Goal: Task Accomplishment & Management: Manage account settings

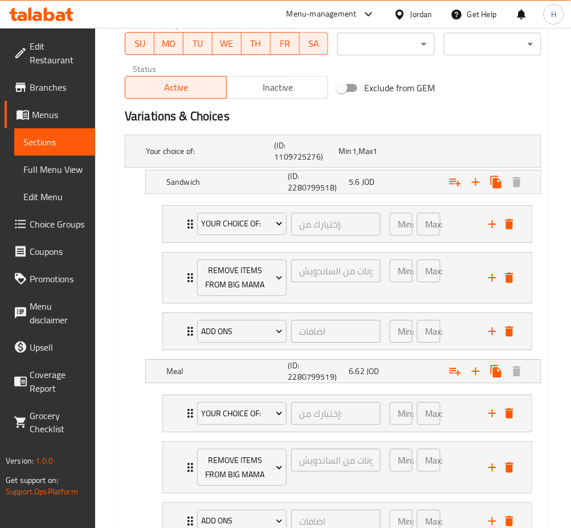
scroll to position [706, 0]
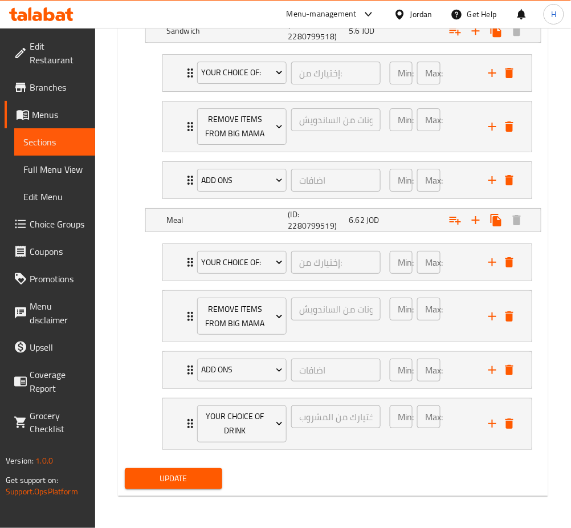
click at [170, 490] on div "Update" at bounding box center [173, 479] width 107 height 30
click at [161, 480] on span "Update" at bounding box center [173, 479] width 79 height 14
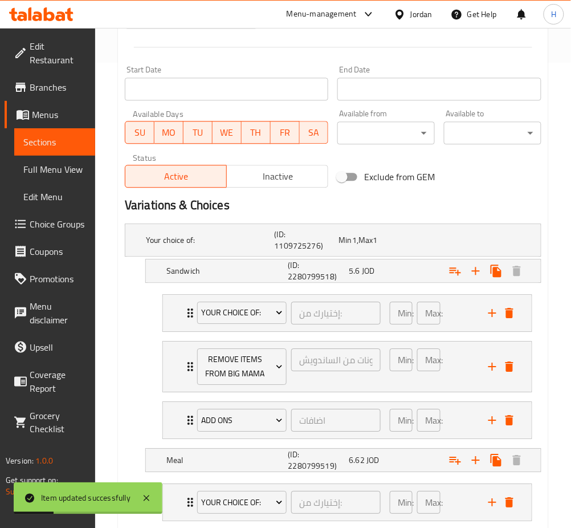
scroll to position [250, 0]
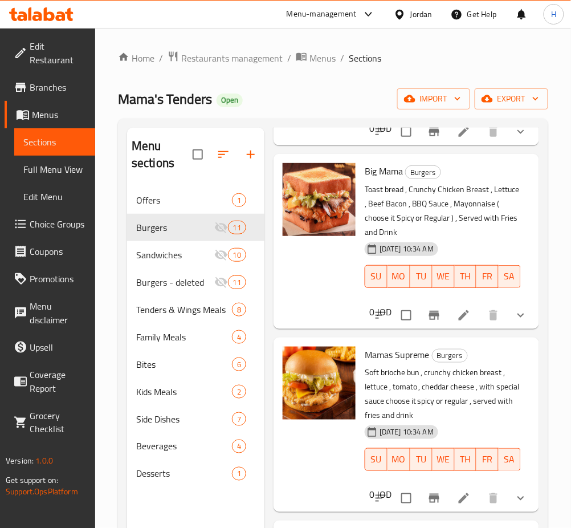
scroll to position [513, 0]
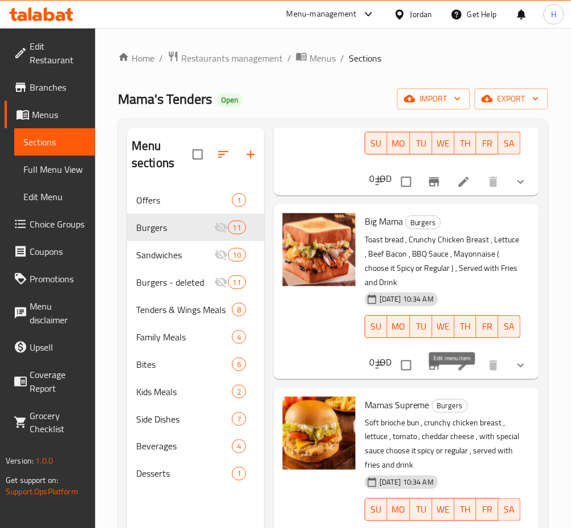
drag, startPoint x: 452, startPoint y: 377, endPoint x: 437, endPoint y: 281, distance: 97.5
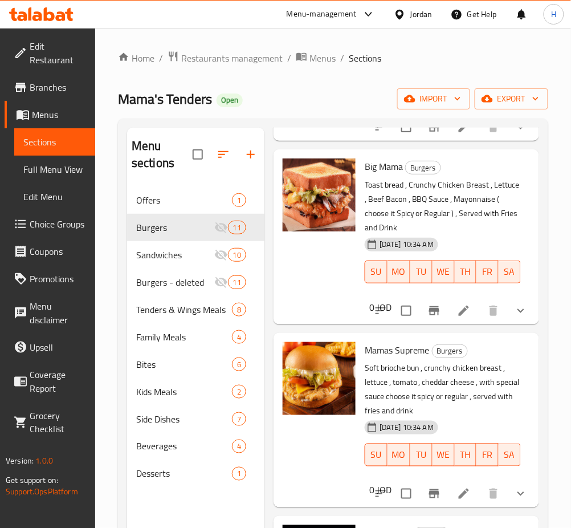
scroll to position [589, 0]
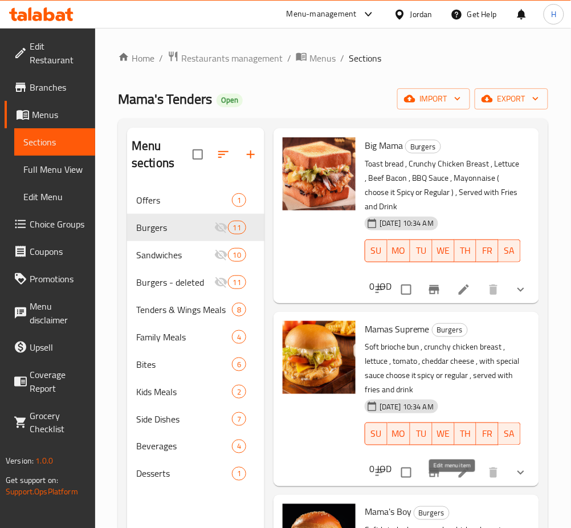
drag, startPoint x: 453, startPoint y: 492, endPoint x: 448, endPoint y: 465, distance: 28.0
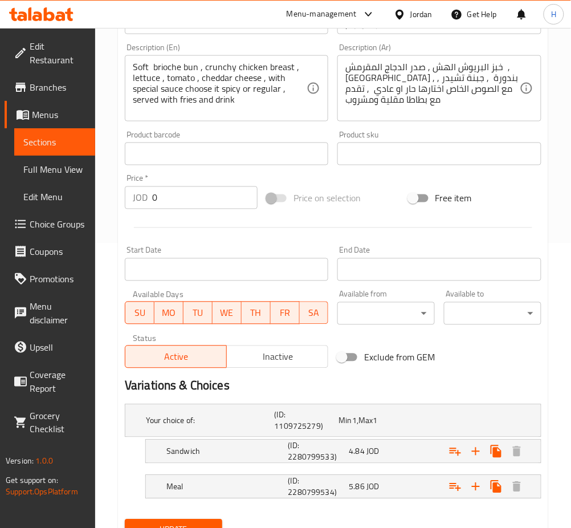
scroll to position [335, 0]
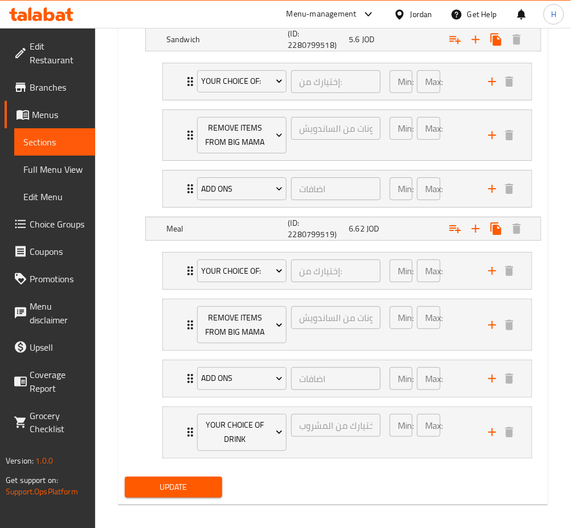
scroll to position [706, 0]
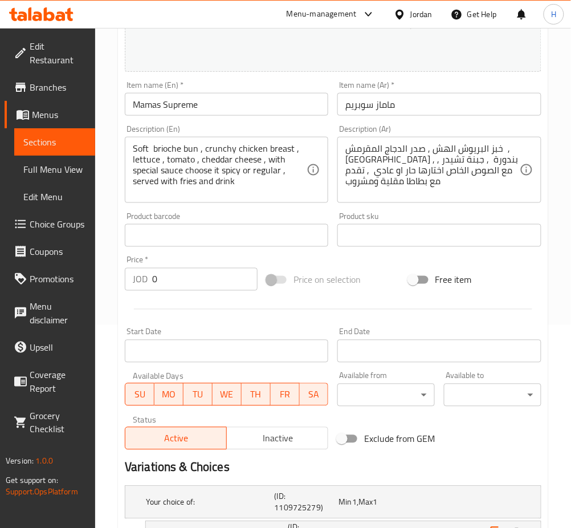
scroll to position [335, 0]
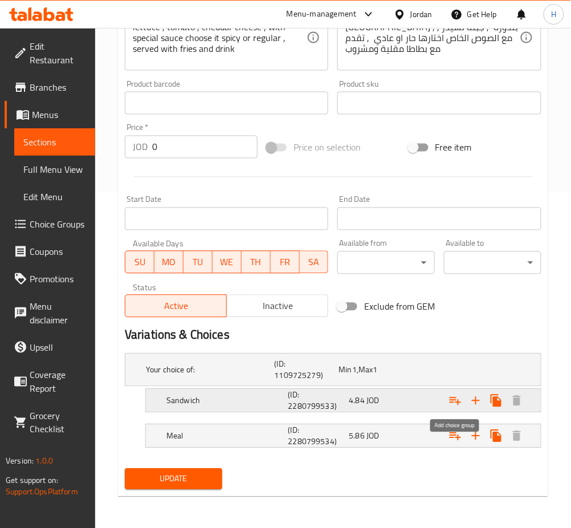
click at [461, 404] on icon "Expand" at bounding box center [456, 401] width 14 height 14
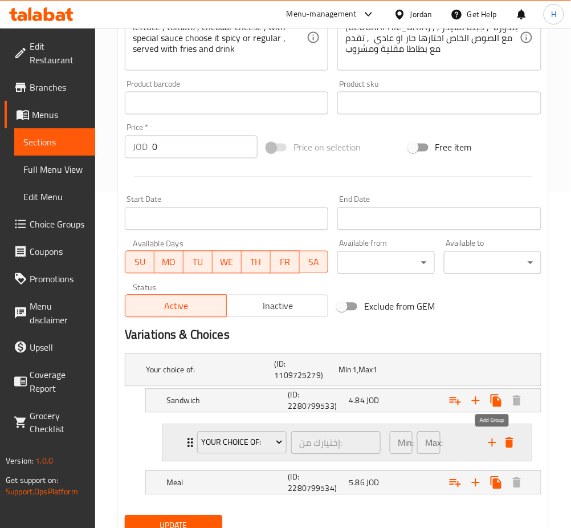
click at [495, 439] on icon "add" at bounding box center [493, 443] width 14 height 14
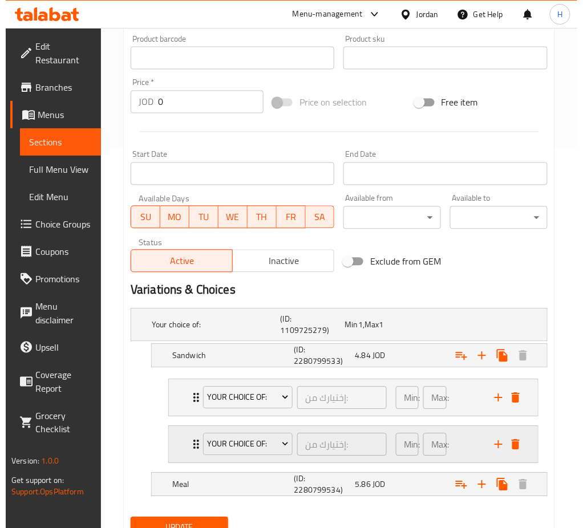
scroll to position [412, 0]
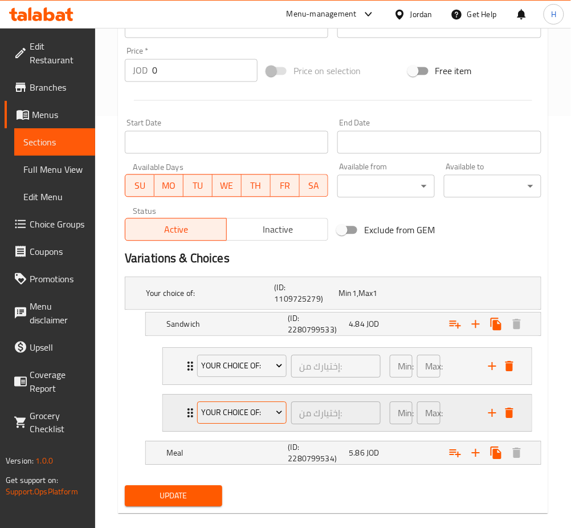
click at [265, 419] on span "Your Choice Of:" at bounding box center [241, 413] width 81 height 14
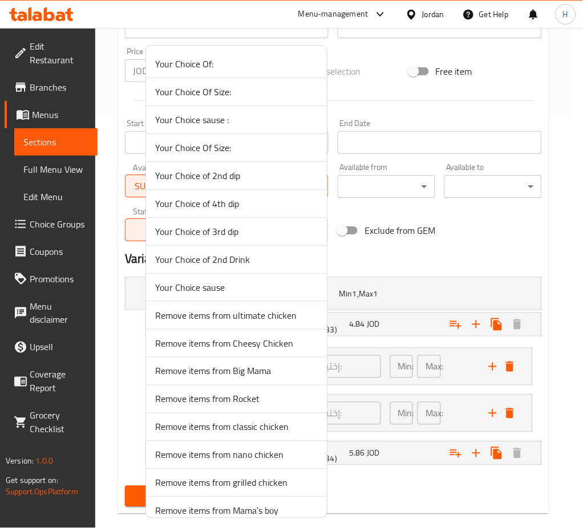
click at [453, 261] on div at bounding box center [291, 264] width 583 height 528
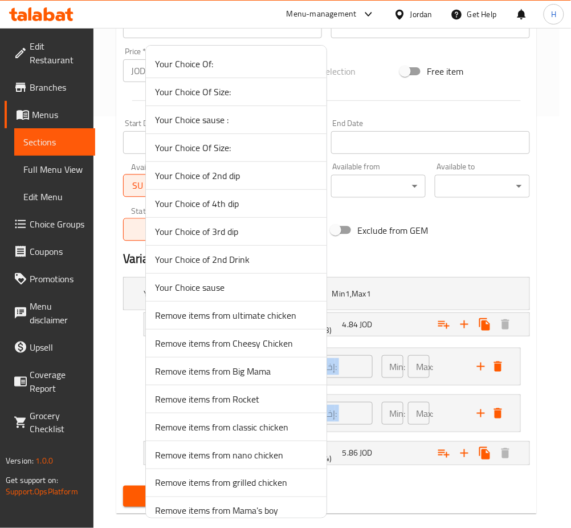
click at [453, 261] on h2 "Variations & Choices" at bounding box center [326, 258] width 407 height 17
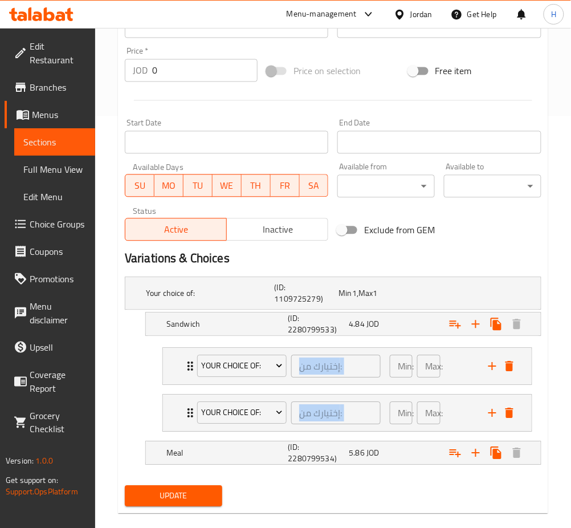
click at [139, 403] on nav "Your Choice Of: إختيارك من: ​ Min: 1 ​ Max: 1 ​ Regular (ID: 1815605277) 0 JOD …" at bounding box center [333, 390] width 417 height 103
click at [245, 416] on span "Your Choice Of:" at bounding box center [241, 413] width 81 height 14
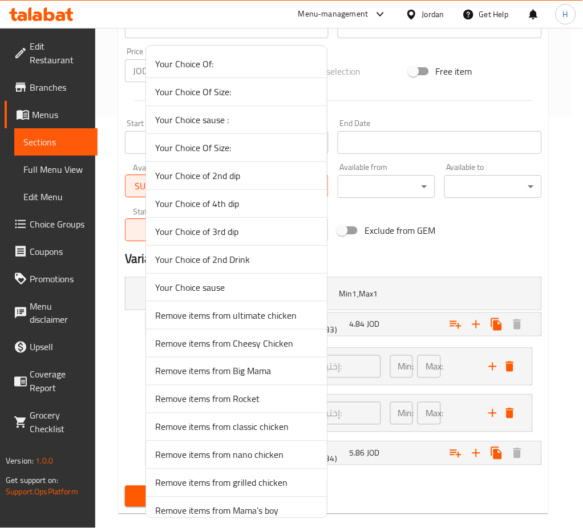
click at [458, 251] on div at bounding box center [291, 264] width 583 height 528
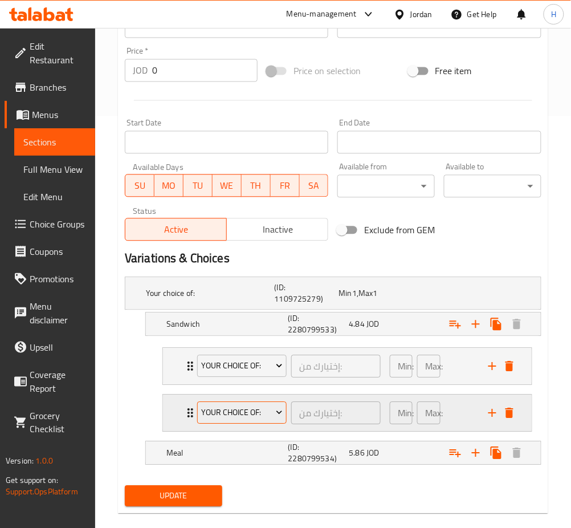
click at [226, 416] on span "Your Choice Of:" at bounding box center [241, 413] width 81 height 14
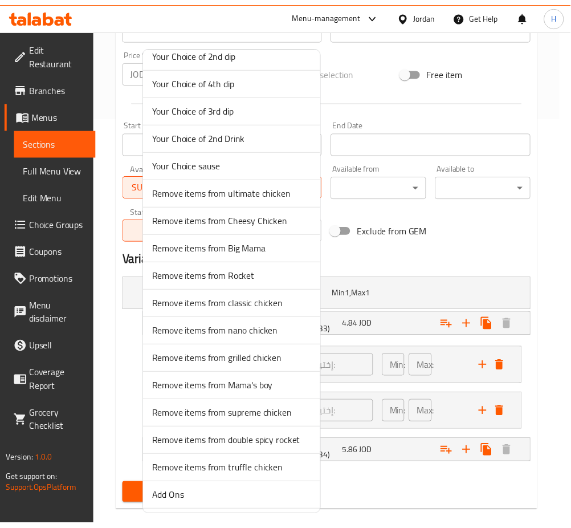
scroll to position [152, 0]
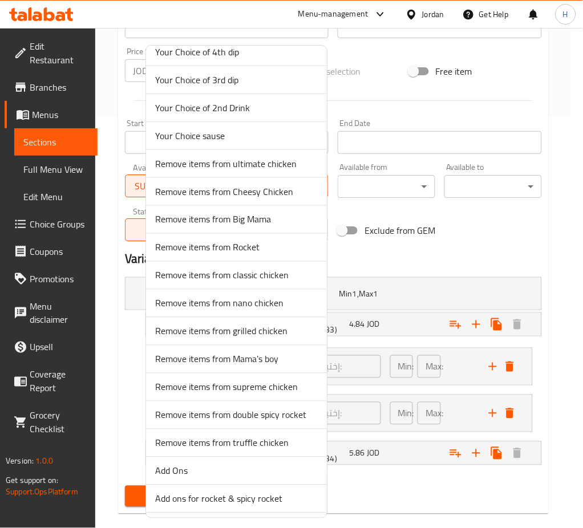
click at [283, 388] on span "Remove items from supreme chicken" at bounding box center [236, 387] width 163 height 14
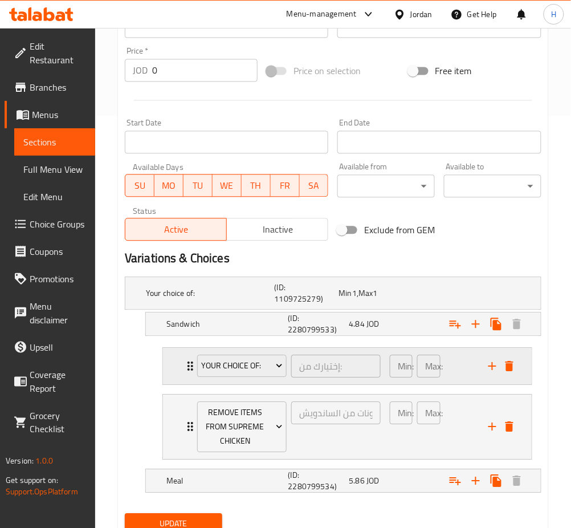
click at [186, 371] on icon "Expand" at bounding box center [191, 367] width 14 height 14
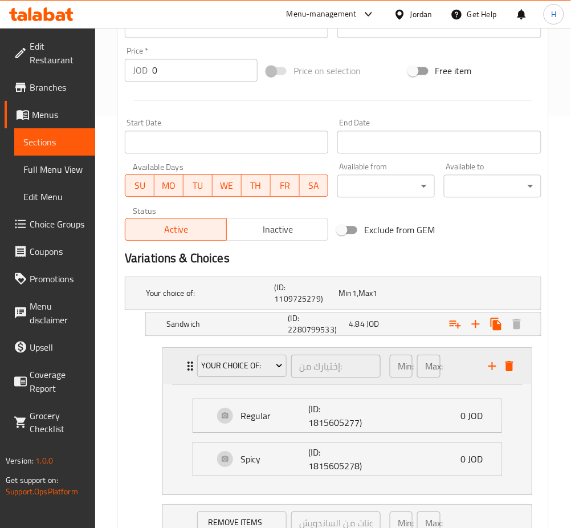
click at [181, 371] on div "Your Choice Of: إختيارك من: ​ Min: 1 ​ Max: 1 ​" at bounding box center [347, 366] width 369 height 36
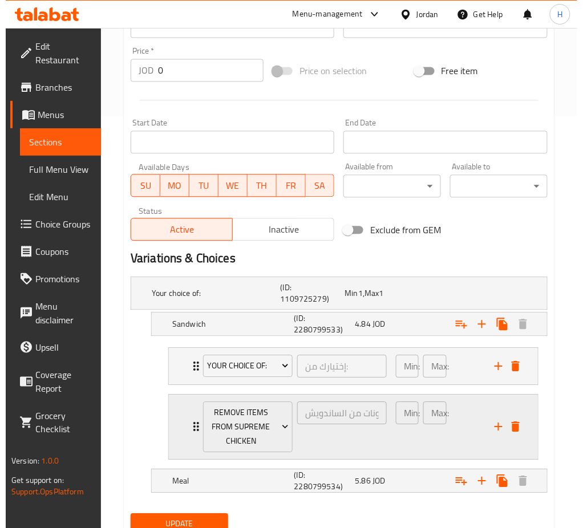
scroll to position [458, 0]
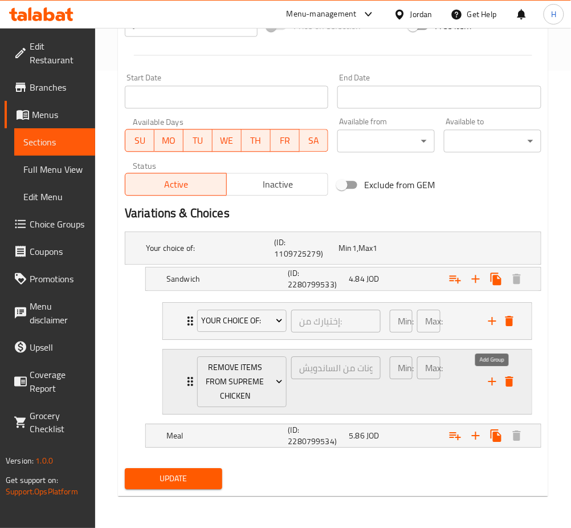
click at [492, 381] on icon "add" at bounding box center [493, 381] width 8 height 8
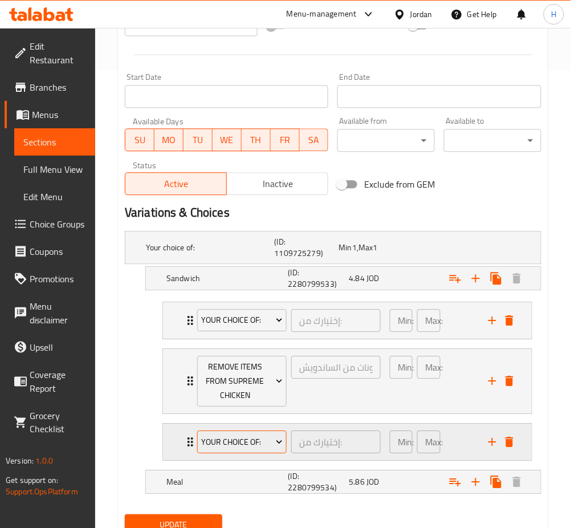
click at [244, 436] on span "Your Choice Of:" at bounding box center [241, 442] width 81 height 14
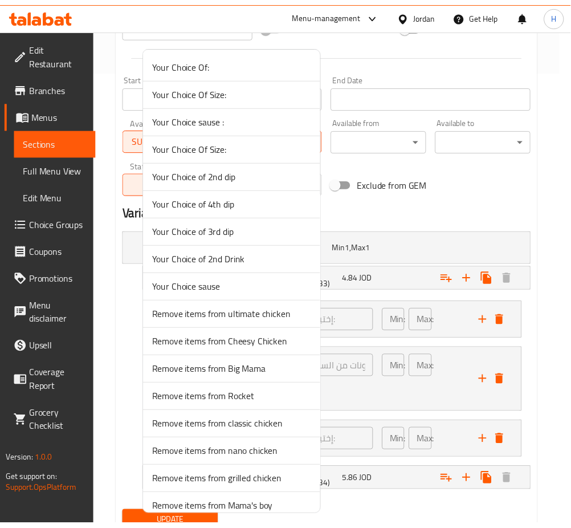
scroll to position [304, 0]
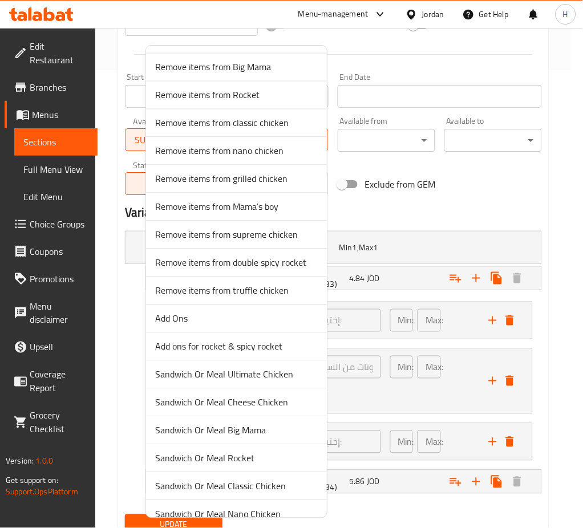
click at [232, 313] on span "Add Ons" at bounding box center [236, 319] width 163 height 14
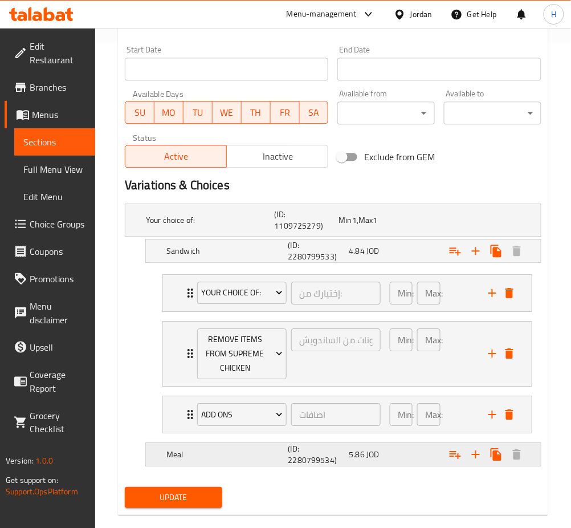
scroll to position [505, 0]
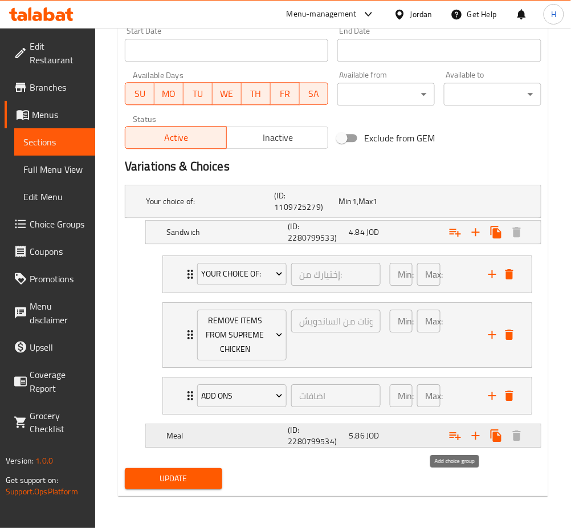
click at [457, 438] on icon "Expand" at bounding box center [455, 436] width 11 height 8
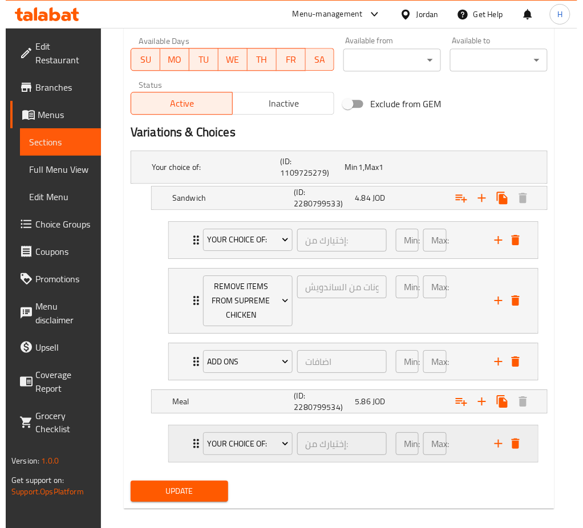
scroll to position [551, 0]
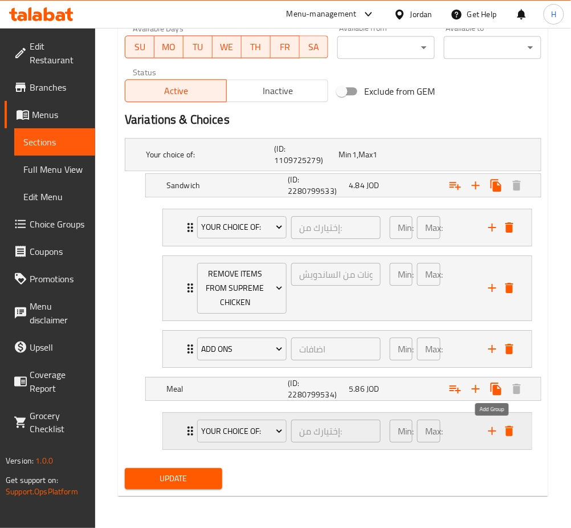
click at [490, 434] on icon "add" at bounding box center [493, 431] width 14 height 14
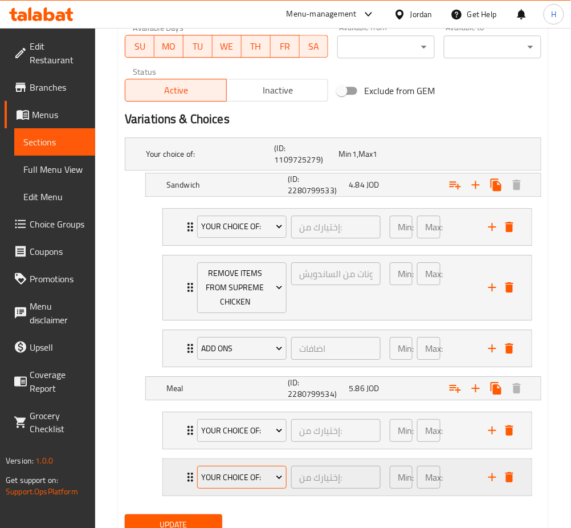
click at [223, 481] on span "Your Choice Of:" at bounding box center [241, 477] width 81 height 14
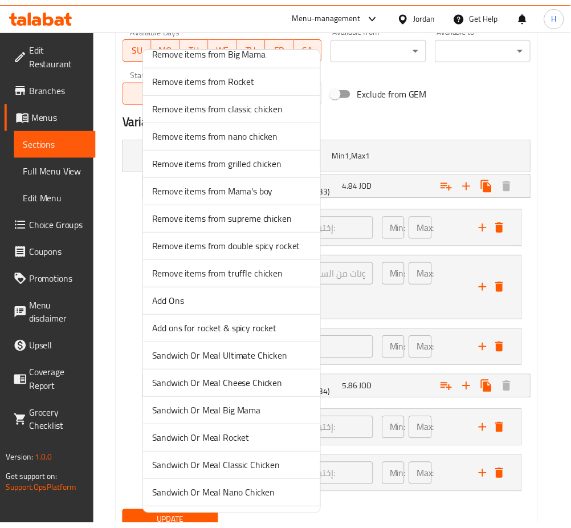
scroll to position [228, 0]
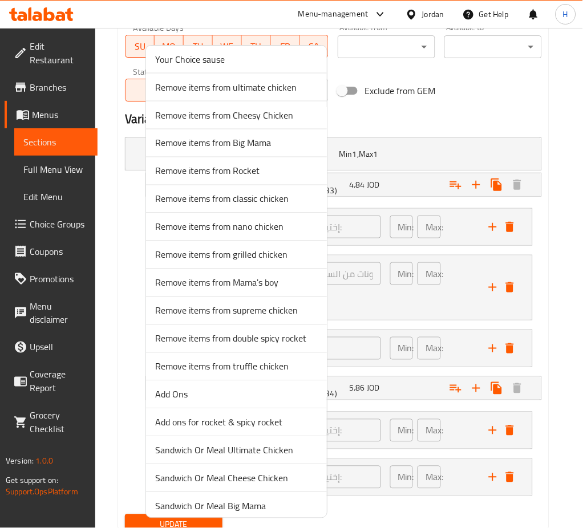
click at [290, 312] on span "Remove items from supreme chicken" at bounding box center [236, 311] width 163 height 14
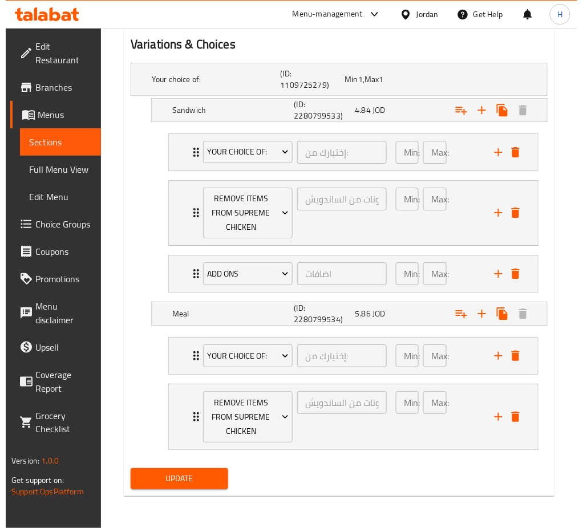
scroll to position [627, 0]
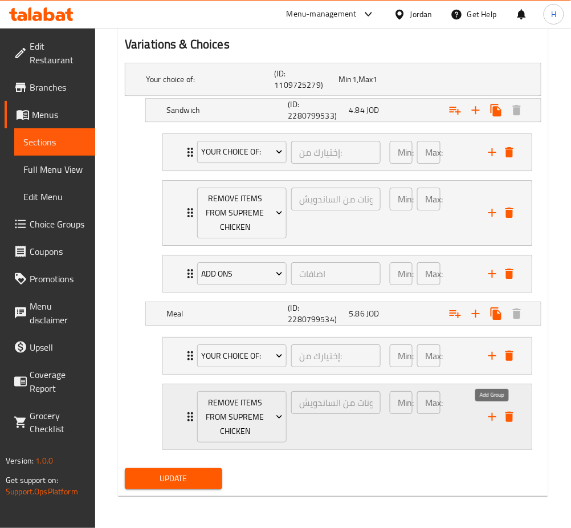
click at [488, 419] on icon "add" at bounding box center [493, 417] width 14 height 14
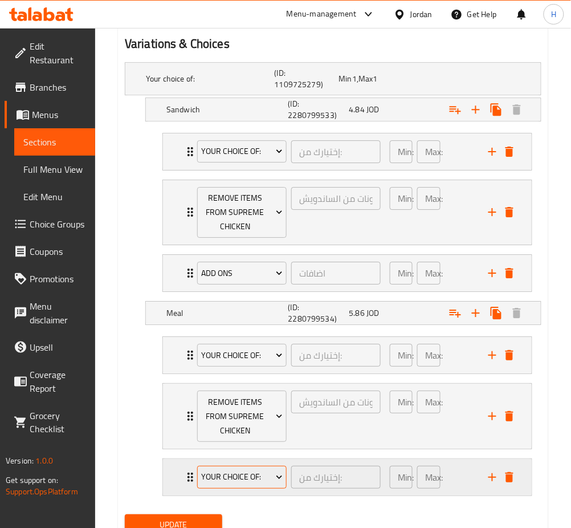
click at [253, 482] on span "Your Choice Of:" at bounding box center [241, 477] width 81 height 14
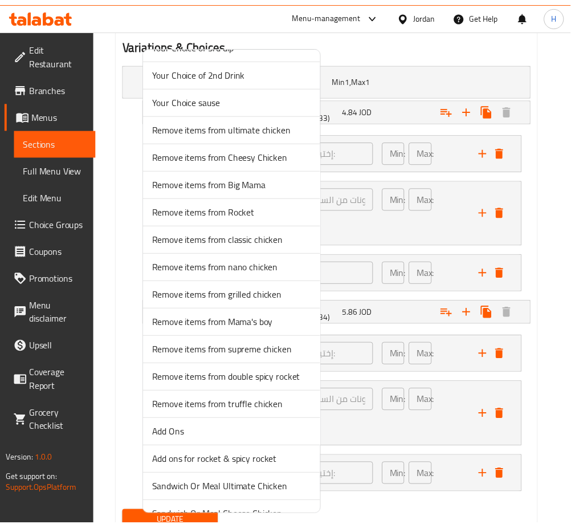
scroll to position [304, 0]
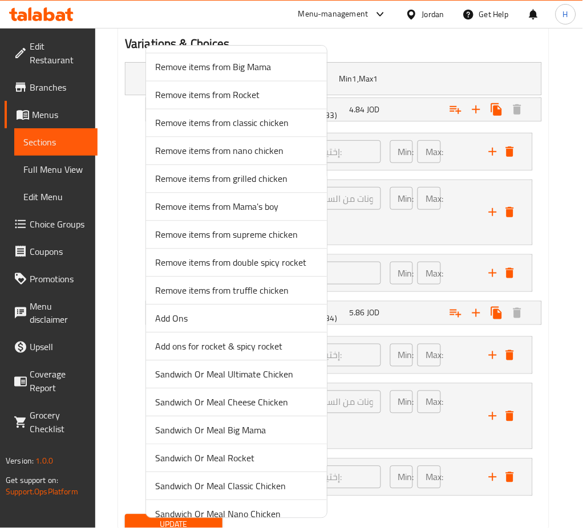
click at [238, 322] on span "Add Ons" at bounding box center [236, 319] width 163 height 14
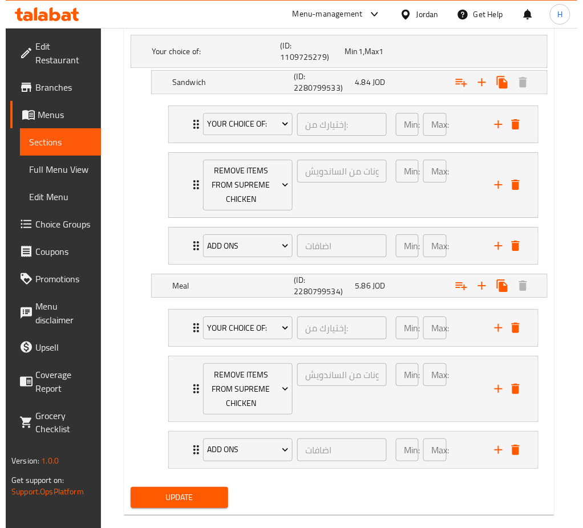
scroll to position [673, 0]
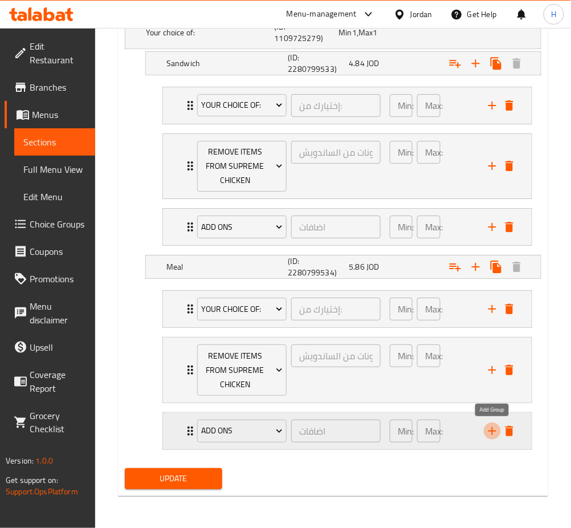
click at [491, 433] on icon "add" at bounding box center [493, 431] width 14 height 14
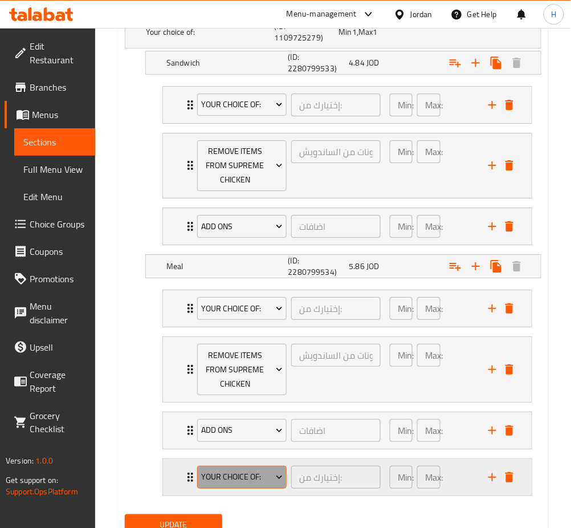
click at [228, 477] on span "Your Choice Of:" at bounding box center [241, 477] width 81 height 14
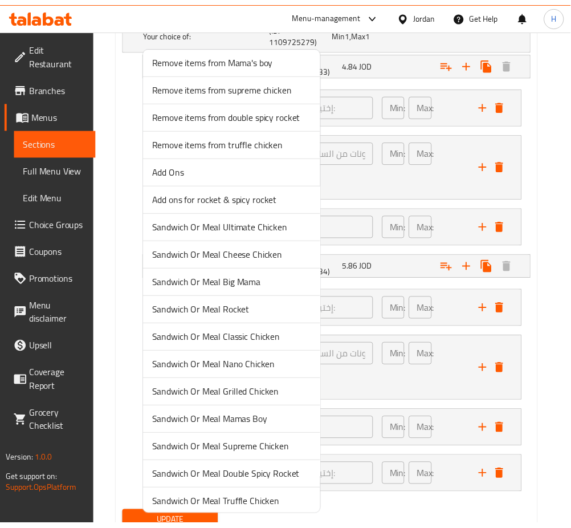
scroll to position [543, 0]
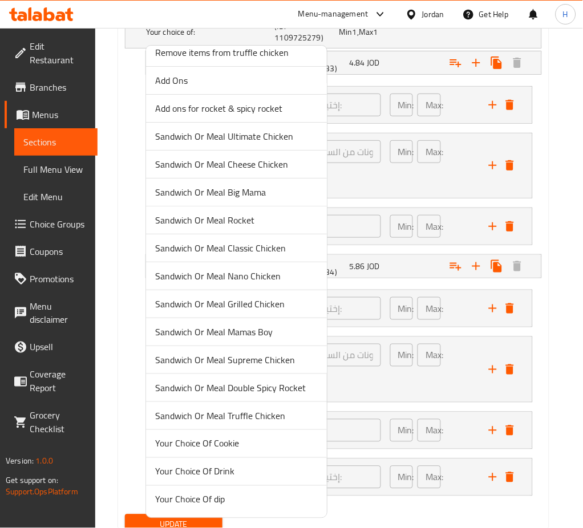
click at [239, 470] on span "Your Choice Of Drink" at bounding box center [236, 472] width 163 height 14
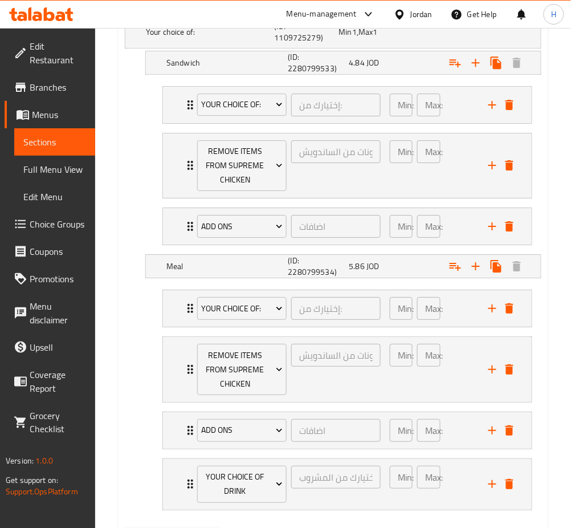
scroll to position [734, 0]
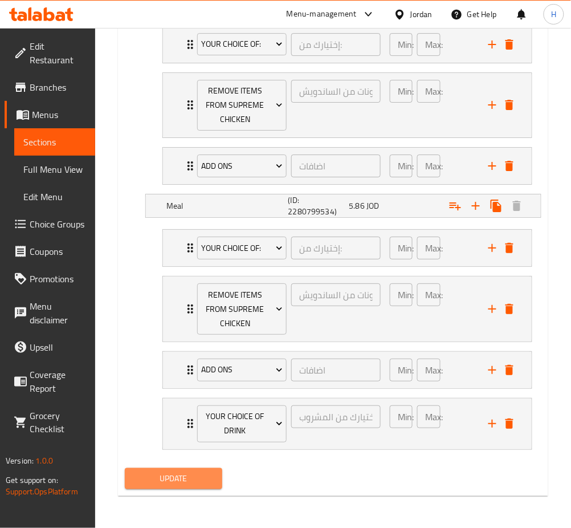
click at [161, 473] on span "Update" at bounding box center [173, 479] width 79 height 14
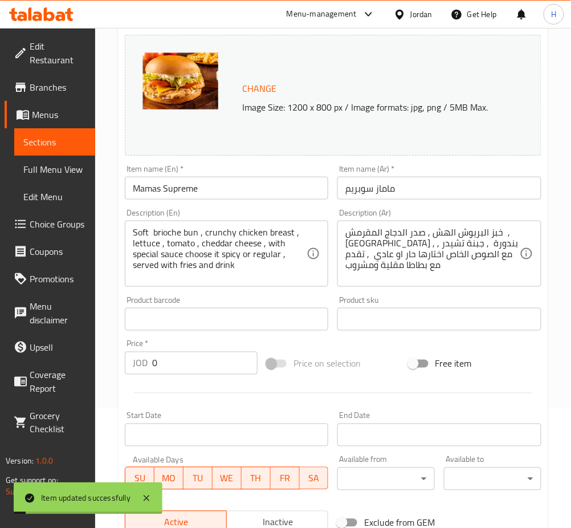
scroll to position [0, 0]
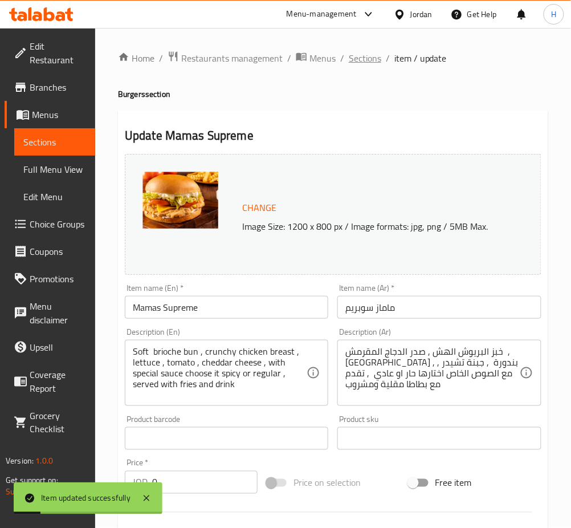
click at [368, 57] on span "Sections" at bounding box center [365, 58] width 33 height 14
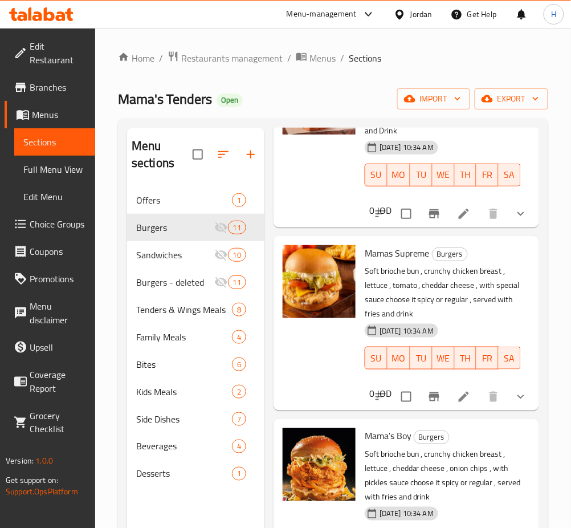
scroll to position [760, 0]
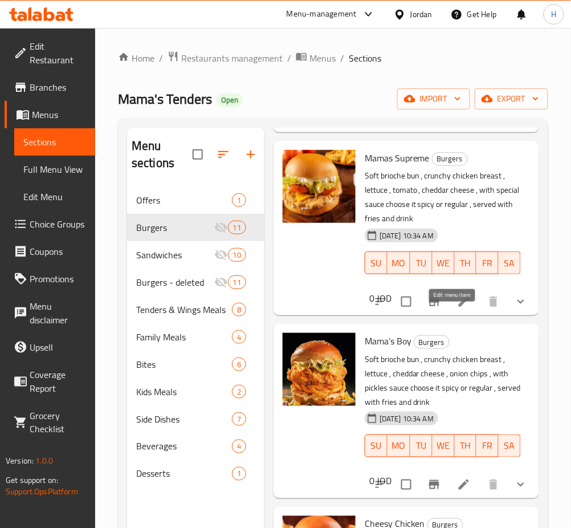
drag, startPoint x: 454, startPoint y: 314, endPoint x: 397, endPoint y: 319, distance: 57.2
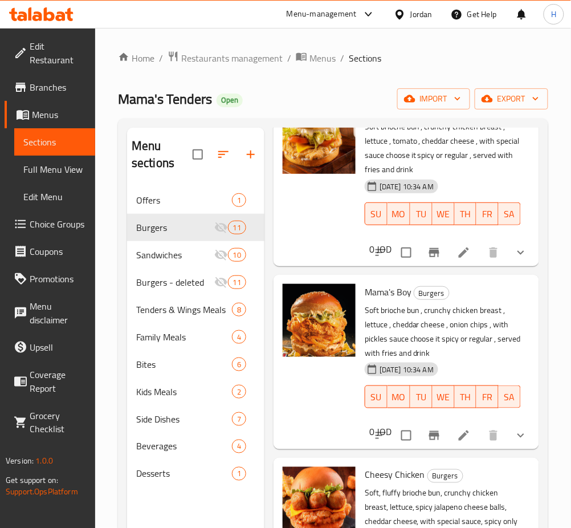
scroll to position [836, 0]
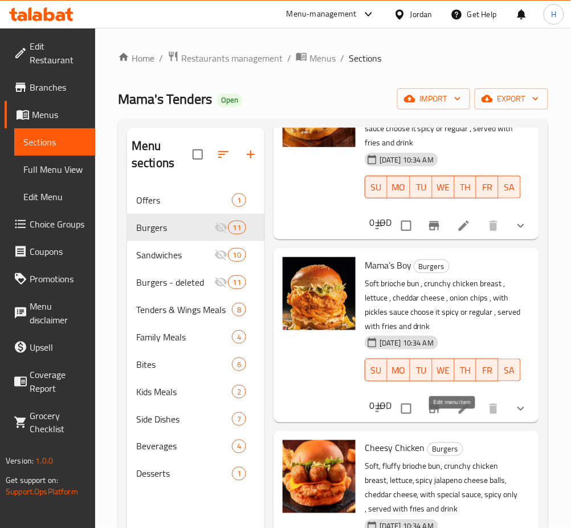
drag, startPoint x: 454, startPoint y: 421, endPoint x: 434, endPoint y: 419, distance: 20.0
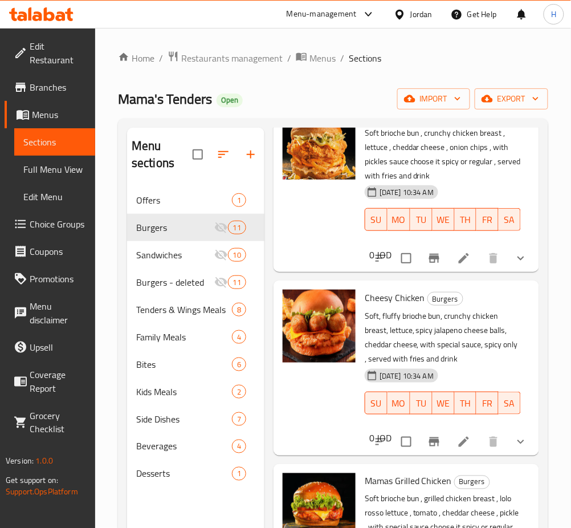
scroll to position [1064, 0]
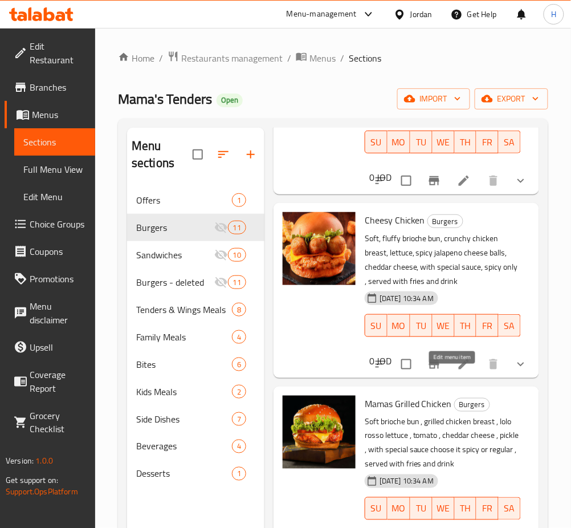
drag, startPoint x: 449, startPoint y: 379, endPoint x: 450, endPoint y: 353, distance: 26.2
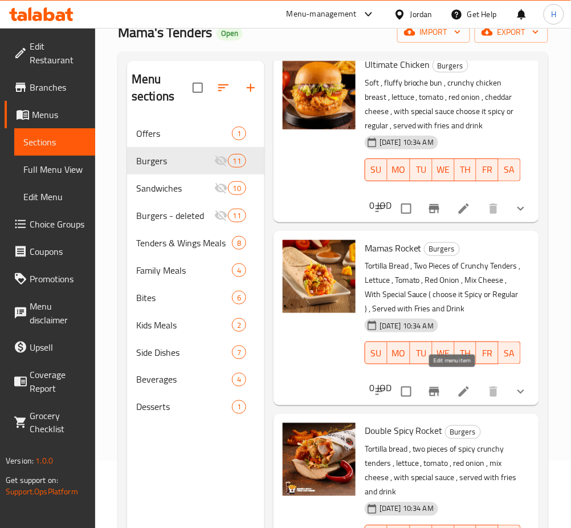
scroll to position [152, 0]
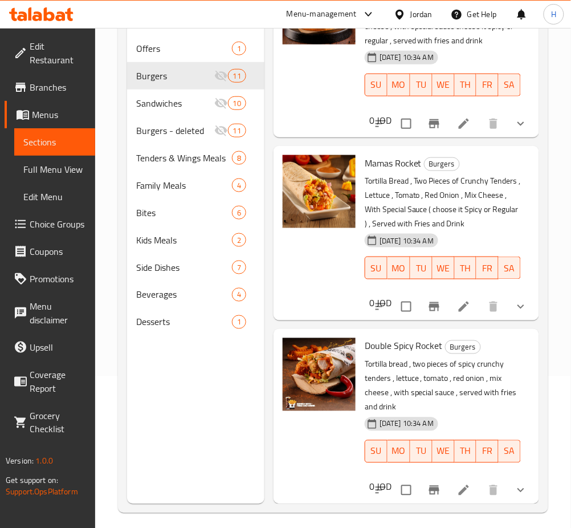
click at [461, 485] on li at bounding box center [464, 490] width 32 height 21
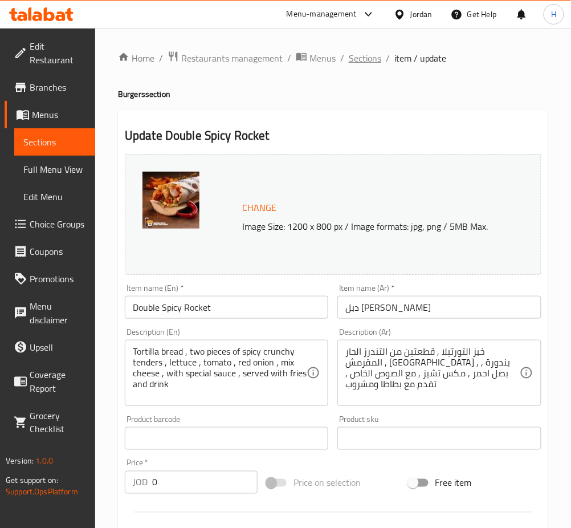
click at [360, 65] on span "Sections" at bounding box center [365, 58] width 33 height 14
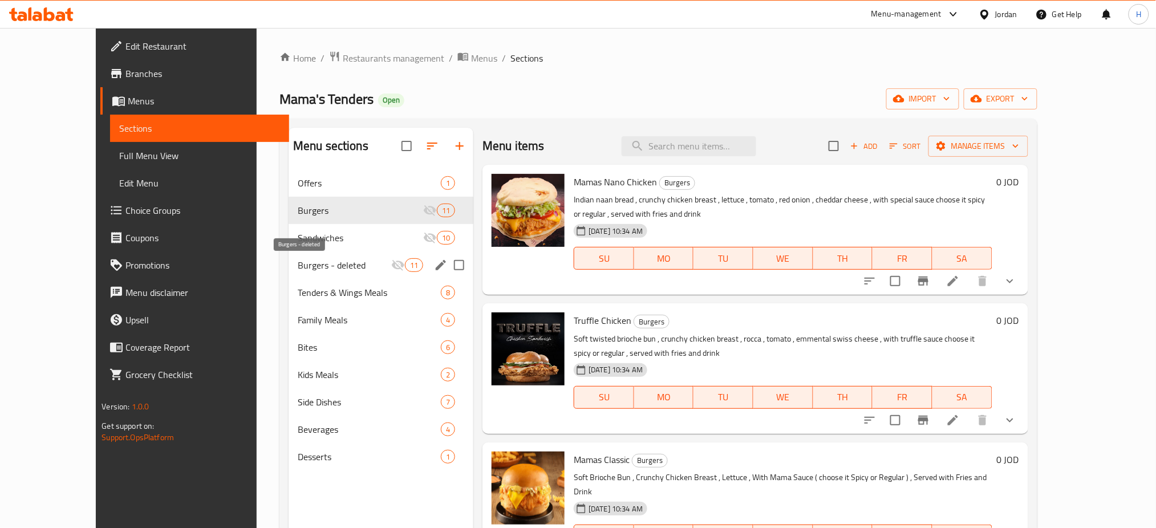
click at [308, 267] on span "Burgers - deleted" at bounding box center [345, 265] width 94 height 14
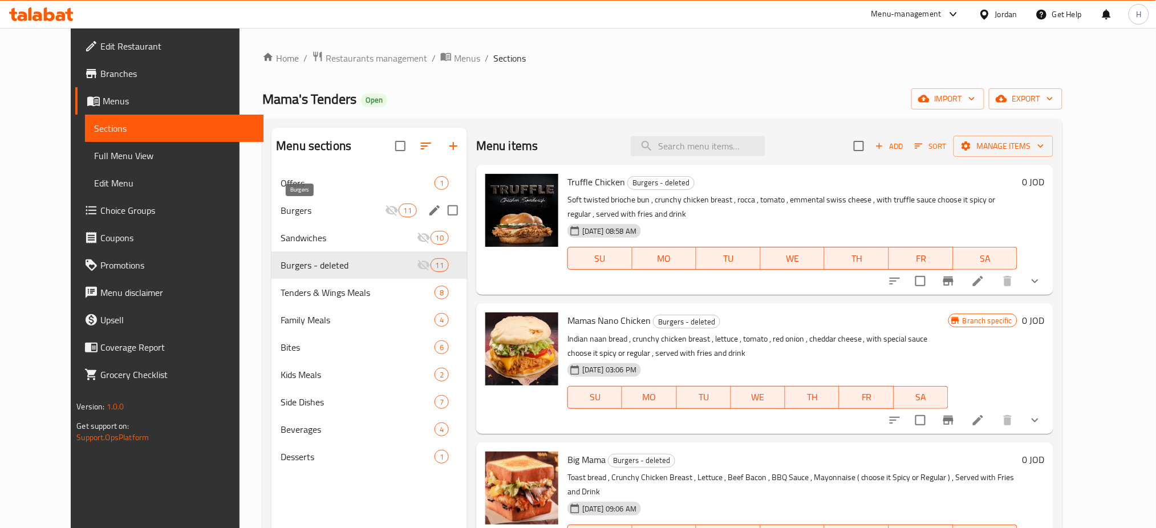
click at [307, 202] on div "Burgers 11" at bounding box center [369, 210] width 196 height 27
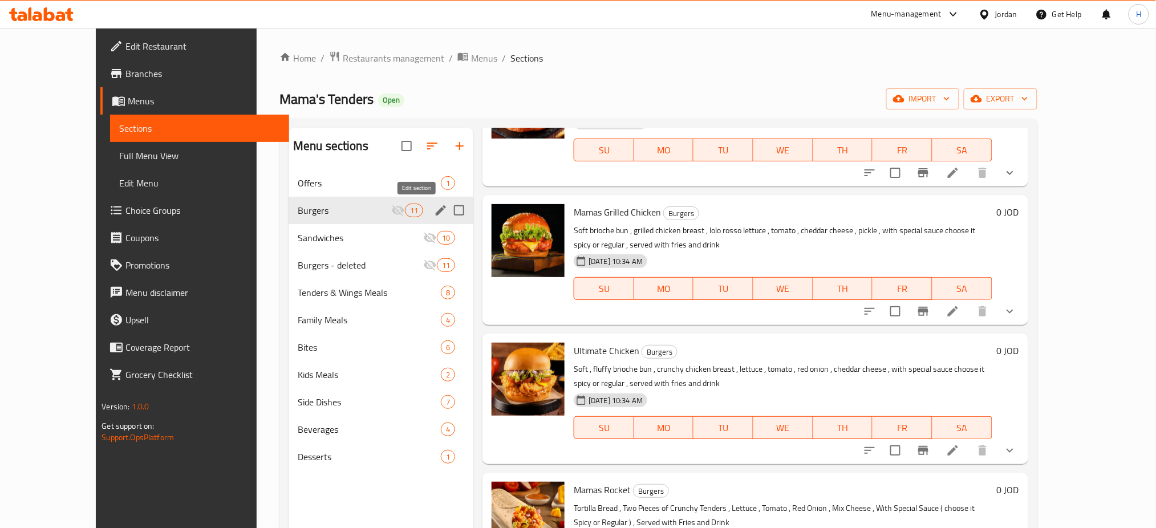
click at [434, 211] on icon "edit" at bounding box center [441, 211] width 14 height 14
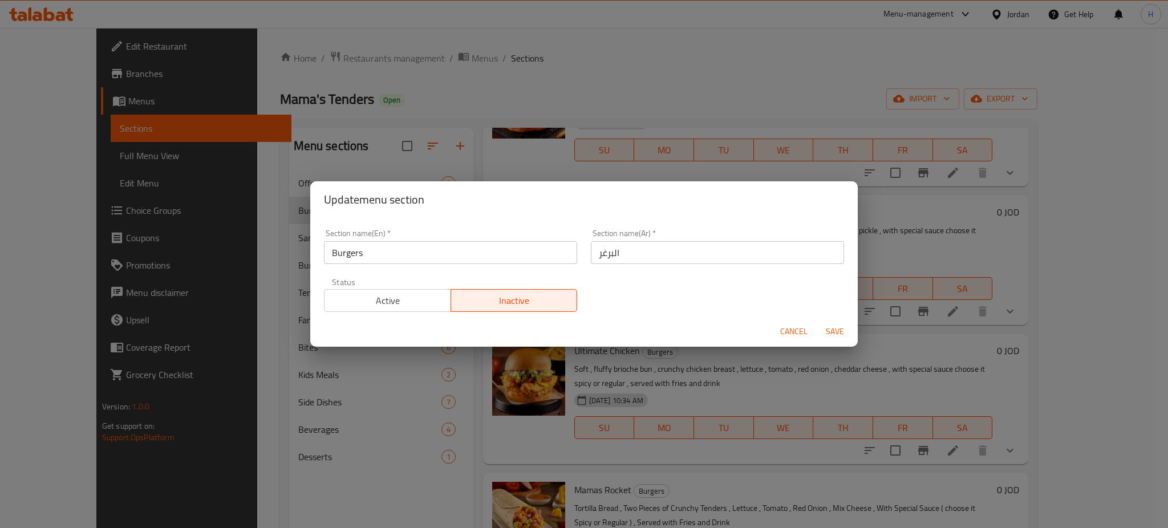
click at [411, 298] on span "Active" at bounding box center [387, 301] width 117 height 17
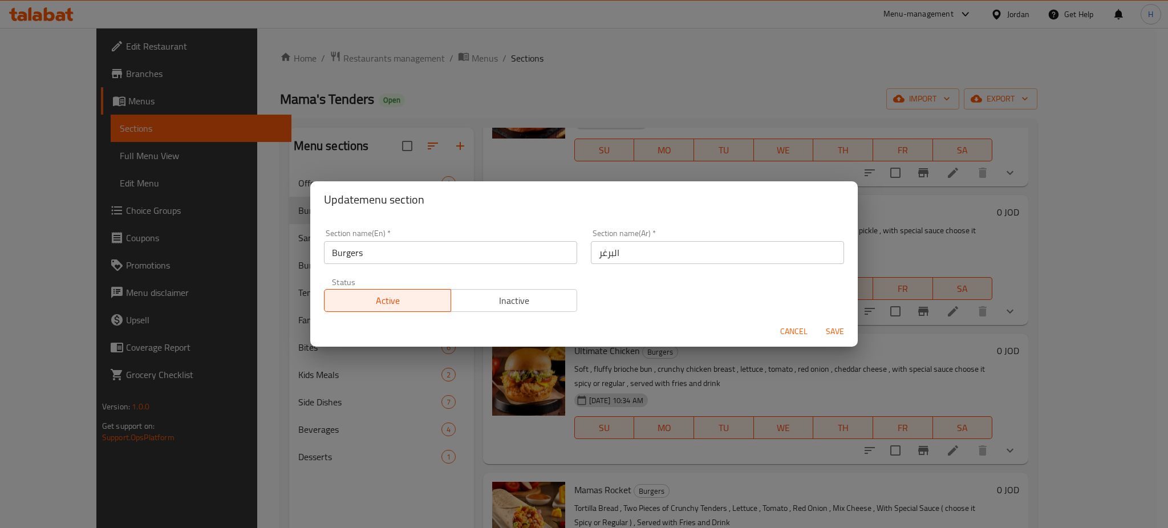
click at [582, 331] on span "Save" at bounding box center [834, 331] width 27 height 14
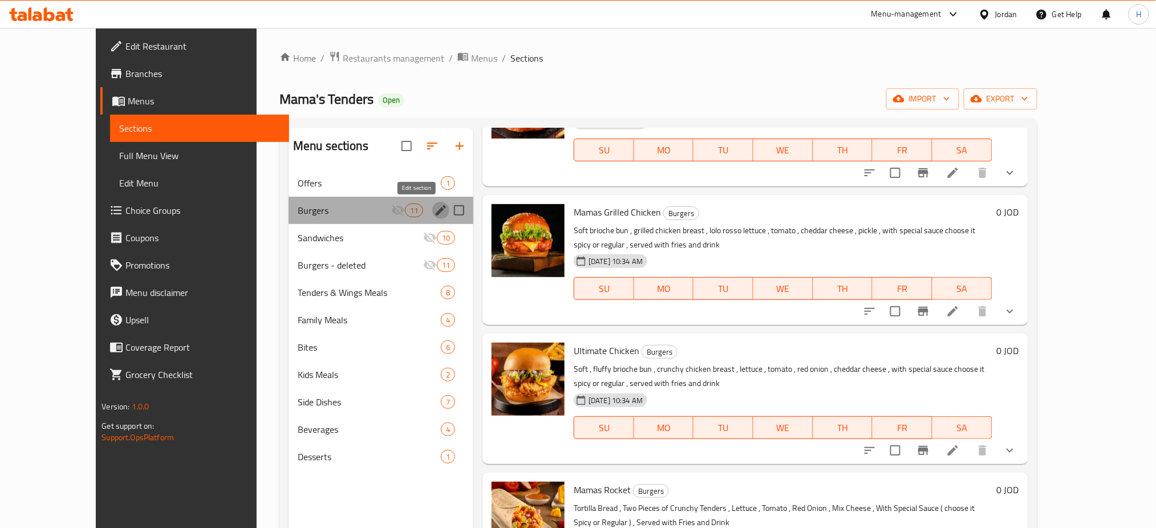
click at [434, 212] on icon "edit" at bounding box center [441, 211] width 14 height 14
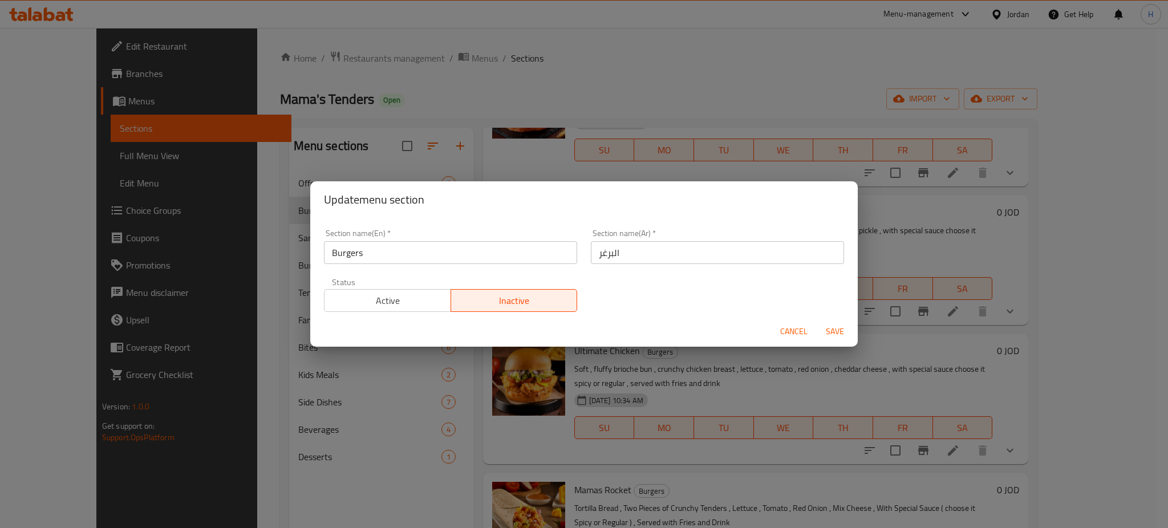
click at [367, 295] on span "Active" at bounding box center [387, 301] width 117 height 17
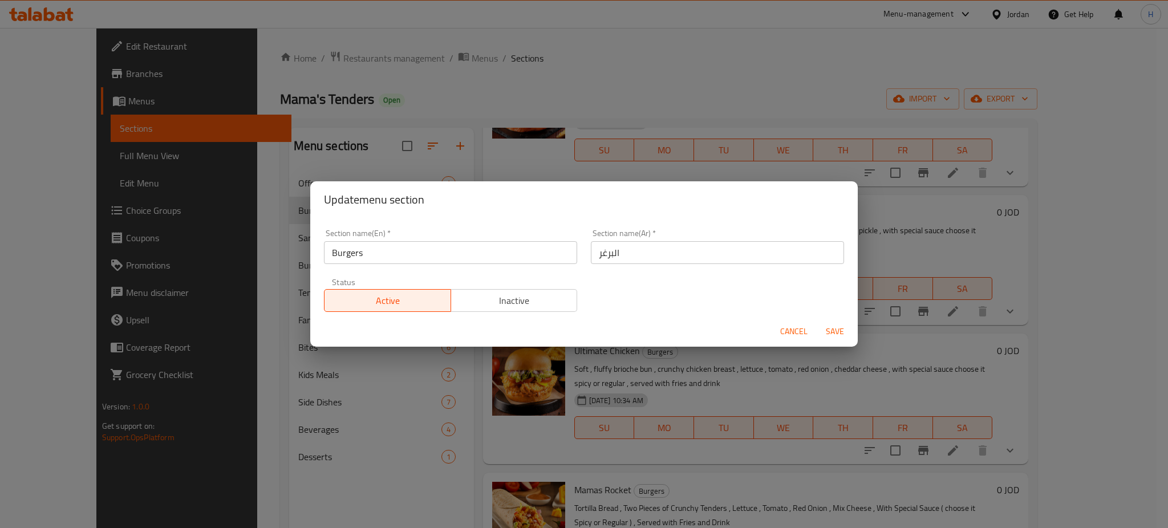
click at [582, 331] on span "Save" at bounding box center [834, 331] width 27 height 14
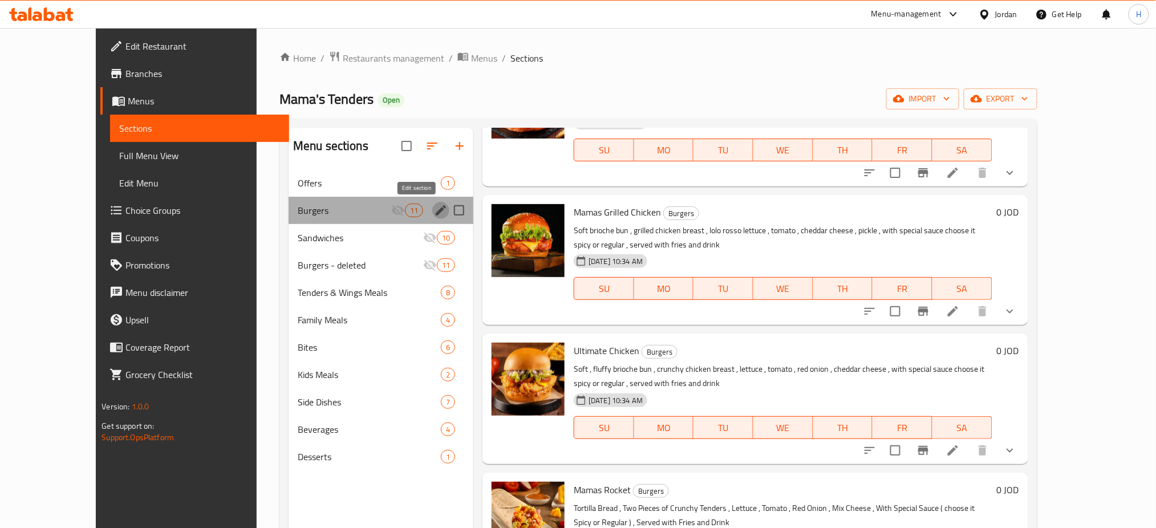
click at [434, 210] on icon "edit" at bounding box center [441, 211] width 14 height 14
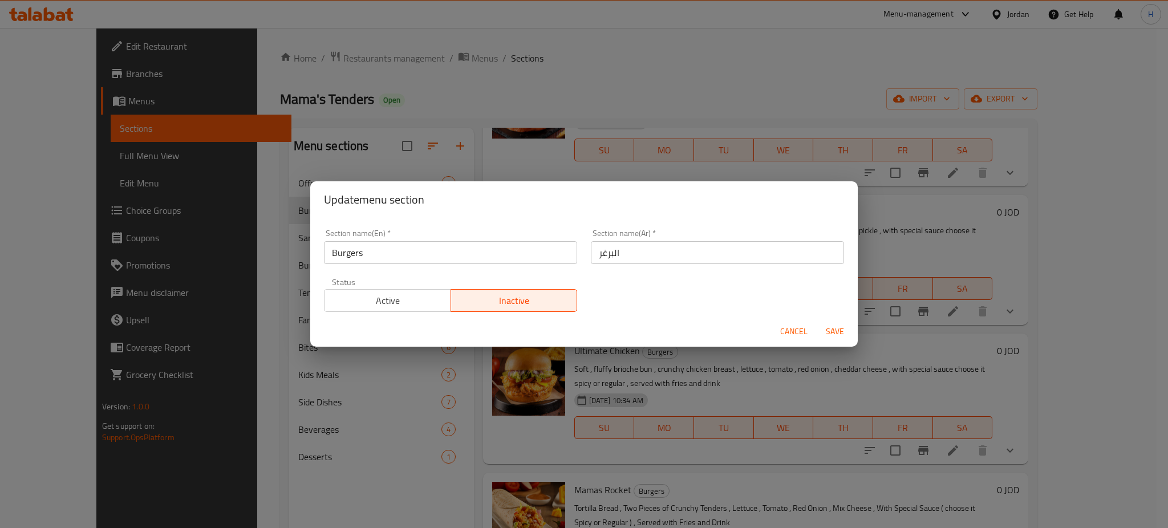
drag, startPoint x: 372, startPoint y: 310, endPoint x: 379, endPoint y: 291, distance: 20.0
click at [375, 301] on button "Active" at bounding box center [387, 300] width 127 height 23
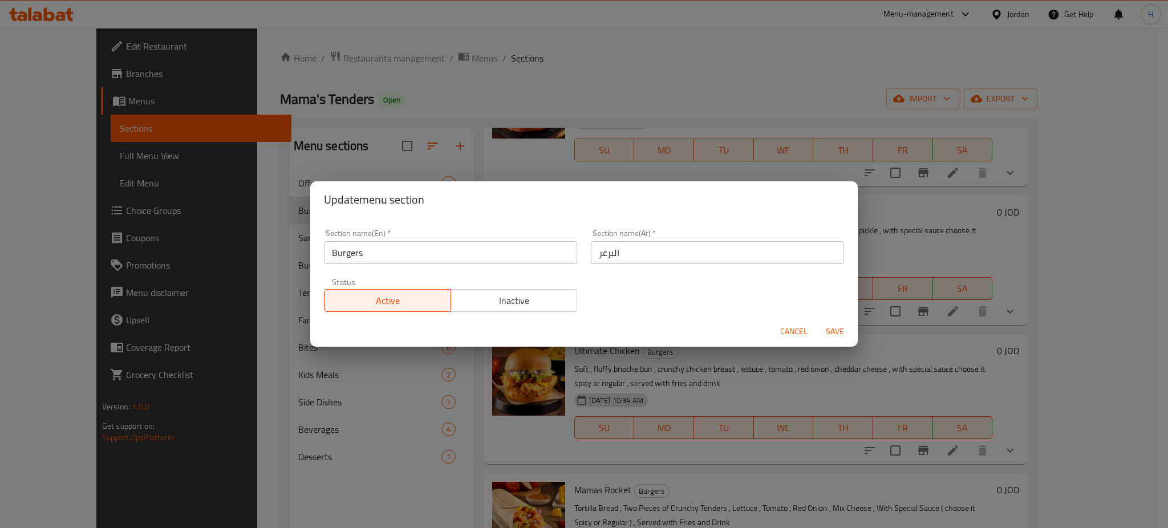
click at [582, 323] on button "Save" at bounding box center [835, 331] width 36 height 21
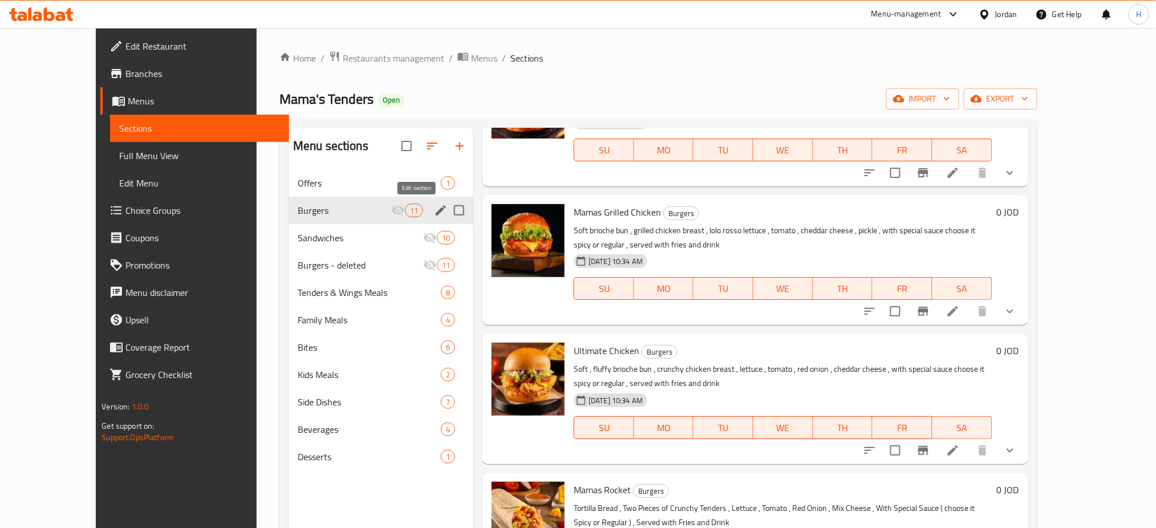
click at [434, 216] on icon "edit" at bounding box center [441, 211] width 14 height 14
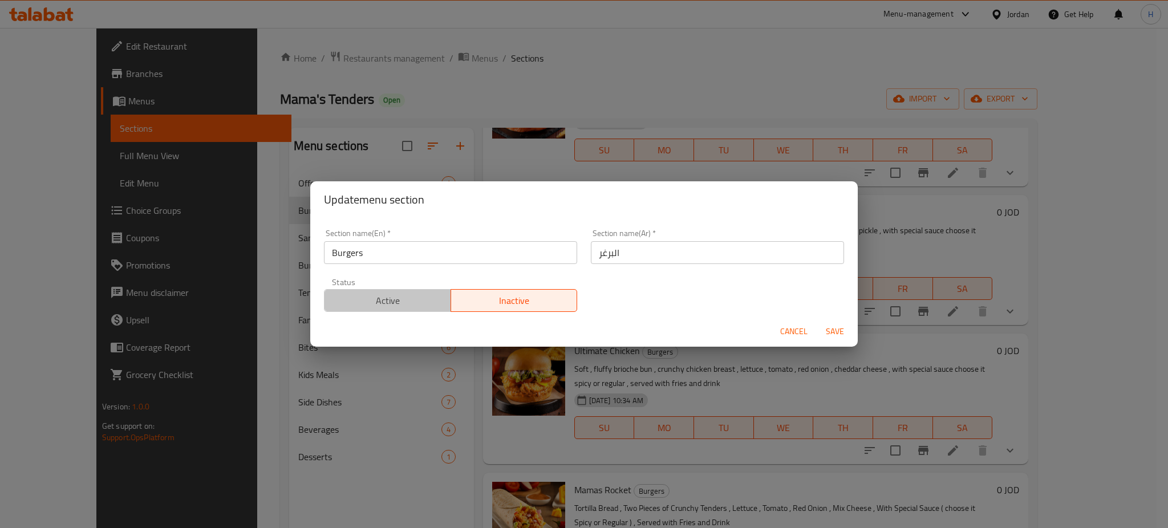
click at [400, 308] on span "Active" at bounding box center [387, 301] width 117 height 17
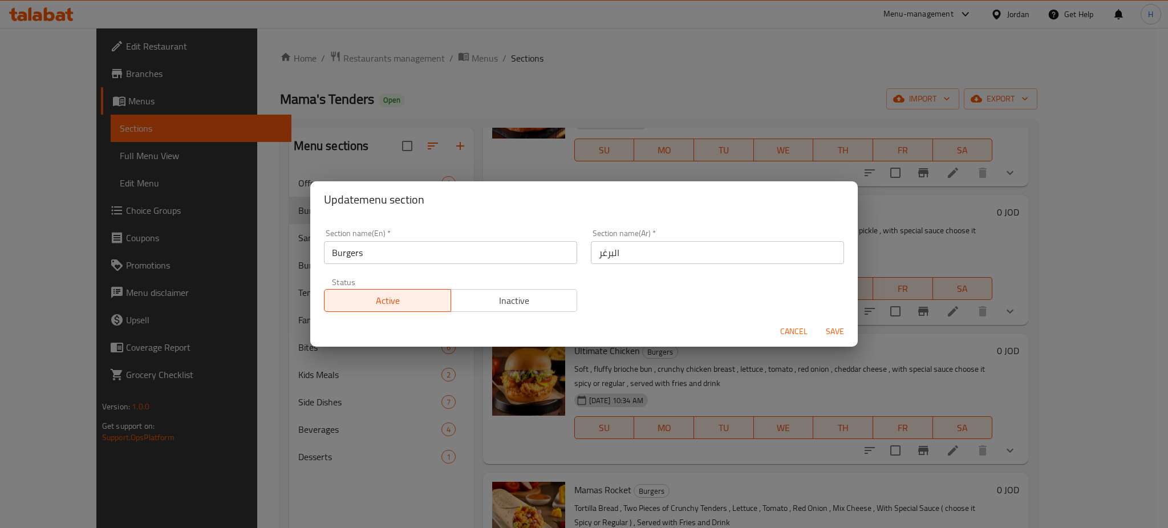
drag, startPoint x: 831, startPoint y: 329, endPoint x: 814, endPoint y: 344, distance: 22.6
click at [582, 328] on span "Save" at bounding box center [834, 331] width 27 height 14
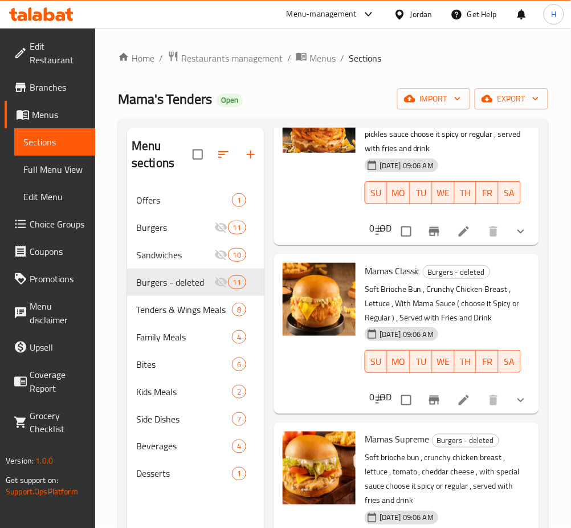
scroll to position [692, 0]
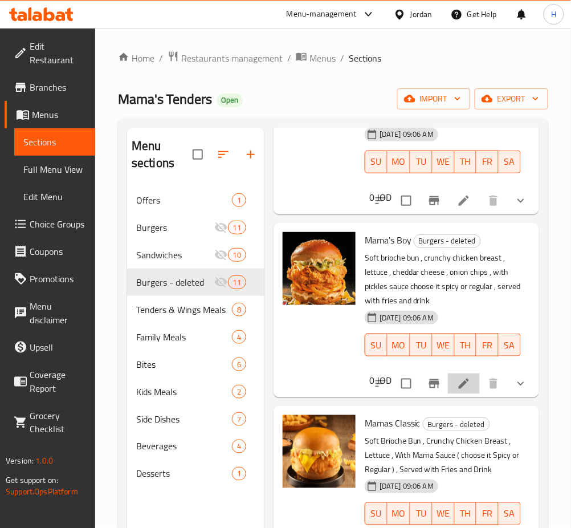
click at [457, 391] on icon at bounding box center [464, 384] width 14 height 14
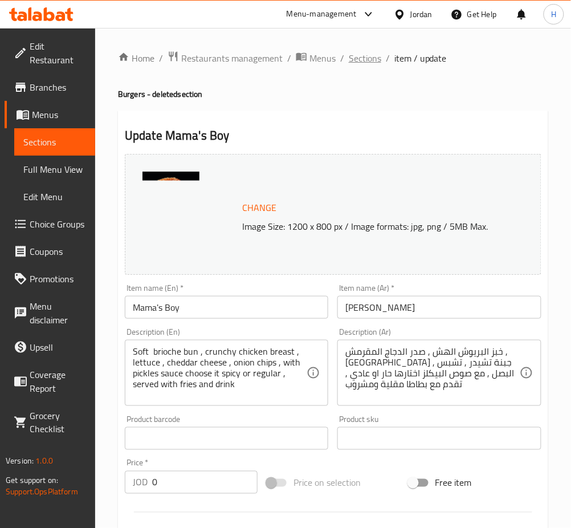
click at [357, 59] on span "Sections" at bounding box center [365, 58] width 33 height 14
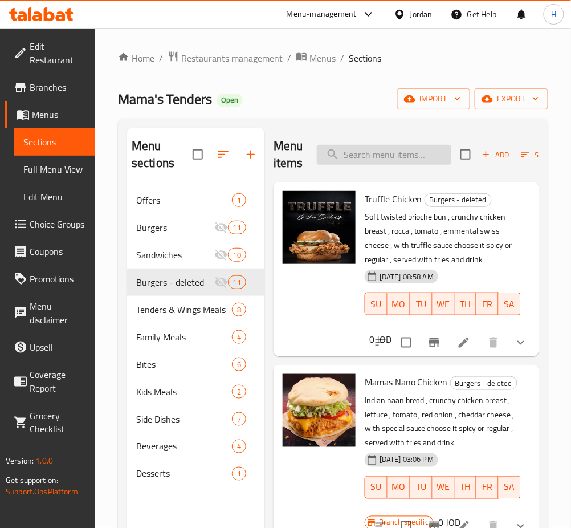
click at [376, 145] on input "search" at bounding box center [384, 155] width 135 height 20
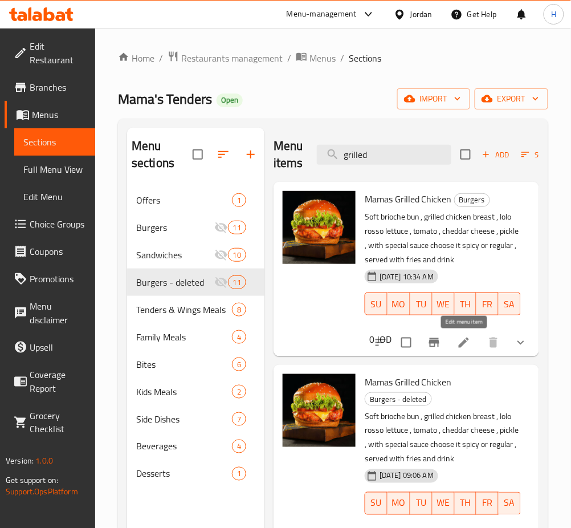
drag, startPoint x: 461, startPoint y: 346, endPoint x: 454, endPoint y: 352, distance: 10.1
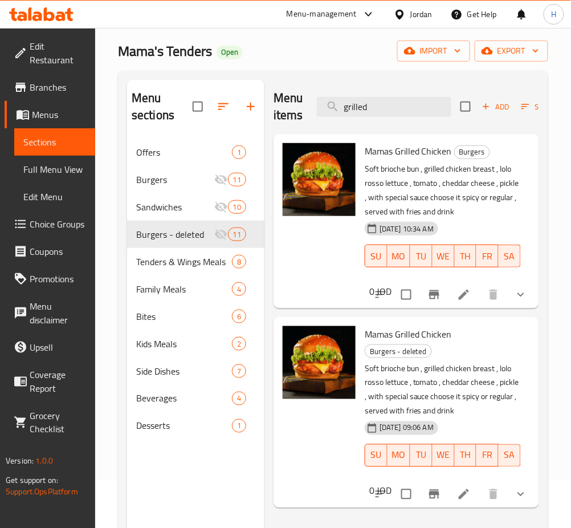
scroll to position [76, 0]
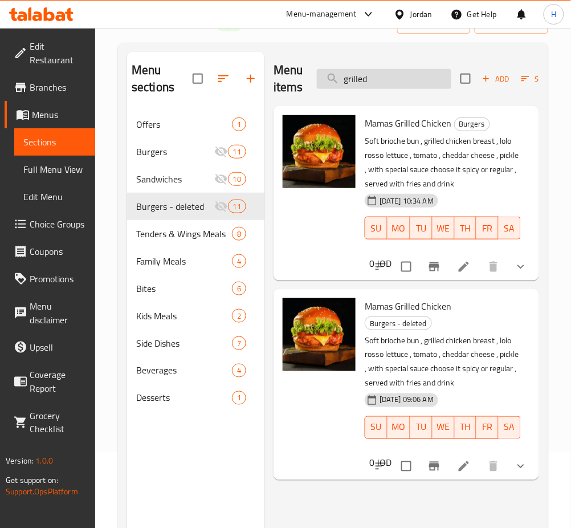
click at [394, 74] on input "grilled" at bounding box center [384, 79] width 135 height 20
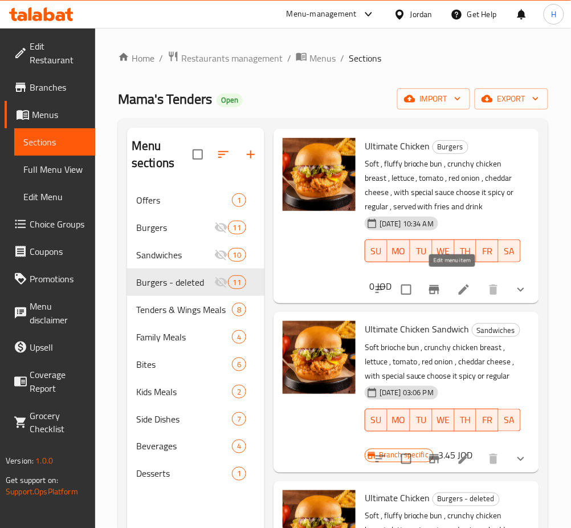
drag, startPoint x: 451, startPoint y: 281, endPoint x: 334, endPoint y: 400, distance: 167.3
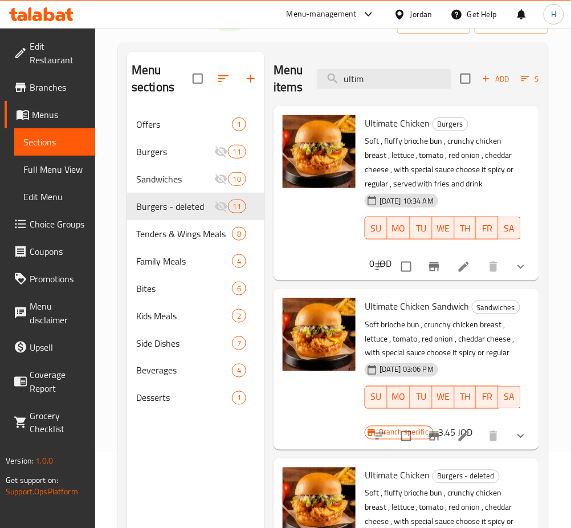
scroll to position [0, 0]
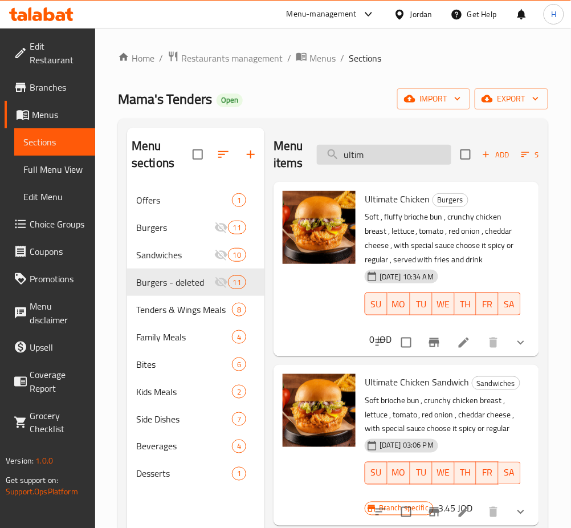
click at [404, 152] on input "ultim" at bounding box center [384, 155] width 135 height 20
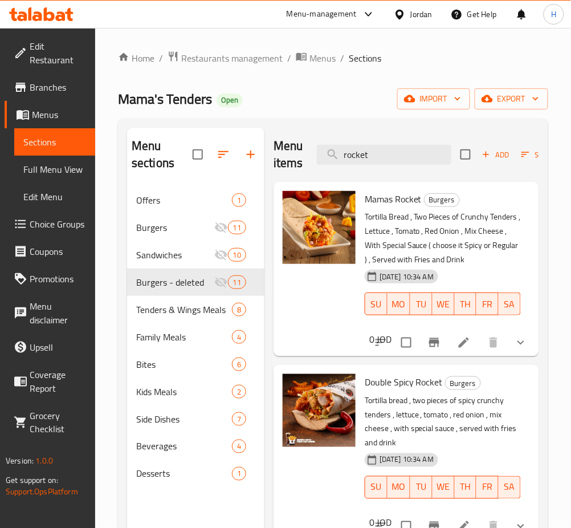
type input "rocket"
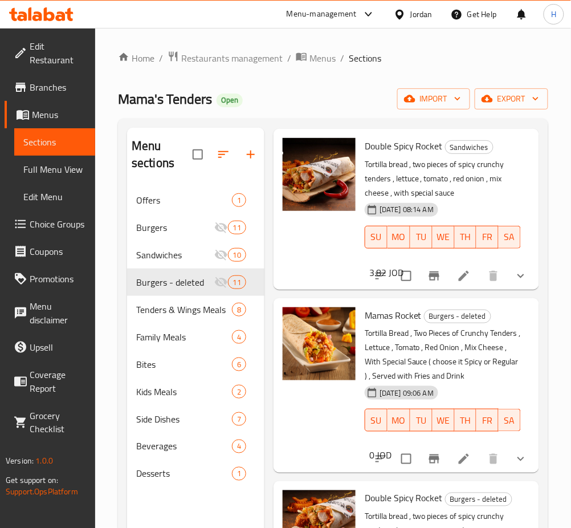
scroll to position [659, 0]
drag, startPoint x: 452, startPoint y: 445, endPoint x: 449, endPoint y: 435, distance: 10.7
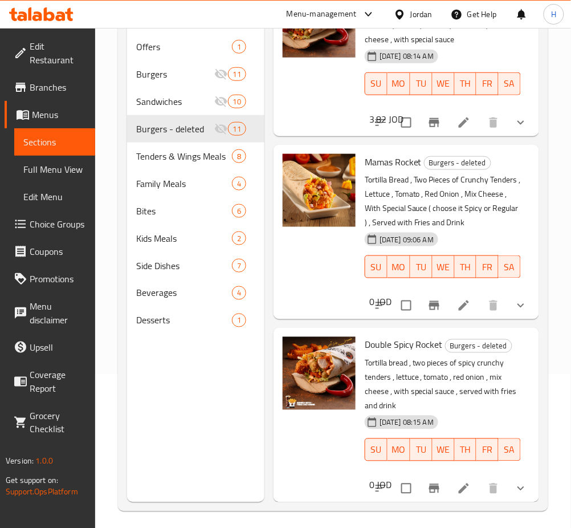
scroll to position [160, 0]
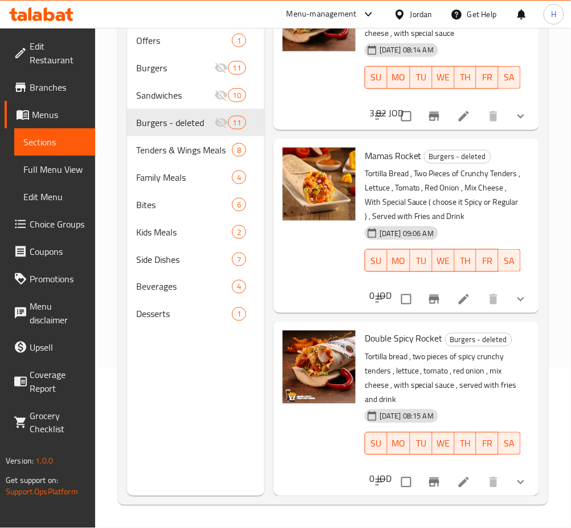
drag, startPoint x: 454, startPoint y: 468, endPoint x: 432, endPoint y: 469, distance: 22.3
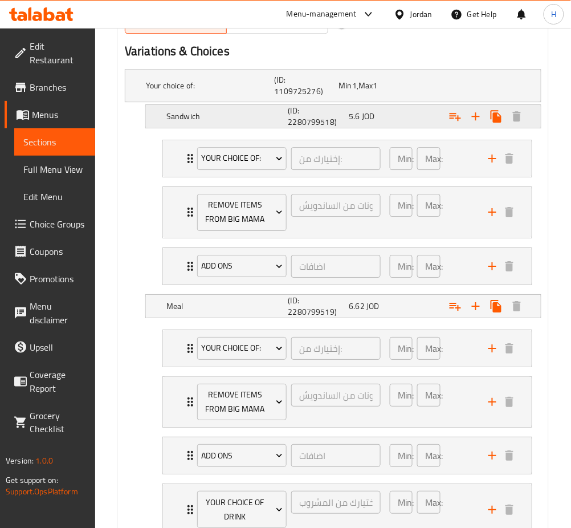
scroll to position [699, 0]
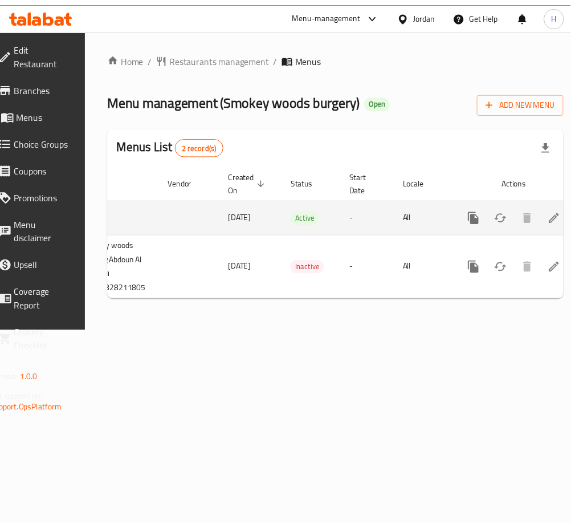
scroll to position [0, 126]
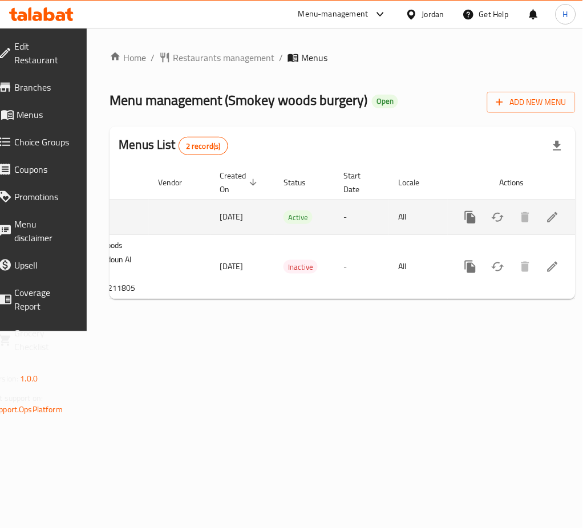
click at [539, 225] on link "enhanced table" at bounding box center [552, 217] width 27 height 27
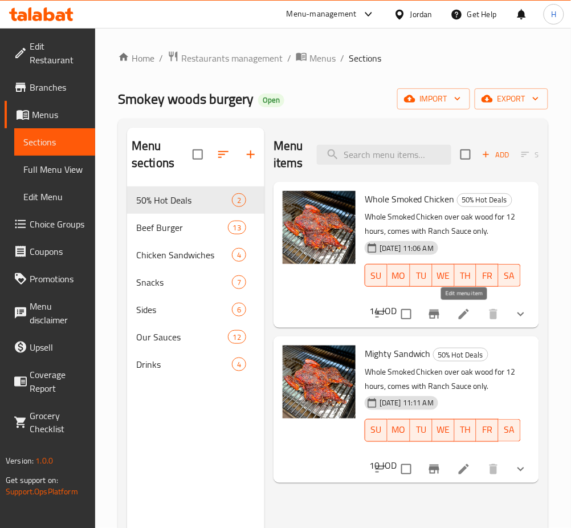
click at [466, 309] on icon at bounding box center [464, 314] width 14 height 14
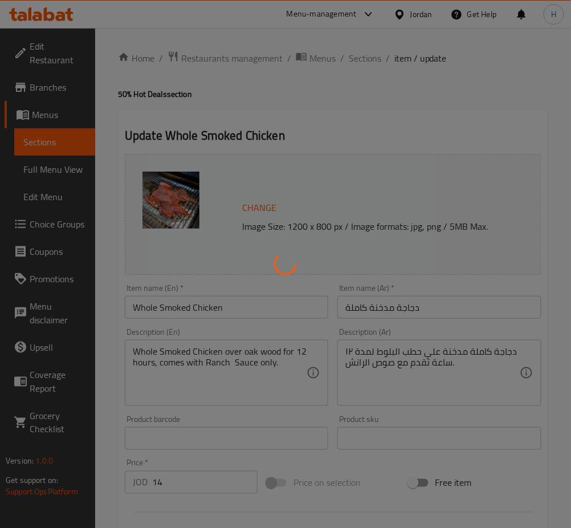
type input "اضافات"
type input "0"
type input "5"
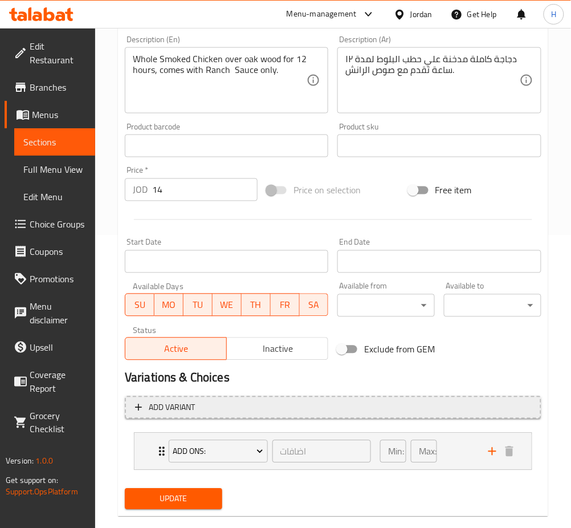
scroll to position [312, 0]
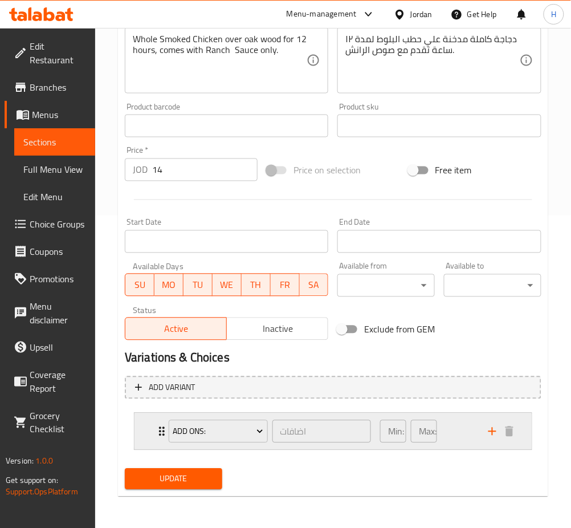
click at [136, 426] on div "ADD ONS: اضافات ​ Min: 0 ​ Max: 5 ​" at bounding box center [333, 431] width 397 height 36
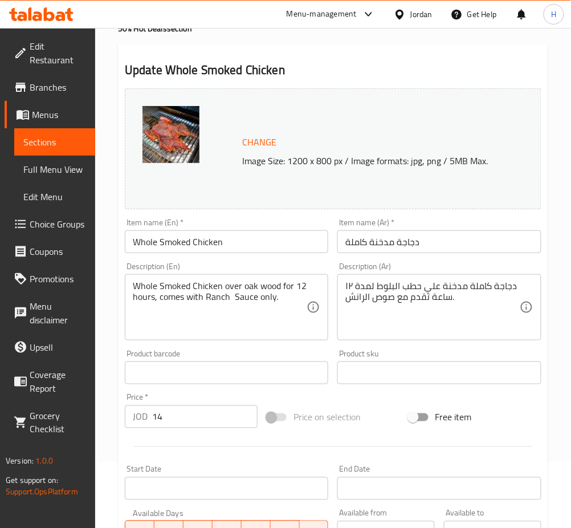
scroll to position [0, 0]
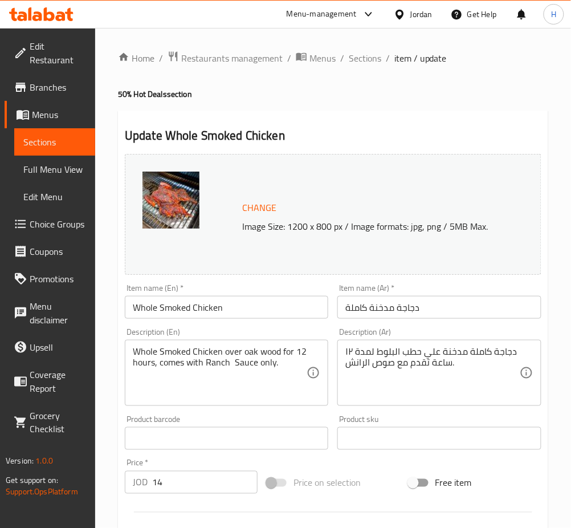
click at [56, 18] on icon at bounding box center [61, 16] width 10 height 10
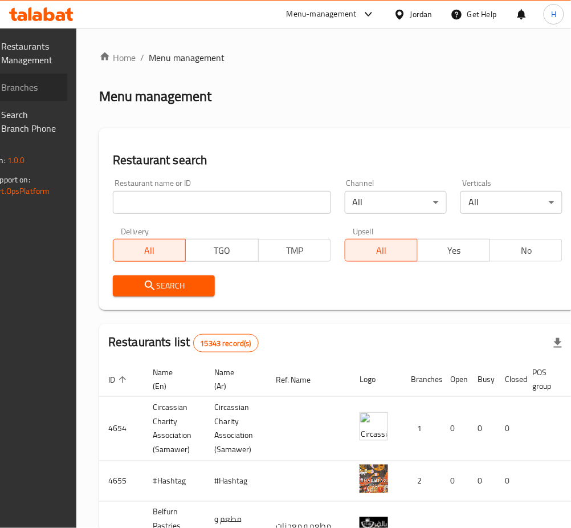
click at [58, 94] on span "Branches" at bounding box center [30, 87] width 56 height 14
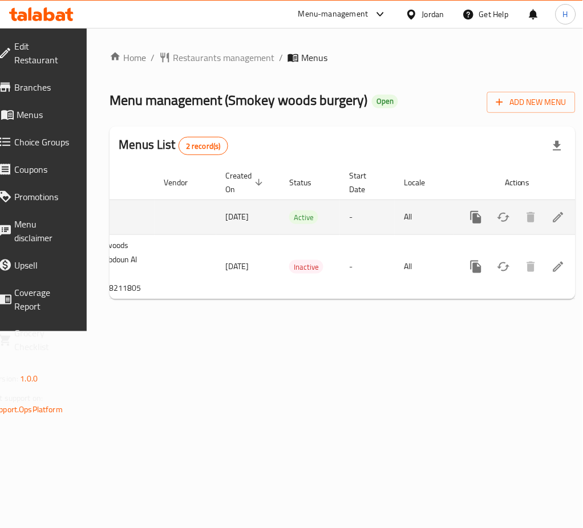
scroll to position [0, 126]
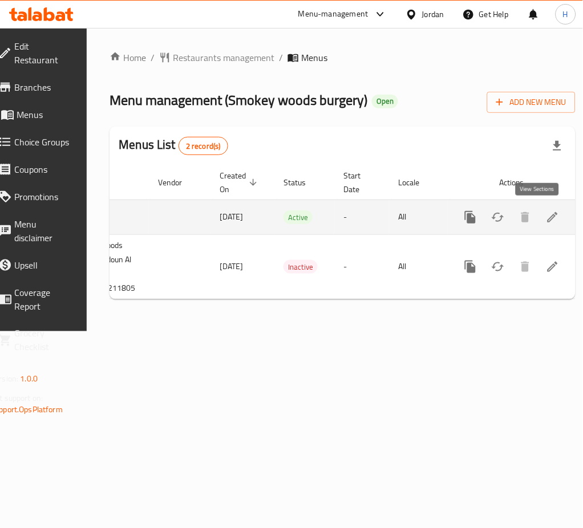
click at [547, 218] on icon "enhanced table" at bounding box center [552, 217] width 10 height 10
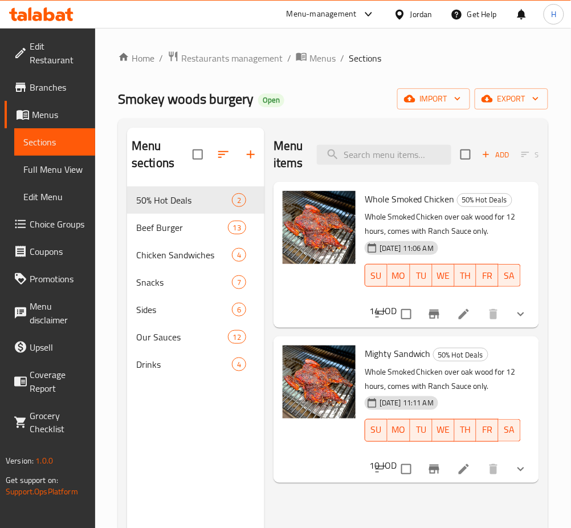
click at [58, 121] on span "Menus" at bounding box center [59, 115] width 54 height 14
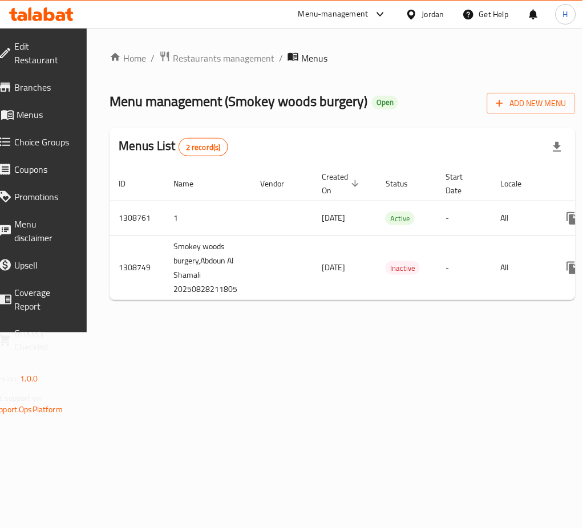
scroll to position [0, 126]
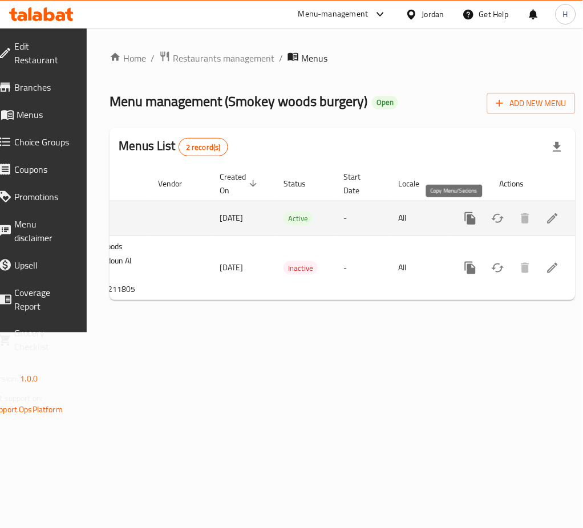
click at [465, 218] on icon "more" at bounding box center [470, 218] width 11 height 13
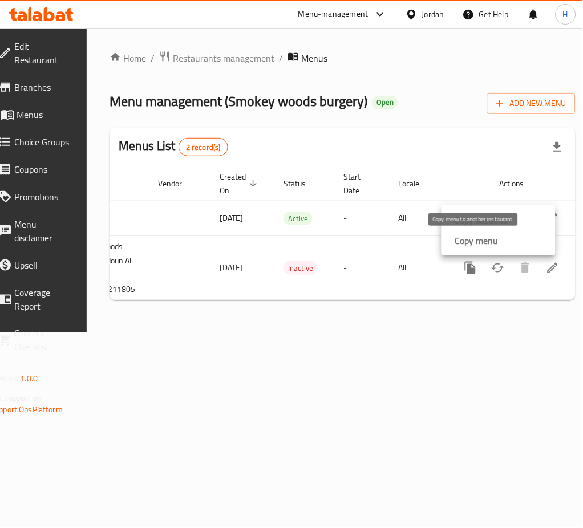
click at [494, 234] on strong "Copy menu" at bounding box center [476, 241] width 43 height 14
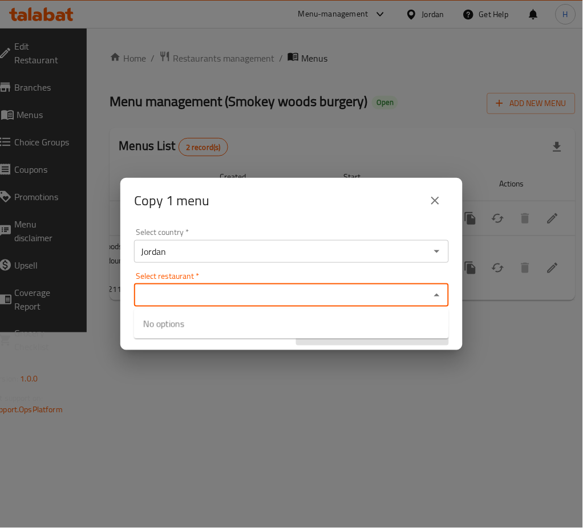
click at [212, 288] on input "Select restaurant   *" at bounding box center [281, 295] width 289 height 16
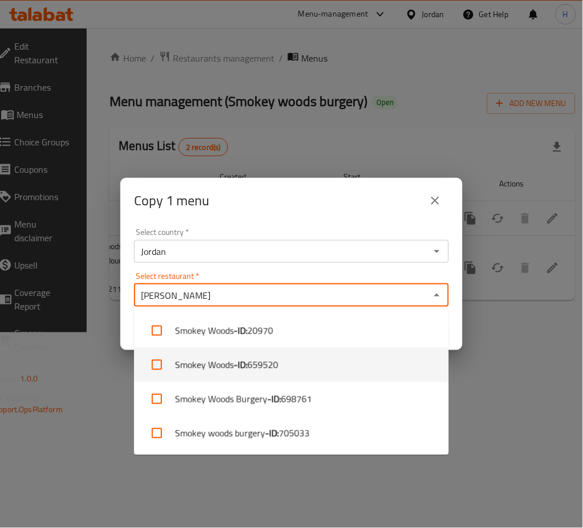
type input "[PERSON_NAME]"
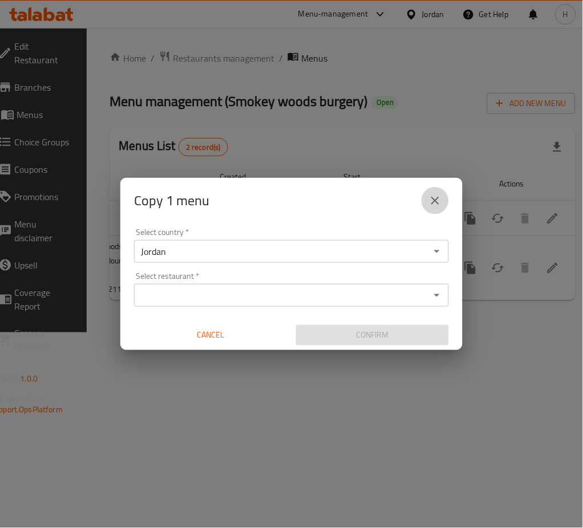
click at [438, 208] on button "close" at bounding box center [434, 200] width 27 height 27
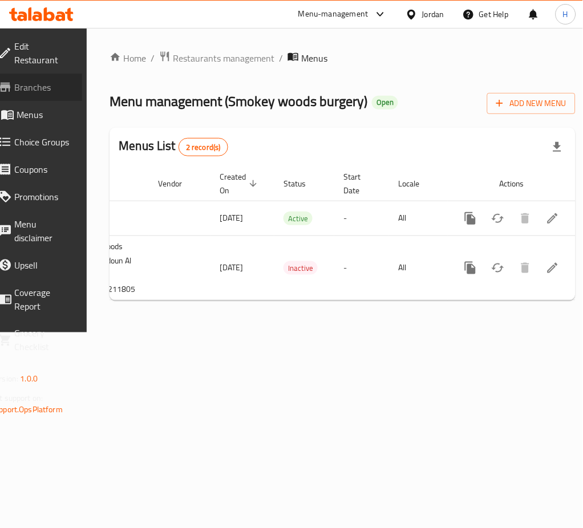
click at [48, 87] on span "Branches" at bounding box center [43, 87] width 59 height 14
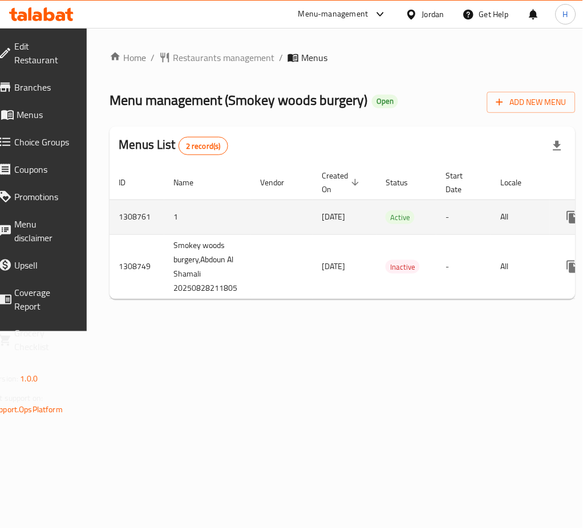
scroll to position [0, 126]
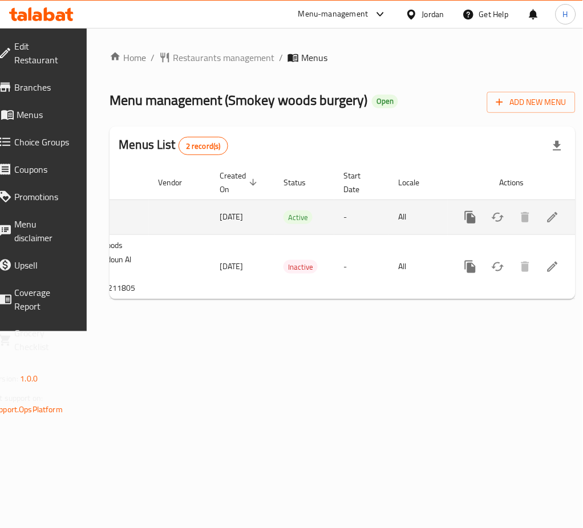
click at [465, 218] on icon "more" at bounding box center [470, 217] width 11 height 13
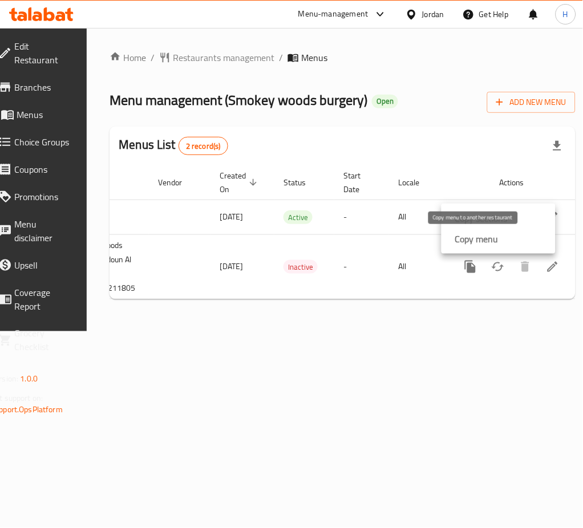
click at [482, 245] on strong "Copy menu" at bounding box center [476, 239] width 43 height 14
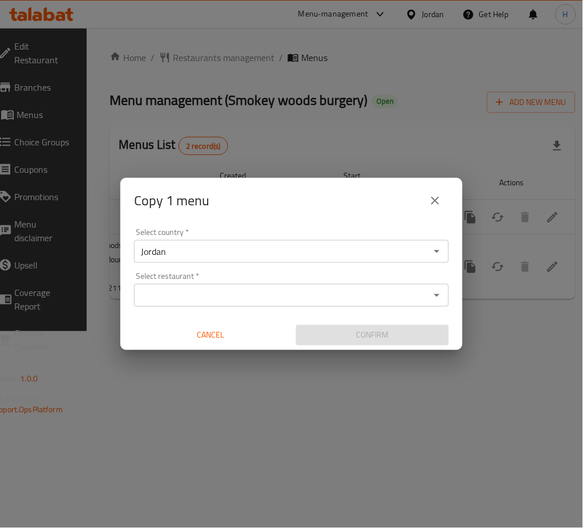
click at [249, 294] on input "Select restaurant   *" at bounding box center [281, 295] width 289 height 16
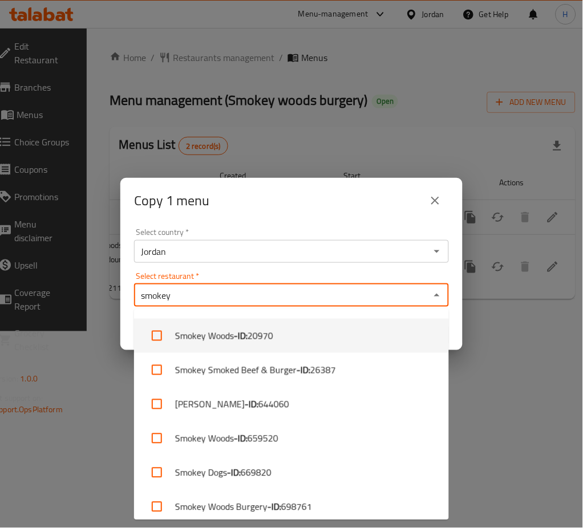
scroll to position [0, 0]
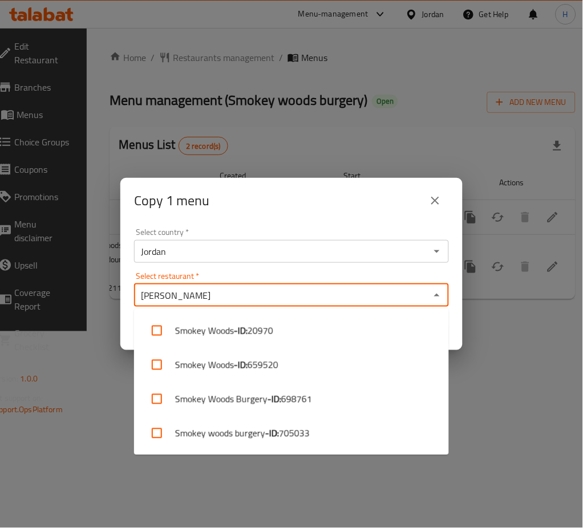
type input "[PERSON_NAME]"
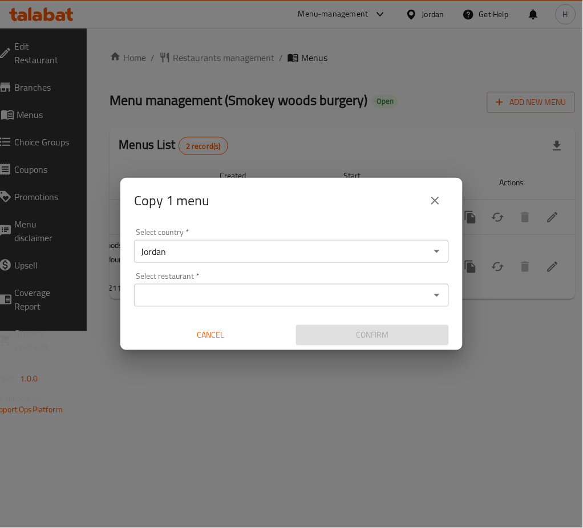
click at [260, 297] on input "Select restaurant   *" at bounding box center [281, 295] width 289 height 16
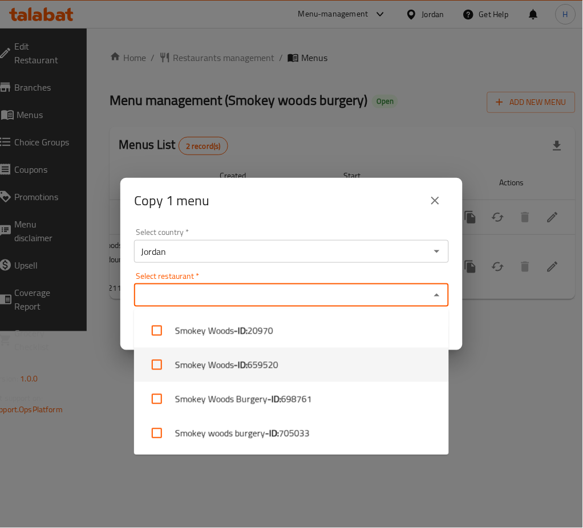
click at [291, 368] on li "[PERSON_NAME] - ID: 659520" at bounding box center [291, 365] width 315 height 34
checkbox input "true"
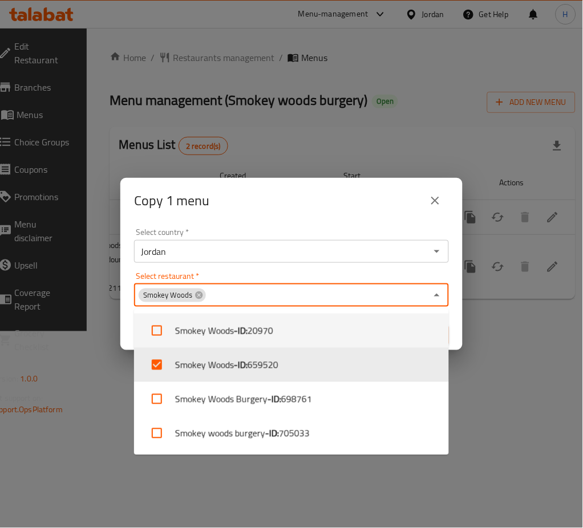
click at [346, 231] on div "Select country   * Jordan Select country *" at bounding box center [291, 245] width 315 height 35
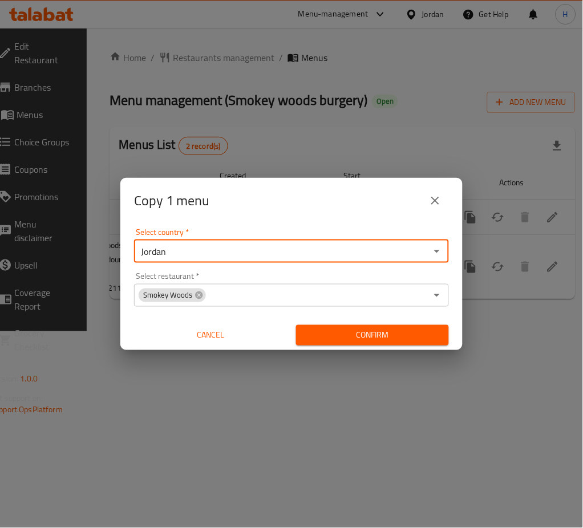
click at [378, 328] on span "Confirm" at bounding box center [372, 335] width 135 height 14
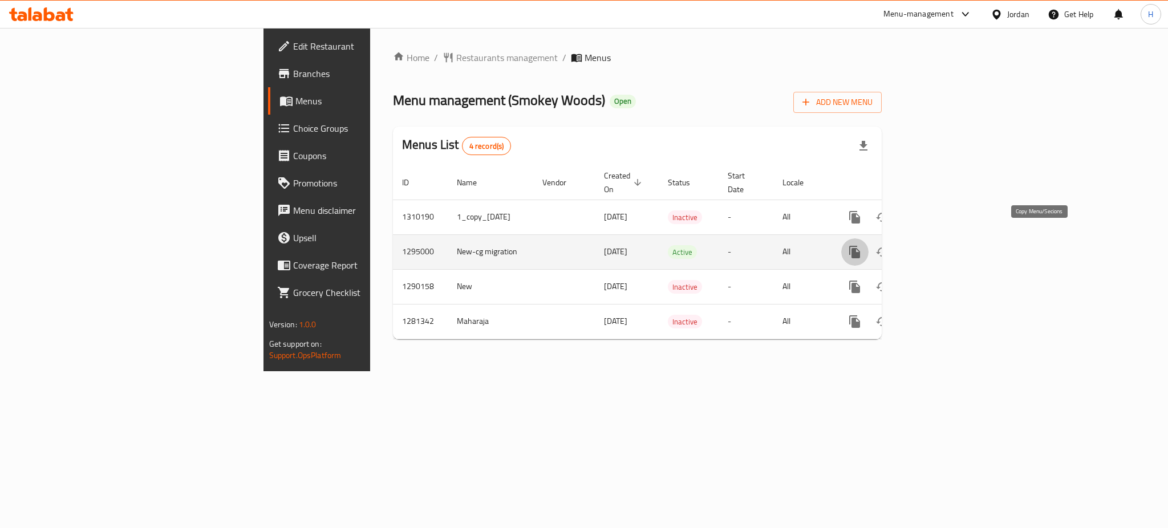
click at [862, 245] on icon "more" at bounding box center [855, 252] width 14 height 14
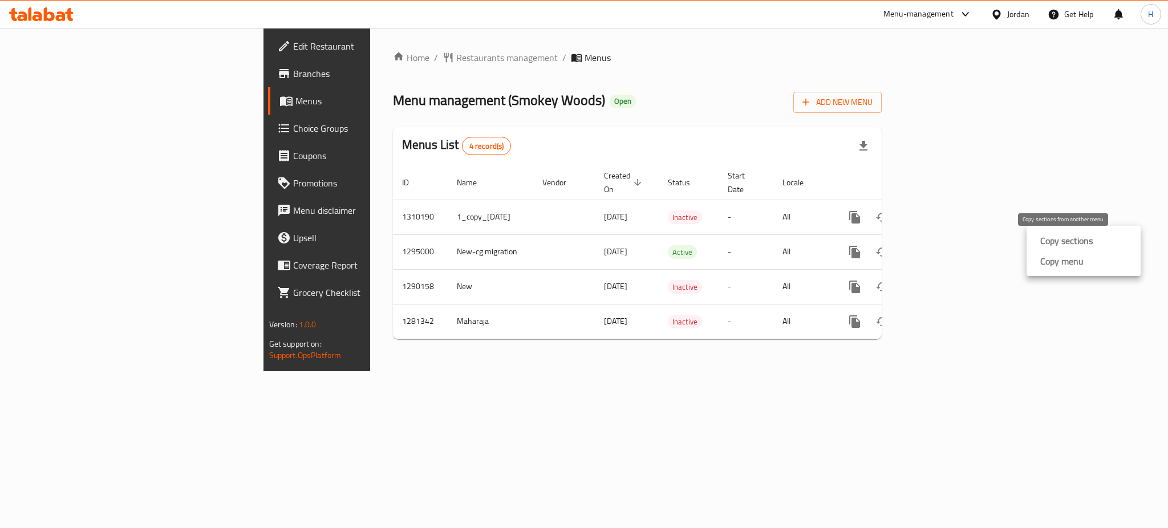
click at [1041, 243] on strong "Copy sections" at bounding box center [1066, 241] width 52 height 14
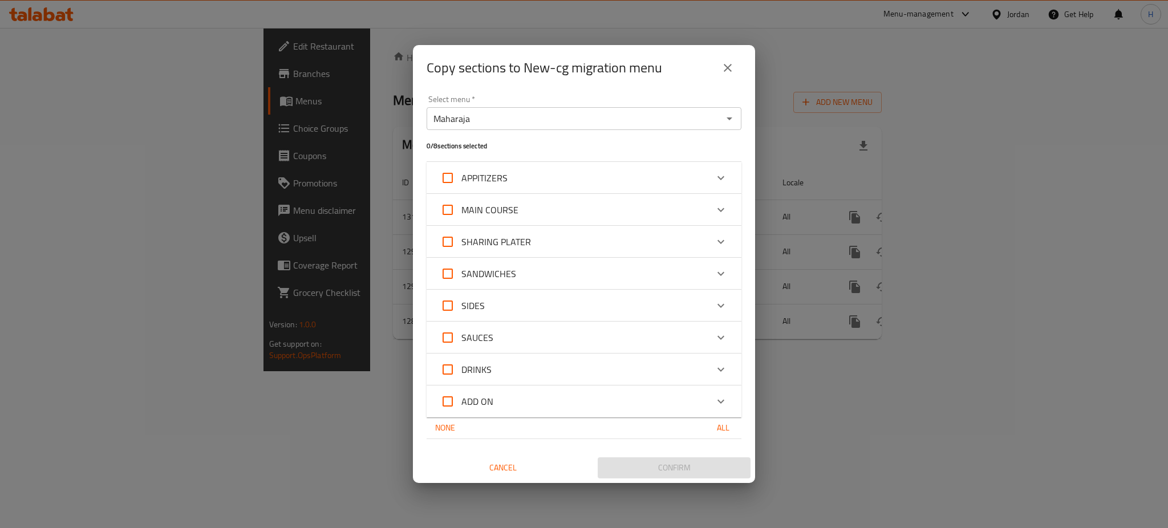
click at [733, 115] on icon "Open" at bounding box center [729, 119] width 14 height 14
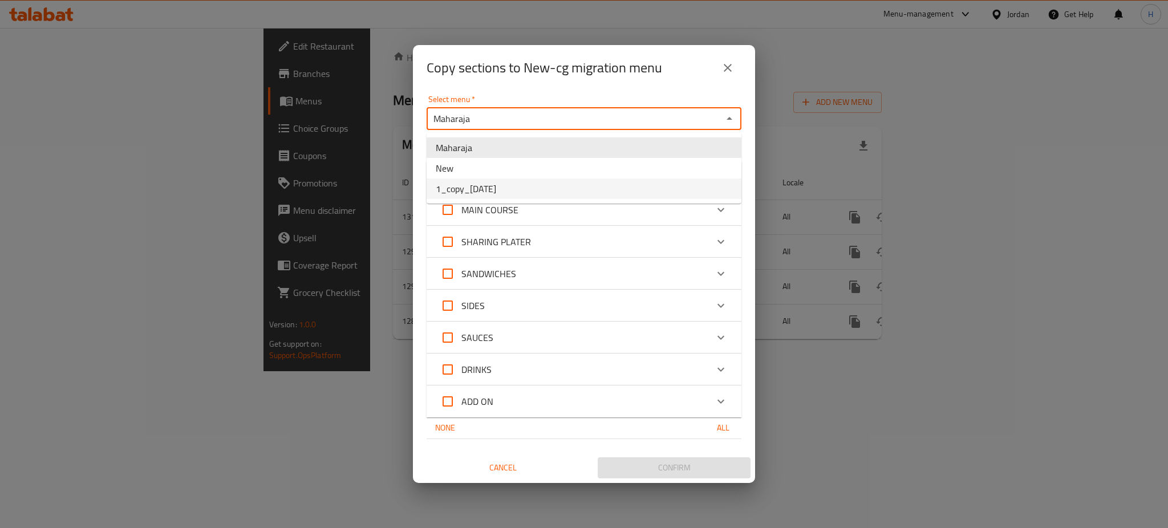
click at [586, 189] on li "1_copy_07/09/2025" at bounding box center [584, 188] width 315 height 21
type input "1_copy_07/09/2025"
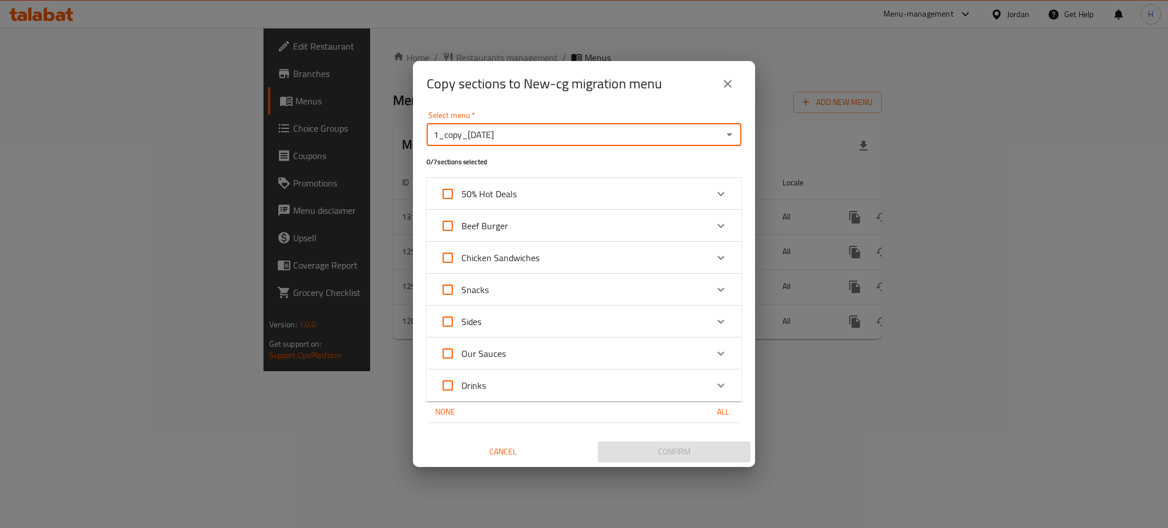
click at [449, 199] on input "50% Hot Deals" at bounding box center [447, 193] width 27 height 27
checkbox input "true"
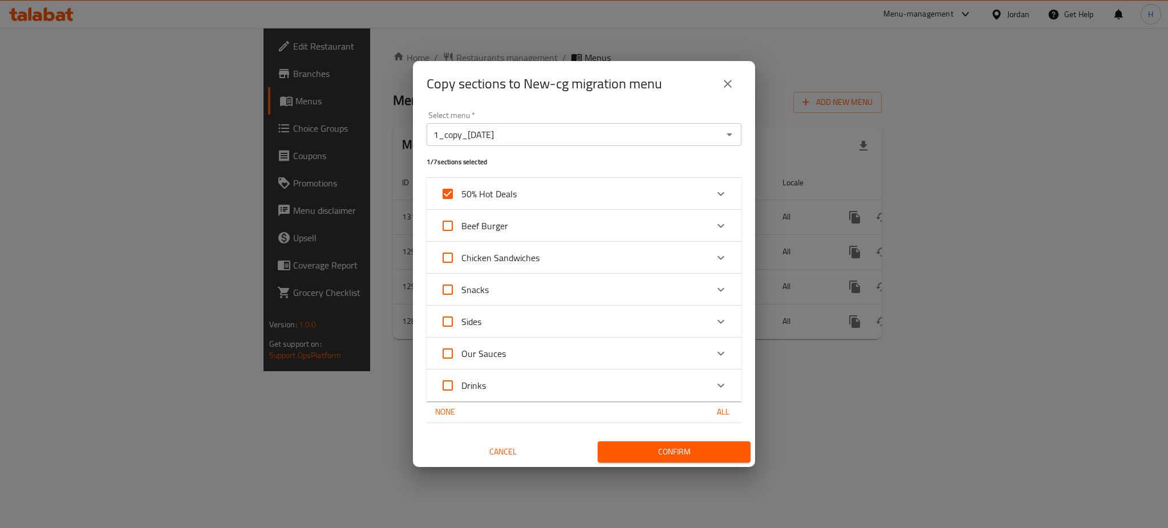
click at [653, 454] on span "Confirm" at bounding box center [674, 452] width 135 height 14
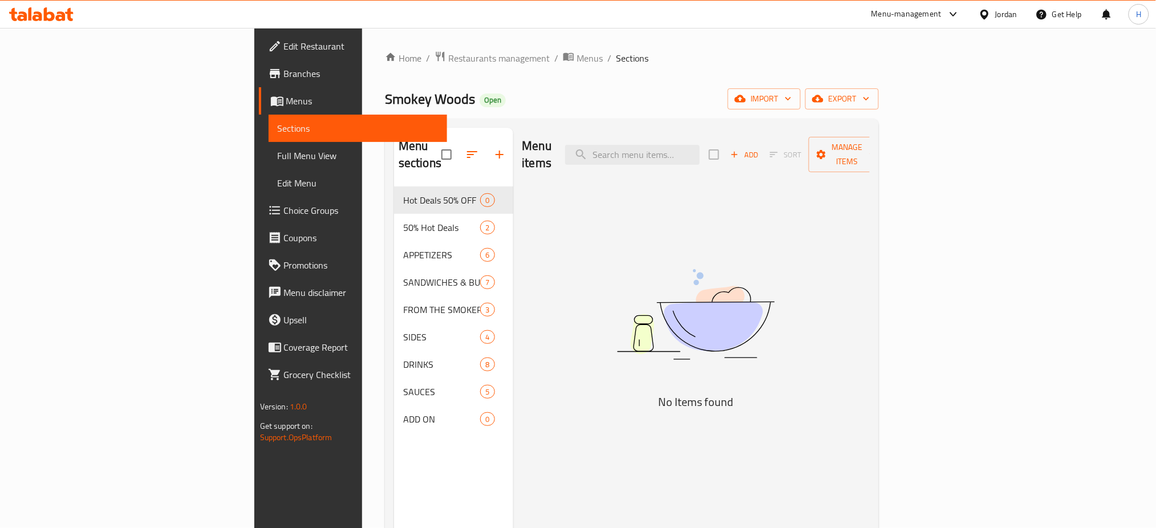
click at [608, 335] on div "Menu items Add Sort Manage items No Items found" at bounding box center [691, 392] width 357 height 528
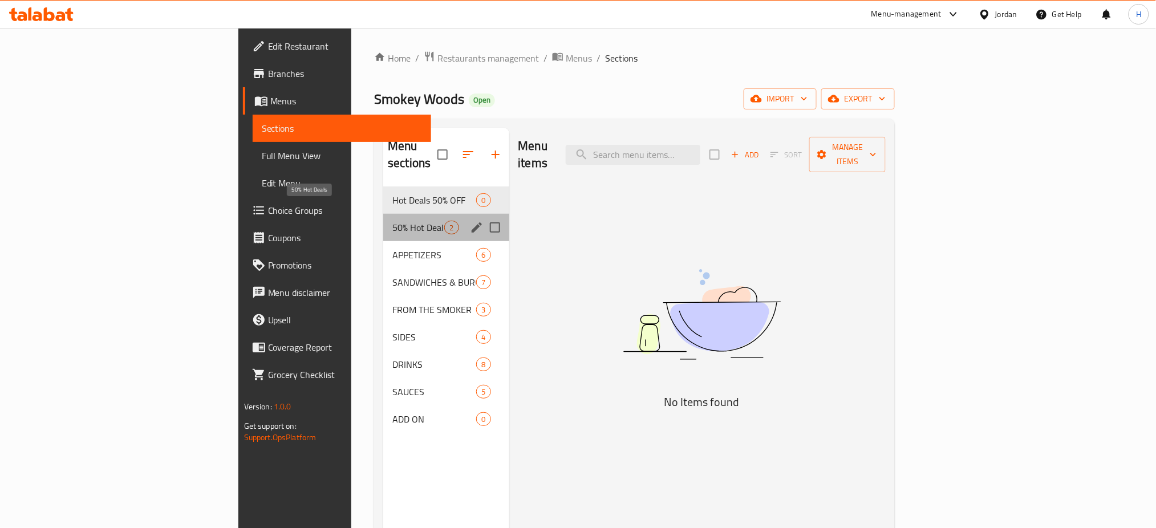
click at [392, 221] on span "50% Hot Deals" at bounding box center [418, 228] width 52 height 14
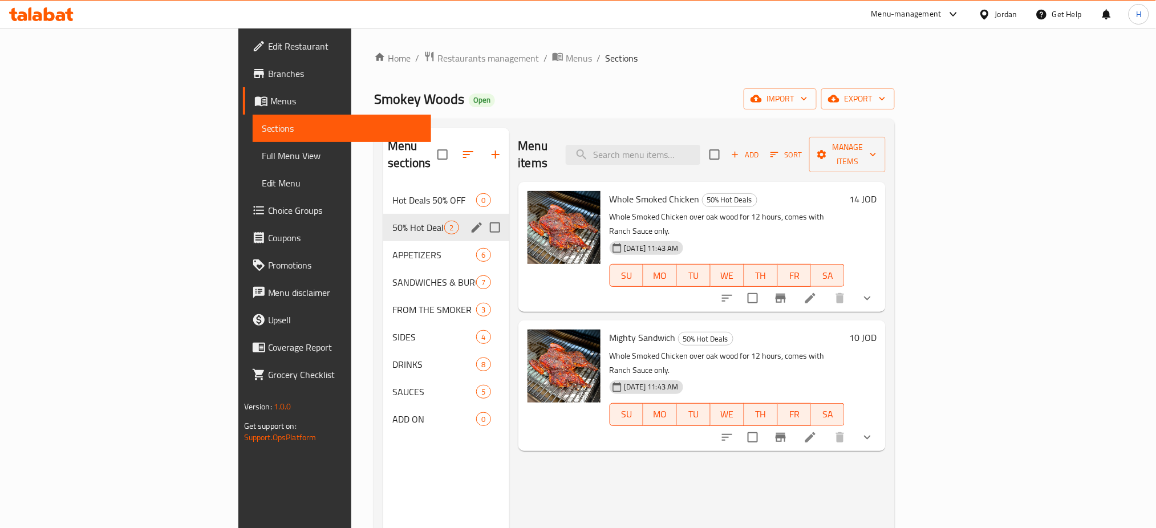
click at [383, 186] on div "Hot Deals 50% OFF 0" at bounding box center [445, 199] width 125 height 27
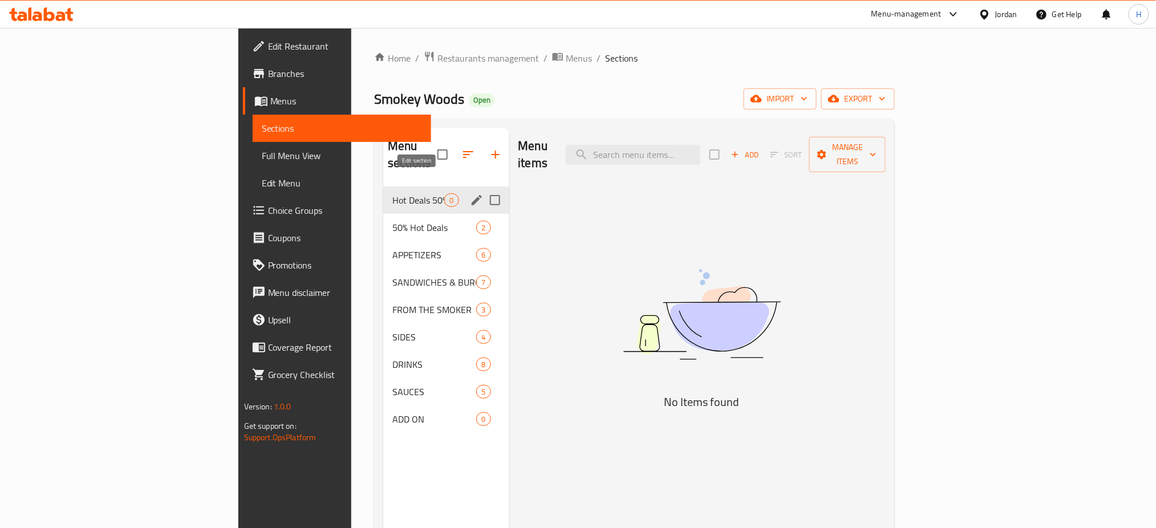
click at [470, 193] on icon "edit" at bounding box center [477, 200] width 14 height 14
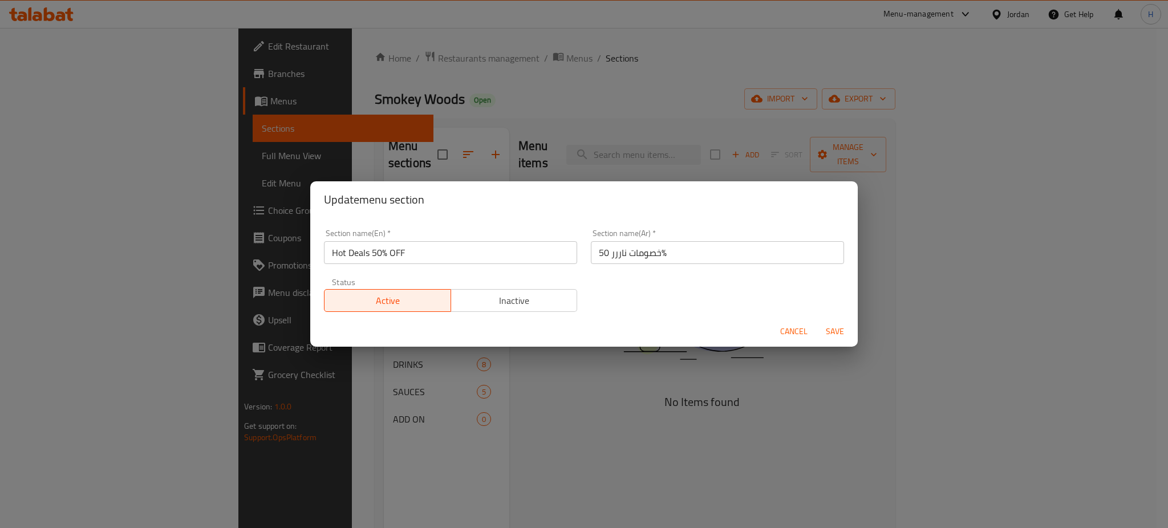
click at [505, 301] on span "Inactive" at bounding box center [514, 301] width 117 height 17
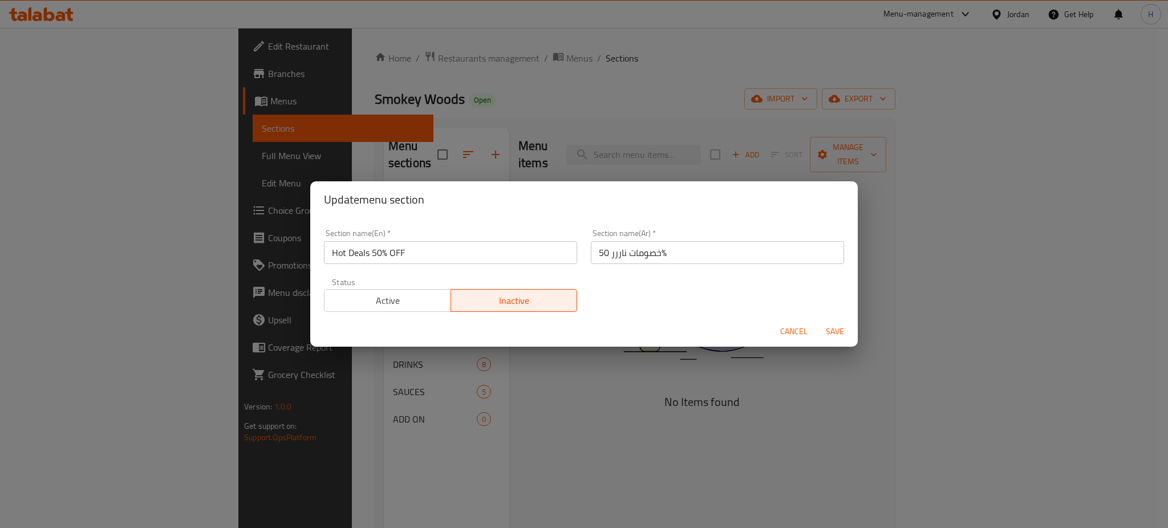
drag, startPoint x: 838, startPoint y: 323, endPoint x: 838, endPoint y: 328, distance: 5.7
click at [839, 323] on button "Save" at bounding box center [835, 331] width 36 height 21
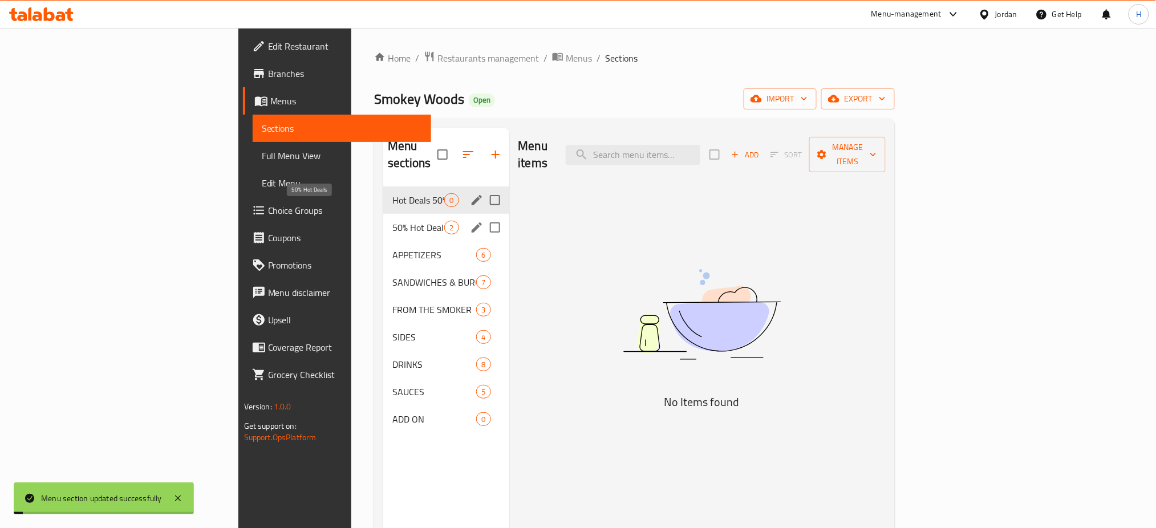
click at [383, 214] on div "50% Hot Deals 2" at bounding box center [445, 227] width 125 height 27
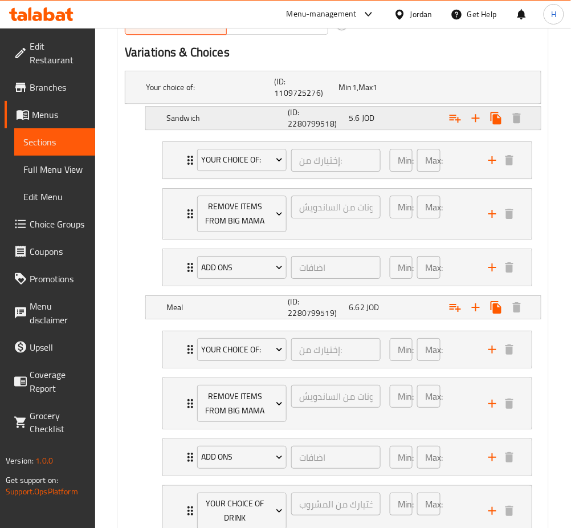
scroll to position [706, 0]
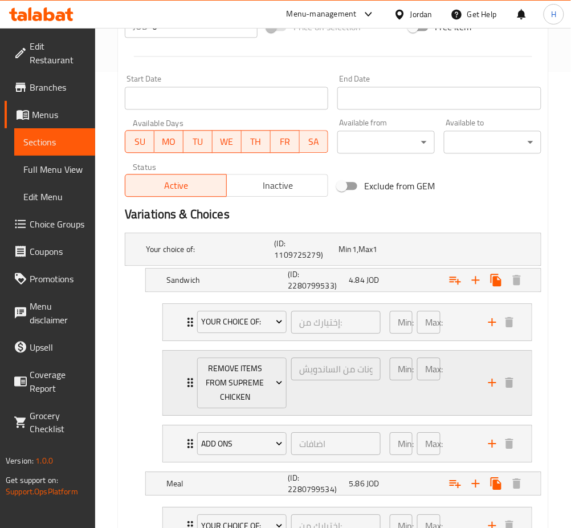
scroll to position [734, 0]
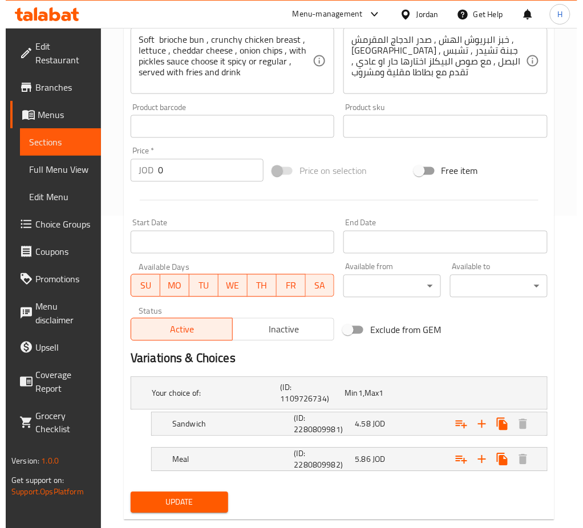
scroll to position [335, 0]
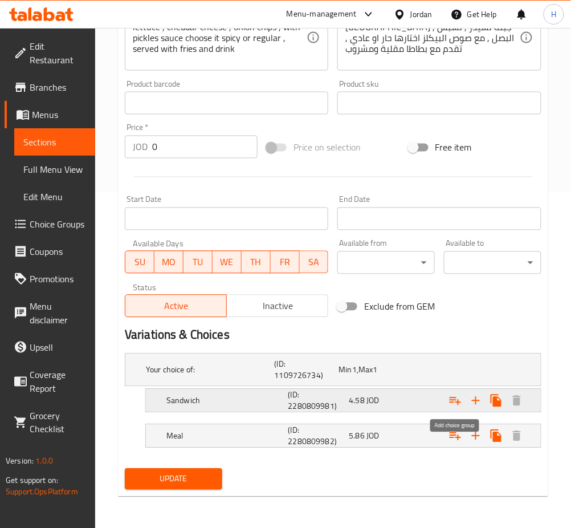
click at [456, 406] on icon "Expand" at bounding box center [456, 401] width 14 height 14
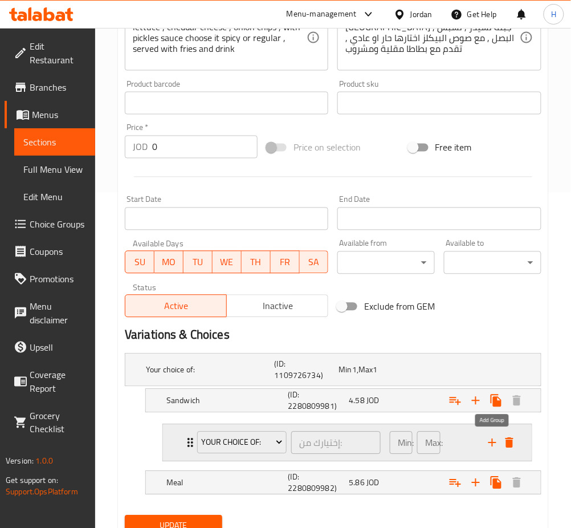
click at [493, 437] on icon "add" at bounding box center [493, 443] width 14 height 14
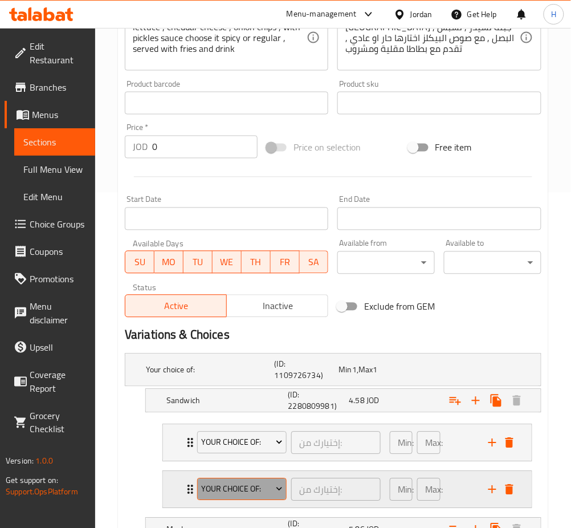
click at [257, 484] on span "Your Choice Of:" at bounding box center [241, 489] width 81 height 14
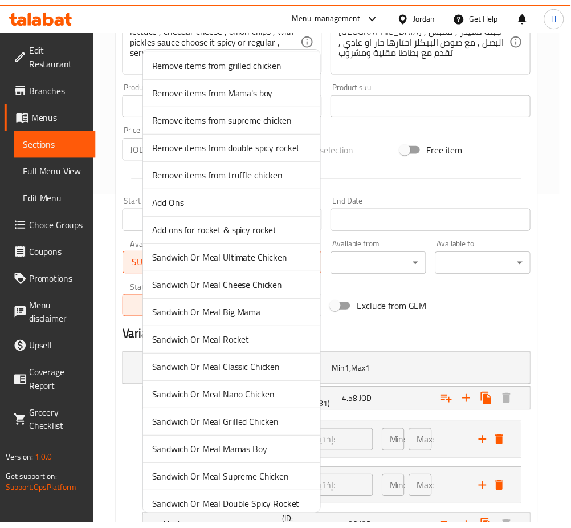
scroll to position [304, 0]
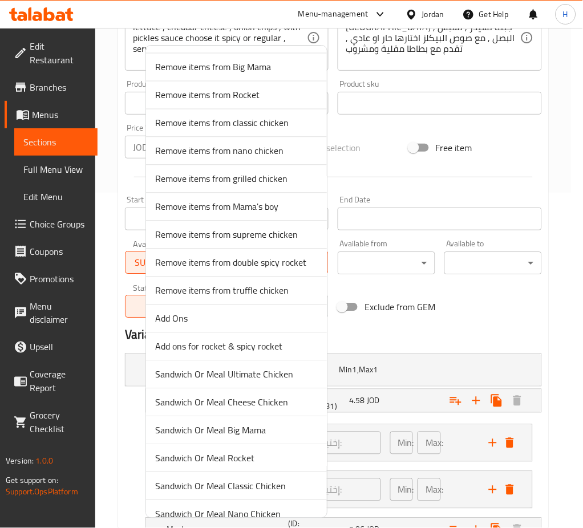
click at [281, 213] on span "Remove items from Mama's boy" at bounding box center [236, 207] width 163 height 14
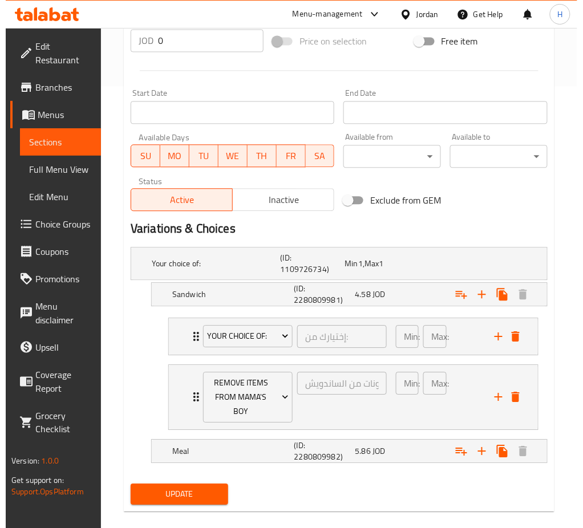
scroll to position [444, 0]
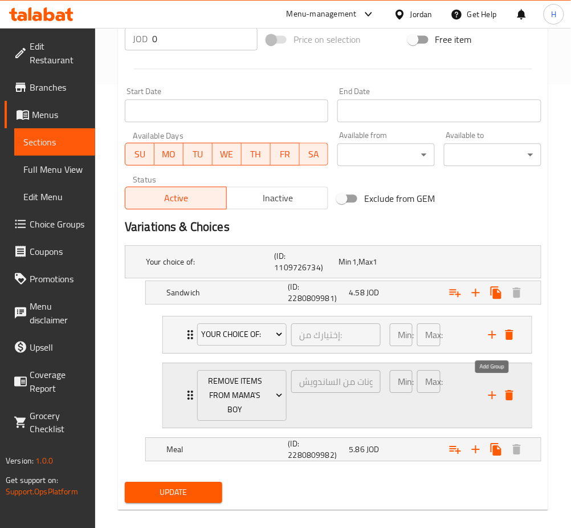
click at [493, 391] on icon "add" at bounding box center [493, 395] width 8 height 8
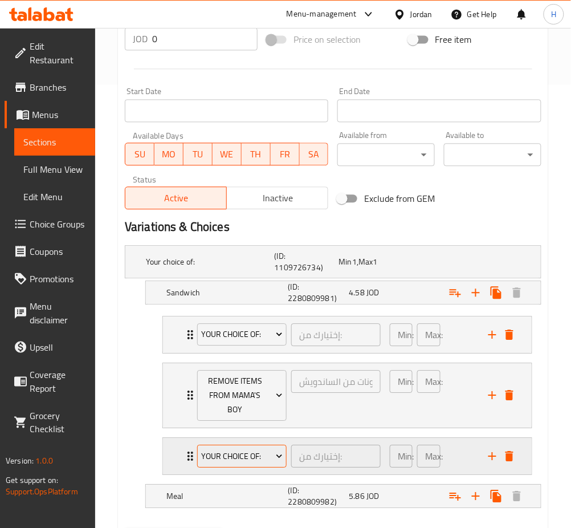
click at [243, 449] on span "Your Choice Of:" at bounding box center [241, 456] width 81 height 14
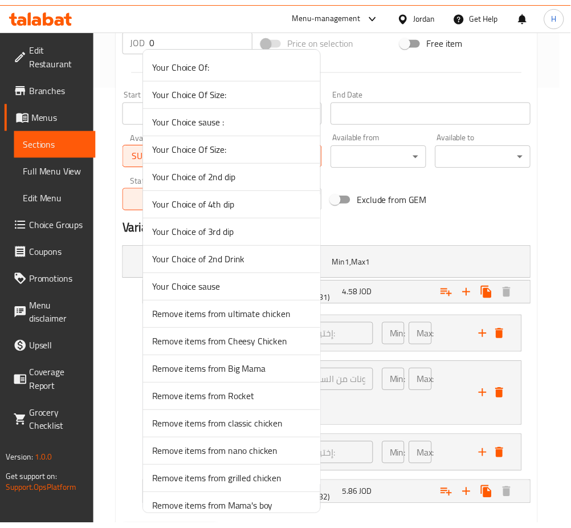
scroll to position [456, 0]
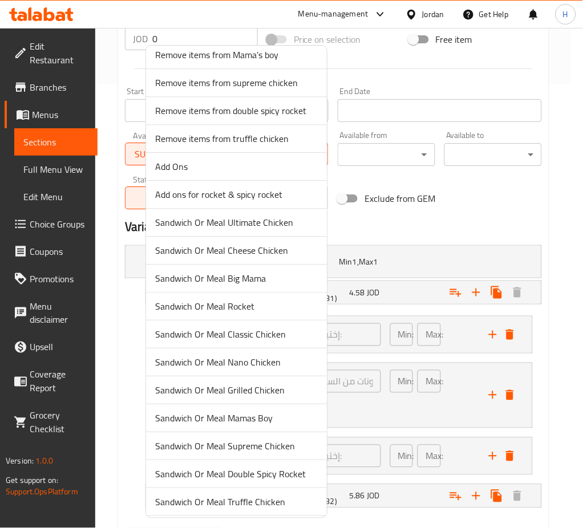
click at [181, 171] on span "Add Ons" at bounding box center [236, 167] width 163 height 14
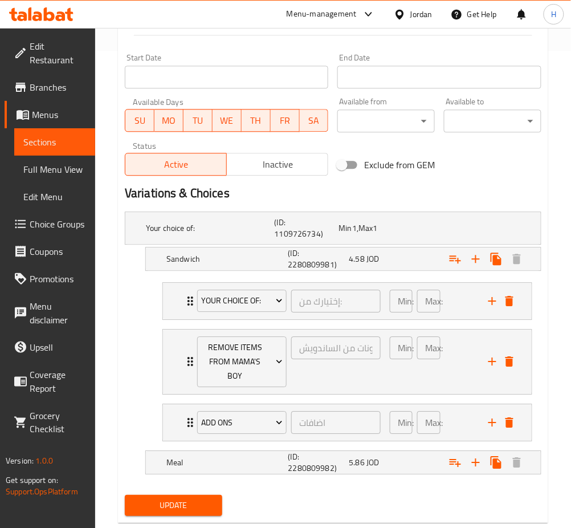
scroll to position [490, 0]
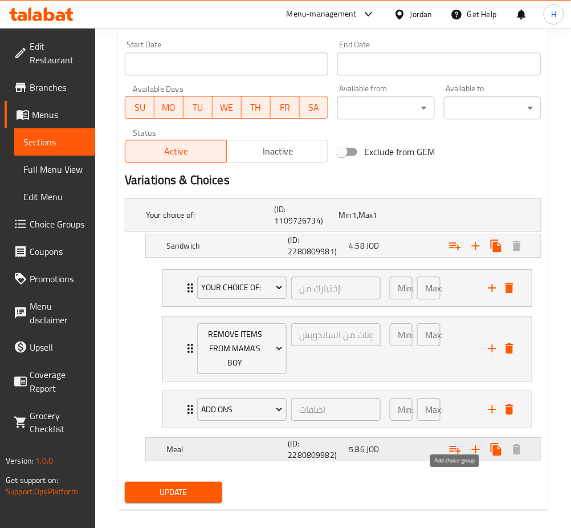
click at [452, 442] on icon "Expand" at bounding box center [456, 449] width 14 height 14
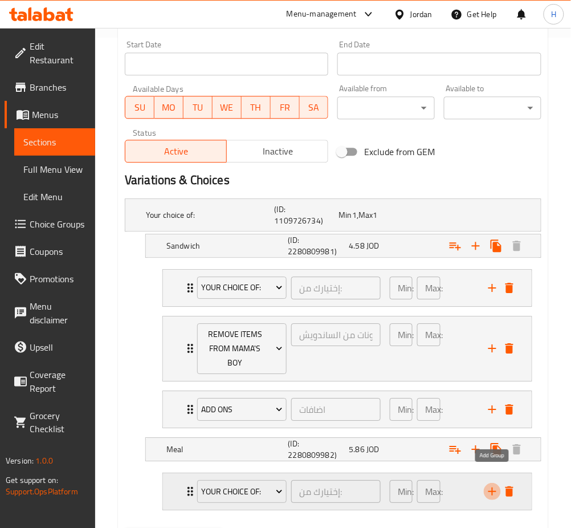
click at [492, 485] on icon "add" at bounding box center [493, 492] width 14 height 14
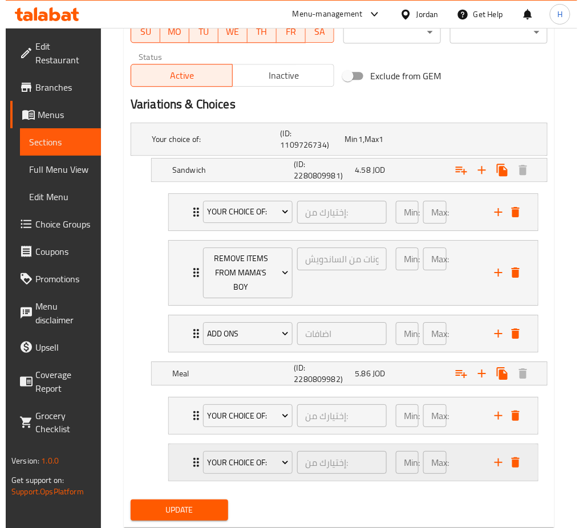
scroll to position [567, 0]
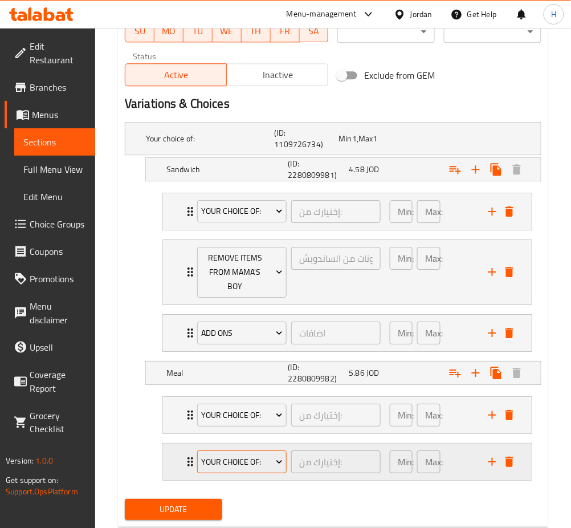
click at [226, 455] on span "Your Choice Of:" at bounding box center [241, 462] width 81 height 14
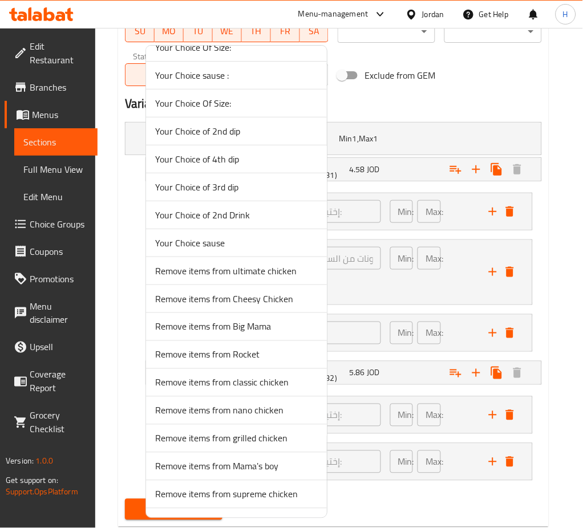
scroll to position [76, 0]
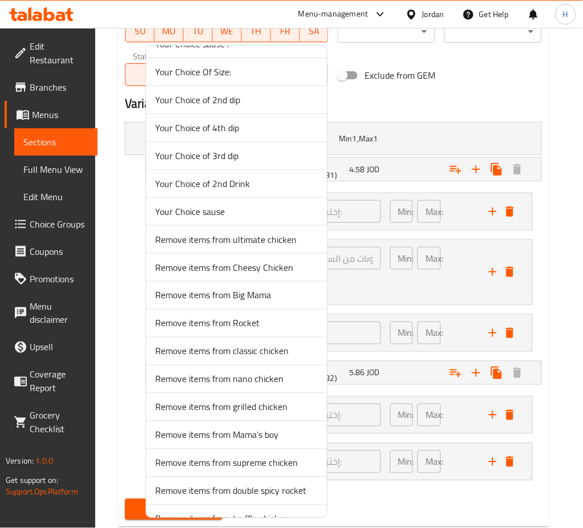
click at [281, 428] on span "Remove items from Mama's boy" at bounding box center [236, 435] width 163 height 14
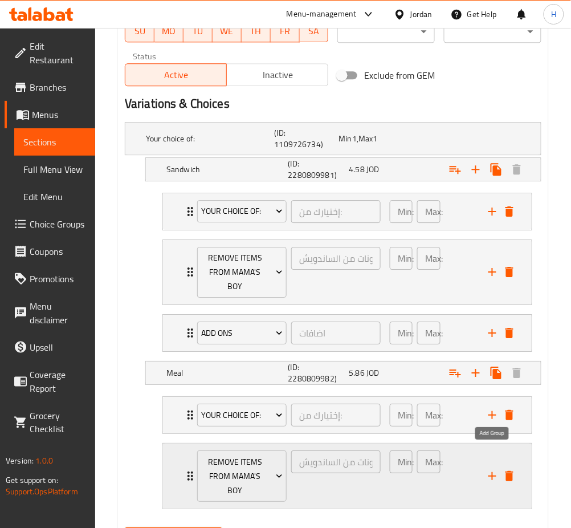
click at [488, 469] on icon "add" at bounding box center [493, 476] width 14 height 14
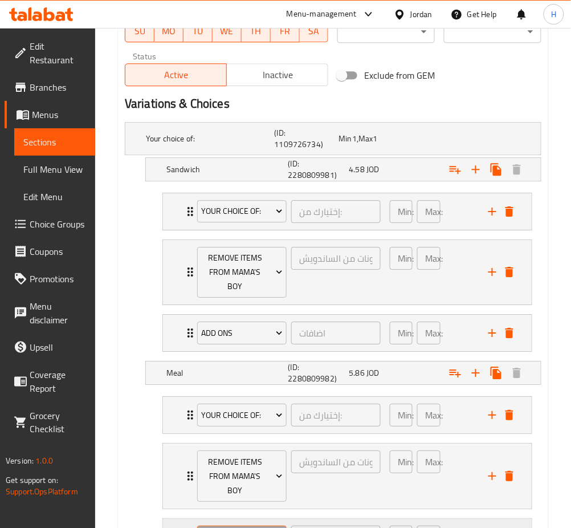
click at [262, 527] on span "Your Choice Of:" at bounding box center [241, 537] width 81 height 14
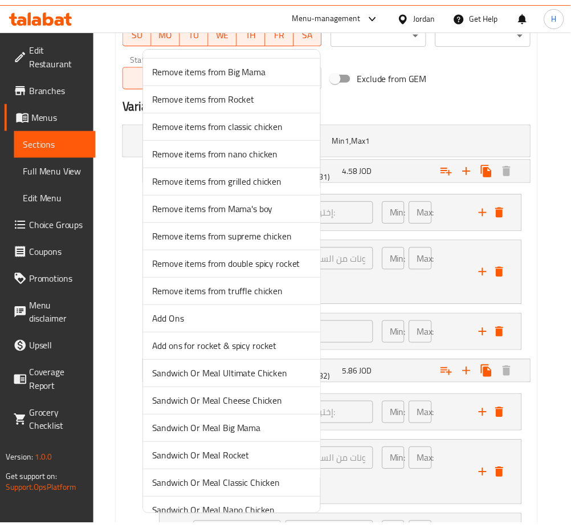
scroll to position [304, 0]
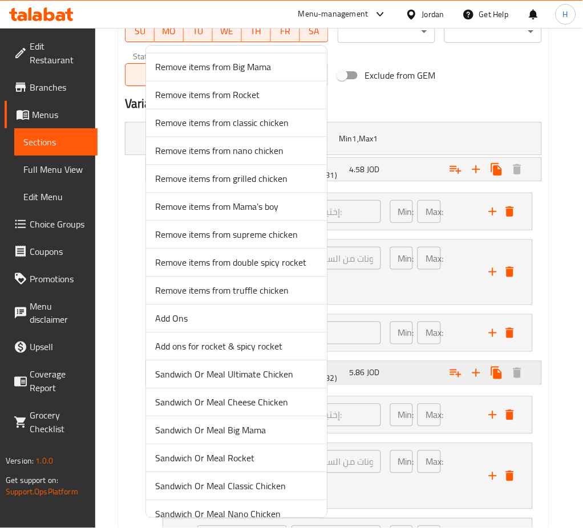
click at [168, 322] on span "Add Ons" at bounding box center [236, 319] width 163 height 14
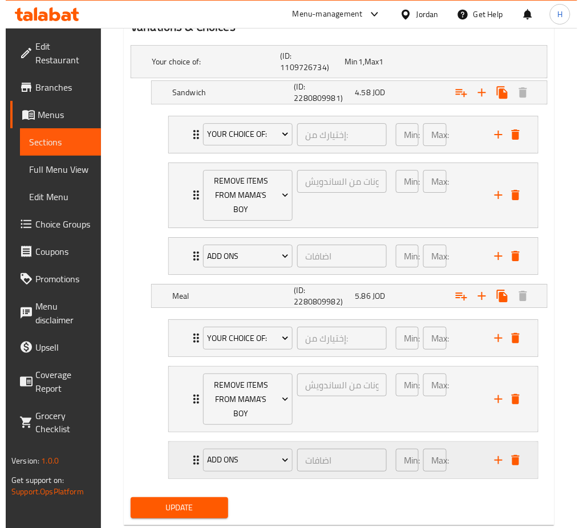
scroll to position [645, 0]
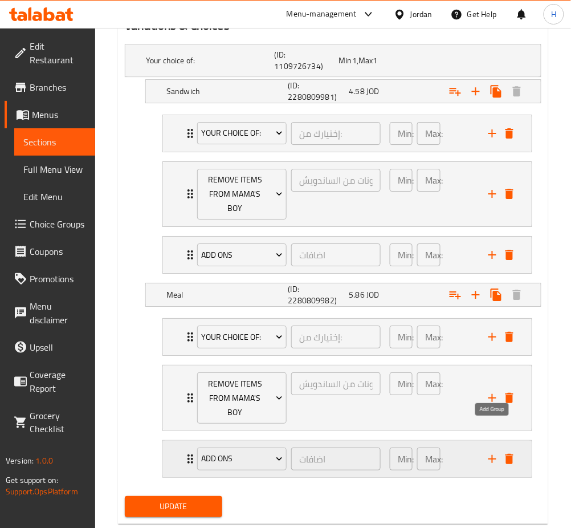
click at [493, 455] on icon "add" at bounding box center [493, 459] width 8 height 8
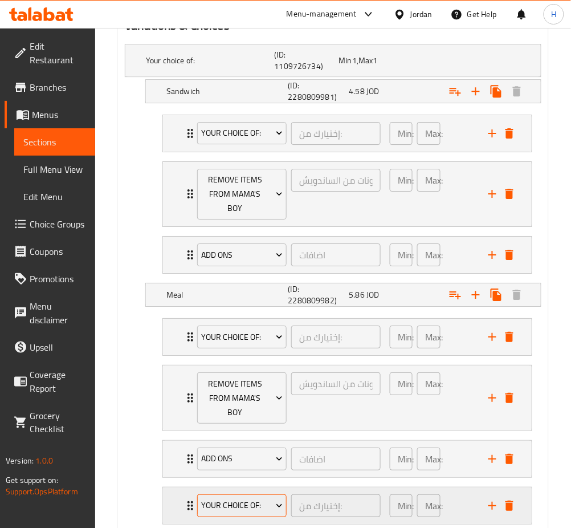
click at [227, 498] on span "Your Choice Of:" at bounding box center [241, 505] width 81 height 14
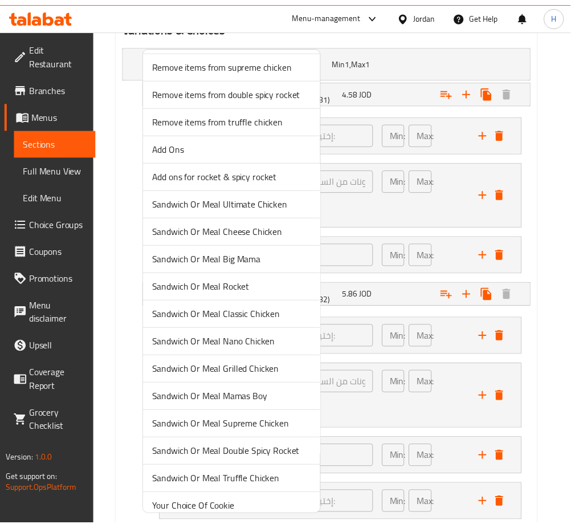
scroll to position [543, 0]
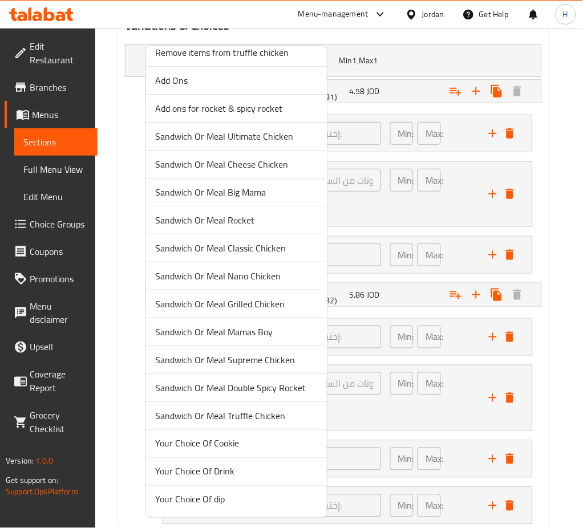
click at [231, 461] on li "Your Choice Of Drink" at bounding box center [236, 472] width 181 height 28
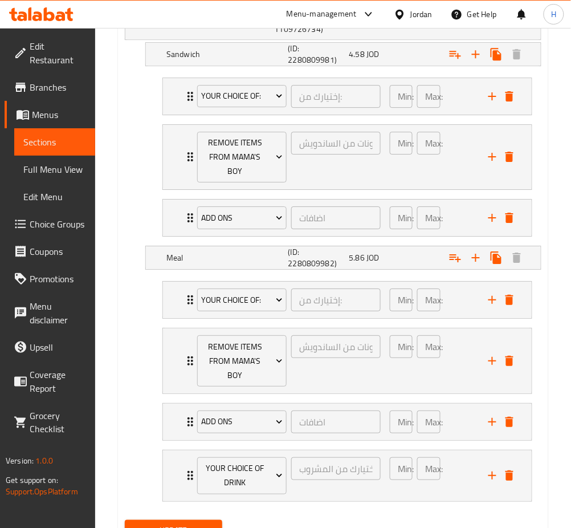
scroll to position [706, 0]
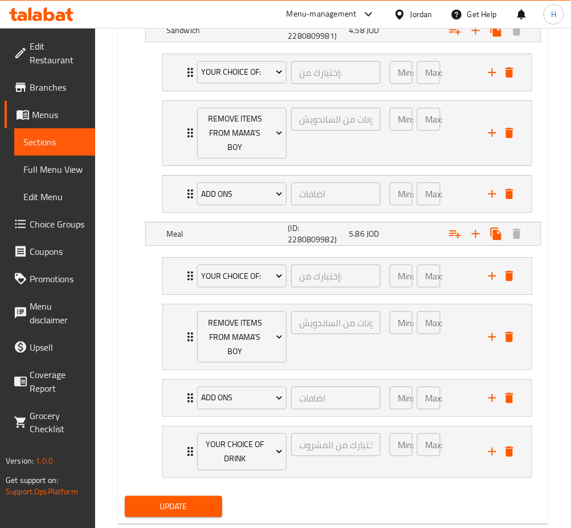
click at [192, 500] on span "Update" at bounding box center [173, 507] width 79 height 14
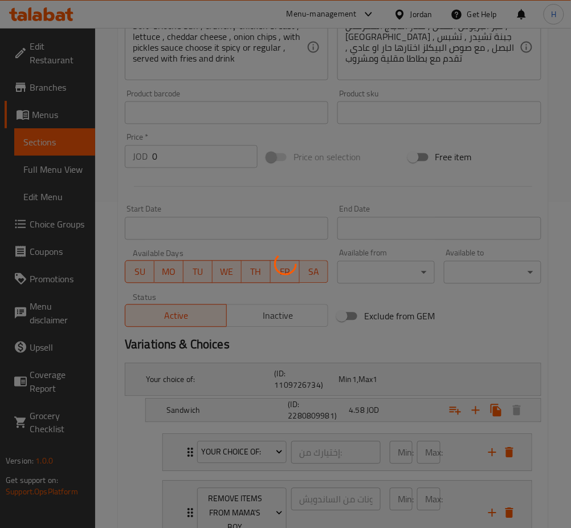
scroll to position [0, 0]
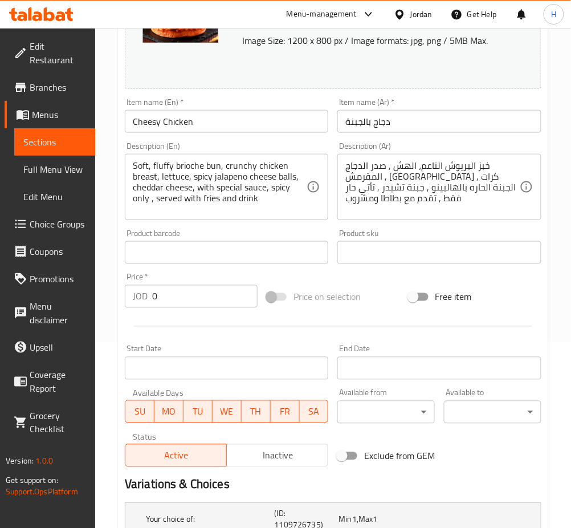
scroll to position [335, 0]
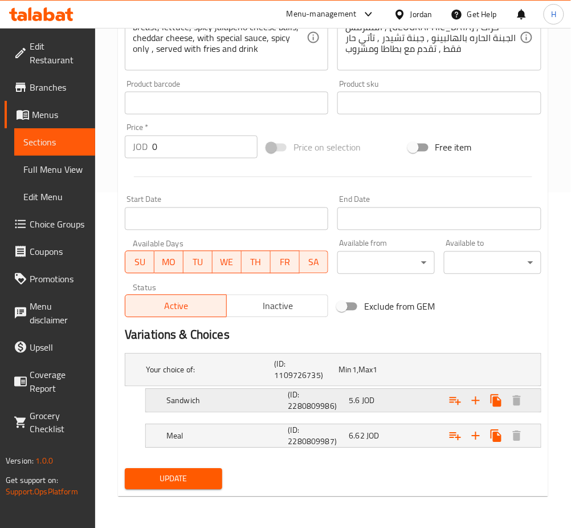
click at [453, 396] on icon "Expand" at bounding box center [456, 401] width 14 height 14
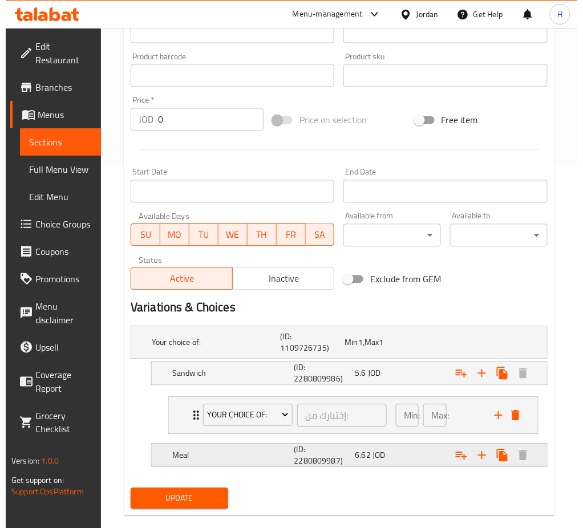
scroll to position [382, 0]
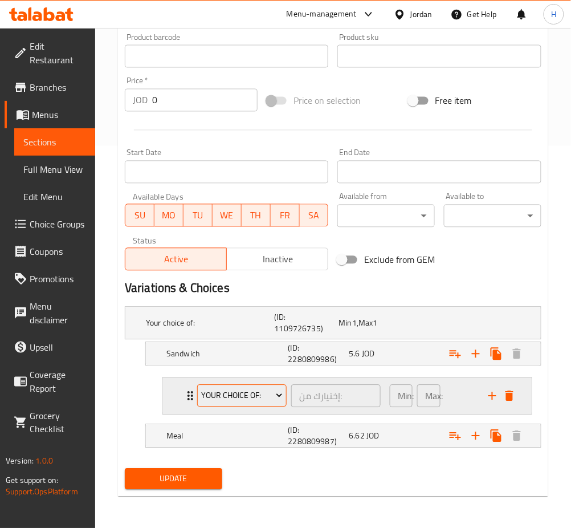
click at [254, 400] on span "Your Choice Of:" at bounding box center [241, 396] width 81 height 14
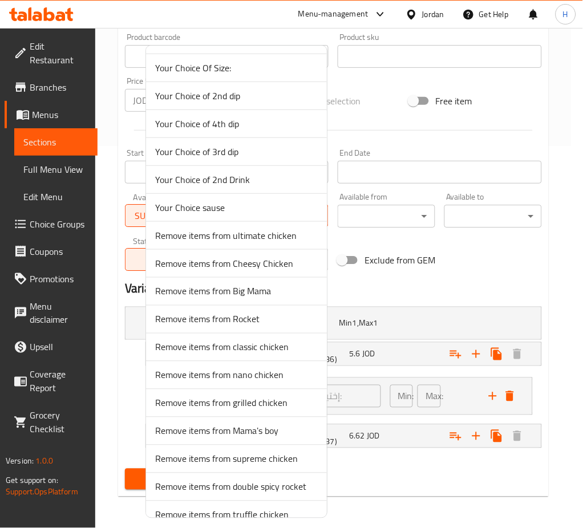
scroll to position [228, 0]
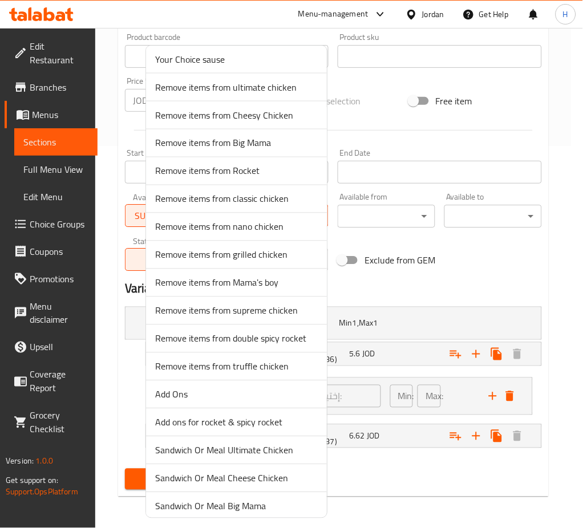
click at [276, 120] on span "Remove items from Cheesy Chicken" at bounding box center [236, 115] width 163 height 14
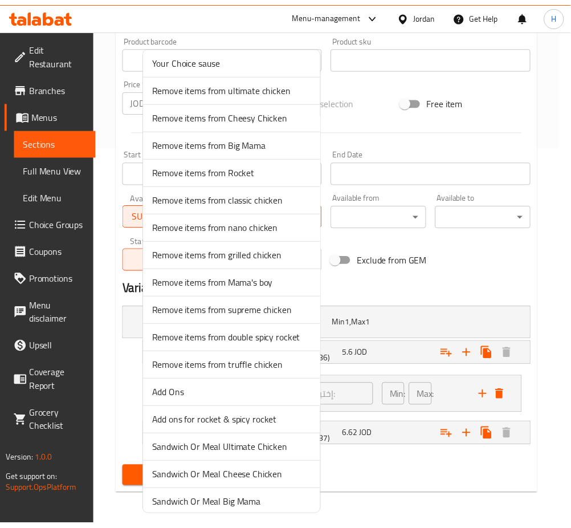
scroll to position [371, 0]
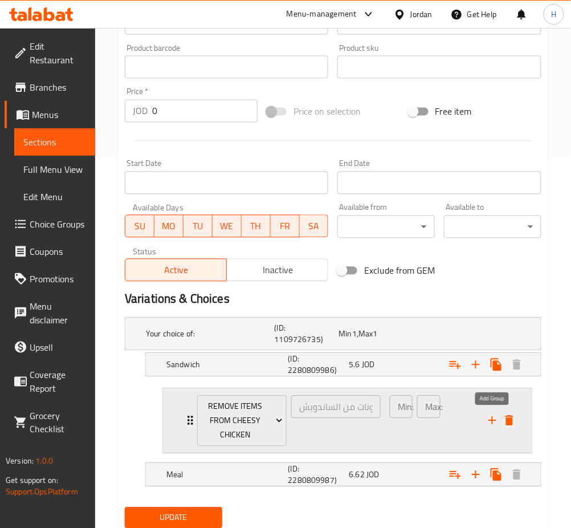
click at [489, 424] on icon "add" at bounding box center [493, 421] width 14 height 14
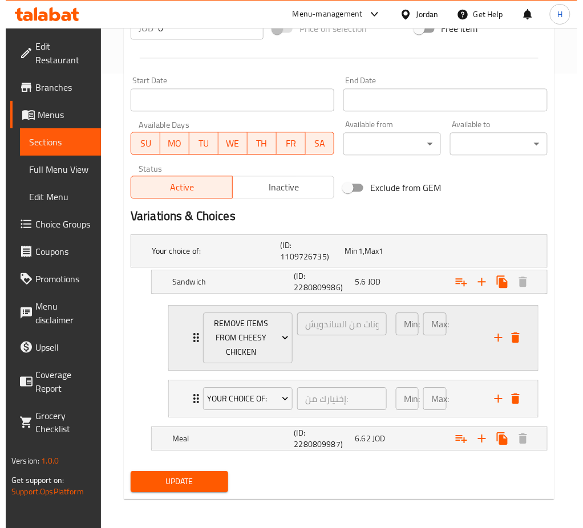
scroll to position [458, 0]
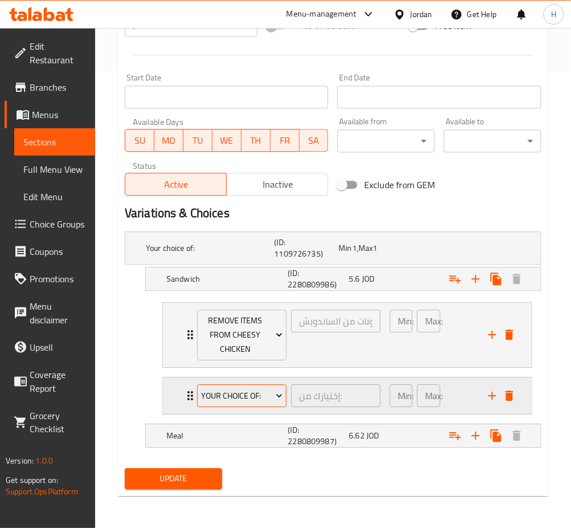
click at [229, 392] on span "Your Choice Of:" at bounding box center [241, 396] width 81 height 14
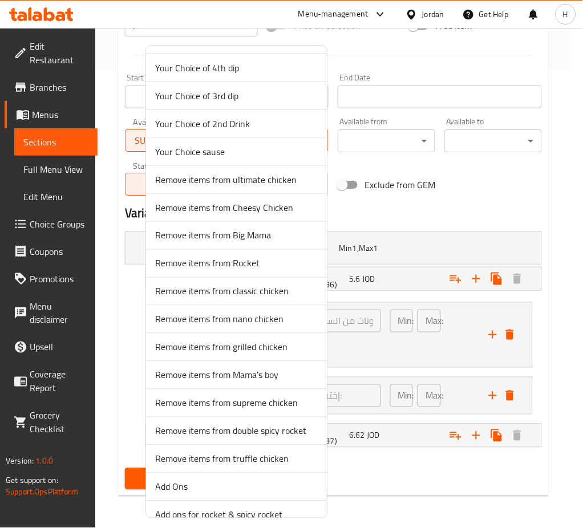
scroll to position [152, 0]
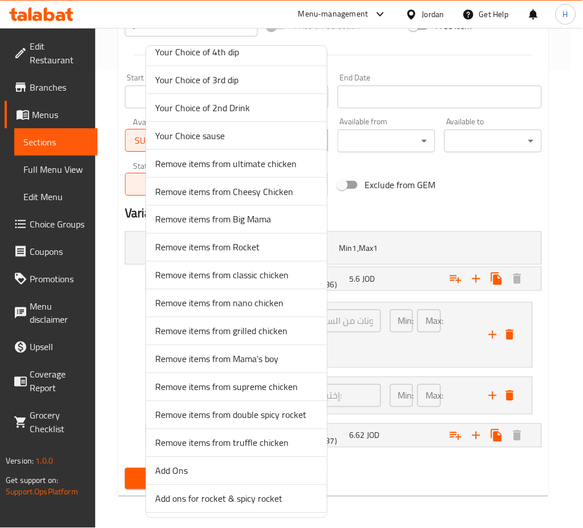
click at [178, 474] on span "Add Ons" at bounding box center [236, 471] width 163 height 14
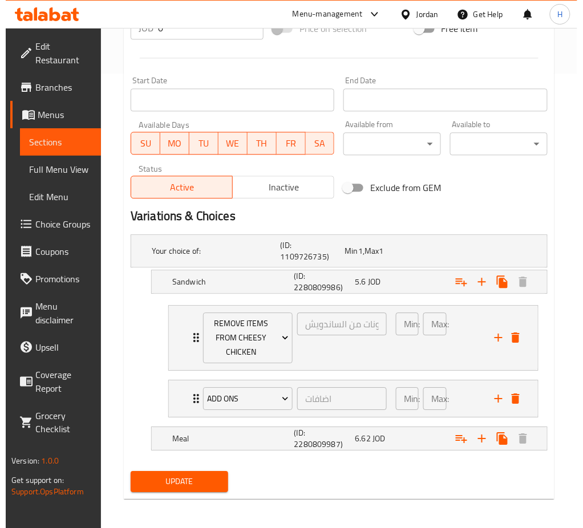
scroll to position [458, 0]
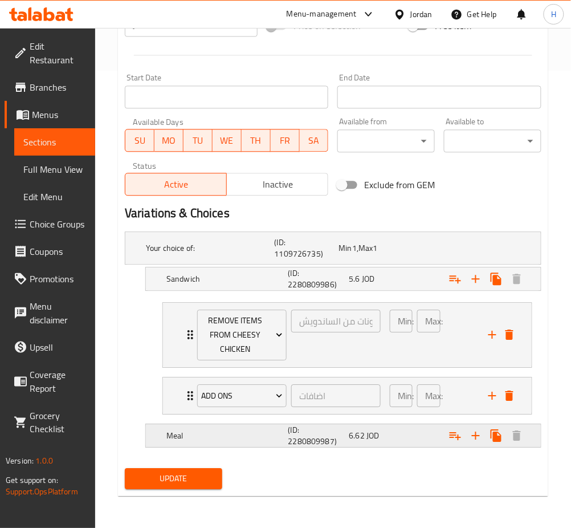
click at [453, 443] on button "Expand" at bounding box center [455, 435] width 21 height 21
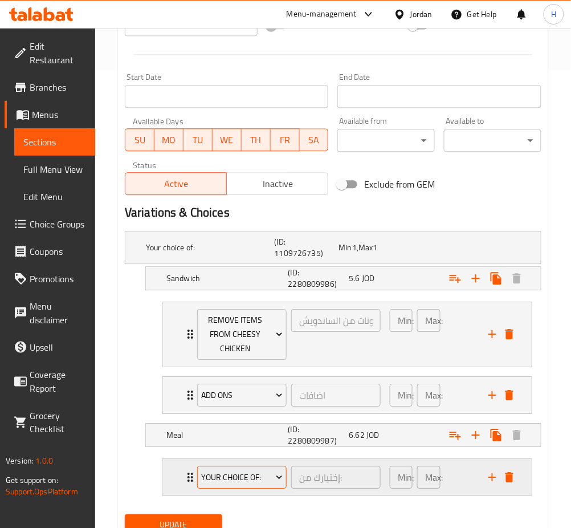
click at [245, 480] on span "Your Choice Of:" at bounding box center [241, 477] width 81 height 14
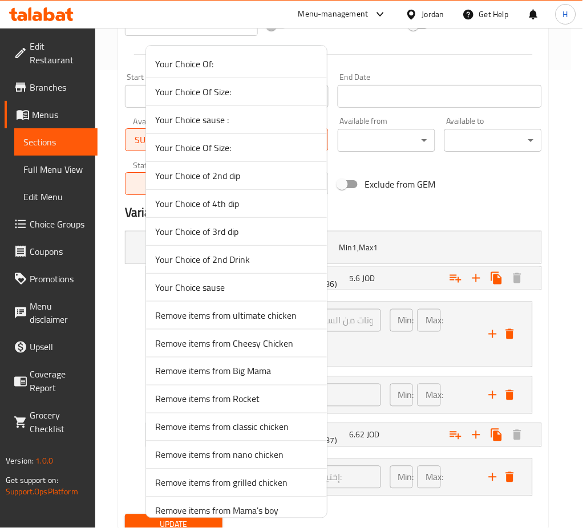
click at [126, 340] on div at bounding box center [291, 264] width 583 height 528
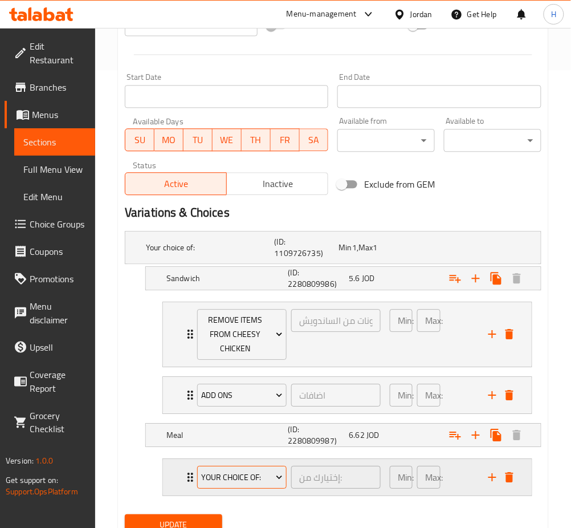
click at [250, 480] on span "Your Choice Of:" at bounding box center [241, 477] width 81 height 14
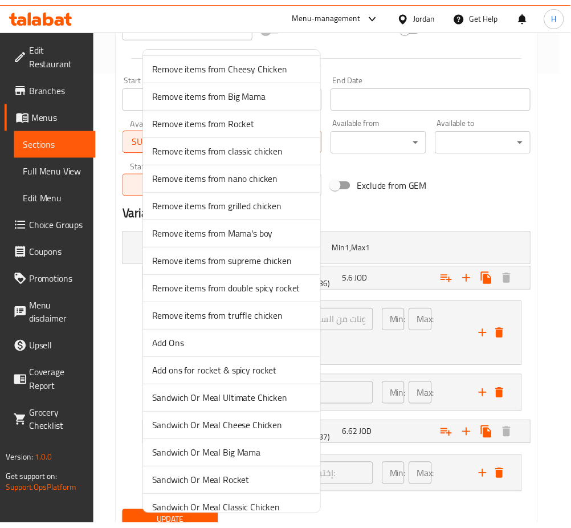
scroll to position [228, 0]
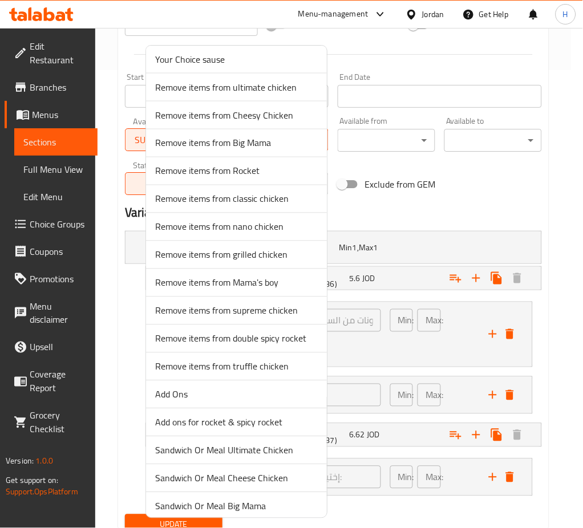
click at [275, 113] on span "Remove items from Cheesy Chicken" at bounding box center [236, 115] width 163 height 14
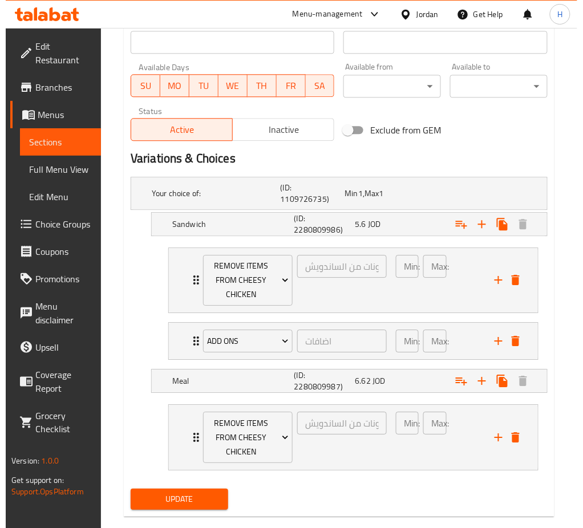
scroll to position [533, 0]
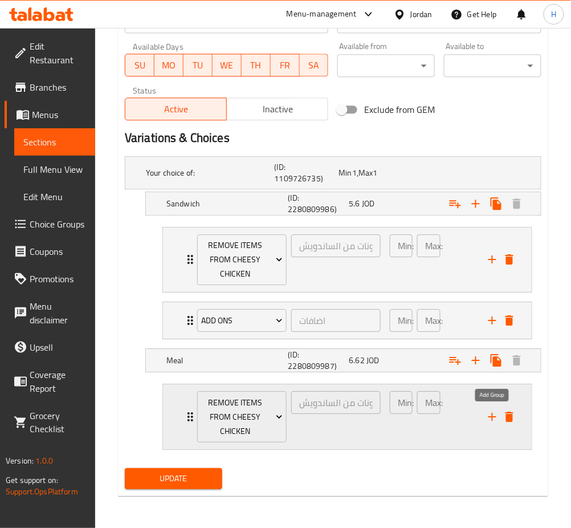
click at [490, 414] on icon "add" at bounding box center [493, 417] width 14 height 14
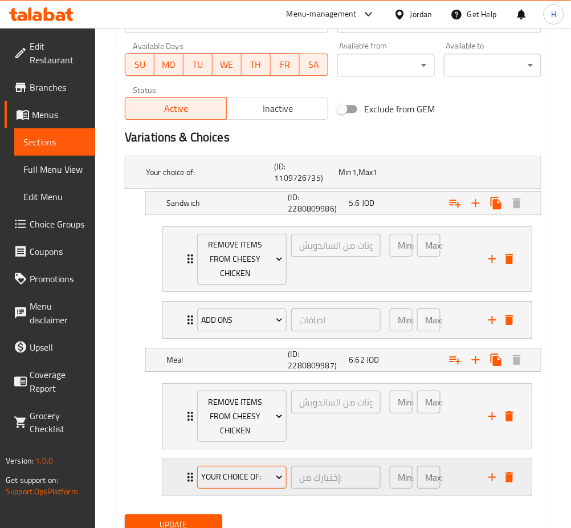
click at [214, 484] on span "Your Choice Of:" at bounding box center [241, 477] width 81 height 14
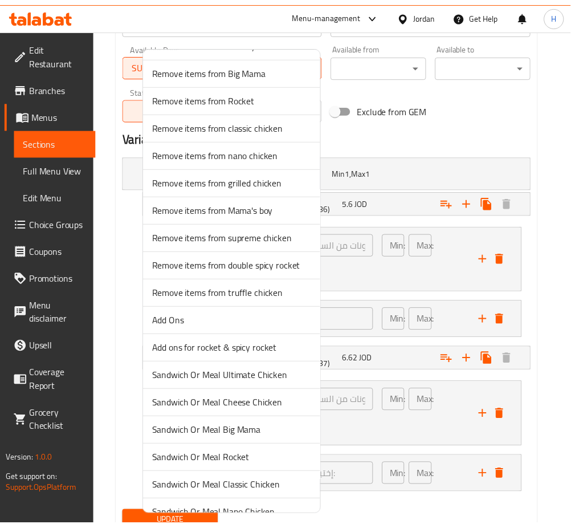
scroll to position [304, 0]
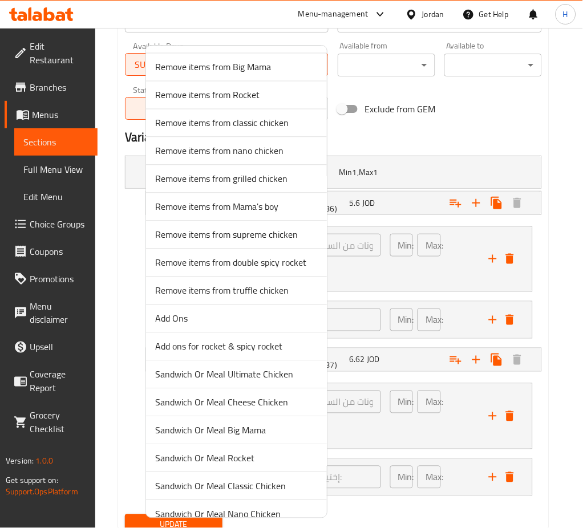
click at [205, 327] on li "Add Ons" at bounding box center [236, 319] width 181 height 28
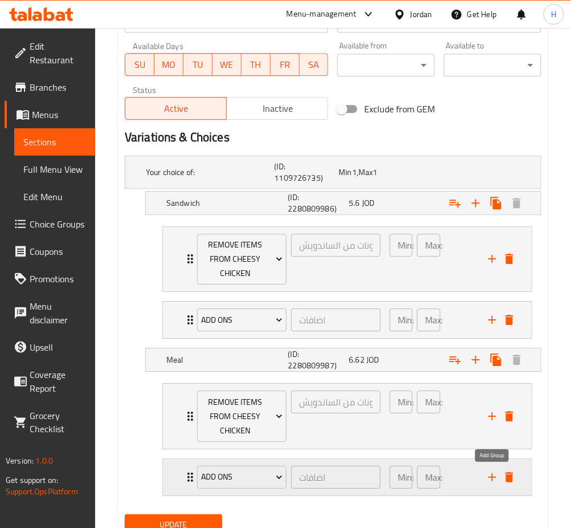
click at [486, 477] on icon "add" at bounding box center [493, 477] width 14 height 14
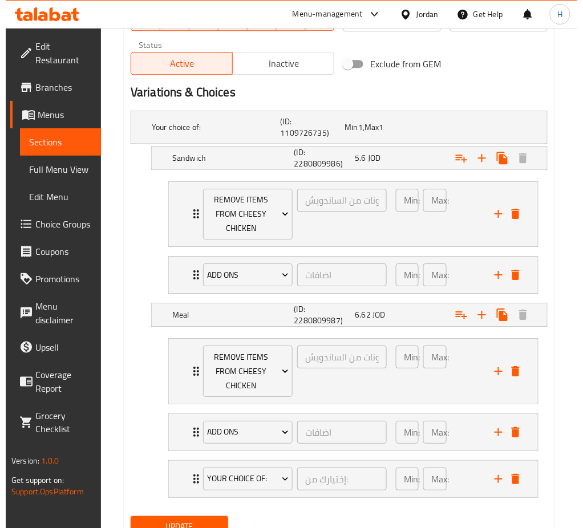
scroll to position [627, 0]
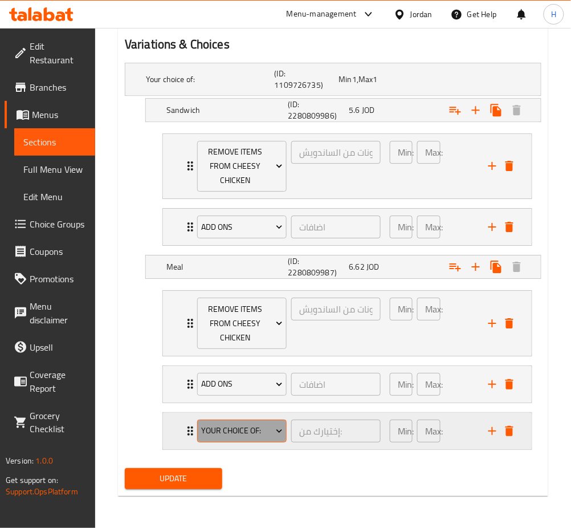
click at [242, 441] on button "Your Choice Of:" at bounding box center [242, 431] width 90 height 23
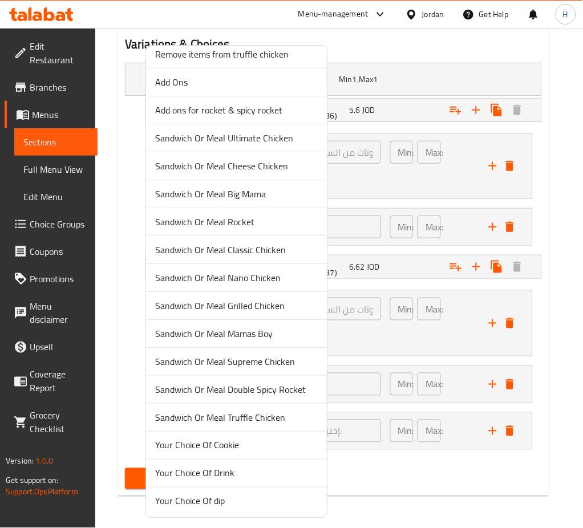
scroll to position [543, 0]
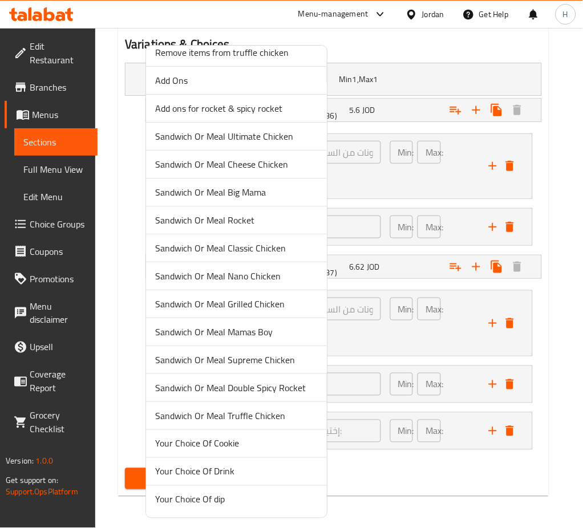
click at [233, 475] on span "Your Choice Of Drink" at bounding box center [236, 472] width 163 height 14
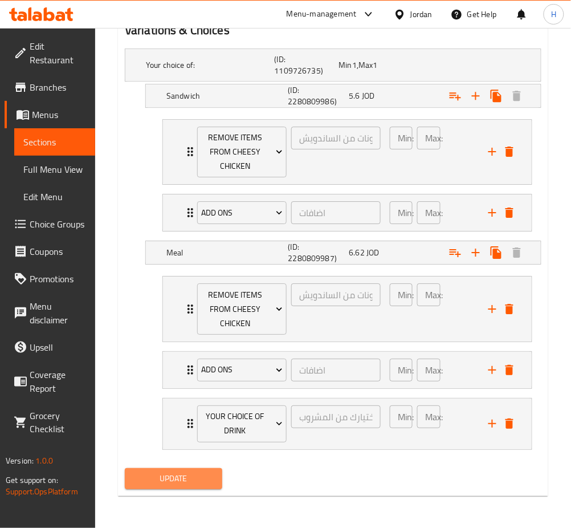
click at [204, 480] on span "Update" at bounding box center [173, 479] width 79 height 14
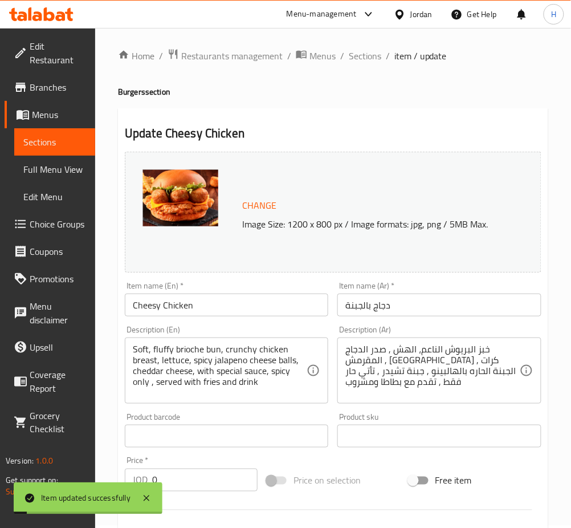
scroll to position [0, 0]
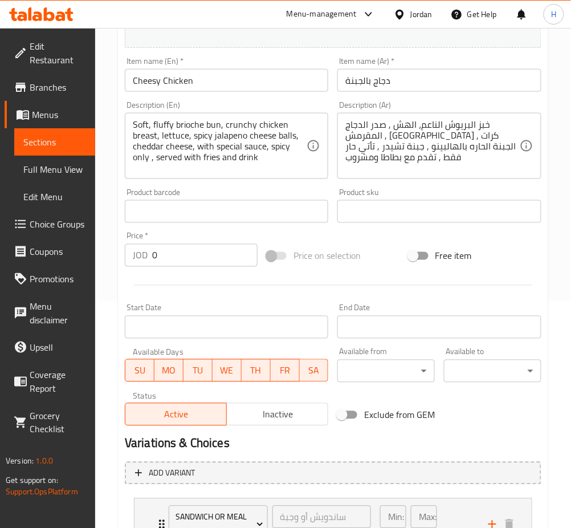
scroll to position [54, 0]
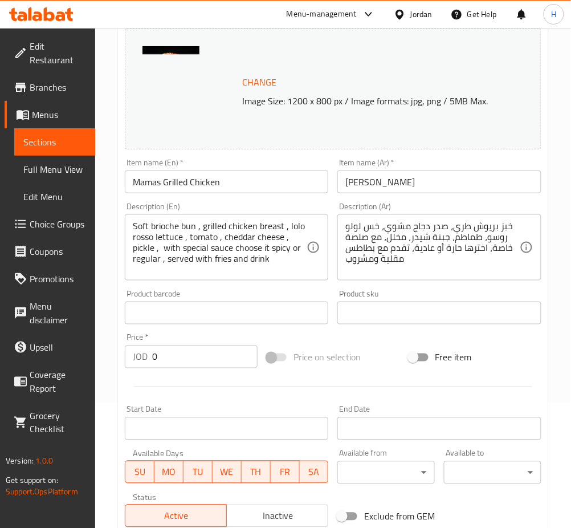
scroll to position [335, 0]
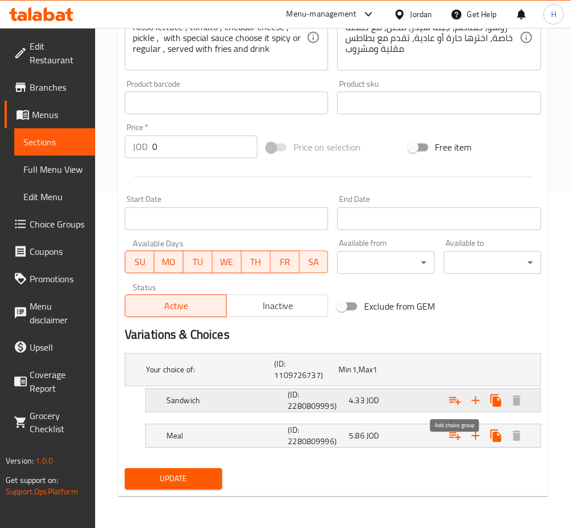
click at [450, 397] on icon "Expand" at bounding box center [455, 401] width 11 height 8
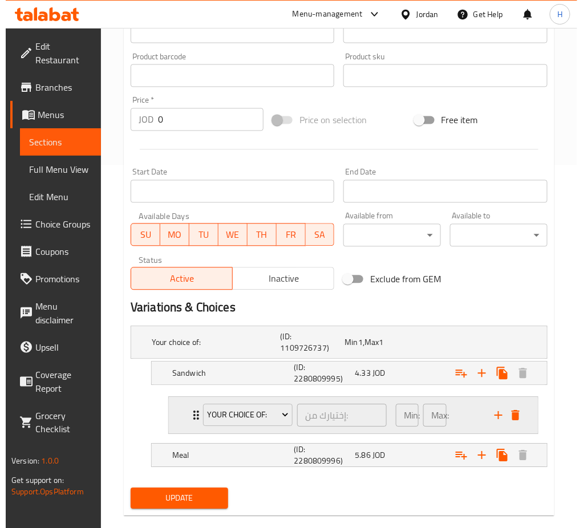
scroll to position [382, 0]
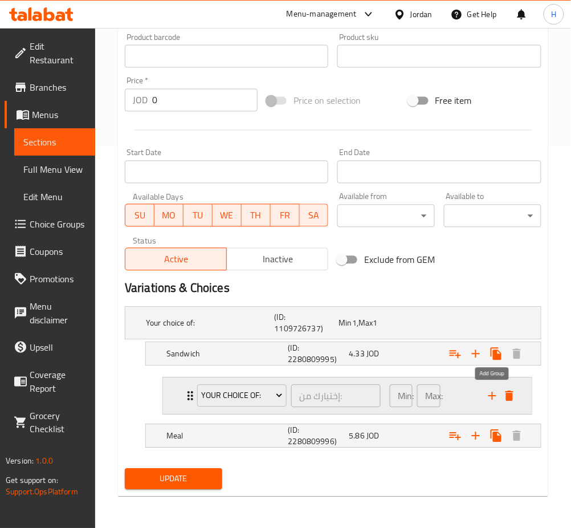
click at [492, 396] on icon "add" at bounding box center [493, 396] width 8 height 8
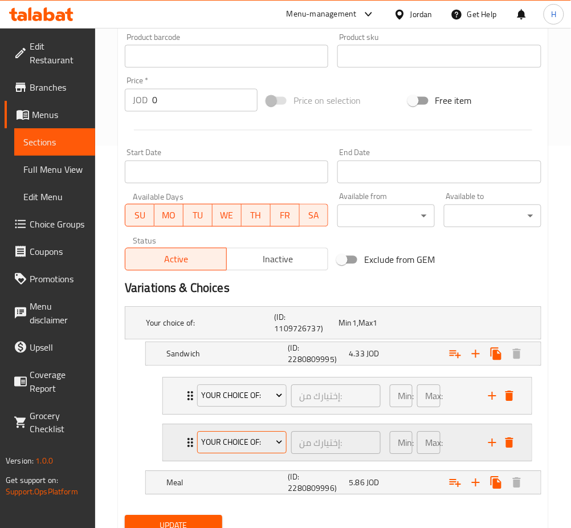
click at [266, 437] on span "Your Choice Of:" at bounding box center [241, 443] width 81 height 14
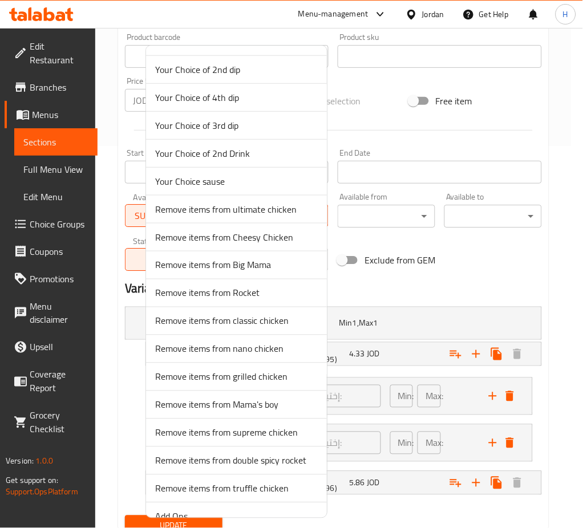
scroll to position [228, 0]
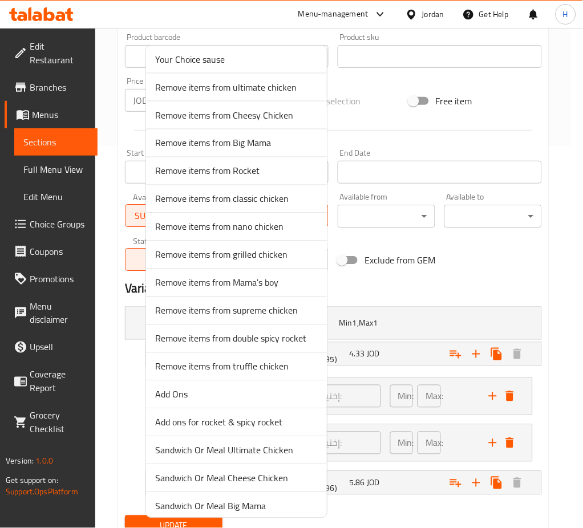
click at [178, 401] on span "Add Ons" at bounding box center [236, 395] width 163 height 14
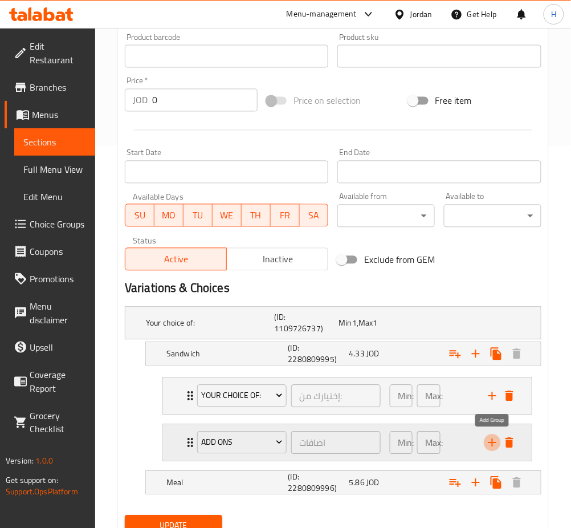
click at [491, 441] on icon "add" at bounding box center [493, 443] width 14 height 14
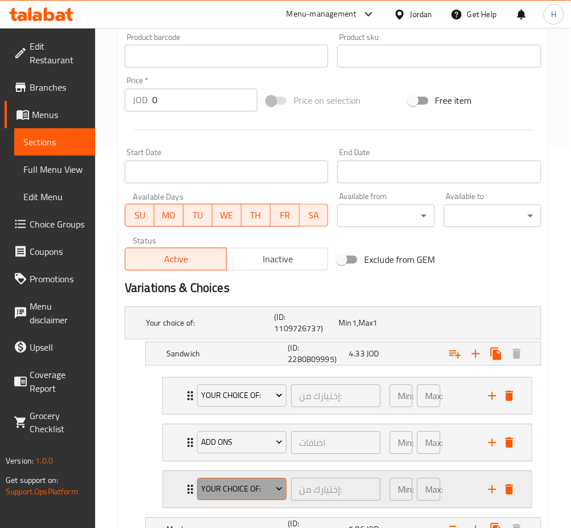
click at [253, 492] on span "Your Choice Of:" at bounding box center [241, 489] width 81 height 14
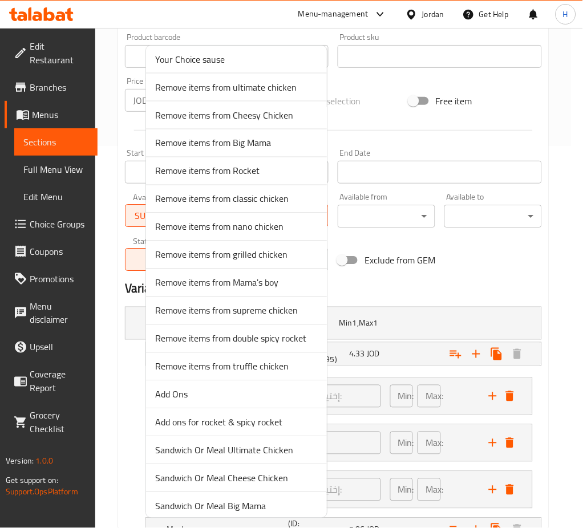
click at [267, 253] on span "Remove items from grilled chicken" at bounding box center [236, 255] width 163 height 14
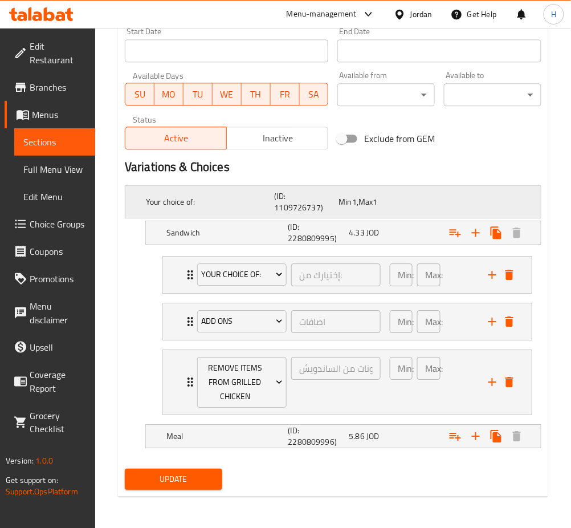
scroll to position [505, 0]
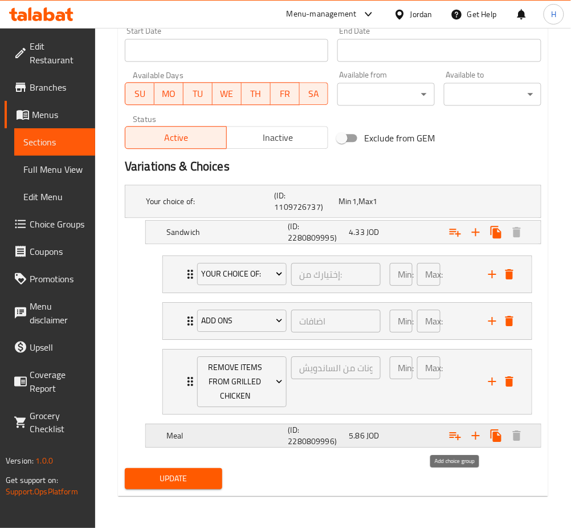
click at [455, 439] on icon "Expand" at bounding box center [456, 436] width 14 height 14
drag, startPoint x: 455, startPoint y: 439, endPoint x: 449, endPoint y: 442, distance: 6.9
click at [455, 439] on icon "Expand" at bounding box center [456, 436] width 14 height 14
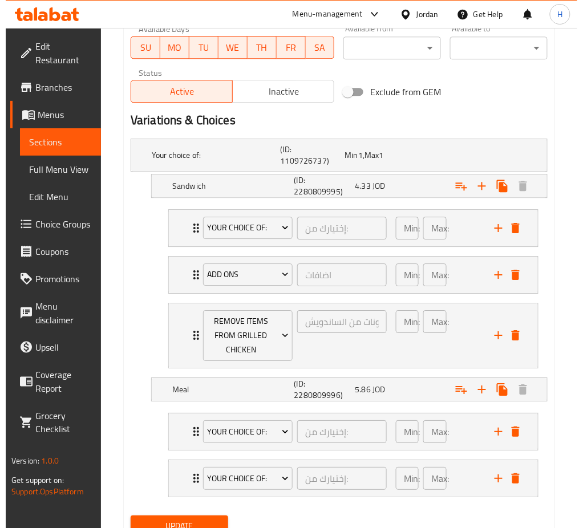
scroll to position [598, 0]
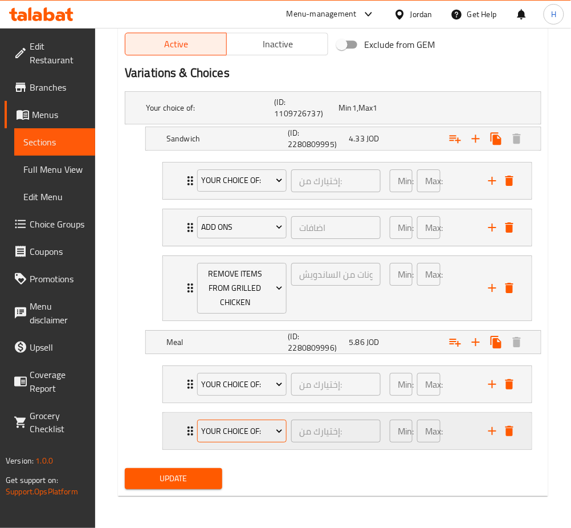
click at [253, 432] on span "Your Choice Of:" at bounding box center [241, 431] width 81 height 14
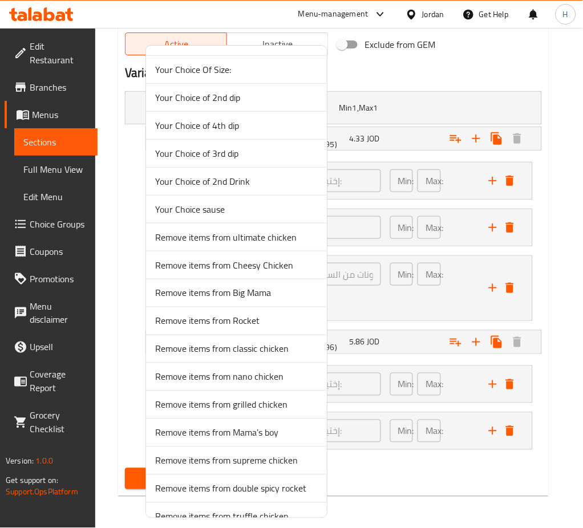
scroll to position [304, 0]
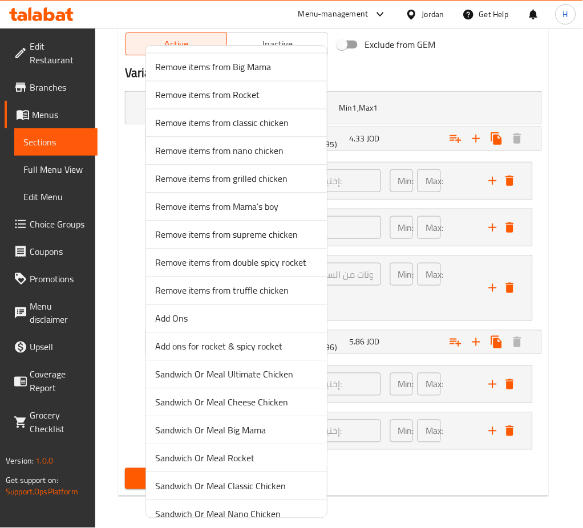
click at [186, 319] on span "Add Ons" at bounding box center [236, 319] width 163 height 14
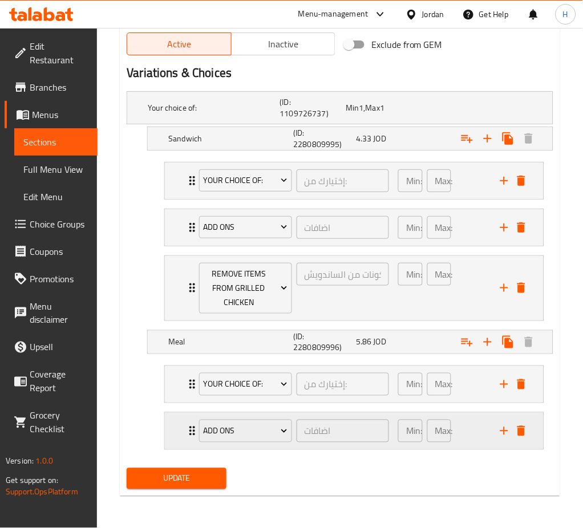
scroll to position [587, 0]
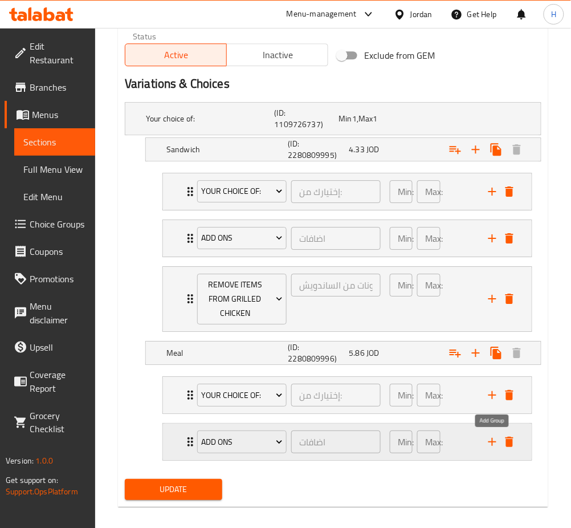
click at [490, 442] on icon "add" at bounding box center [493, 442] width 8 height 8
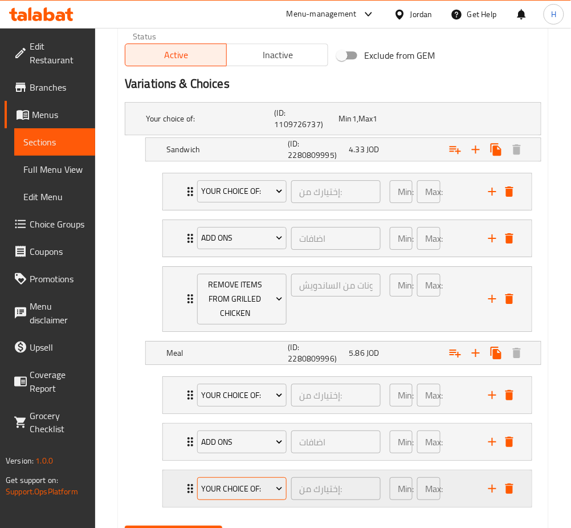
click at [257, 494] on span "Your Choice Of:" at bounding box center [241, 489] width 81 height 14
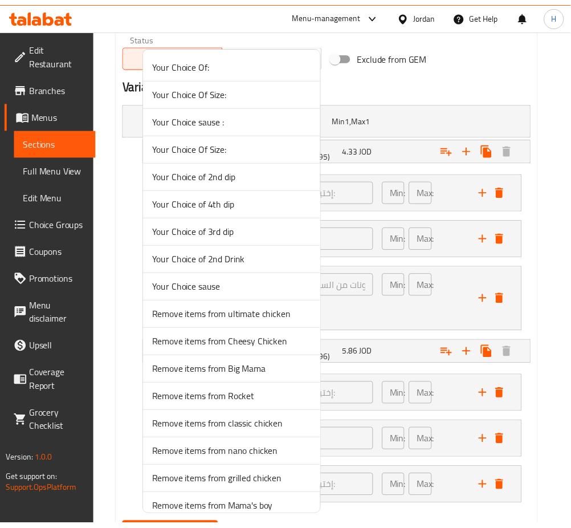
scroll to position [380, 0]
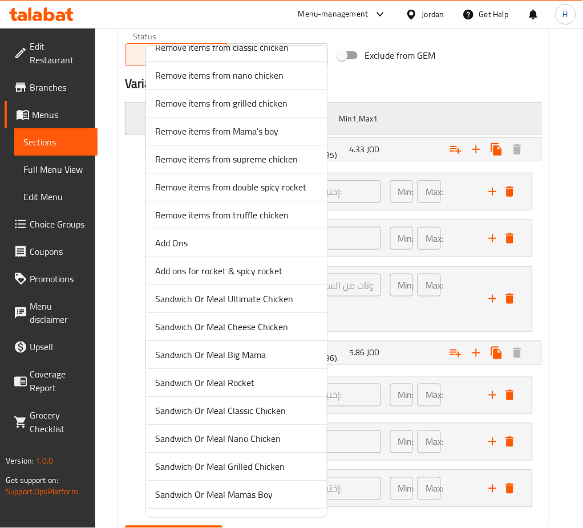
click at [263, 109] on span "Remove items from grilled chicken" at bounding box center [236, 103] width 163 height 14
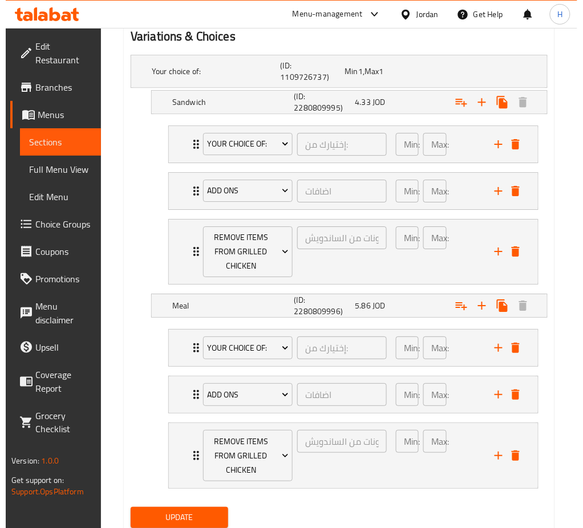
scroll to position [673, 0]
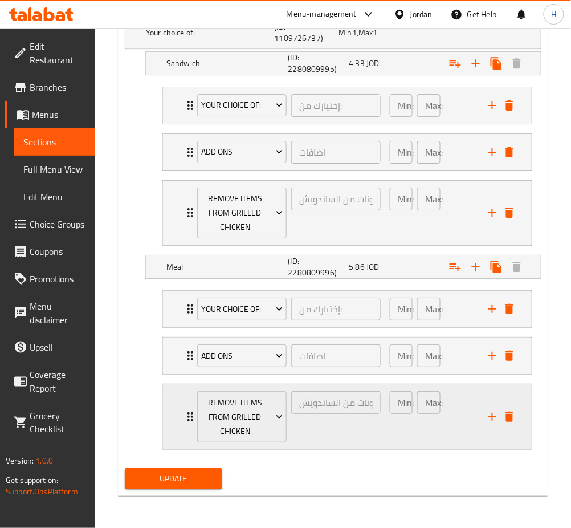
click at [491, 417] on icon "add" at bounding box center [493, 417] width 8 height 8
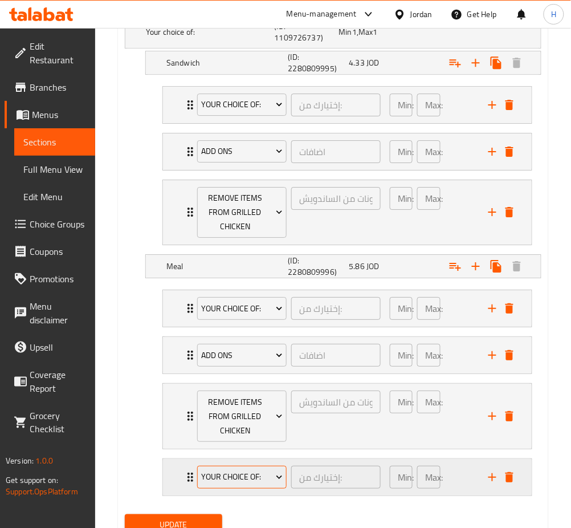
click at [265, 478] on span "Your Choice Of:" at bounding box center [241, 477] width 81 height 14
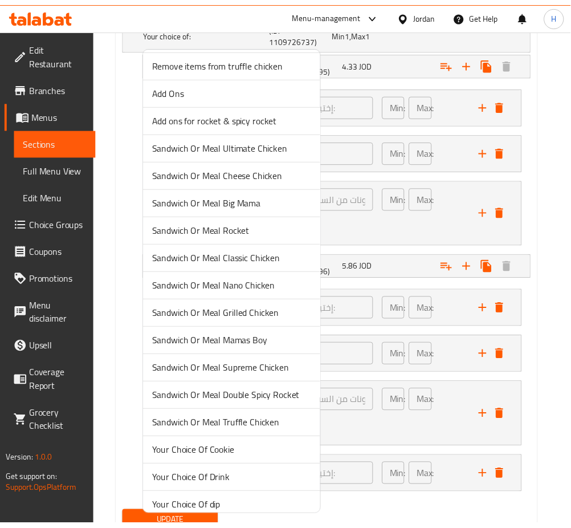
scroll to position [543, 0]
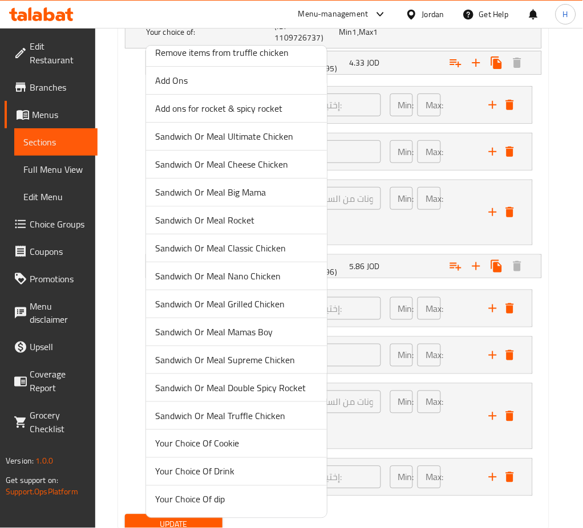
click at [201, 471] on span "Your Choice Of Drink" at bounding box center [236, 472] width 163 height 14
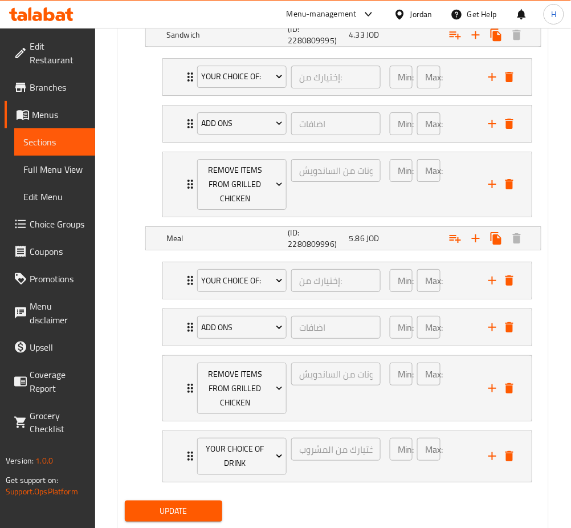
scroll to position [734, 0]
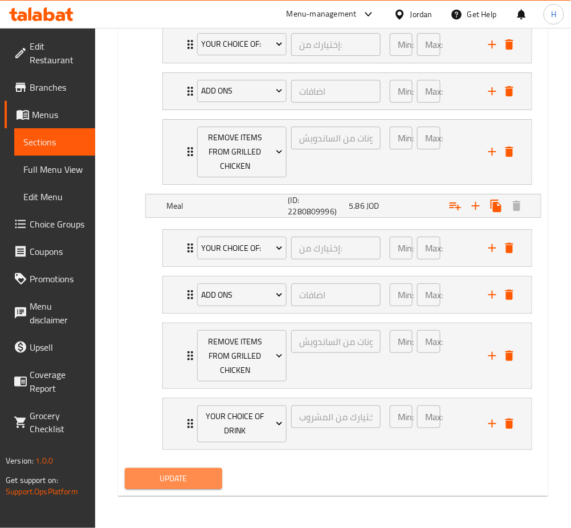
click at [180, 483] on span "Update" at bounding box center [173, 479] width 79 height 14
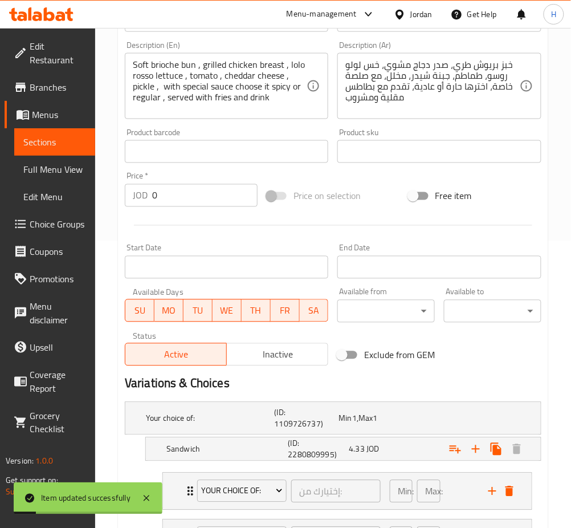
scroll to position [126, 0]
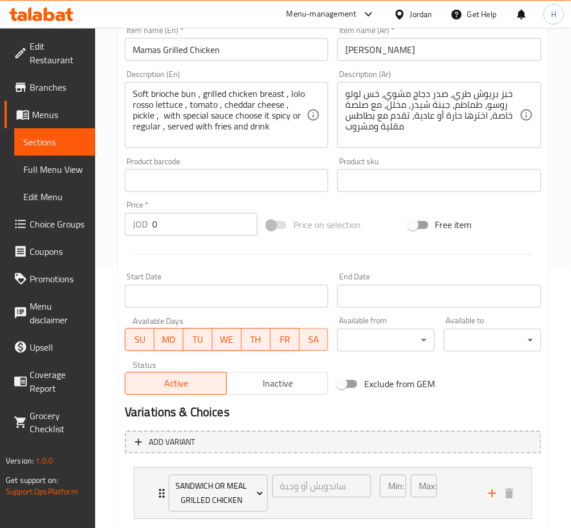
scroll to position [101, 0]
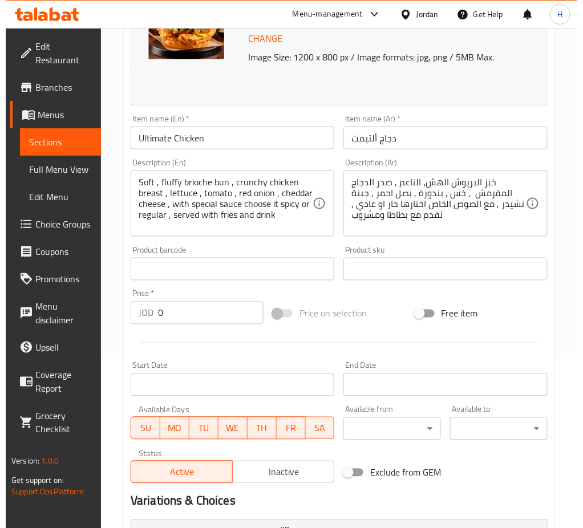
scroll to position [335, 0]
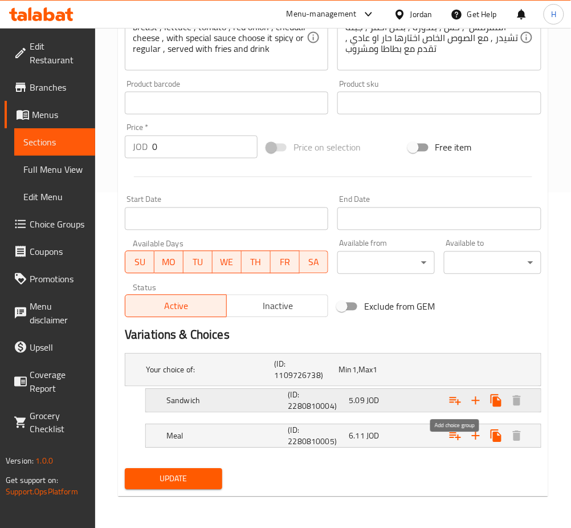
click at [453, 404] on icon "Expand" at bounding box center [456, 401] width 14 height 14
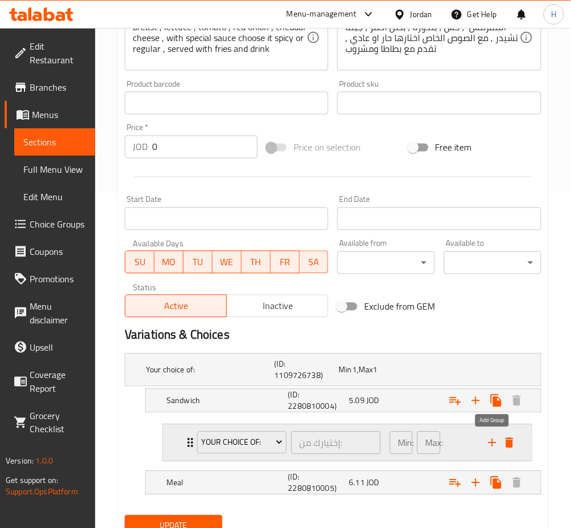
click at [493, 446] on icon "add" at bounding box center [493, 443] width 8 height 8
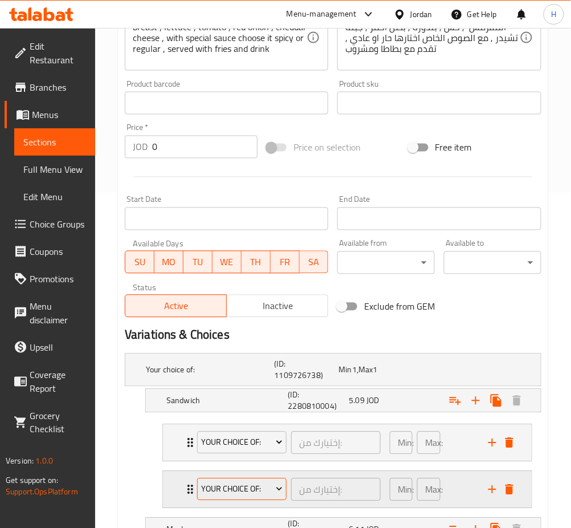
click at [255, 485] on span "Your Choice Of:" at bounding box center [241, 489] width 81 height 14
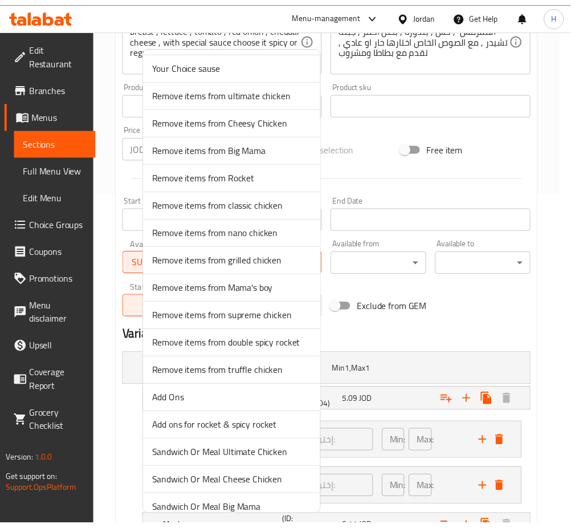
scroll to position [228, 0]
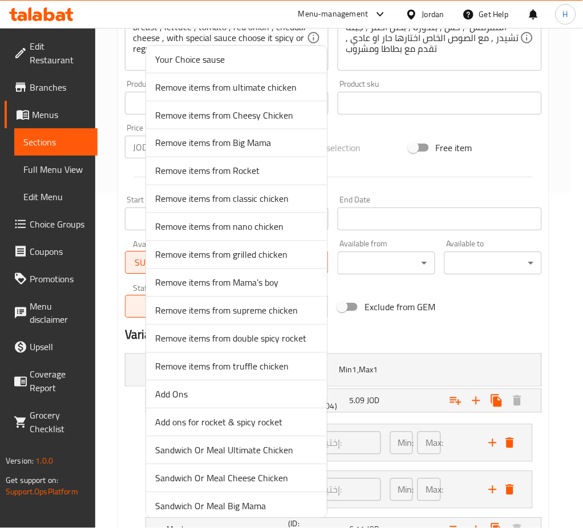
click at [199, 397] on span "Add Ons" at bounding box center [236, 395] width 163 height 14
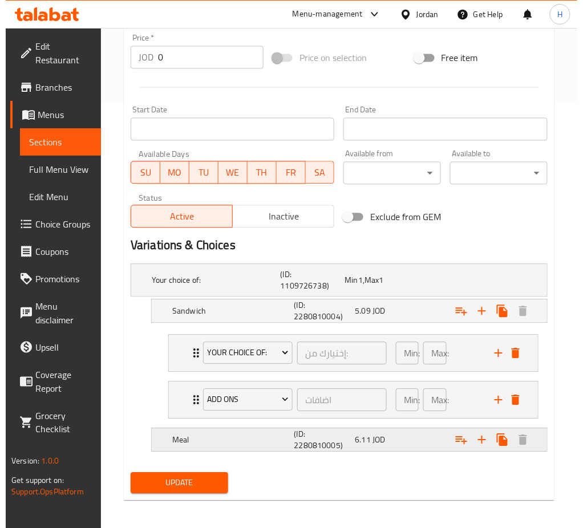
scroll to position [429, 0]
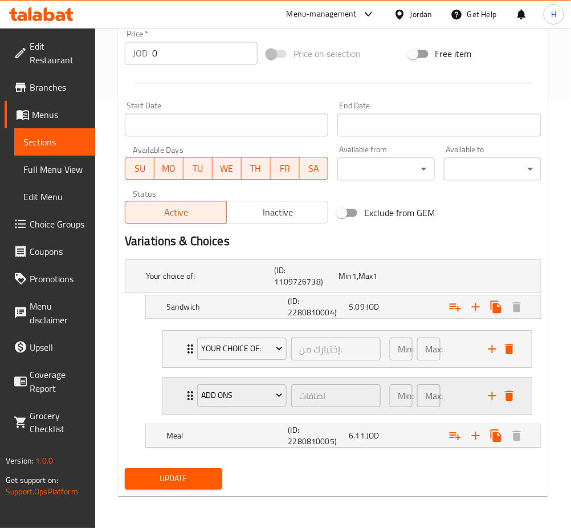
click at [491, 395] on icon "add" at bounding box center [493, 396] width 14 height 14
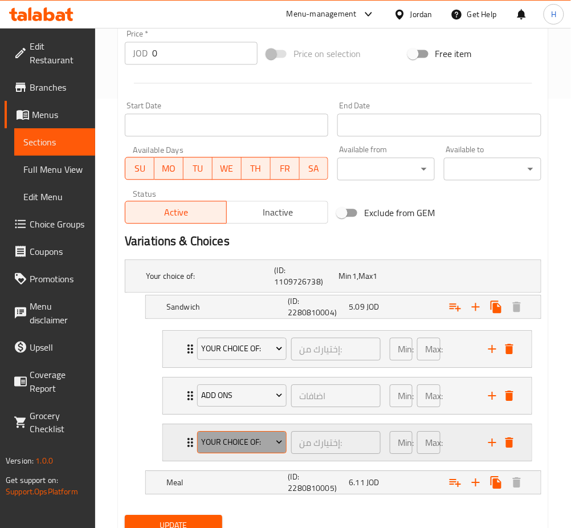
click at [240, 446] on span "Your Choice Of:" at bounding box center [241, 442] width 81 height 14
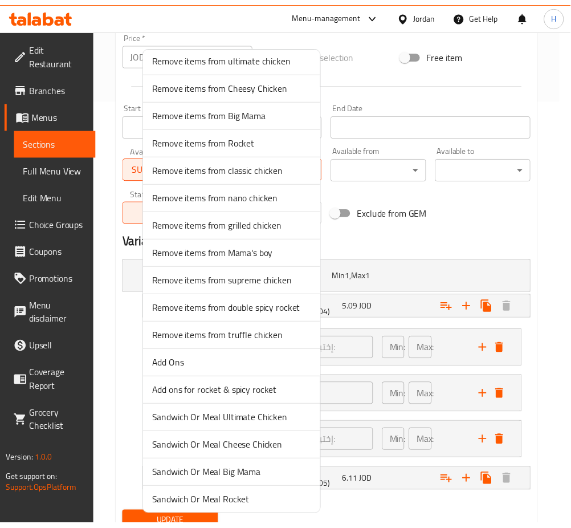
scroll to position [228, 0]
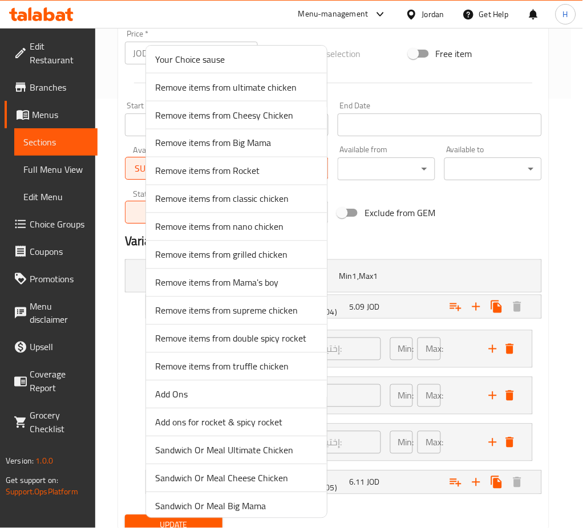
click at [295, 90] on span "Remove items from ultimate chicken" at bounding box center [236, 87] width 163 height 14
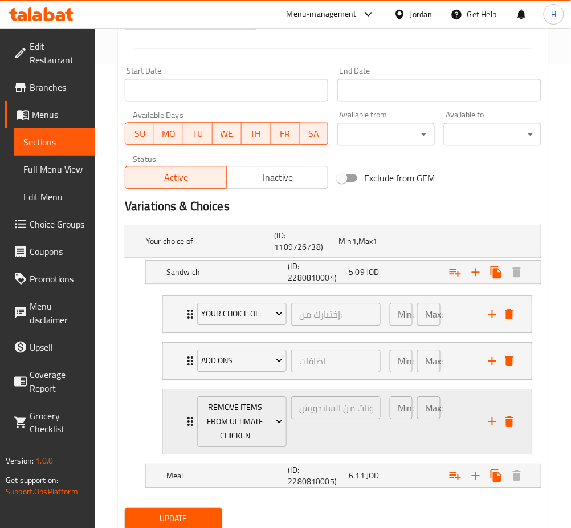
scroll to position [505, 0]
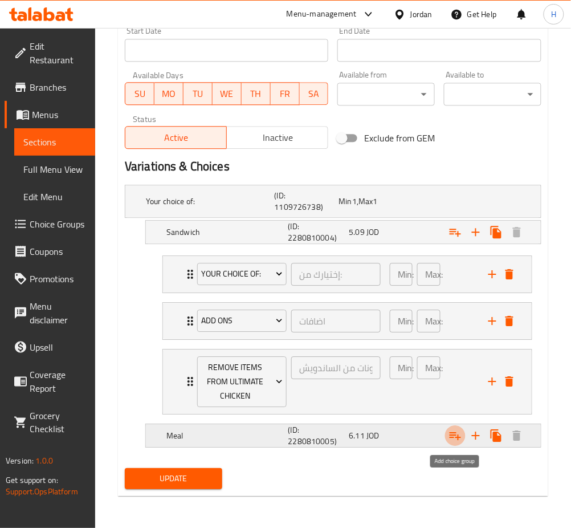
click at [454, 437] on icon "Expand" at bounding box center [456, 436] width 14 height 14
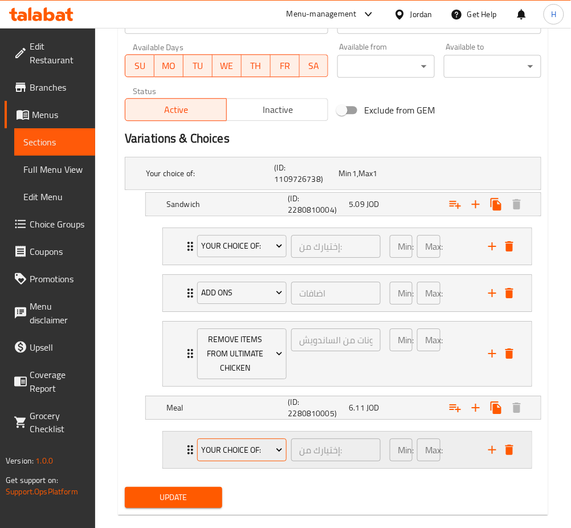
scroll to position [551, 0]
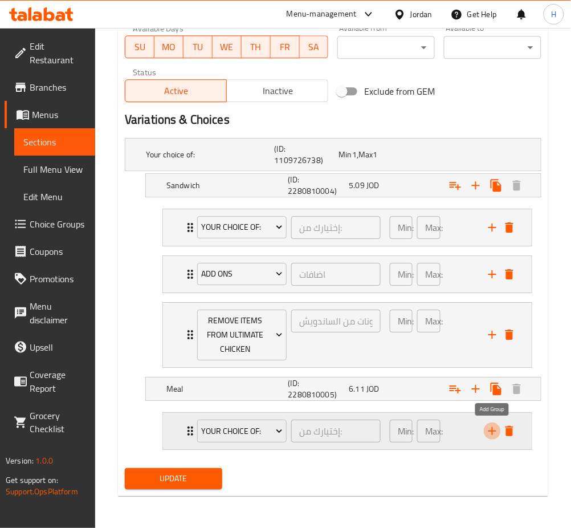
click at [489, 431] on icon "add" at bounding box center [493, 431] width 8 height 8
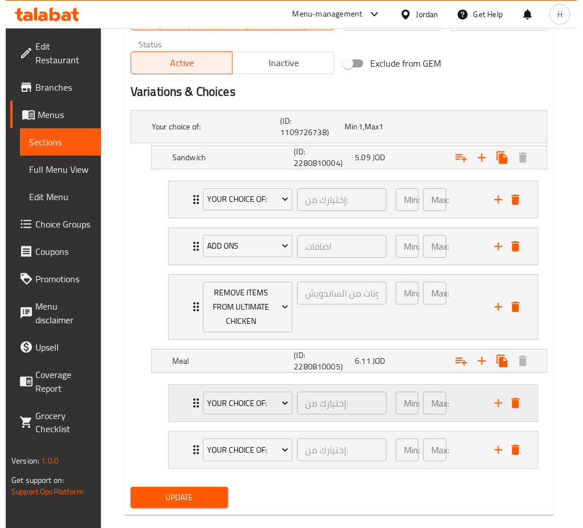
scroll to position [598, 0]
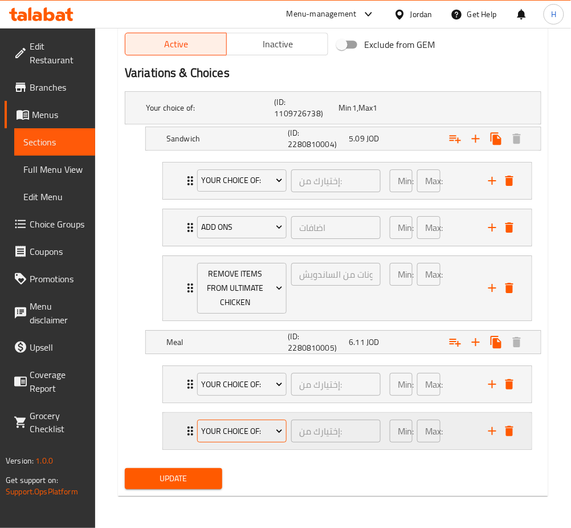
click at [255, 434] on span "Your Choice Of:" at bounding box center [241, 431] width 81 height 14
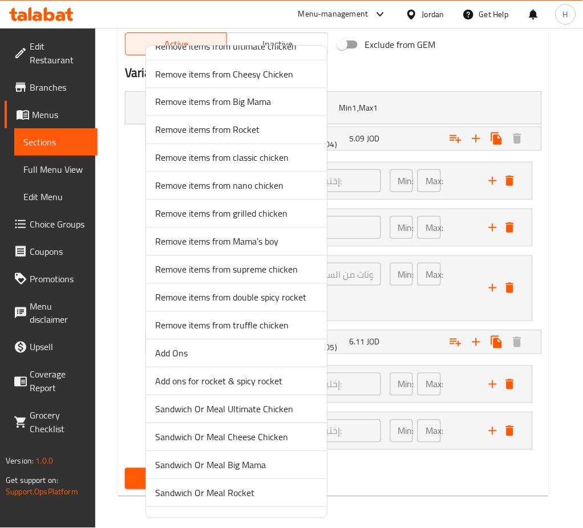
scroll to position [304, 0]
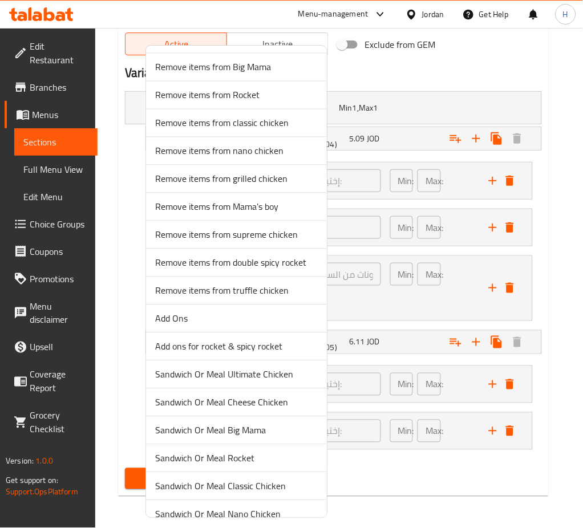
click at [185, 319] on span "Add Ons" at bounding box center [236, 319] width 163 height 14
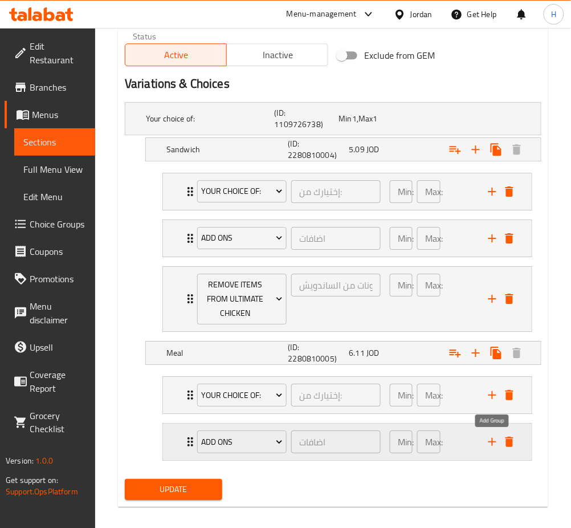
click at [493, 443] on icon "add" at bounding box center [493, 442] width 8 height 8
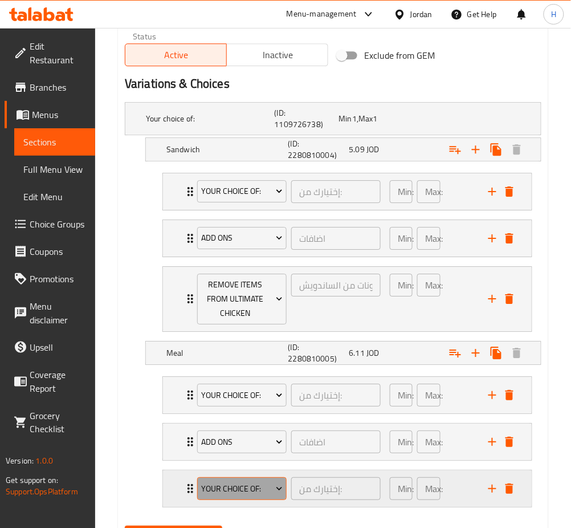
click at [225, 490] on span "Your Choice Of:" at bounding box center [241, 489] width 81 height 14
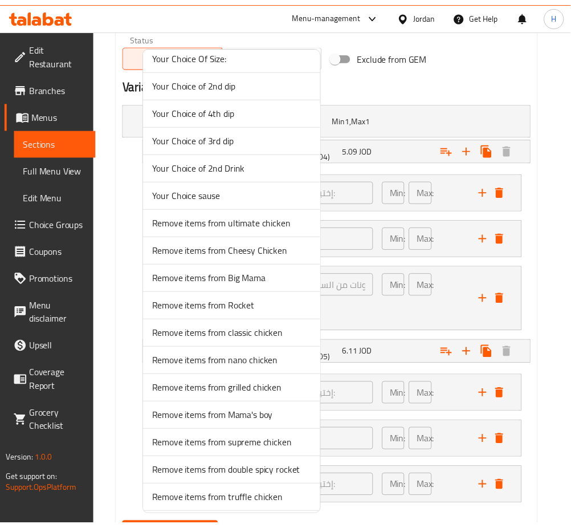
scroll to position [228, 0]
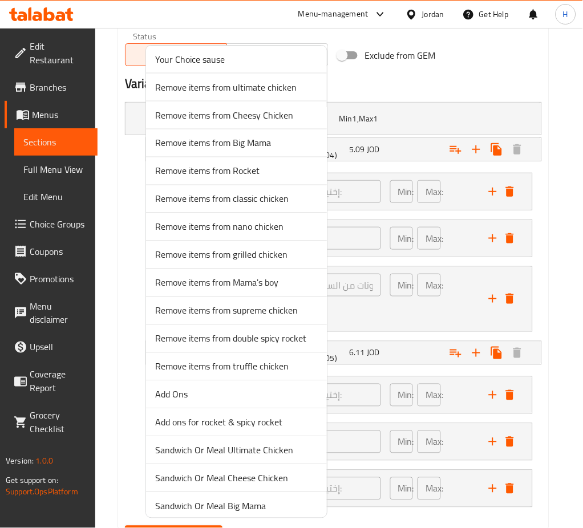
click at [251, 83] on span "Remove items from ultimate chicken" at bounding box center [236, 87] width 163 height 14
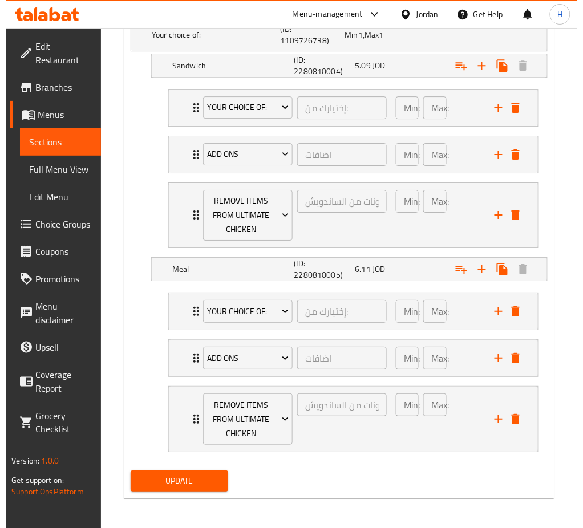
scroll to position [673, 0]
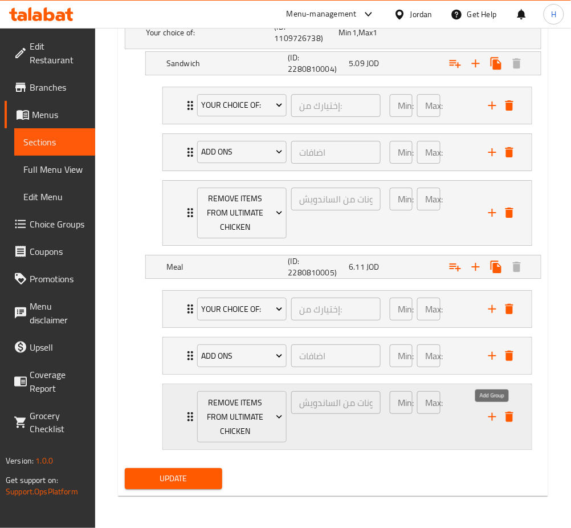
click at [492, 420] on icon "add" at bounding box center [493, 417] width 14 height 14
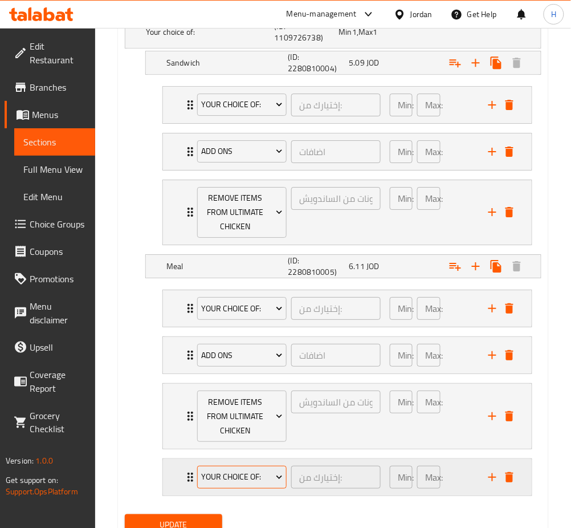
click at [254, 481] on span "Your Choice Of:" at bounding box center [241, 477] width 81 height 14
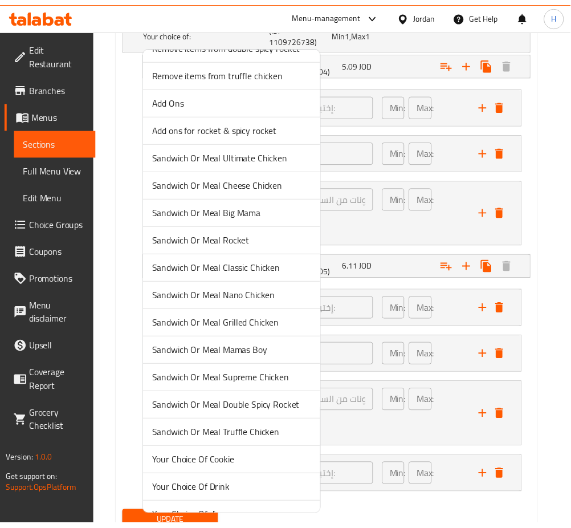
scroll to position [543, 0]
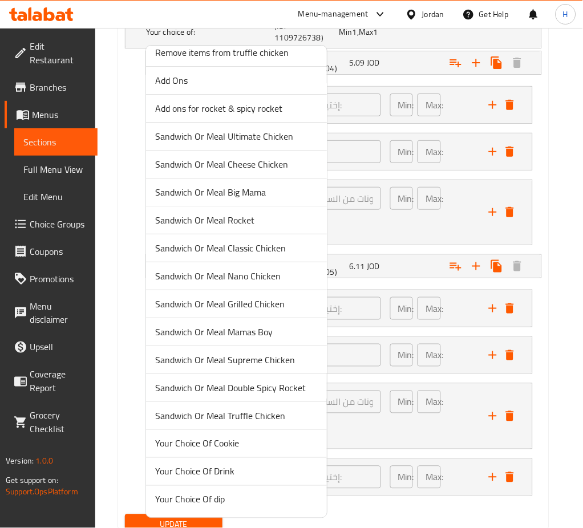
click at [231, 465] on span "Your Choice Of Drink" at bounding box center [236, 472] width 163 height 14
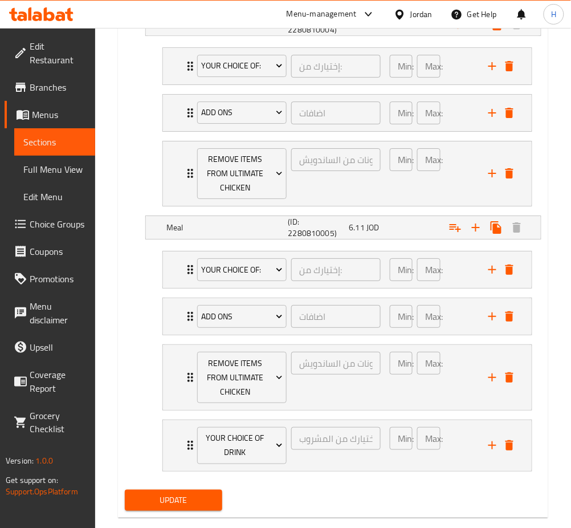
scroll to position [734, 0]
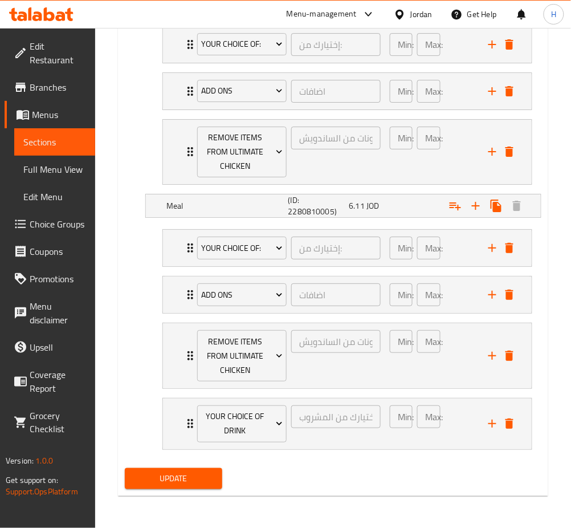
click at [188, 478] on span "Update" at bounding box center [173, 479] width 79 height 14
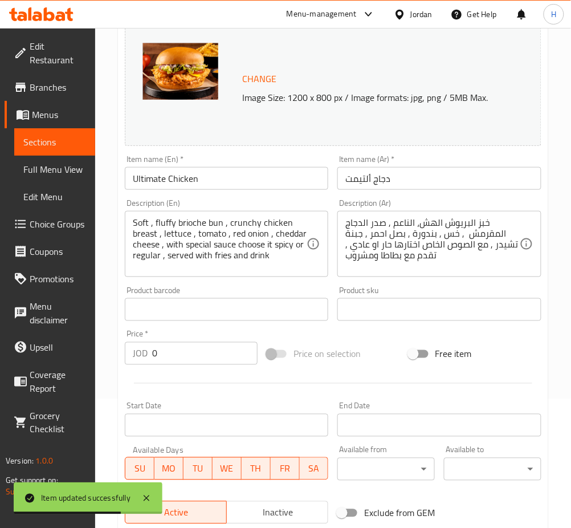
scroll to position [126, 0]
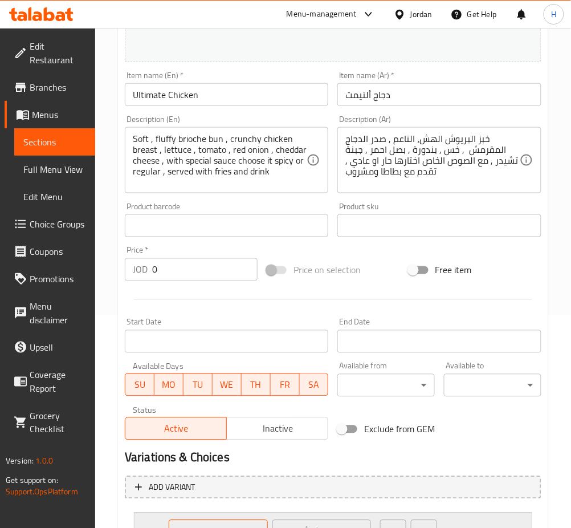
scroll to position [456, 0]
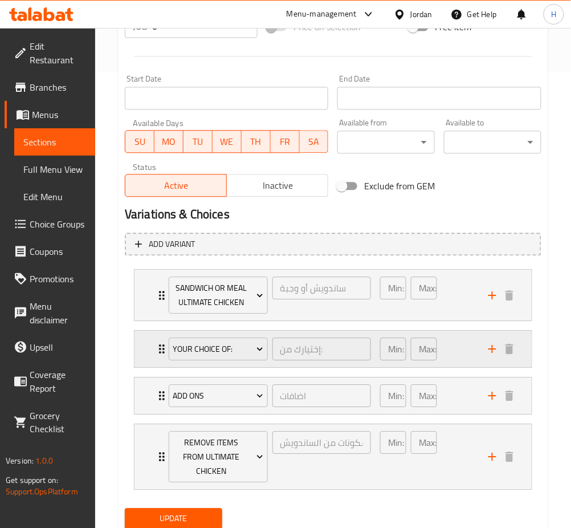
click at [150, 350] on div "Your Choice Of: إختيارك من: ​ Min: 1 ​ Max: 1 ​" at bounding box center [333, 349] width 397 height 36
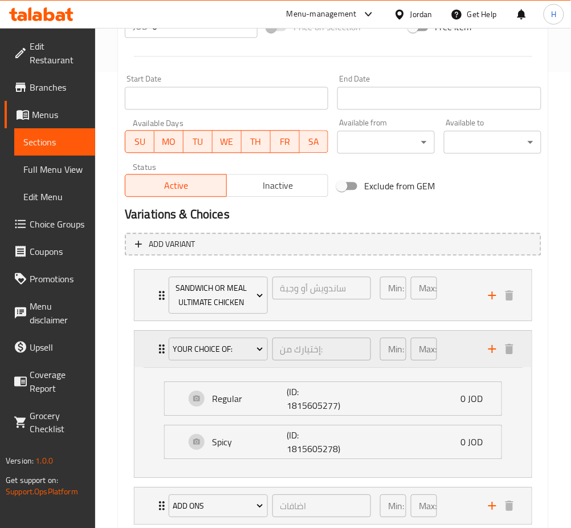
click at [147, 350] on div "Your Choice Of: إختيارك من: ​ Min: 1 ​ Max: 1 ​" at bounding box center [333, 349] width 397 height 36
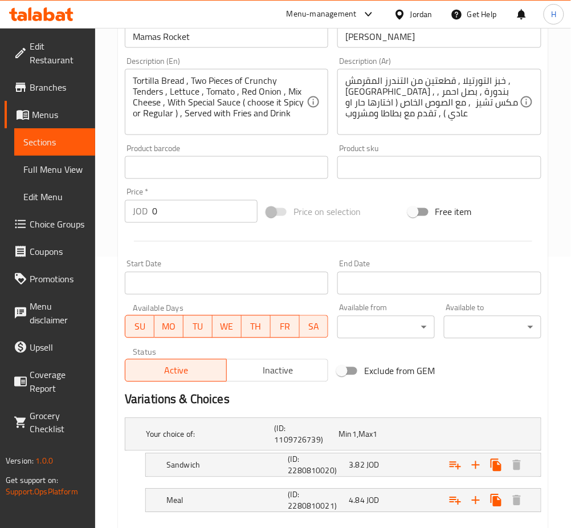
scroll to position [335, 0]
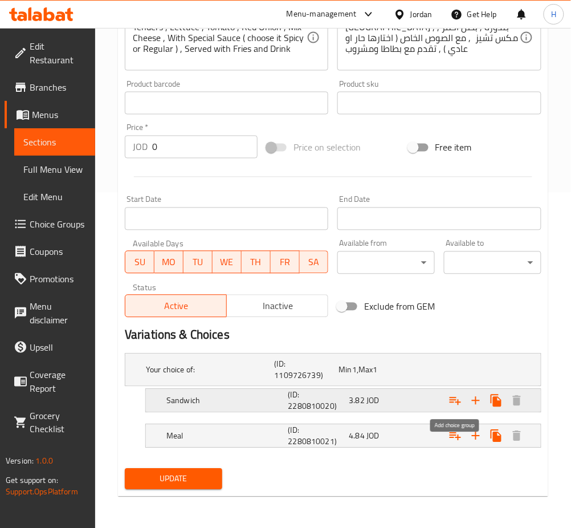
click at [449, 402] on icon "Expand" at bounding box center [456, 401] width 14 height 14
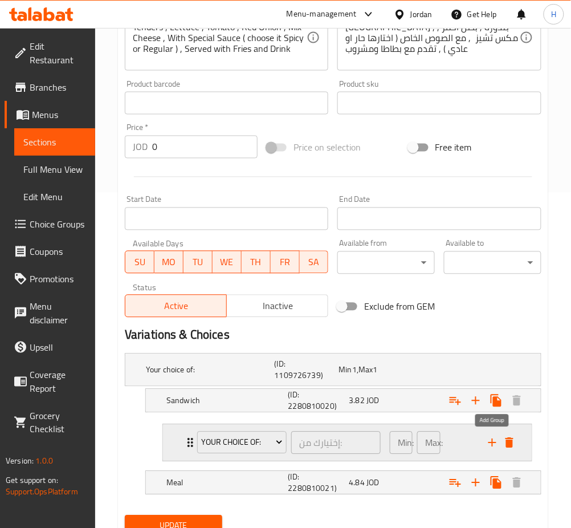
click at [487, 443] on icon "add" at bounding box center [493, 443] width 14 height 14
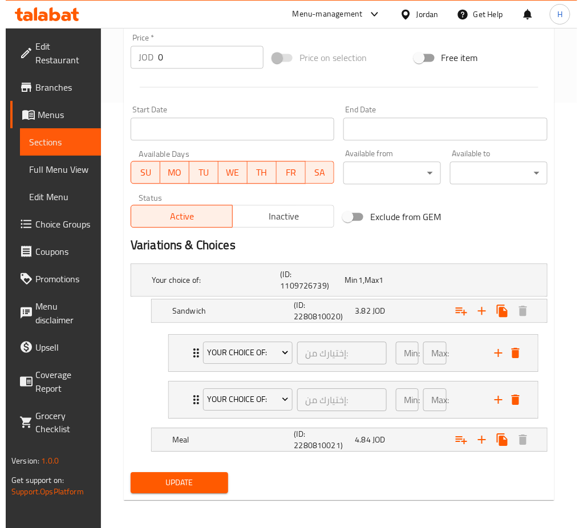
scroll to position [429, 0]
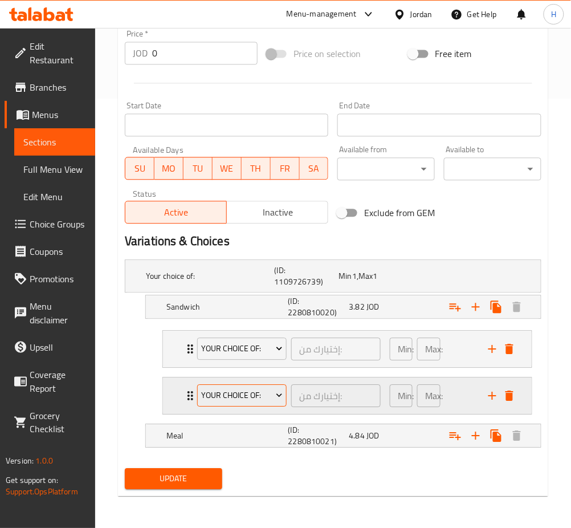
click at [260, 398] on span "Your Choice Of:" at bounding box center [241, 395] width 81 height 14
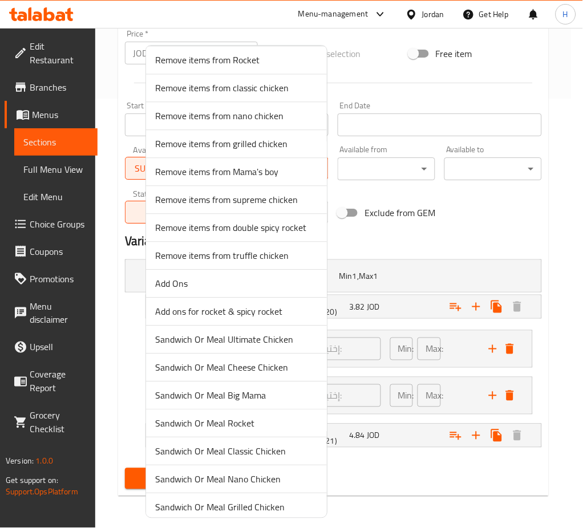
scroll to position [380, 0]
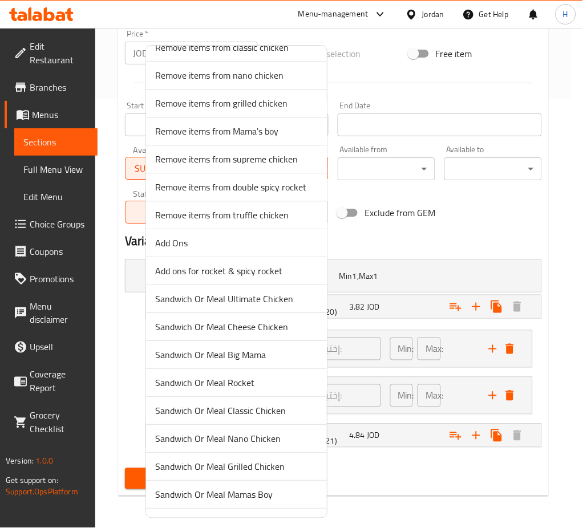
click at [267, 272] on span "Add ons for rocket & spicy rocket" at bounding box center [236, 271] width 163 height 14
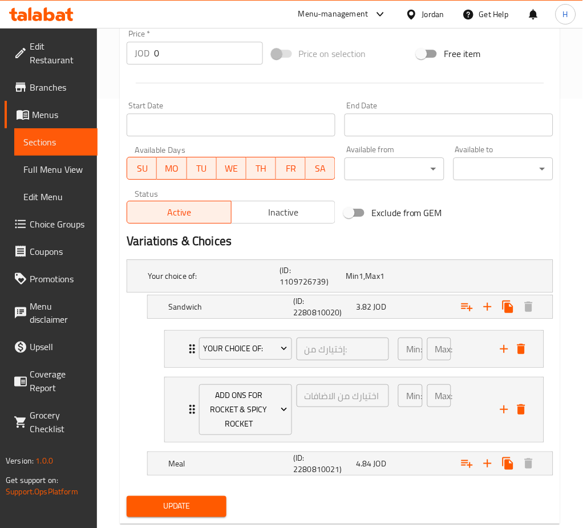
scroll to position [418, 0]
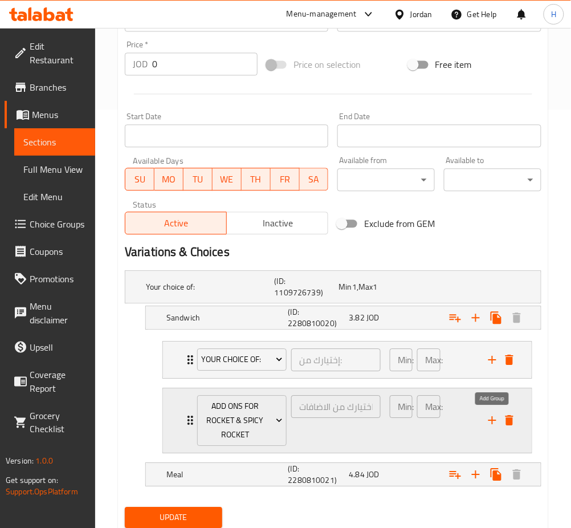
click at [488, 420] on icon "add" at bounding box center [493, 421] width 14 height 14
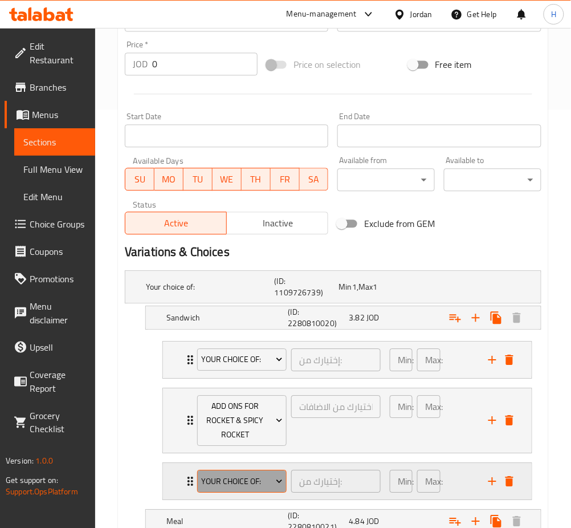
click at [257, 482] on span "Your Choice Of:" at bounding box center [241, 482] width 81 height 14
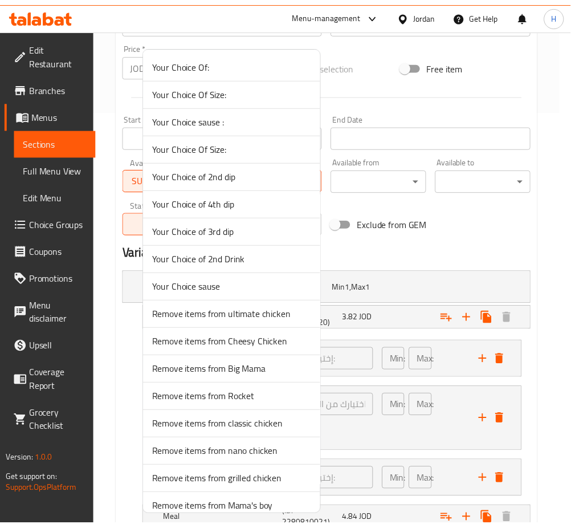
scroll to position [228, 0]
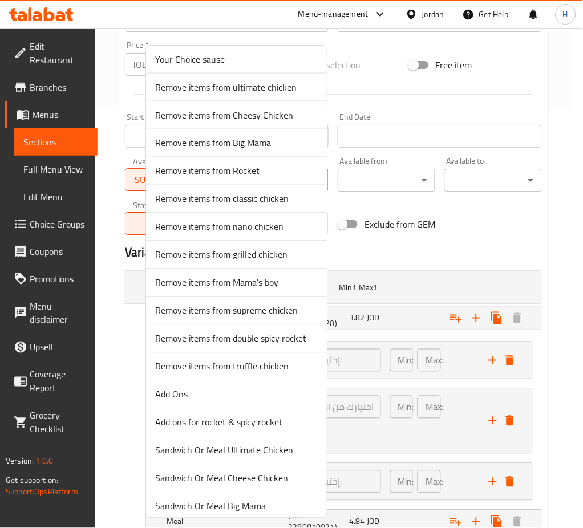
click at [274, 174] on span "Remove items from Rocket" at bounding box center [236, 171] width 163 height 14
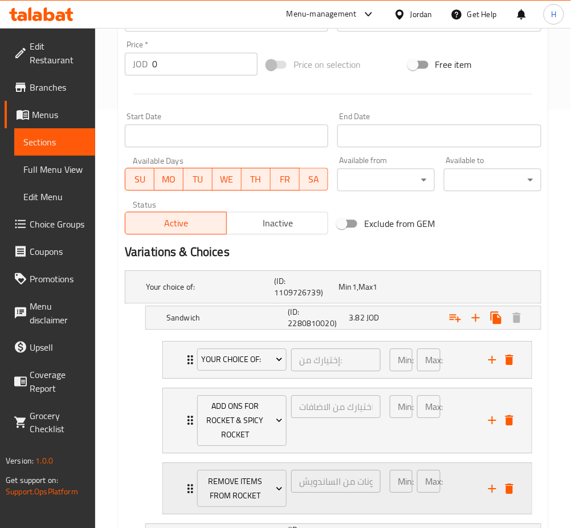
scroll to position [518, 0]
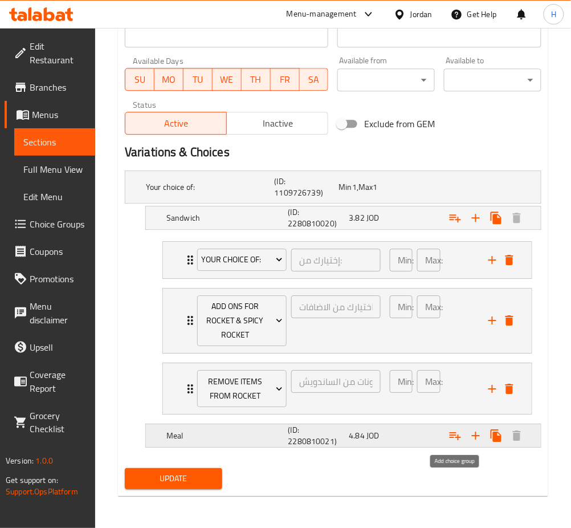
click at [455, 436] on icon "Expand" at bounding box center [456, 436] width 14 height 14
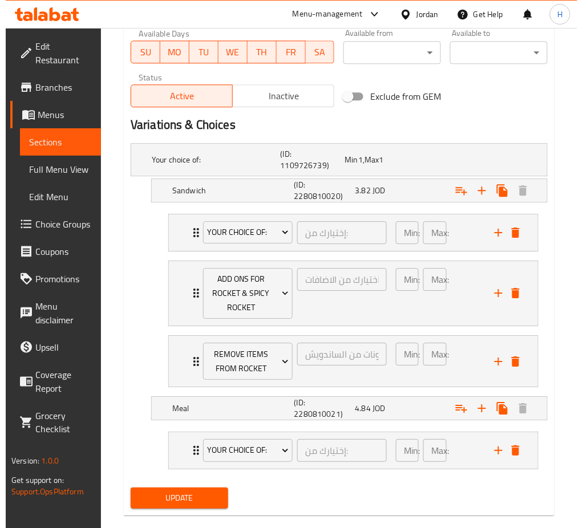
scroll to position [566, 0]
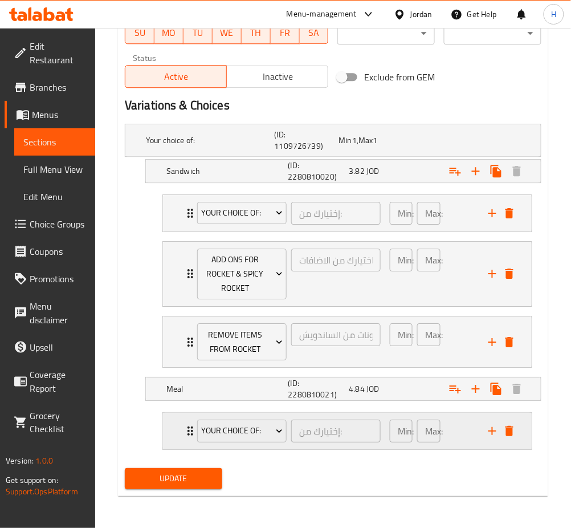
click at [490, 433] on icon "add" at bounding box center [493, 431] width 14 height 14
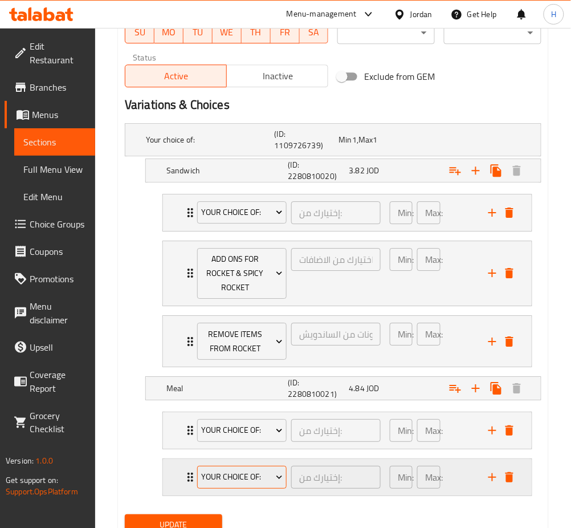
click at [257, 483] on span "Your Choice Of:" at bounding box center [241, 477] width 81 height 14
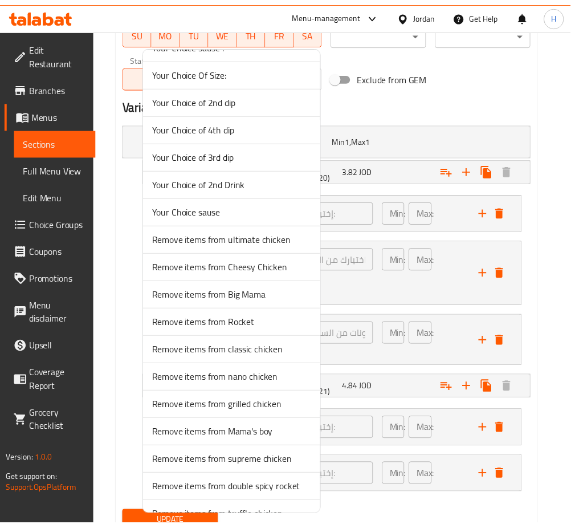
scroll to position [228, 0]
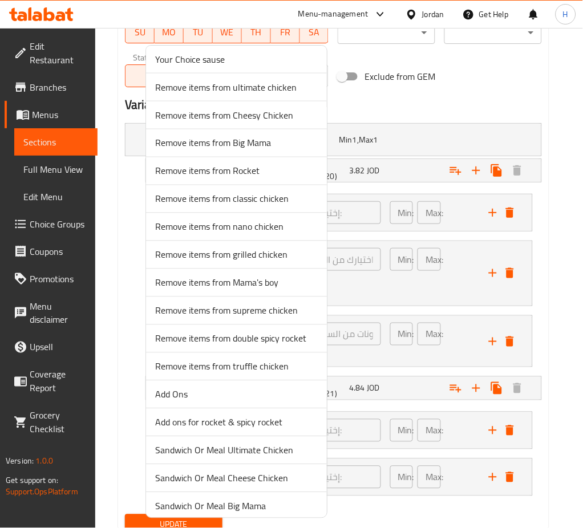
click at [229, 424] on span "Add ons for rocket & spicy rocket" at bounding box center [236, 423] width 163 height 14
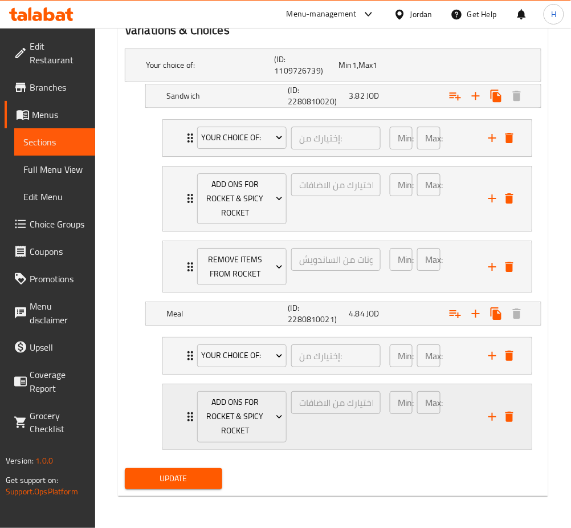
scroll to position [641, 0]
click at [490, 415] on icon "add" at bounding box center [493, 417] width 14 height 14
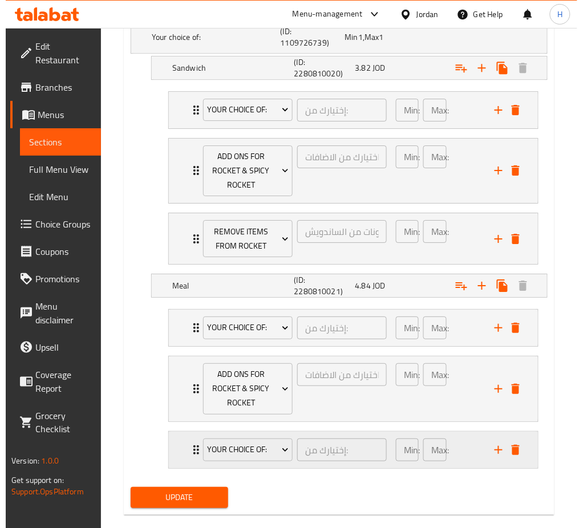
scroll to position [688, 0]
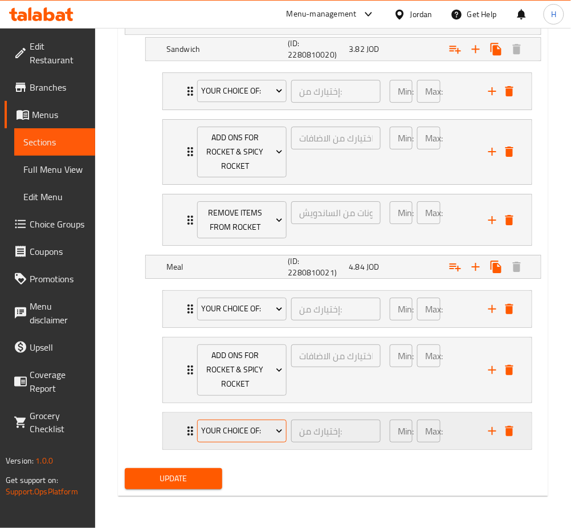
click at [256, 430] on span "Your Choice Of:" at bounding box center [241, 431] width 81 height 14
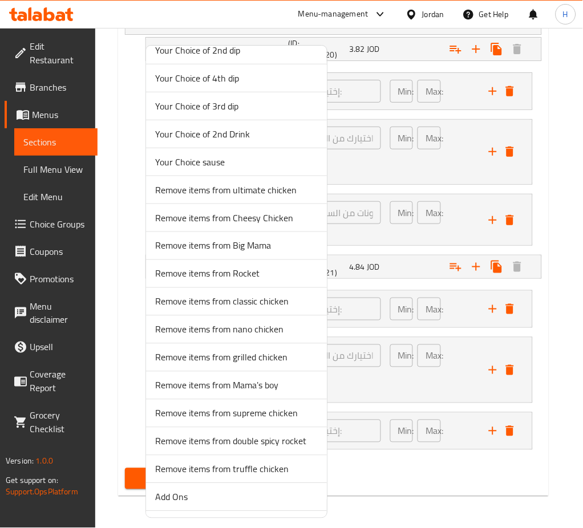
scroll to position [304, 0]
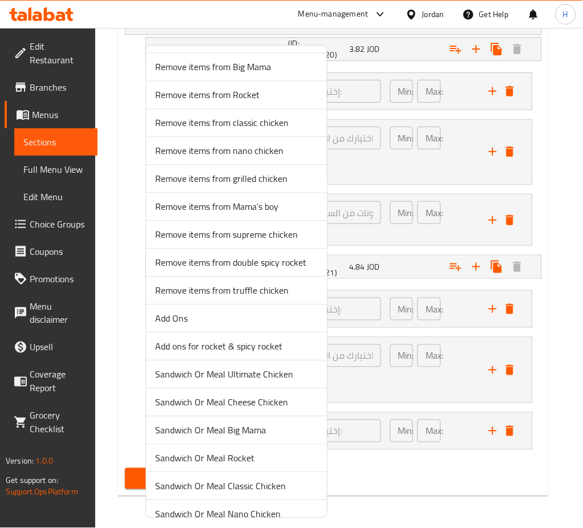
click at [231, 90] on span "Remove items from Rocket" at bounding box center [236, 95] width 163 height 14
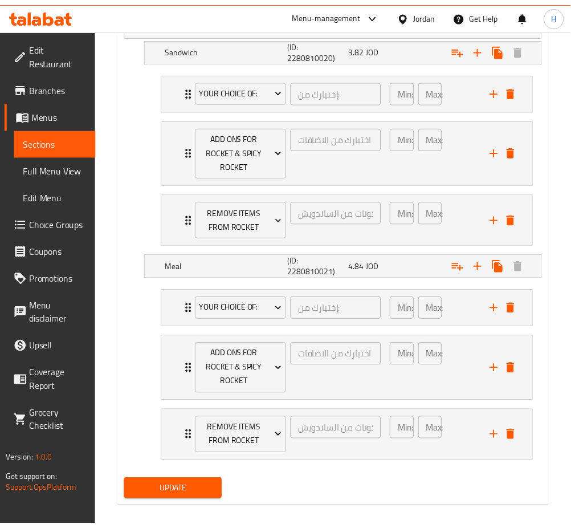
scroll to position [676, 0]
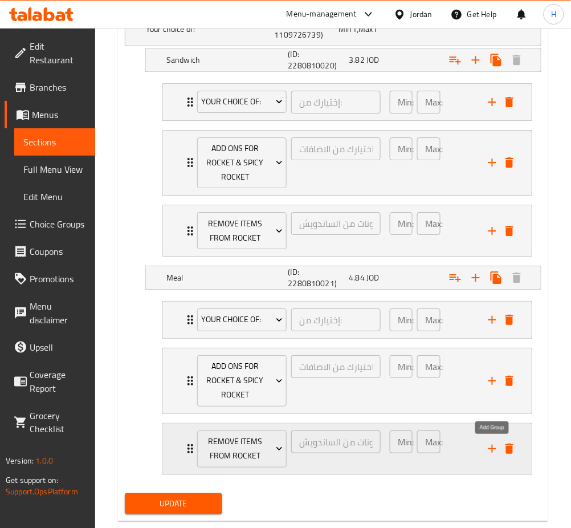
click at [490, 448] on icon "add" at bounding box center [493, 449] width 14 height 14
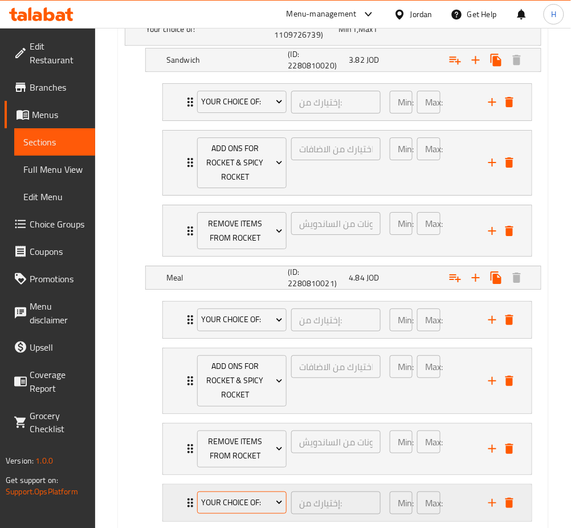
click at [272, 492] on div "Your Choice Of:" at bounding box center [242, 502] width 94 height 27
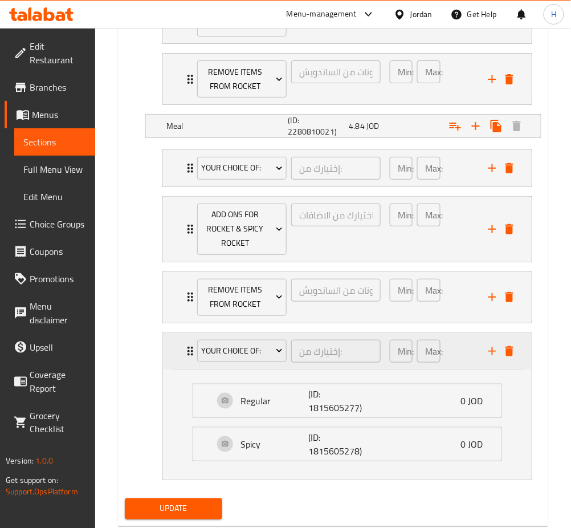
click at [182, 362] on div "Your Choice Of: إختيارك من: ​ Min: 1 ​ Max: 1 ​" at bounding box center [347, 351] width 369 height 36
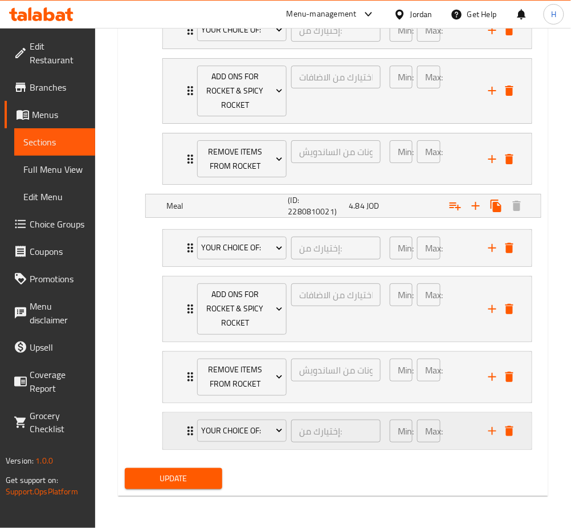
click at [247, 445] on div "Your Choice Of: إختيارك من: ​" at bounding box center [288, 431] width 197 height 36
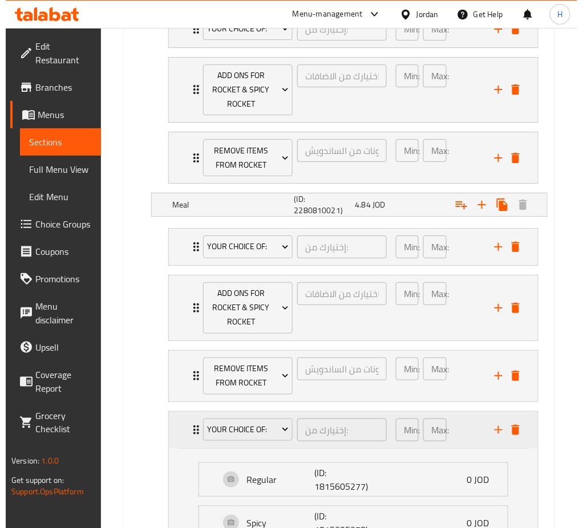
scroll to position [828, 0]
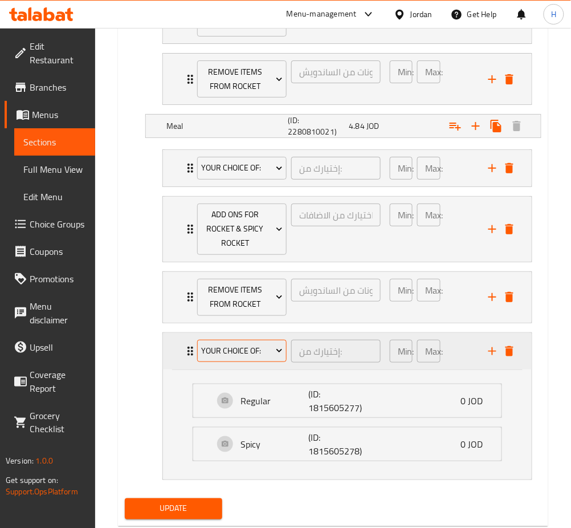
click at [242, 361] on button "Your Choice Of:" at bounding box center [242, 351] width 90 height 23
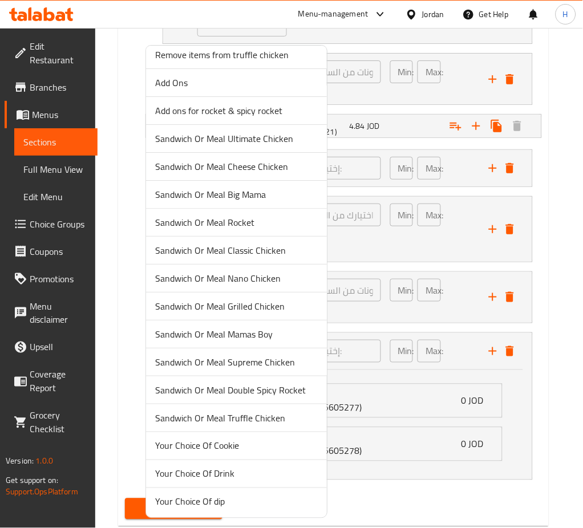
scroll to position [543, 0]
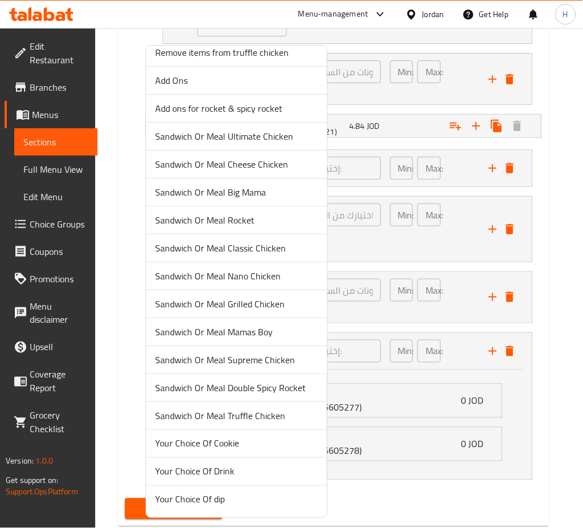
click at [227, 473] on span "Your Choice Of Drink" at bounding box center [236, 472] width 163 height 14
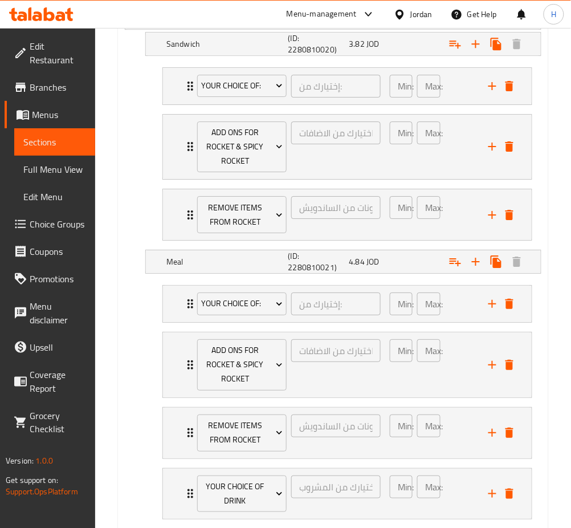
scroll to position [763, 0]
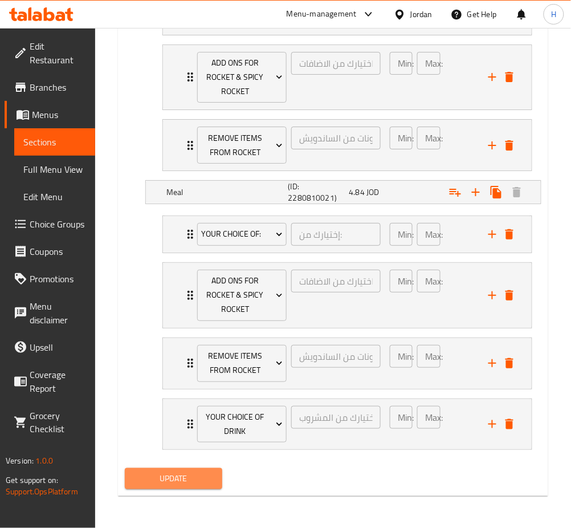
click at [192, 487] on button "Update" at bounding box center [174, 478] width 98 height 21
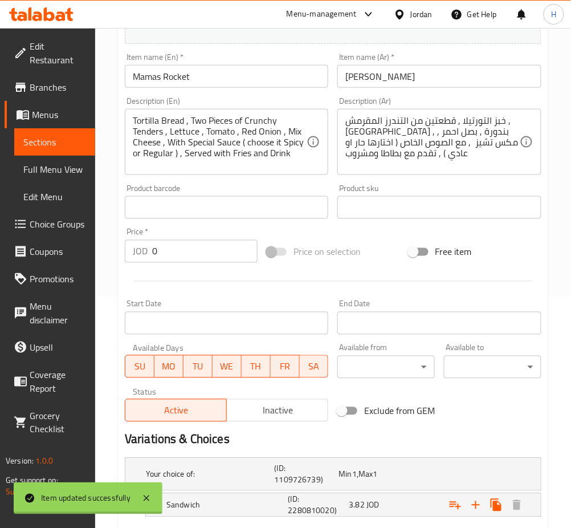
scroll to position [3, 0]
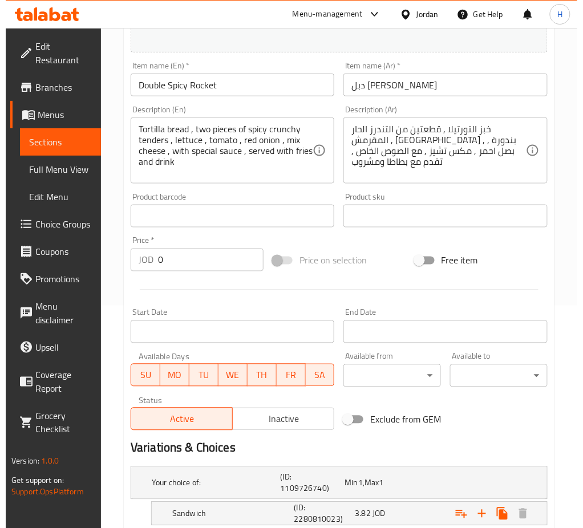
scroll to position [335, 0]
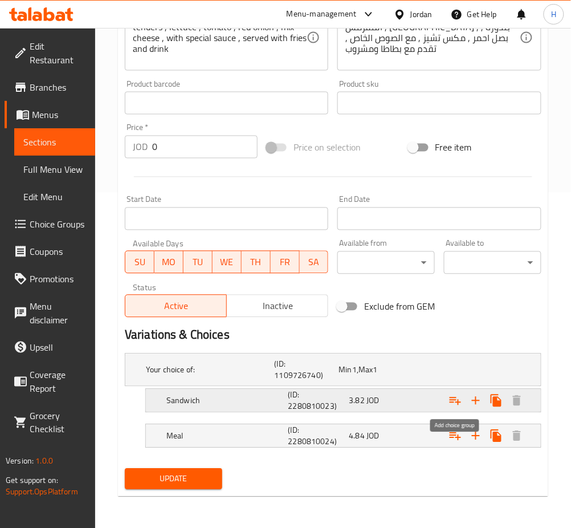
click at [453, 405] on icon "Expand" at bounding box center [456, 401] width 14 height 14
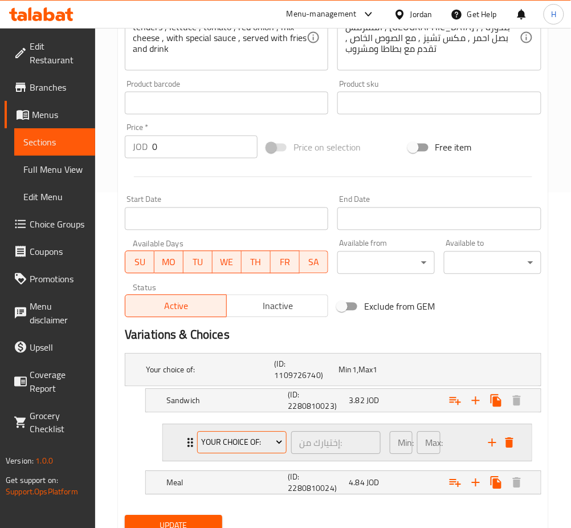
click at [258, 447] on span "Your Choice Of:" at bounding box center [241, 443] width 81 height 14
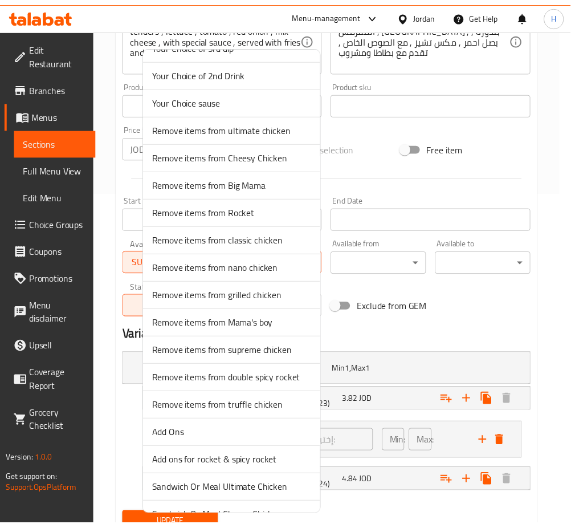
scroll to position [228, 0]
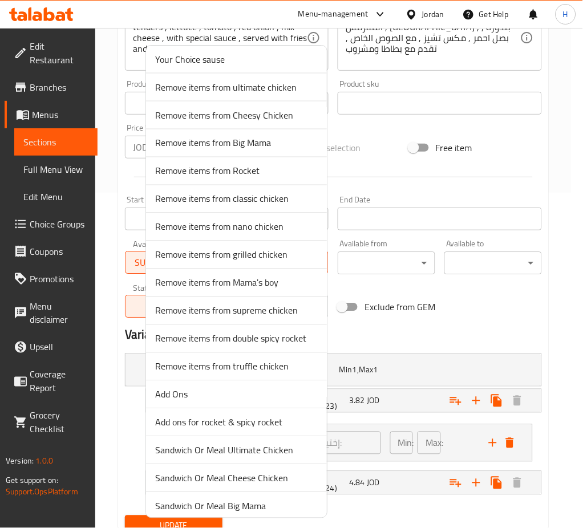
click at [247, 168] on span "Remove items from Rocket" at bounding box center [236, 171] width 163 height 14
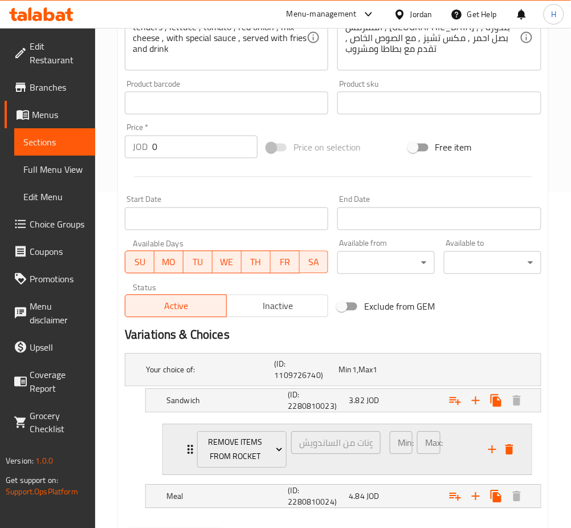
click at [174, 452] on div "Remove items from Rocket ازالة مكونات من الساندويش ​ Min: 0 ​ Max: 5 ​" at bounding box center [347, 450] width 369 height 51
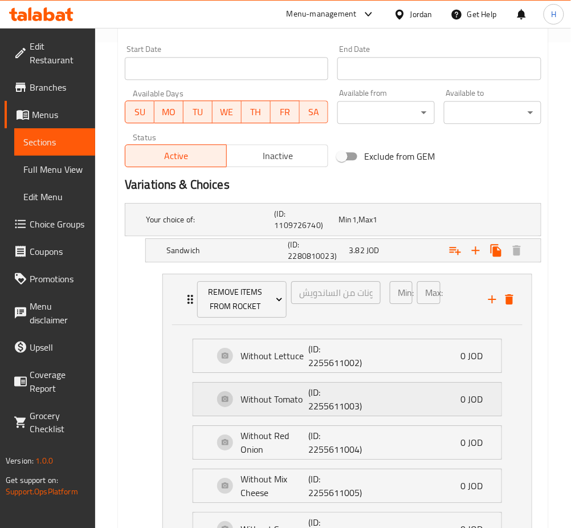
scroll to position [488, 0]
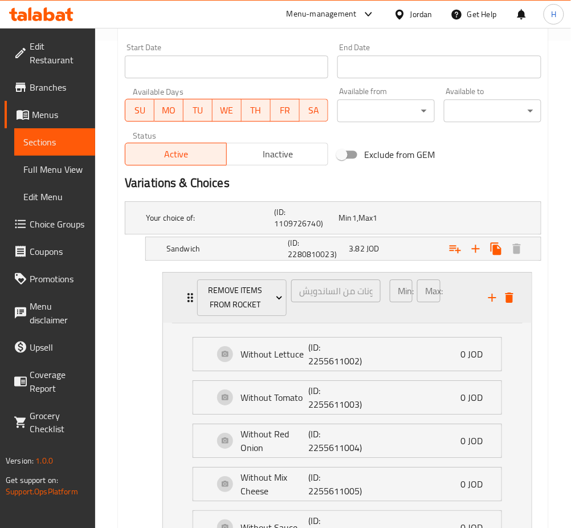
click at [193, 296] on div "Remove items from Rocket ازالة مكونات من الساندويش ​" at bounding box center [288, 298] width 197 height 51
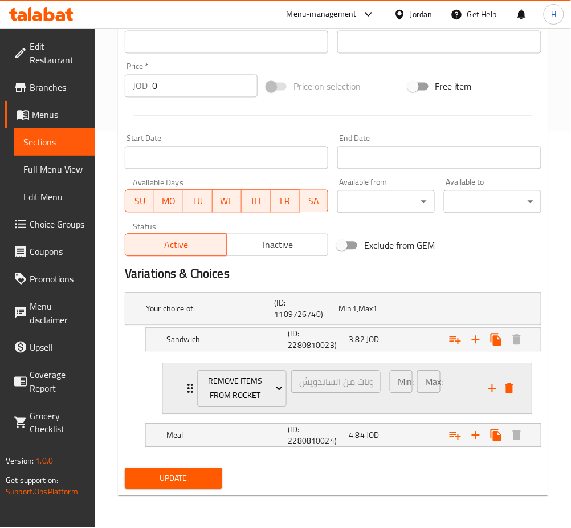
scroll to position [397, 0]
click at [490, 388] on icon "add" at bounding box center [493, 389] width 14 height 14
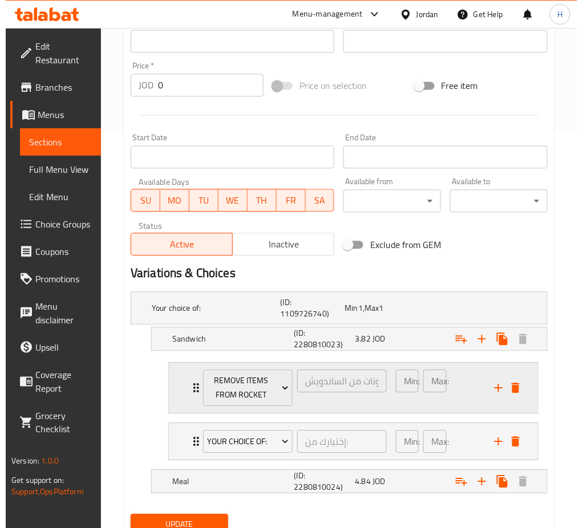
scroll to position [444, 0]
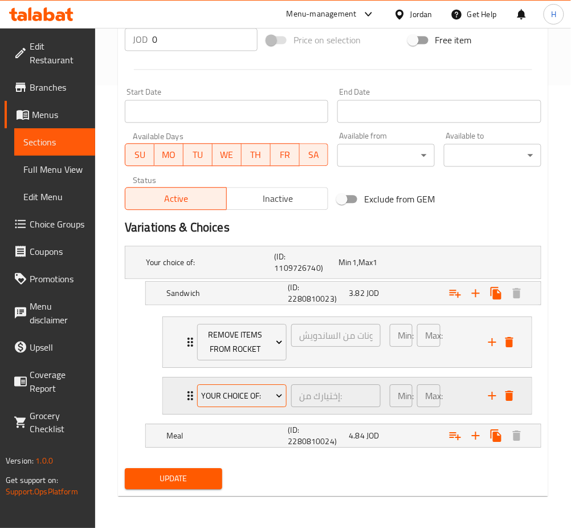
click at [245, 404] on button "Your Choice Of:" at bounding box center [242, 395] width 90 height 23
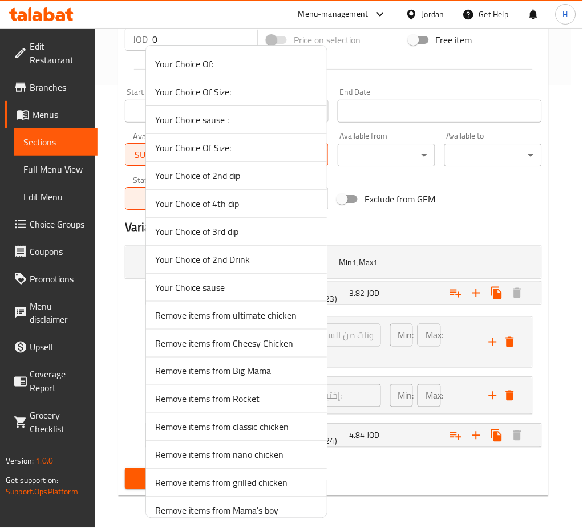
scroll to position [380, 0]
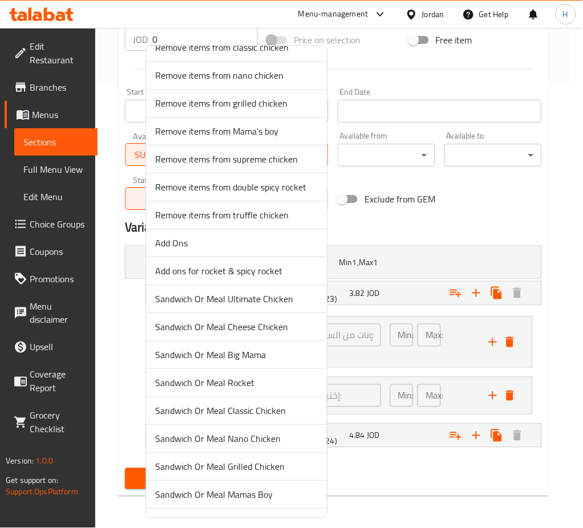
click at [212, 247] on span "Add Ons" at bounding box center [236, 243] width 163 height 14
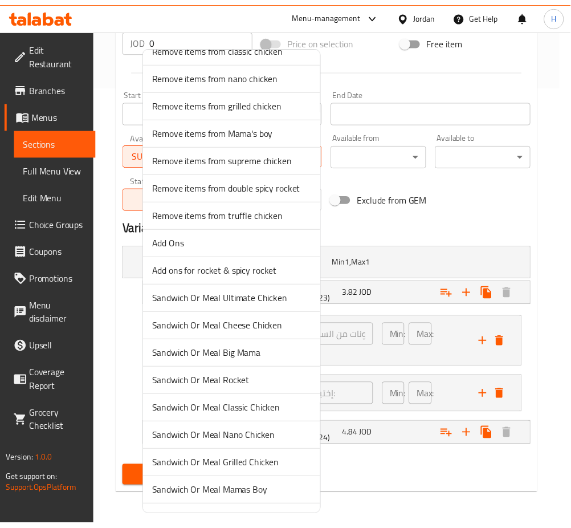
scroll to position [432, 0]
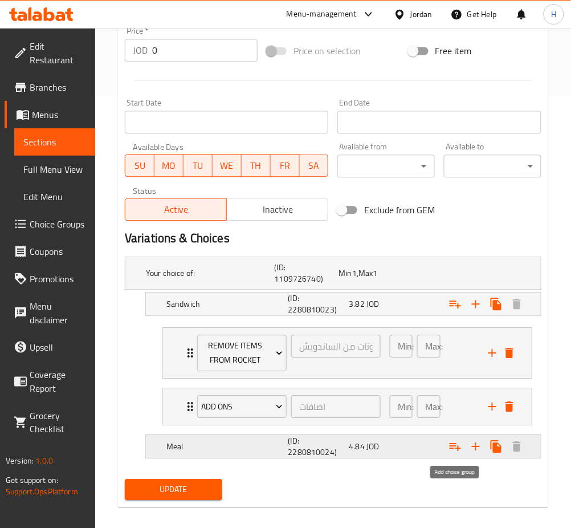
click at [452, 445] on icon "Expand" at bounding box center [456, 447] width 14 height 14
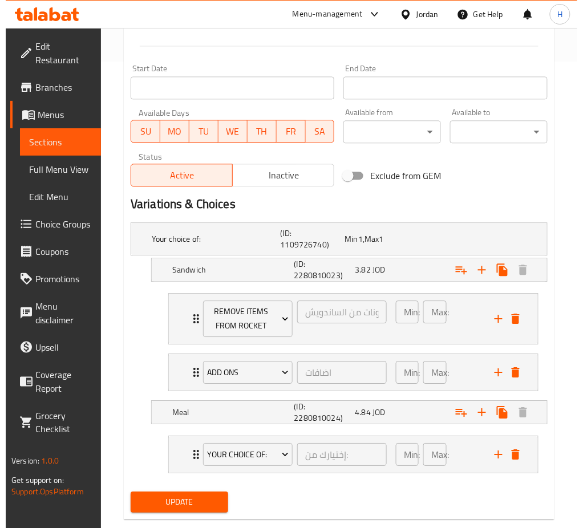
scroll to position [490, 0]
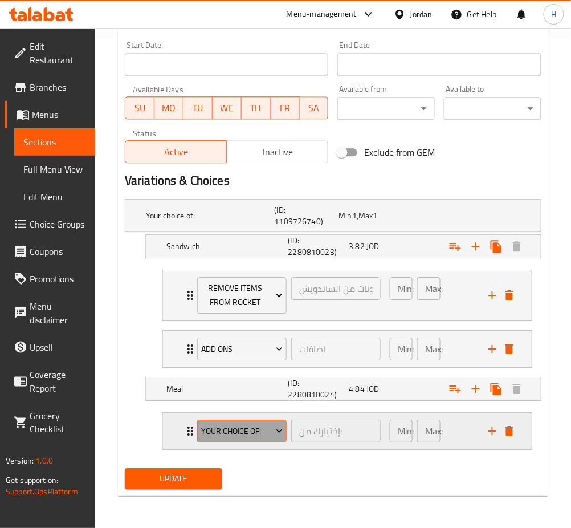
click at [250, 432] on span "Your Choice Of:" at bounding box center [241, 431] width 81 height 14
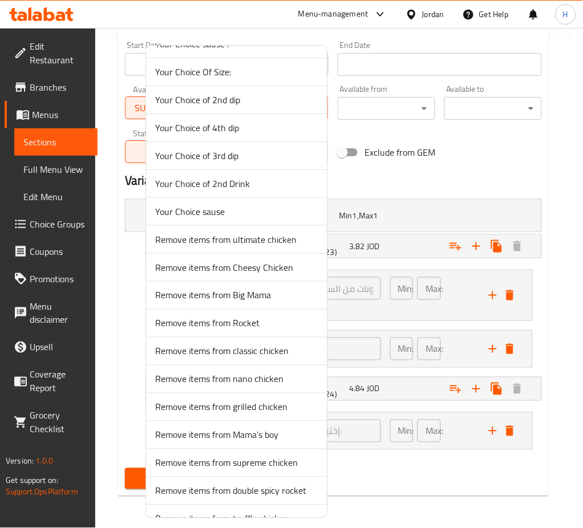
scroll to position [152, 0]
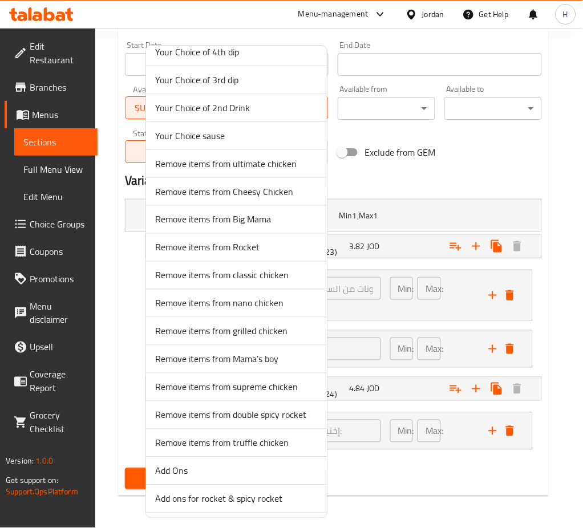
click at [263, 250] on span "Remove items from Rocket" at bounding box center [236, 248] width 163 height 14
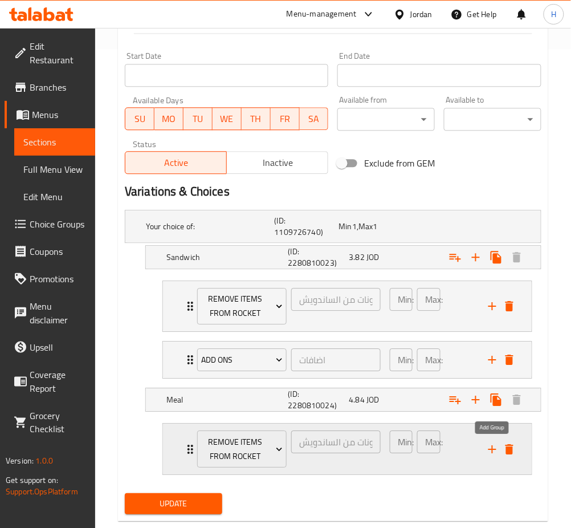
click at [489, 454] on icon "add" at bounding box center [493, 449] width 14 height 14
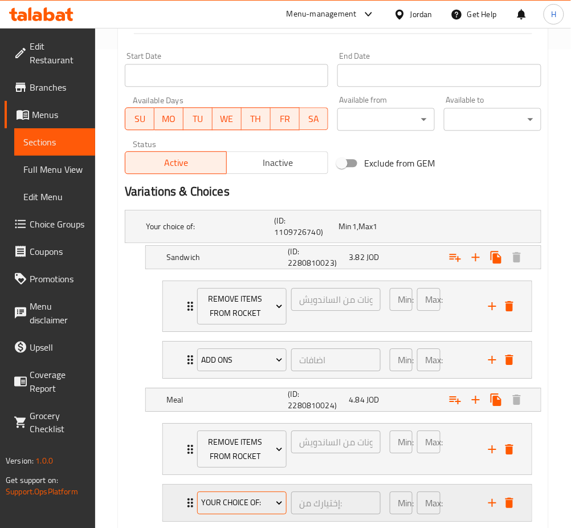
click at [263, 506] on span "Your Choice Of:" at bounding box center [241, 503] width 81 height 14
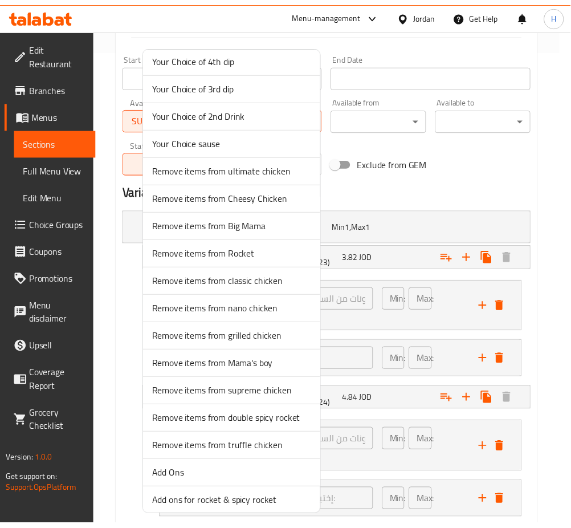
scroll to position [304, 0]
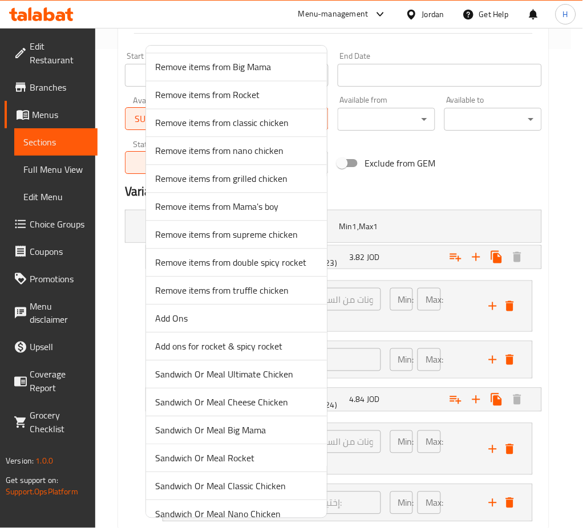
click at [223, 326] on span "Add Ons" at bounding box center [236, 319] width 163 height 14
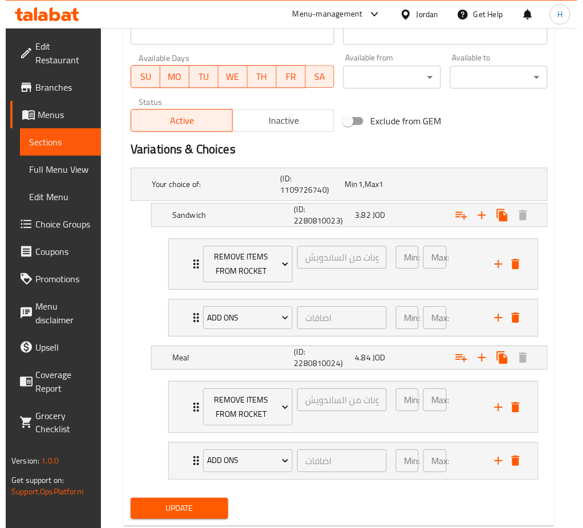
scroll to position [551, 0]
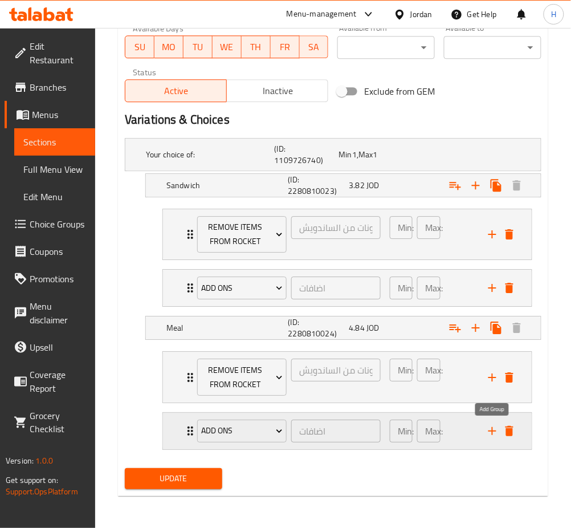
click at [488, 435] on icon "add" at bounding box center [493, 431] width 14 height 14
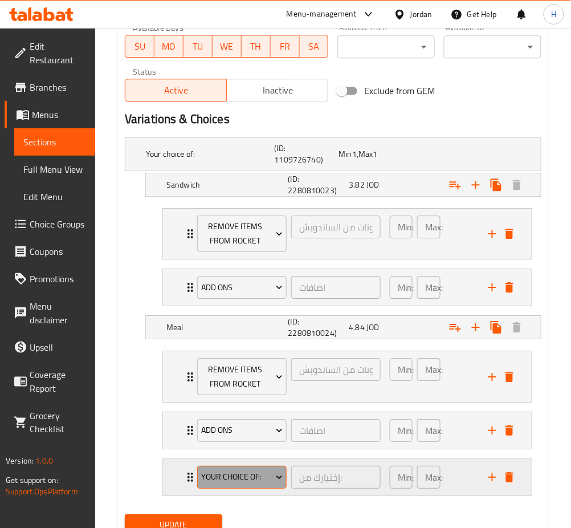
click at [263, 482] on span "Your Choice Of:" at bounding box center [241, 477] width 81 height 14
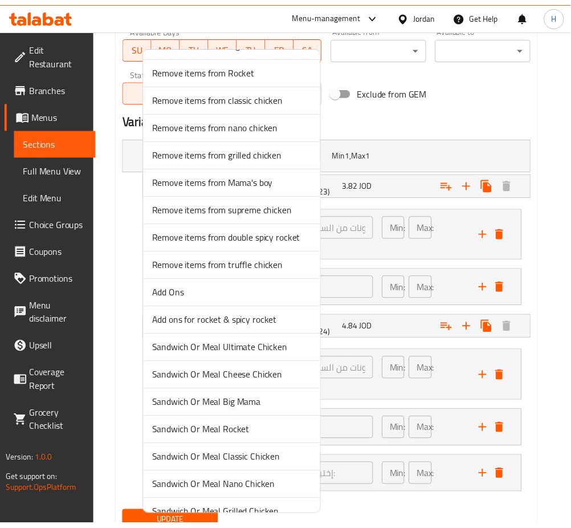
scroll to position [532, 0]
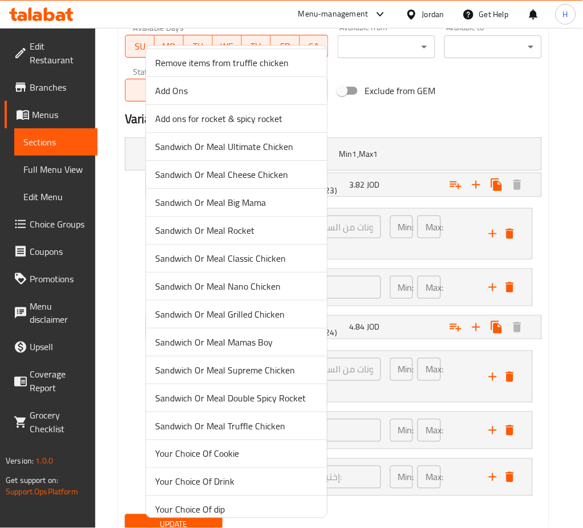
click at [235, 484] on span "Your Choice Of Drink" at bounding box center [236, 482] width 163 height 14
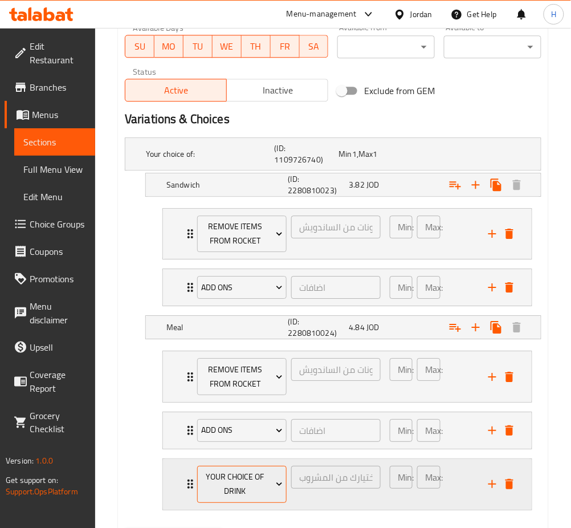
scroll to position [612, 0]
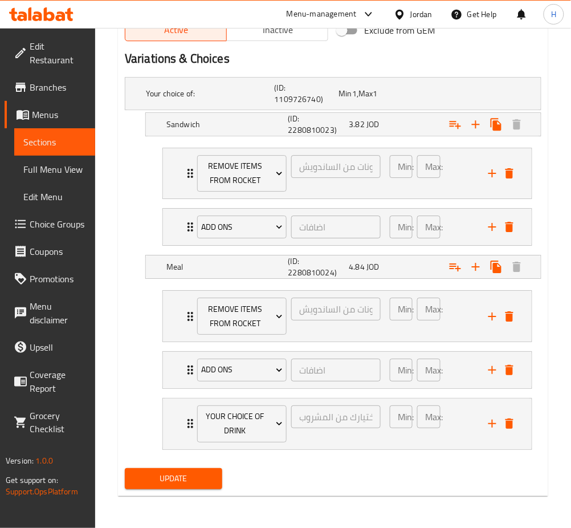
click at [192, 477] on span "Update" at bounding box center [173, 479] width 79 height 14
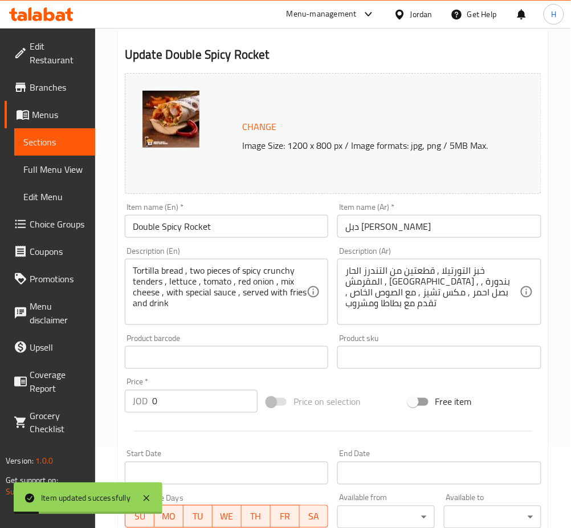
scroll to position [80, 0]
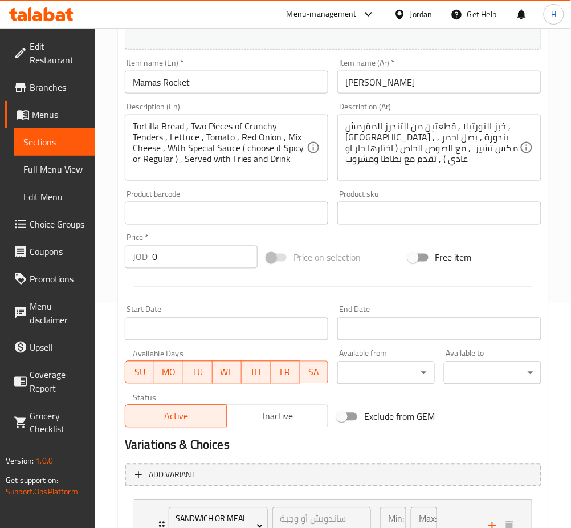
scroll to position [509, 0]
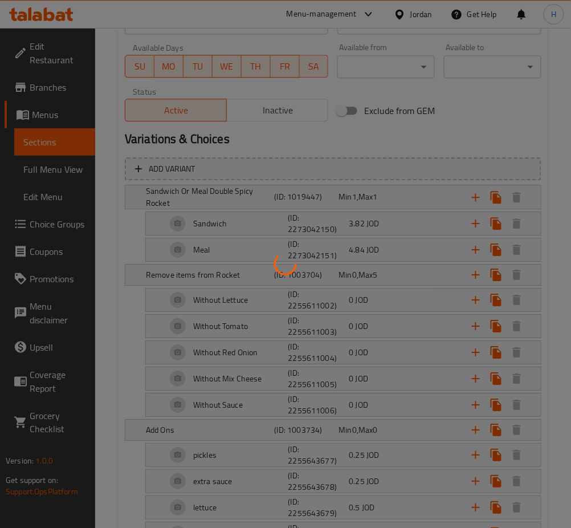
scroll to position [532, 0]
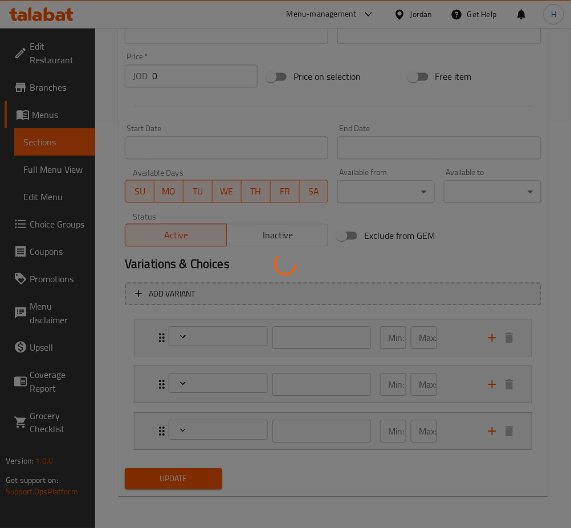
type input "ساندويش أو وجبة"
type input "1"
type input "ازالة مكونات من الساندويش"
type input "0"
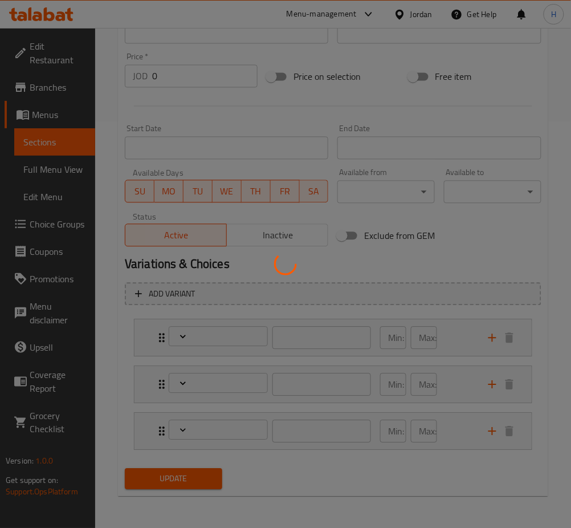
type input "5"
type input "اضافات"
type input "0"
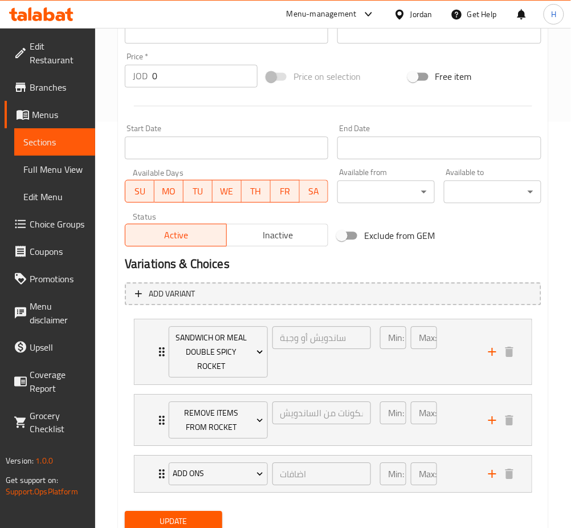
scroll to position [449, 0]
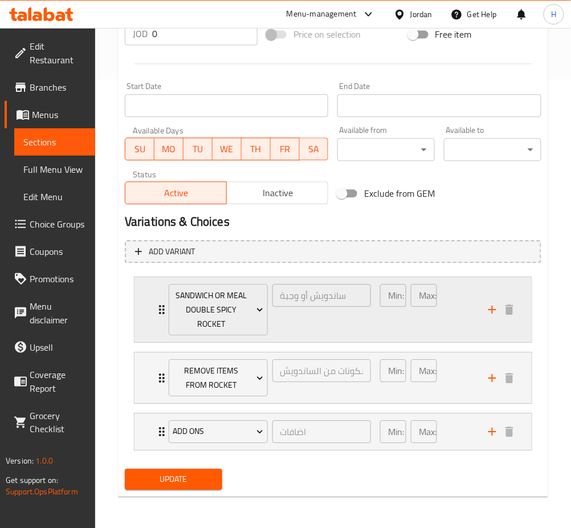
click at [142, 316] on div "Sandwich Or Meal Double Spicy Rocket ساندويش أو وجبة ​ Min: 1 ​ Max: 1 ​" at bounding box center [333, 309] width 397 height 65
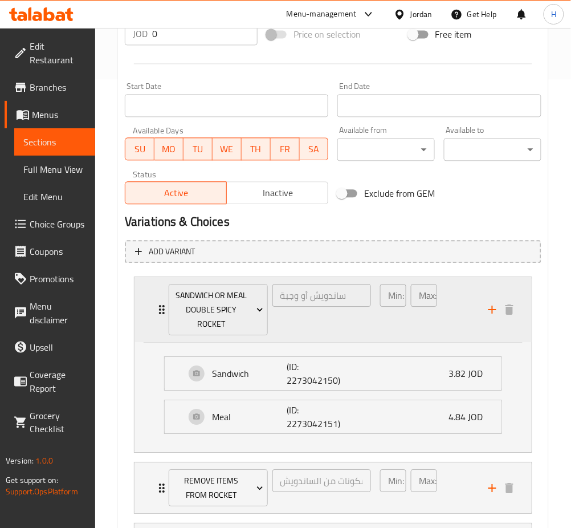
scroll to position [532, 0]
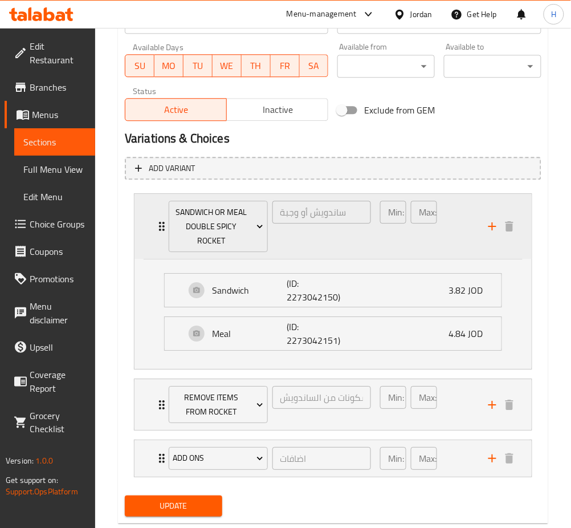
click at [153, 237] on div "Sandwich Or Meal Double Spicy Rocket ساندويش أو وجبة ​ Min: 1 ​ Max: 1 ​" at bounding box center [333, 226] width 397 height 65
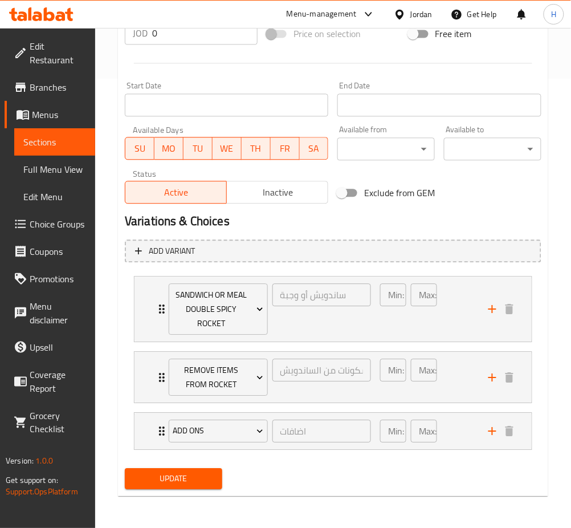
scroll to position [449, 0]
click at [160, 389] on div "Remove items from Rocket ازالة مكونات من الساندويش ​ Min: 0 ​ Max: 5 ​" at bounding box center [336, 377] width 363 height 51
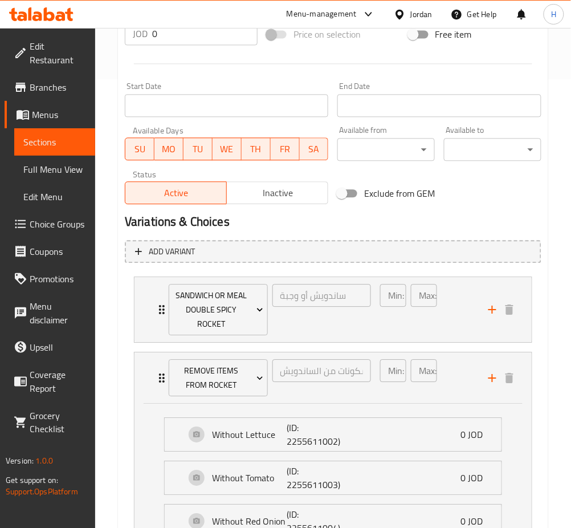
scroll to position [532, 0]
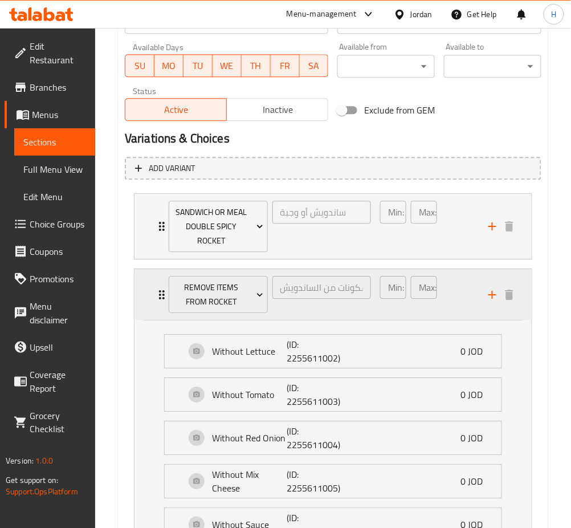
click at [154, 304] on div "Remove items from Rocket ازالة مكونات من الساندويش ​ Min: 0 ​ Max: 5 ​" at bounding box center [333, 294] width 397 height 51
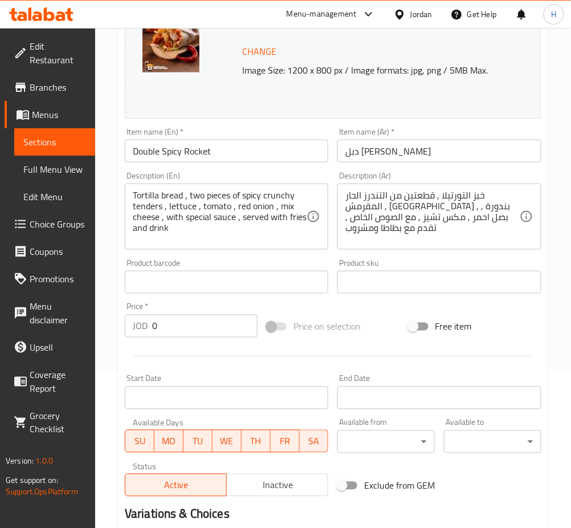
scroll to position [0, 0]
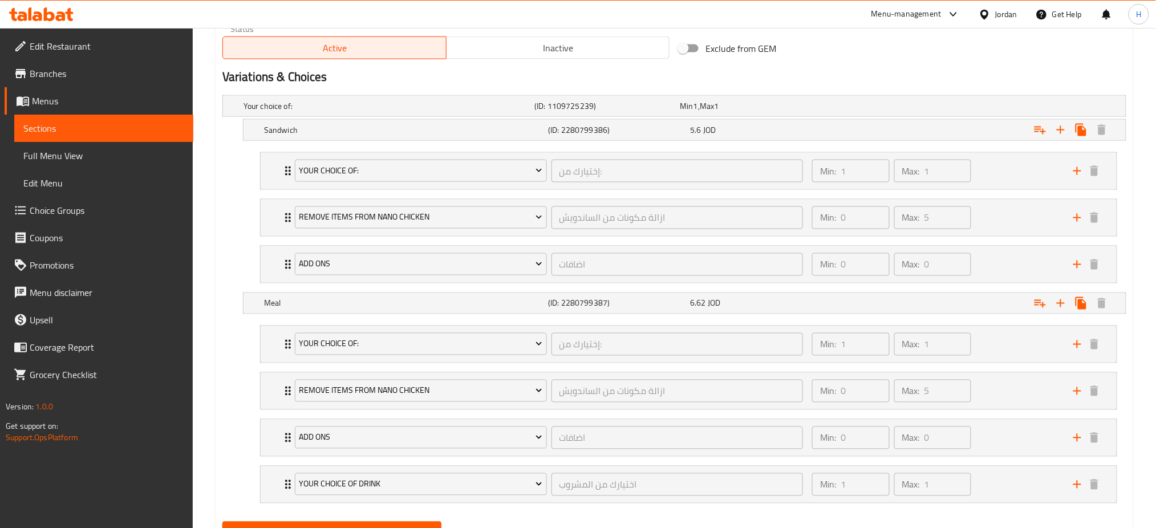
scroll to position [648, 0]
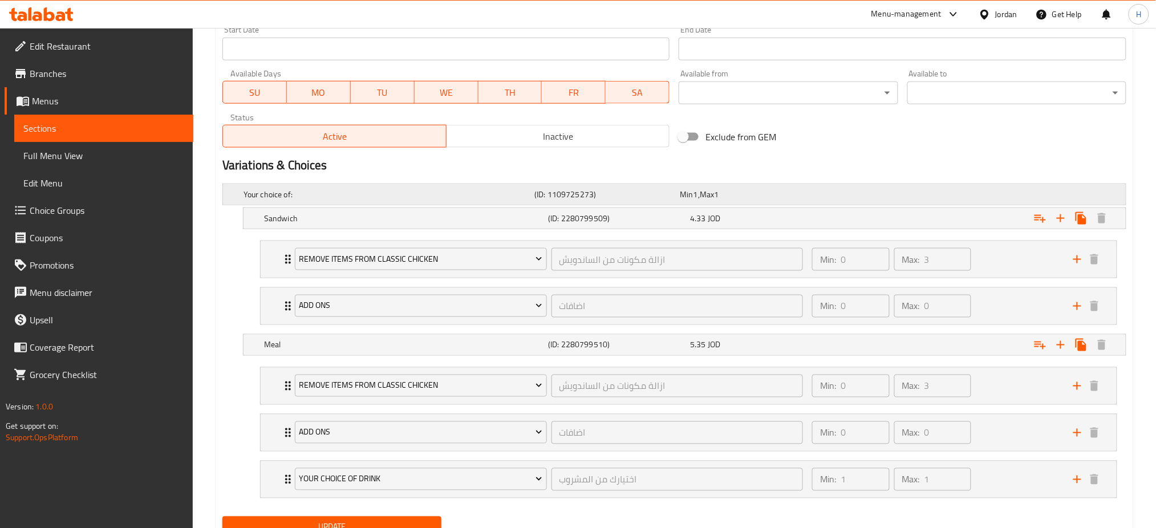
scroll to position [554, 0]
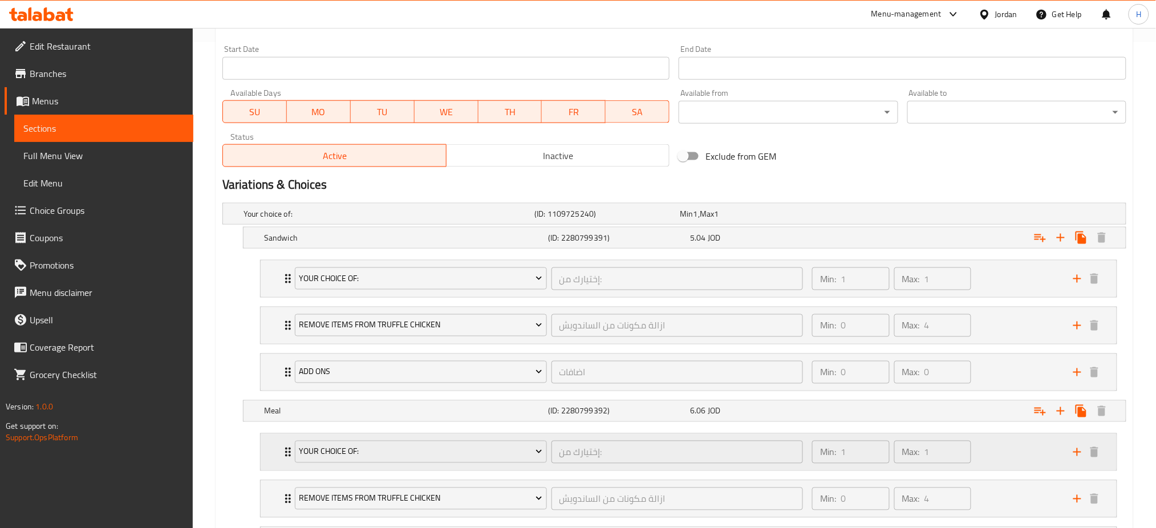
scroll to position [648, 0]
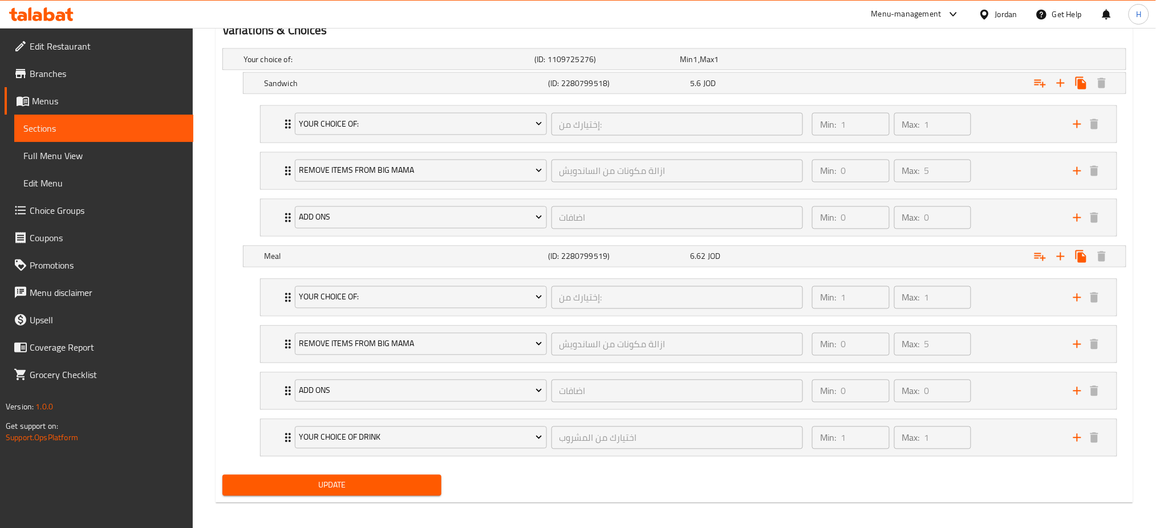
scroll to position [648, 0]
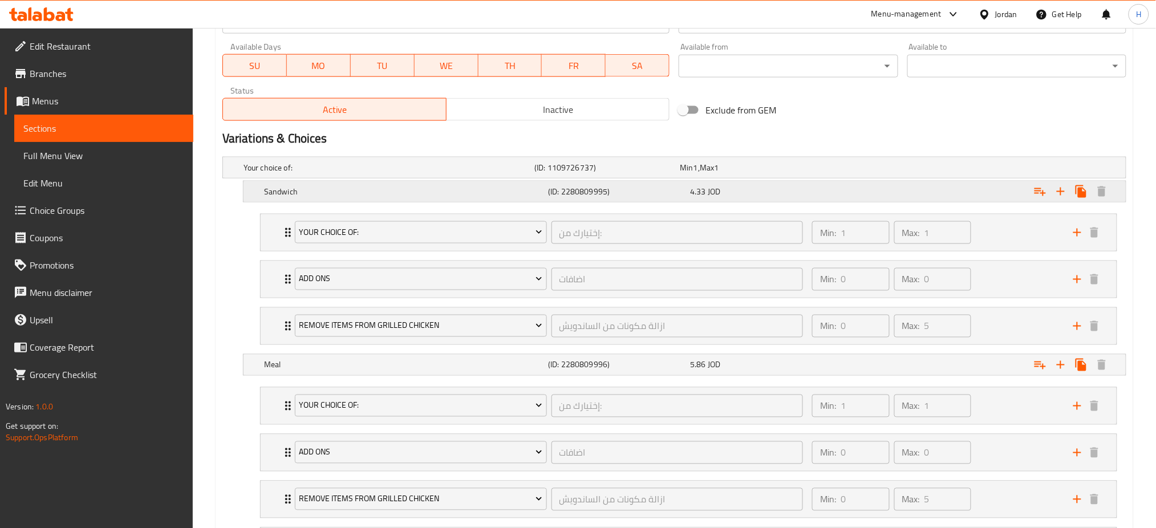
scroll to position [648, 0]
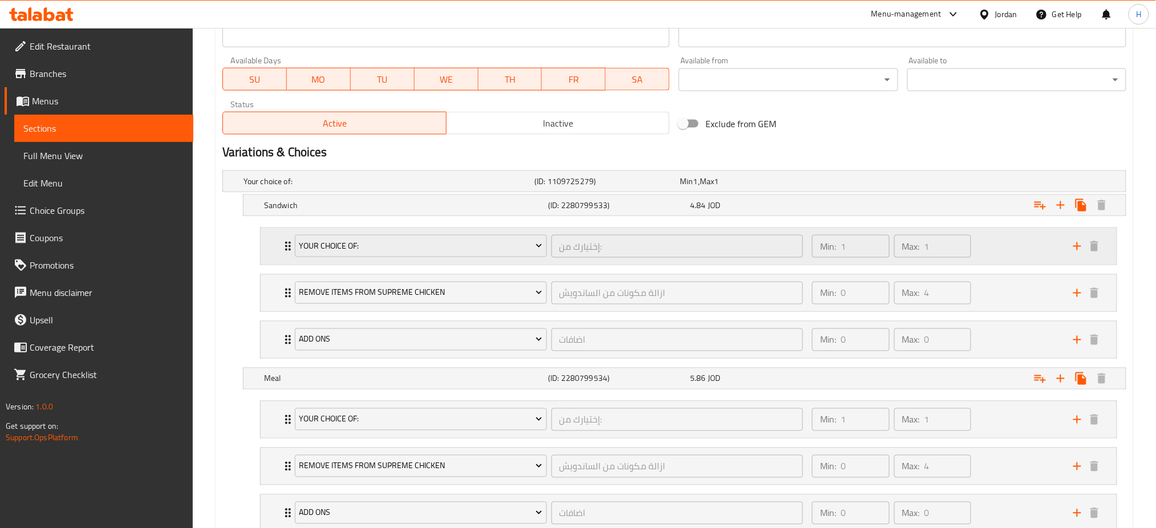
scroll to position [608, 0]
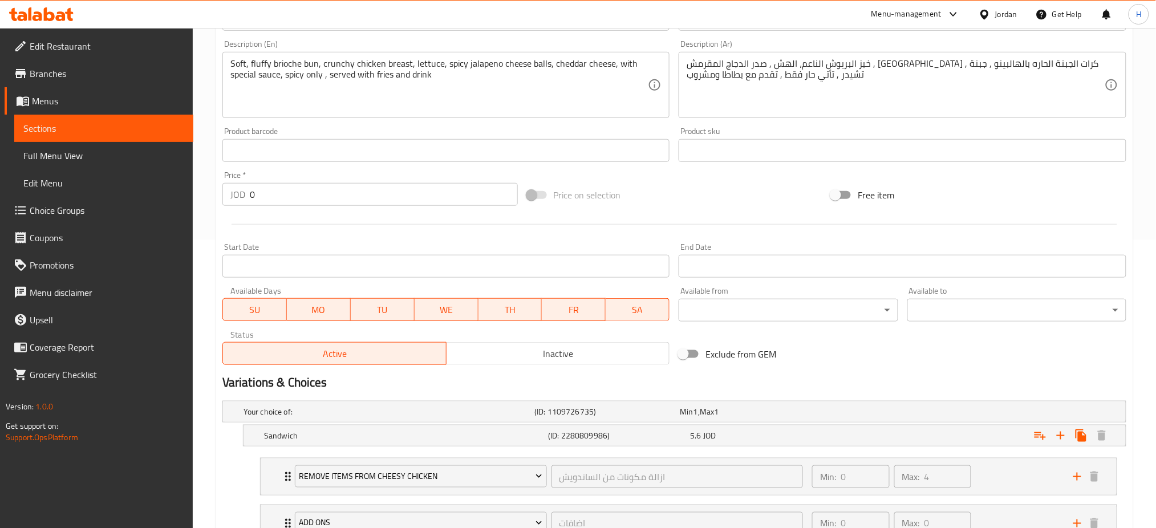
scroll to position [532, 0]
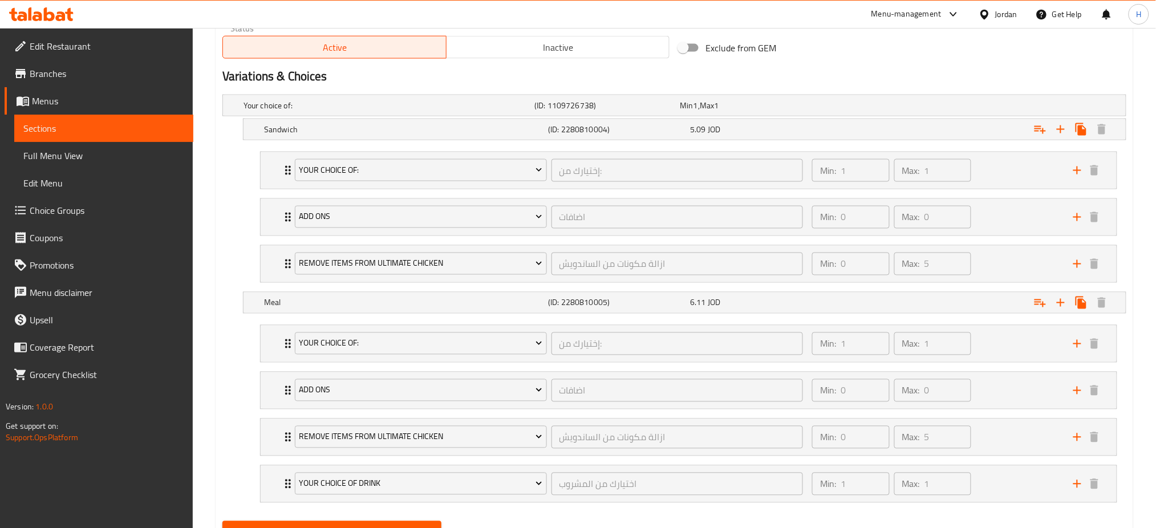
scroll to position [608, 0]
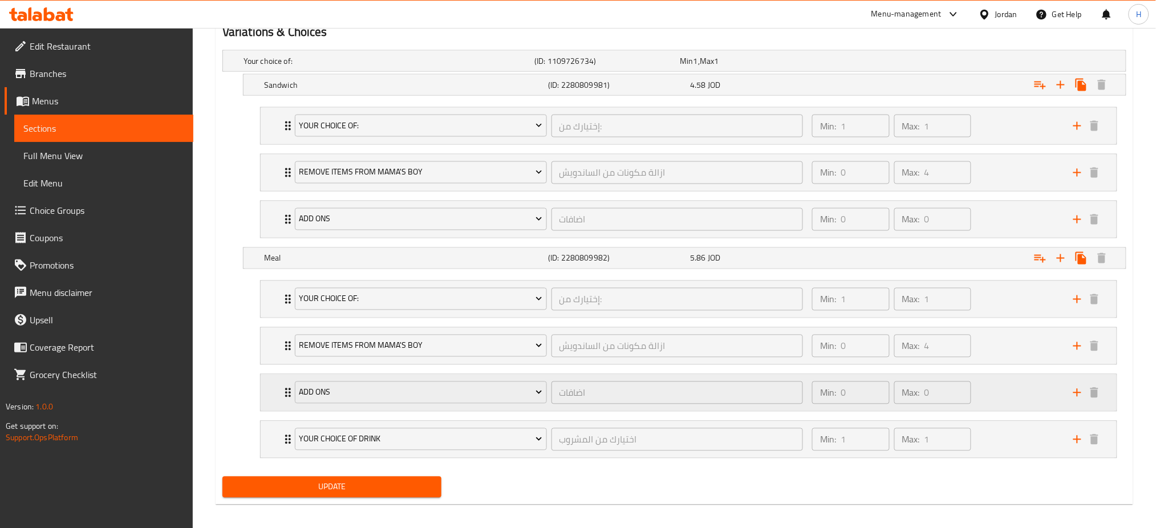
scroll to position [648, 0]
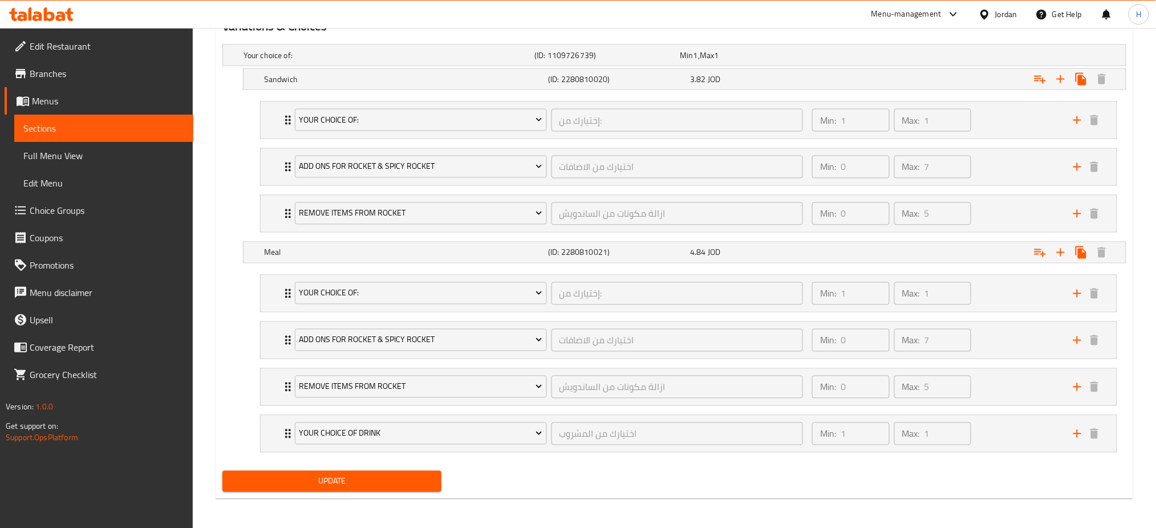
scroll to position [648, 0]
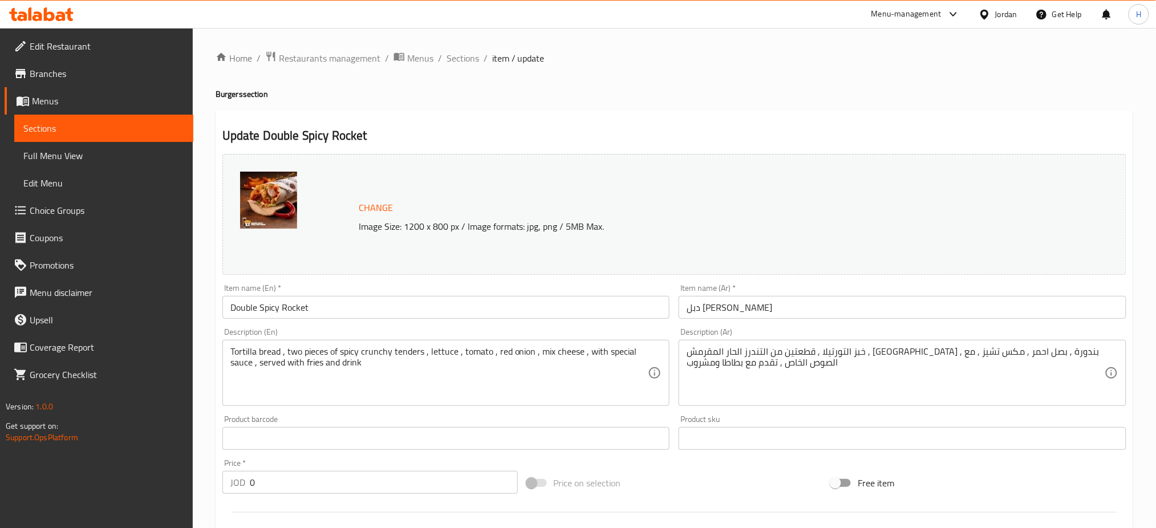
scroll to position [532, 0]
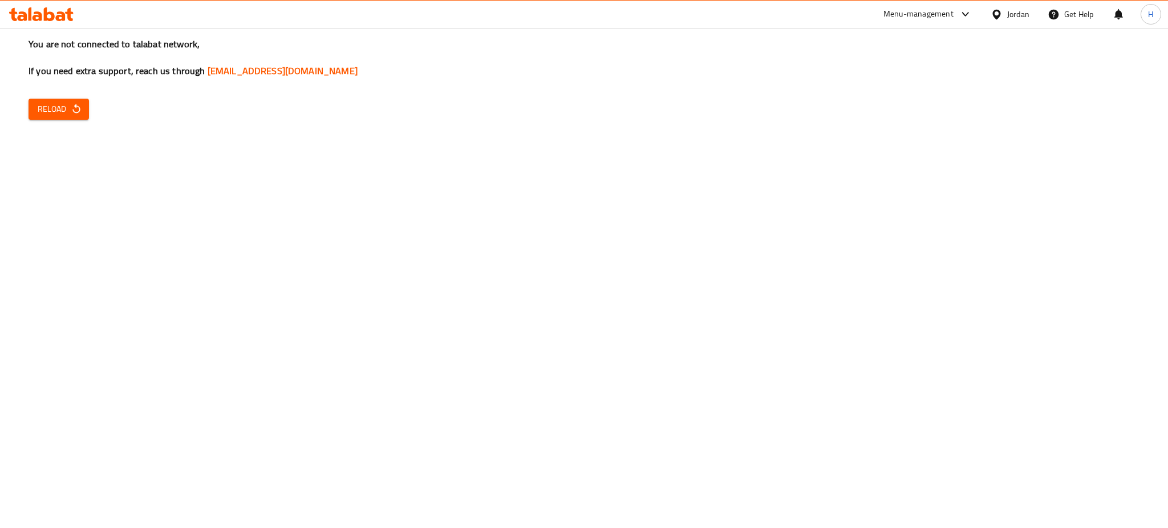
click at [75, 116] on span "Reload" at bounding box center [59, 109] width 42 height 14
click at [59, 111] on span "Reload" at bounding box center [59, 109] width 42 height 14
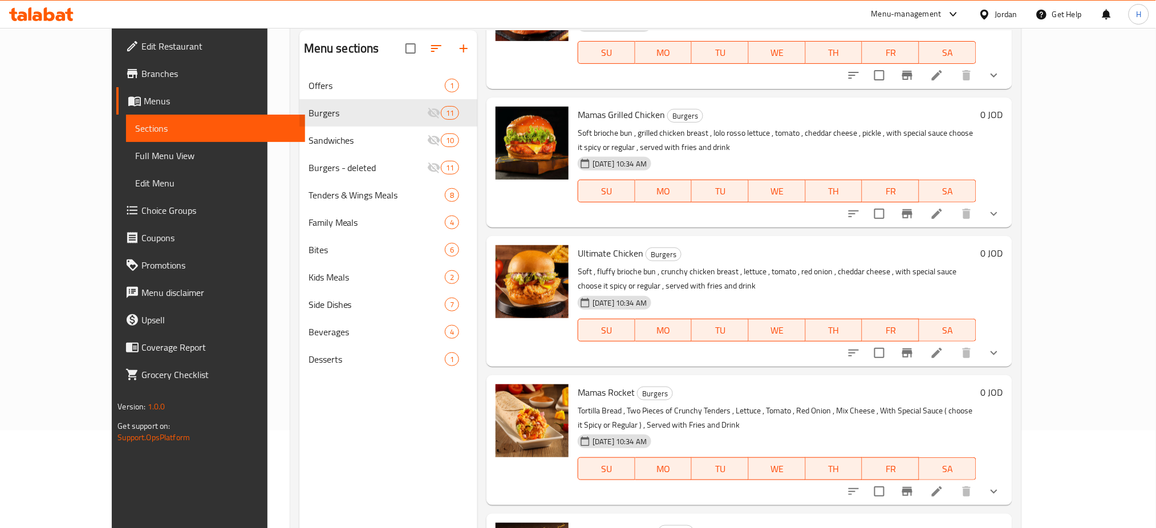
scroll to position [160, 0]
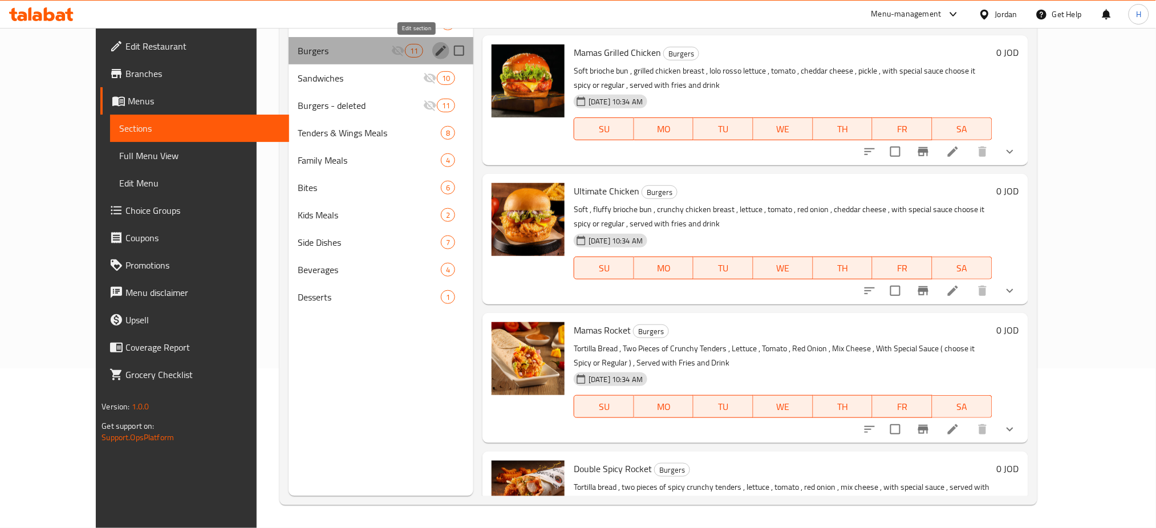
click at [432, 55] on button "edit" at bounding box center [440, 50] width 17 height 17
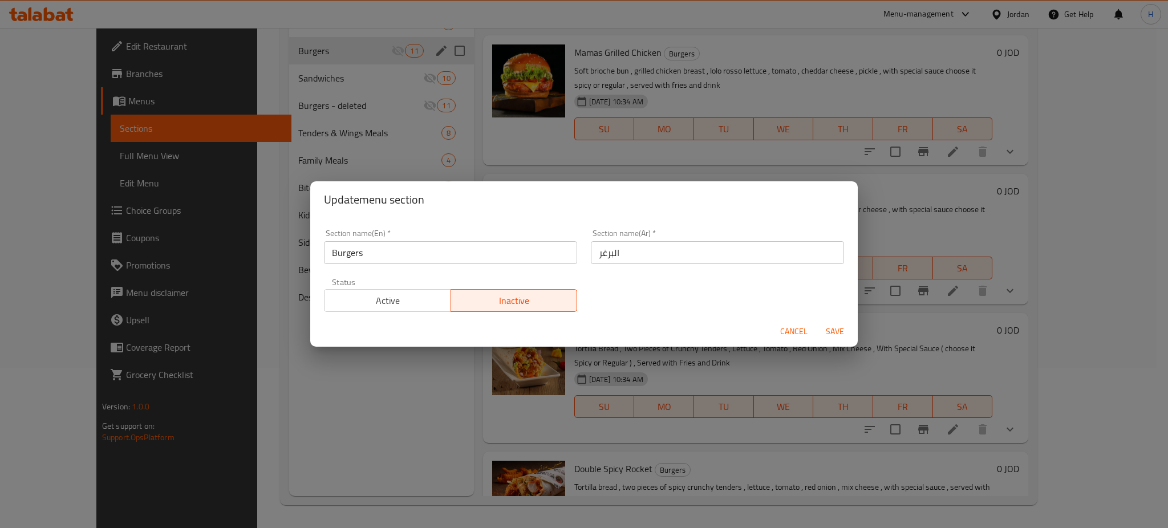
click at [344, 295] on span "Active" at bounding box center [387, 301] width 117 height 17
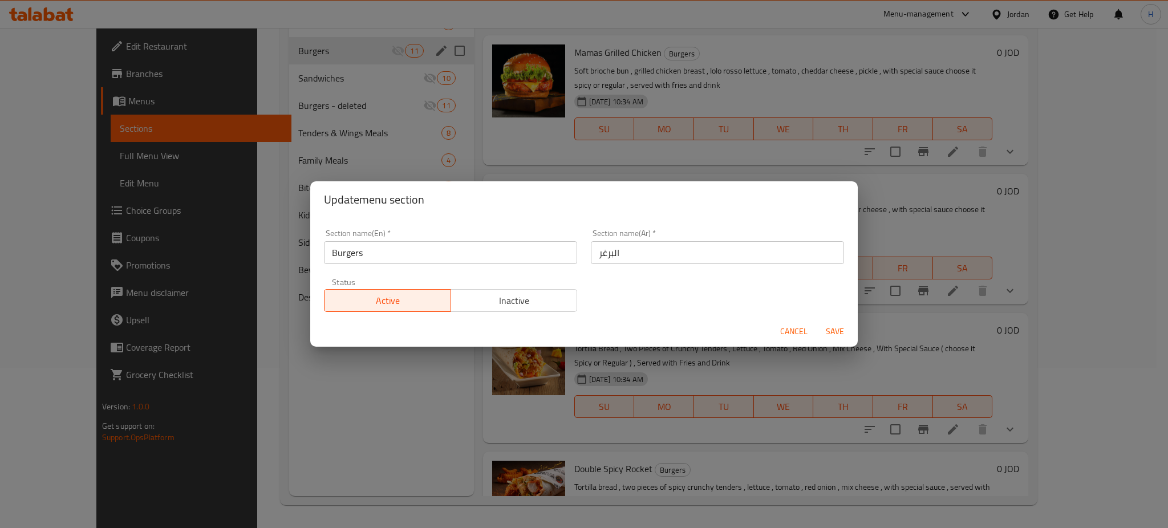
click at [847, 326] on span "Save" at bounding box center [834, 331] width 27 height 14
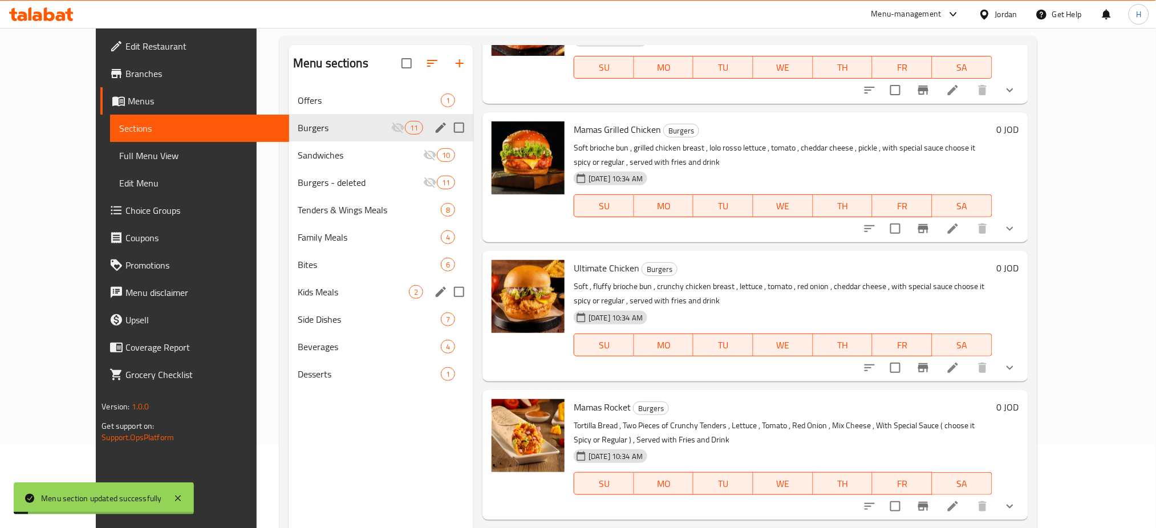
scroll to position [0, 0]
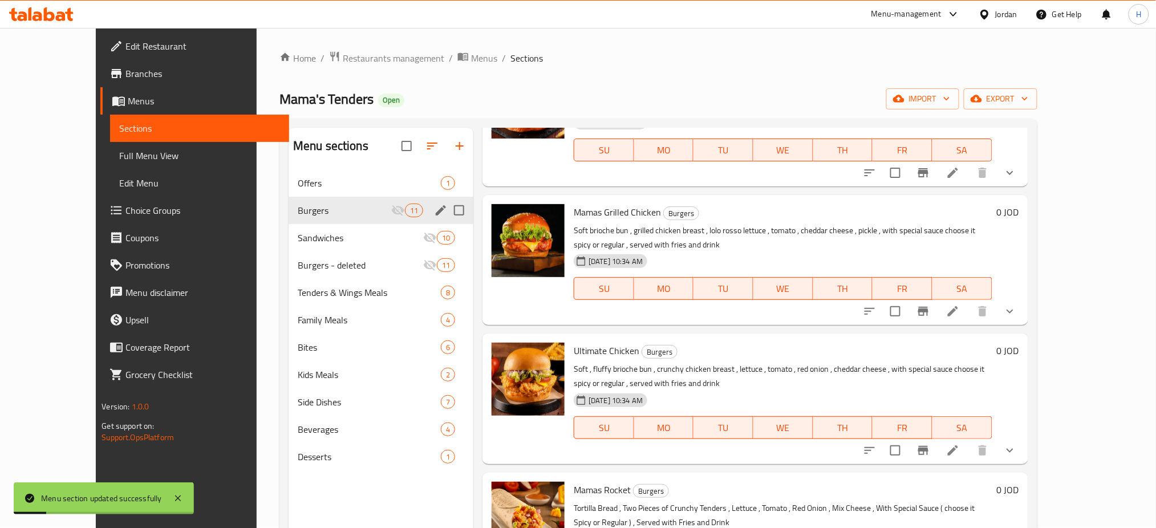
click at [279, 107] on span "Mama's Tenders" at bounding box center [326, 99] width 94 height 26
copy span "Mama's Tenders"
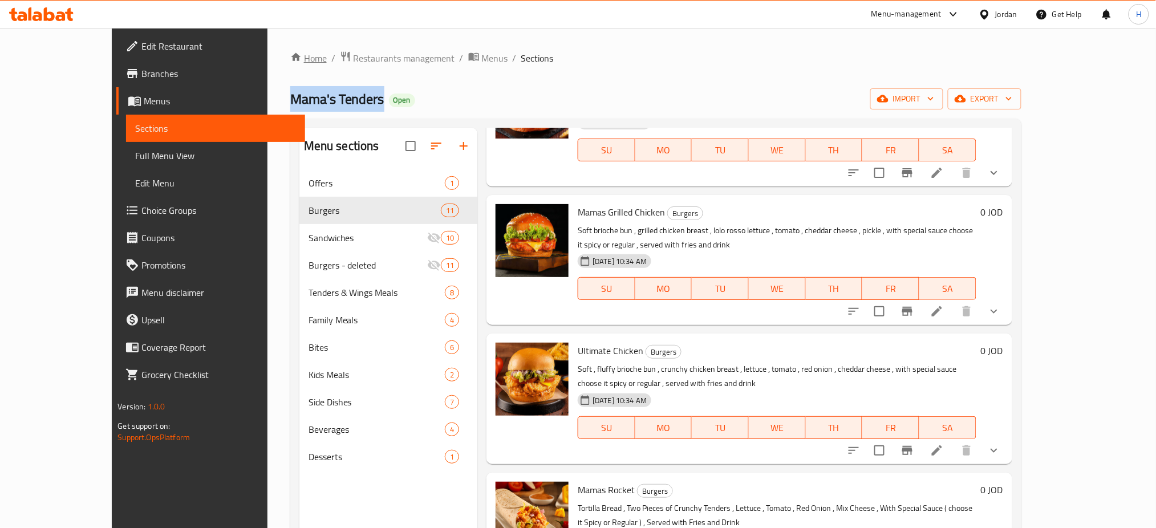
click at [290, 64] on link "Home" at bounding box center [308, 58] width 36 height 14
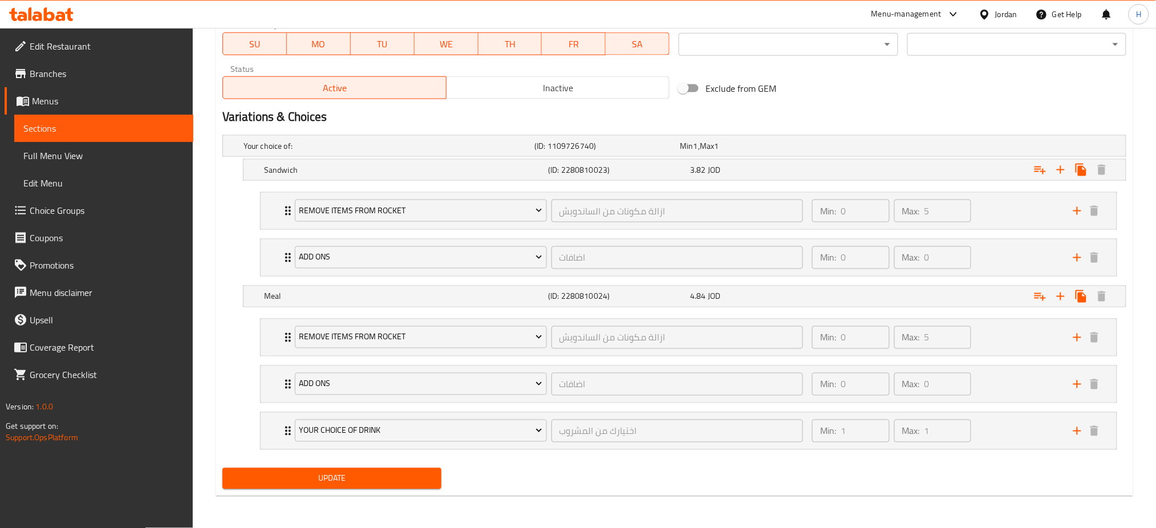
scroll to position [554, 0]
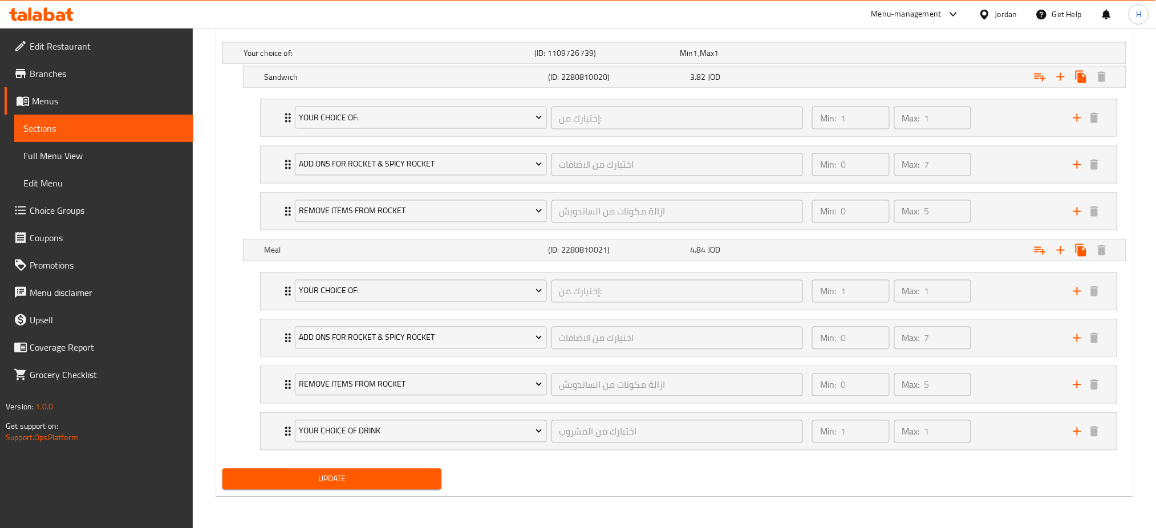
scroll to position [648, 0]
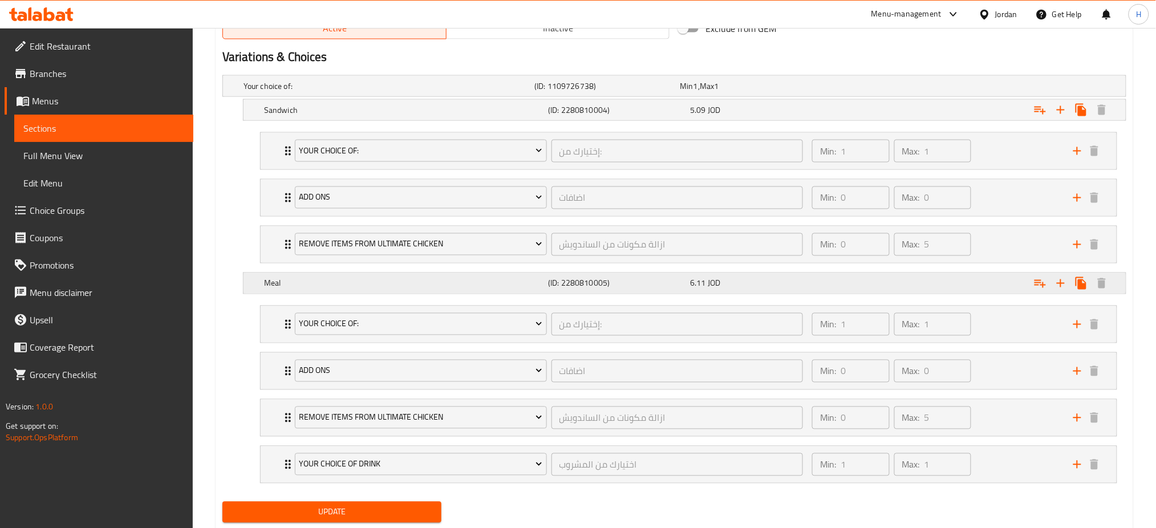
scroll to position [648, 0]
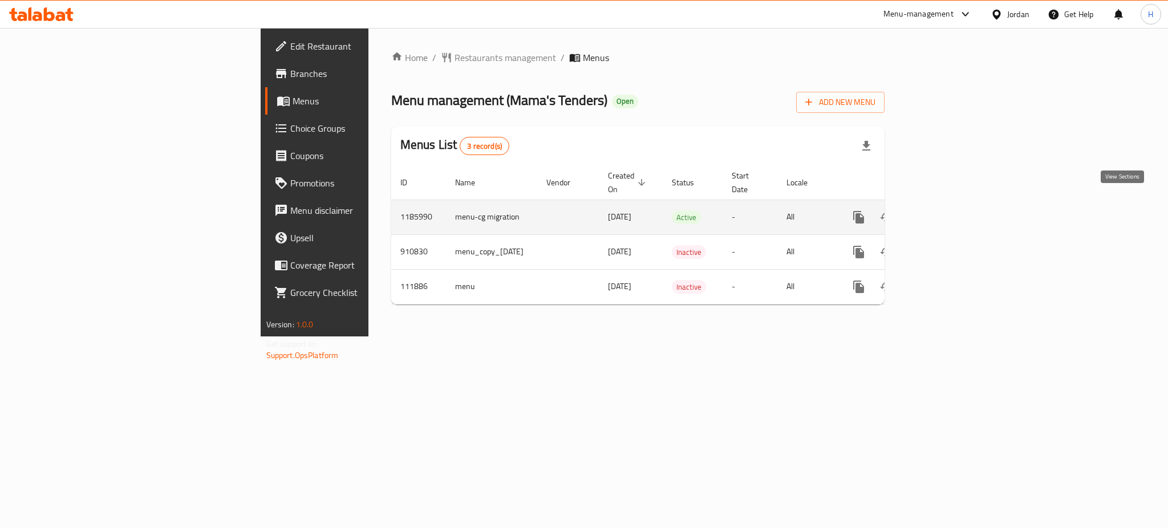
click at [948, 210] on icon "enhanced table" at bounding box center [941, 217] width 14 height 14
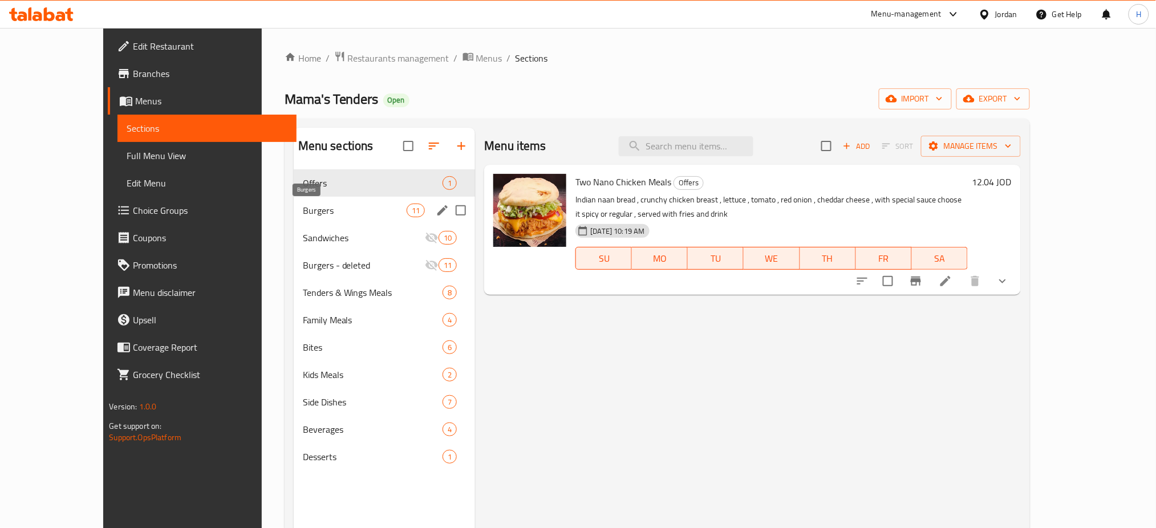
click at [303, 210] on span "Burgers" at bounding box center [355, 211] width 104 height 14
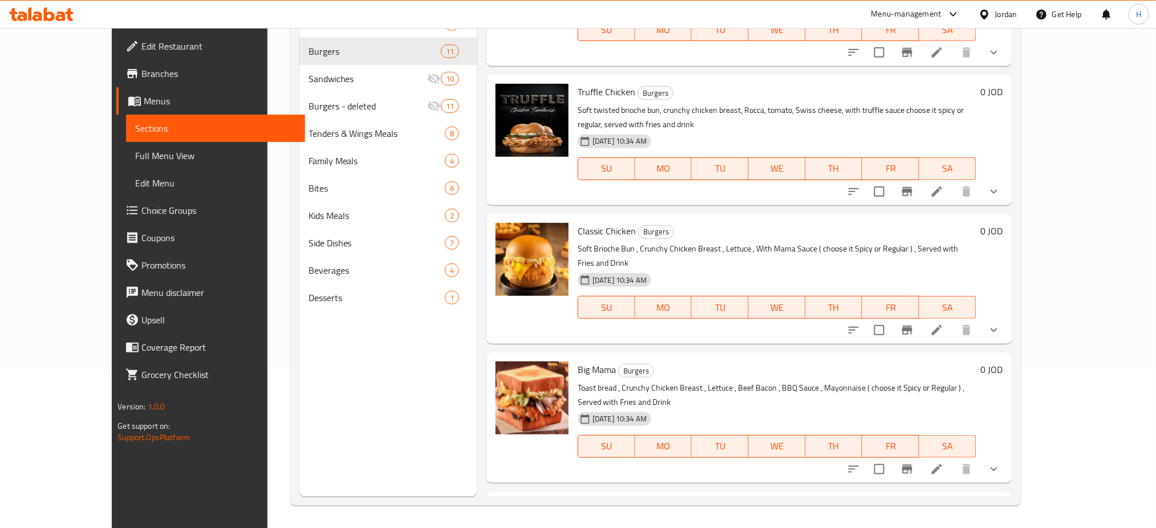
scroll to position [67, 0]
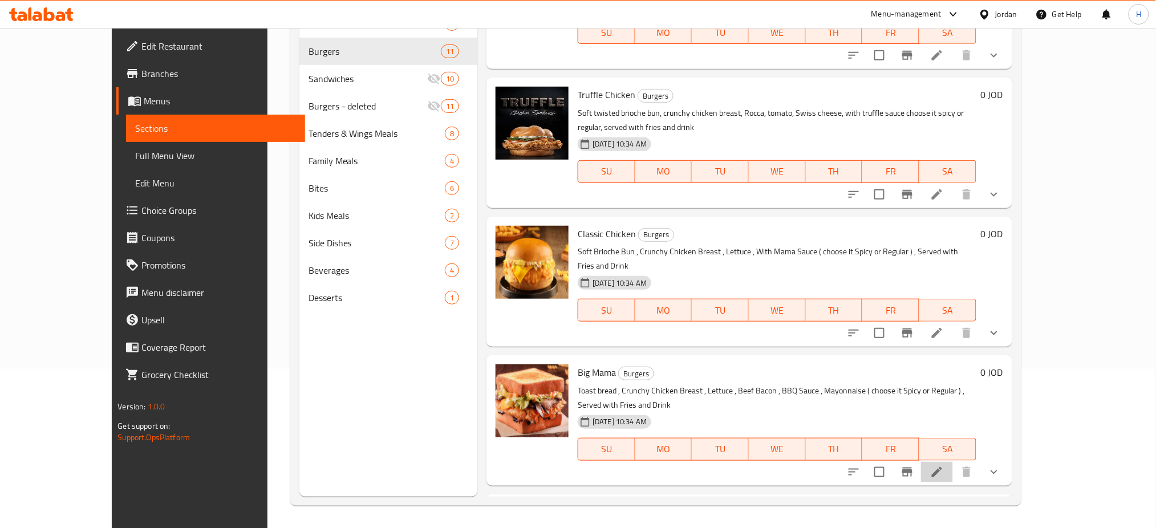
click at [953, 462] on li at bounding box center [937, 472] width 32 height 21
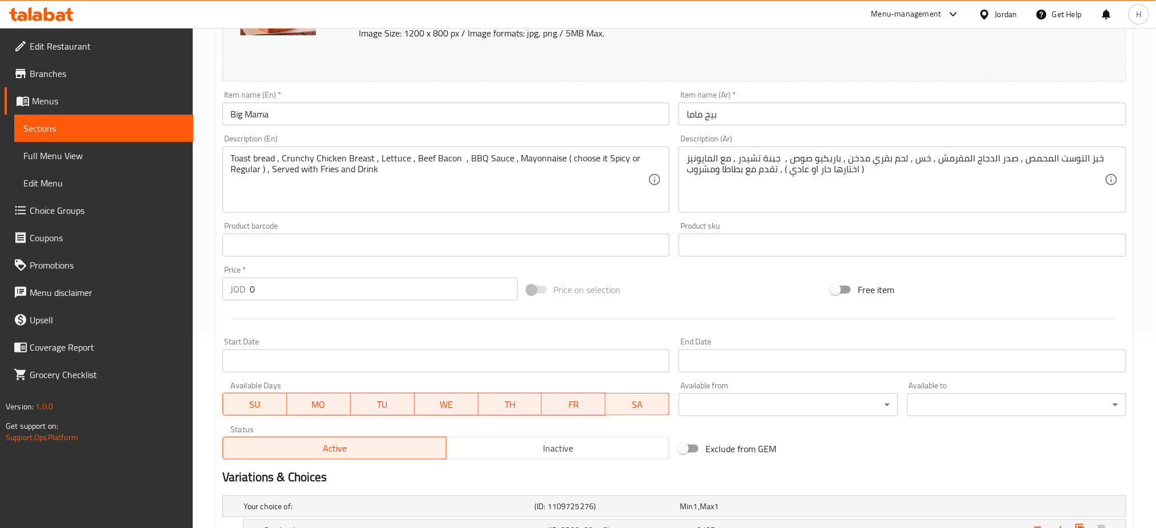
scroll to position [194, 0]
click at [224, 165] on div "Toast bread , Crunchy Chicken Breast , Lettuce , Beef Bacon , BBQ Sauce , Mayon…" at bounding box center [446, 179] width 448 height 66
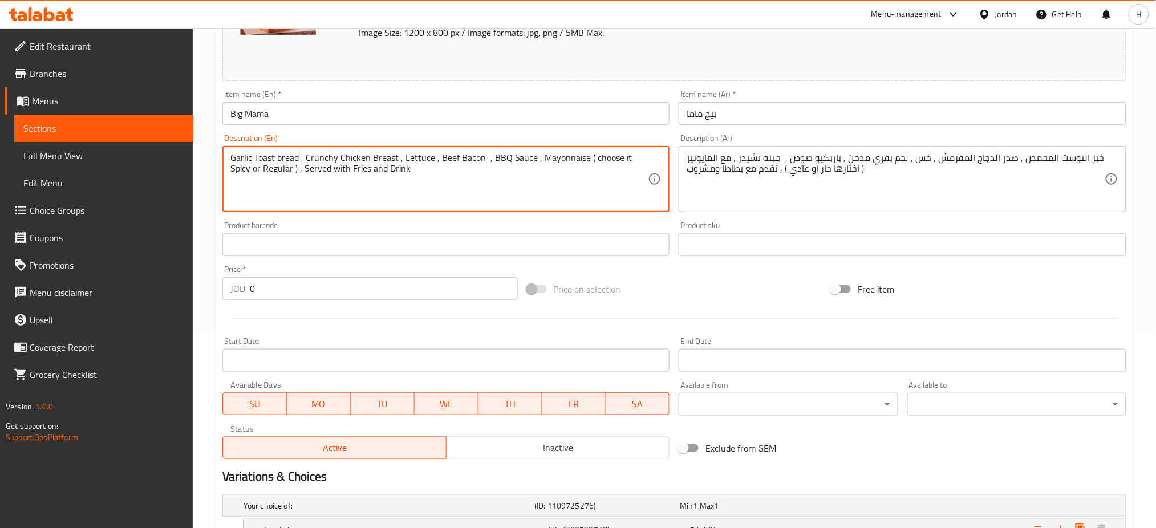
click at [289, 159] on textarea "Garlic Toast bread , Crunchy Chicken Breast , Lettuce , Beef Bacon , BBQ Sauce …" at bounding box center [439, 179] width 418 height 54
type textarea "Garlic Toast , Crunchy Chicken Breast , Lettuce , Beef Bacon , BBQ Sauce , Mayo…"
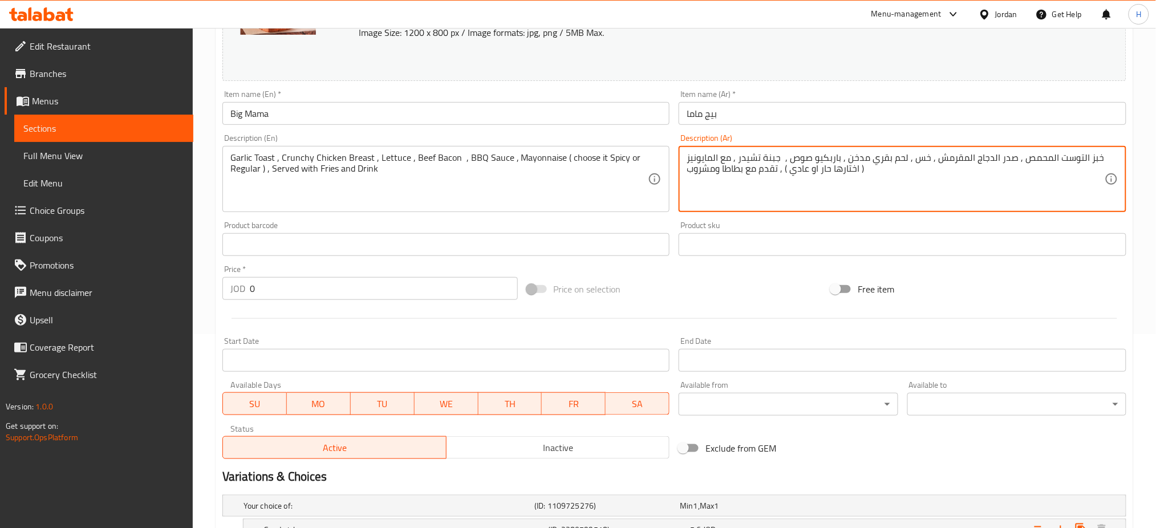
drag, startPoint x: 1103, startPoint y: 160, endPoint x: 1051, endPoint y: 161, distance: 51.9
click at [1047, 164] on textarea "خبز التوست المحمص , صدر الدجاج المقرمش , خس , لحم بقري مدخن , باربكيو صوص , جبن…" at bounding box center [896, 179] width 418 height 54
drag, startPoint x: 1024, startPoint y: 160, endPoint x: 1098, endPoint y: 159, distance: 74.7
click at [1098, 159] on textarea "خبز التوست المحمص , صدر الدجاج المقرمش , خس , لحم بقري مدخن , باربكيو صوص , جبن…" at bounding box center [896, 179] width 418 height 54
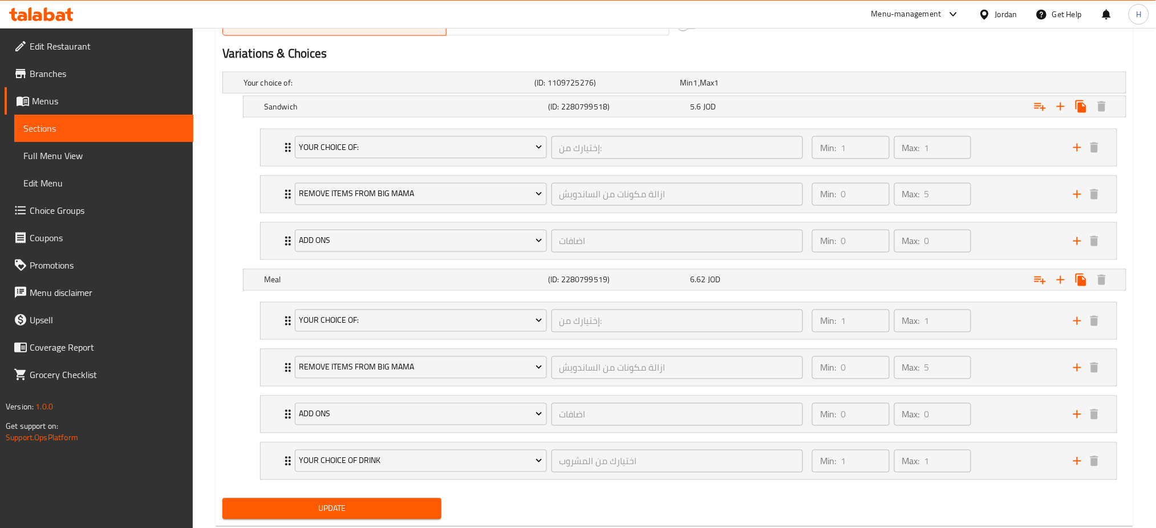
scroll to position [648, 0]
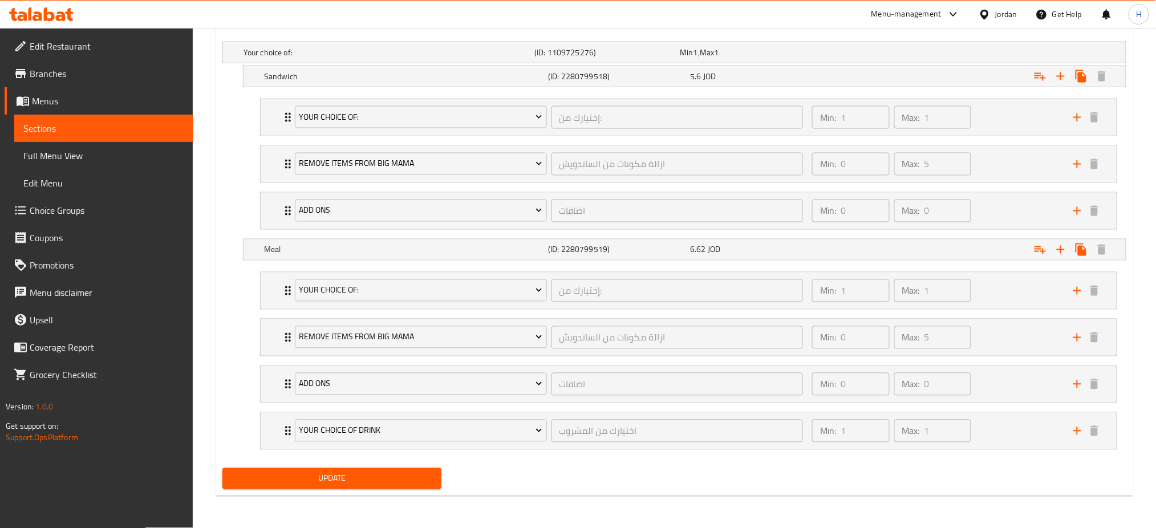
click at [260, 477] on span "Update" at bounding box center [332, 479] width 201 height 14
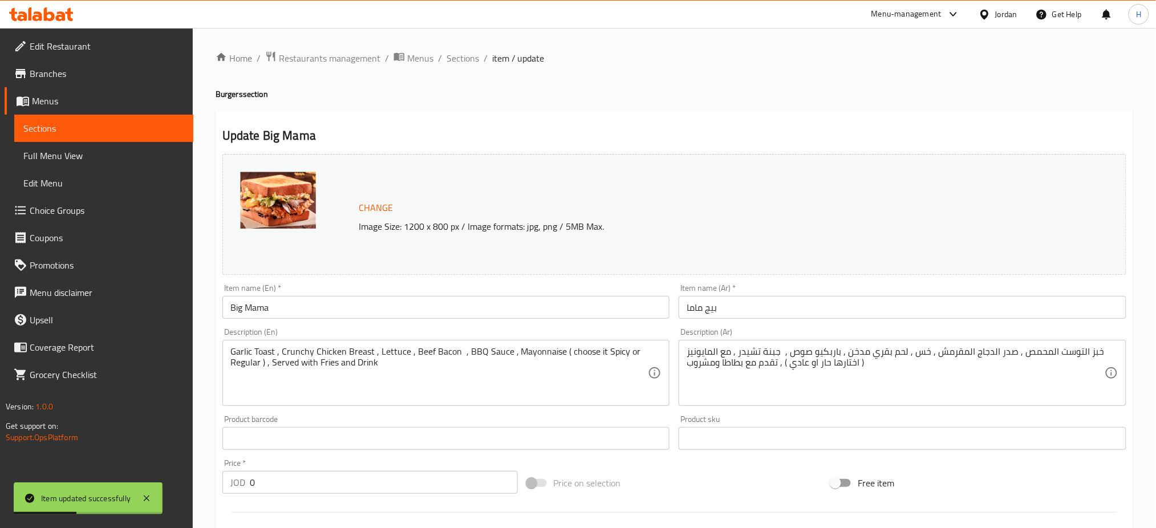
click at [40, 84] on link "Branches" at bounding box center [99, 73] width 189 height 27
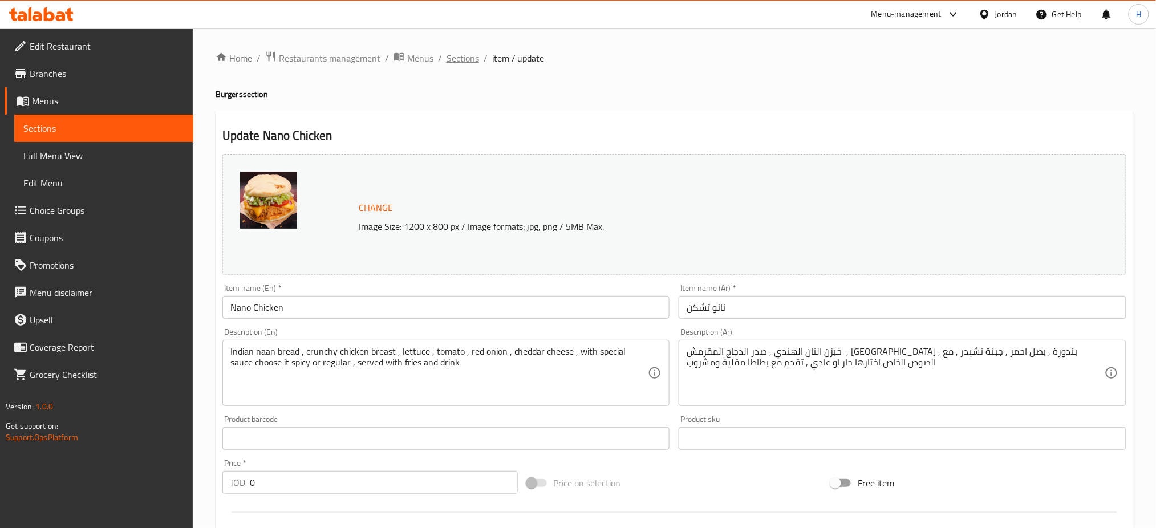
click at [458, 55] on span "Sections" at bounding box center [462, 58] width 33 height 14
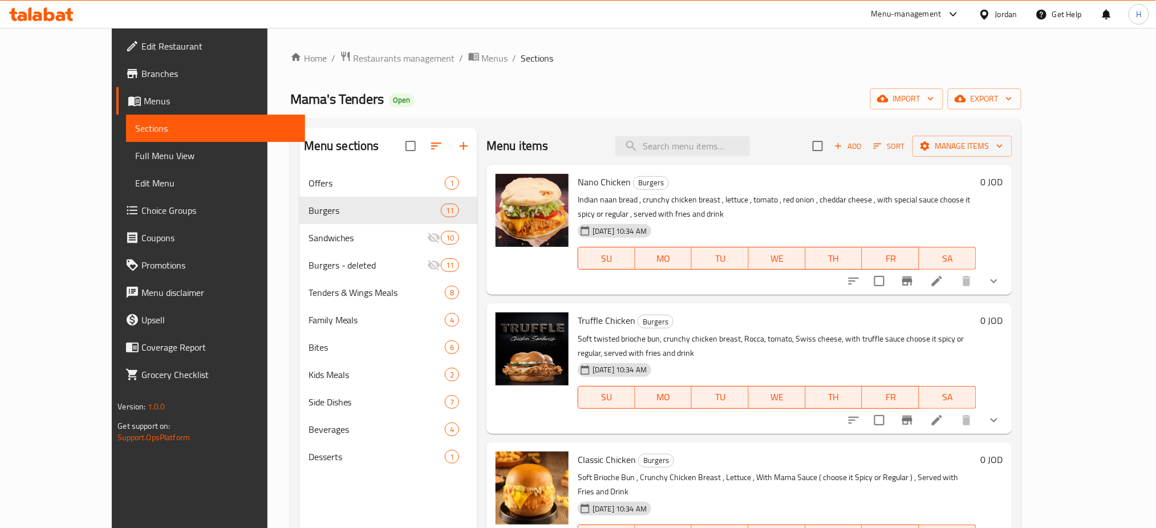
click at [290, 98] on span "Mama's Tenders" at bounding box center [337, 99] width 94 height 26
click at [290, 94] on span "Mama's Tenders" at bounding box center [337, 99] width 94 height 26
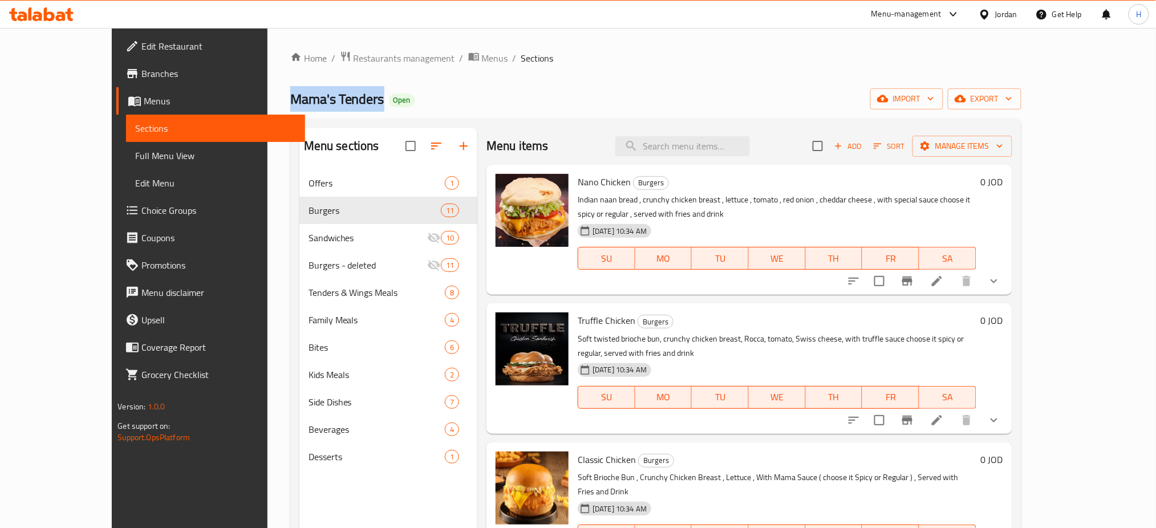
copy span "Mama's Tenders"
click at [419, 92] on div "Mama's Tenders Open import export" at bounding box center [655, 98] width 731 height 21
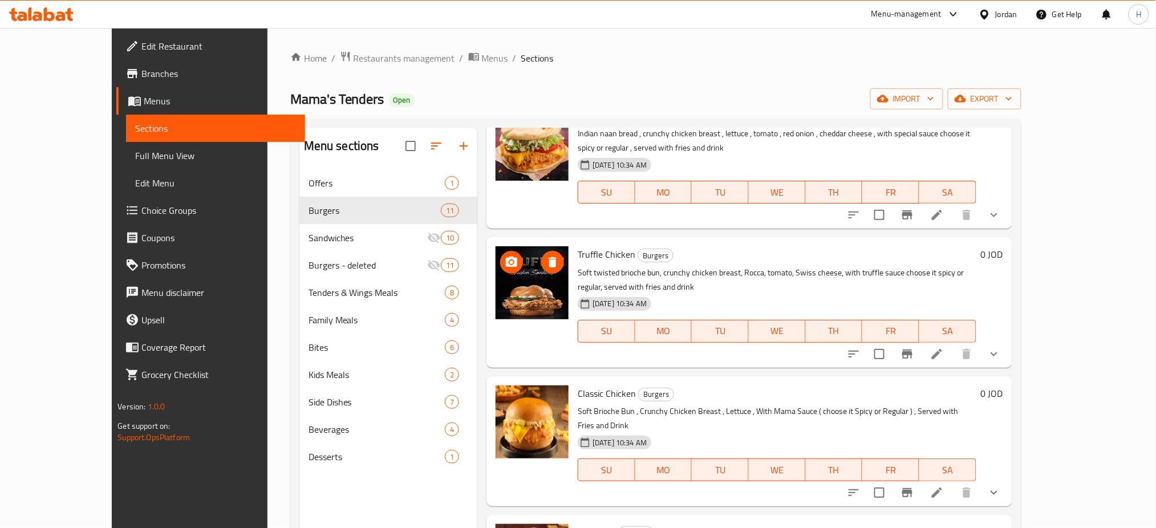
scroll to position [66, 0]
click at [953, 345] on li at bounding box center [937, 354] width 32 height 21
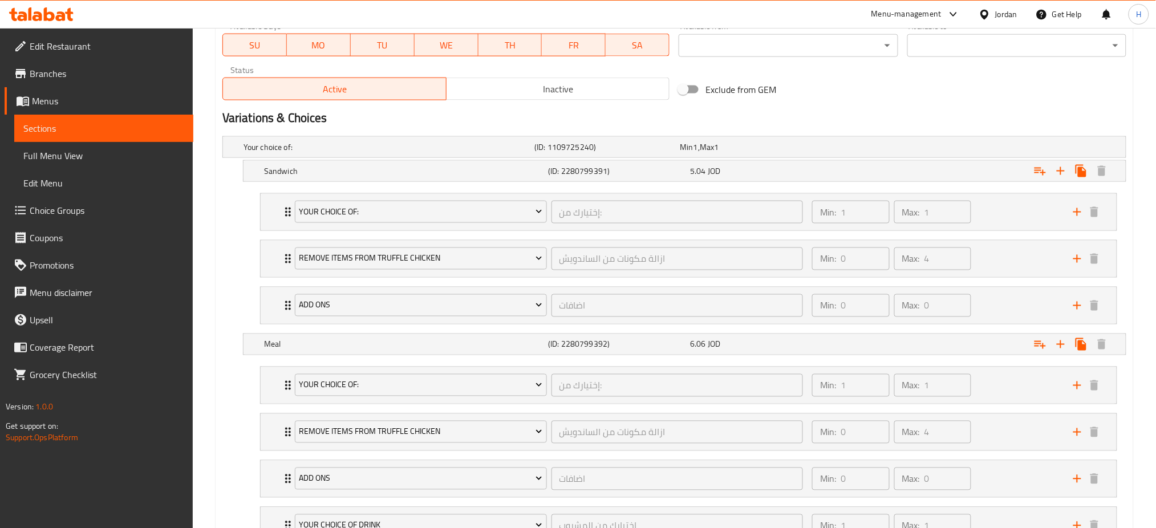
scroll to position [552, 0]
click at [280, 307] on div "Add Ons اضافات ​ Min: 0 ​ Max: 0 ​" at bounding box center [689, 306] width 856 height 36
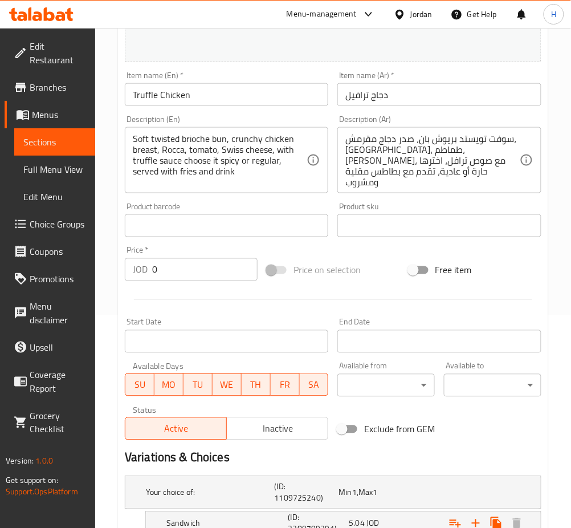
scroll to position [0, 0]
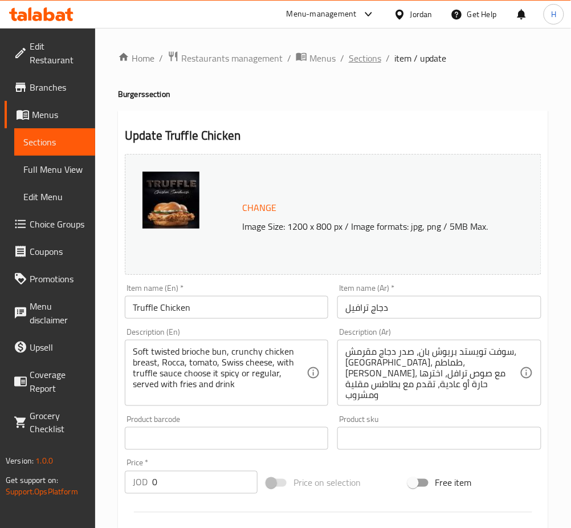
click at [366, 63] on span "Sections" at bounding box center [365, 58] width 33 height 14
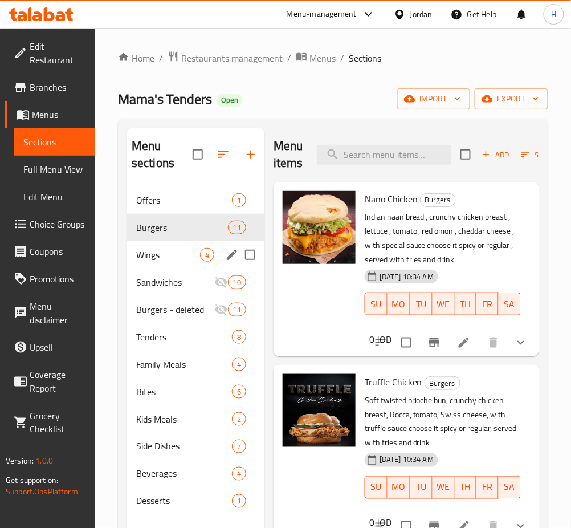
click at [171, 265] on div "Wings 4" at bounding box center [195, 254] width 137 height 27
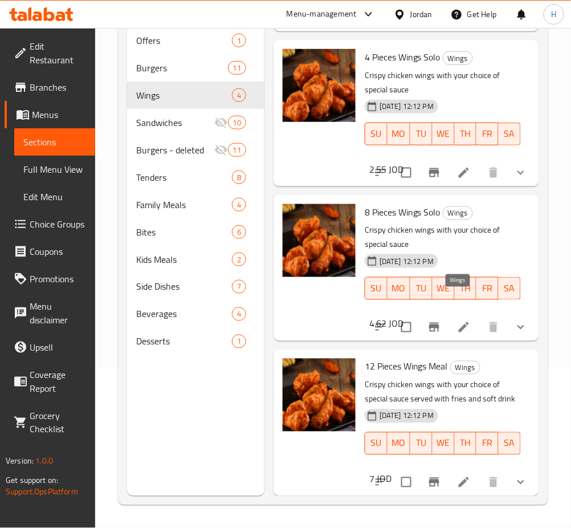
scroll to position [176, 0]
drag, startPoint x: 451, startPoint y: 473, endPoint x: 442, endPoint y: 454, distance: 20.7
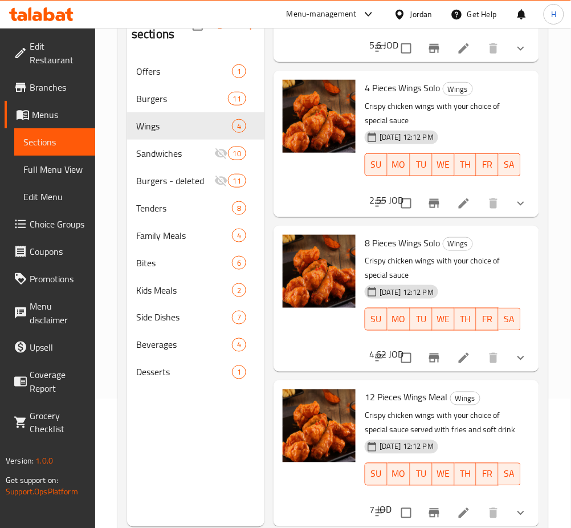
scroll to position [160, 0]
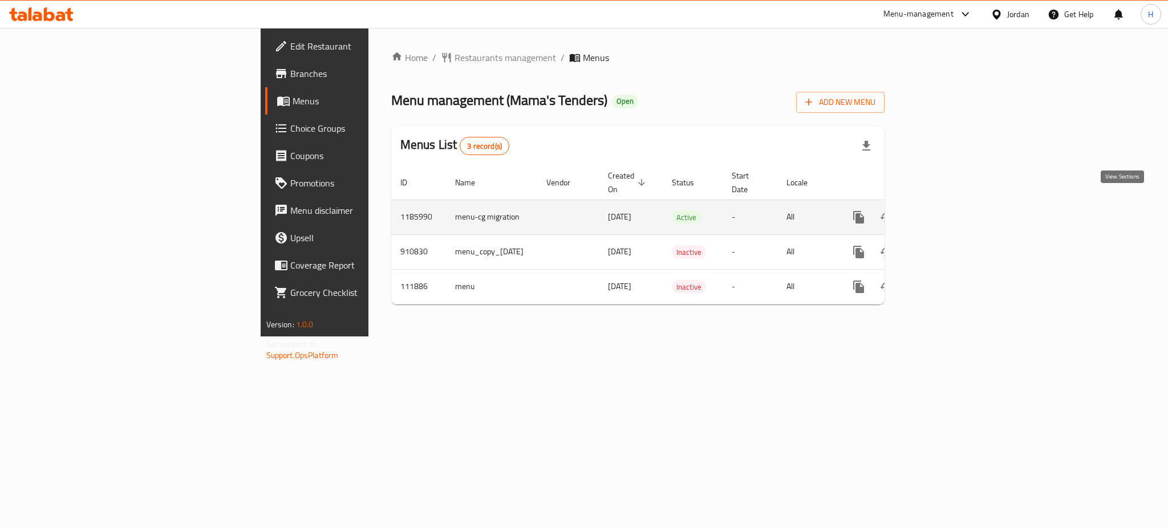
click at [948, 210] on icon "enhanced table" at bounding box center [941, 217] width 14 height 14
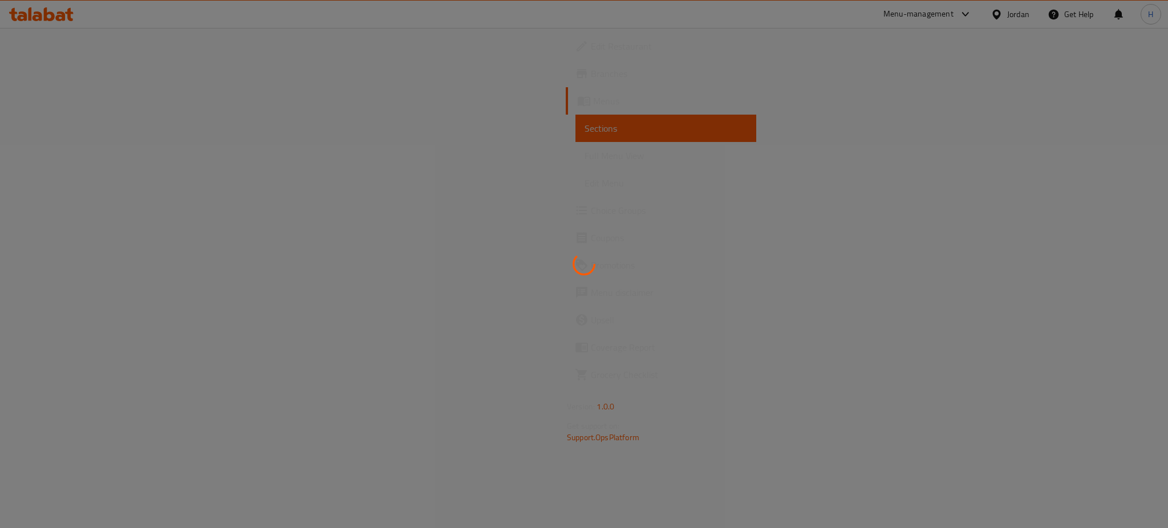
click at [736, 417] on div at bounding box center [584, 264] width 1168 height 528
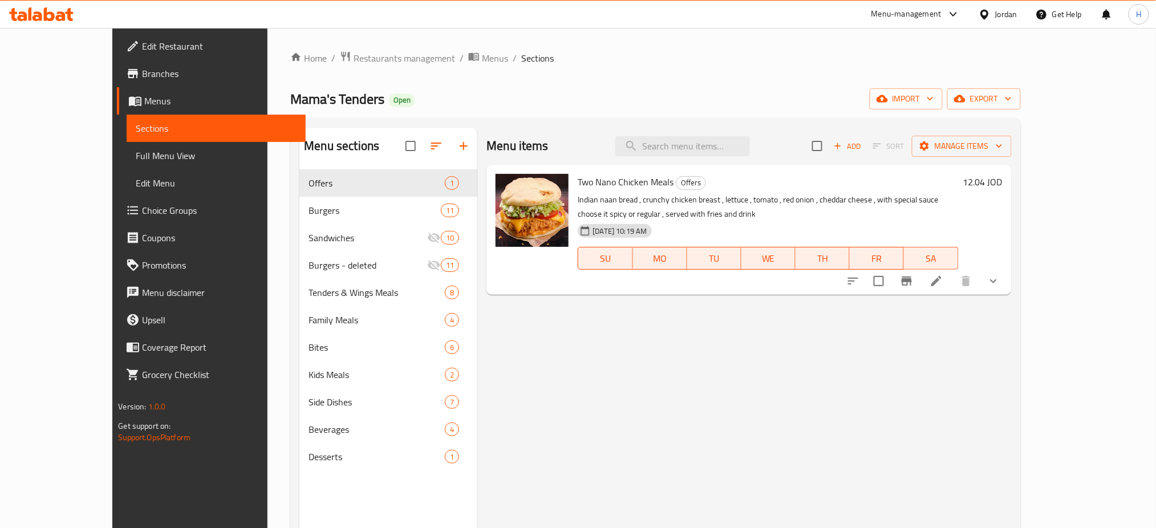
click at [545, 327] on div "Menu items Add Sort Manage items Two Nano Chicken Meals Offers Indian naan brea…" at bounding box center [744, 392] width 534 height 528
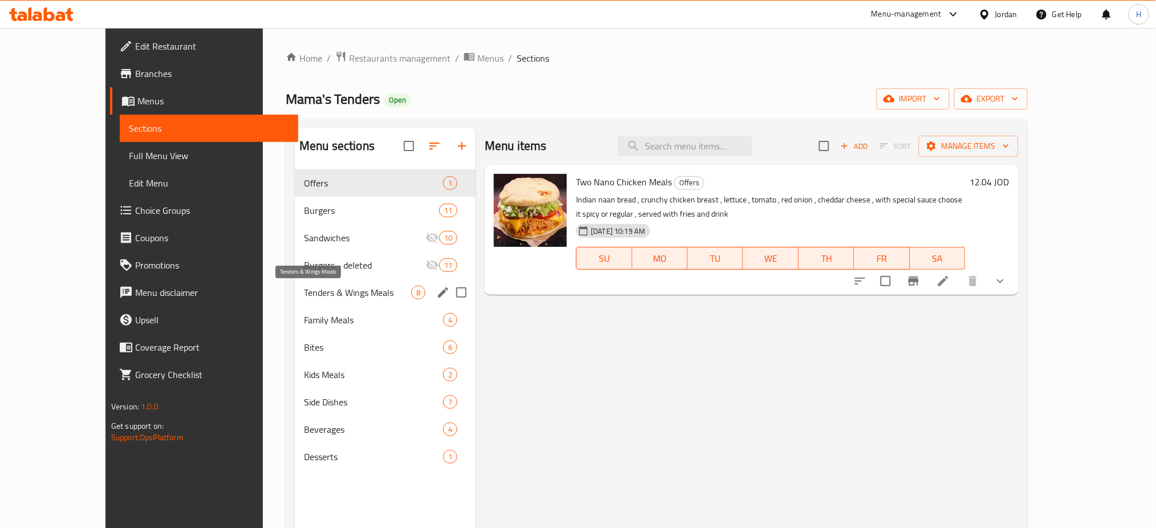
click at [362, 293] on span "Tenders & Wings Meals" at bounding box center [357, 293] width 107 height 14
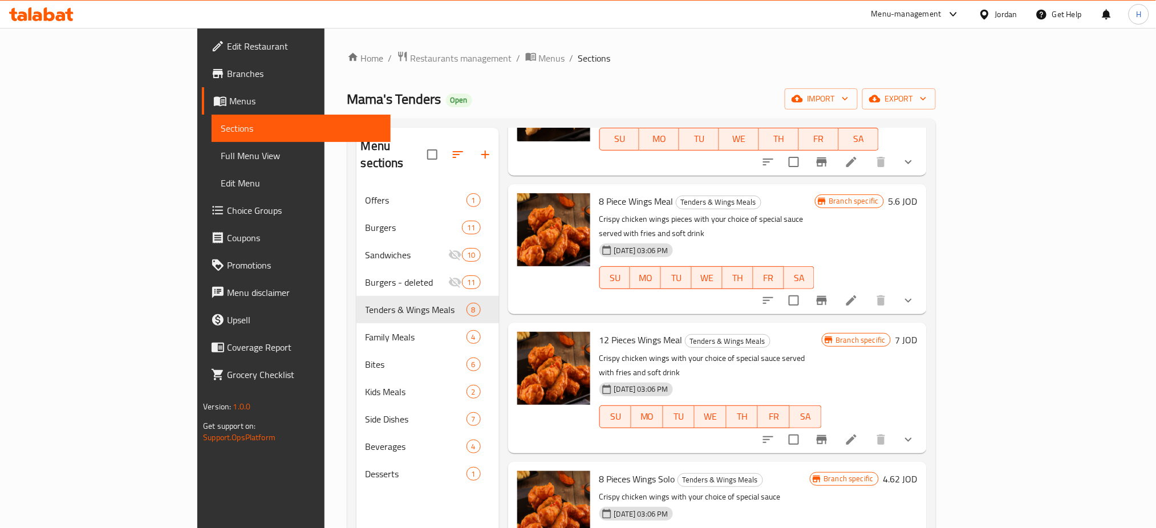
scroll to position [160, 0]
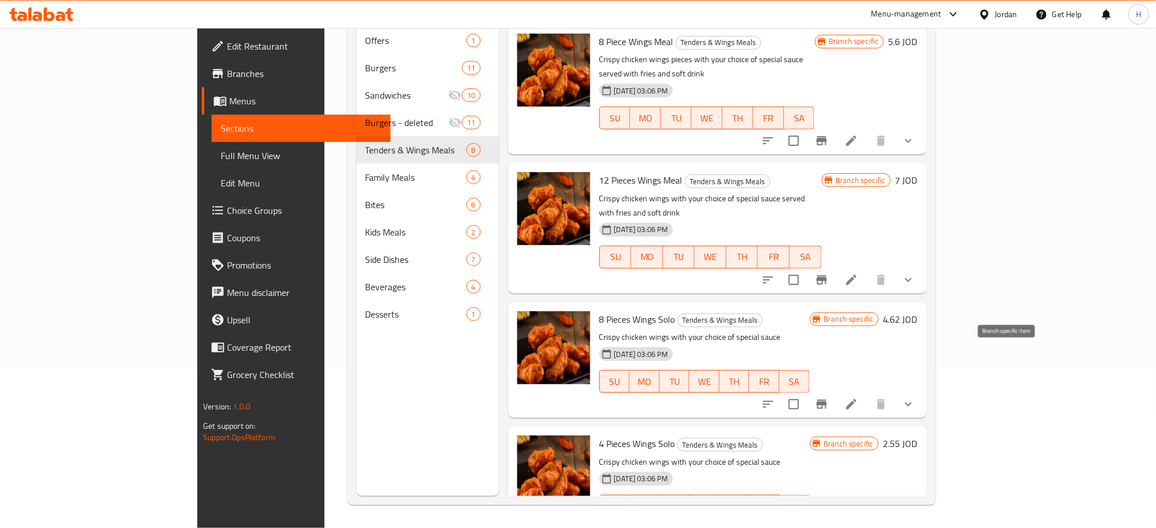
click at [829, 397] on icon "Branch-specific-item" at bounding box center [822, 404] width 14 height 14
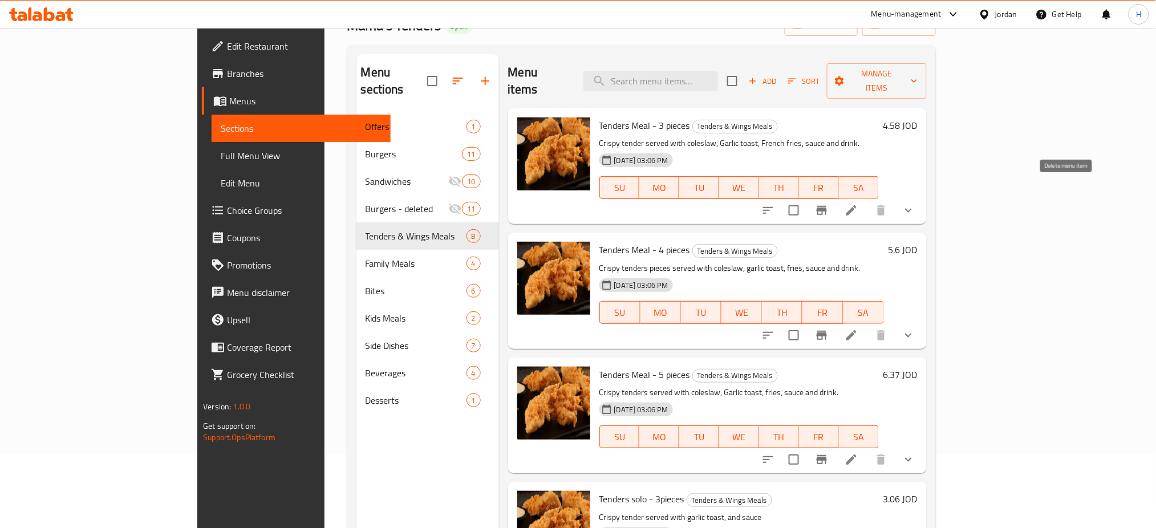
scroll to position [0, 0]
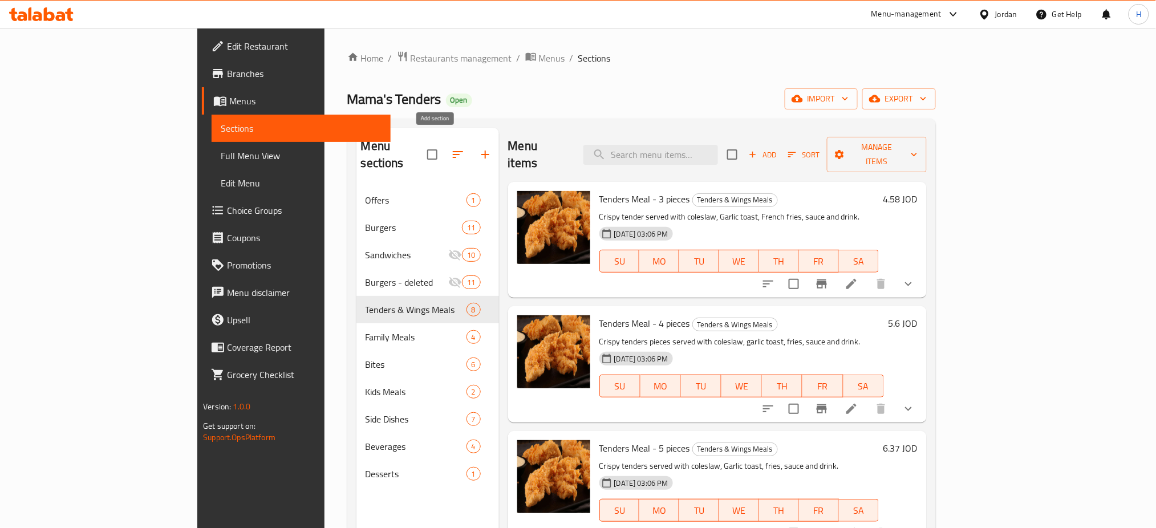
click at [478, 148] on icon "button" at bounding box center [485, 155] width 14 height 14
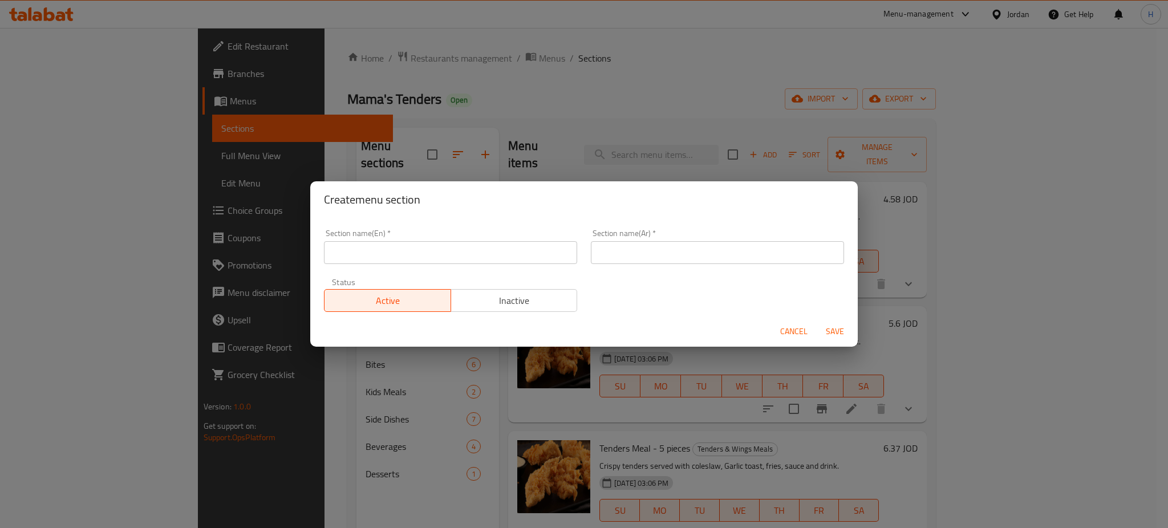
click at [425, 258] on input "text" at bounding box center [450, 252] width 253 height 23
type input "Wings"
type input "الأجنحة"
type button "0"
type button "1"
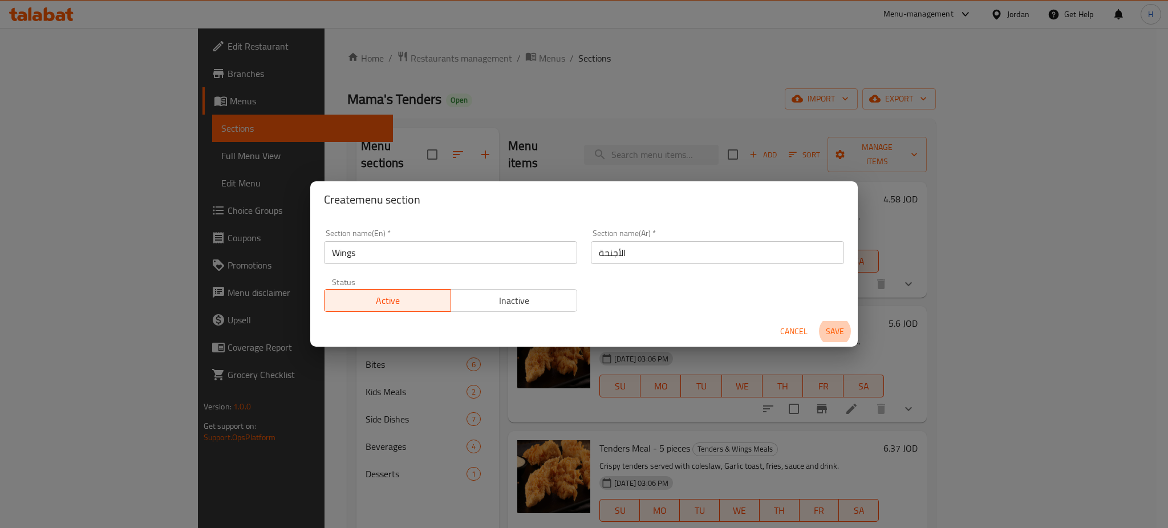
click at [817, 321] on button "Save" at bounding box center [835, 331] width 36 height 21
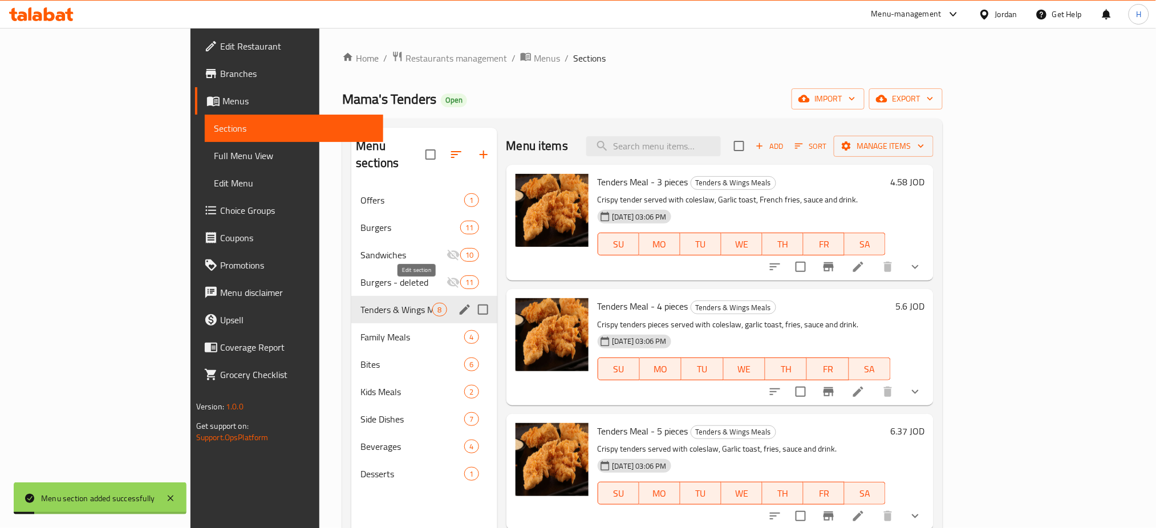
click at [458, 303] on icon "edit" at bounding box center [465, 310] width 14 height 14
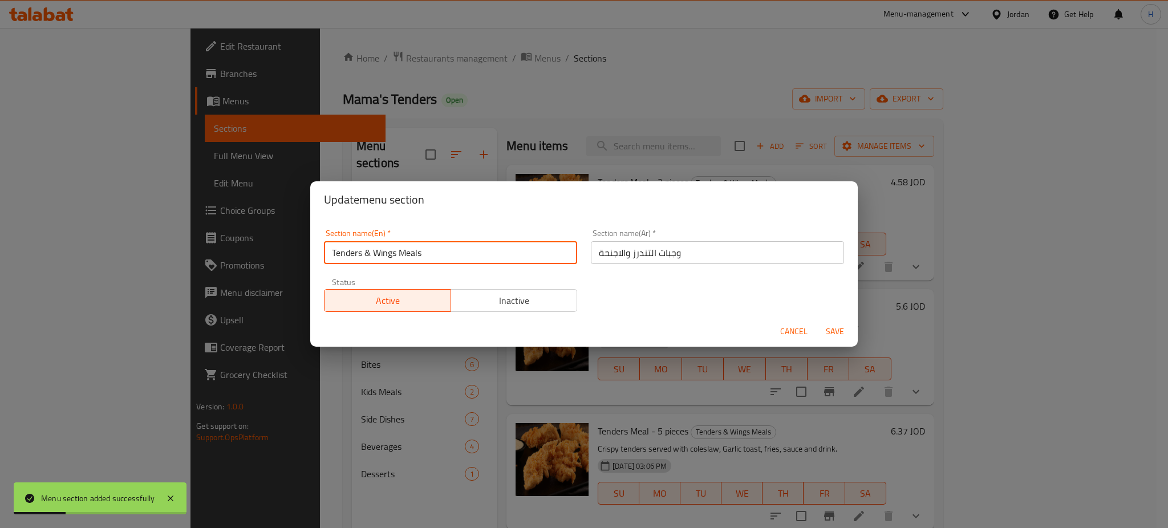
drag, startPoint x: 415, startPoint y: 258, endPoint x: 365, endPoint y: 261, distance: 50.3
click at [365, 261] on input "Tenders & Wings Meals" at bounding box center [450, 252] width 253 height 23
type input "Tenders"
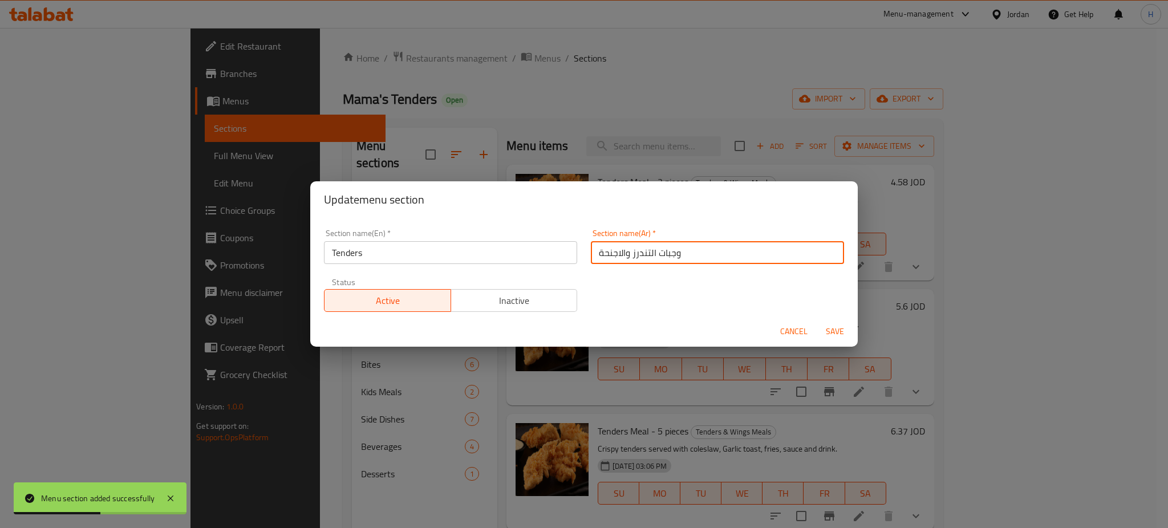
drag, startPoint x: 627, startPoint y: 256, endPoint x: 564, endPoint y: 255, distance: 62.7
click at [564, 255] on div "Section name(En)   * Tenders Section name(En) * Section name(Ar)   * وجبات التن…" at bounding box center [584, 270] width 534 height 96
type input "وجبات التندرز"
click at [836, 331] on span "Save" at bounding box center [834, 331] width 27 height 14
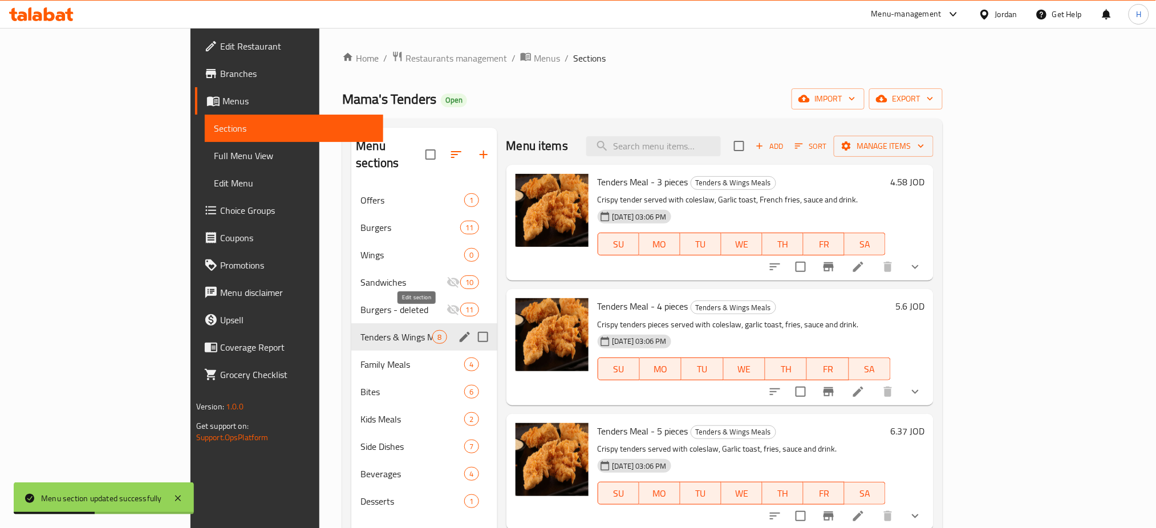
click at [456, 328] on button "edit" at bounding box center [464, 336] width 17 height 17
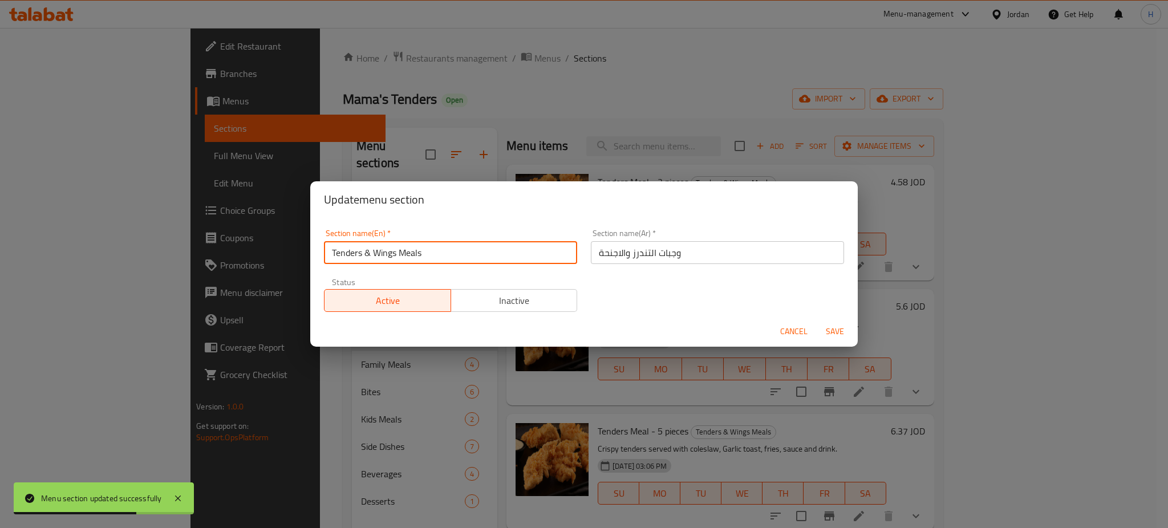
drag, startPoint x: 431, startPoint y: 257, endPoint x: 366, endPoint y: 258, distance: 65.0
click at [366, 258] on input "Tenders & Wings Meals" at bounding box center [450, 252] width 253 height 23
type input "Tenders"
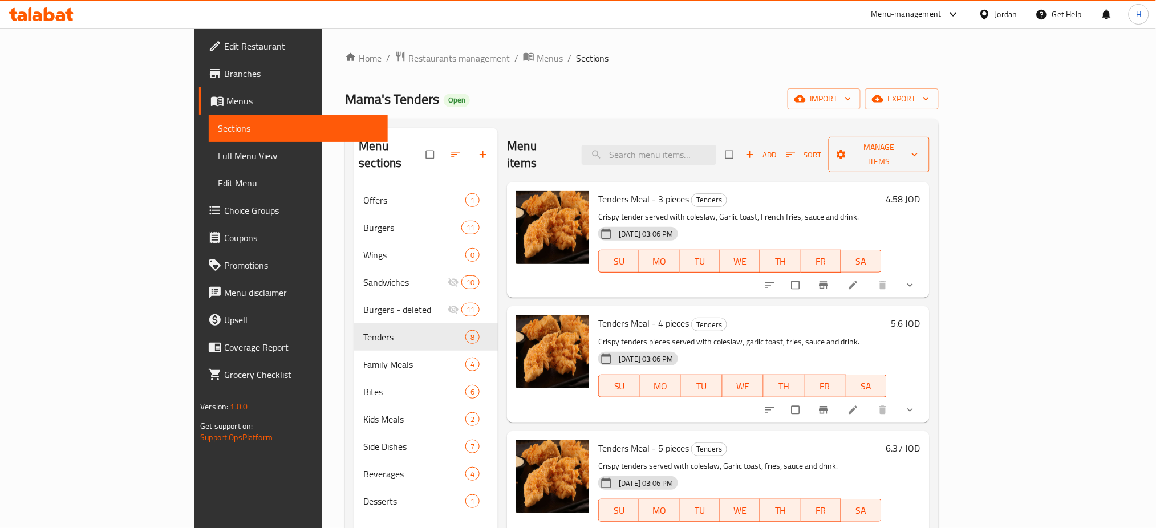
click at [920, 147] on span "Manage items" at bounding box center [879, 154] width 83 height 29
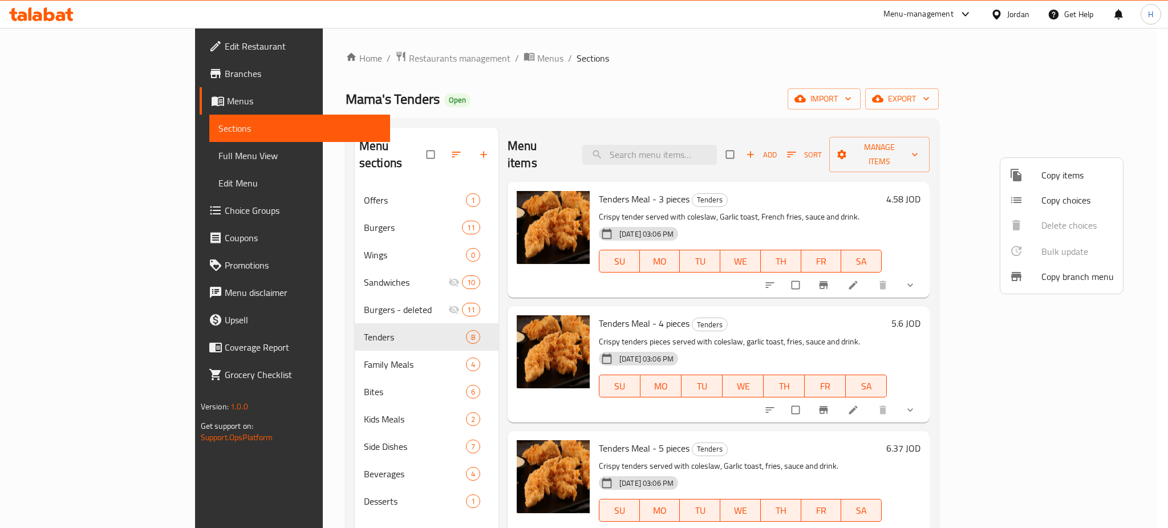
click at [1030, 167] on li "Copy items" at bounding box center [1061, 175] width 123 height 25
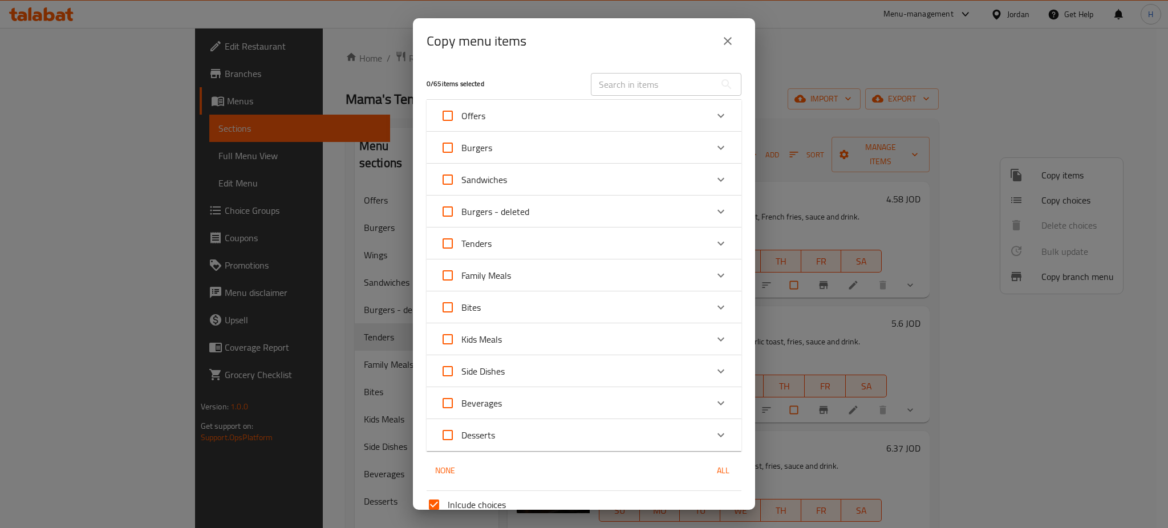
click at [557, 236] on div "Tenders" at bounding box center [573, 243] width 267 height 27
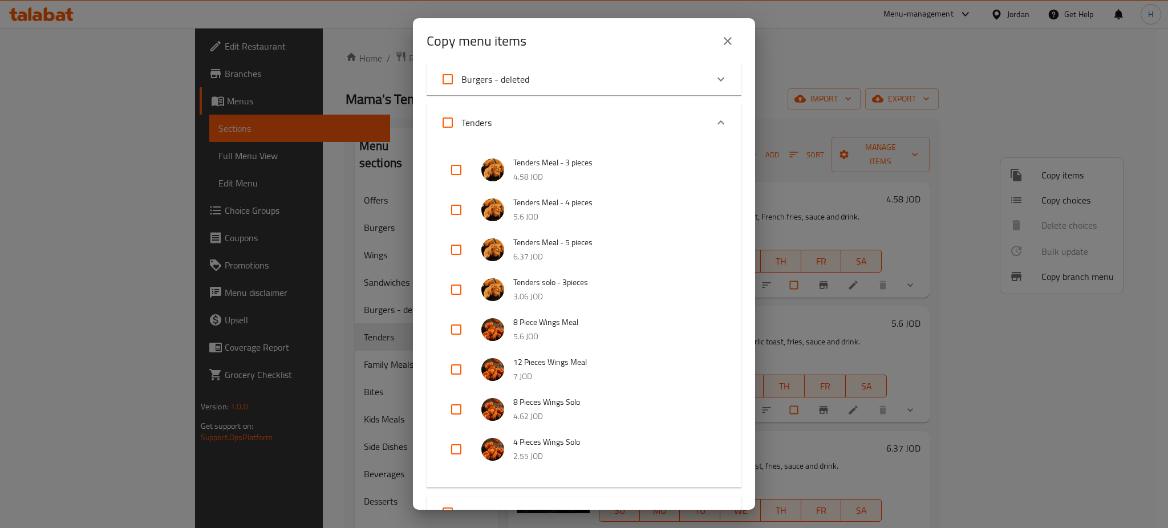
scroll to position [152, 0]
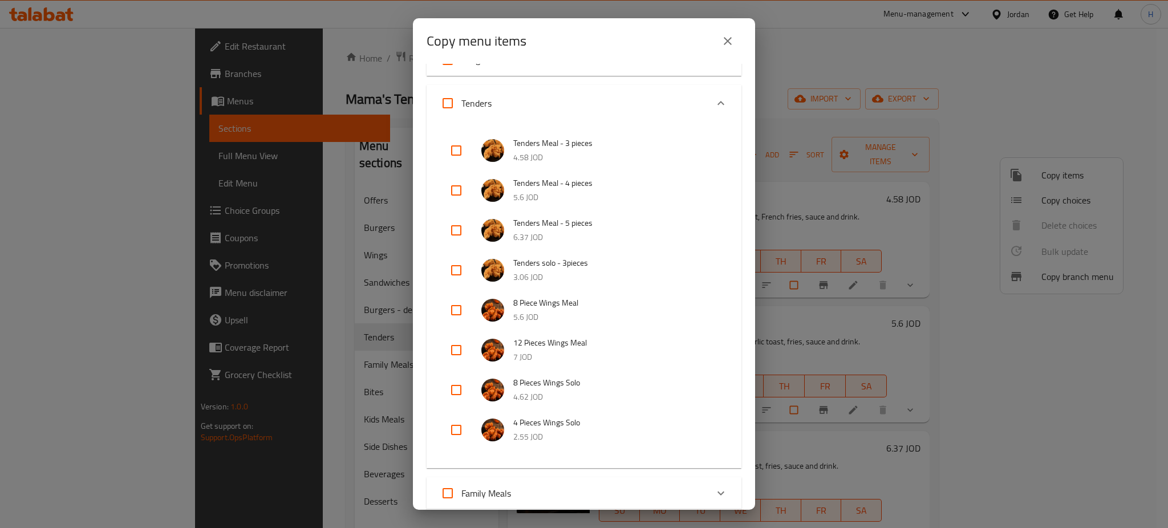
click at [454, 310] on input "checkbox" at bounding box center [455, 310] width 27 height 27
checkbox input "true"
click at [450, 355] on input "checkbox" at bounding box center [455, 349] width 27 height 27
checkbox input "true"
click at [448, 388] on input "checkbox" at bounding box center [455, 389] width 27 height 27
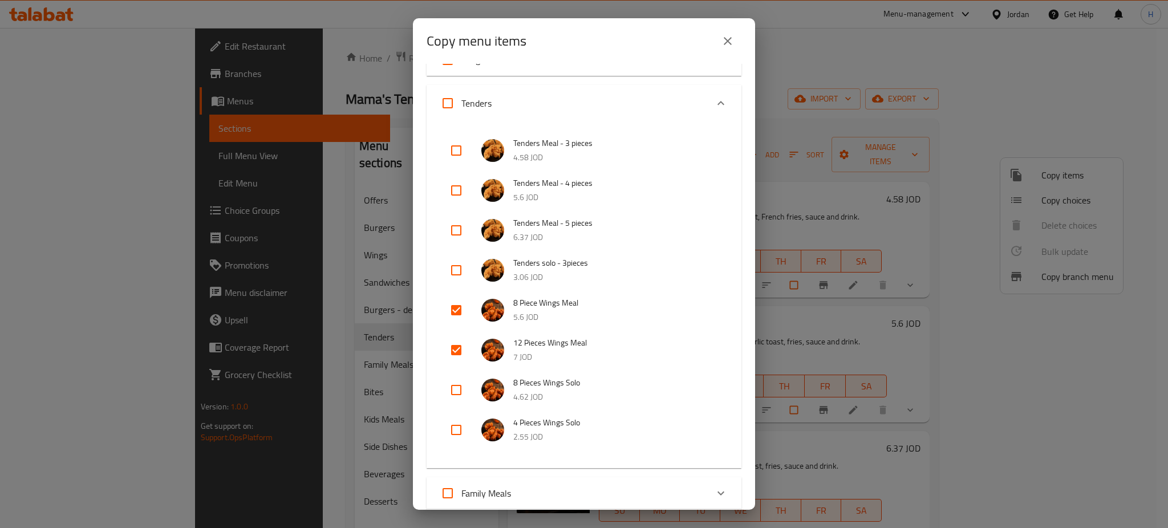
checkbox input "true"
click at [447, 425] on input "checkbox" at bounding box center [455, 429] width 27 height 27
checkbox input "true"
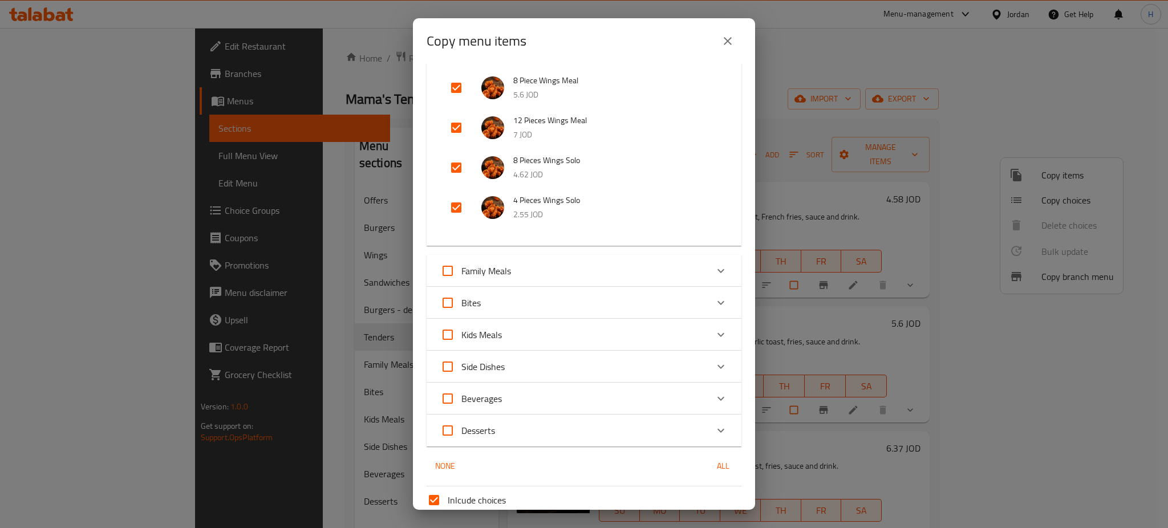
scroll to position [474, 0]
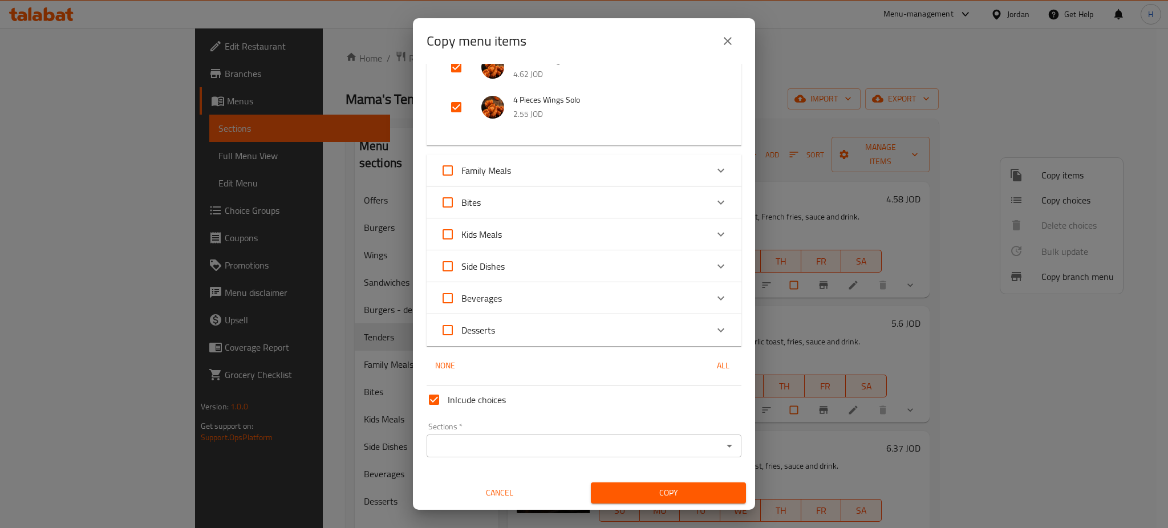
click at [554, 448] on input "Sections   *" at bounding box center [574, 446] width 289 height 16
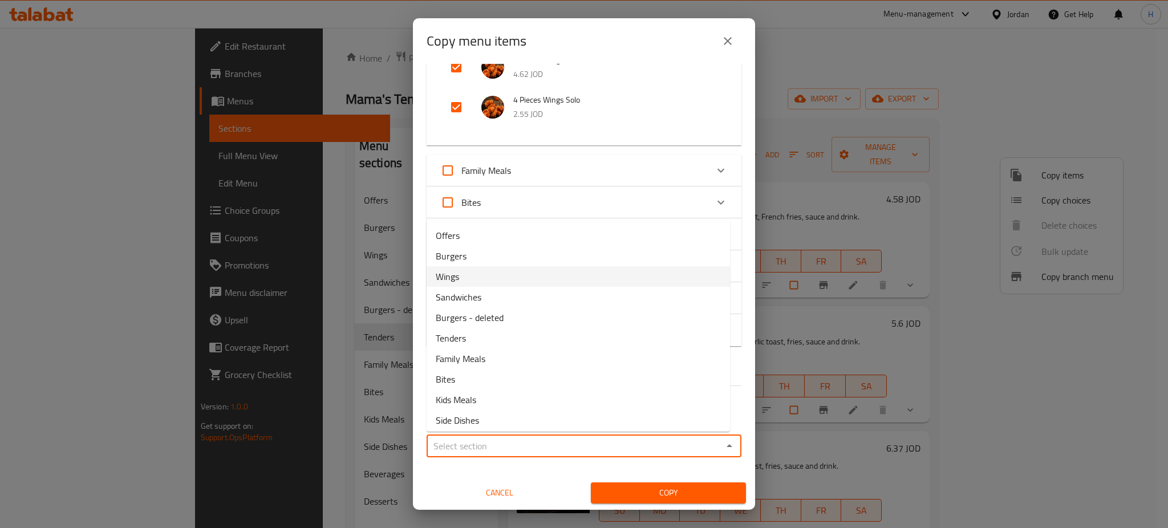
click at [539, 274] on li "Wings" at bounding box center [578, 276] width 303 height 21
type input "Wings"
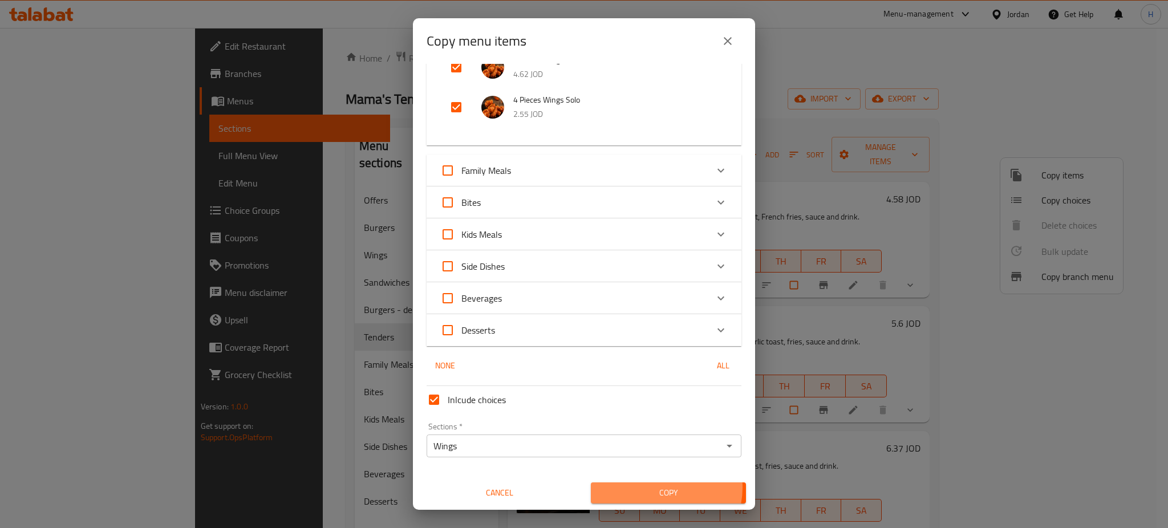
click at [651, 488] on span "Copy" at bounding box center [668, 493] width 137 height 14
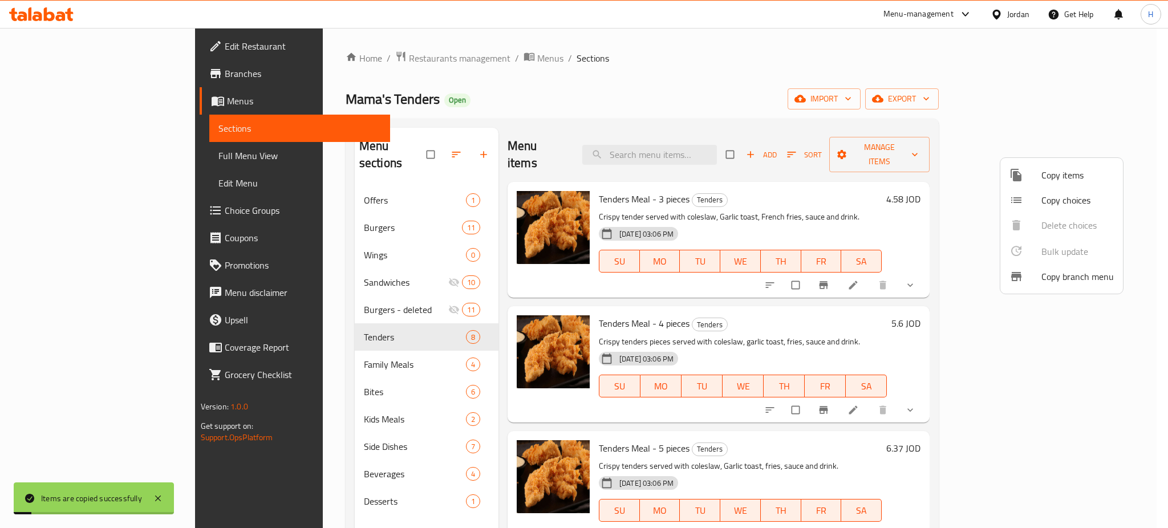
click at [271, 241] on div at bounding box center [584, 264] width 1168 height 528
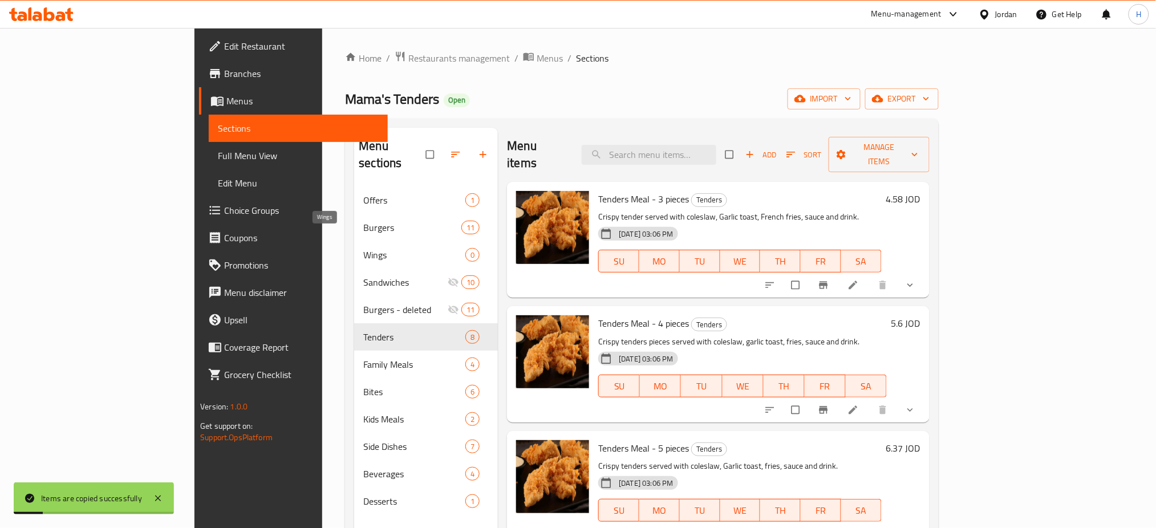
click at [363, 248] on span "Wings" at bounding box center [414, 255] width 102 height 14
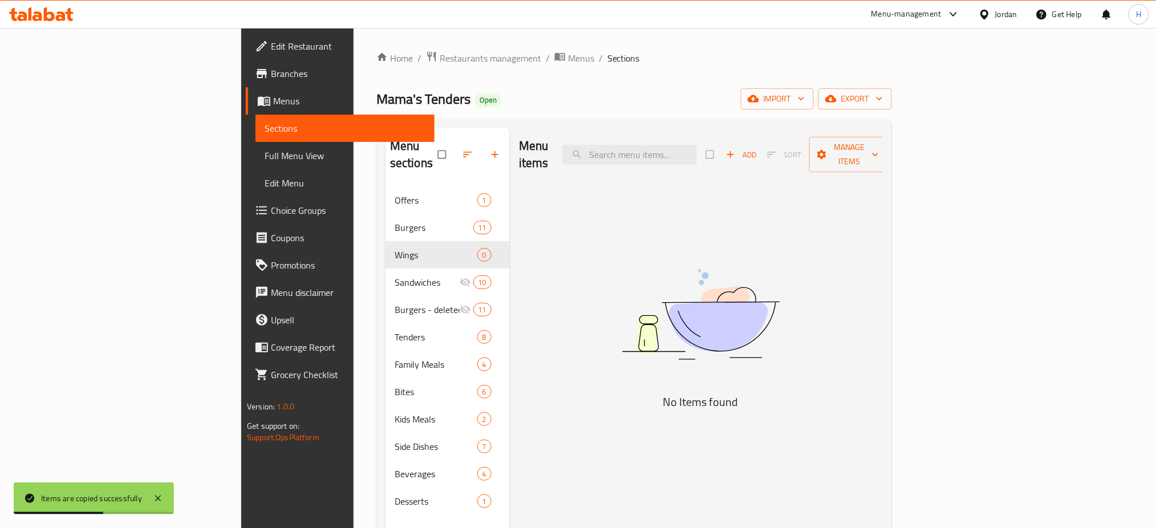
click at [376, 106] on span "Mama's Tenders" at bounding box center [423, 99] width 94 height 26
click at [404, 101] on div "Mama's Tenders Open import export" at bounding box center [633, 98] width 515 height 21
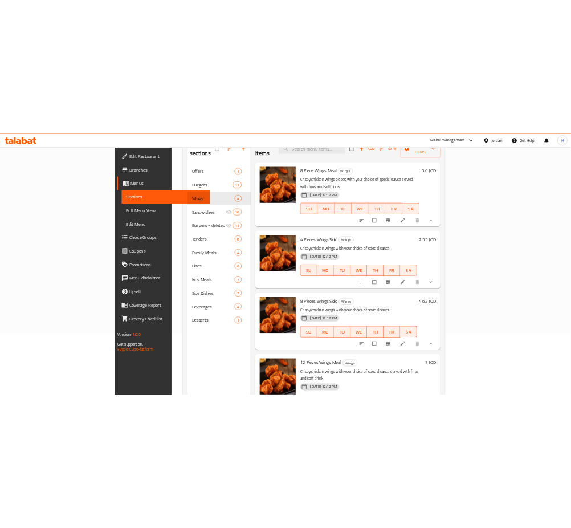
scroll to position [152, 0]
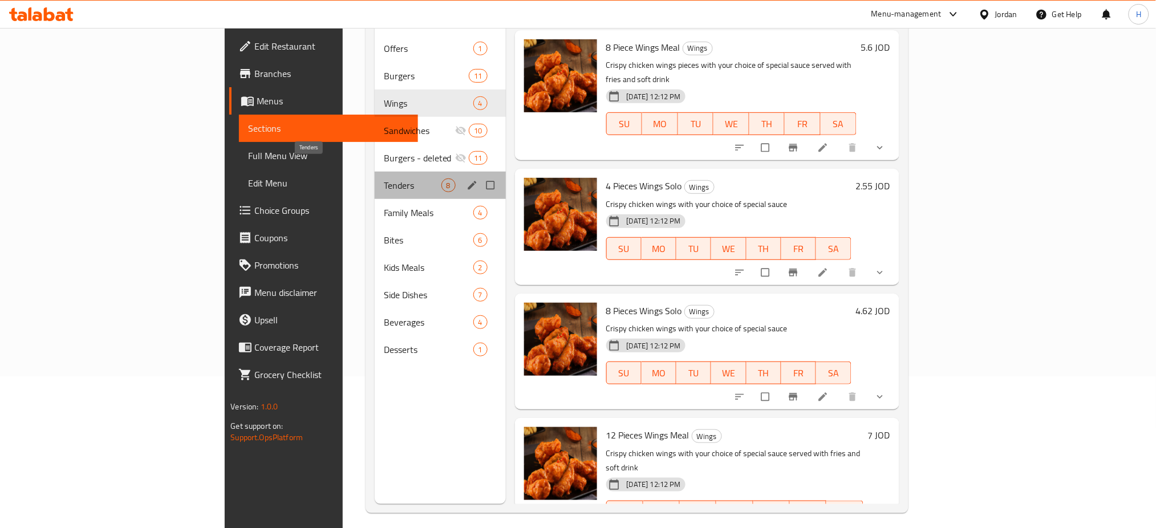
click at [384, 178] on span "Tenders" at bounding box center [413, 185] width 58 height 14
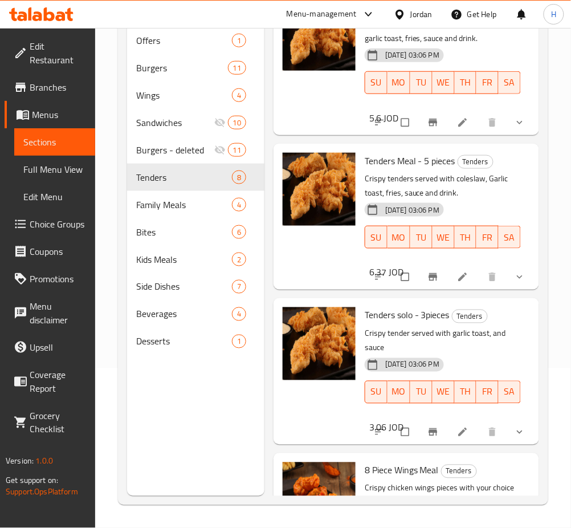
scroll to position [380, 0]
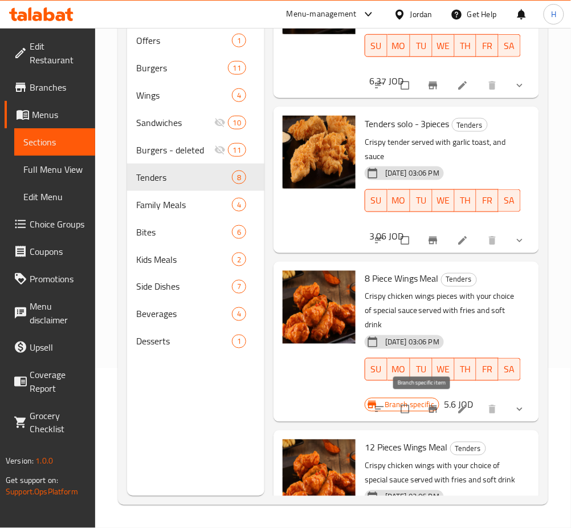
click at [421, 415] on button "Branch-specific-item" at bounding box center [434, 409] width 27 height 25
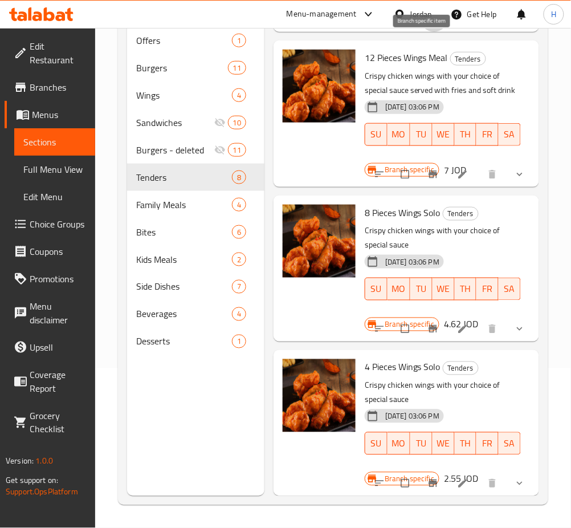
scroll to position [795, 0]
click at [429, 480] on icon "Branch-specific-item" at bounding box center [433, 483] width 9 height 7
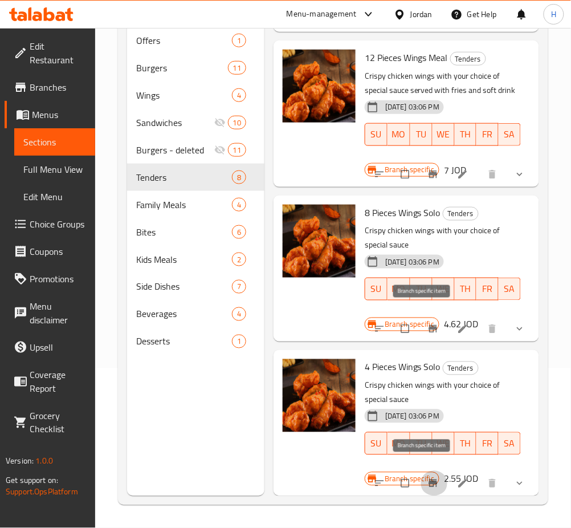
click at [428, 323] on icon "Branch-specific-item" at bounding box center [433, 328] width 11 height 11
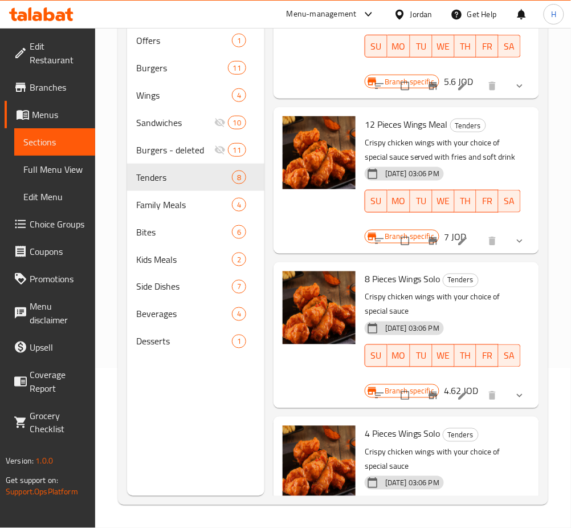
scroll to position [567, 0]
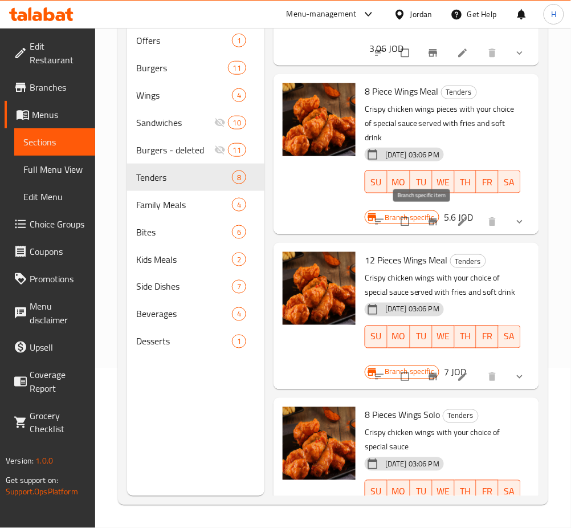
click at [429, 220] on icon "Branch-specific-item" at bounding box center [433, 221] width 9 height 7
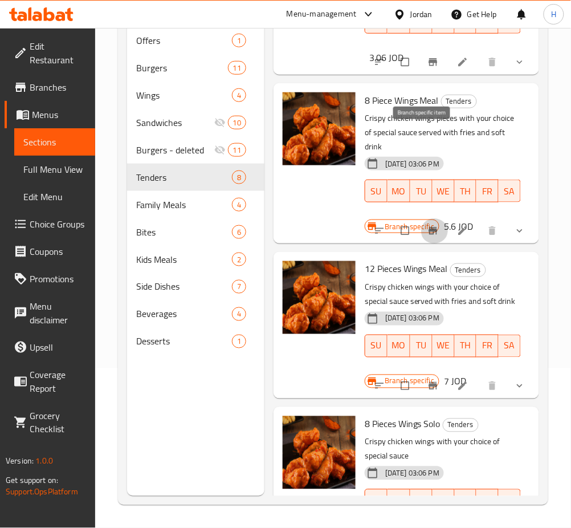
scroll to position [491, 0]
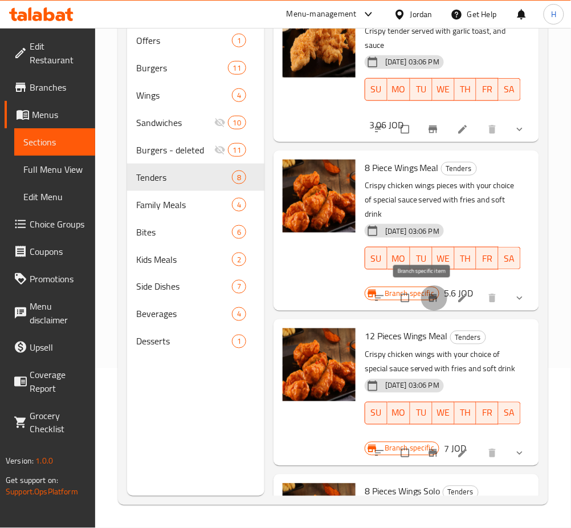
click at [429, 298] on icon "Branch-specific-item" at bounding box center [433, 297] width 9 height 7
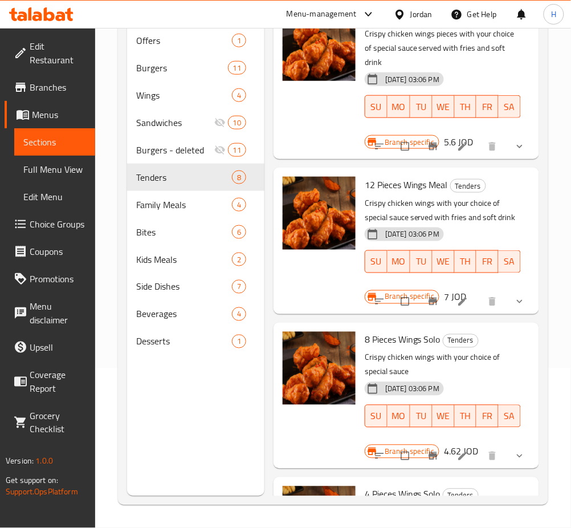
scroll to position [643, 0]
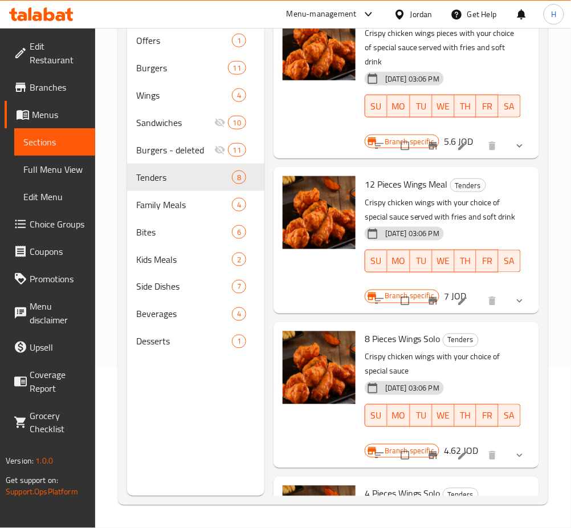
click at [421, 462] on button "Branch-specific-item" at bounding box center [434, 455] width 27 height 25
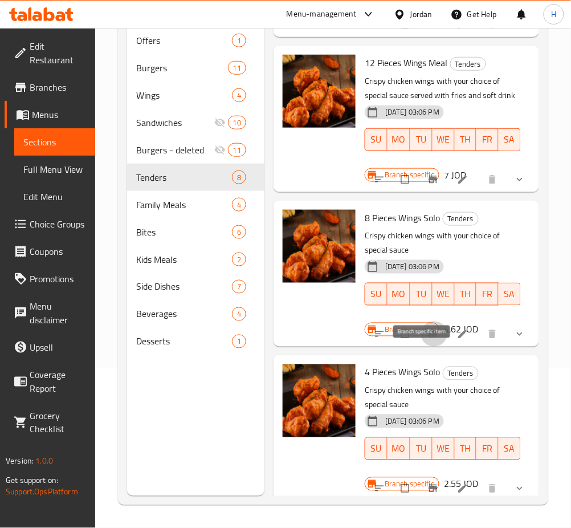
scroll to position [795, 0]
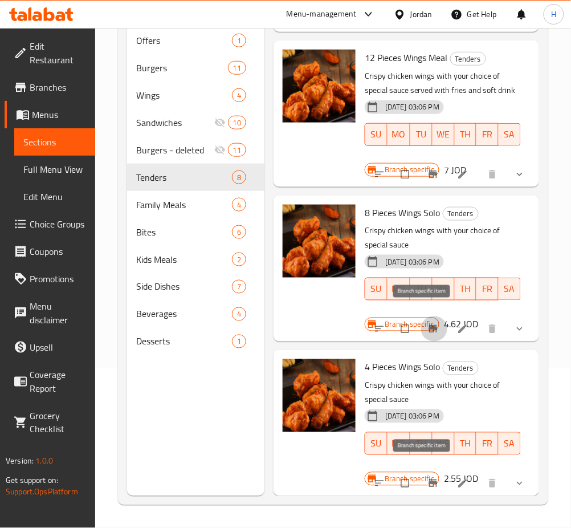
click at [429, 480] on icon "Branch-specific-item" at bounding box center [433, 483] width 9 height 7
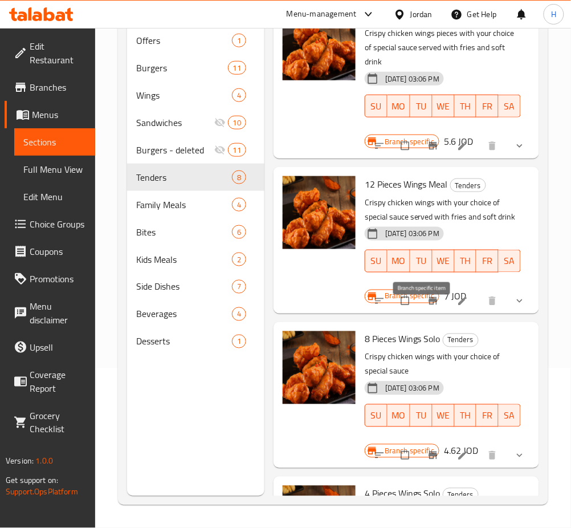
click at [428, 307] on icon "Branch-specific-item" at bounding box center [433, 300] width 11 height 11
click at [183, 434] on div "Menu sections Offers 1 Burgers 11 Wings 4 Sandwiches 10 Burgers - deleted 11 Te…" at bounding box center [195, 232] width 137 height 528
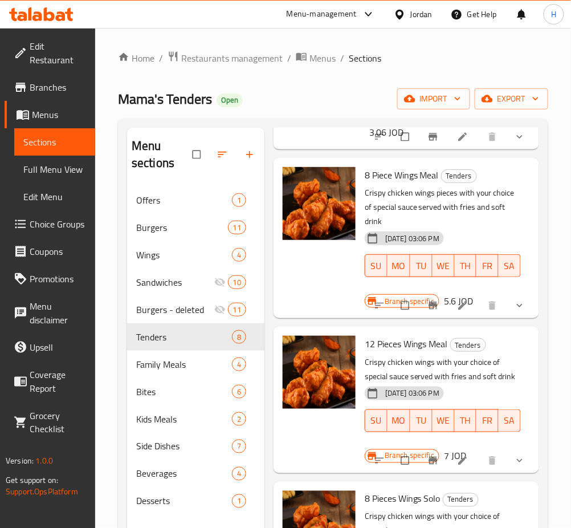
scroll to position [160, 0]
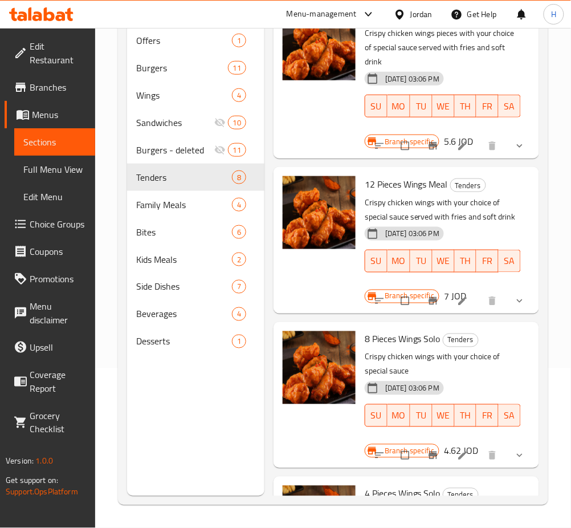
click at [428, 461] on icon "Branch-specific-item" at bounding box center [433, 455] width 11 height 11
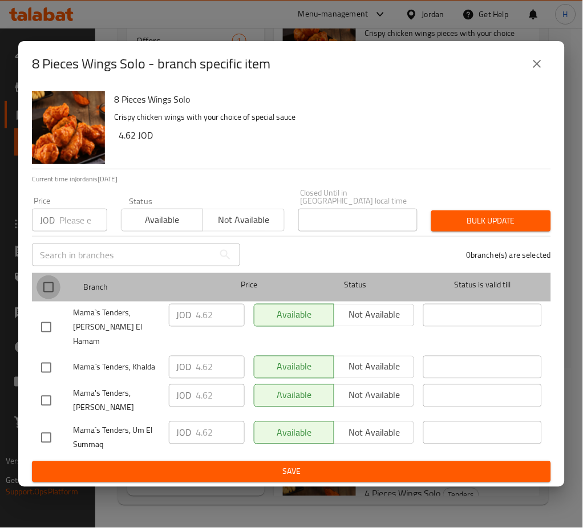
click at [47, 298] on input "checkbox" at bounding box center [48, 287] width 24 height 24
checkbox input "true"
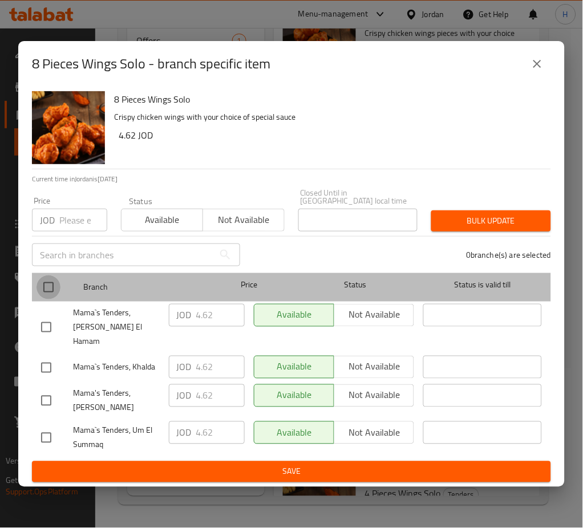
checkbox input "true"
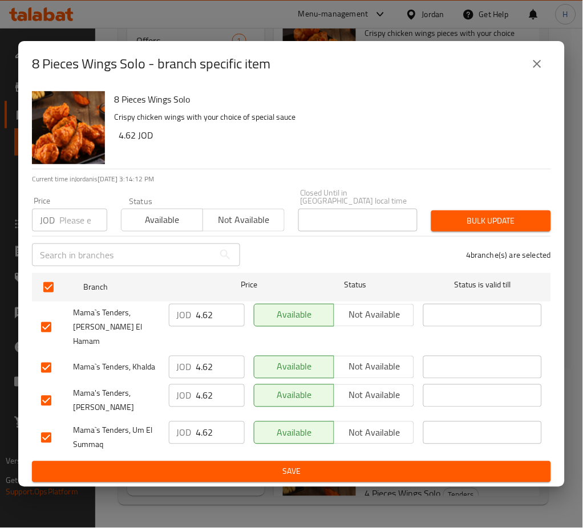
click at [231, 224] on span "Not available" at bounding box center [244, 220] width 72 height 17
click at [500, 224] on span "Bulk update" at bounding box center [490, 221] width 101 height 14
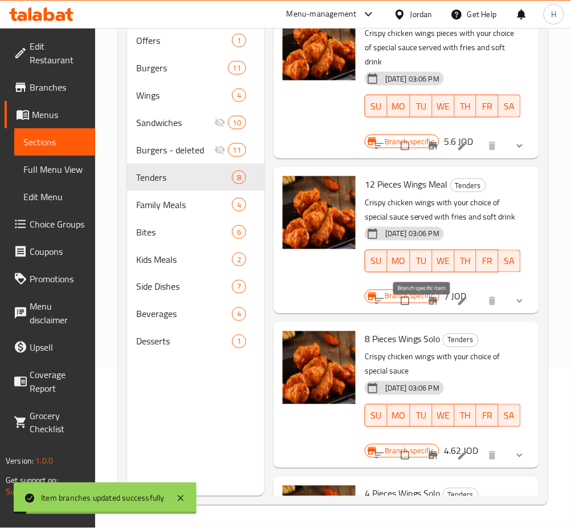
click at [428, 307] on icon "Branch-specific-item" at bounding box center [433, 300] width 11 height 11
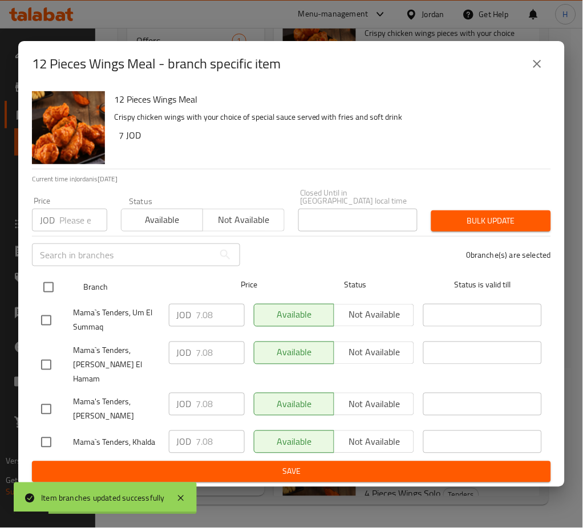
click at [51, 290] on input "checkbox" at bounding box center [48, 287] width 24 height 24
checkbox input "true"
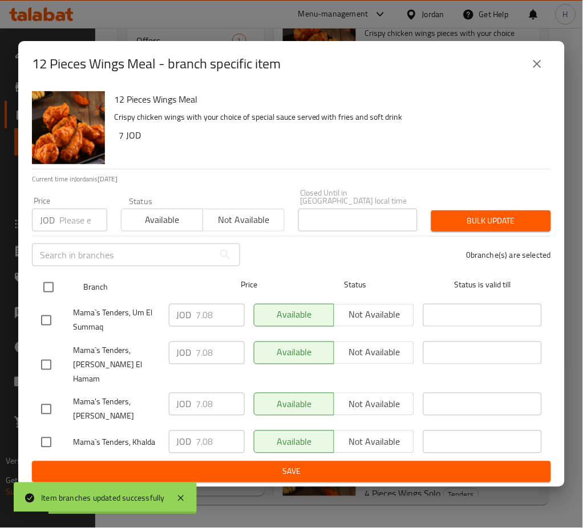
checkbox input "true"
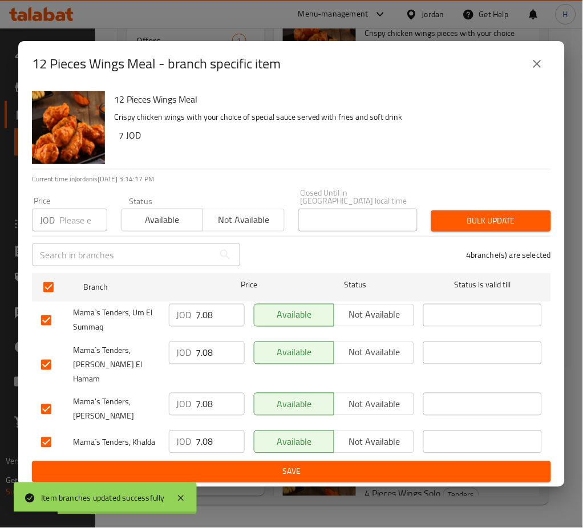
click at [215, 223] on span "Not available" at bounding box center [244, 220] width 72 height 17
click at [509, 220] on span "Bulk update" at bounding box center [490, 221] width 101 height 14
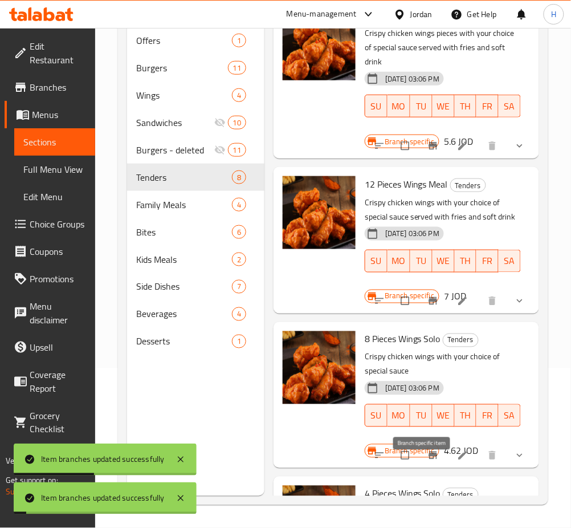
click at [429, 459] on icon "Branch-specific-item" at bounding box center [433, 455] width 9 height 7
click at [428, 307] on icon "Branch-specific-item" at bounding box center [433, 300] width 11 height 11
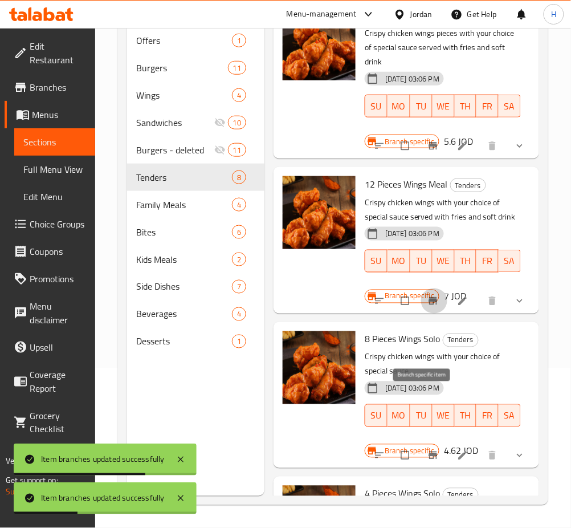
scroll to position [415, 0]
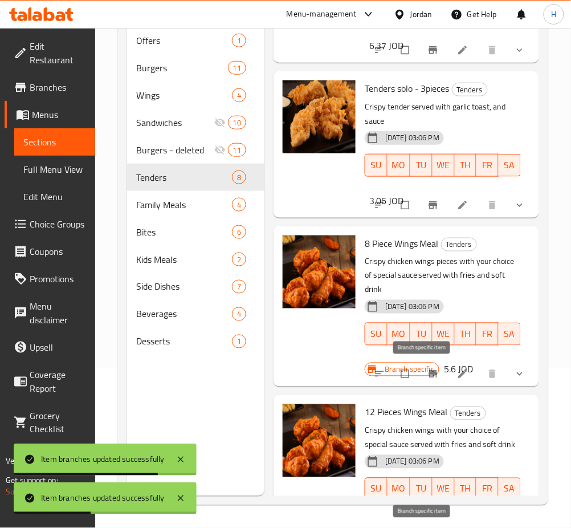
click at [428, 375] on icon "Branch-specific-item" at bounding box center [433, 373] width 11 height 11
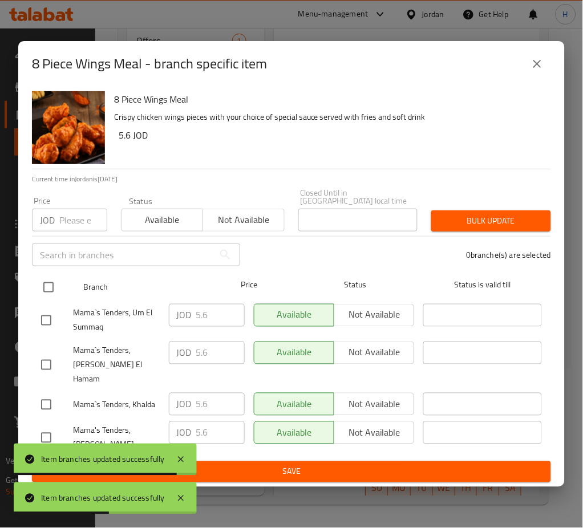
click at [42, 295] on input "checkbox" at bounding box center [48, 287] width 24 height 24
checkbox input "true"
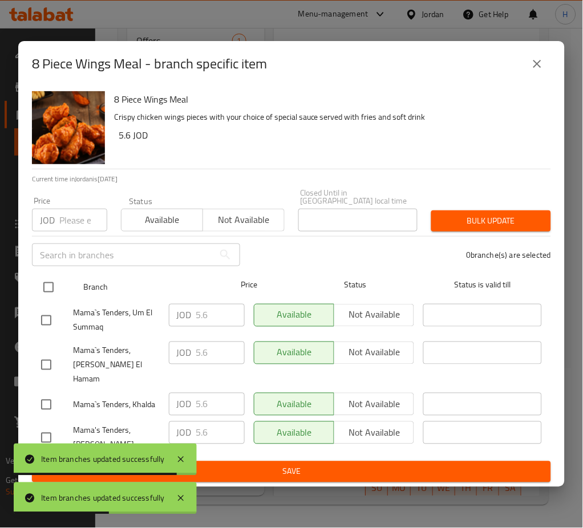
checkbox input "true"
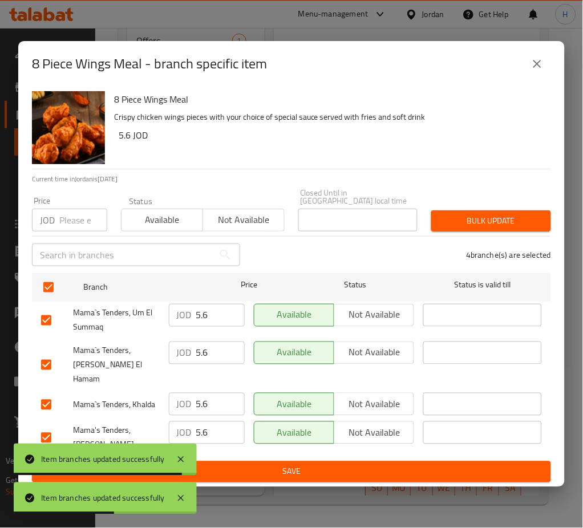
click at [239, 222] on span "Not available" at bounding box center [244, 220] width 72 height 17
click at [482, 223] on span "Bulk update" at bounding box center [490, 221] width 101 height 14
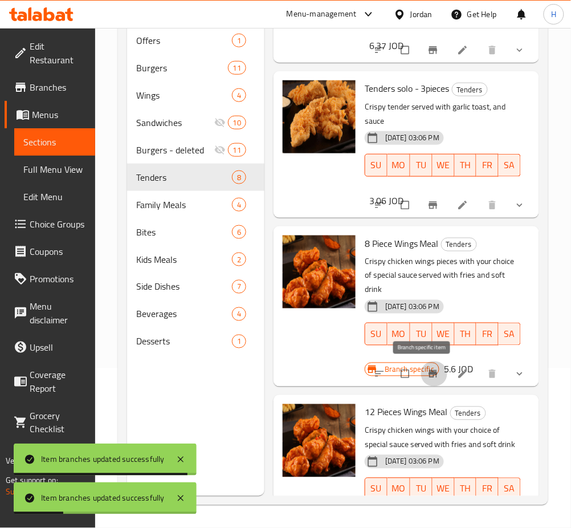
click at [436, 372] on button "Branch-specific-item" at bounding box center [434, 374] width 27 height 25
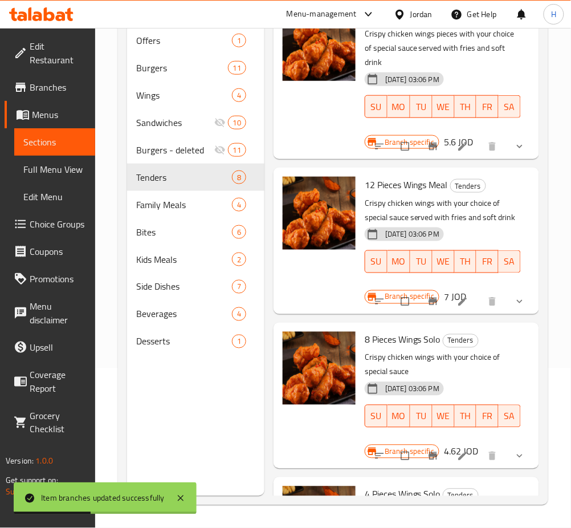
scroll to position [643, 0]
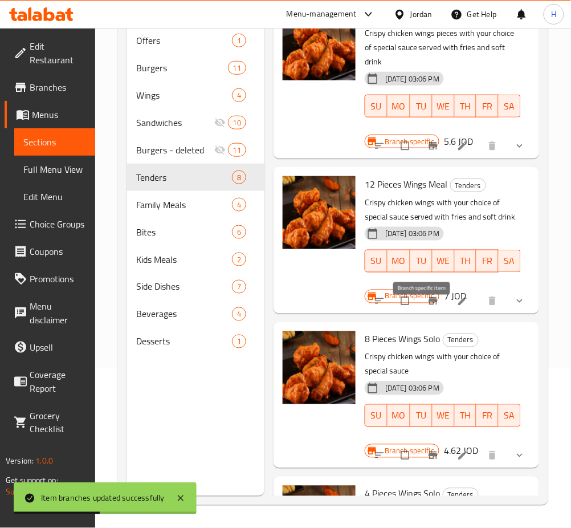
click at [428, 307] on icon "Branch-specific-item" at bounding box center [433, 300] width 11 height 11
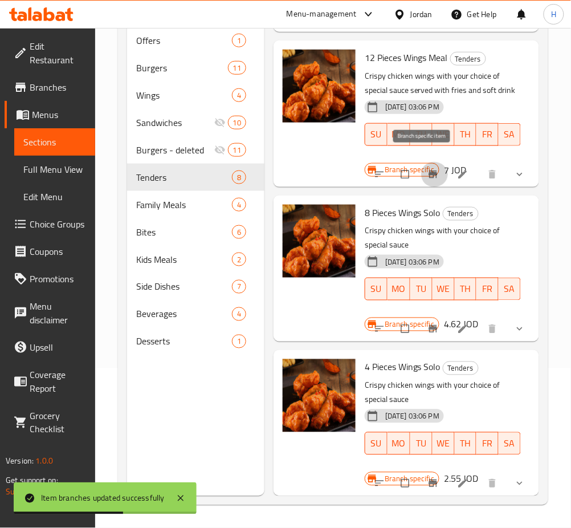
scroll to position [795, 0]
click at [421, 319] on button "Branch-specific-item" at bounding box center [434, 328] width 27 height 25
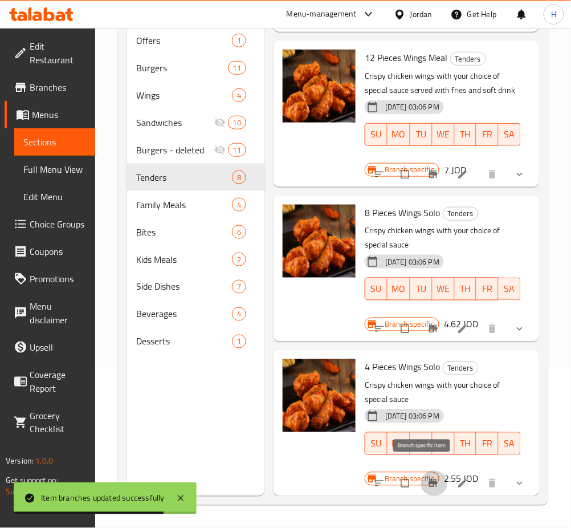
click at [429, 480] on icon "Branch-specific-item" at bounding box center [433, 483] width 9 height 7
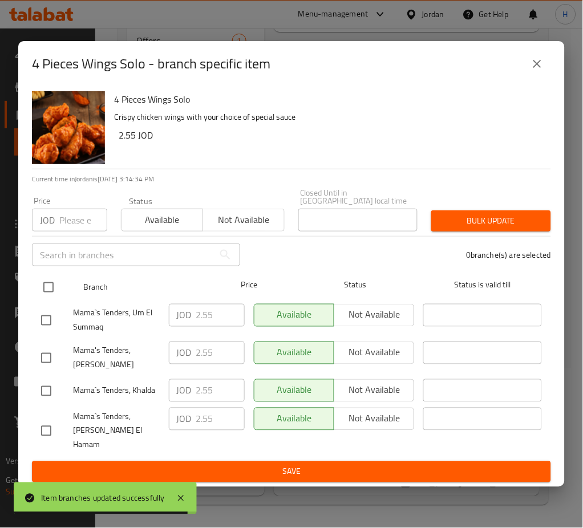
click at [42, 297] on input "checkbox" at bounding box center [48, 287] width 24 height 24
checkbox input "true"
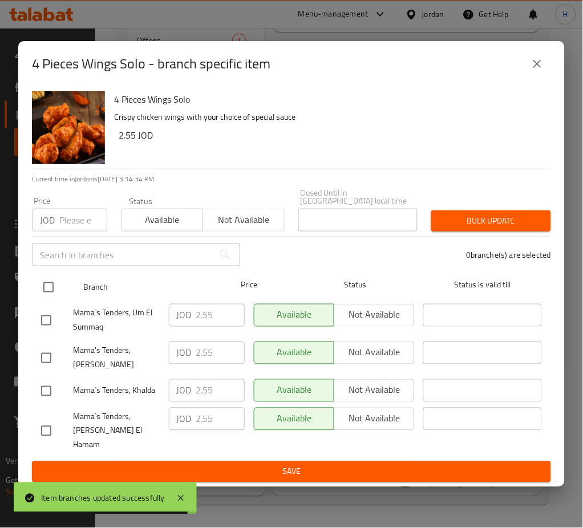
checkbox input "true"
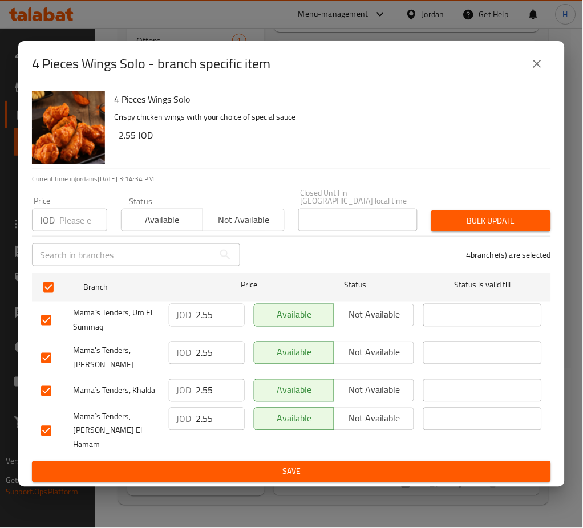
click at [238, 224] on span "Not available" at bounding box center [244, 220] width 72 height 17
click at [487, 228] on span "Bulk update" at bounding box center [490, 221] width 101 height 14
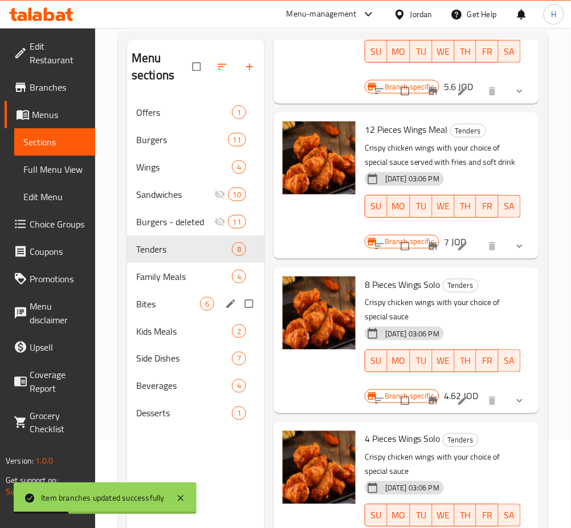
scroll to position [7, 0]
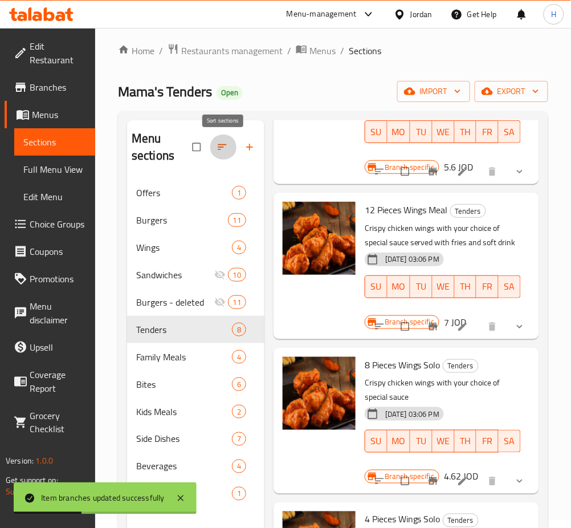
click at [224, 150] on icon "button" at bounding box center [222, 146] width 11 height 11
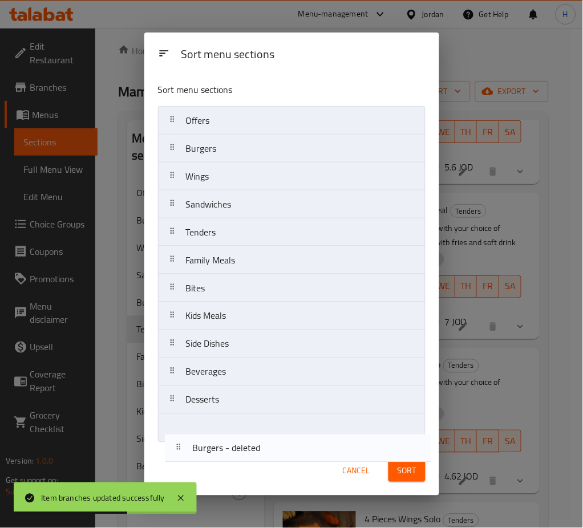
drag, startPoint x: 255, startPoint y: 235, endPoint x: 271, endPoint y: 277, distance: 44.1
click at [261, 454] on div "Sort menu sections Sort menu sections Offers Burgers Wings Sandwiches Burgers -…" at bounding box center [291, 264] width 295 height 463
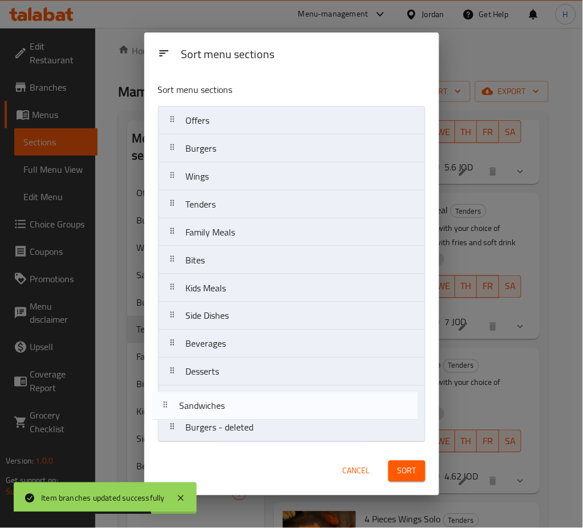
drag, startPoint x: 228, startPoint y: 290, endPoint x: 229, endPoint y: 418, distance: 128.3
click at [229, 418] on nav "Offers Burgers Wings Sandwiches Tenders Family Meals Bites Kids Meals Side Dish…" at bounding box center [291, 274] width 267 height 336
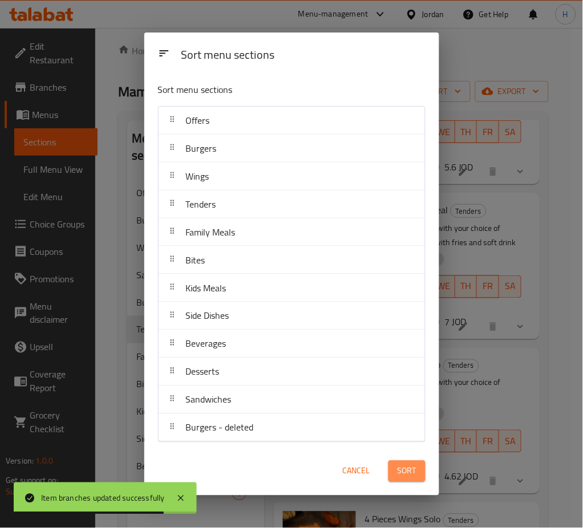
click at [407, 481] on button "Sort" at bounding box center [406, 471] width 37 height 21
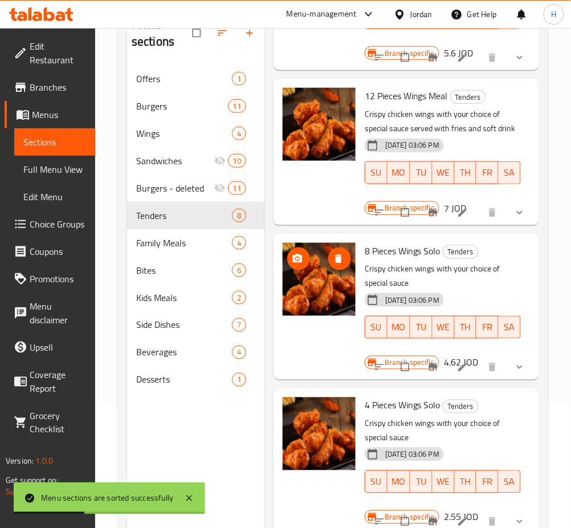
scroll to position [160, 0]
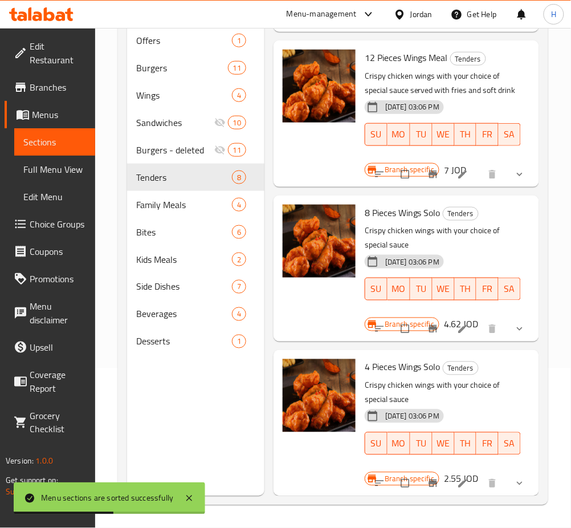
click at [428, 323] on icon "Branch-specific-item" at bounding box center [433, 328] width 11 height 11
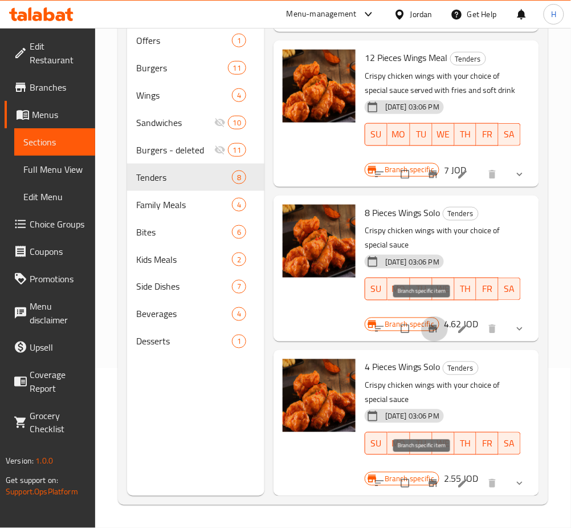
click at [423, 483] on button "Branch-specific-item" at bounding box center [434, 483] width 27 height 25
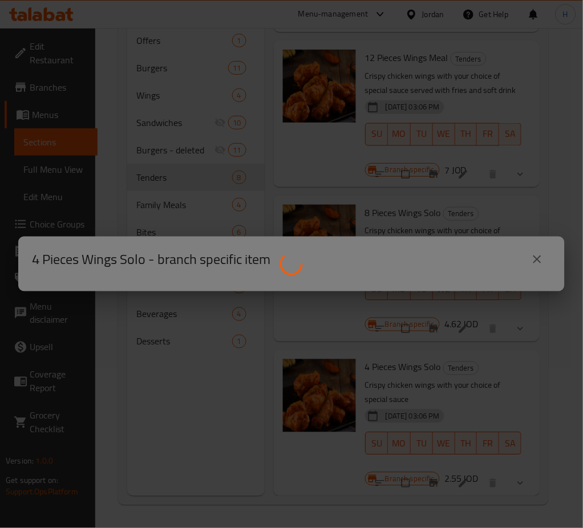
click at [408, 309] on div at bounding box center [291, 264] width 583 height 528
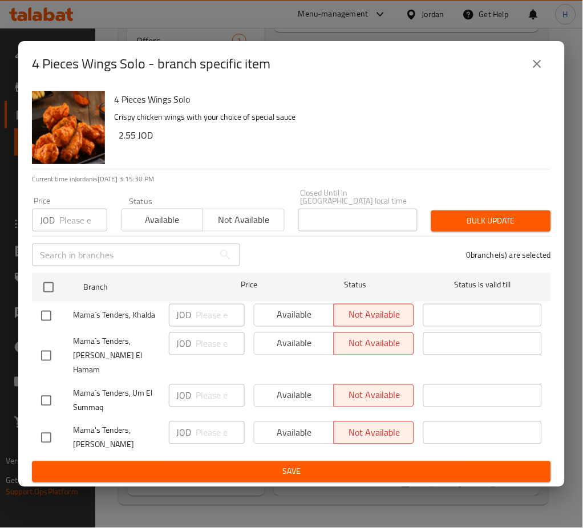
click at [348, 107] on h6 "4 Pieces Wings Solo" at bounding box center [328, 99] width 428 height 16
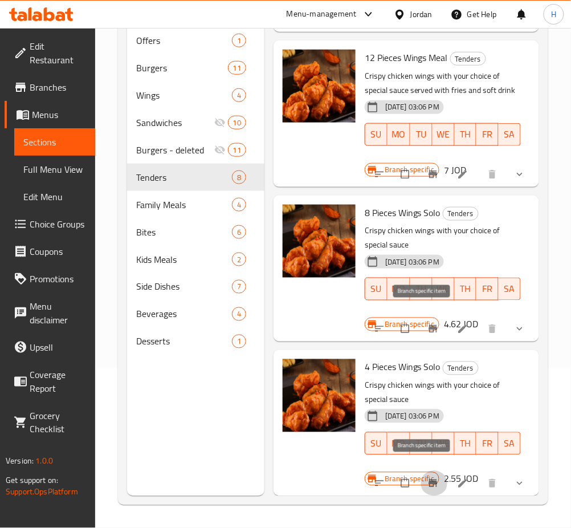
click at [428, 323] on icon "Branch-specific-item" at bounding box center [433, 328] width 11 height 11
click at [428, 169] on icon "Branch-specific-item" at bounding box center [433, 174] width 11 height 11
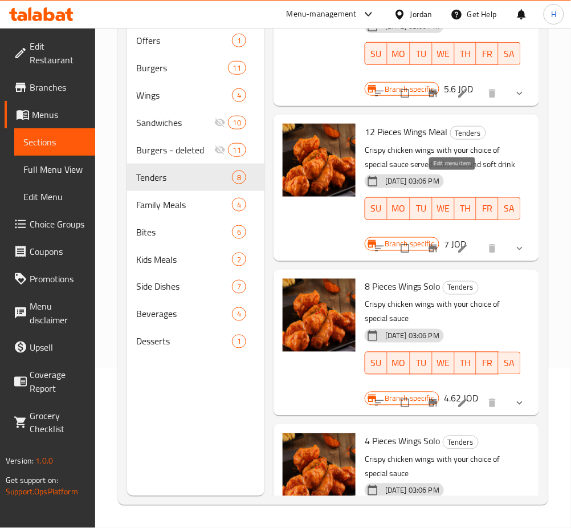
scroll to position [567, 0]
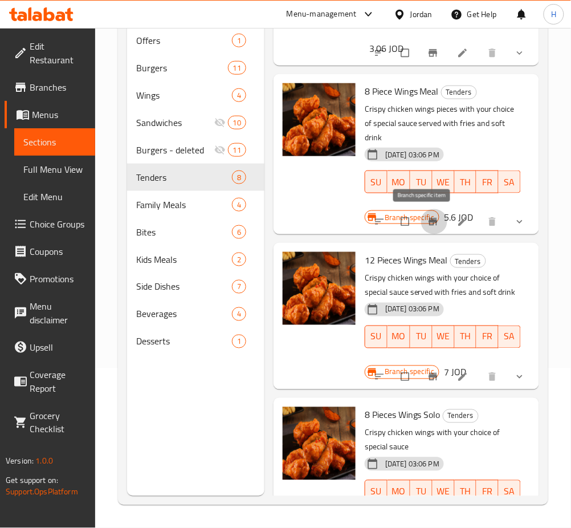
click at [428, 224] on icon "Branch-specific-item" at bounding box center [433, 221] width 11 height 11
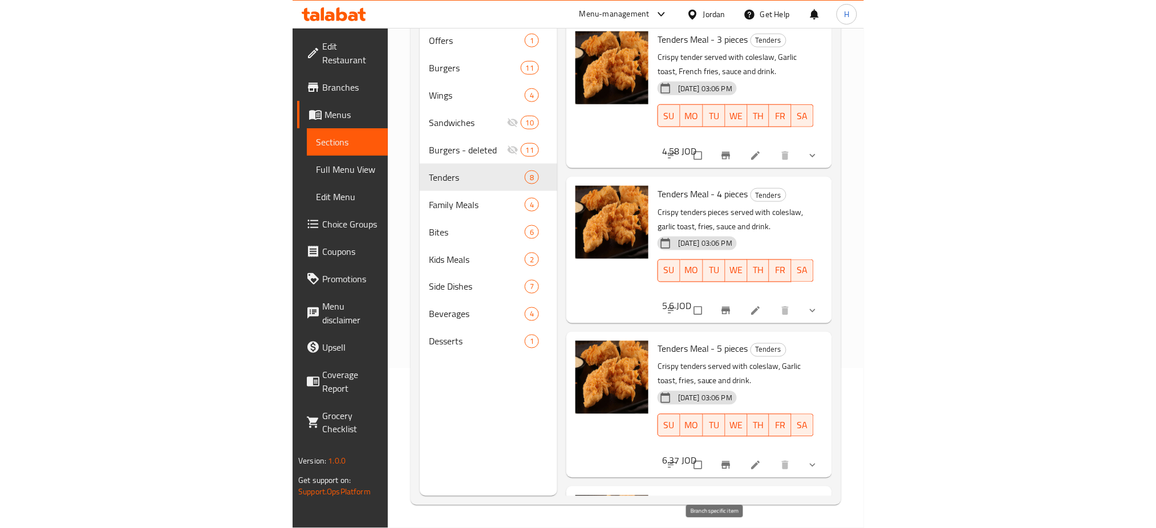
scroll to position [0, 0]
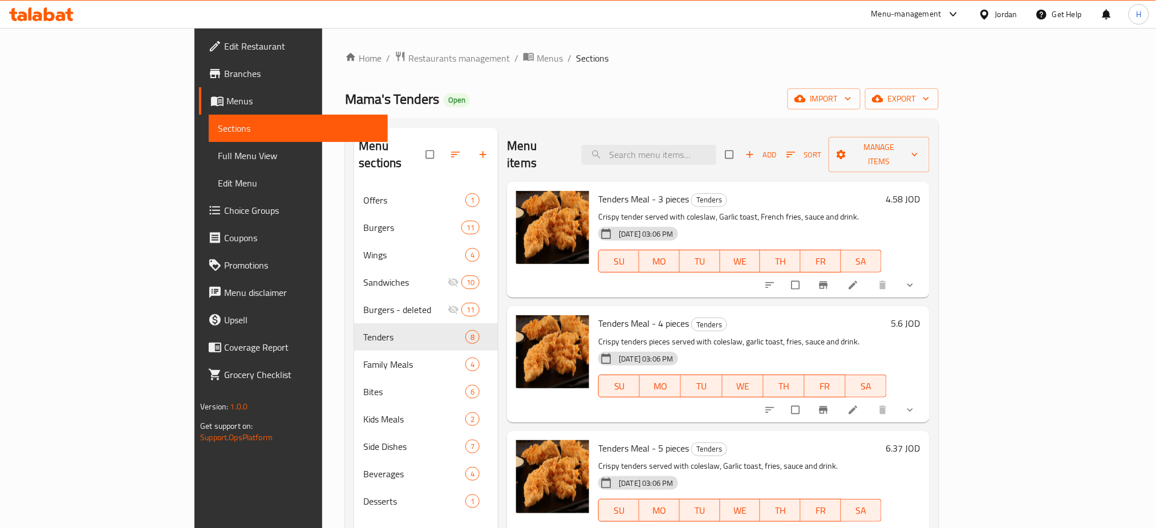
click at [56, 25] on div at bounding box center [41, 14] width 83 height 23
click at [51, 18] on icon at bounding box center [49, 14] width 11 height 14
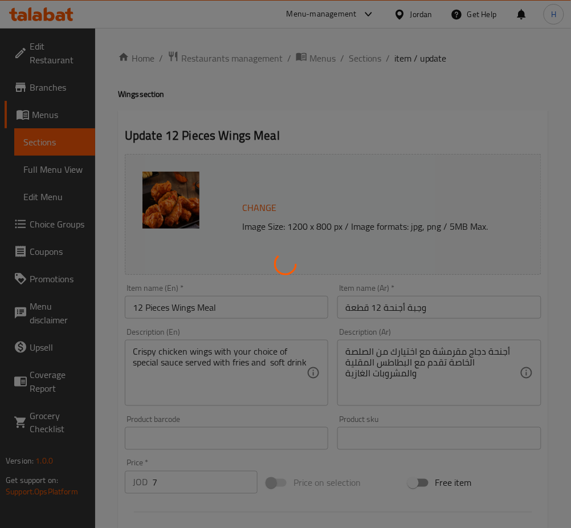
click at [190, 479] on div at bounding box center [285, 264] width 571 height 528
click at [189, 479] on div at bounding box center [285, 264] width 571 height 528
type input "إختيارك من الصوص :"
type input "1"
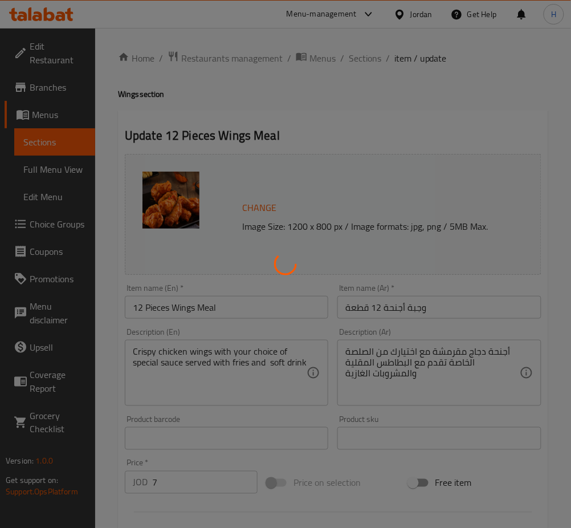
type input "1"
type input "اختيارك من المشروب"
type input "1"
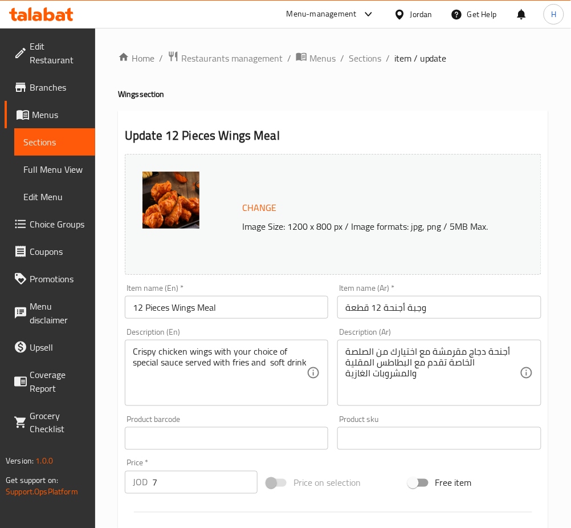
click at [202, 471] on div "Price   * JOD 7 Price *" at bounding box center [191, 476] width 133 height 35
type input "7.08"
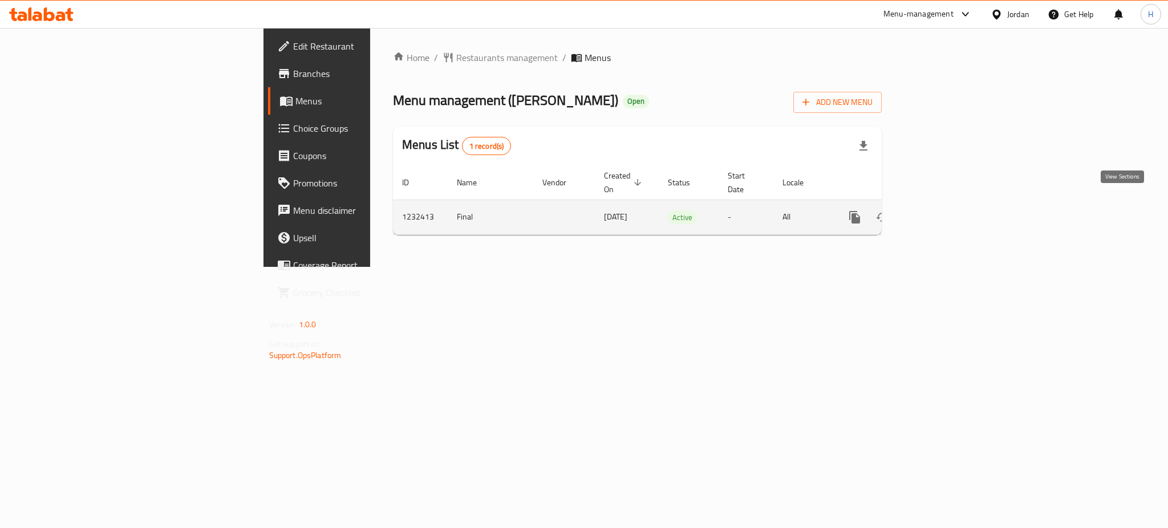
click at [951, 208] on link "enhanced table" at bounding box center [936, 217] width 27 height 27
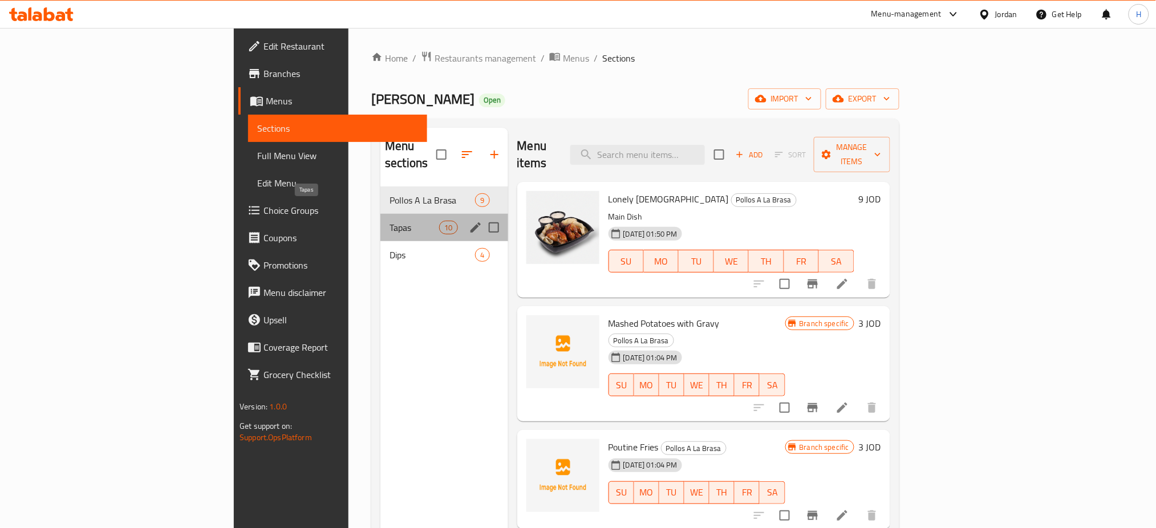
click at [389, 221] on span "Tapas" at bounding box center [414, 228] width 50 height 14
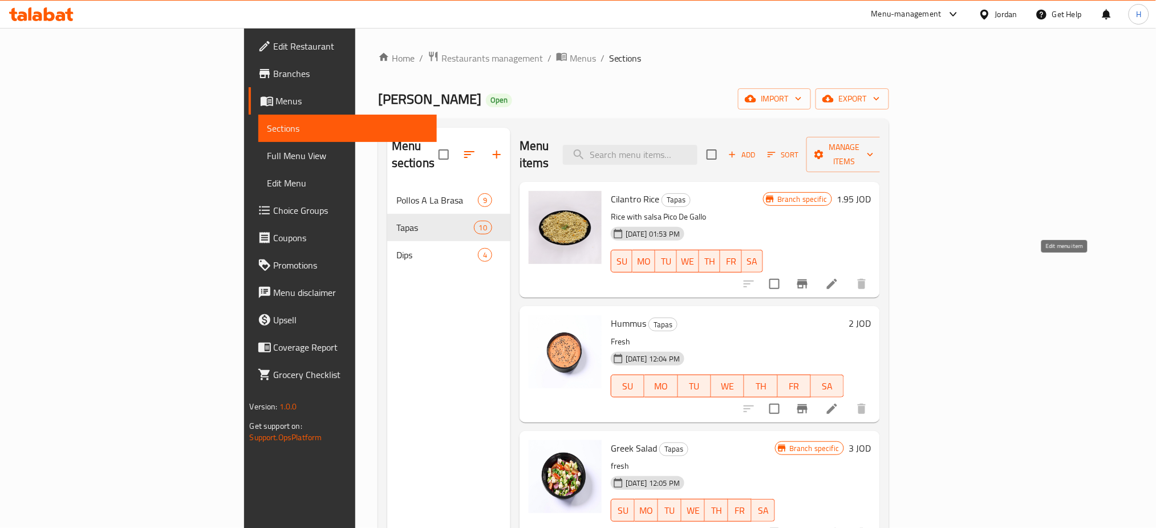
drag, startPoint x: 1067, startPoint y: 266, endPoint x: 924, endPoint y: 258, distance: 143.3
click at [274, 204] on span "Choice Groups" at bounding box center [351, 211] width 155 height 14
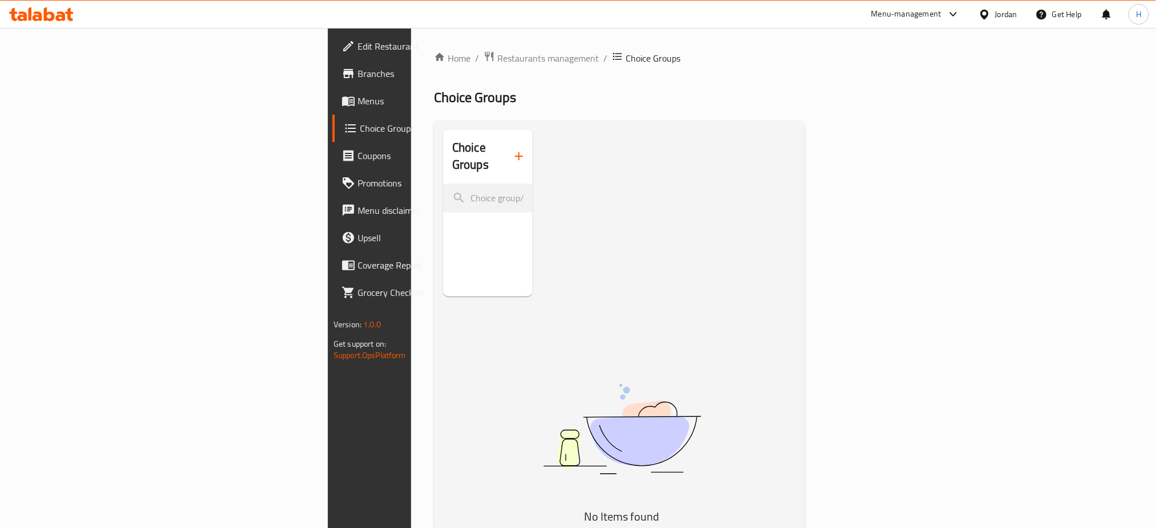
click at [358, 107] on span "Menus" at bounding box center [435, 101] width 155 height 14
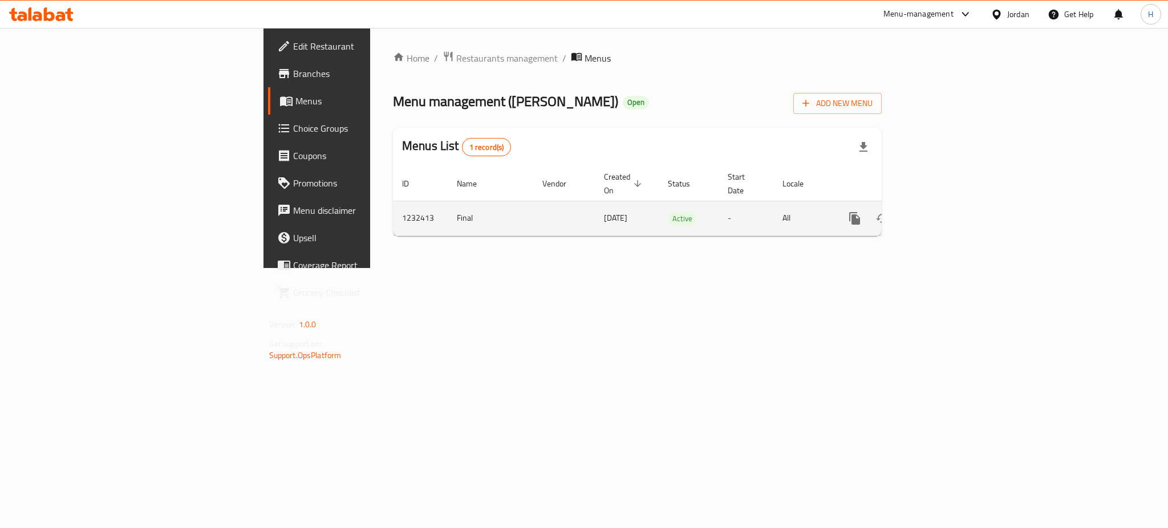
click at [944, 212] on icon "enhanced table" at bounding box center [937, 219] width 14 height 14
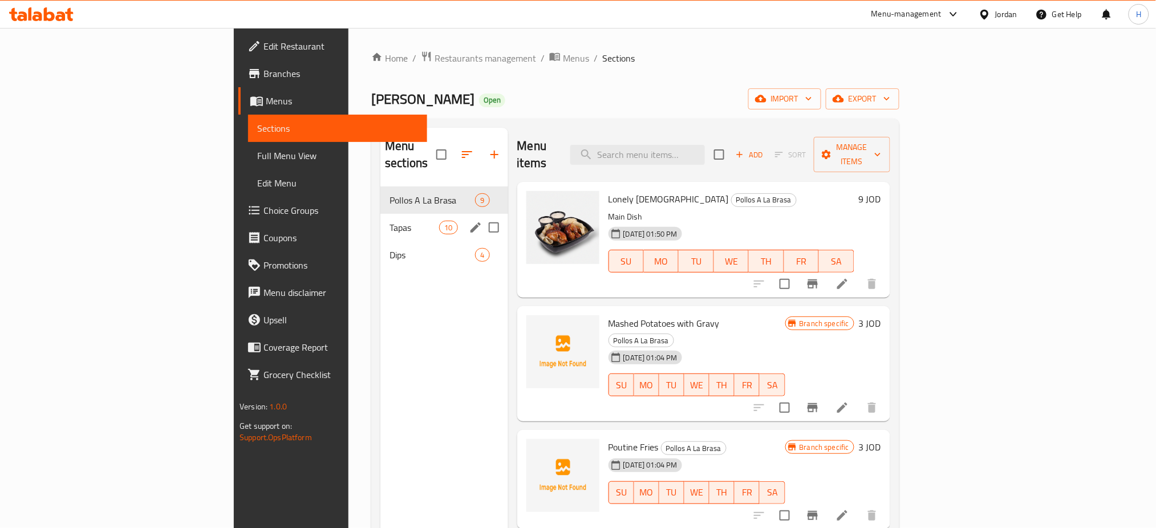
click at [380, 222] on div "Tapas 10" at bounding box center [443, 227] width 127 height 27
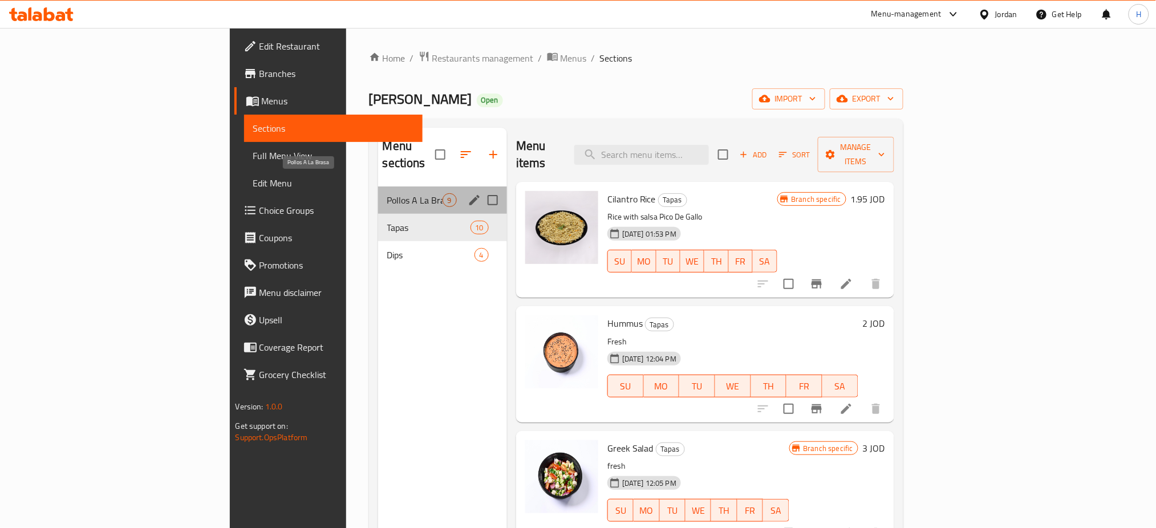
click at [387, 193] on span "Pollos A La Brasa" at bounding box center [414, 200] width 55 height 14
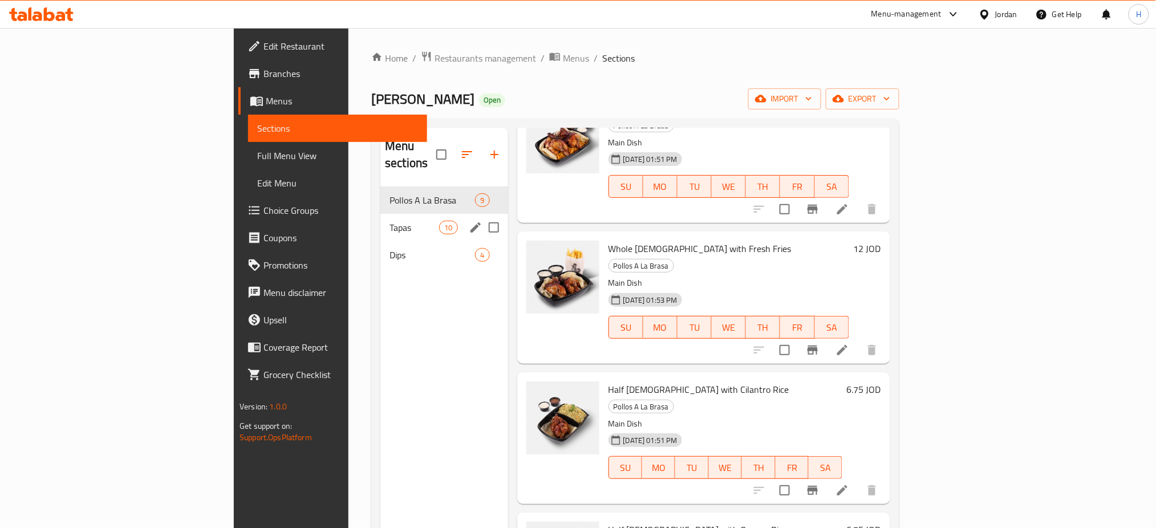
click at [380, 222] on div "Tapas 10" at bounding box center [443, 227] width 127 height 27
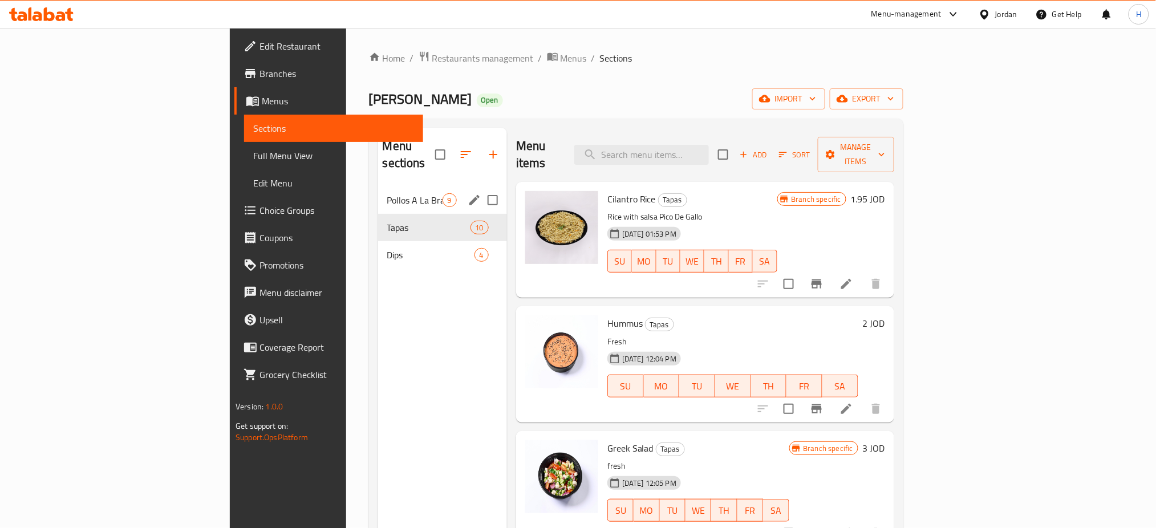
click at [387, 193] on span "Pollos A La Brasa" at bounding box center [414, 200] width 55 height 14
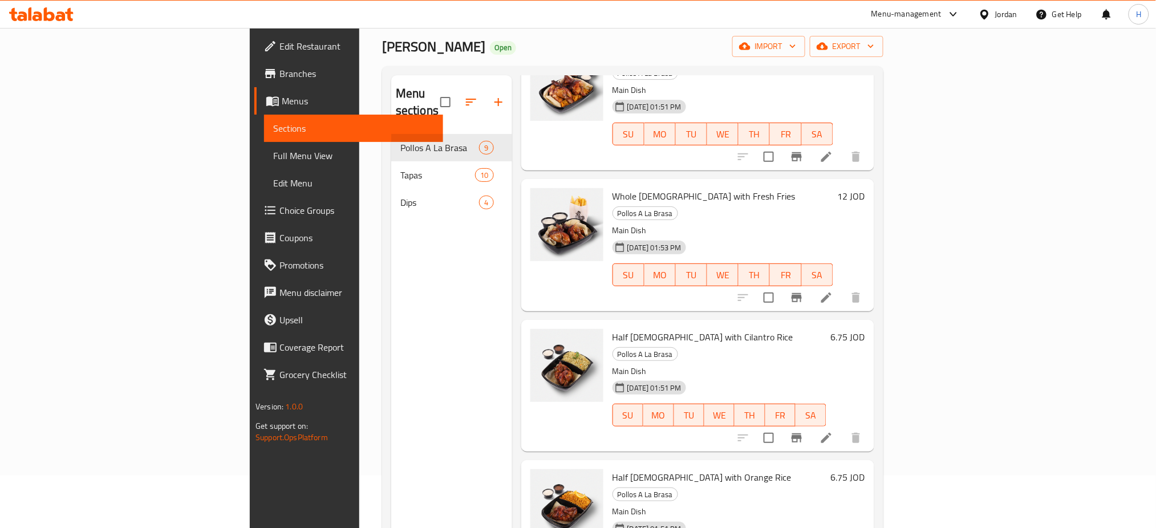
scroll to position [152, 0]
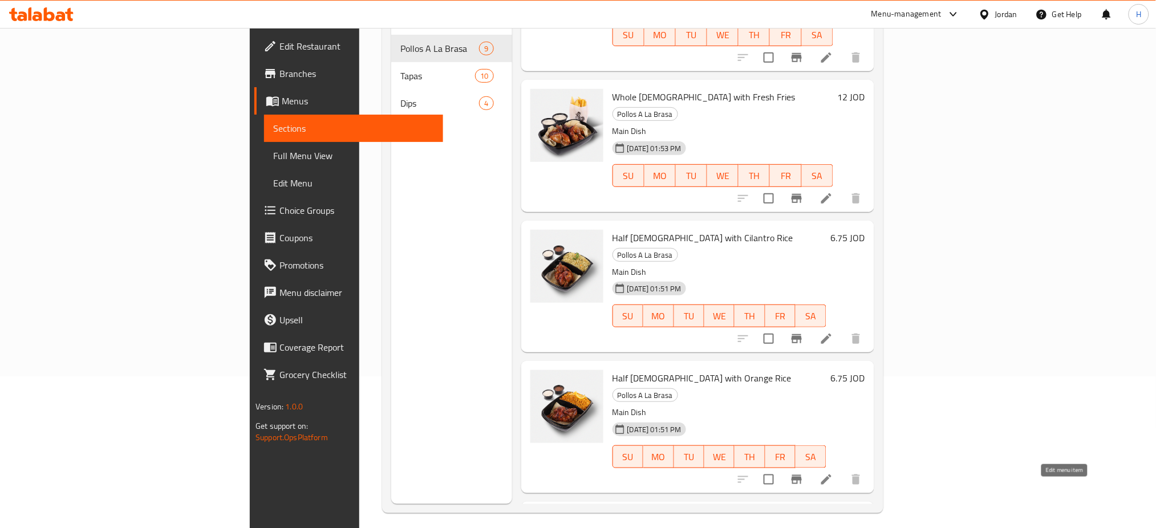
drag, startPoint x: 1064, startPoint y: 490, endPoint x: 941, endPoint y: 388, distance: 159.6
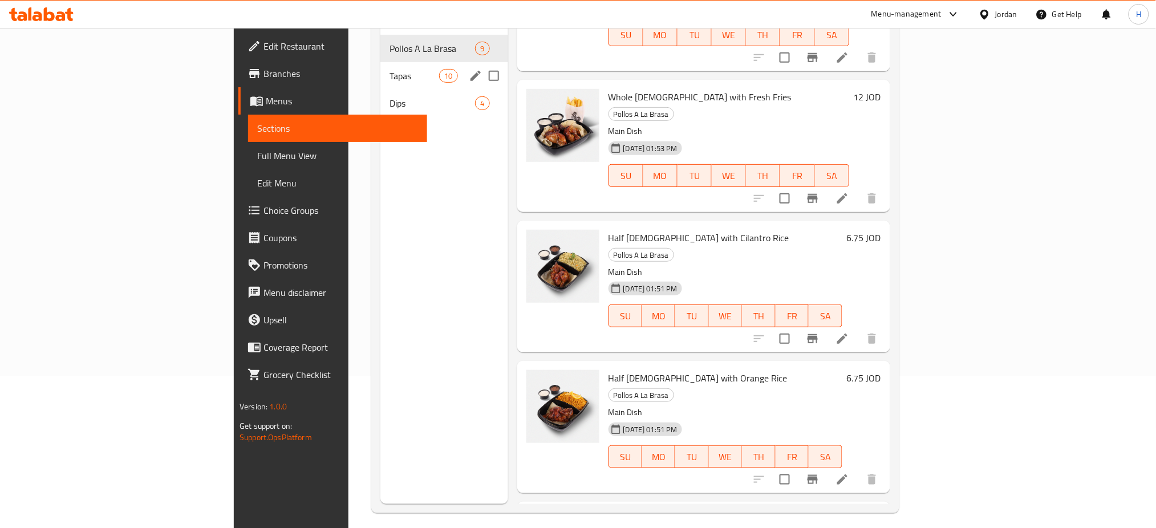
click at [380, 68] on div "Tapas 10" at bounding box center [443, 75] width 127 height 27
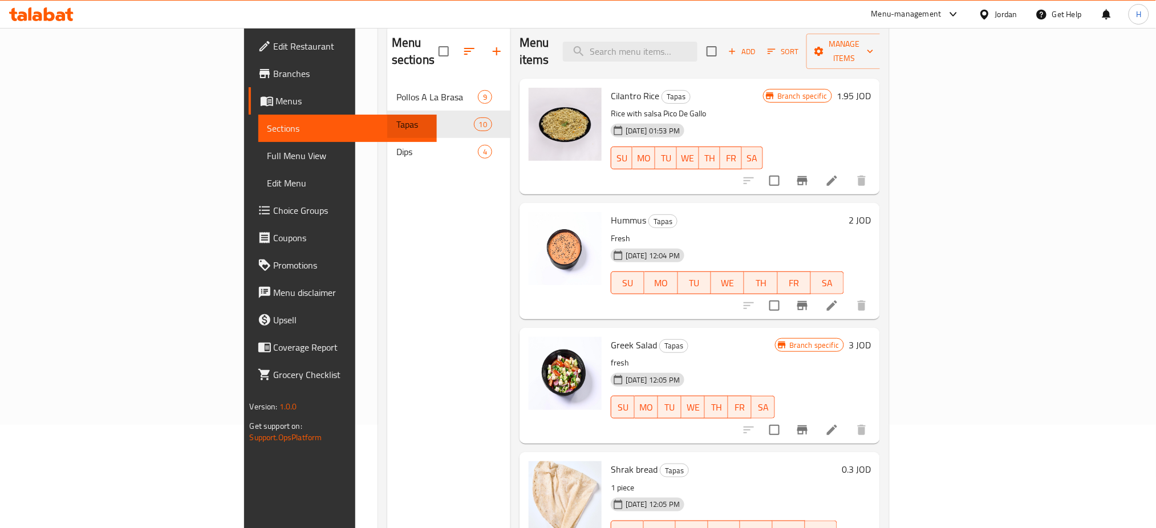
scroll to position [76, 0]
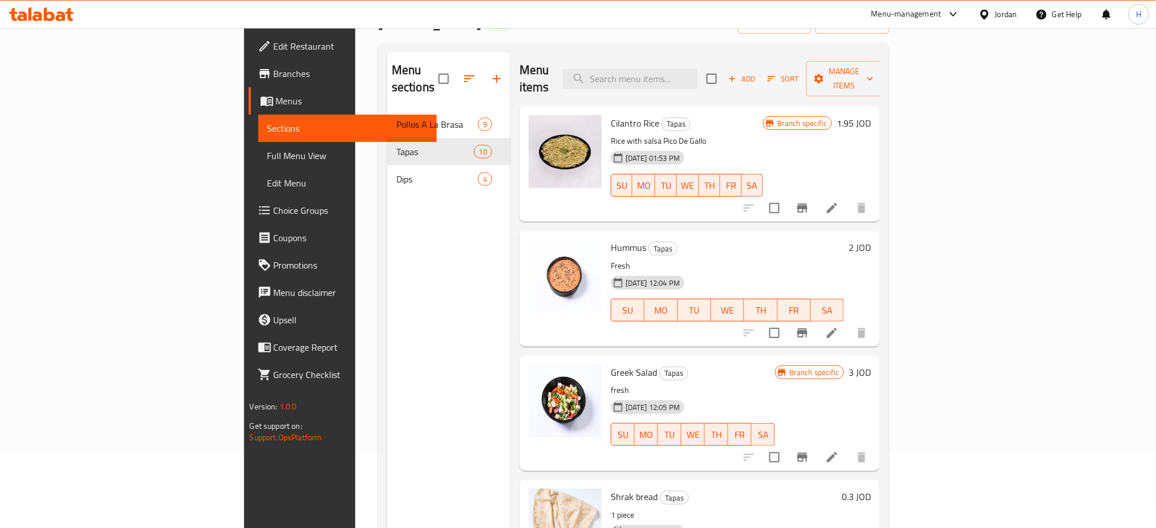
drag, startPoint x: 1066, startPoint y: 191, endPoint x: 1052, endPoint y: 285, distance: 95.1
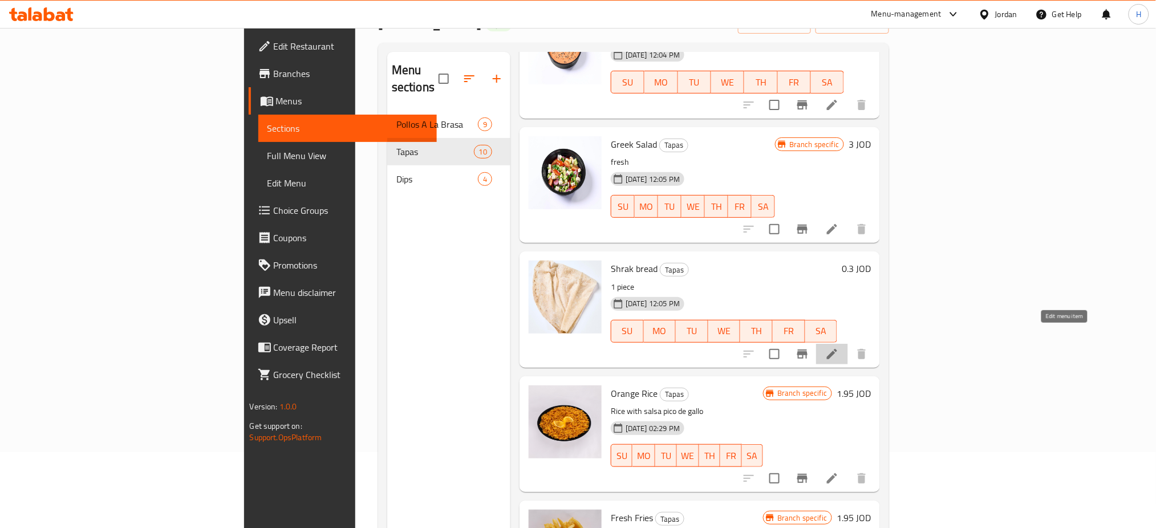
drag, startPoint x: 1066, startPoint y: 339, endPoint x: 1065, endPoint y: 362, distance: 22.8
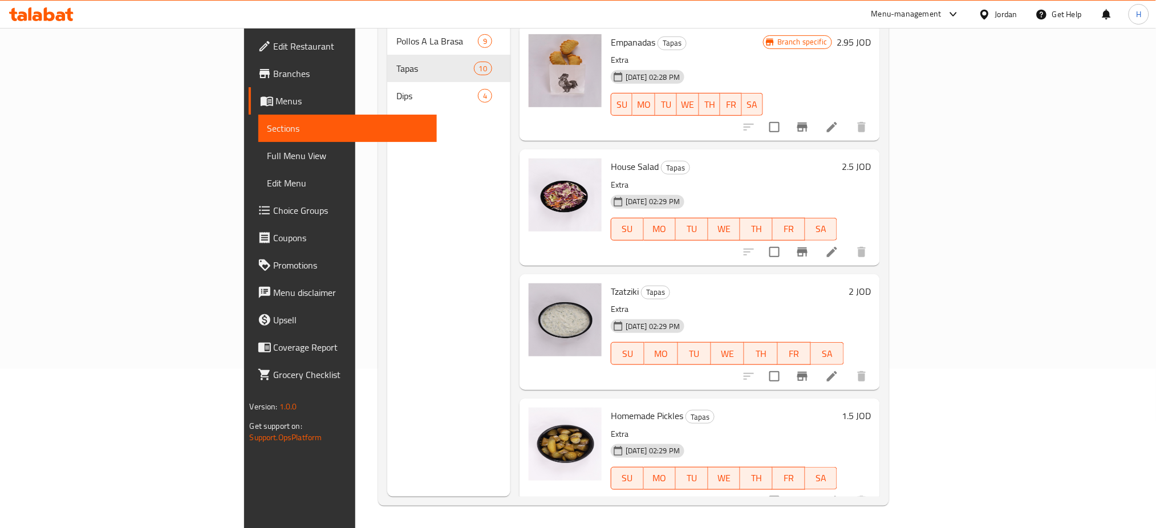
scroll to position [160, 0]
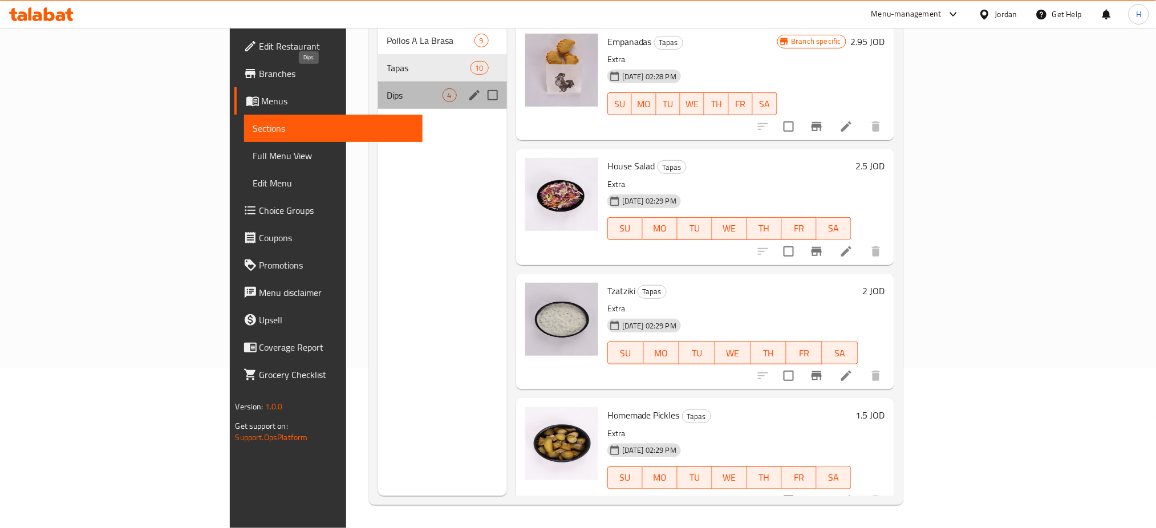
click at [387, 88] on span "Dips" at bounding box center [414, 95] width 55 height 14
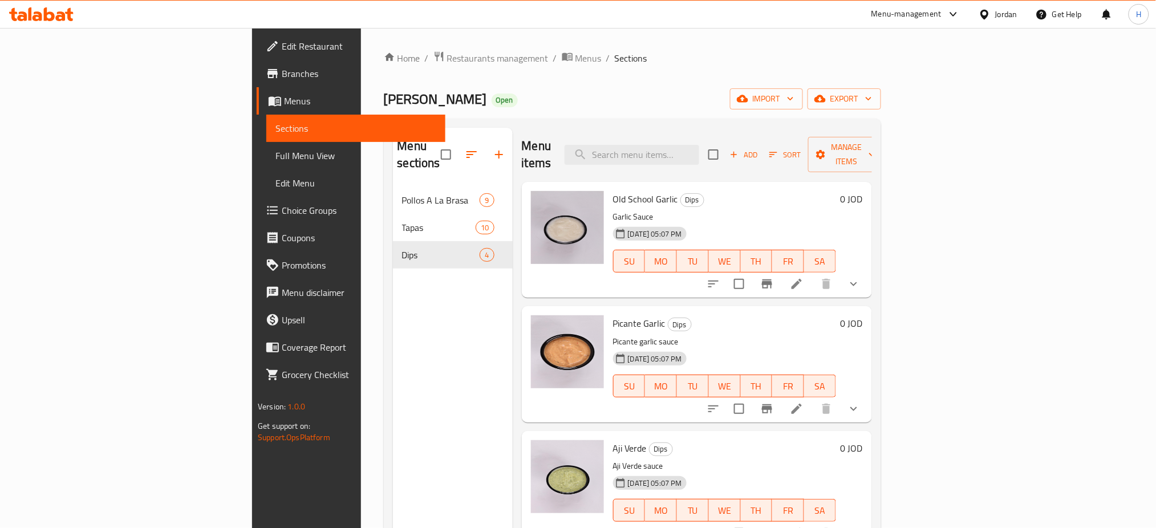
click at [282, 71] on span "Branches" at bounding box center [359, 74] width 155 height 14
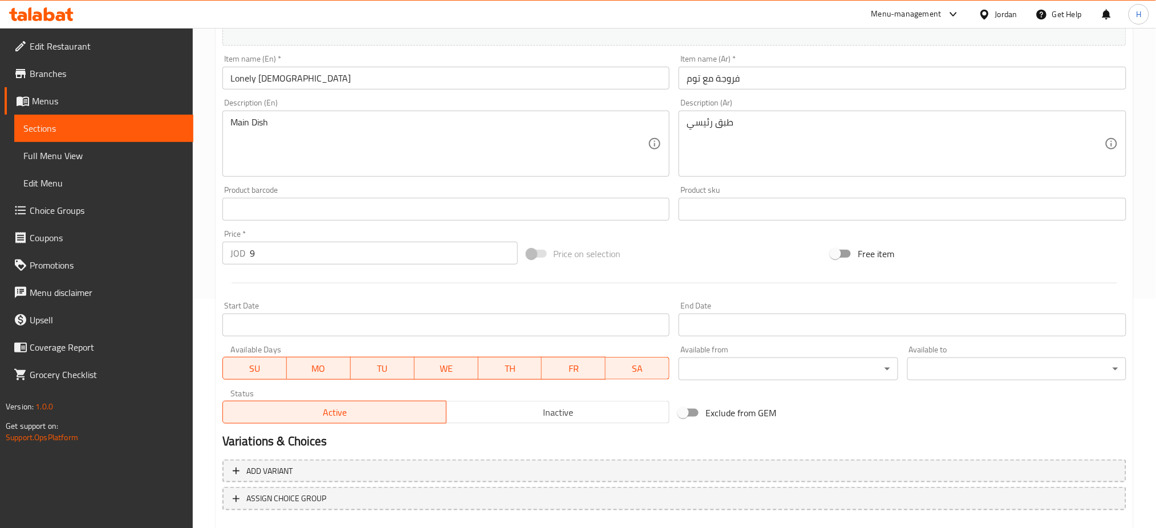
scroll to position [293, 0]
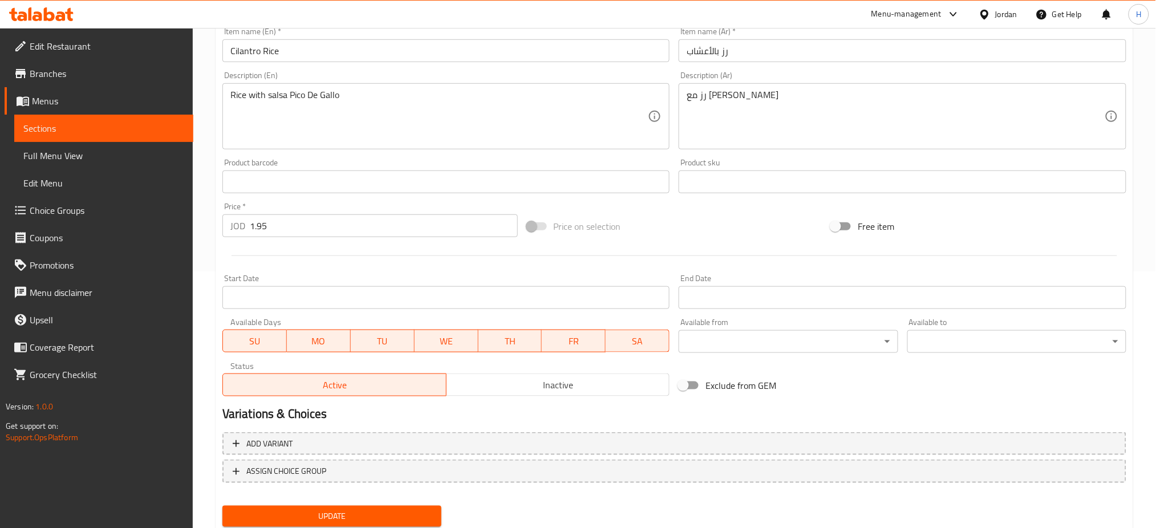
scroll to position [293, 0]
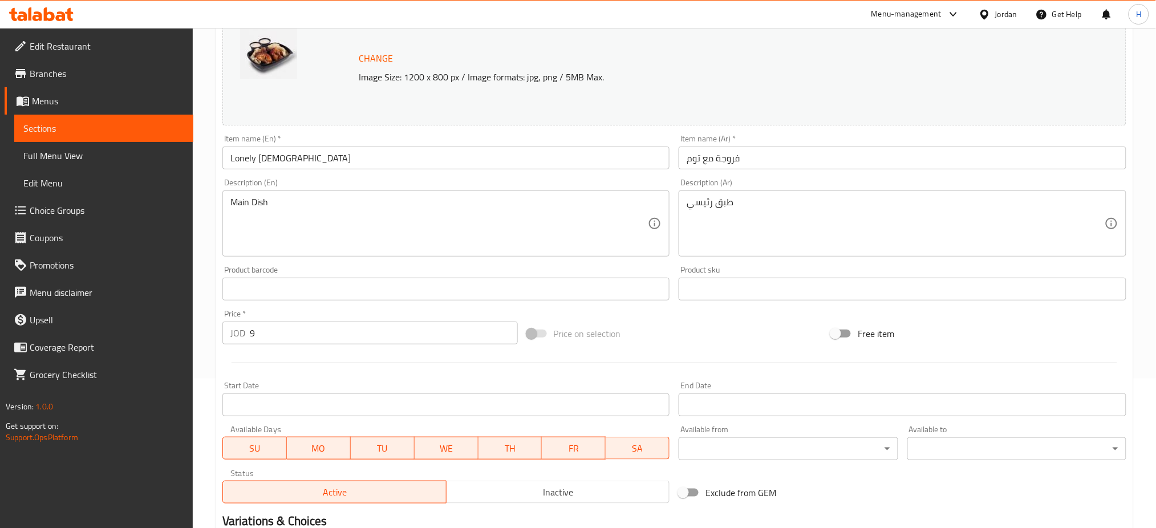
scroll to position [293, 0]
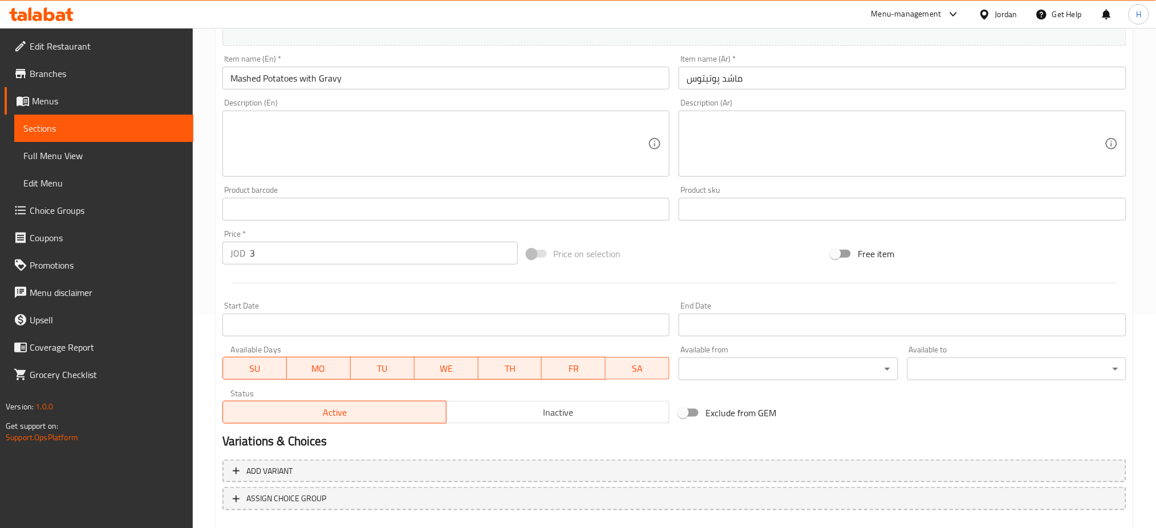
scroll to position [275, 0]
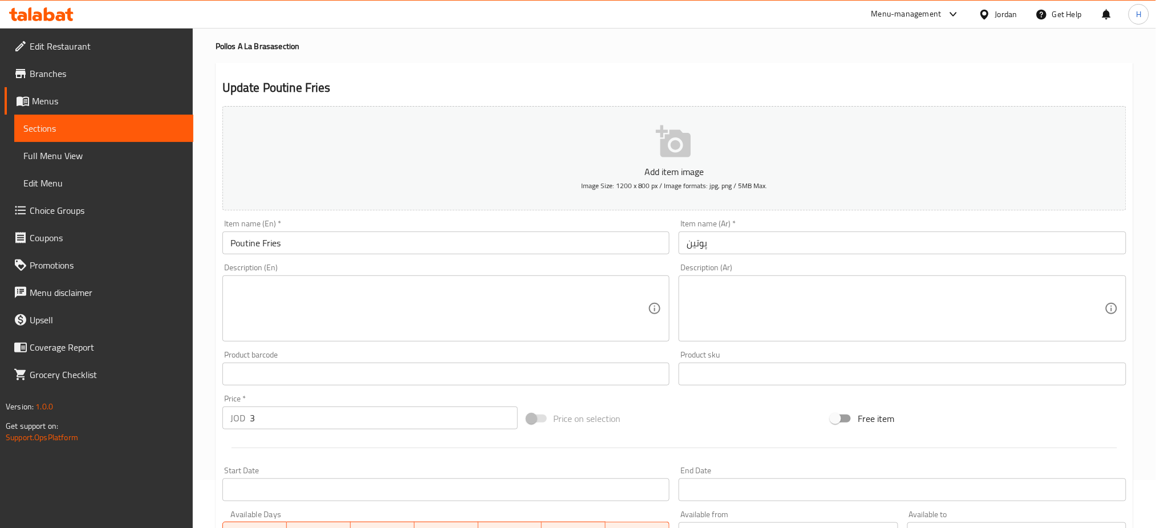
scroll to position [275, 0]
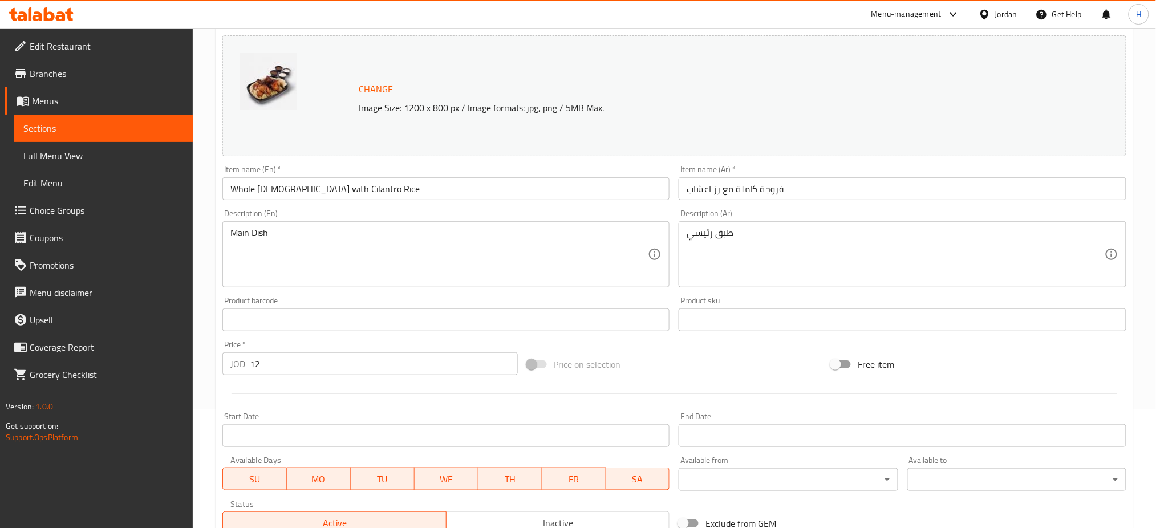
scroll to position [293, 0]
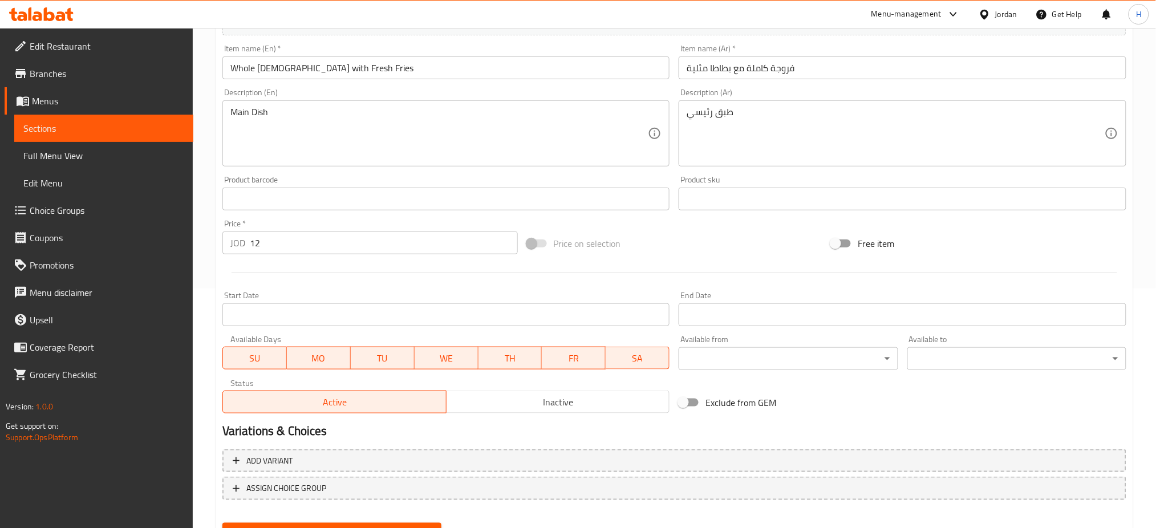
scroll to position [293, 0]
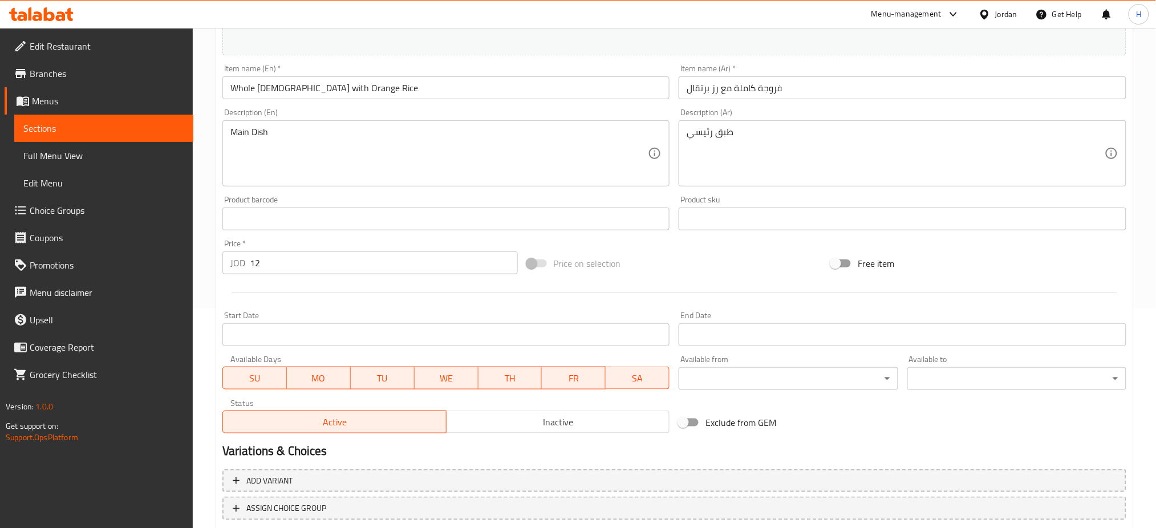
scroll to position [293, 0]
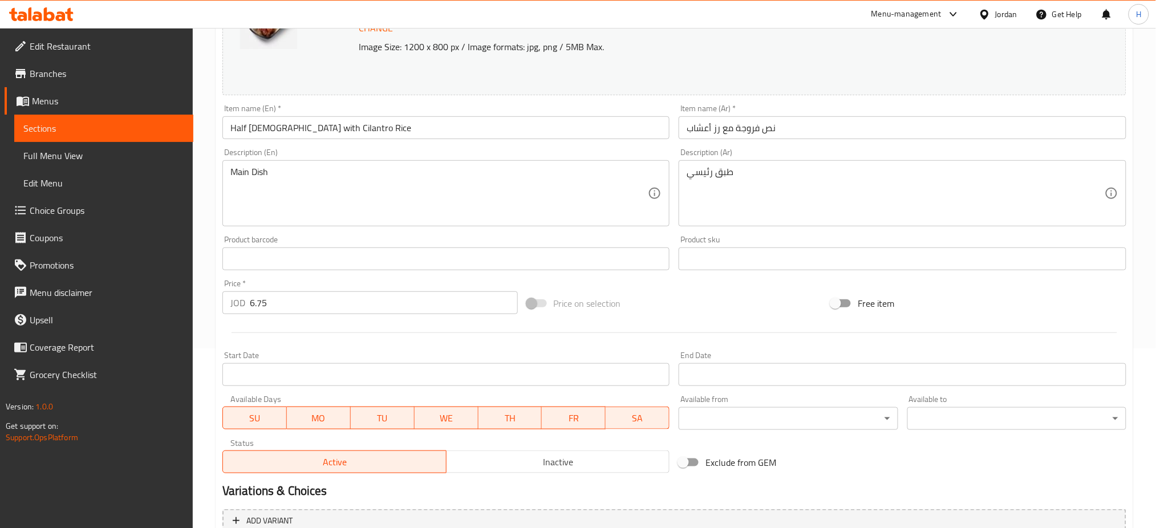
scroll to position [293, 0]
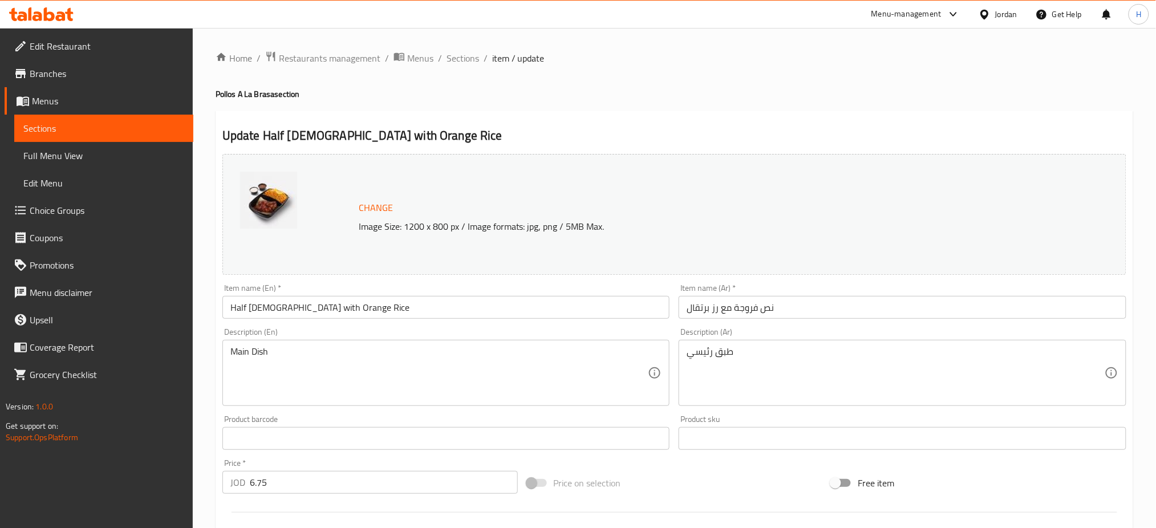
scroll to position [293, 0]
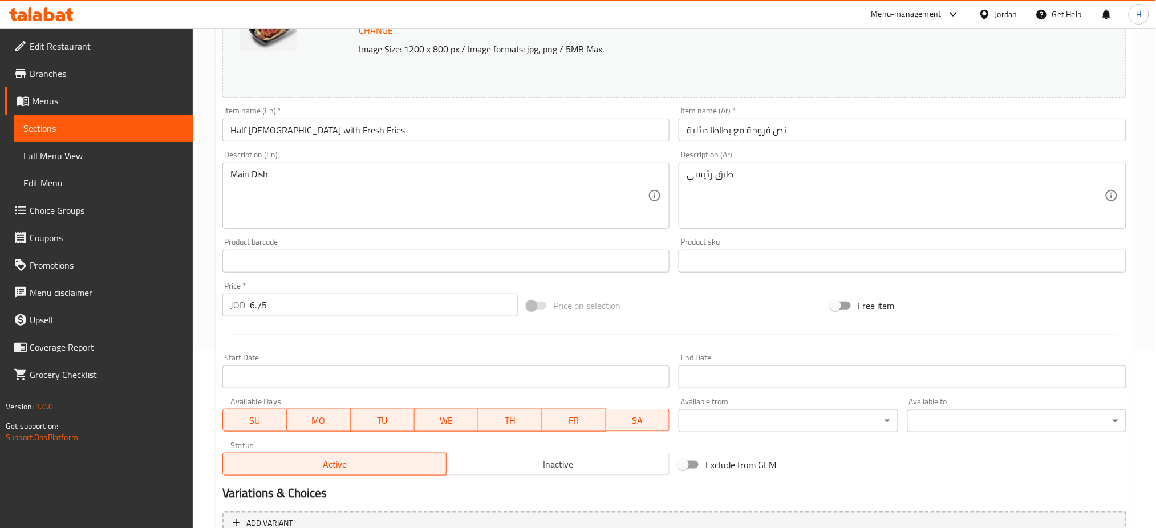
scroll to position [293, 0]
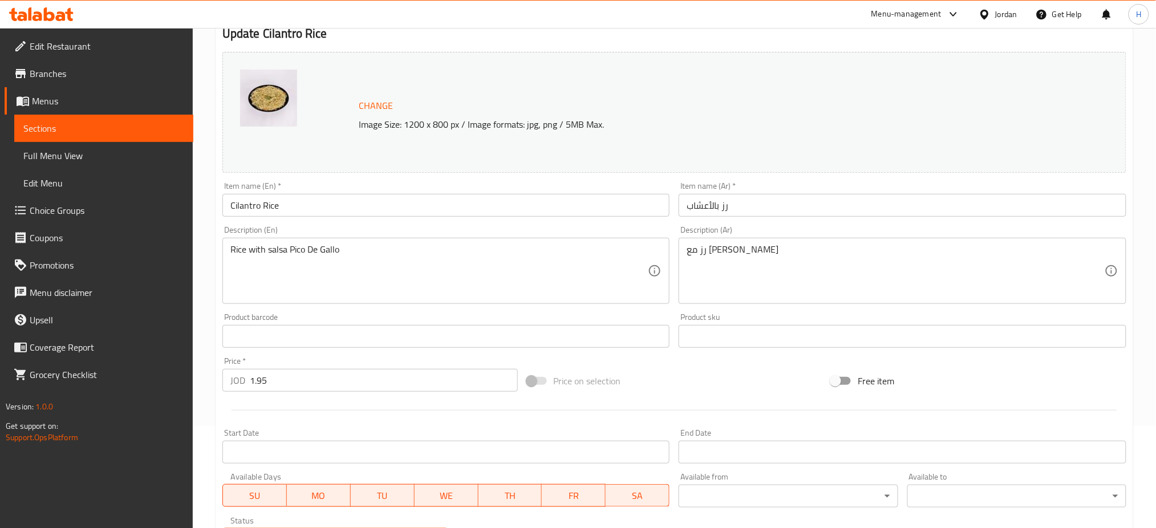
scroll to position [293, 0]
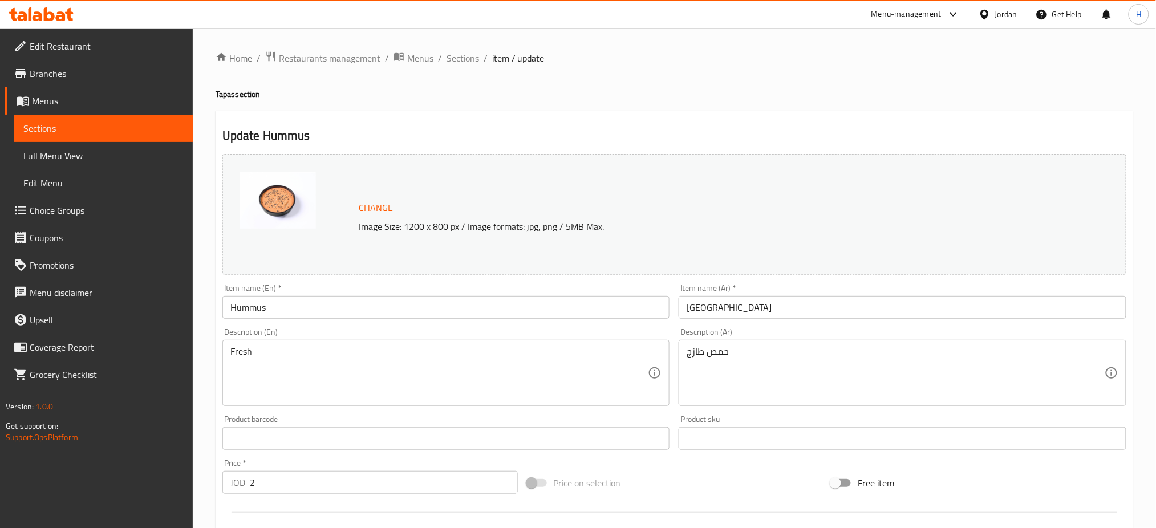
scroll to position [293, 0]
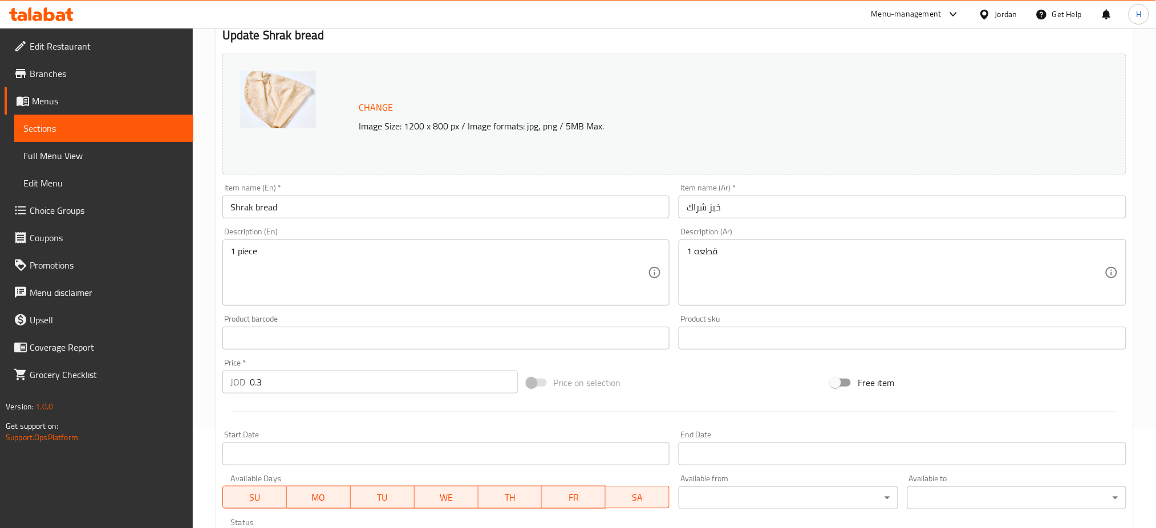
scroll to position [293, 0]
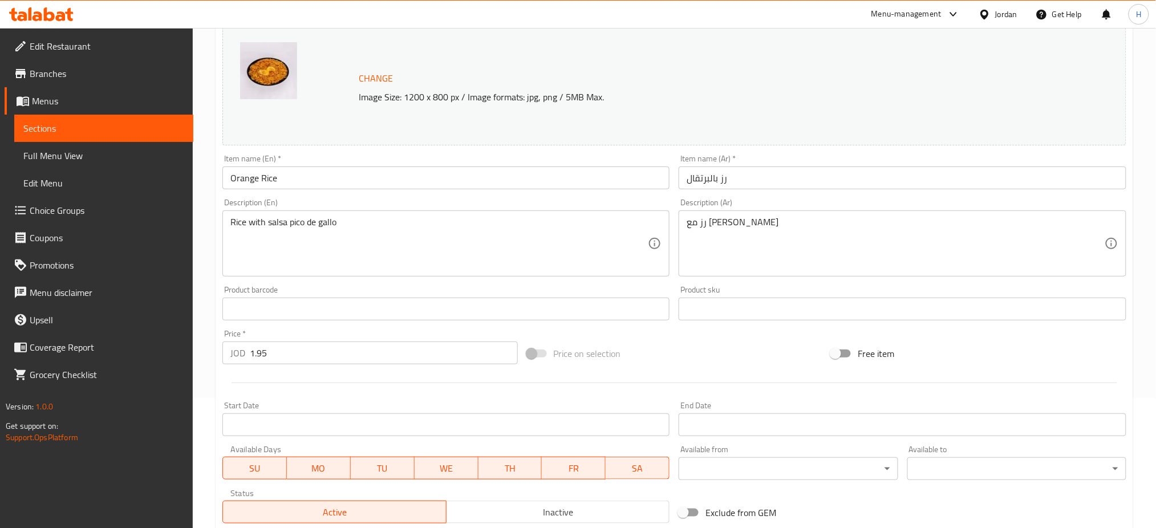
scroll to position [293, 0]
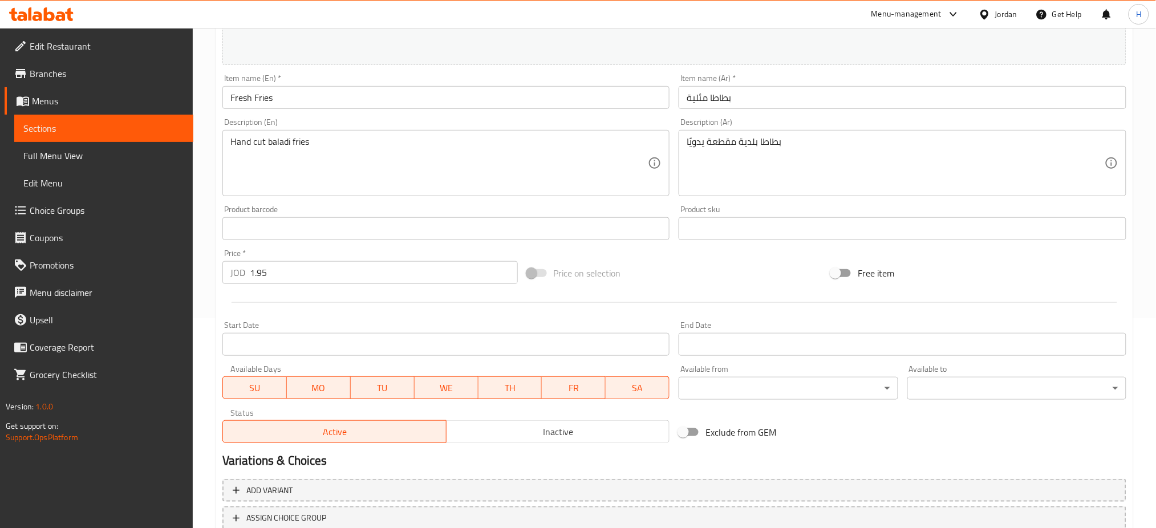
scroll to position [293, 0]
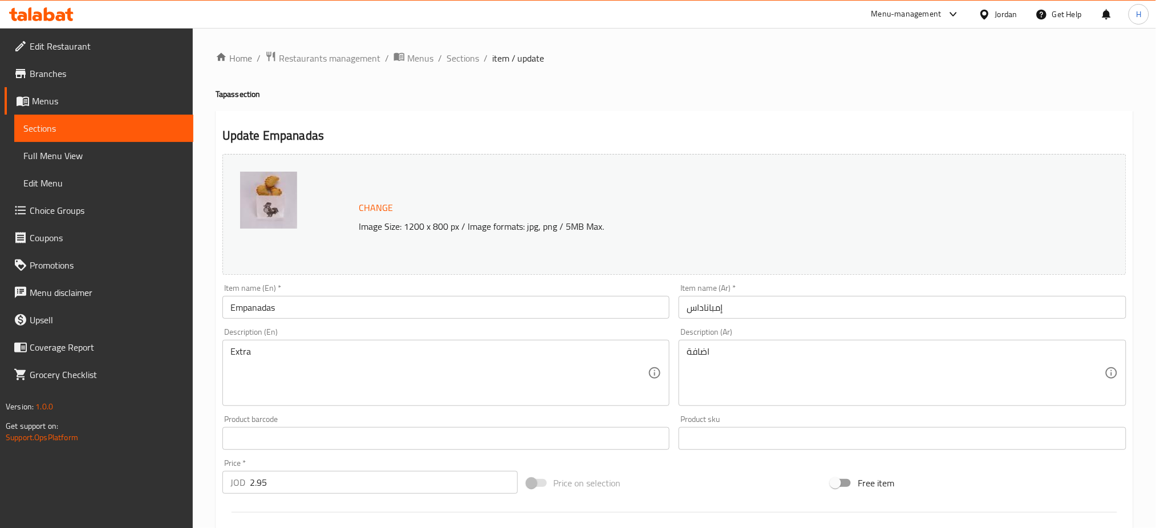
scroll to position [293, 0]
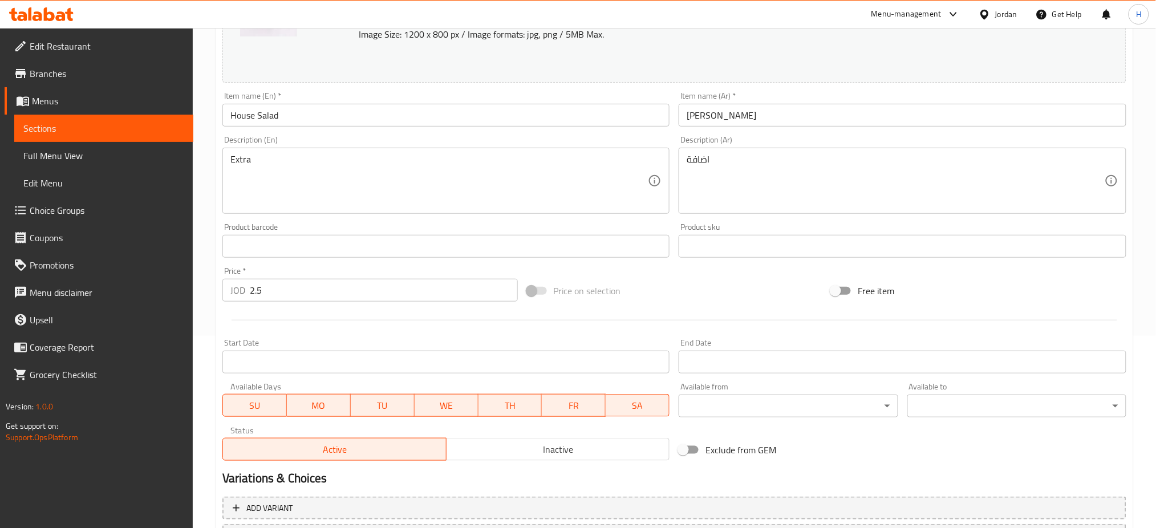
scroll to position [293, 0]
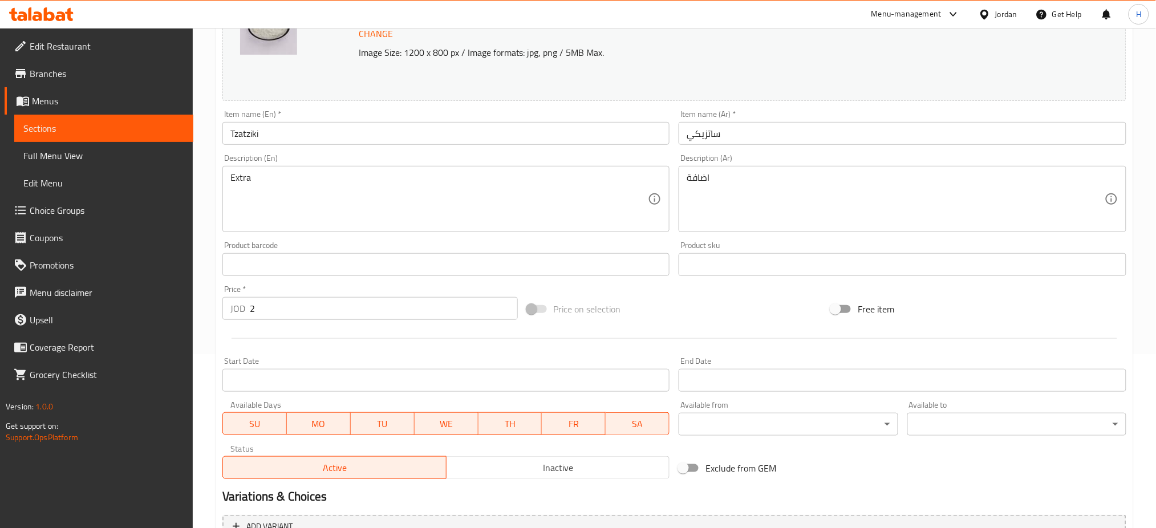
scroll to position [293, 0]
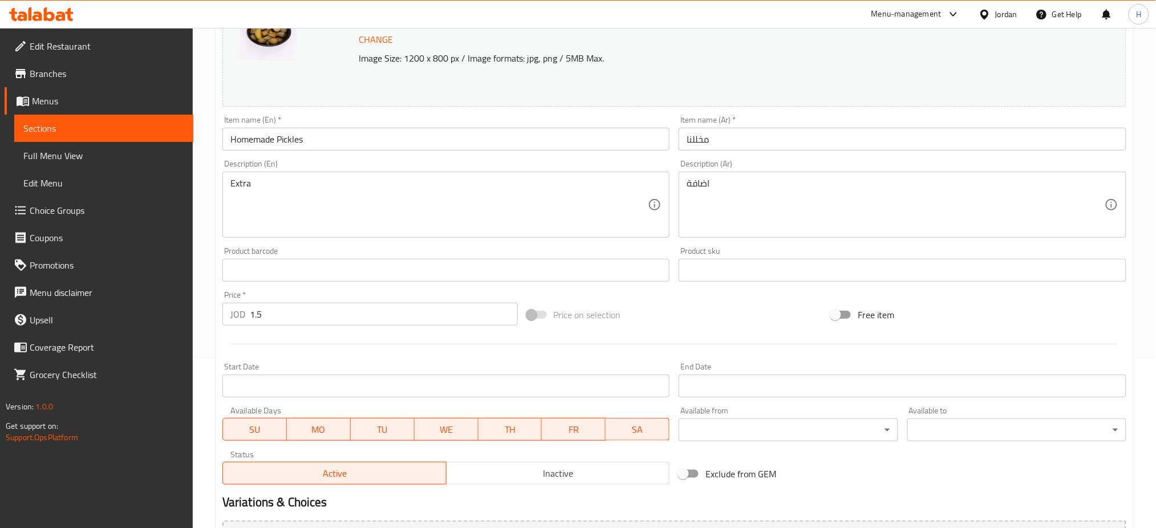
scroll to position [293, 0]
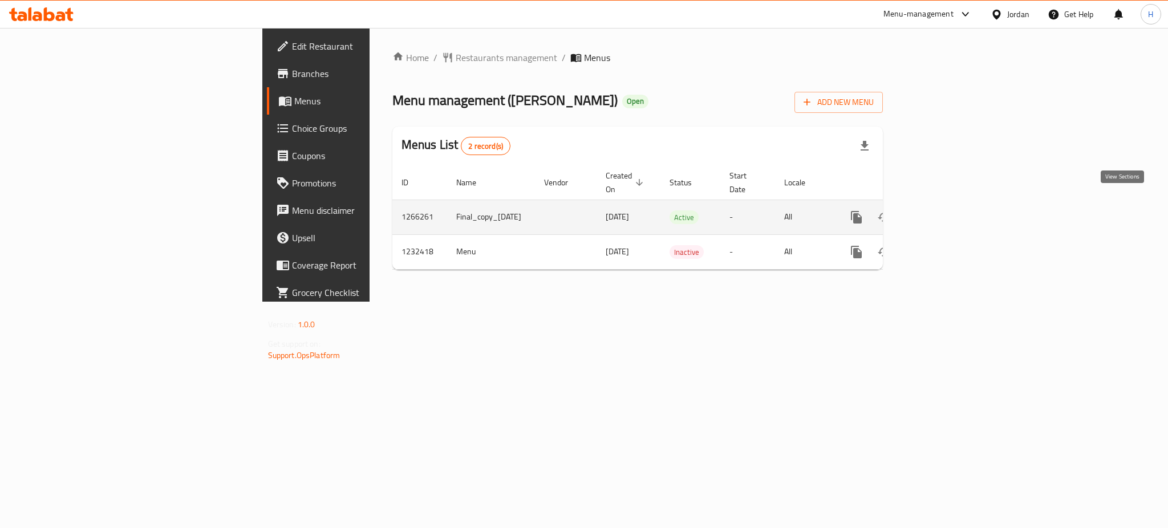
click at [945, 210] on icon "enhanced table" at bounding box center [939, 217] width 14 height 14
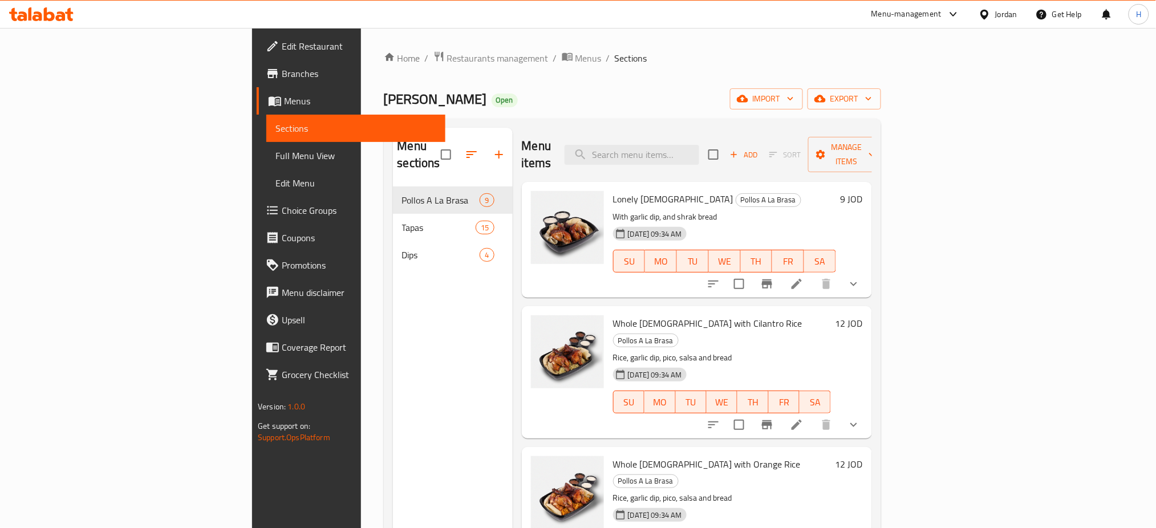
click at [282, 210] on span "Choice Groups" at bounding box center [359, 211] width 155 height 14
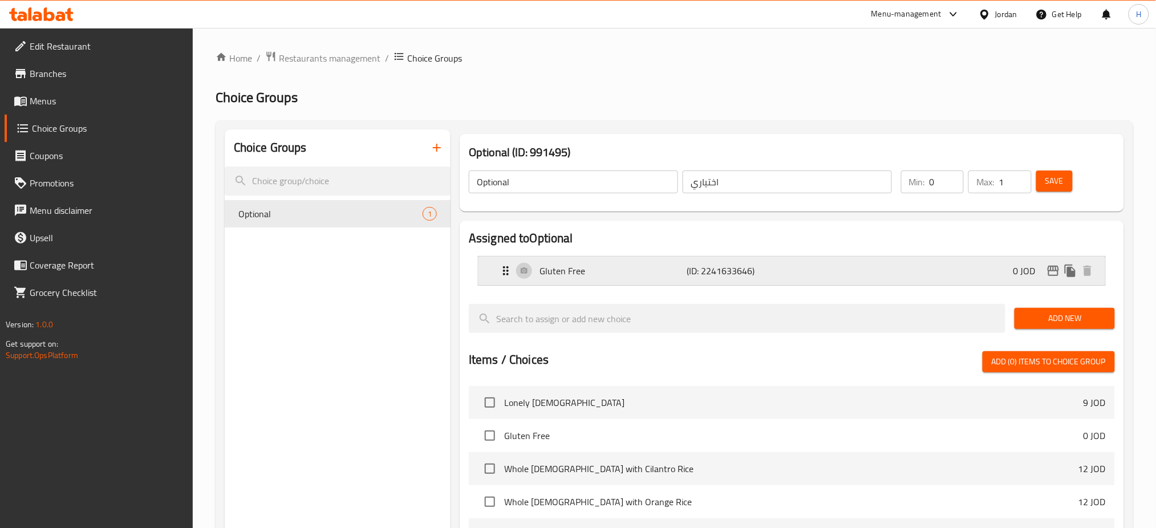
click at [1002, 274] on div "Gluten Free (ID: 2241633646) 0 JOD" at bounding box center [795, 271] width 592 height 29
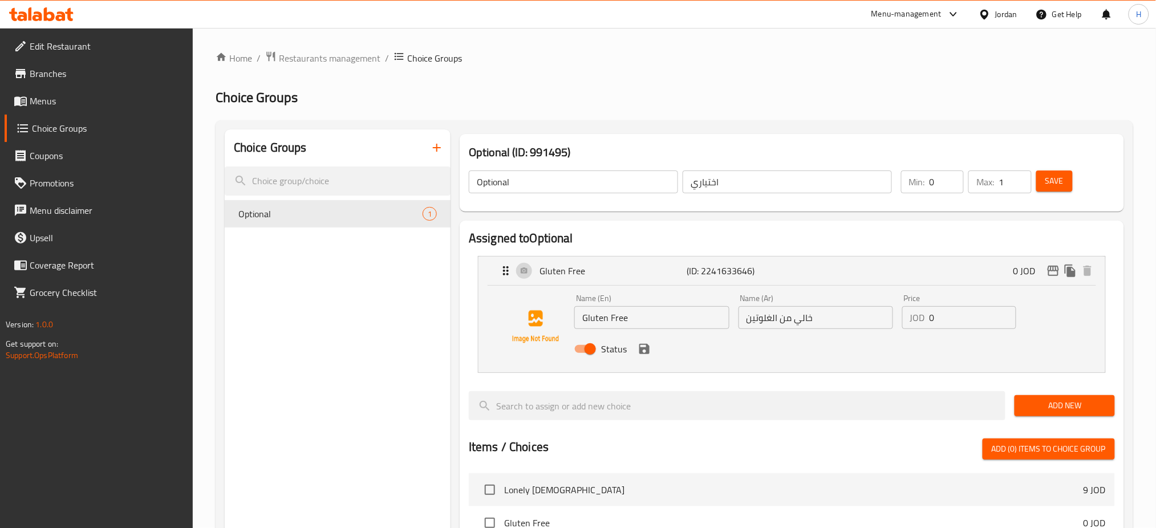
click at [855, 322] on input "خالي من الغلوتين" at bounding box center [815, 317] width 155 height 23
click at [642, 344] on icon "save" at bounding box center [644, 349] width 14 height 14
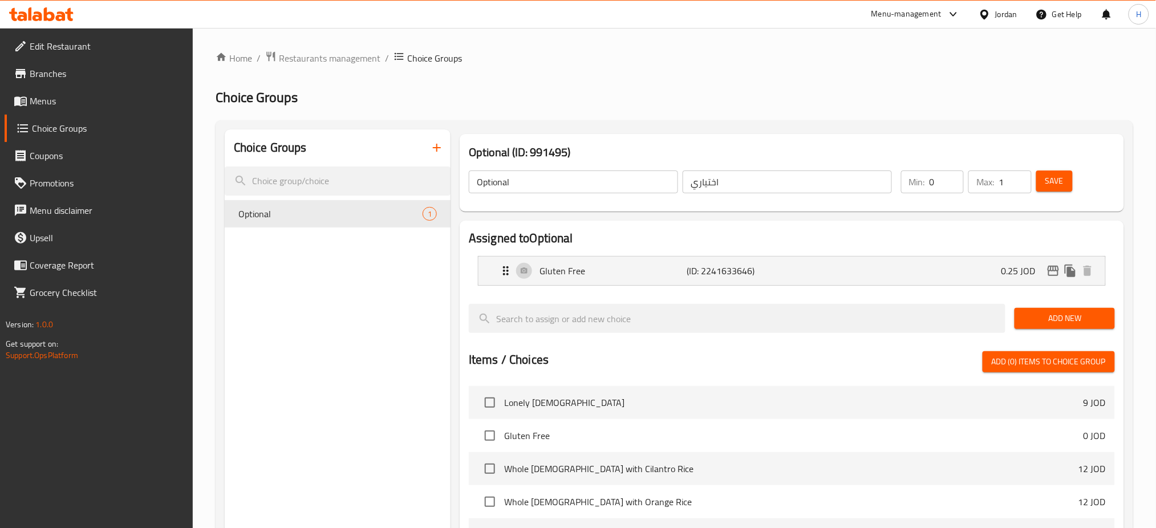
type input "0.25"
click at [1062, 178] on span "Save" at bounding box center [1054, 181] width 18 height 14
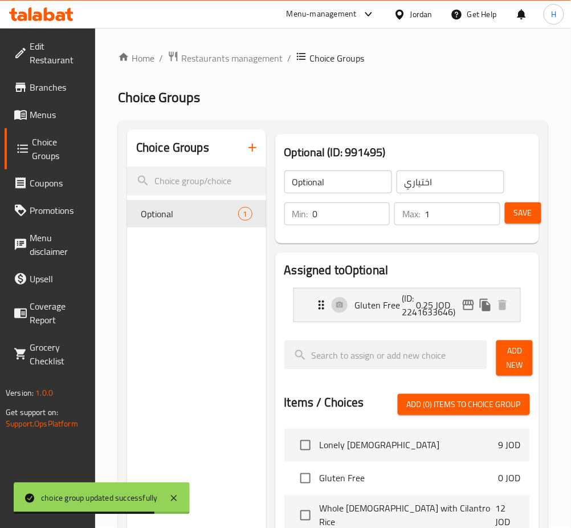
click at [41, 15] on icon at bounding box center [38, 16] width 10 height 10
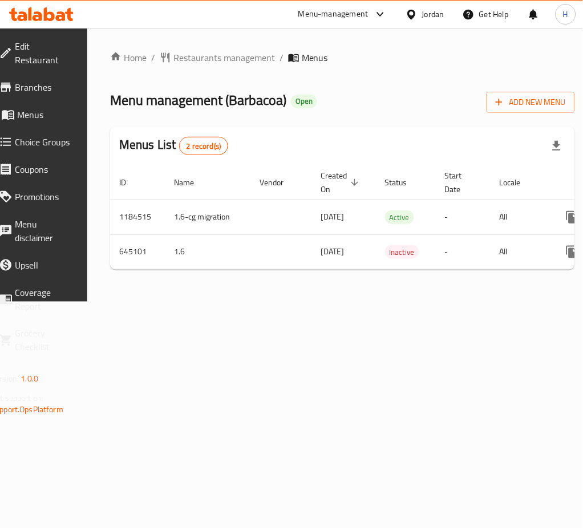
scroll to position [0, 126]
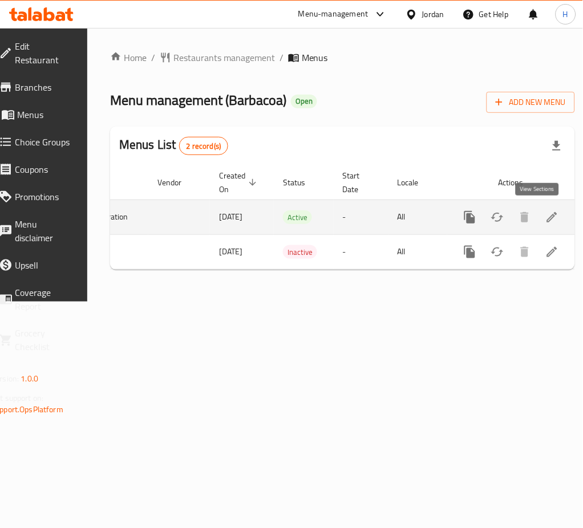
click at [545, 210] on icon "enhanced table" at bounding box center [552, 217] width 14 height 14
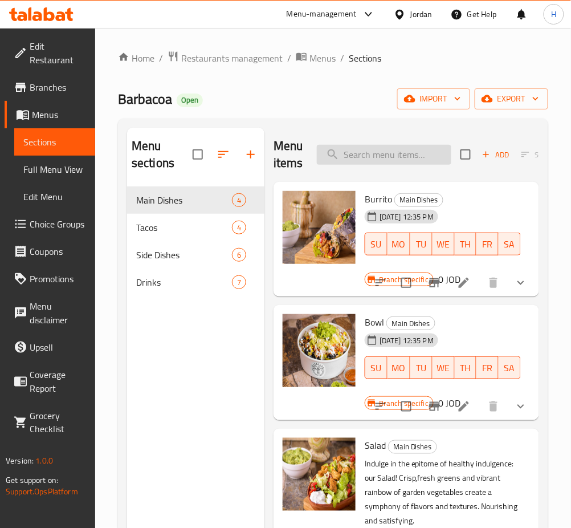
click at [399, 149] on input "search" at bounding box center [384, 155] width 135 height 20
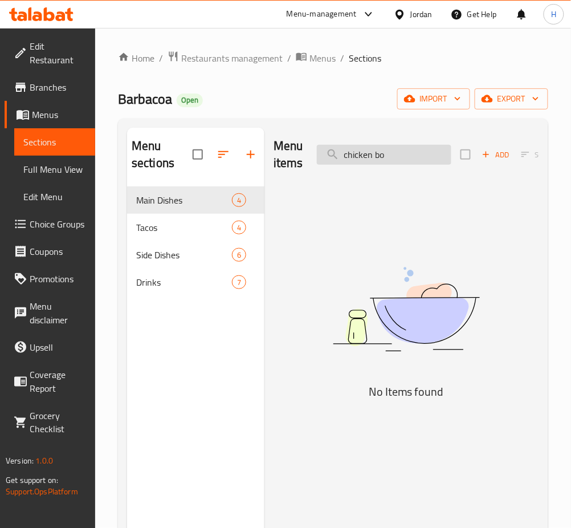
type input "chicken bow"
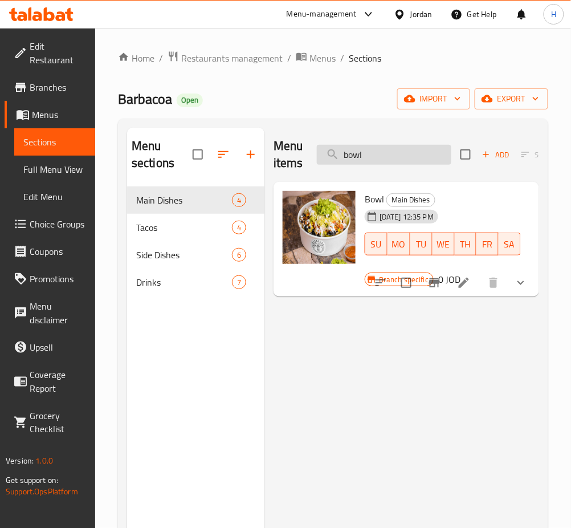
click at [420, 158] on input "bowl" at bounding box center [384, 155] width 135 height 20
type input "bur"
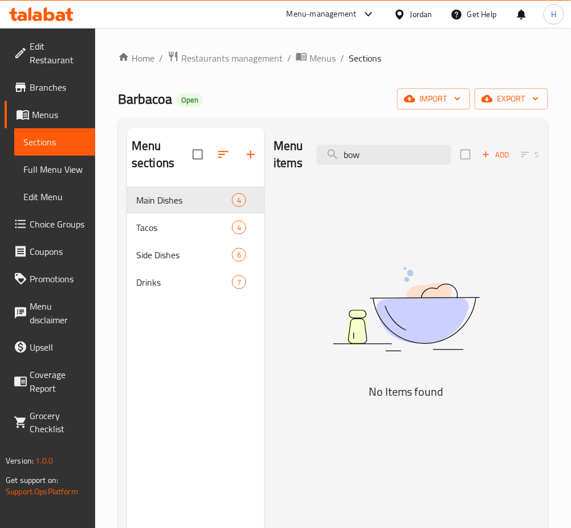
type input "bowl"
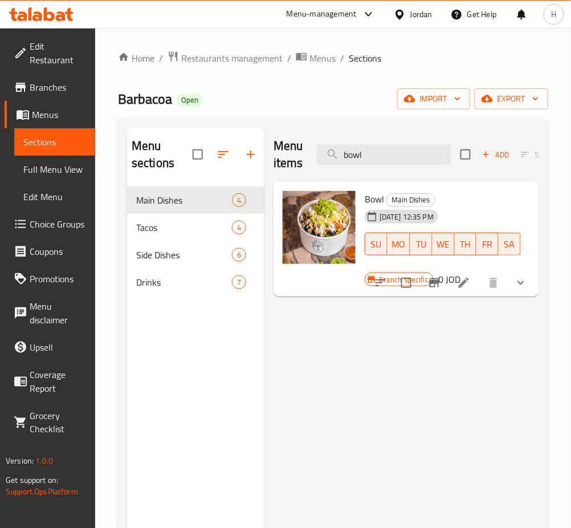
click at [522, 286] on icon "show more" at bounding box center [521, 283] width 14 height 14
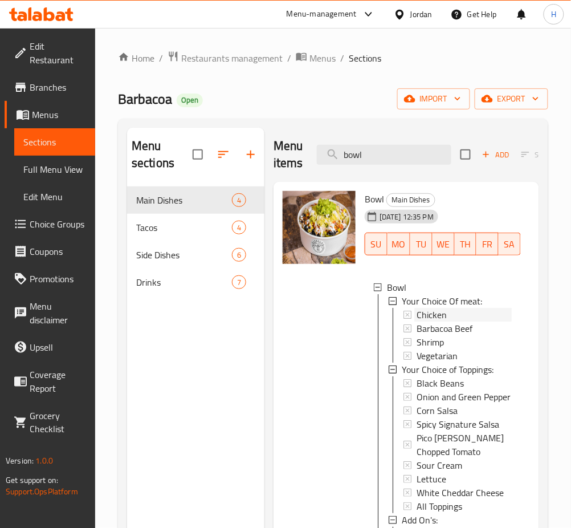
click at [451, 313] on div "Chicken" at bounding box center [464, 315] width 95 height 14
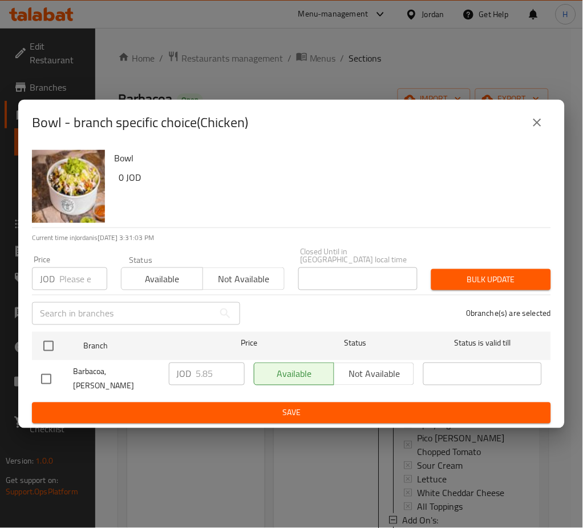
click at [261, 116] on div "Bowl - branch specific choice(Chicken)" at bounding box center [291, 123] width 546 height 46
click at [542, 129] on icon "close" at bounding box center [537, 123] width 14 height 14
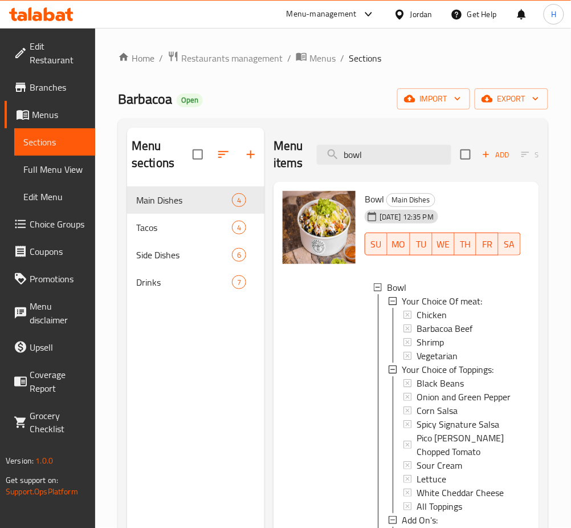
click at [43, 217] on span "Choice Groups" at bounding box center [58, 224] width 56 height 14
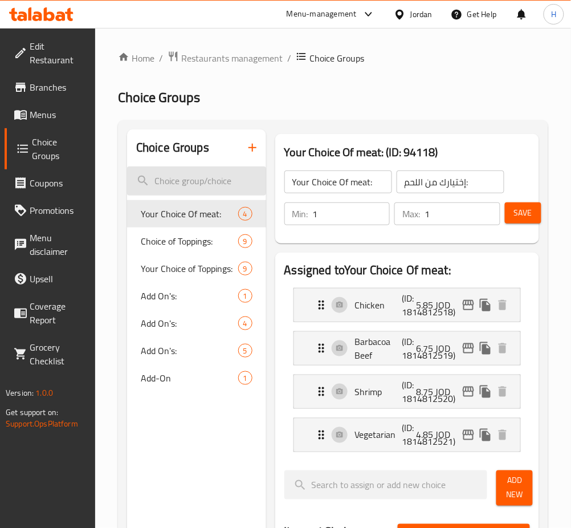
click at [198, 189] on input "search" at bounding box center [196, 181] width 139 height 29
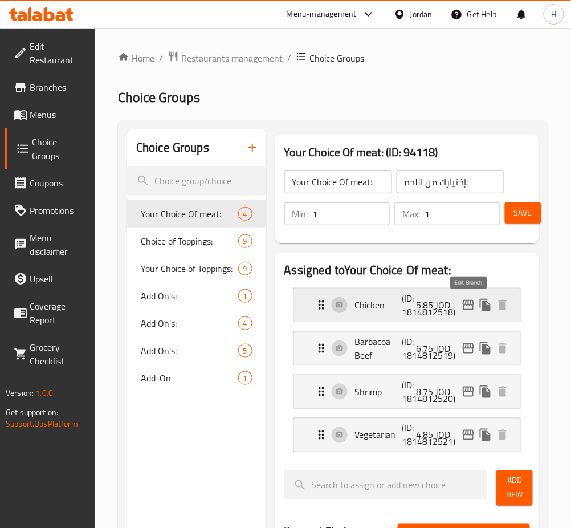
click at [468, 308] on icon "edit" at bounding box center [469, 305] width 14 height 14
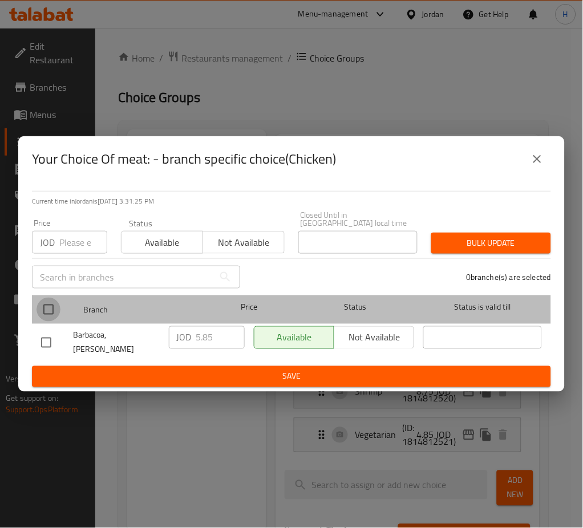
click at [42, 313] on input "checkbox" at bounding box center [48, 310] width 24 height 24
checkbox input "true"
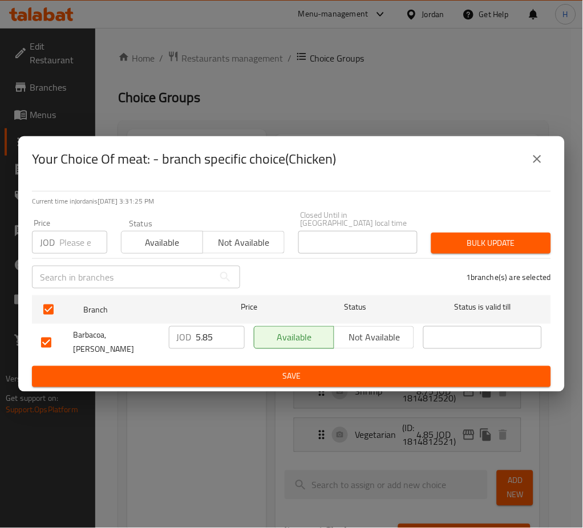
click at [216, 340] on input "5.85" at bounding box center [220, 337] width 48 height 23
type input "6.50"
click at [260, 366] on button "Save" at bounding box center [291, 376] width 519 height 21
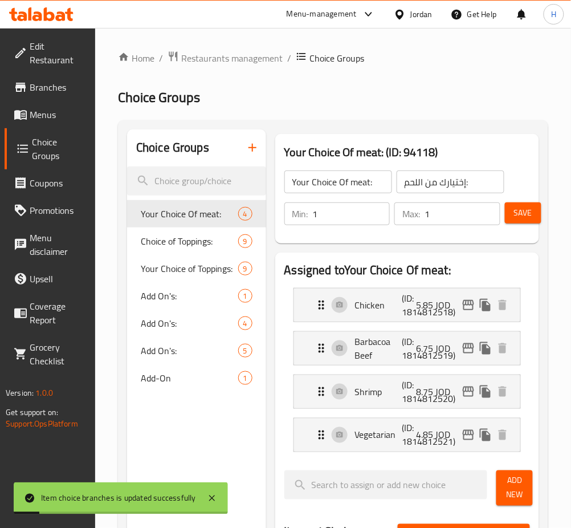
click at [518, 216] on span "Save" at bounding box center [523, 213] width 18 height 14
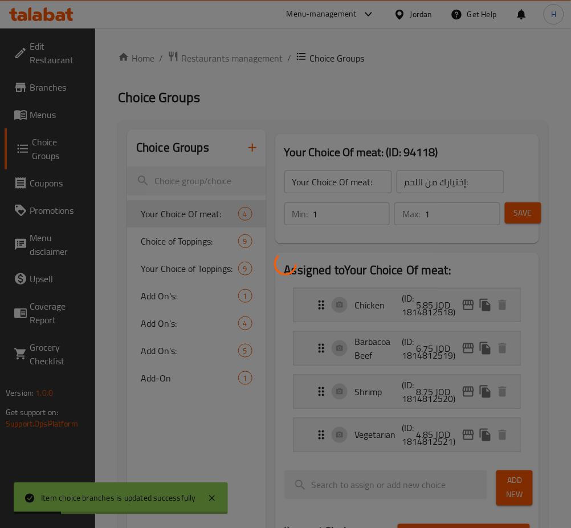
click at [469, 302] on div at bounding box center [285, 264] width 571 height 528
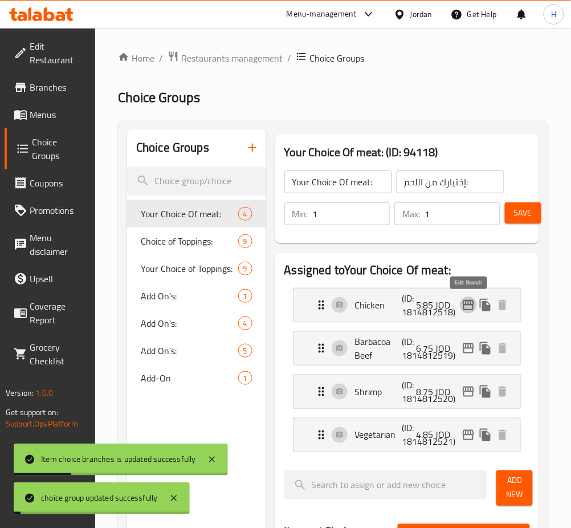
click at [469, 302] on icon "edit" at bounding box center [468, 305] width 11 height 10
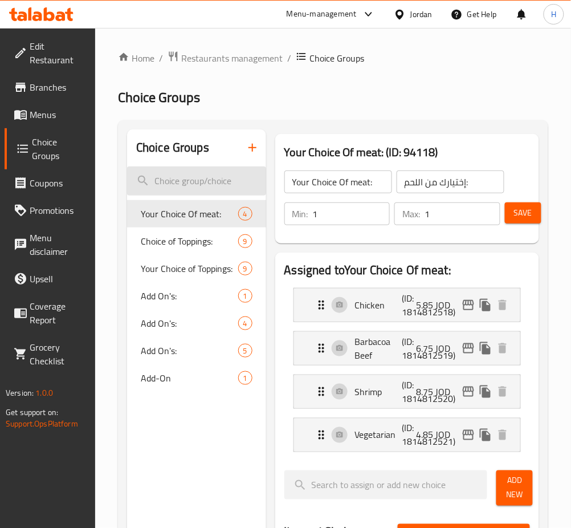
click at [222, 173] on input "search" at bounding box center [196, 181] width 139 height 29
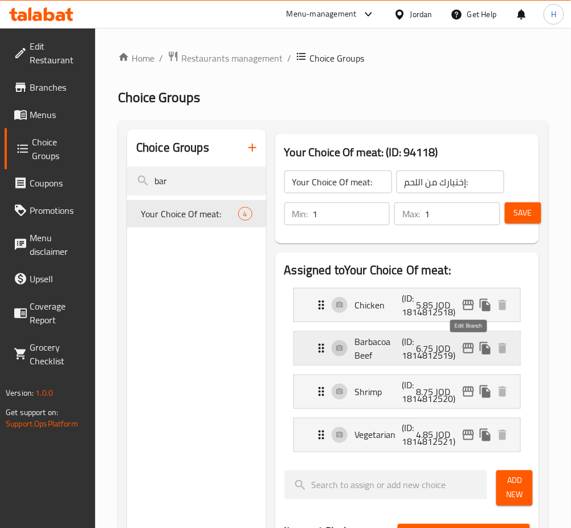
click at [471, 351] on icon "edit" at bounding box center [469, 349] width 14 height 14
type input "bar"
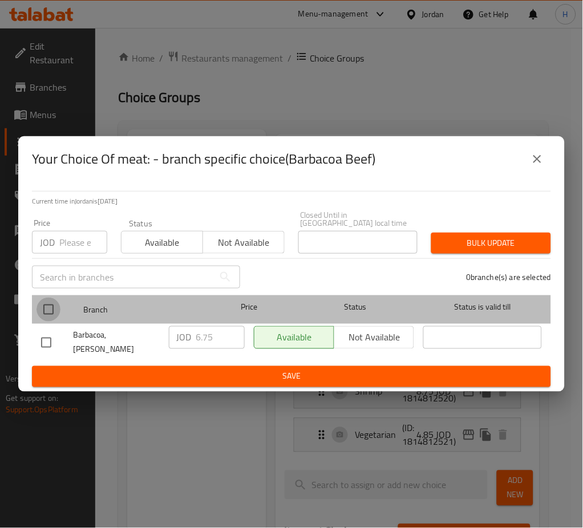
drag, startPoint x: 46, startPoint y: 307, endPoint x: 83, endPoint y: 262, distance: 59.1
click at [46, 307] on input "checkbox" at bounding box center [48, 310] width 24 height 24
checkbox input "true"
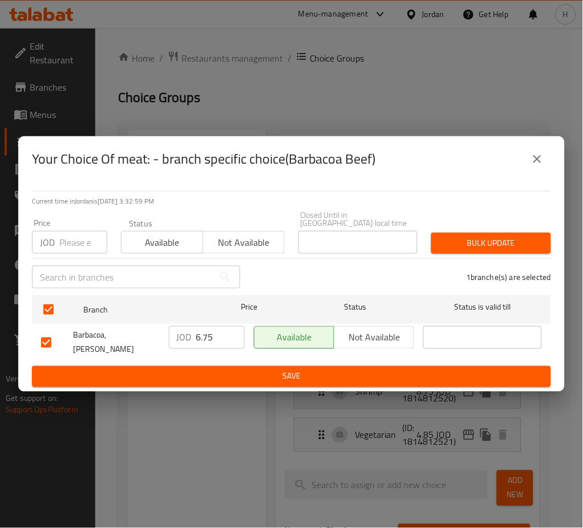
click at [84, 238] on input "number" at bounding box center [83, 242] width 48 height 23
type input "7.50"
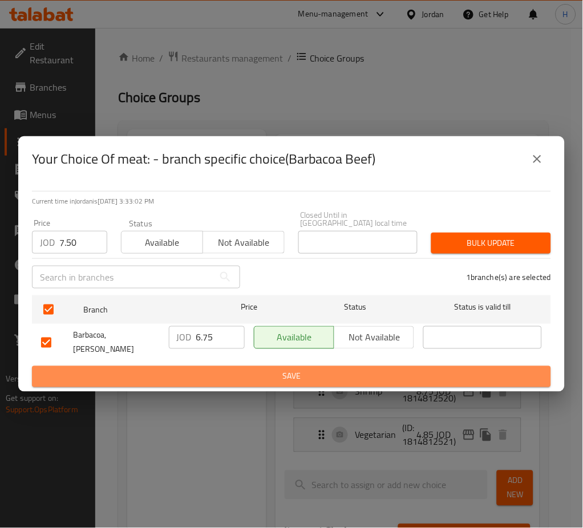
click at [303, 369] on span "Save" at bounding box center [291, 376] width 501 height 14
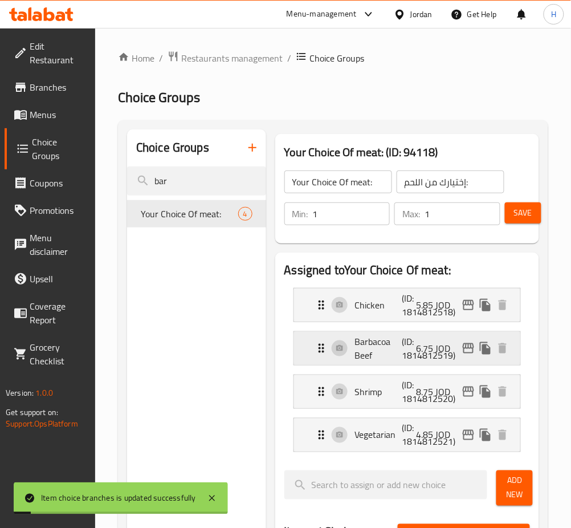
click at [467, 355] on icon "edit" at bounding box center [469, 349] width 14 height 14
click at [467, 343] on icon "edit" at bounding box center [469, 349] width 14 height 14
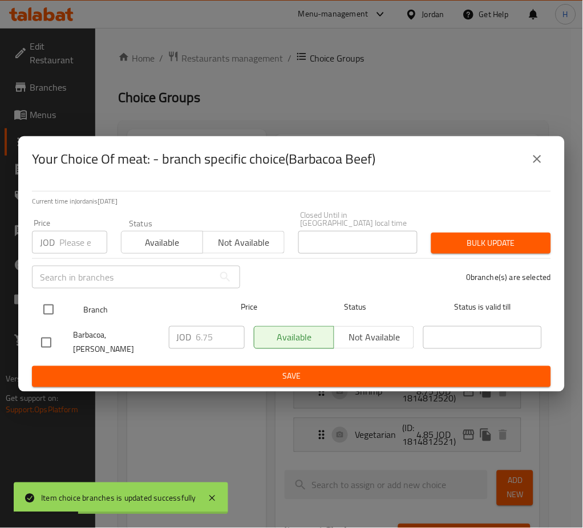
click at [49, 306] on input "checkbox" at bounding box center [48, 310] width 24 height 24
checkbox input "true"
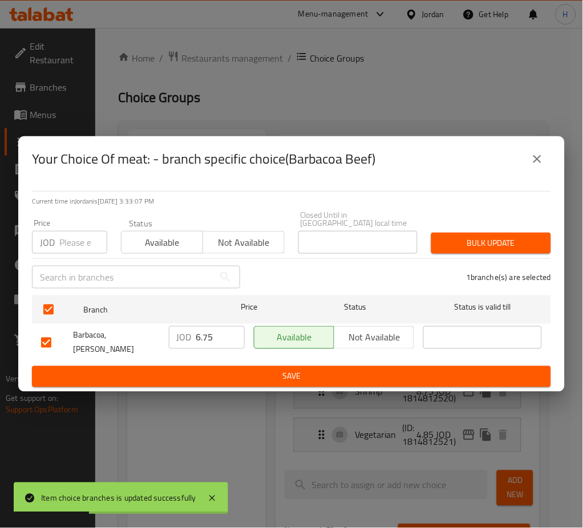
click at [76, 232] on input "number" at bounding box center [83, 242] width 48 height 23
type input "7.50"
click at [488, 249] on span "Bulk update" at bounding box center [490, 243] width 101 height 14
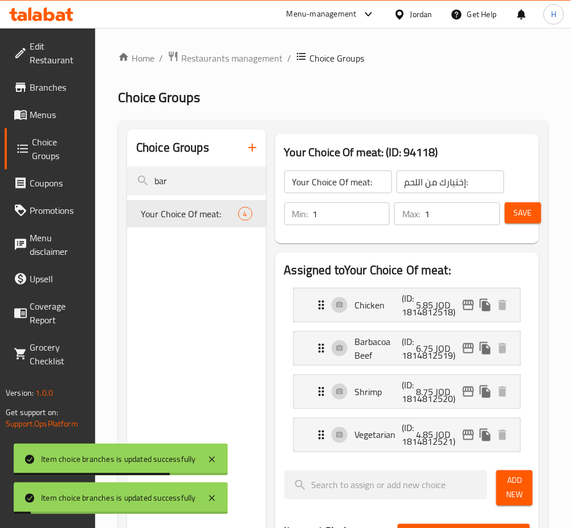
click at [468, 346] on icon "edit" at bounding box center [469, 349] width 14 height 14
click at [525, 218] on span "Save" at bounding box center [523, 213] width 18 height 14
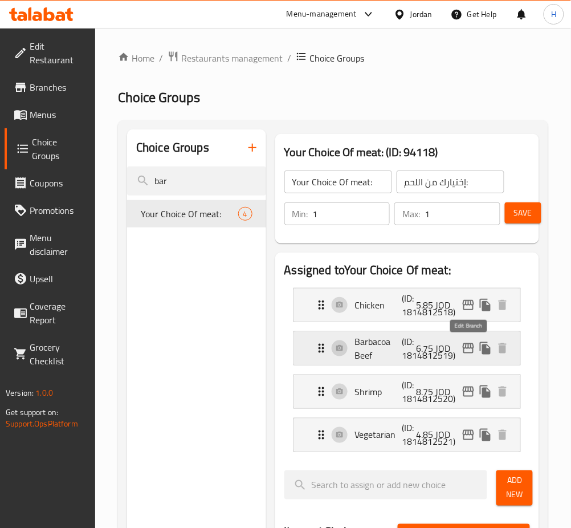
click at [463, 349] on icon "edit" at bounding box center [469, 349] width 14 height 14
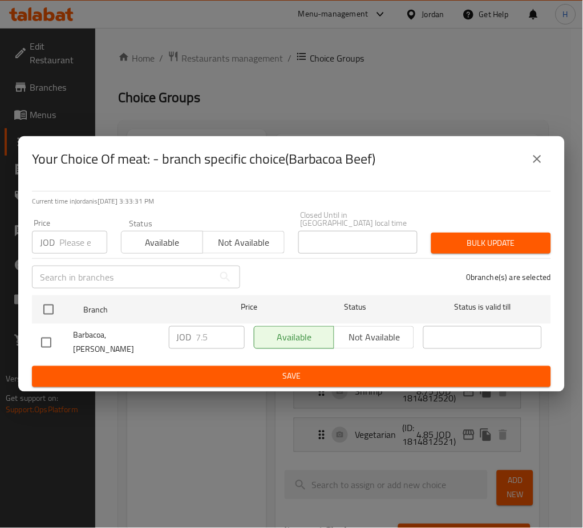
click at [536, 166] on icon "close" at bounding box center [537, 159] width 14 height 14
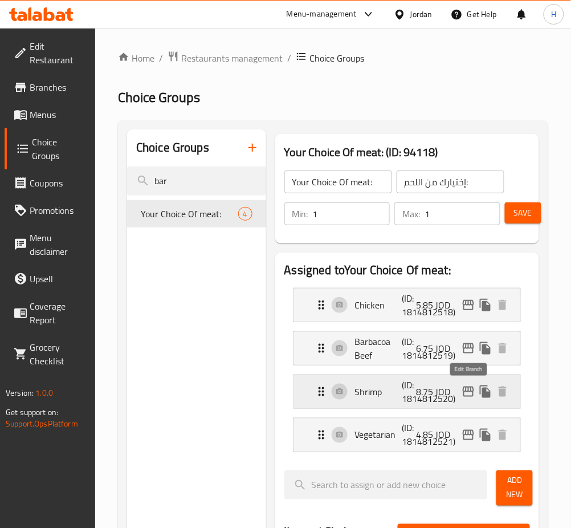
click at [469, 391] on icon "edit" at bounding box center [468, 392] width 11 height 10
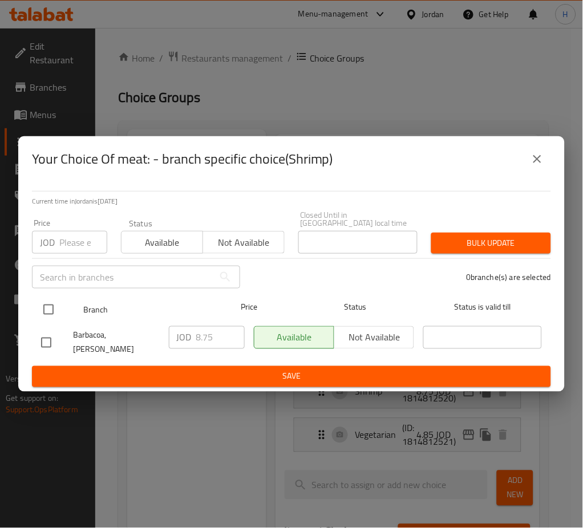
click at [48, 306] on input "checkbox" at bounding box center [48, 310] width 24 height 24
checkbox input "true"
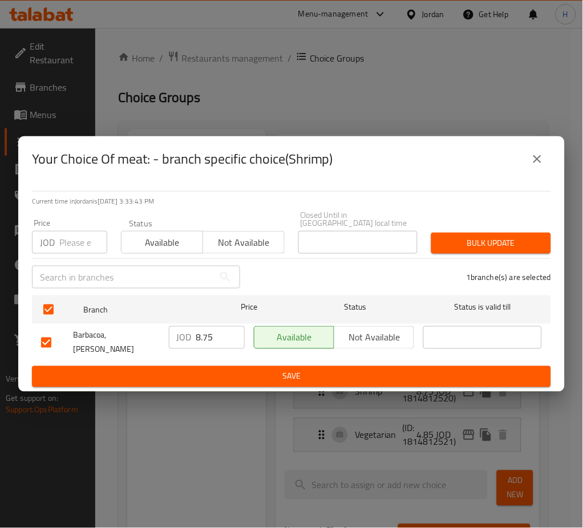
click at [63, 250] on input "number" at bounding box center [83, 242] width 48 height 23
type input "9.25"
click at [457, 250] on span "Bulk update" at bounding box center [490, 243] width 101 height 14
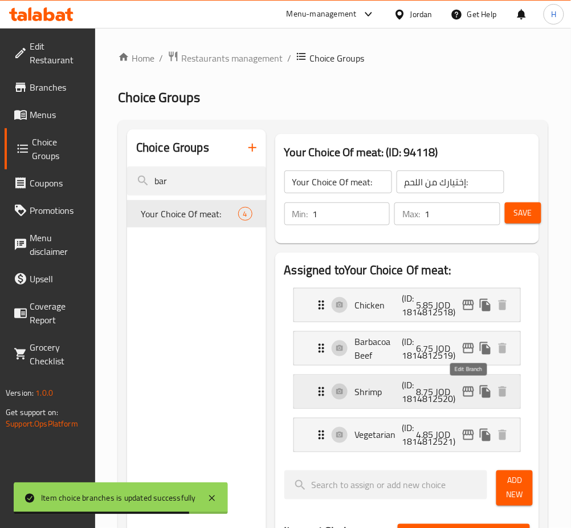
click at [470, 393] on icon "edit" at bounding box center [469, 392] width 14 height 14
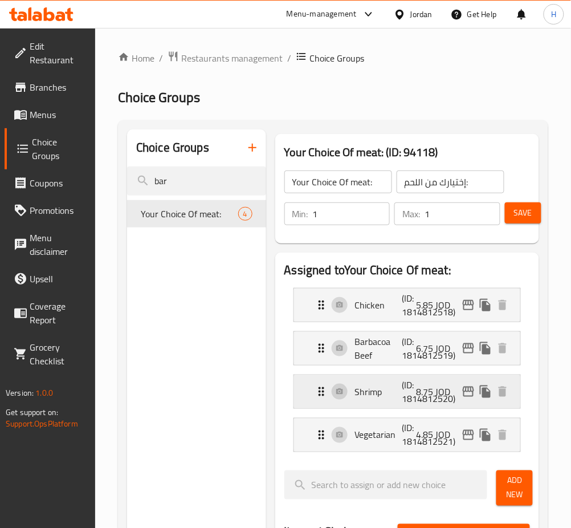
click at [466, 391] on icon "edit" at bounding box center [469, 392] width 14 height 14
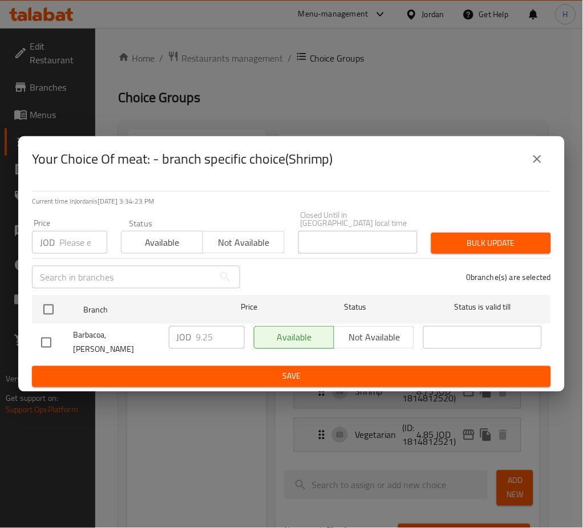
click at [541, 166] on icon "close" at bounding box center [537, 159] width 14 height 14
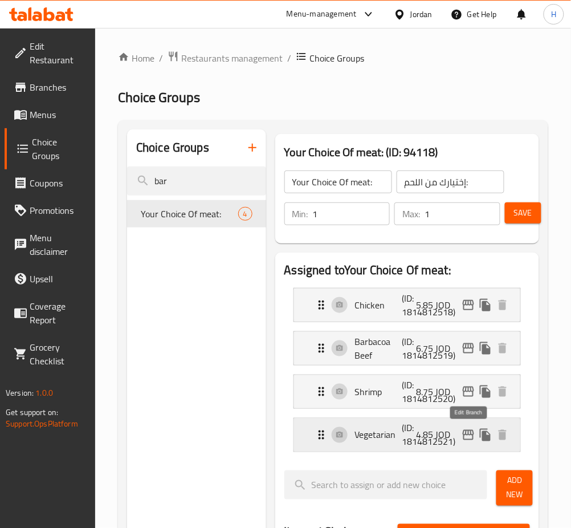
click at [468, 431] on icon "edit" at bounding box center [468, 435] width 11 height 10
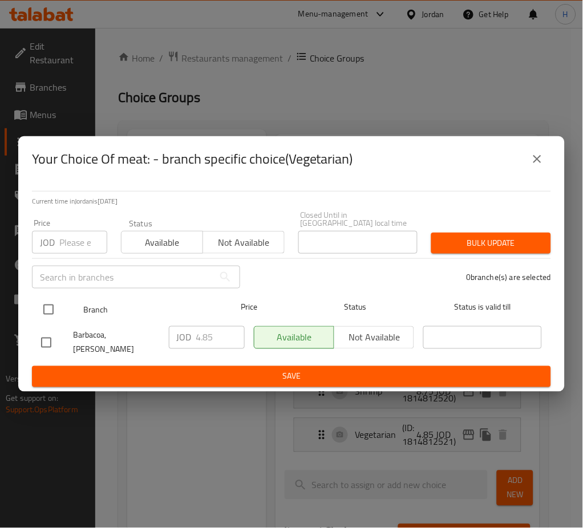
click at [49, 304] on input "checkbox" at bounding box center [48, 310] width 24 height 24
checkbox input "true"
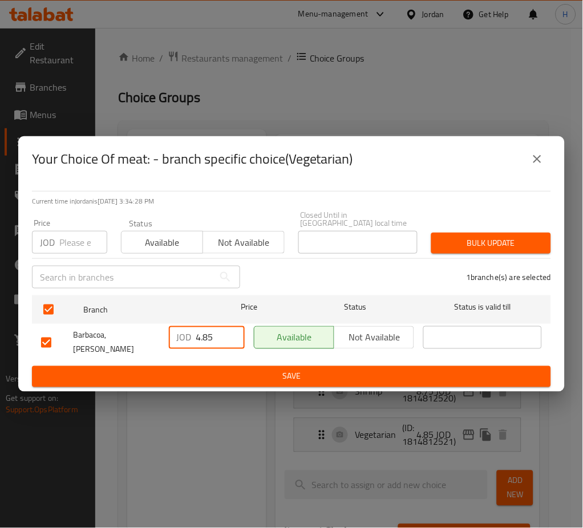
drag, startPoint x: 224, startPoint y: 345, endPoint x: 192, endPoint y: 335, distance: 32.8
click at [192, 338] on div "JOD 4.85 ​" at bounding box center [207, 337] width 76 height 23
type input "5.50"
click at [484, 245] on span "Bulk update" at bounding box center [490, 243] width 101 height 14
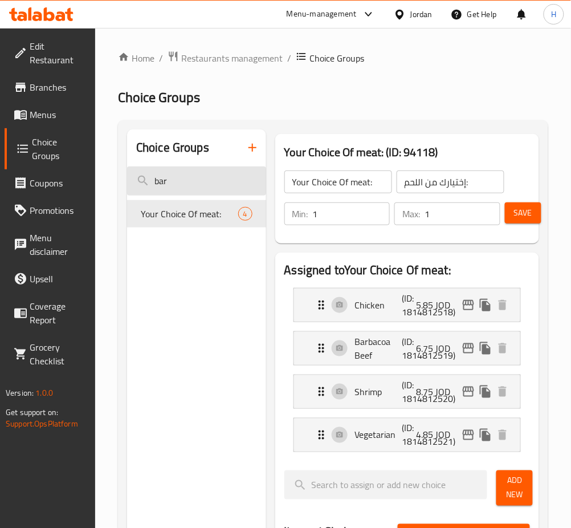
click at [221, 169] on input "bar" at bounding box center [196, 181] width 139 height 29
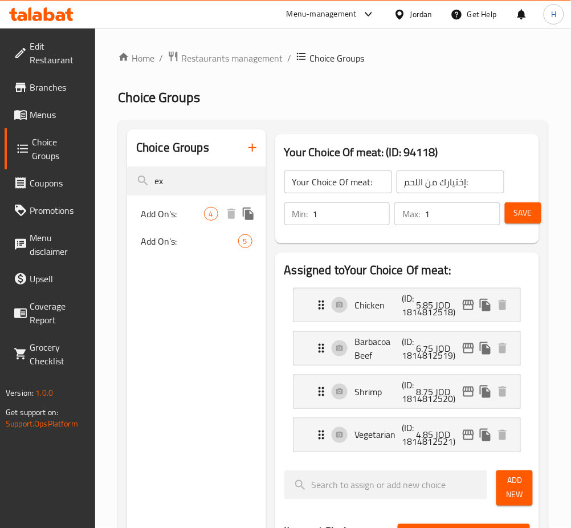
type input "ex"
click at [163, 214] on span "Add On's:" at bounding box center [172, 214] width 63 height 14
type input "Add On's:"
type input "الإضافات:"
type input "0"
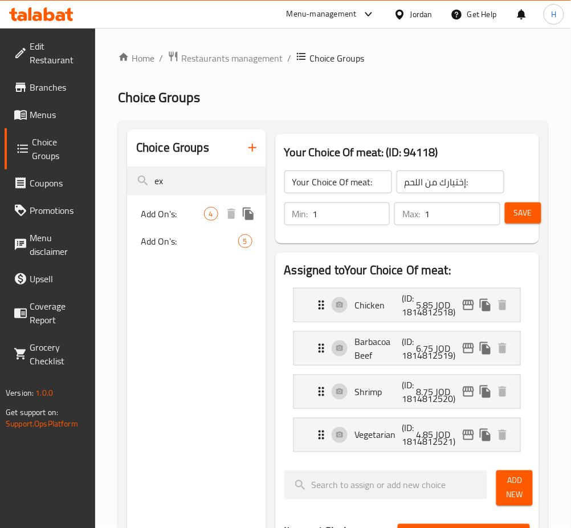
type input "4"
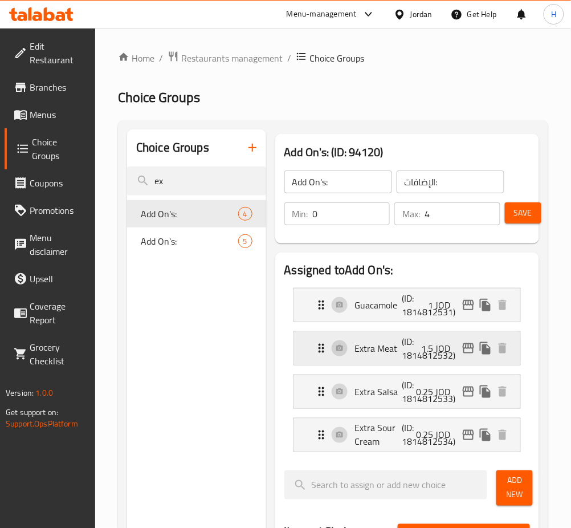
click at [434, 358] on p "(ID: 1814812532)" at bounding box center [418, 348] width 31 height 27
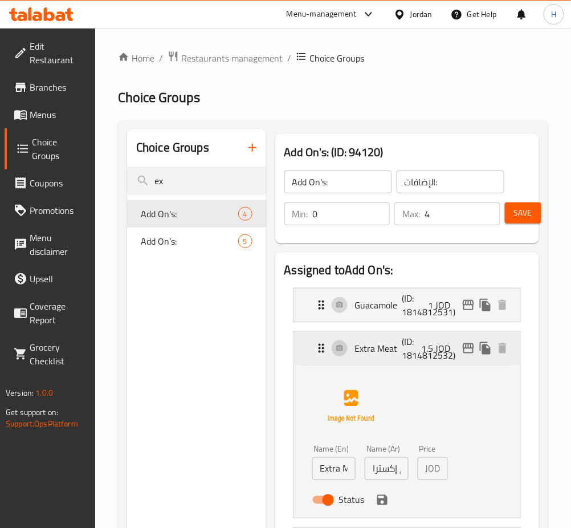
click at [465, 346] on icon "edit" at bounding box center [469, 349] width 14 height 14
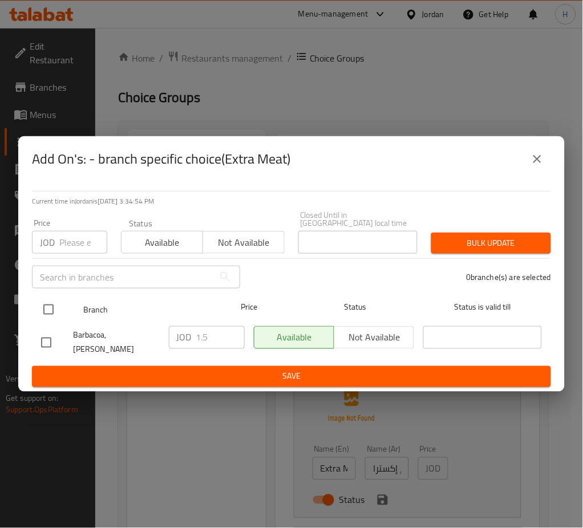
click at [50, 308] on input "checkbox" at bounding box center [48, 310] width 24 height 24
checkbox input "true"
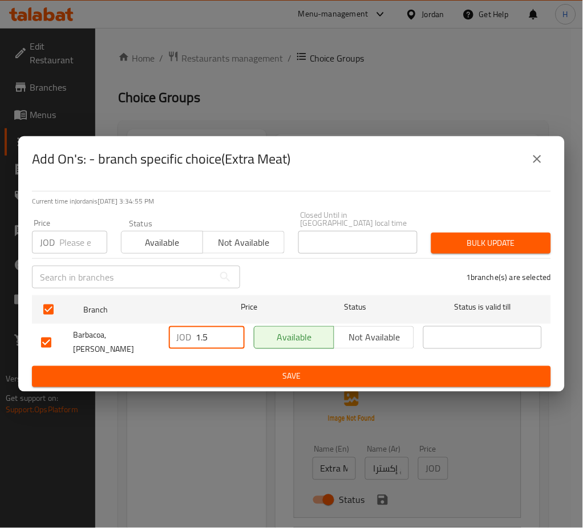
click at [201, 330] on input "1.5" at bounding box center [220, 337] width 48 height 23
type input "2.50"
click at [464, 238] on span "Bulk update" at bounding box center [490, 243] width 101 height 14
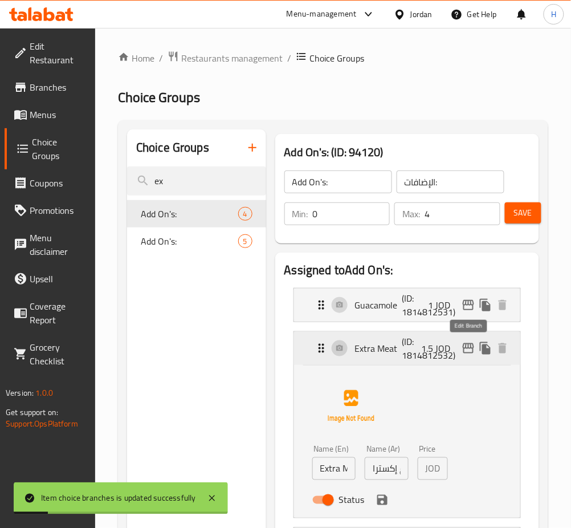
click at [464, 346] on icon "edit" at bounding box center [468, 348] width 11 height 10
click at [466, 347] on icon "edit" at bounding box center [469, 349] width 14 height 14
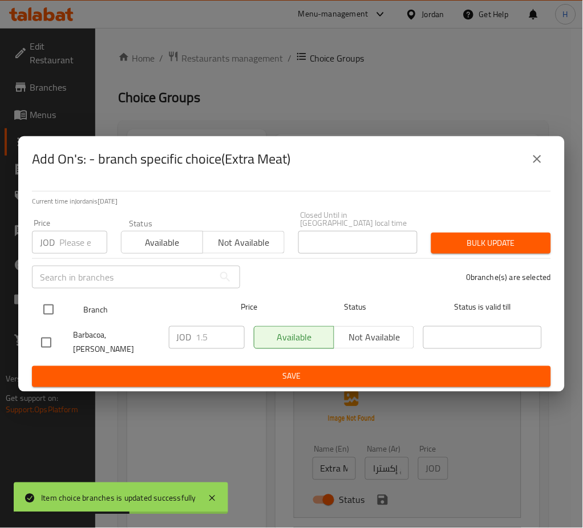
click at [53, 314] on input "checkbox" at bounding box center [48, 310] width 24 height 24
checkbox input "true"
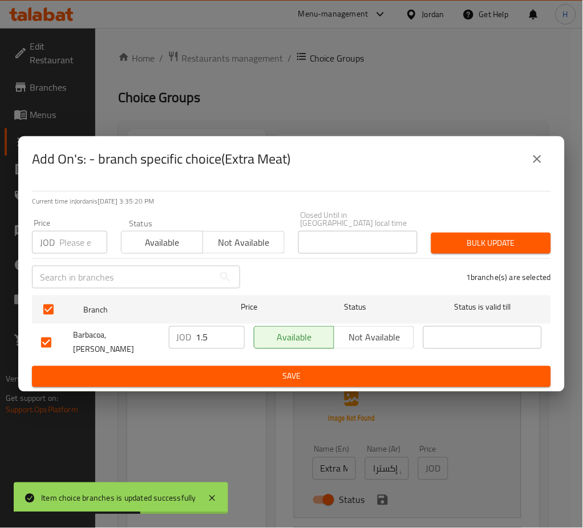
click at [218, 336] on input "1.5" at bounding box center [220, 337] width 48 height 23
type input "2.50"
click at [282, 369] on span "Save" at bounding box center [291, 376] width 501 height 14
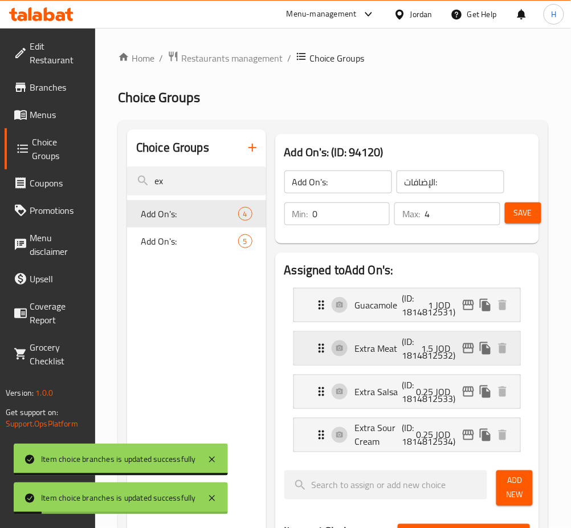
click at [470, 347] on icon "edit" at bounding box center [469, 349] width 14 height 14
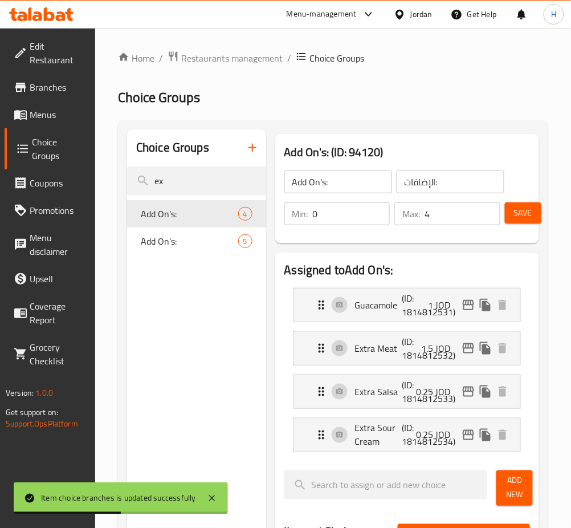
click at [521, 218] on span "Save" at bounding box center [523, 213] width 18 height 14
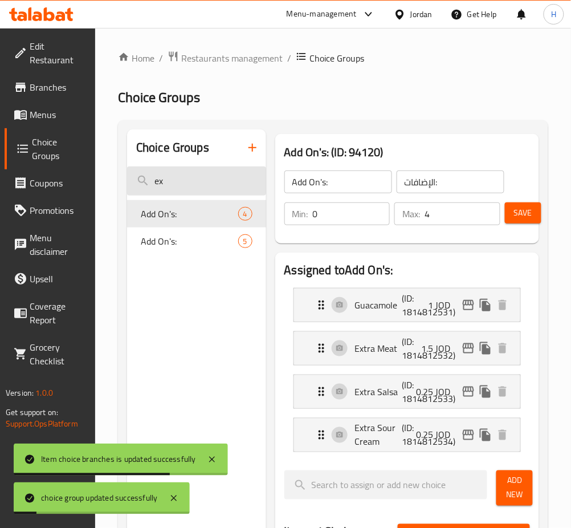
click at [205, 173] on input "ex" at bounding box center [196, 181] width 139 height 29
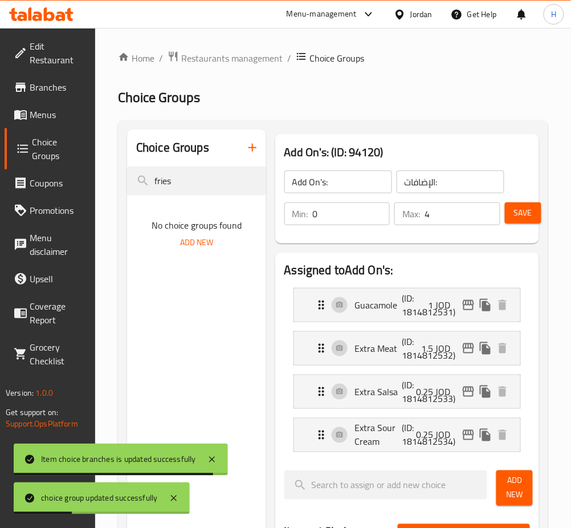
type input "fries"
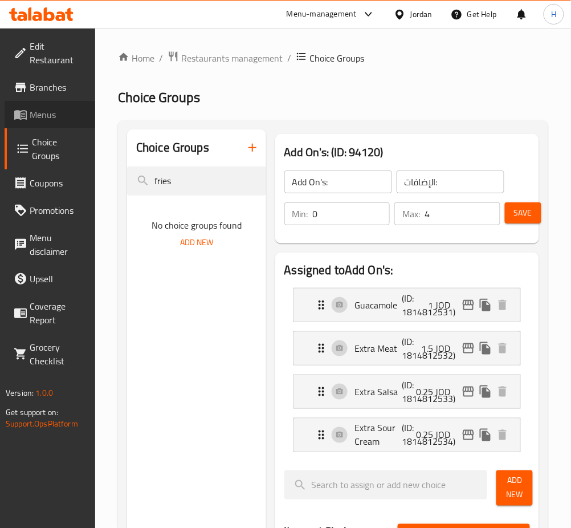
click at [58, 109] on span "Menus" at bounding box center [58, 115] width 56 height 14
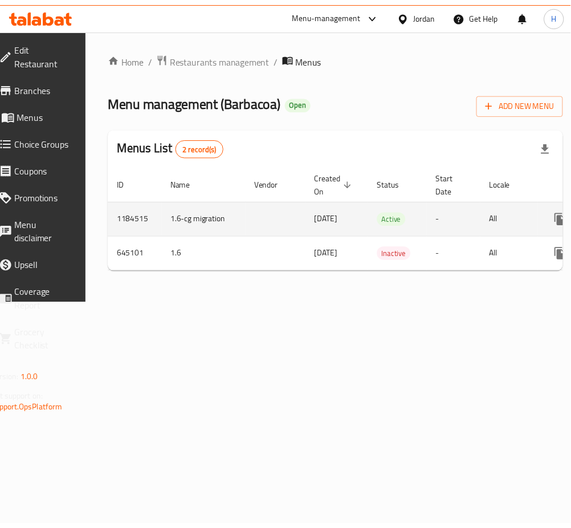
scroll to position [0, 126]
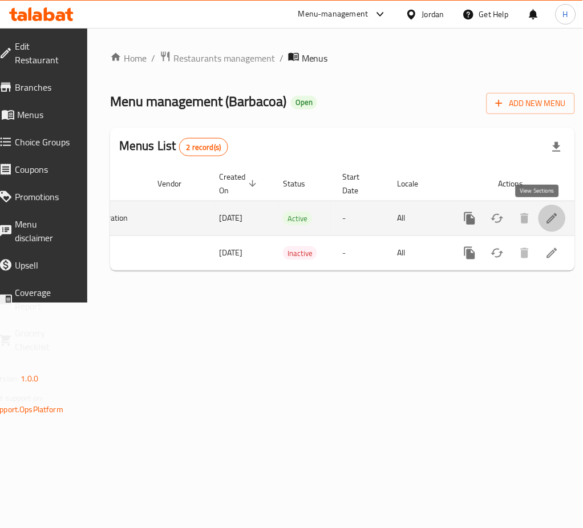
click at [545, 213] on icon "enhanced table" at bounding box center [552, 219] width 14 height 14
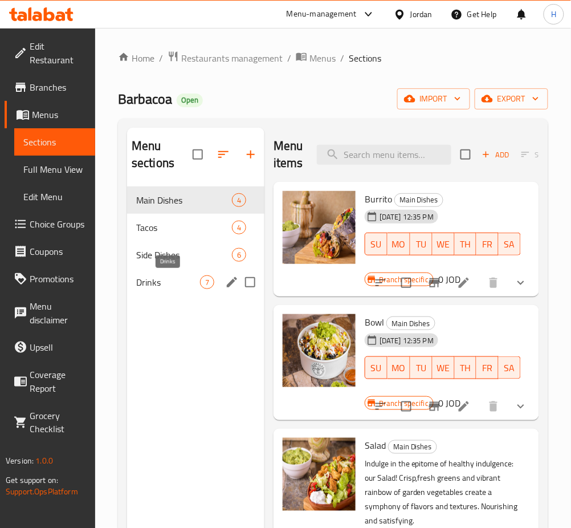
click at [177, 278] on span "Drinks" at bounding box center [168, 282] width 64 height 14
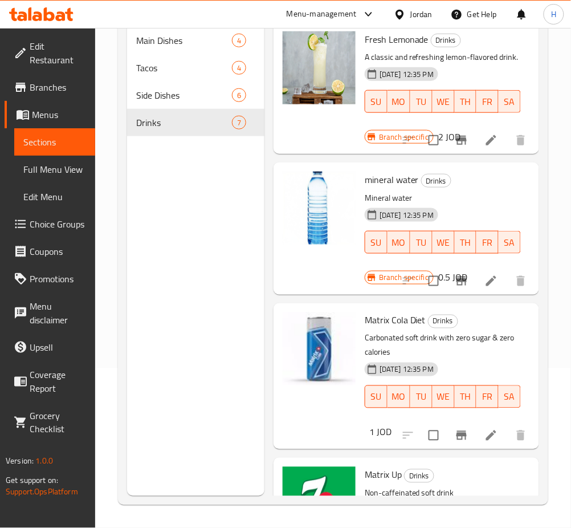
scroll to position [380, 0]
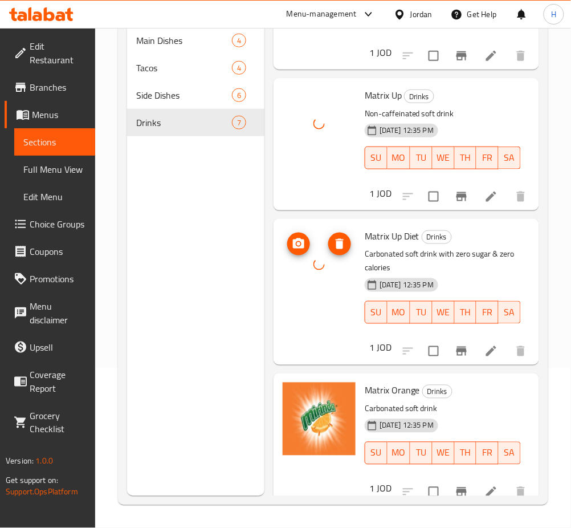
click at [323, 271] on icon at bounding box center [319, 265] width 14 height 14
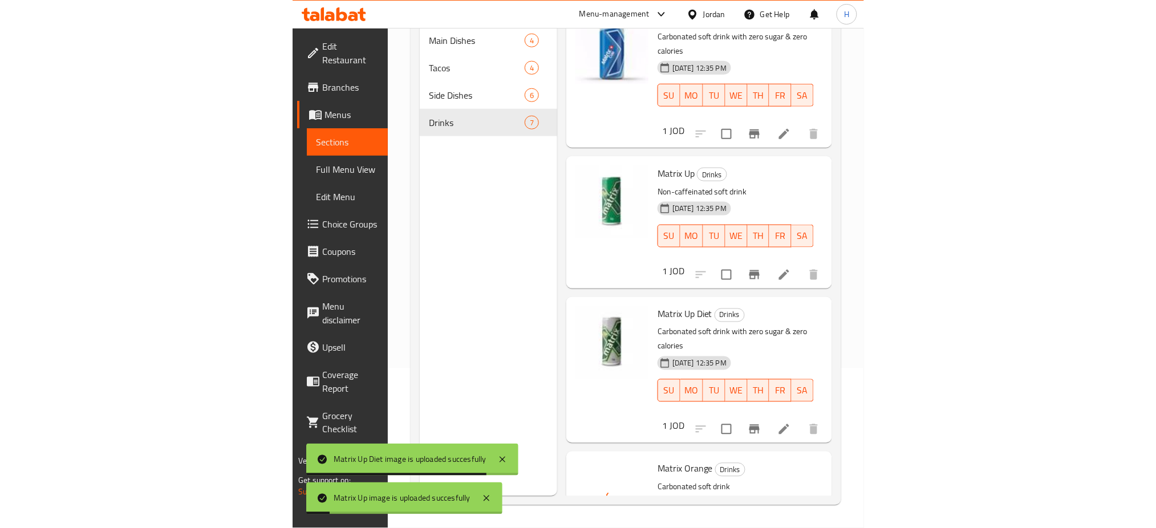
scroll to position [251, 0]
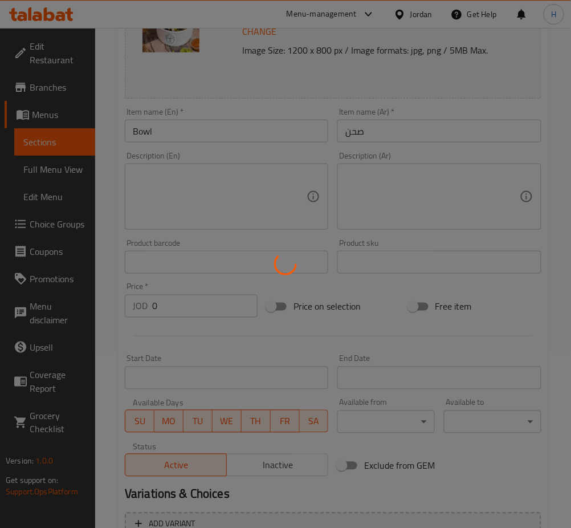
type input "إختيارك من اللحم:"
type input "1"
type input "اختيار التوبينج:"
type input "0"
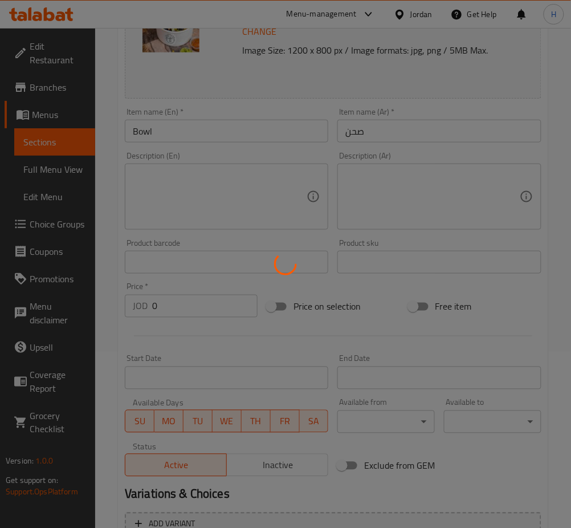
type input "8"
type input "الإضافات:"
type input "0"
type input "4"
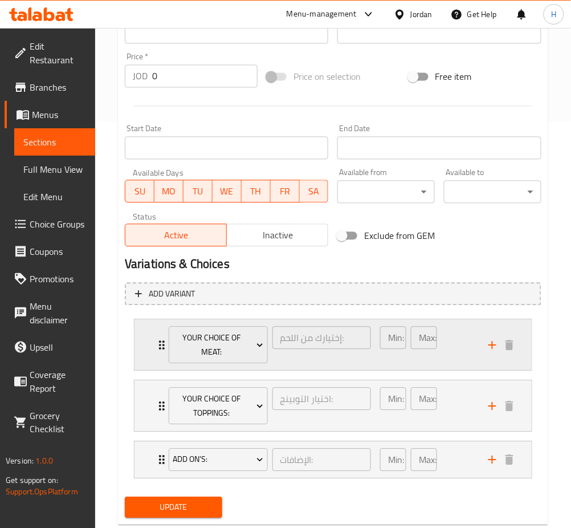
click at [143, 341] on div "Your Choice Of meat: إختيارك من اللحم: ​ Min: 1 ​ Max: 1 ​" at bounding box center [333, 345] width 397 height 51
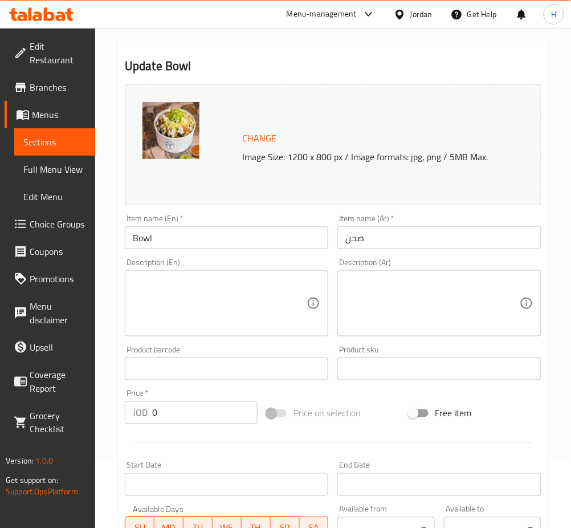
scroll to position [0, 0]
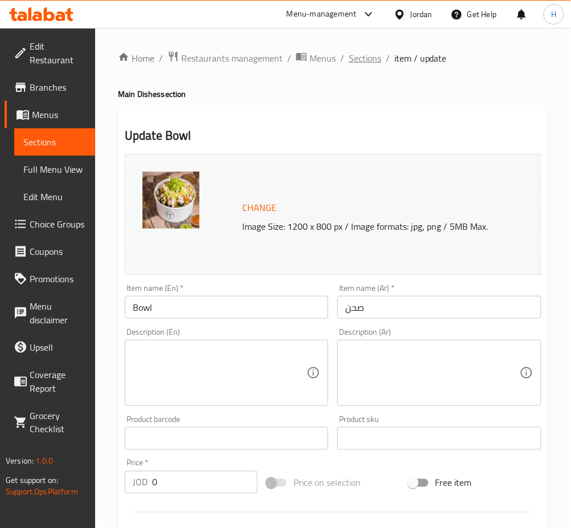
click at [368, 65] on span "Sections" at bounding box center [365, 58] width 33 height 14
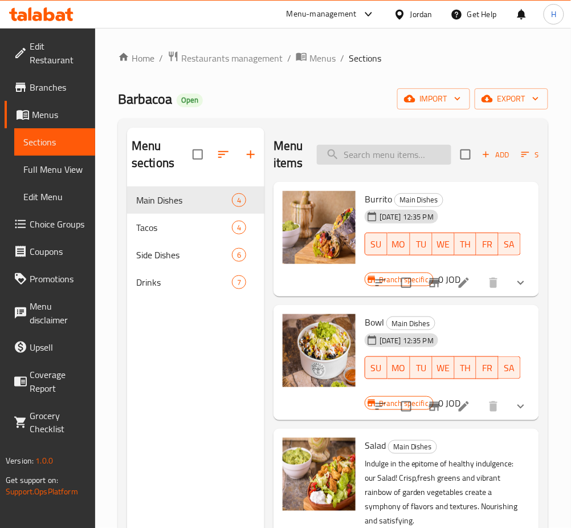
click at [402, 160] on input "search" at bounding box center [384, 155] width 135 height 20
click at [514, 401] on icon "show more" at bounding box center [521, 407] width 14 height 14
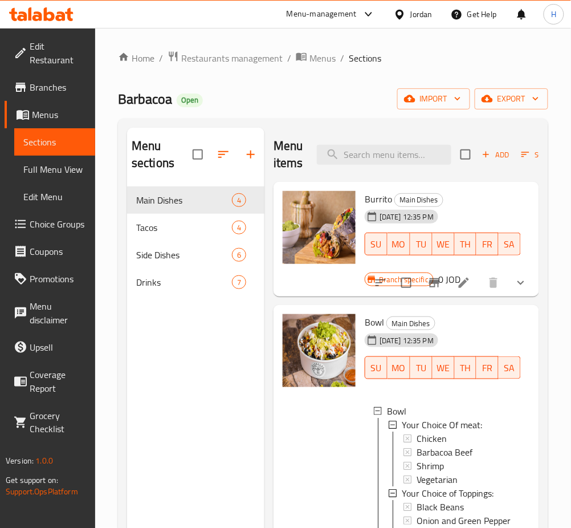
click at [514, 277] on icon "show more" at bounding box center [521, 283] width 14 height 14
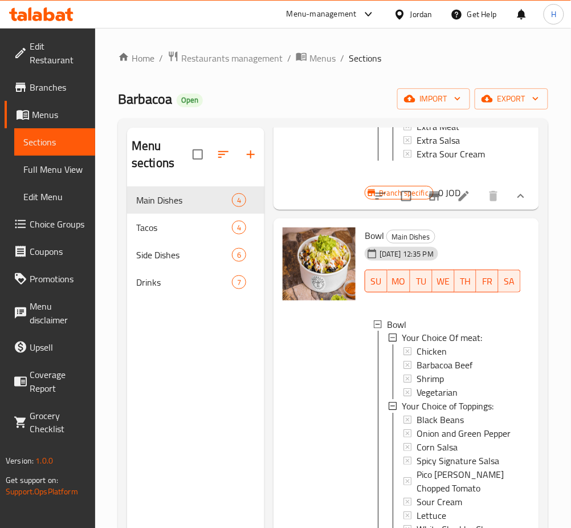
scroll to position [532, 0]
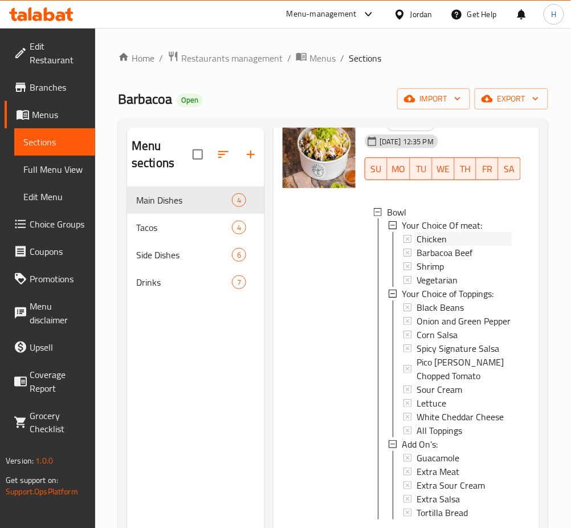
click at [428, 246] on span "Chicken" at bounding box center [432, 240] width 30 height 14
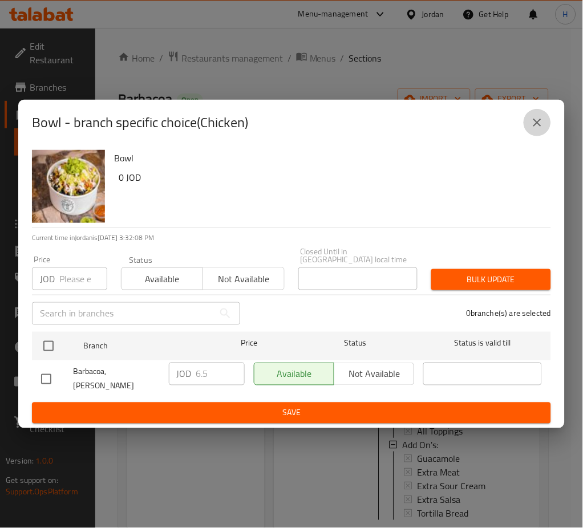
click at [541, 129] on icon "close" at bounding box center [537, 123] width 14 height 14
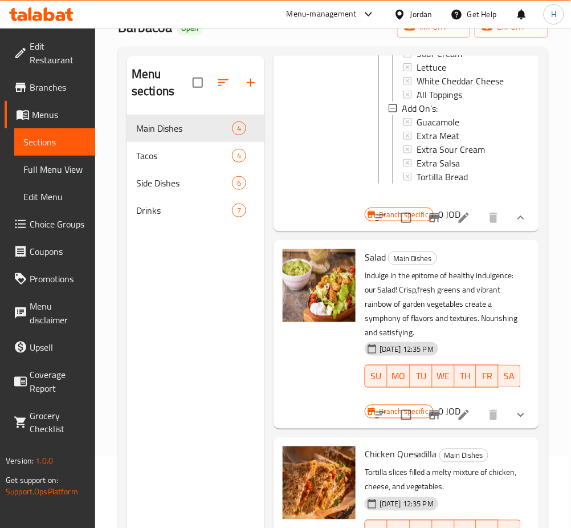
scroll to position [160, 0]
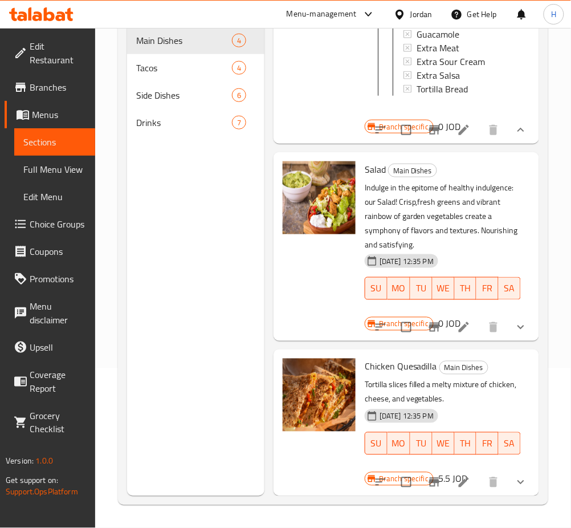
click at [514, 320] on icon "show more" at bounding box center [521, 327] width 14 height 14
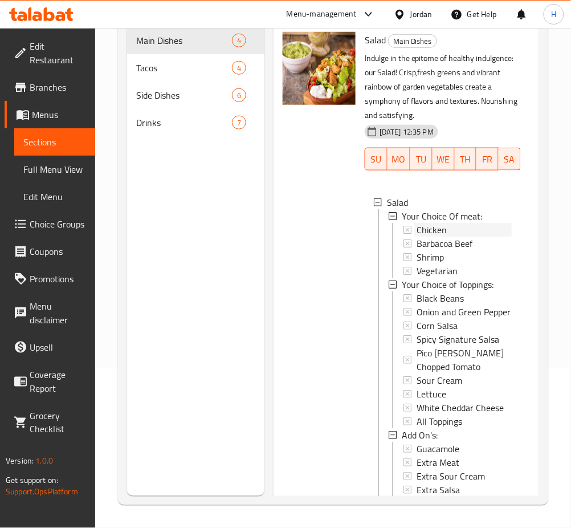
click at [461, 237] on div "Chicken" at bounding box center [464, 230] width 95 height 14
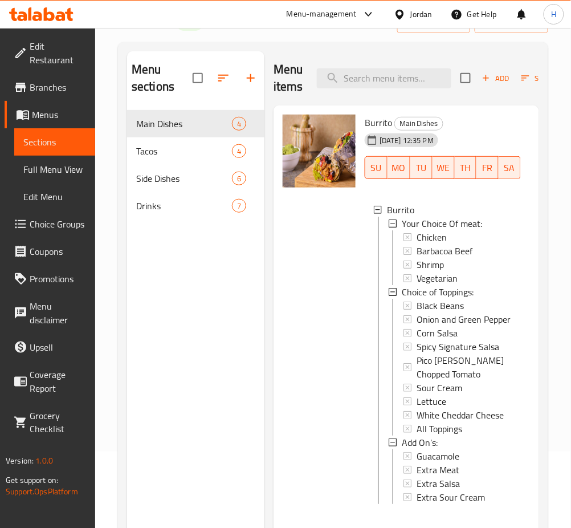
scroll to position [0, 0]
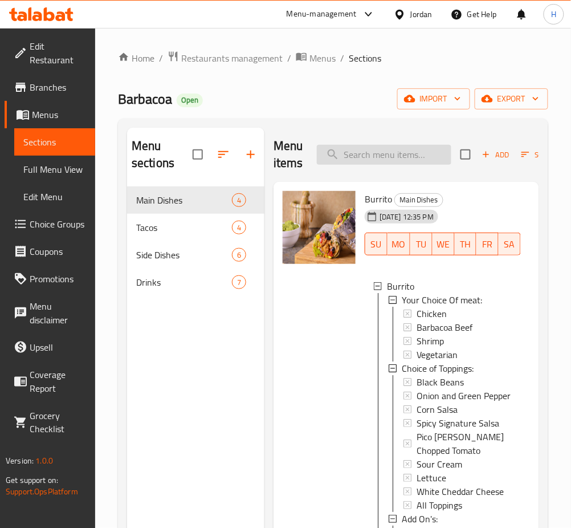
click at [372, 150] on input "search" at bounding box center [384, 155] width 135 height 20
type input "barb"
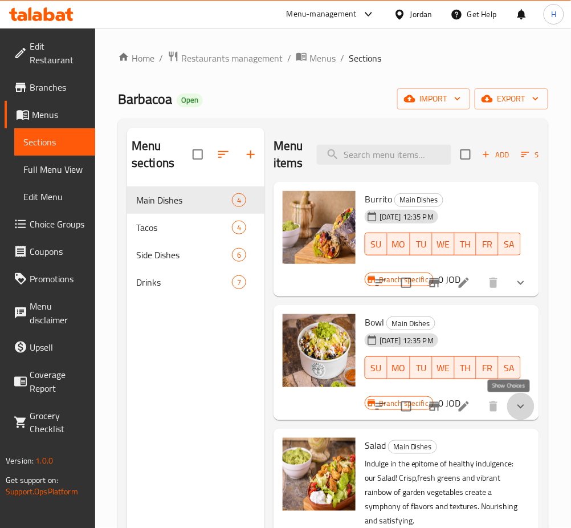
click at [514, 408] on icon "show more" at bounding box center [521, 407] width 14 height 14
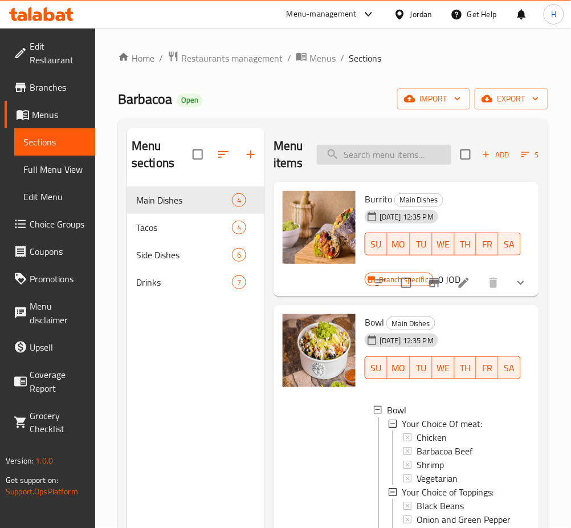
click at [435, 144] on div "Menu items Add Sort Manage items" at bounding box center [407, 155] width 266 height 54
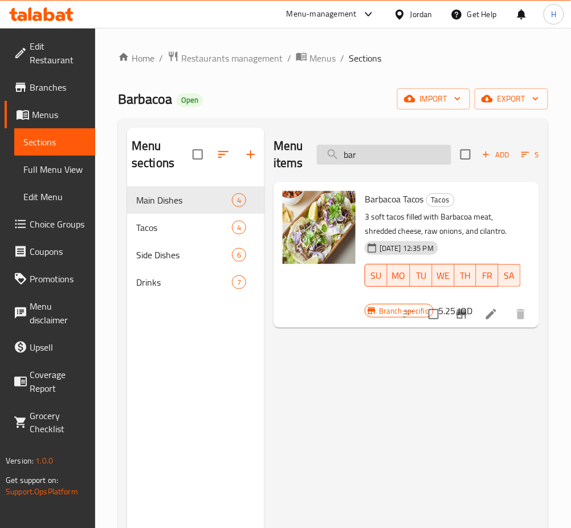
click at [386, 162] on input "bar" at bounding box center [384, 155] width 135 height 20
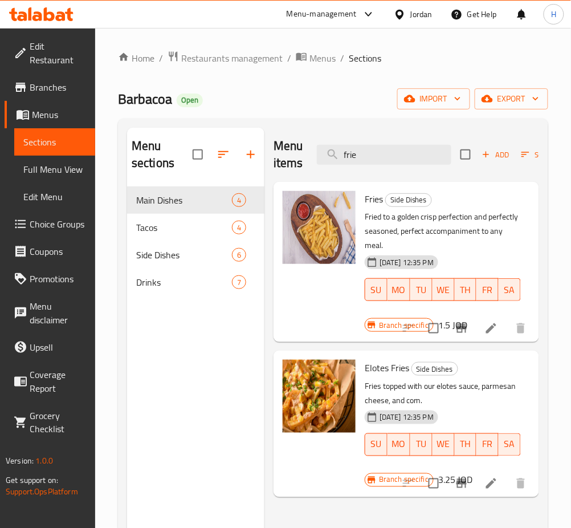
type input "frie"
click at [460, 333] on icon "Branch-specific-item" at bounding box center [462, 328] width 10 height 9
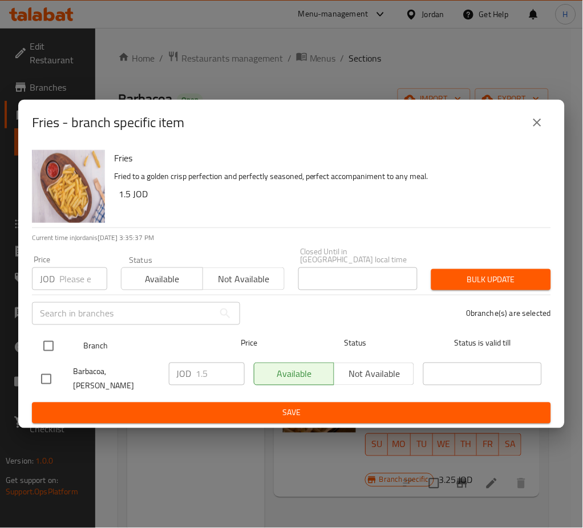
click at [47, 338] on input "checkbox" at bounding box center [48, 346] width 24 height 24
checkbox input "true"
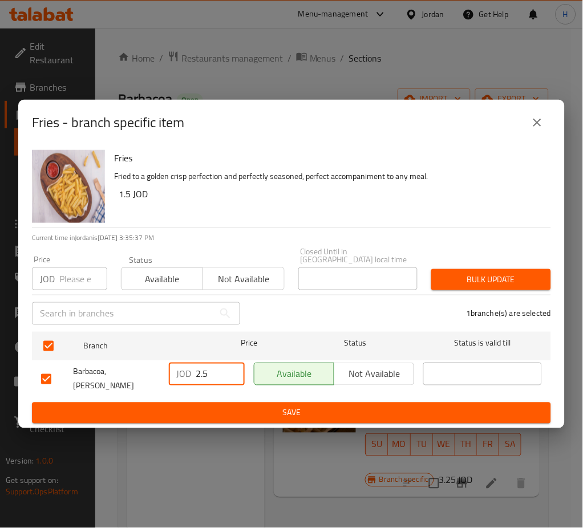
click at [229, 372] on input "2.5" at bounding box center [220, 374] width 48 height 23
type input "1.75"
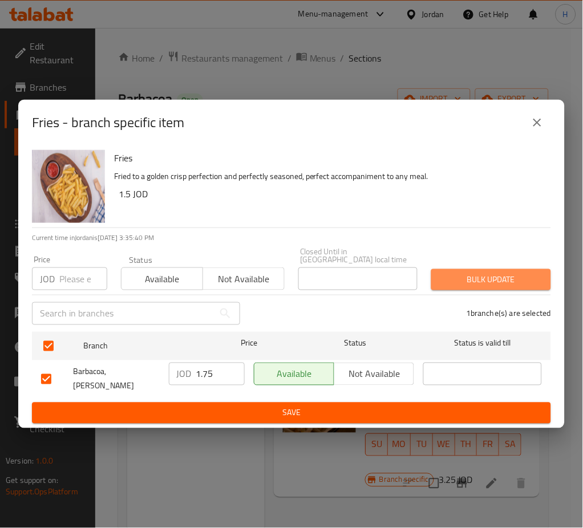
click at [485, 275] on span "Bulk update" at bounding box center [490, 280] width 101 height 14
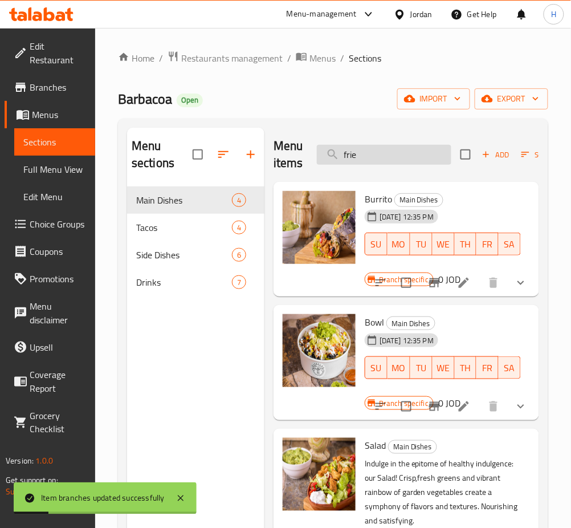
click at [380, 149] on input "frie" at bounding box center [384, 155] width 135 height 20
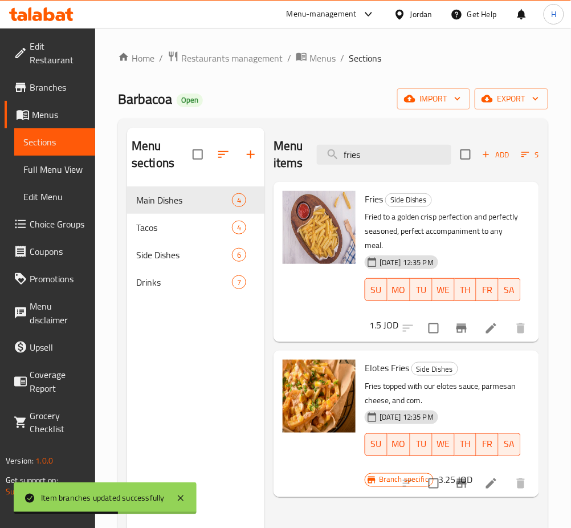
scroll to position [76, 0]
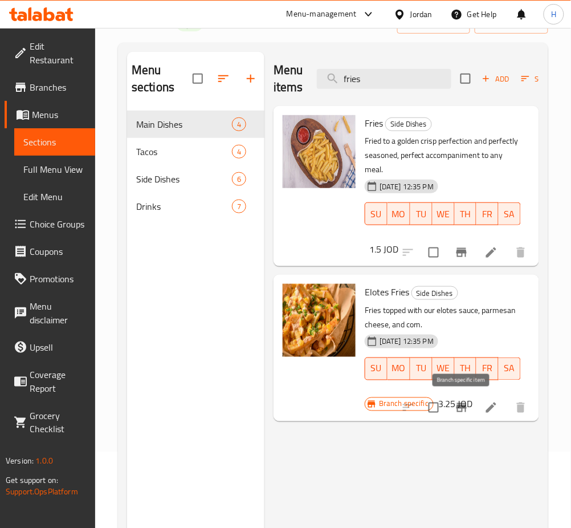
type input "fries"
click at [464, 410] on icon "Branch-specific-item" at bounding box center [462, 408] width 14 height 14
click at [388, 73] on input "fries" at bounding box center [384, 79] width 135 height 20
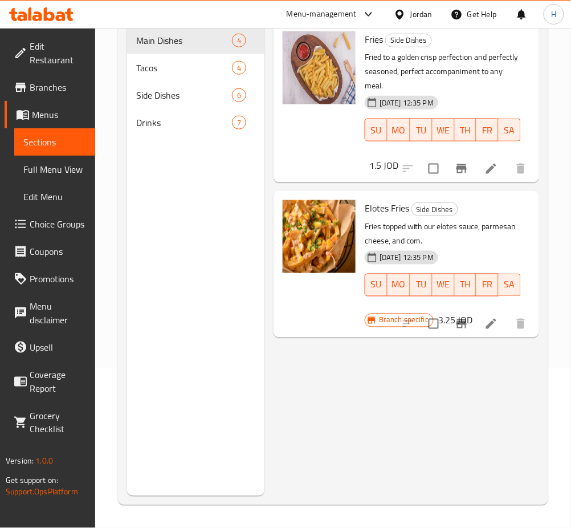
scroll to position [147, 0]
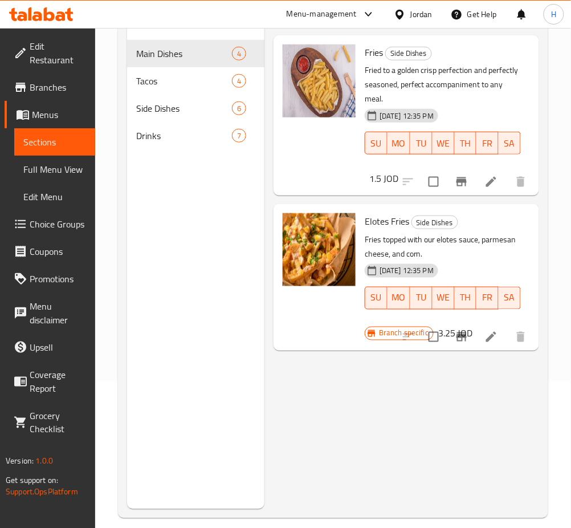
type input "fry"
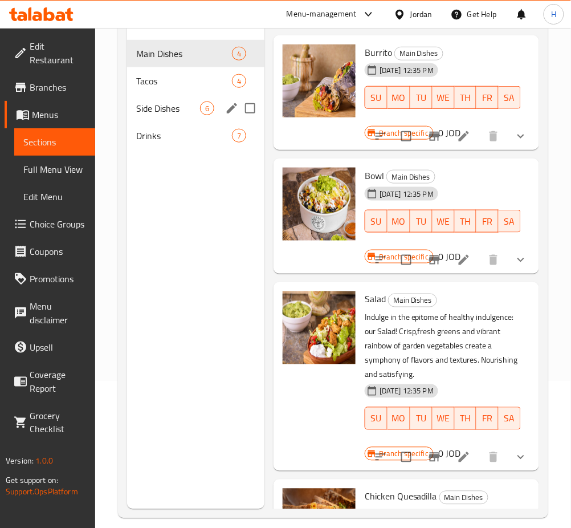
scroll to position [0, 0]
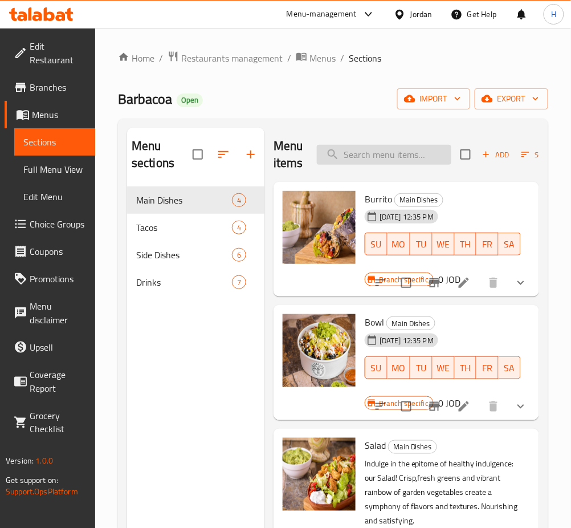
click at [413, 164] on input "search" at bounding box center [384, 155] width 135 height 20
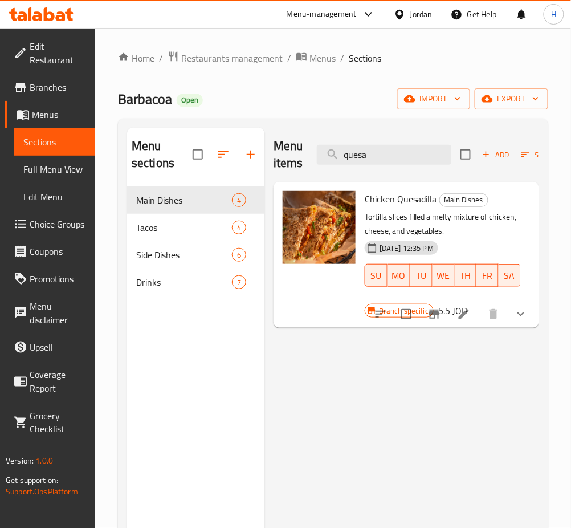
type input "quesa"
click at [433, 315] on icon "Branch-specific-item" at bounding box center [434, 314] width 10 height 9
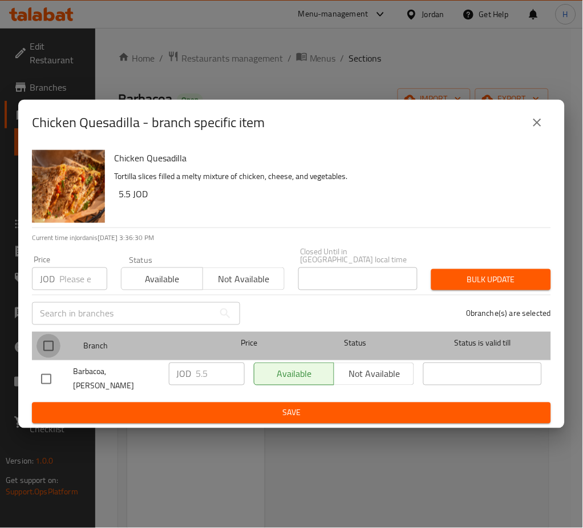
click at [46, 342] on input "checkbox" at bounding box center [48, 346] width 24 height 24
checkbox input "true"
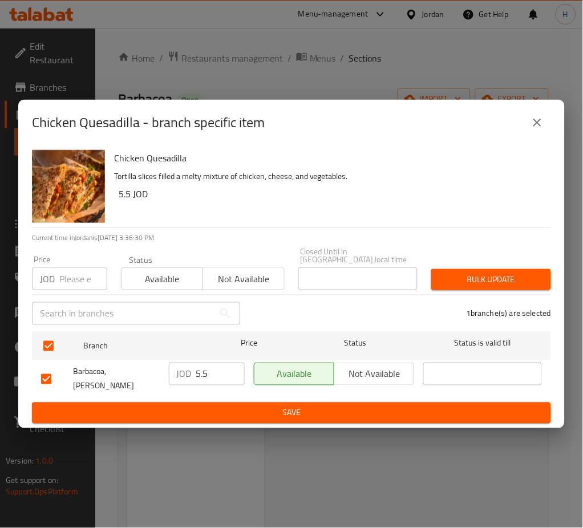
click at [74, 285] on input "number" at bounding box center [83, 278] width 48 height 23
type input "5.75"
click at [521, 277] on span "Bulk update" at bounding box center [490, 280] width 101 height 14
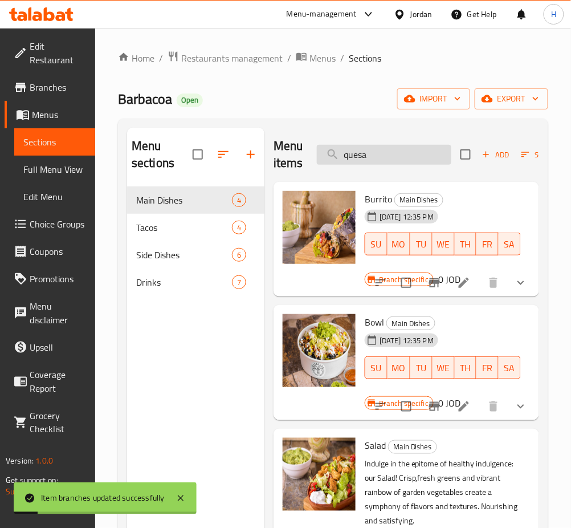
click at [389, 160] on input "quesa" at bounding box center [384, 155] width 135 height 20
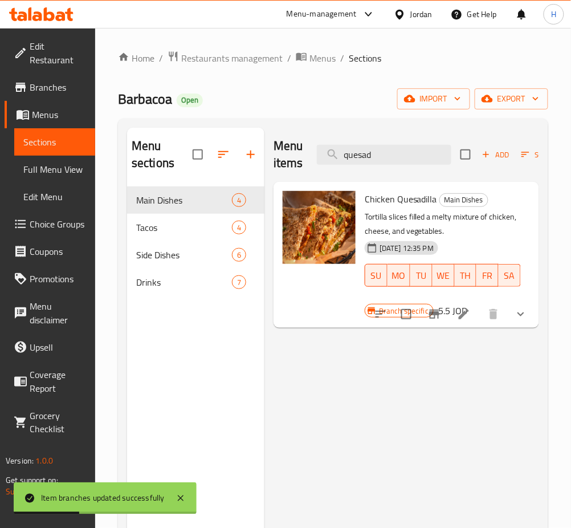
type input "quesad"
click at [445, 314] on button "Branch-specific-item" at bounding box center [434, 314] width 27 height 27
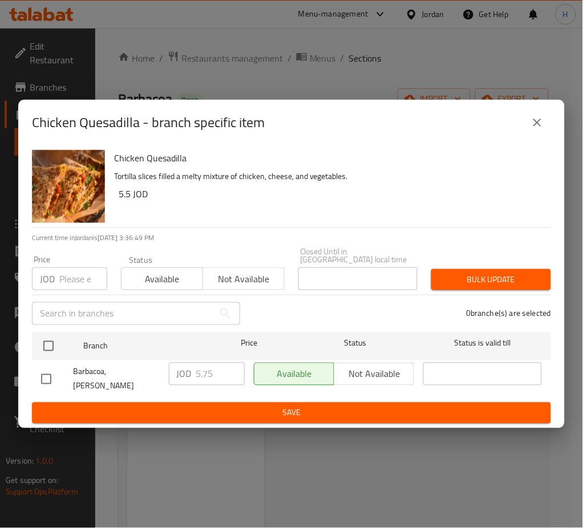
click at [393, 179] on p "Tortilla slices filled a melty mixture of chicken, cheese, and vegetables." at bounding box center [328, 176] width 428 height 14
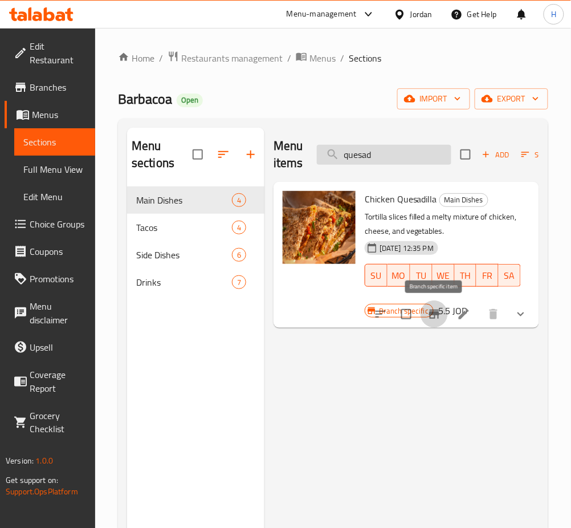
click at [400, 150] on input "quesad" at bounding box center [384, 155] width 135 height 20
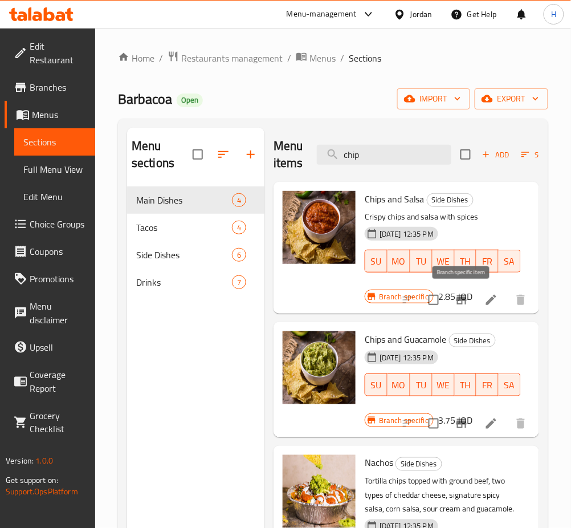
type input "chip"
click at [458, 292] on button "Branch-specific-item" at bounding box center [461, 299] width 27 height 27
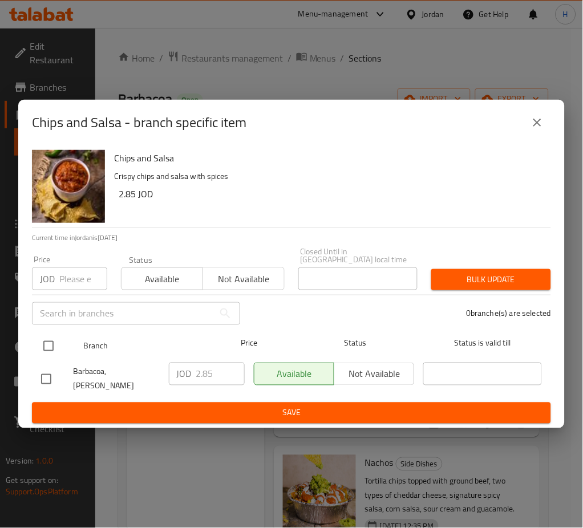
click at [40, 339] on input "checkbox" at bounding box center [48, 346] width 24 height 24
checkbox input "true"
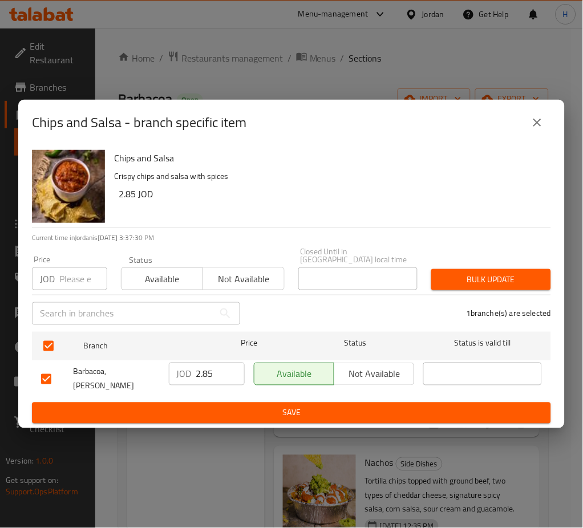
click at [73, 280] on input "number" at bounding box center [83, 278] width 48 height 23
type input "3.50"
click at [466, 277] on span "Bulk update" at bounding box center [490, 280] width 101 height 14
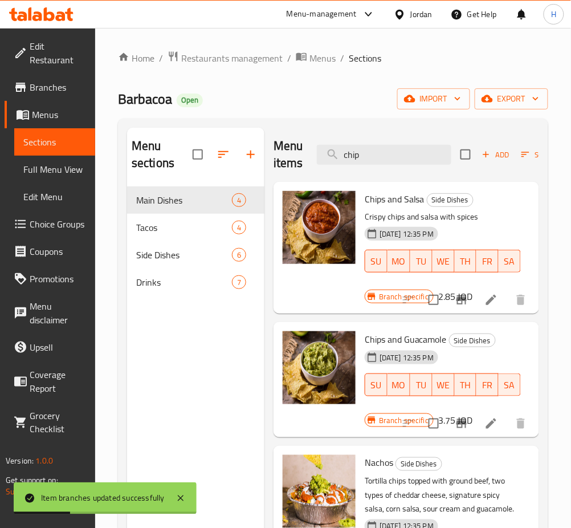
click at [459, 297] on icon "Branch-specific-item" at bounding box center [462, 299] width 10 height 9
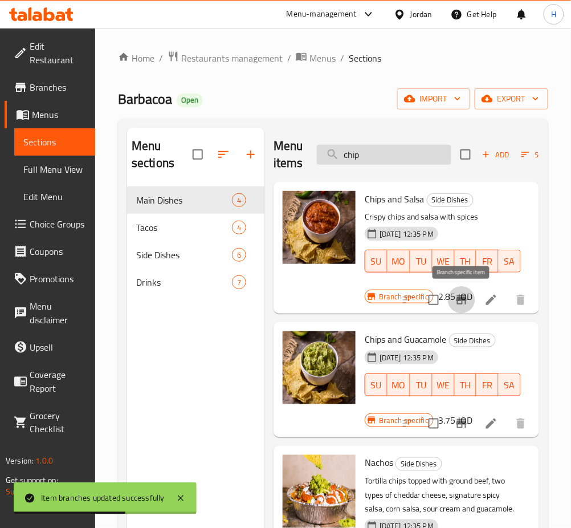
click at [370, 163] on input "chip" at bounding box center [384, 155] width 135 height 20
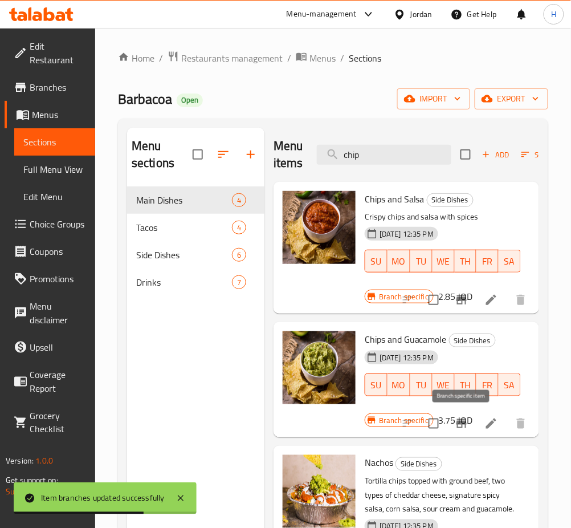
click at [462, 423] on icon "Branch-specific-item" at bounding box center [462, 423] width 10 height 9
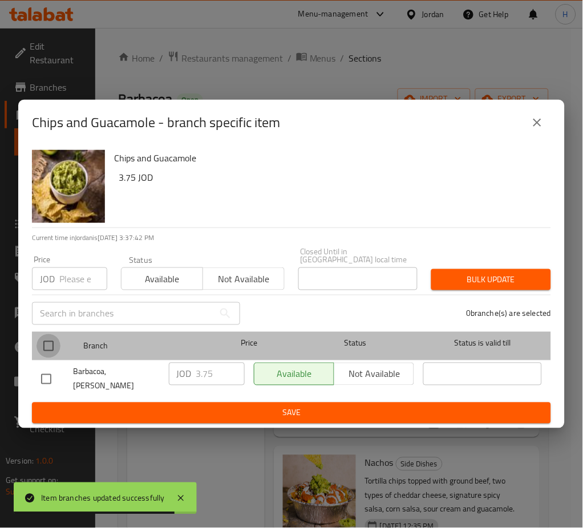
click at [46, 346] on input "checkbox" at bounding box center [48, 346] width 24 height 24
checkbox input "true"
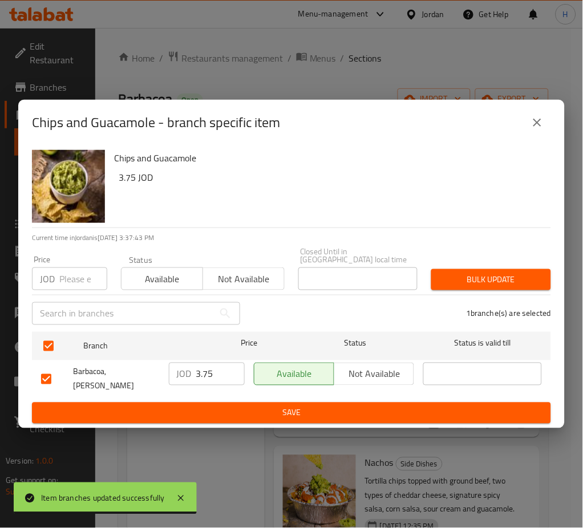
click at [216, 374] on input "3.75" at bounding box center [220, 374] width 48 height 23
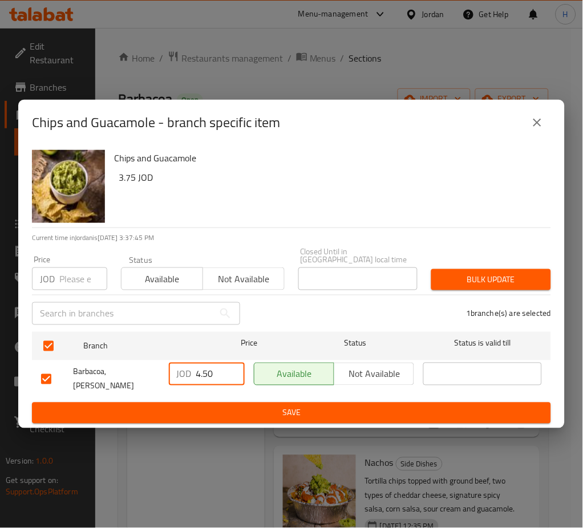
type input "4.50"
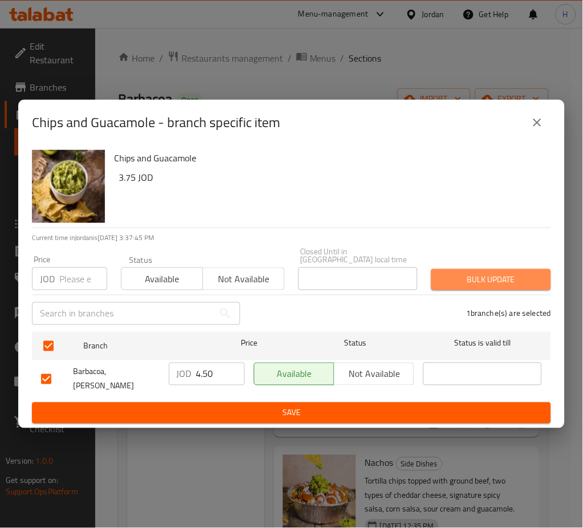
click at [513, 282] on span "Bulk update" at bounding box center [490, 280] width 101 height 14
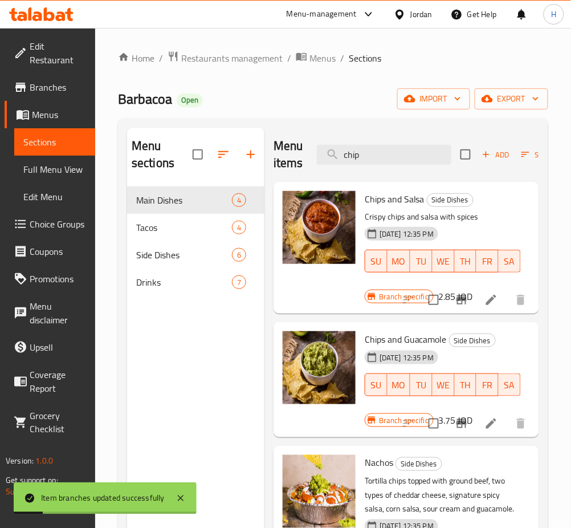
click at [412, 174] on div "Menu items chip Add Sort Manage items" at bounding box center [407, 155] width 266 height 54
click at [398, 160] on input "chip" at bounding box center [384, 155] width 135 height 20
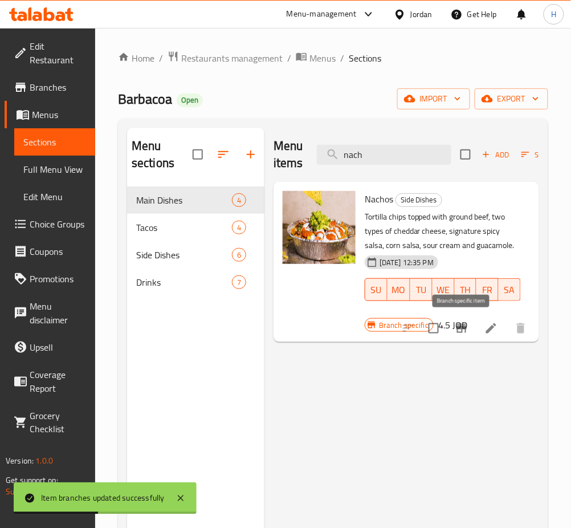
type input "nach"
click at [460, 329] on icon "Branch-specific-item" at bounding box center [462, 328] width 10 height 9
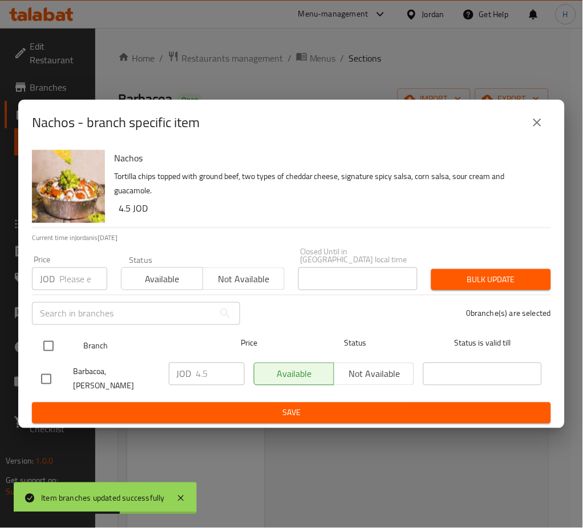
click at [49, 342] on input "checkbox" at bounding box center [48, 346] width 24 height 24
checkbox input "true"
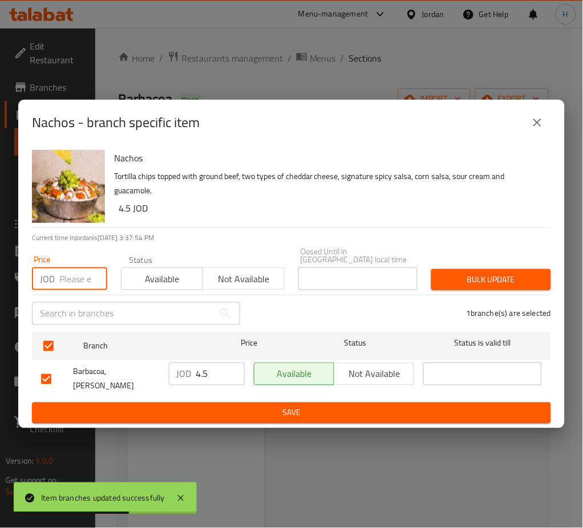
click at [75, 273] on input "number" at bounding box center [83, 278] width 48 height 23
type input "5"
click at [541, 277] on span "Bulk update" at bounding box center [490, 280] width 101 height 14
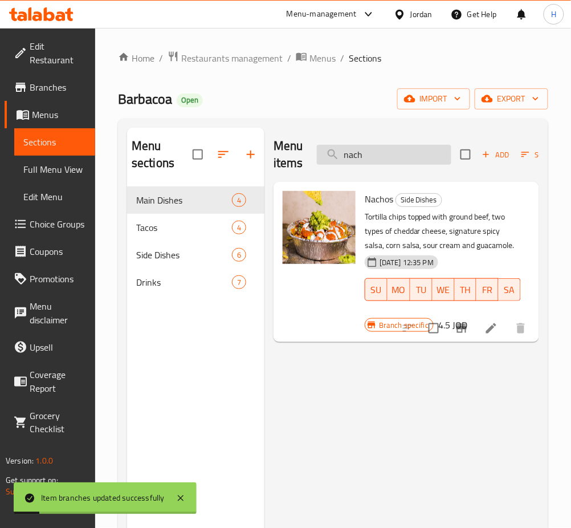
click at [405, 153] on input "nach" at bounding box center [384, 155] width 135 height 20
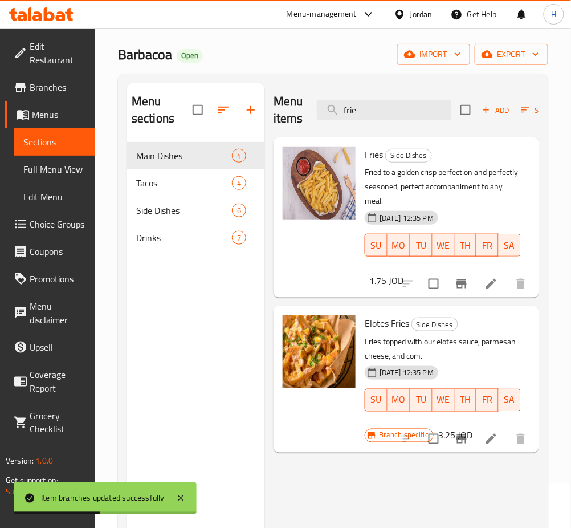
scroll to position [76, 0]
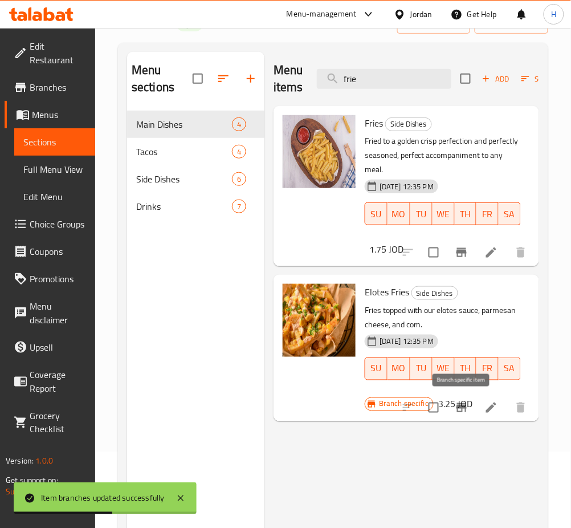
type input "frie"
click at [460, 406] on icon "Branch-specific-item" at bounding box center [462, 407] width 10 height 9
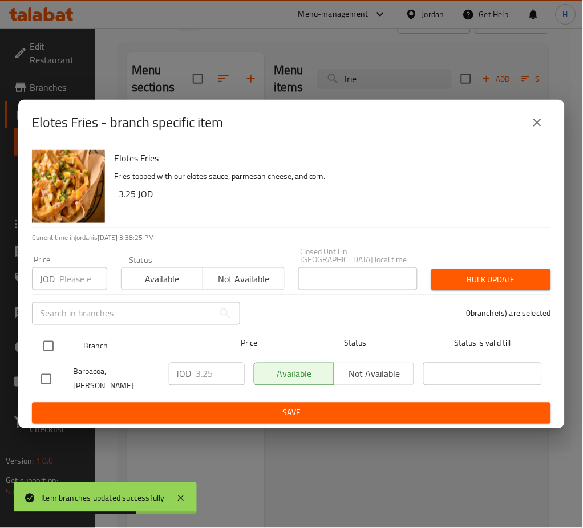
click at [44, 342] on input "checkbox" at bounding box center [48, 346] width 24 height 24
checkbox input "true"
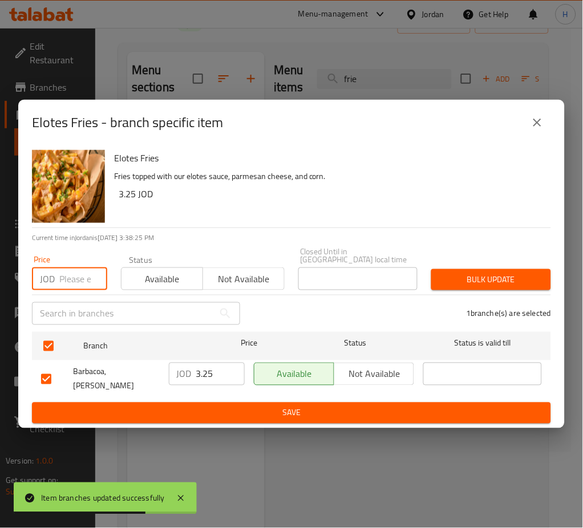
click at [74, 285] on input "number" at bounding box center [83, 278] width 48 height 23
type input "3.75"
click at [506, 282] on span "Bulk update" at bounding box center [490, 280] width 101 height 14
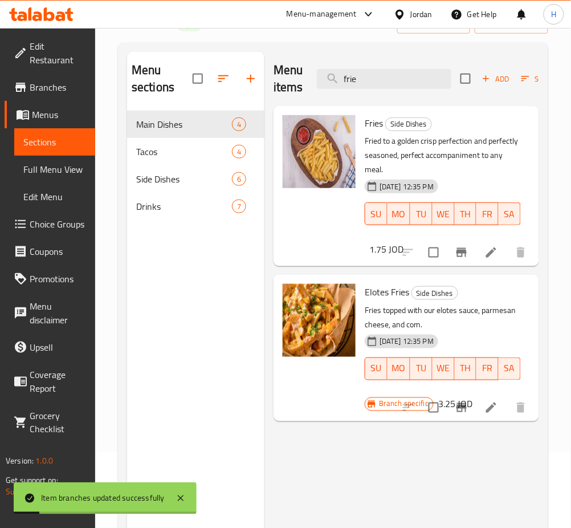
click at [464, 404] on icon "Branch-specific-item" at bounding box center [462, 407] width 10 height 9
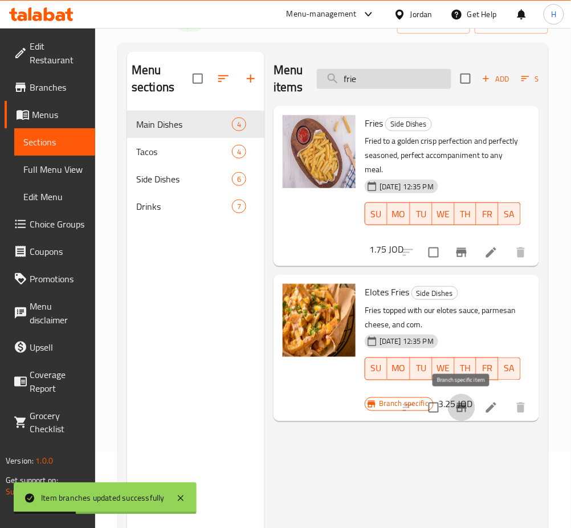
click at [385, 81] on input "frie" at bounding box center [384, 79] width 135 height 20
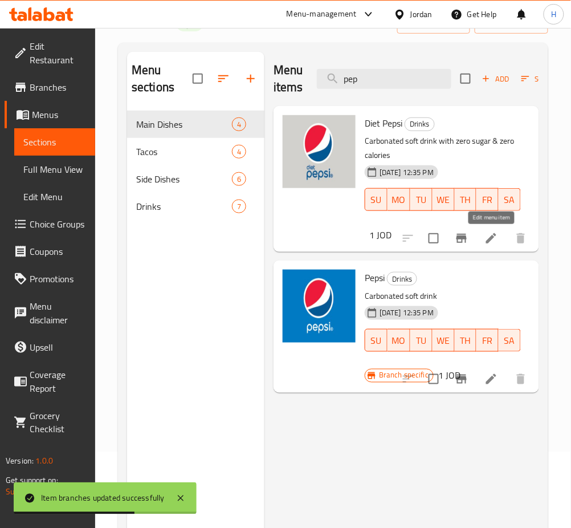
type input "pep"
click at [370, 86] on input "pep" at bounding box center [384, 79] width 135 height 20
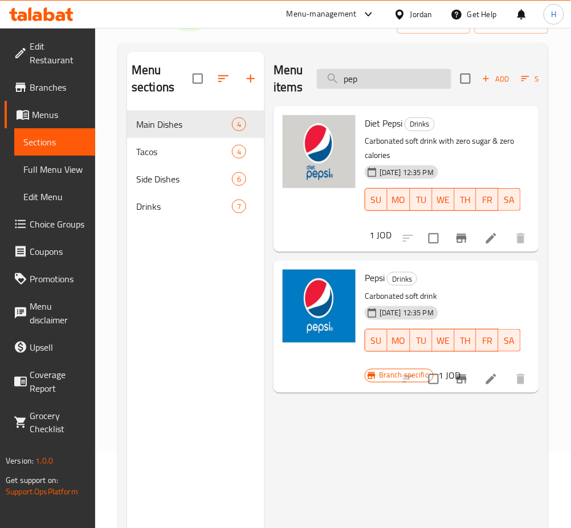
click at [370, 86] on input "pep" at bounding box center [384, 79] width 135 height 20
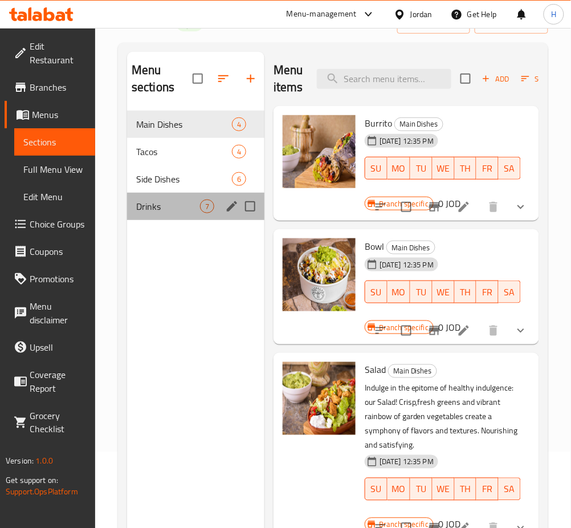
click at [137, 214] on div "Drinks 7" at bounding box center [195, 206] width 137 height 27
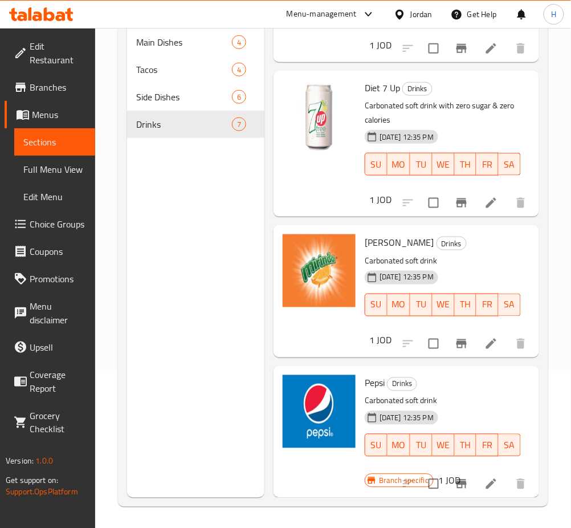
scroll to position [160, 0]
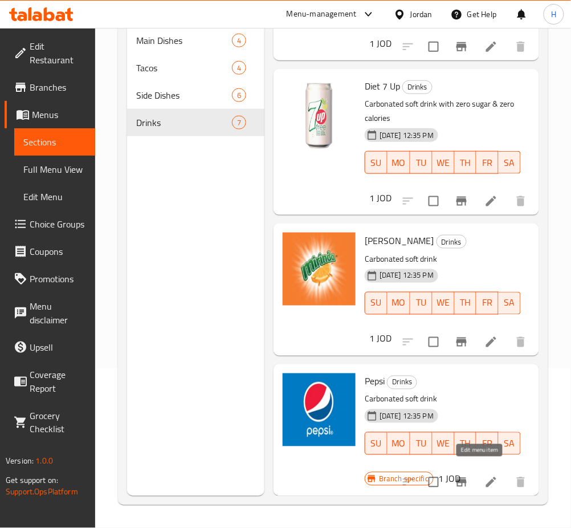
drag, startPoint x: 481, startPoint y: 472, endPoint x: 431, endPoint y: 439, distance: 60.3
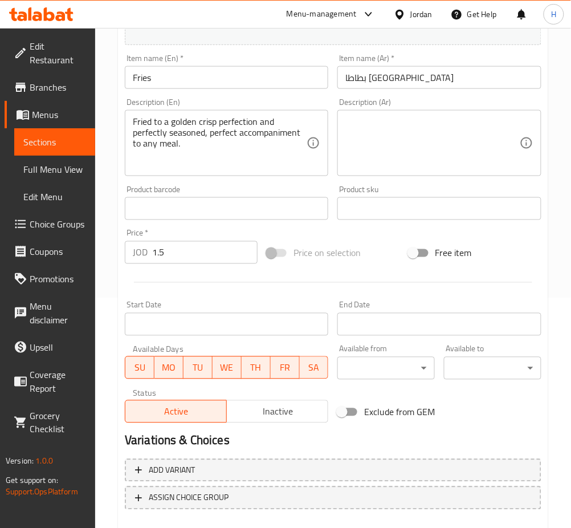
scroll to position [293, 0]
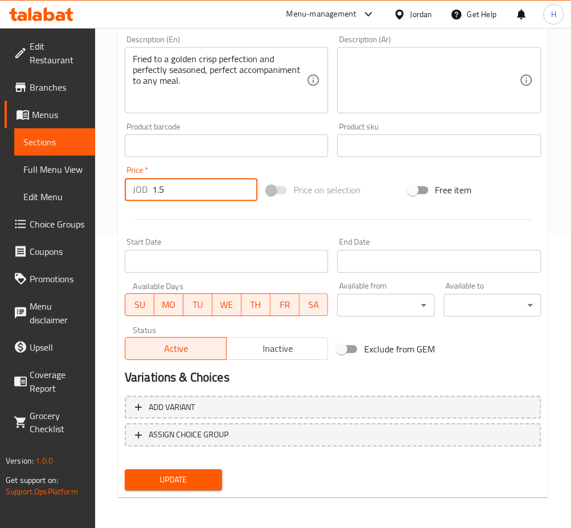
click at [204, 189] on input "1.5" at bounding box center [204, 189] width 105 height 23
type input "1.75"
click at [125, 470] on button "Update" at bounding box center [174, 480] width 98 height 21
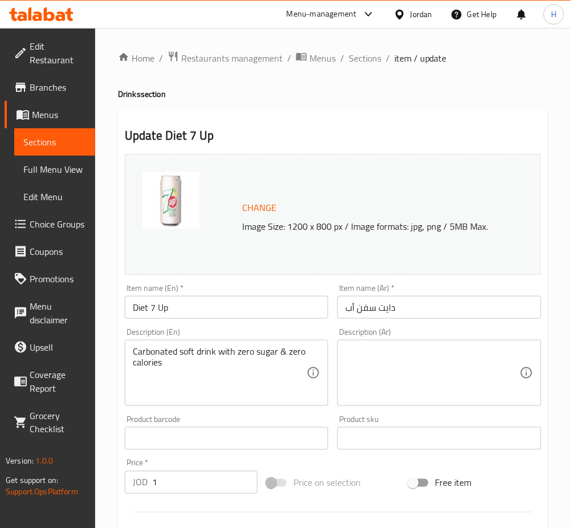
click at [210, 315] on input "Diet 7 Up" at bounding box center [227, 307] width 204 height 23
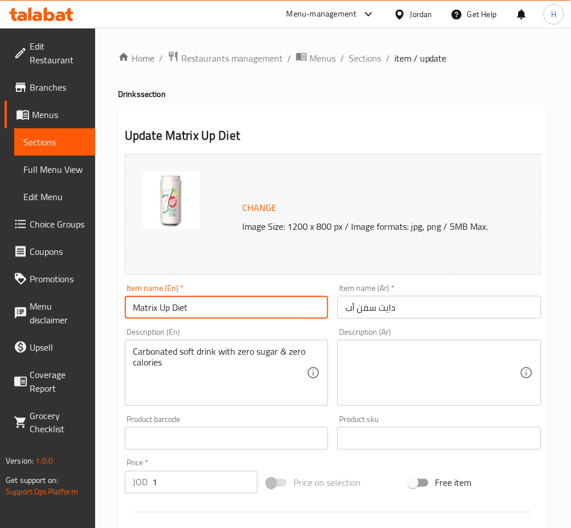
type input "Matrix Up Diet"
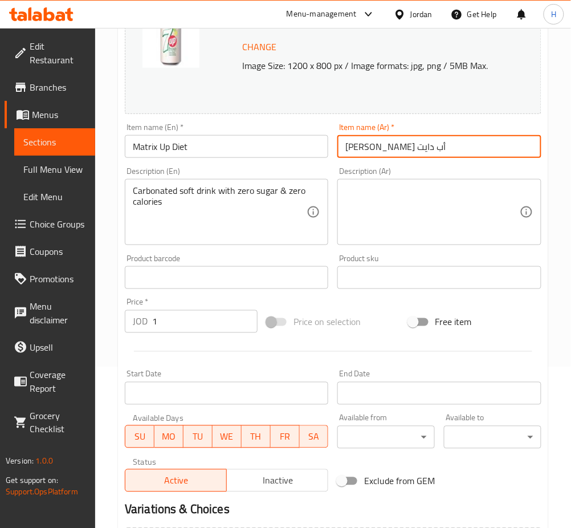
scroll to position [293, 0]
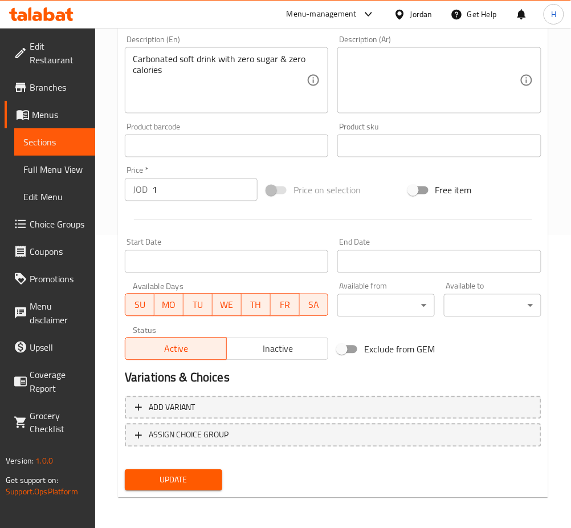
type input "[PERSON_NAME] أب دايت"
click at [200, 481] on span "Update" at bounding box center [173, 480] width 79 height 14
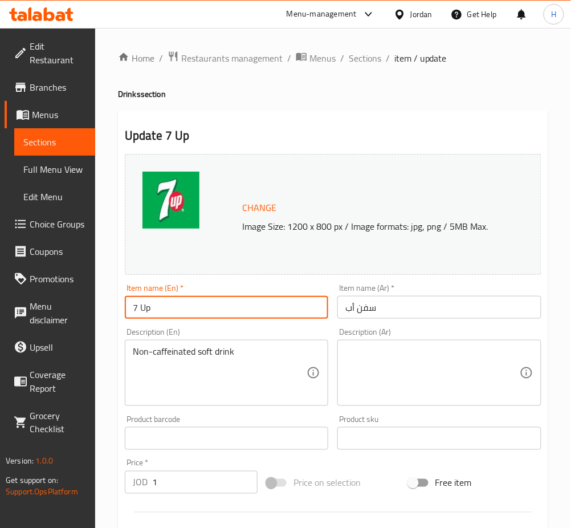
click at [234, 318] on input "7 Up" at bounding box center [227, 307] width 204 height 23
type input "Matrix Up"
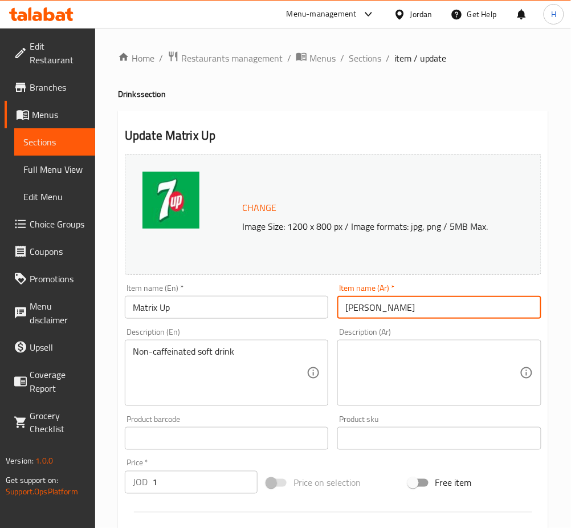
type input "[PERSON_NAME]"
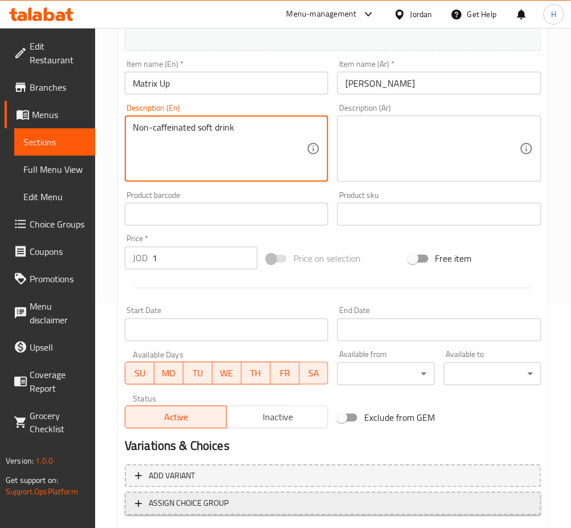
scroll to position [293, 0]
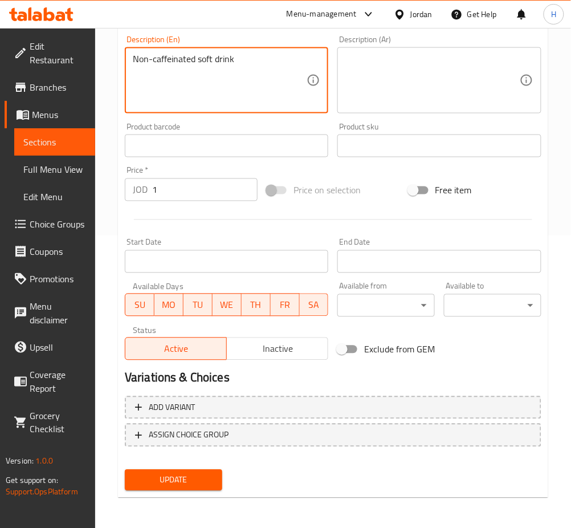
click at [162, 493] on div "Update" at bounding box center [173, 480] width 107 height 30
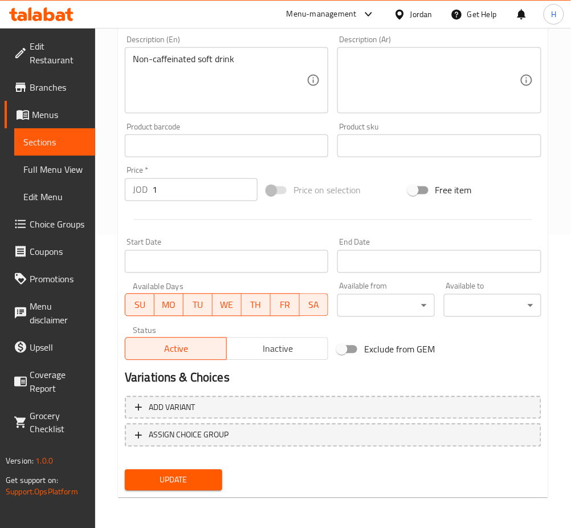
click at [173, 482] on span "Update" at bounding box center [173, 480] width 79 height 14
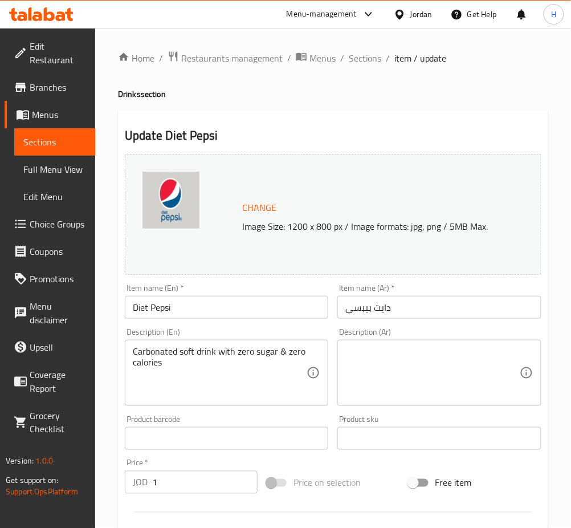
click at [227, 307] on input "Diet Pepsi" at bounding box center [227, 307] width 204 height 23
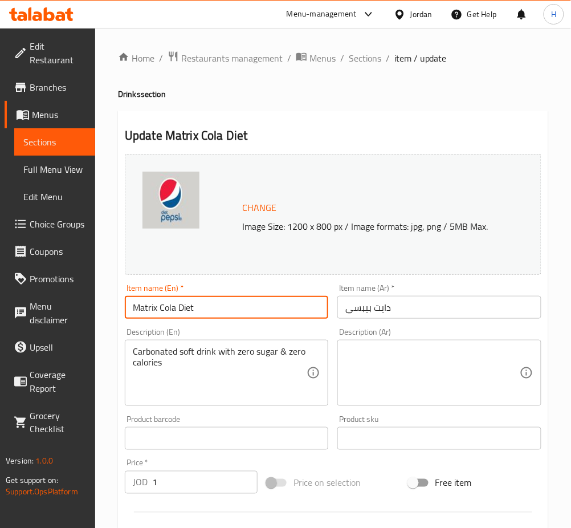
type input "Matrix Cola Diet"
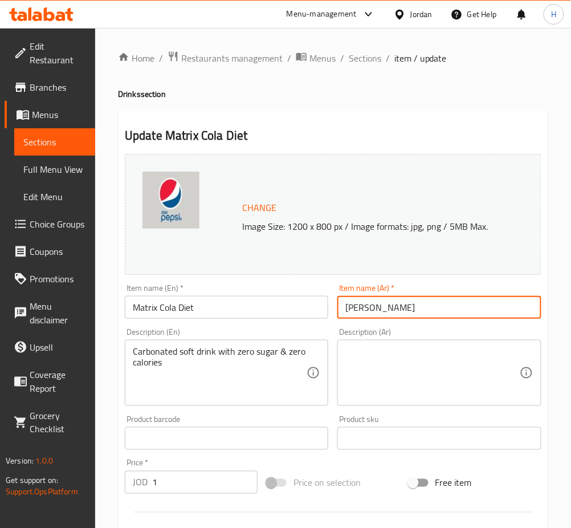
type input "[PERSON_NAME]"
click at [192, 478] on input "1" at bounding box center [204, 482] width 105 height 23
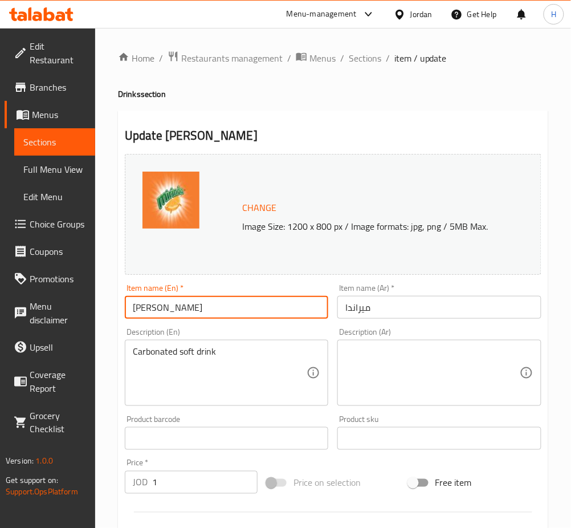
click at [240, 315] on input "[PERSON_NAME]" at bounding box center [227, 307] width 204 height 23
type input "Matrix Orange"
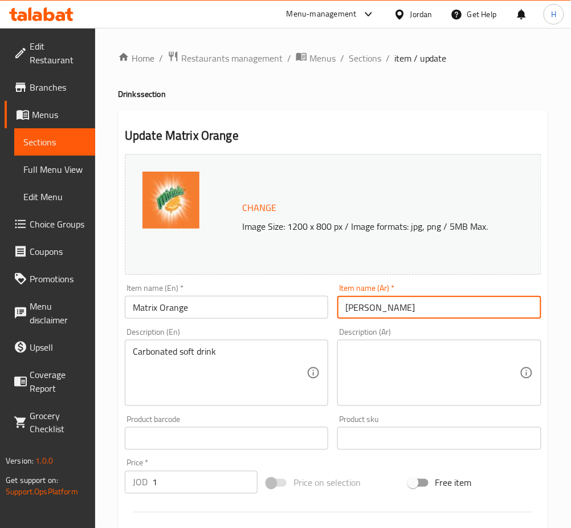
type input "[PERSON_NAME]"
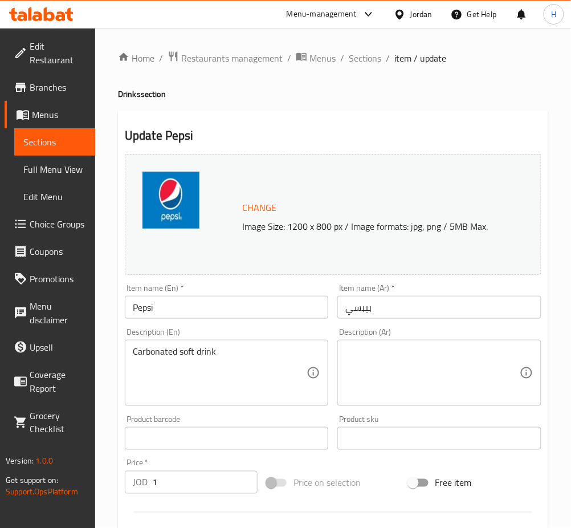
click at [192, 295] on div "Item name (En)   * Pepsi Item name (En) *" at bounding box center [227, 301] width 204 height 35
click at [187, 304] on input "Pepsi" at bounding box center [227, 307] width 204 height 23
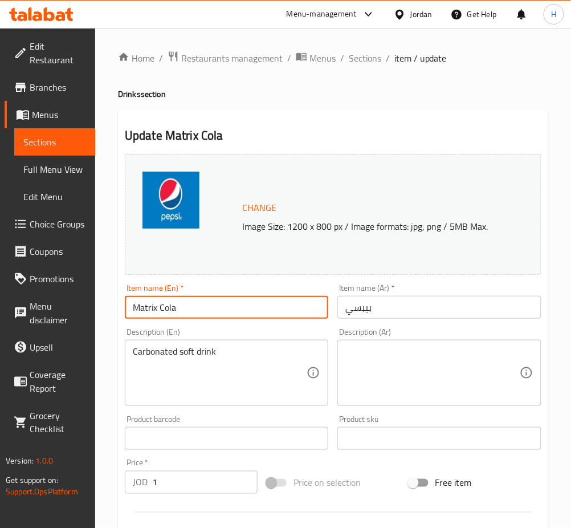
type input "Matrix Cola"
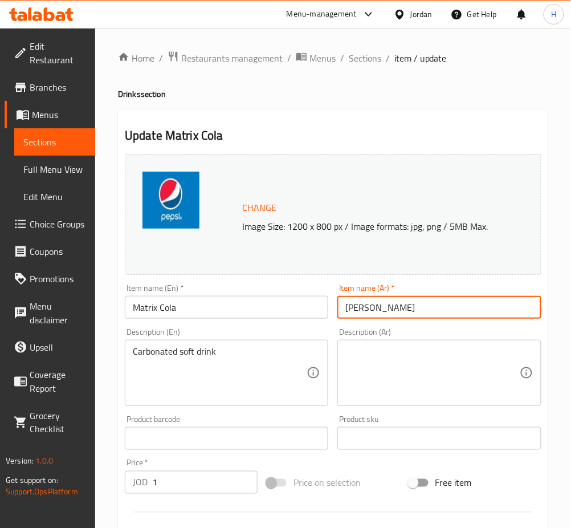
type input "[PERSON_NAME]"
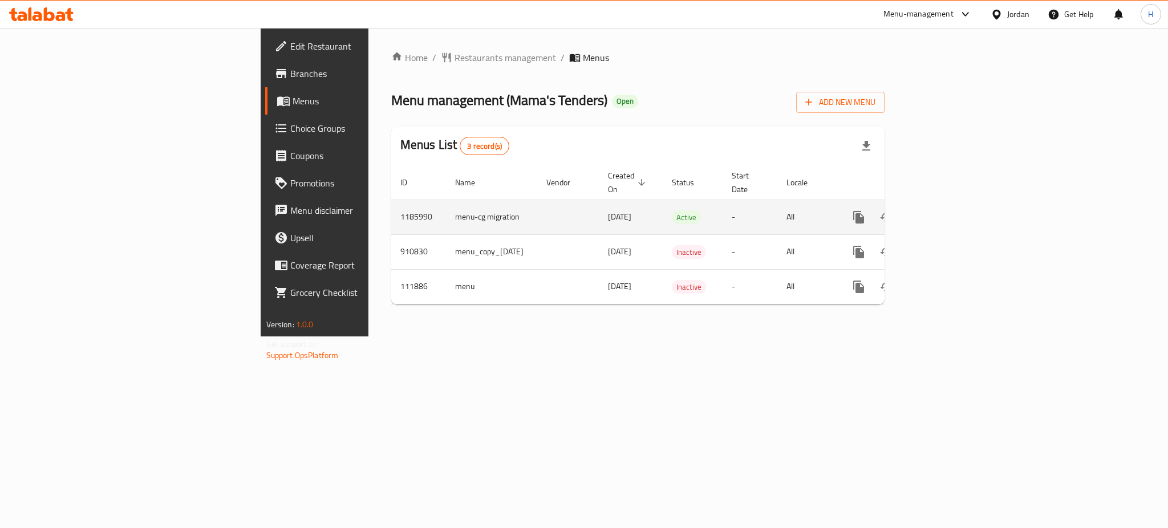
click at [948, 210] on icon "enhanced table" at bounding box center [941, 217] width 14 height 14
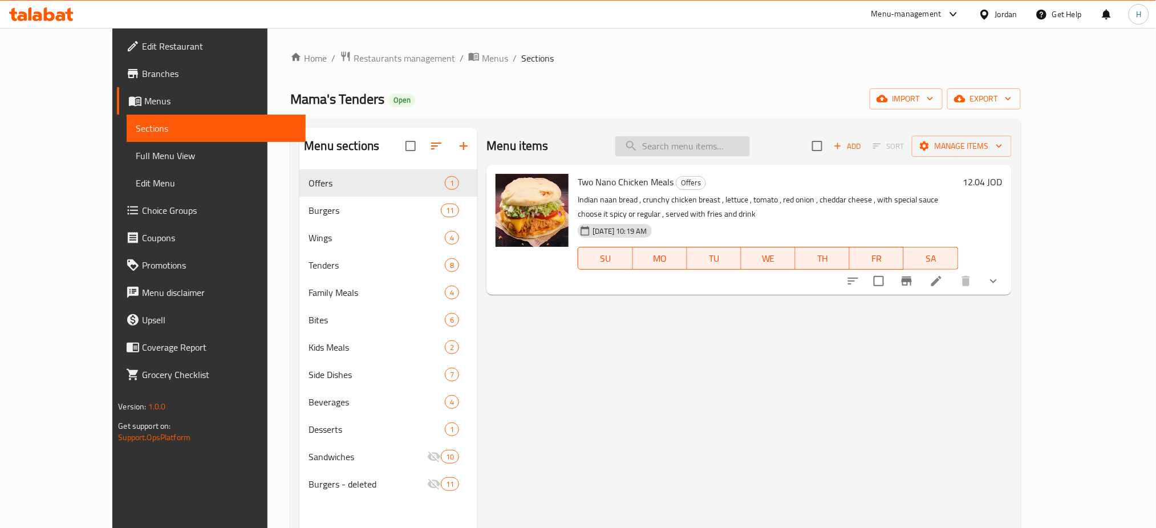
click at [739, 145] on input "search" at bounding box center [682, 146] width 135 height 20
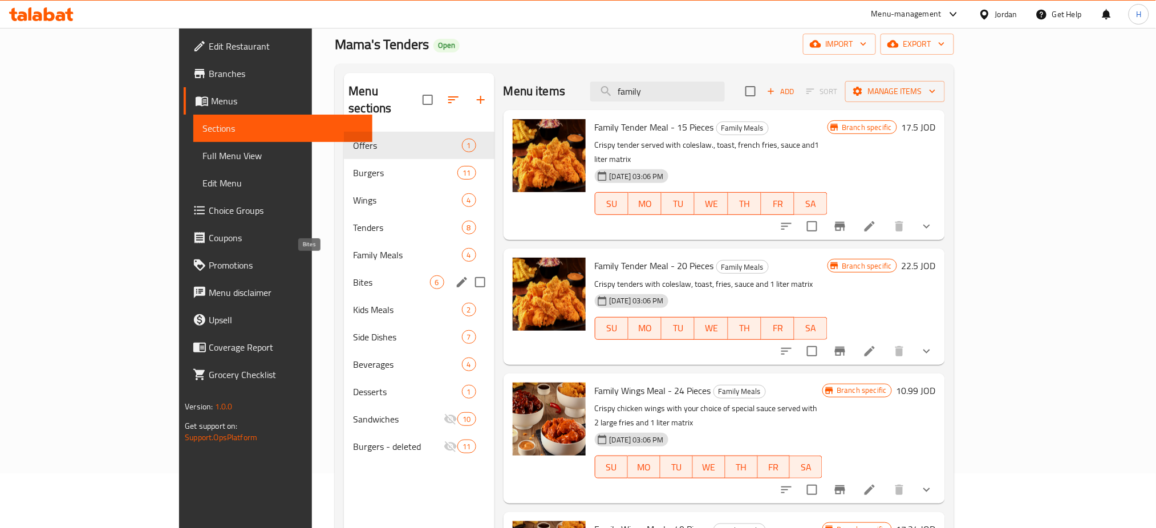
scroll to position [76, 0]
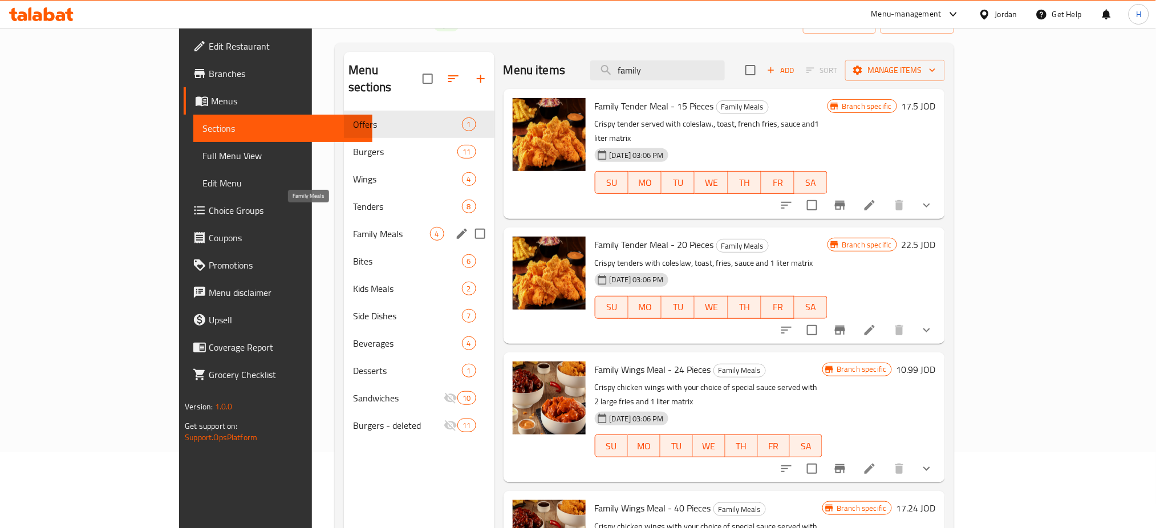
type input "family"
click at [353, 227] on span "Family Meals" at bounding box center [391, 234] width 76 height 14
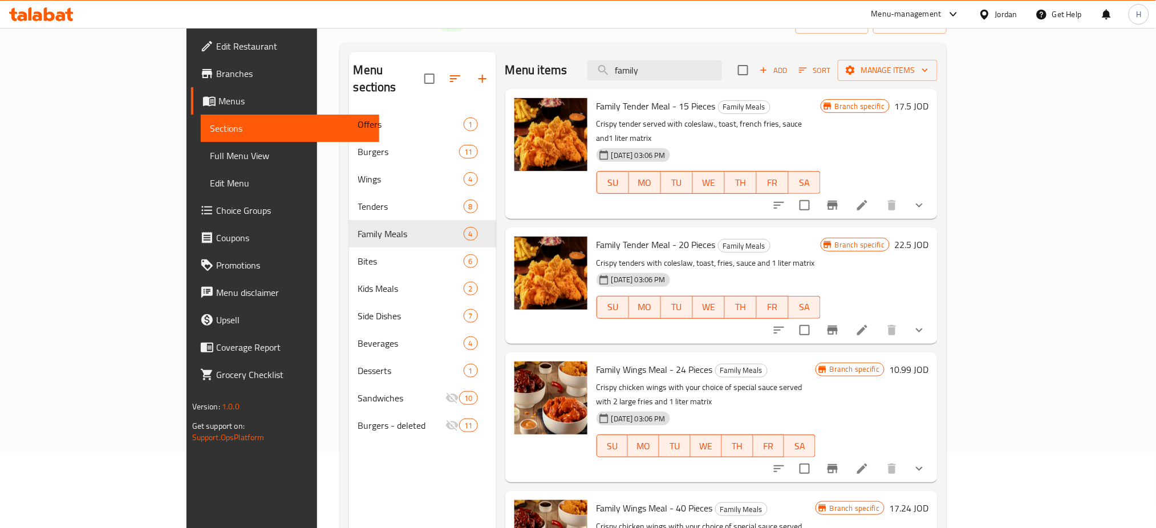
drag, startPoint x: 657, startPoint y: 76, endPoint x: 643, endPoint y: 76, distance: 14.8
click at [643, 76] on div "Menu items family Add Sort Manage items" at bounding box center [721, 70] width 432 height 37
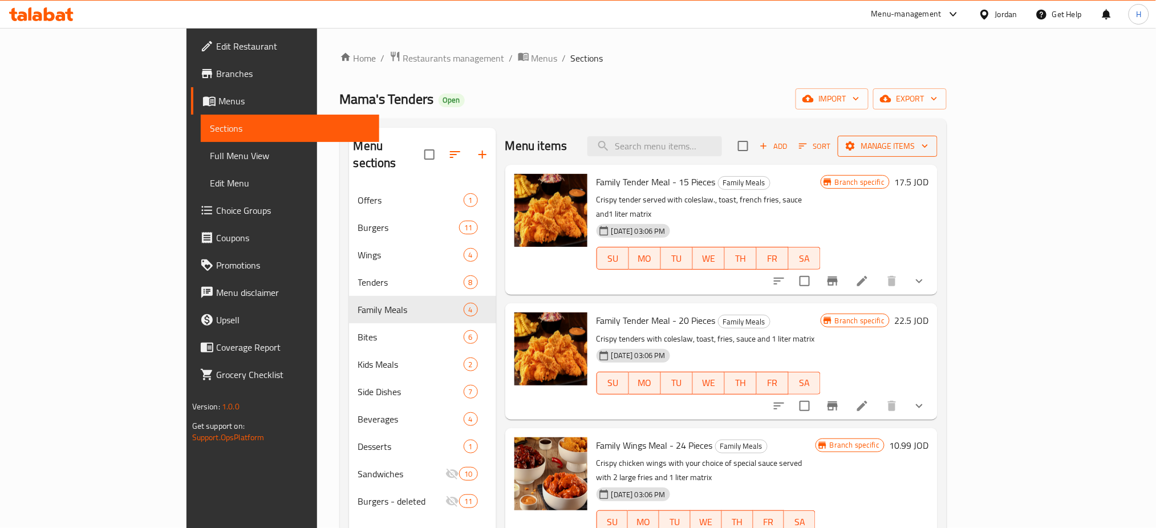
click at [928, 145] on span "Manage items" at bounding box center [888, 146] width 82 height 14
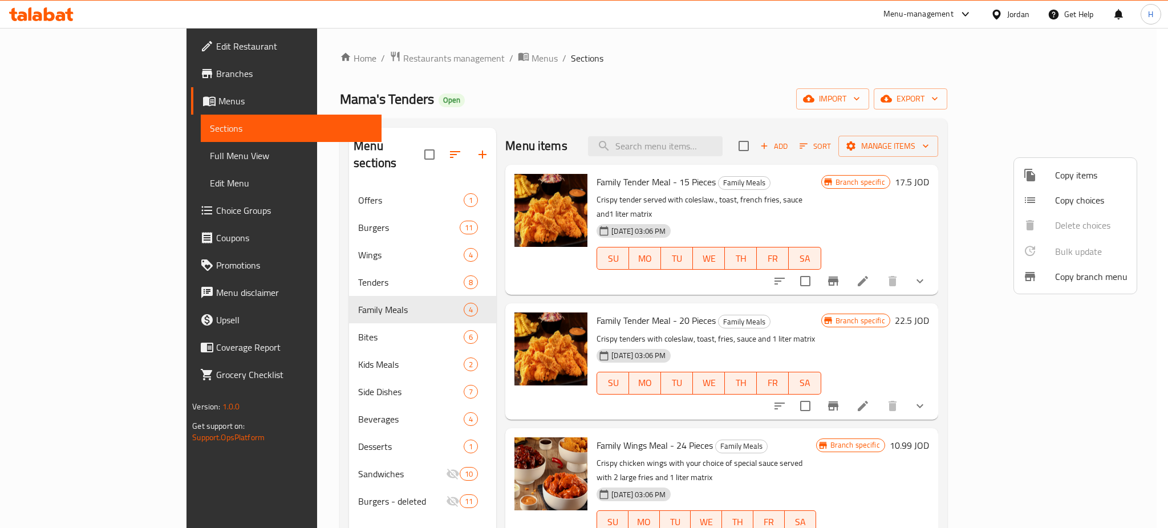
click at [1047, 178] on div at bounding box center [1039, 175] width 32 height 14
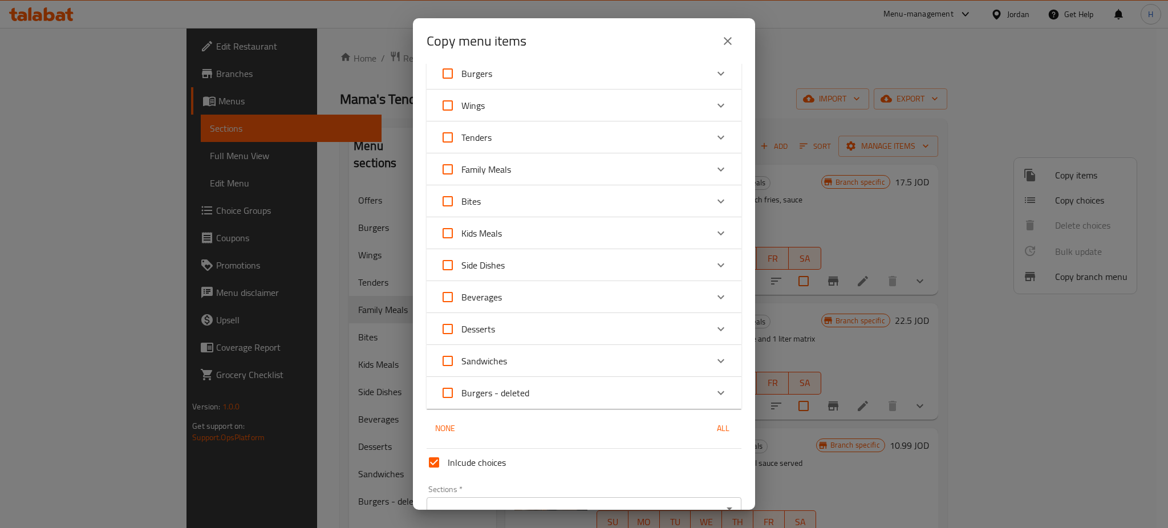
scroll to position [76, 0]
click at [587, 159] on div "Family Meals" at bounding box center [573, 167] width 267 height 27
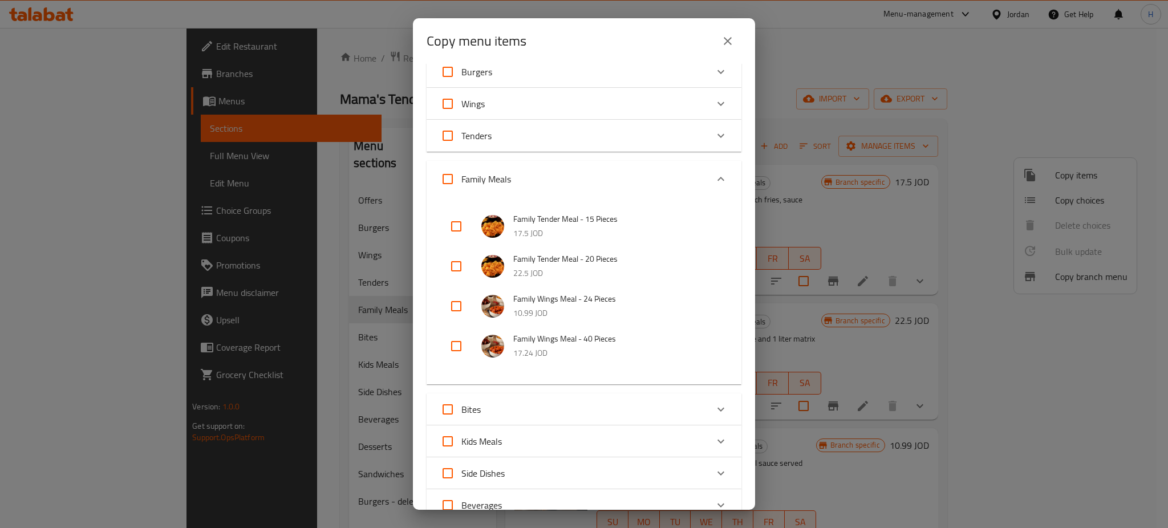
click at [457, 228] on input "checkbox" at bounding box center [455, 226] width 27 height 27
checkbox input "true"
click at [450, 270] on input "checkbox" at bounding box center [455, 266] width 27 height 27
checkbox input "true"
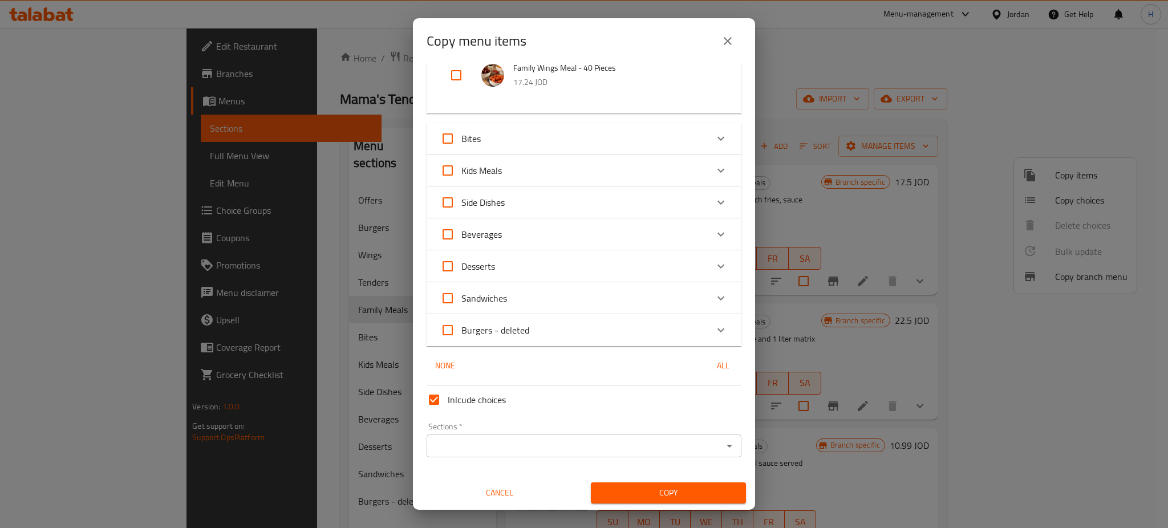
click at [521, 441] on input "Sections   *" at bounding box center [574, 446] width 289 height 16
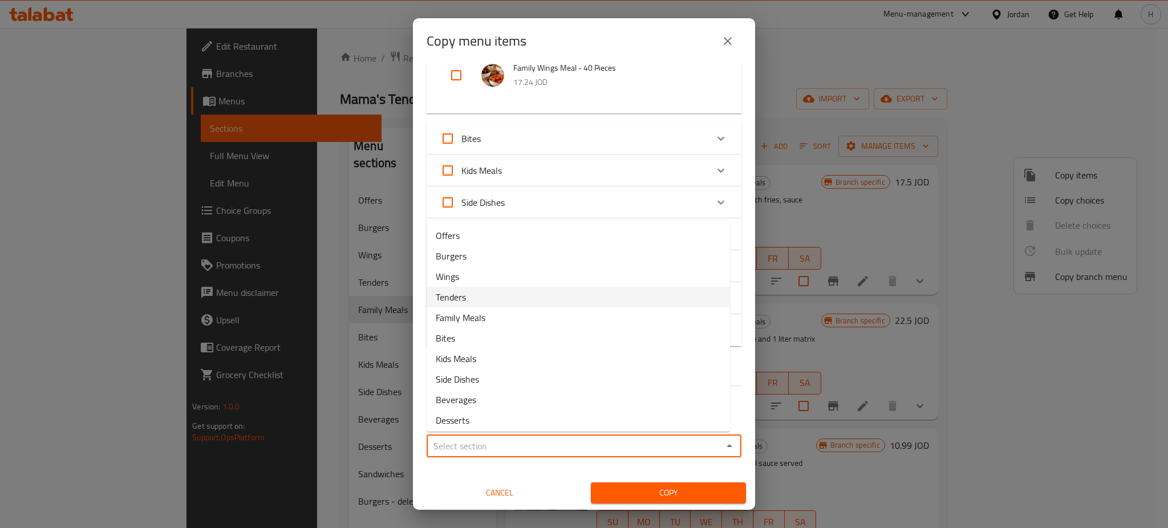
click at [489, 290] on li "Tenders" at bounding box center [578, 297] width 303 height 21
type input "Tenders"
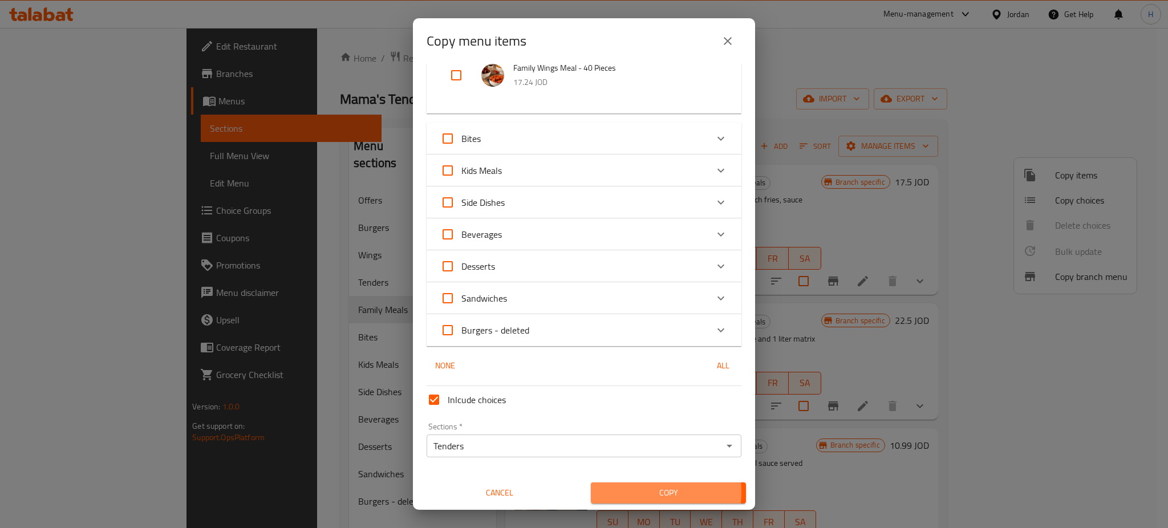
click at [622, 492] on span "Copy" at bounding box center [668, 493] width 137 height 14
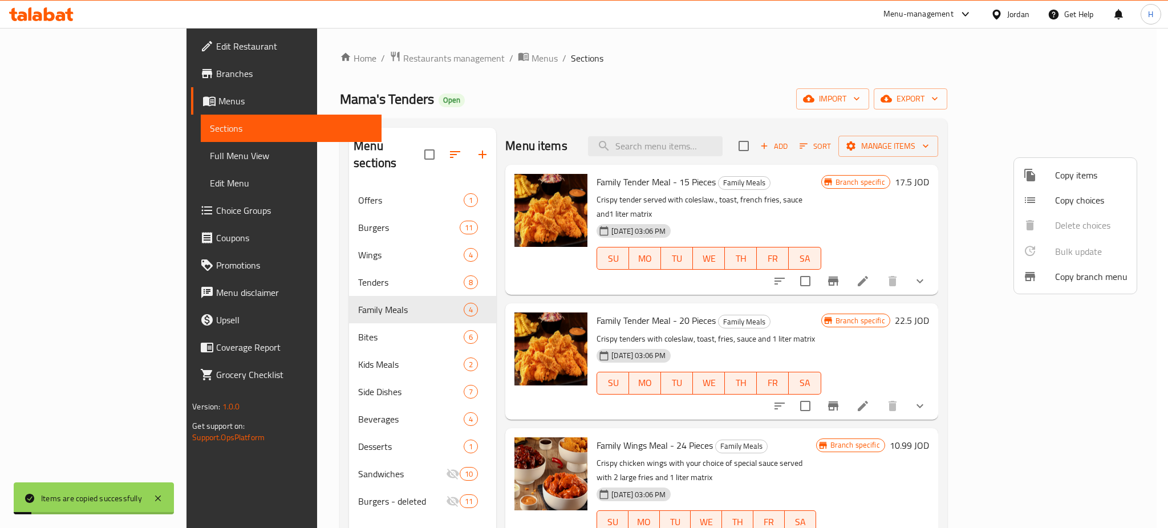
click at [1056, 174] on span "Copy items" at bounding box center [1091, 175] width 72 height 14
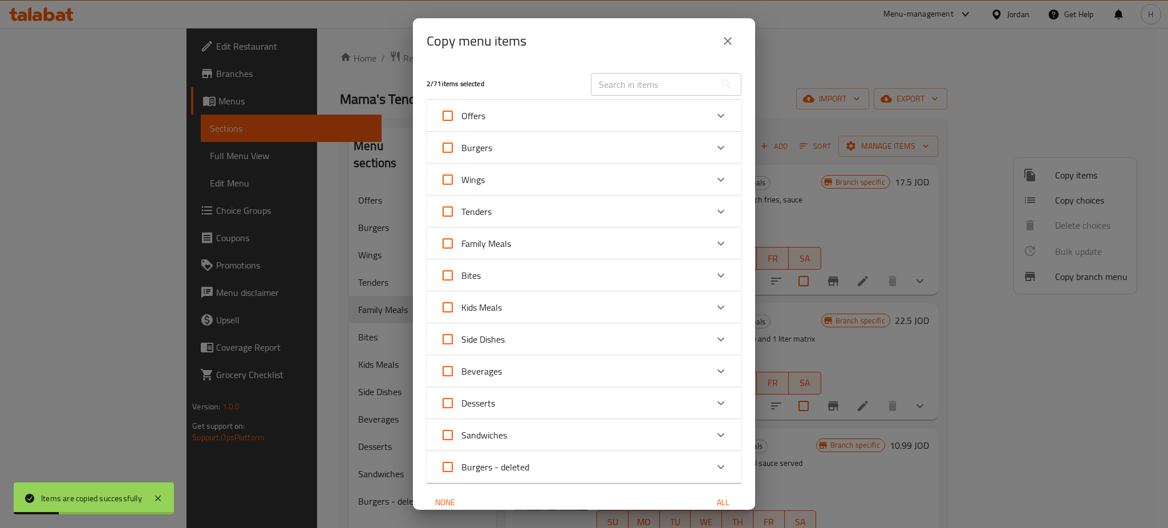
click at [517, 251] on div "Family Meals" at bounding box center [573, 243] width 267 height 27
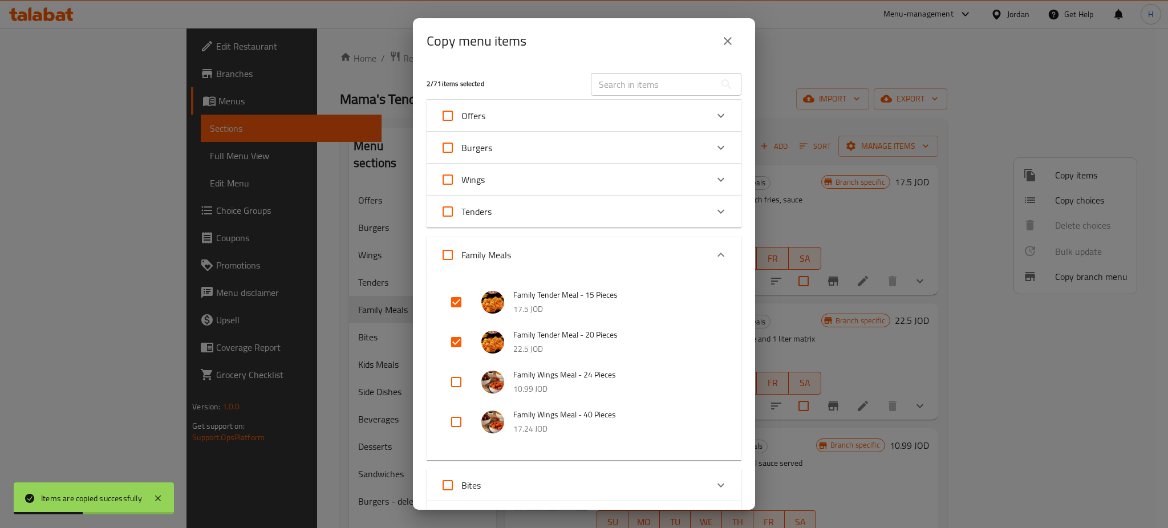
click at [452, 343] on input "checkbox" at bounding box center [455, 341] width 27 height 27
checkbox input "false"
click at [454, 303] on input "checkbox" at bounding box center [455, 302] width 27 height 27
checkbox input "false"
click at [458, 372] on input "checkbox" at bounding box center [455, 381] width 27 height 27
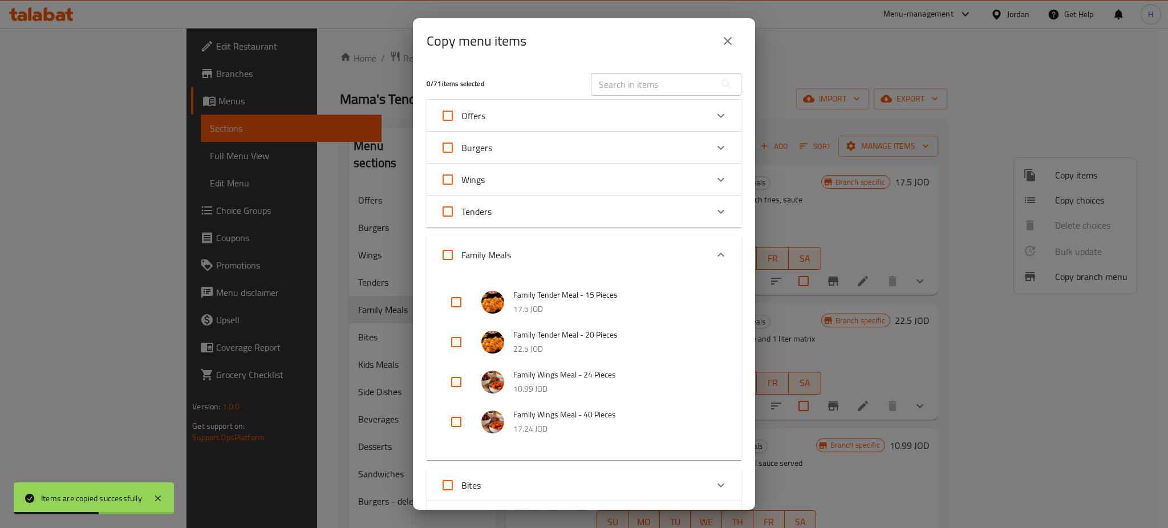
checkbox input "true"
click at [457, 428] on input "checkbox" at bounding box center [455, 421] width 27 height 27
checkbox input "true"
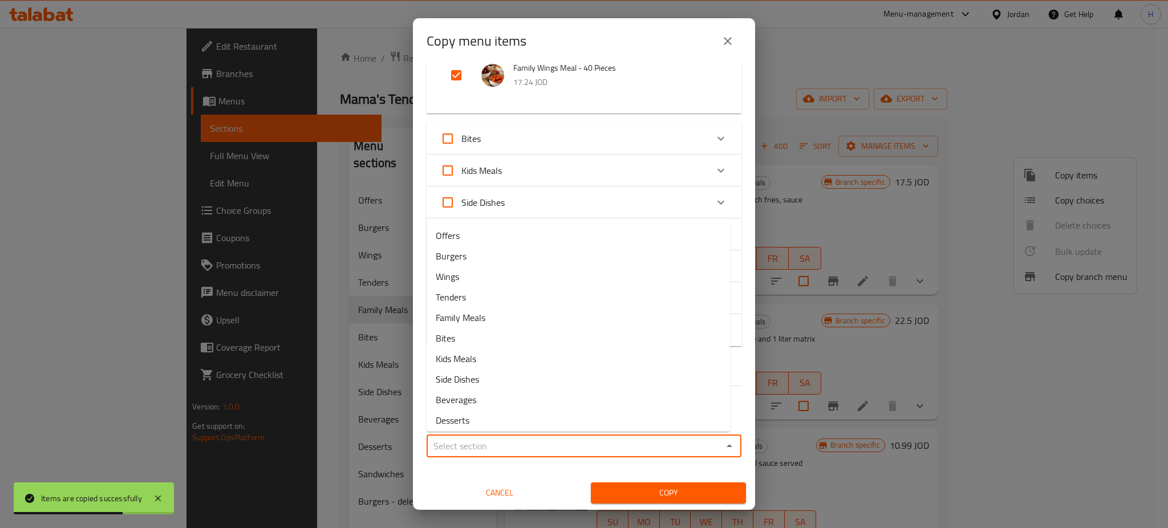
click at [485, 442] on input "Sections   *" at bounding box center [574, 446] width 289 height 16
click at [487, 277] on li "Wings" at bounding box center [578, 276] width 303 height 21
type input "Wings"
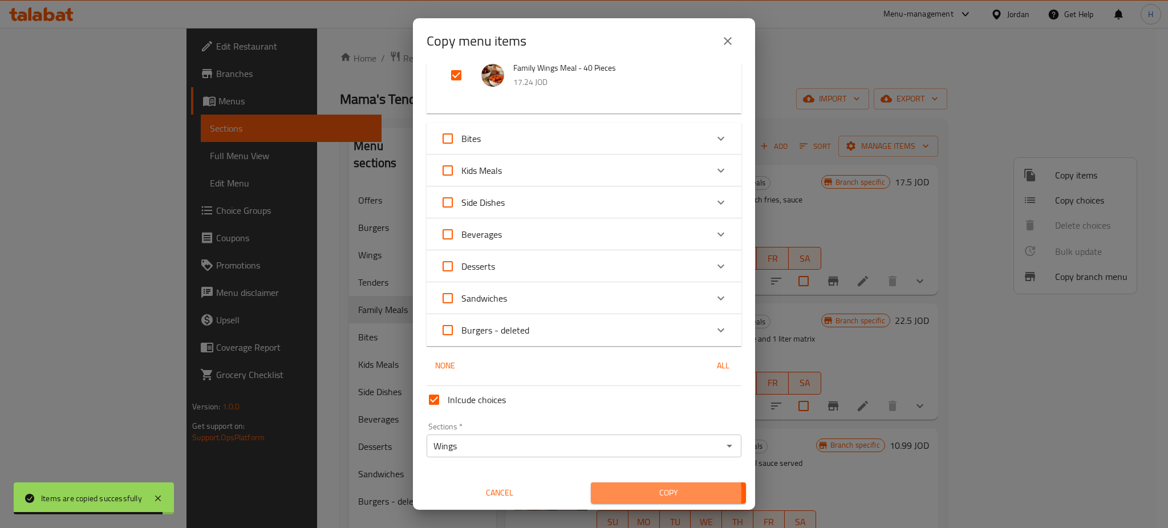
click at [610, 493] on span "Copy" at bounding box center [668, 493] width 137 height 14
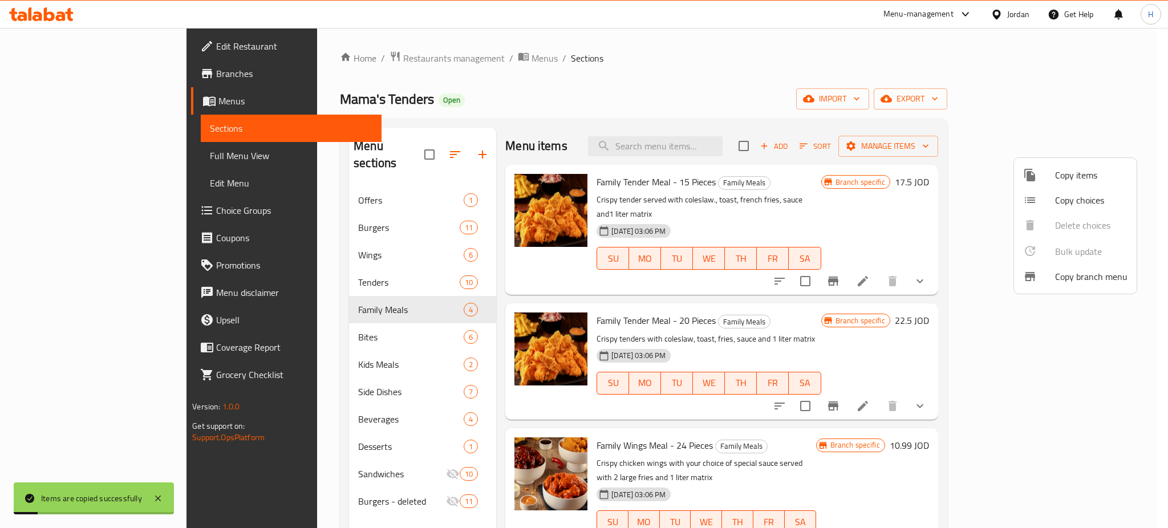
click at [538, 90] on div at bounding box center [584, 264] width 1168 height 528
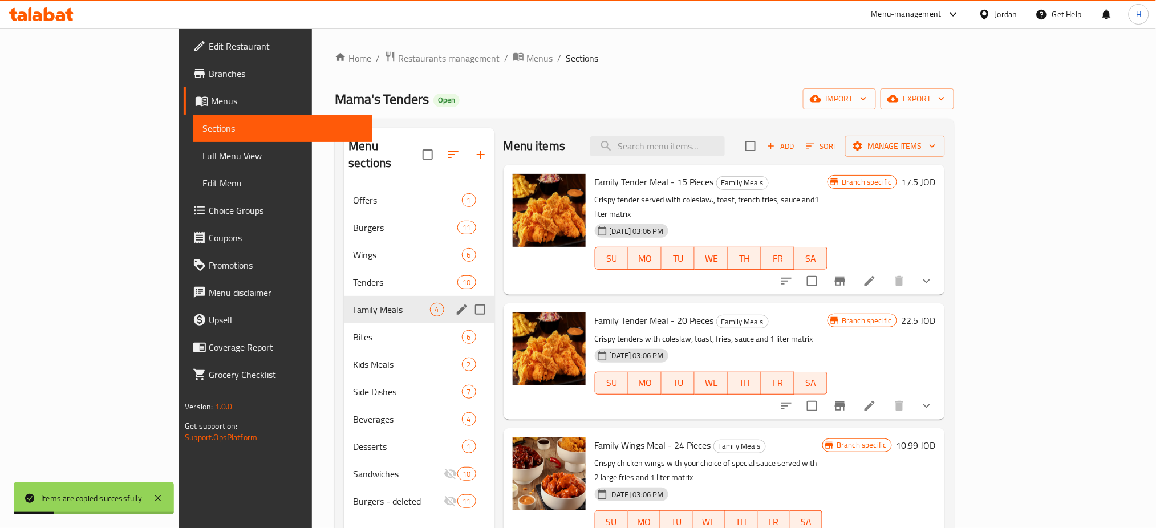
click at [457, 304] on icon "edit" at bounding box center [462, 309] width 10 height 10
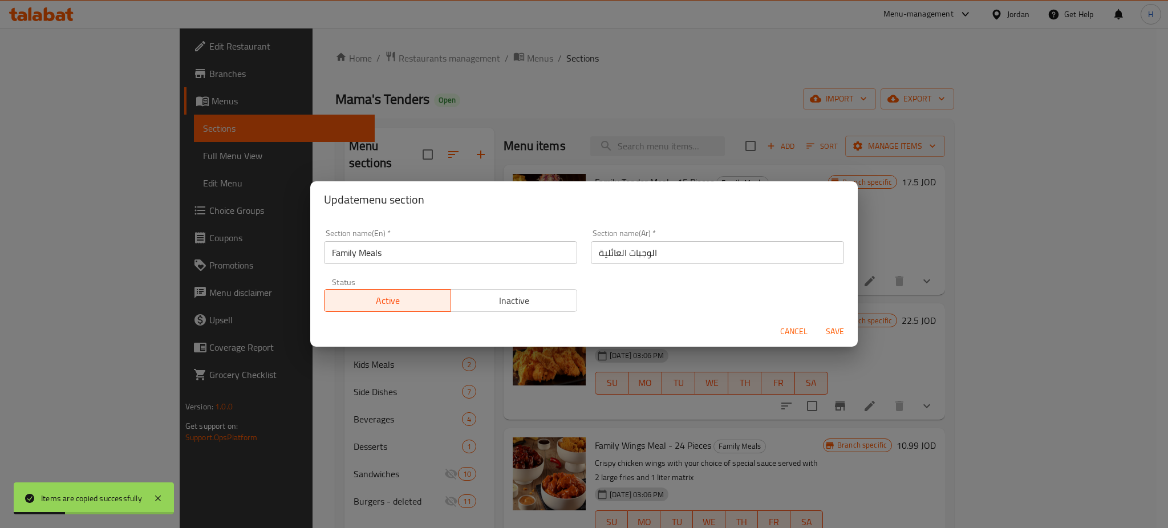
click at [506, 295] on span "Inactive" at bounding box center [514, 301] width 117 height 17
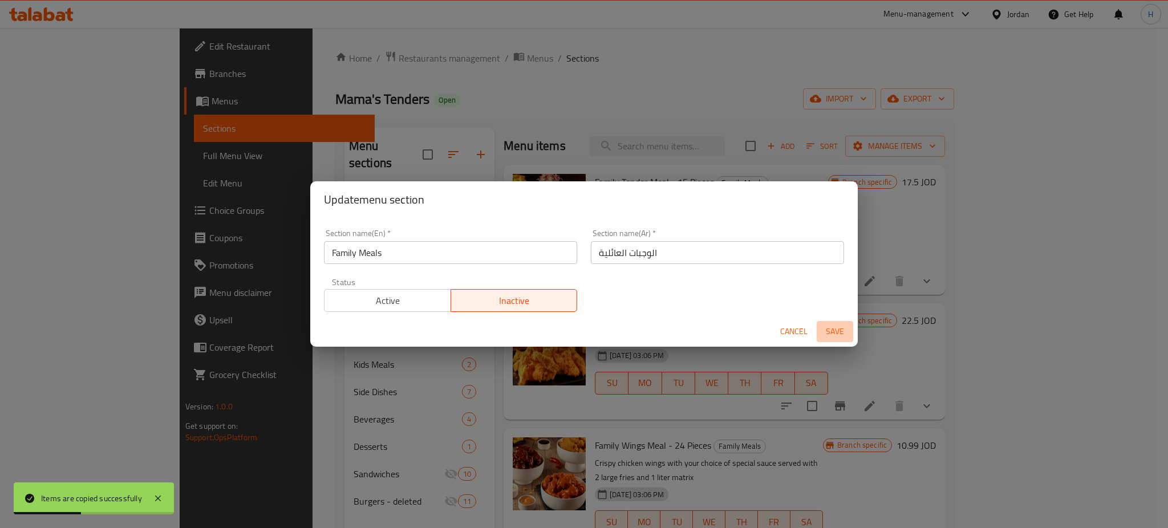
click at [826, 328] on span "Save" at bounding box center [834, 331] width 27 height 14
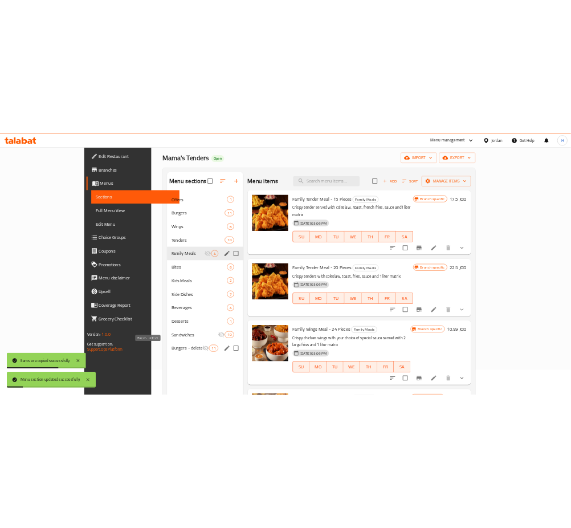
scroll to position [7, 0]
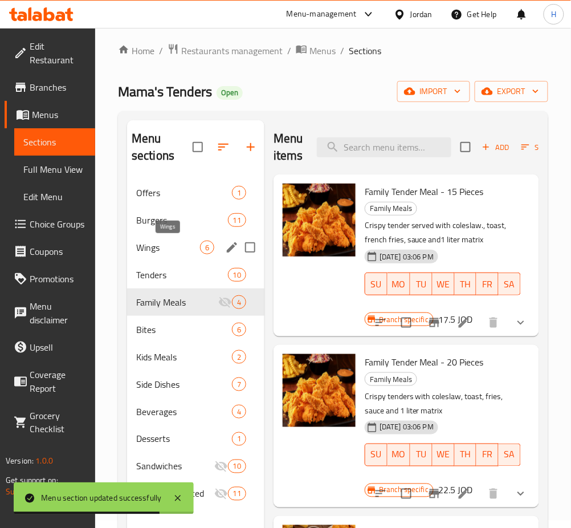
click at [168, 247] on span "Wings" at bounding box center [168, 248] width 64 height 14
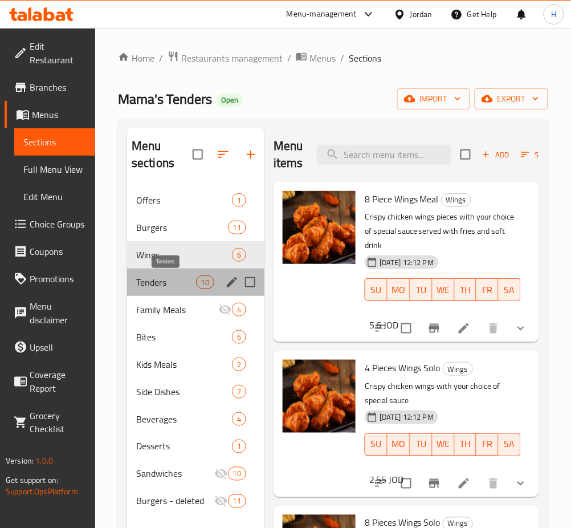
click at [168, 288] on span "Tenders" at bounding box center [166, 282] width 60 height 14
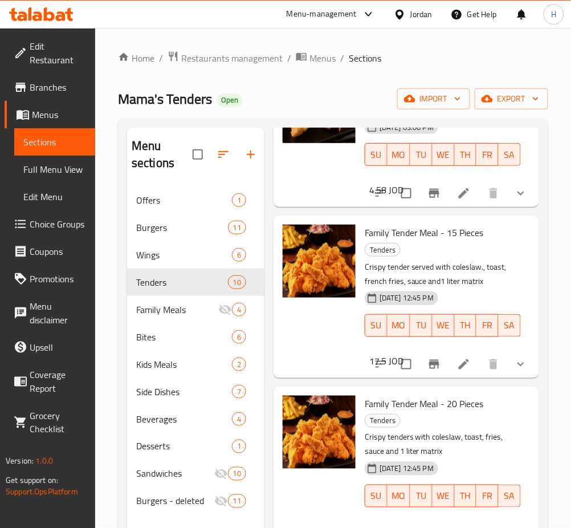
scroll to position [152, 0]
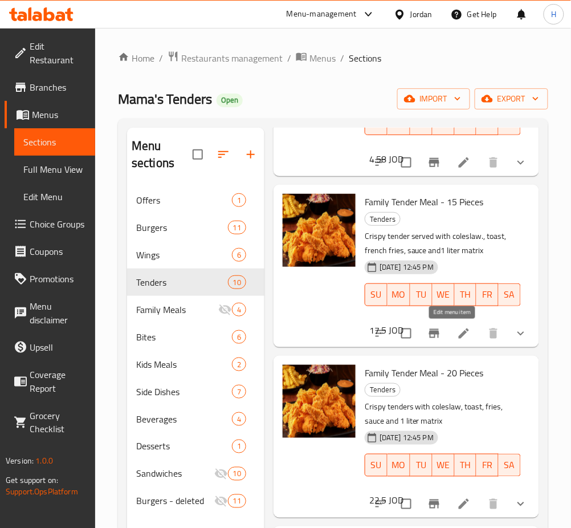
drag, startPoint x: 454, startPoint y: 335, endPoint x: 463, endPoint y: 329, distance: 10.8
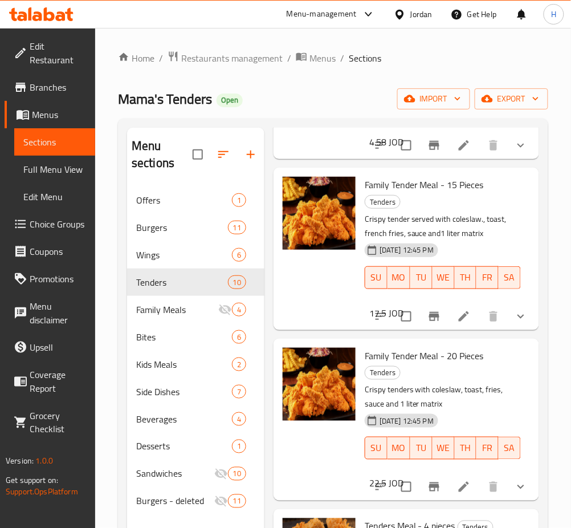
scroll to position [228, 0]
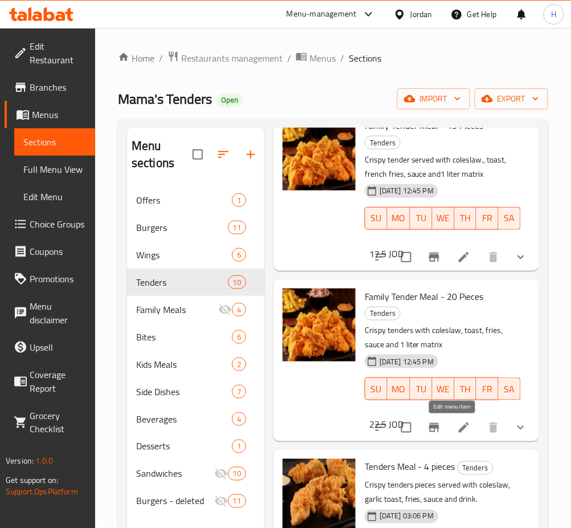
click at [459, 429] on icon at bounding box center [464, 428] width 10 height 10
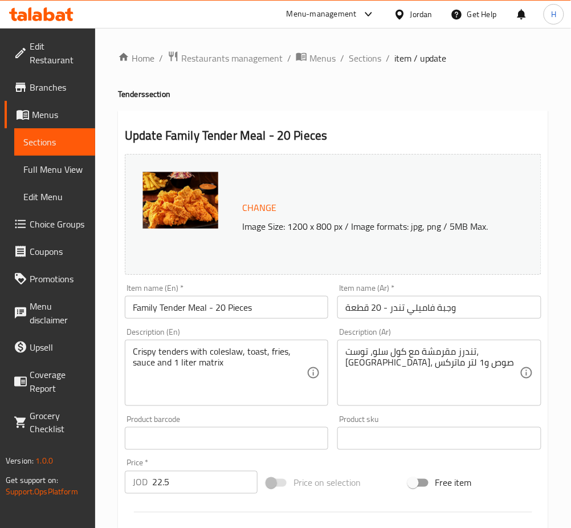
click at [185, 482] on input "22.5" at bounding box center [204, 482] width 105 height 23
paste input "92"
type input "22.92"
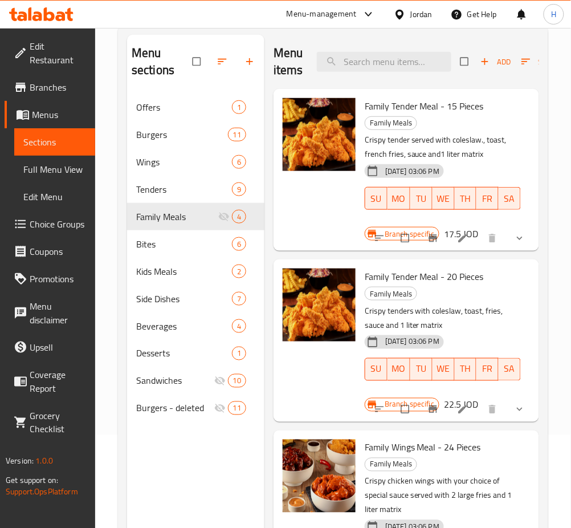
scroll to position [160, 0]
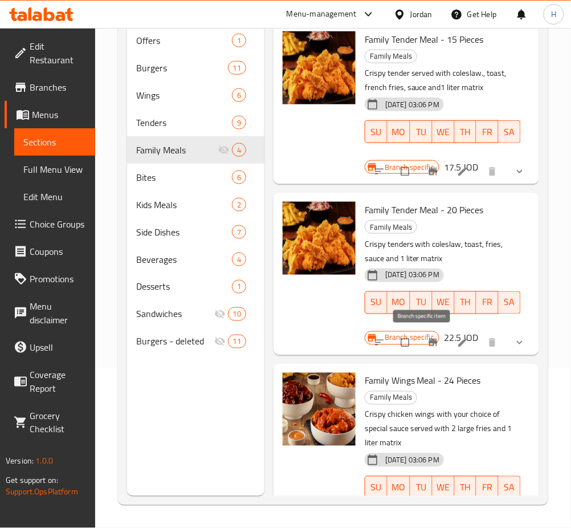
click at [429, 342] on icon "Branch-specific-item" at bounding box center [433, 342] width 9 height 7
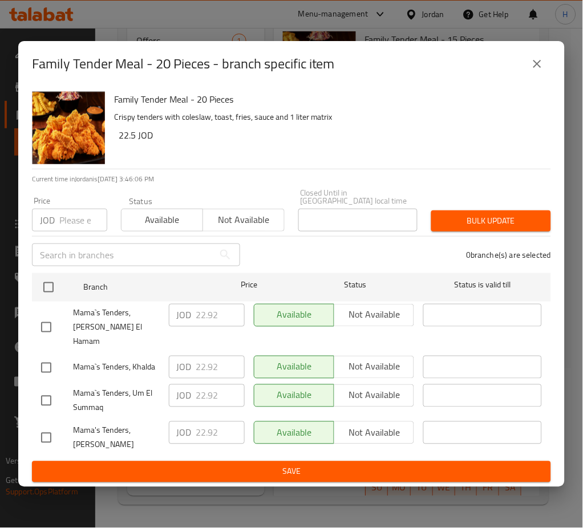
click at [534, 78] on button "close" at bounding box center [536, 63] width 27 height 27
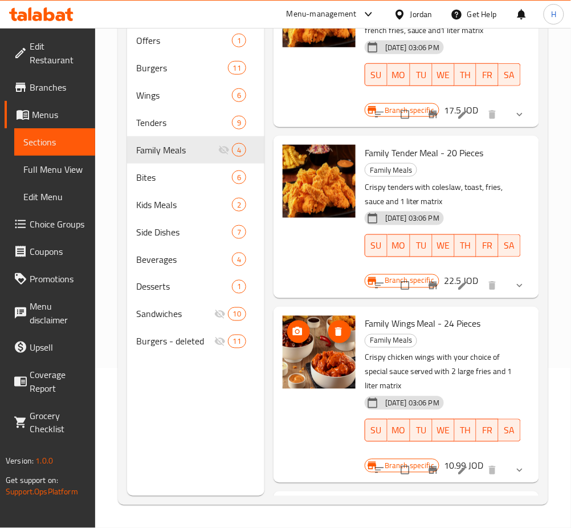
scroll to position [152, 0]
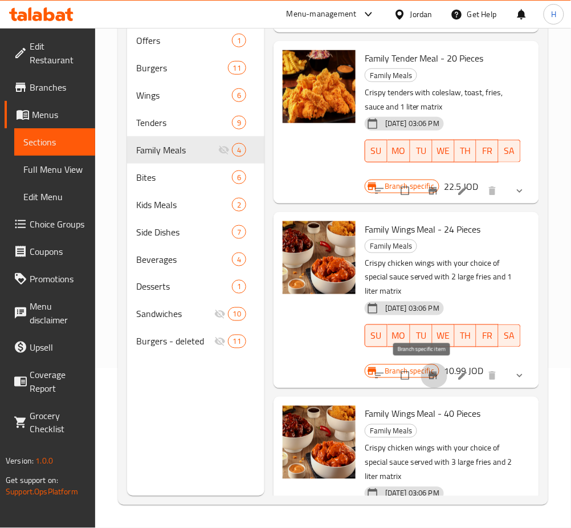
click at [428, 377] on icon "Branch-specific-item" at bounding box center [433, 375] width 11 height 11
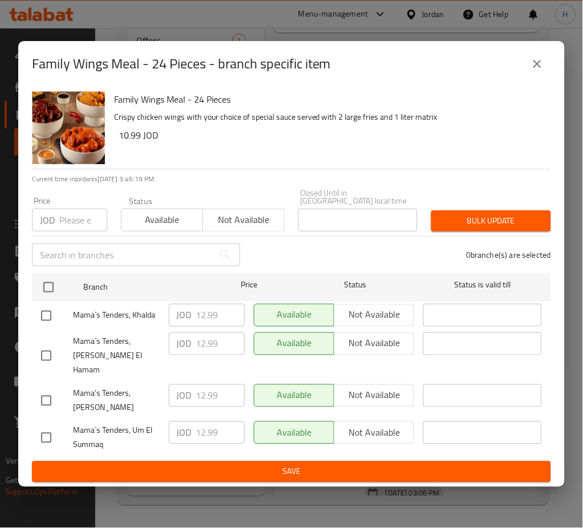
click at [541, 71] on icon "close" at bounding box center [537, 64] width 14 height 14
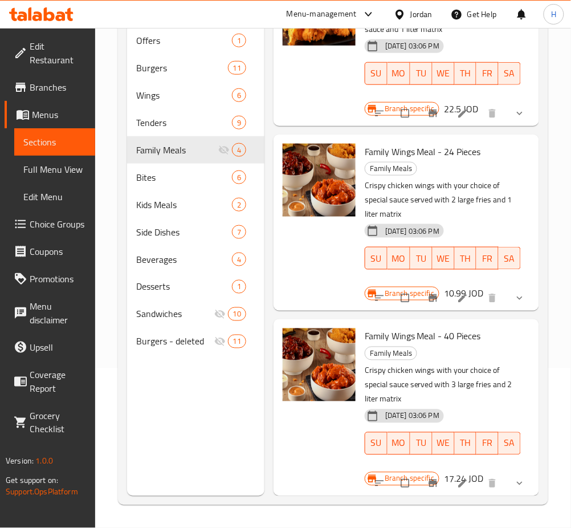
scroll to position [240, 0]
click at [428, 478] on icon "Branch-specific-item" at bounding box center [433, 483] width 11 height 11
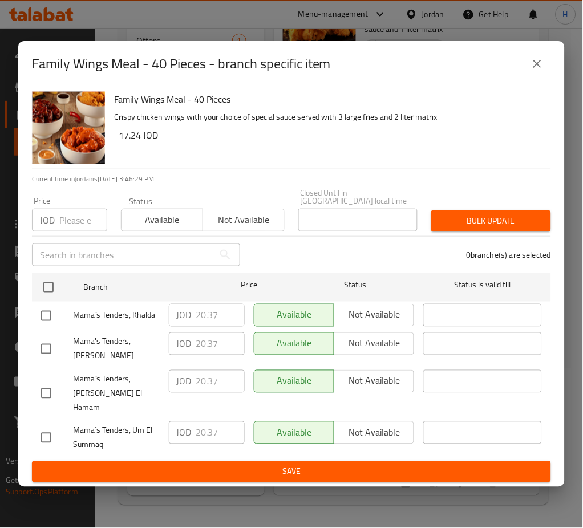
click at [537, 68] on icon "close" at bounding box center [537, 64] width 8 height 8
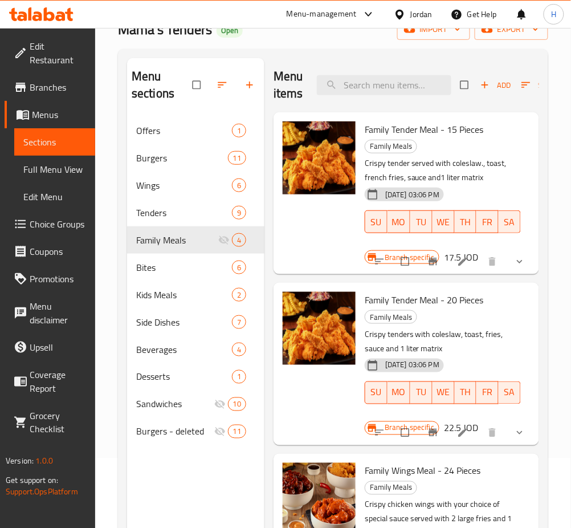
scroll to position [0, 0]
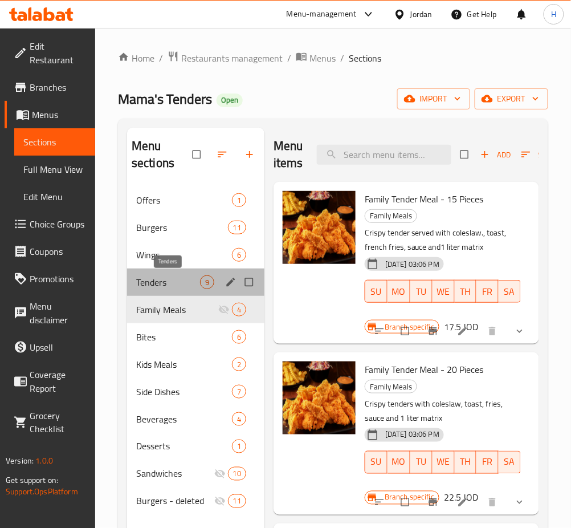
click at [165, 281] on span "Tenders" at bounding box center [168, 282] width 64 height 14
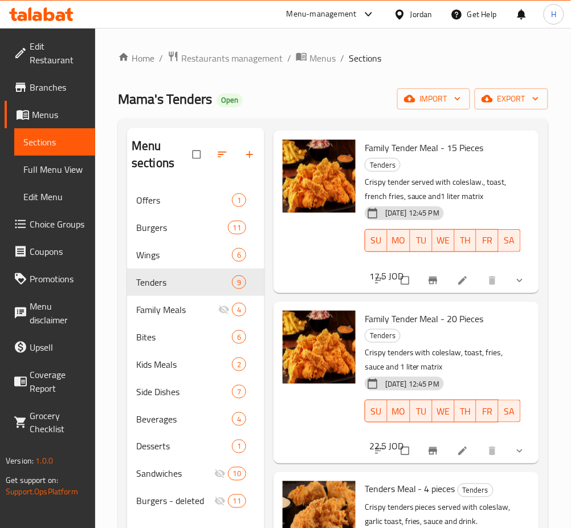
scroll to position [456, 0]
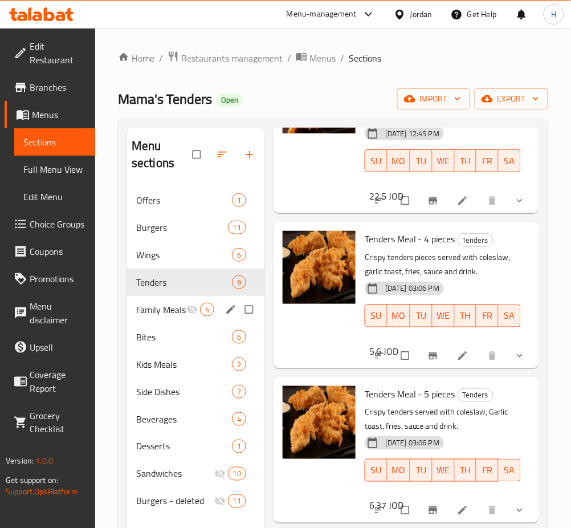
drag, startPoint x: 171, startPoint y: 314, endPoint x: 137, endPoint y: 343, distance: 44.9
click at [171, 313] on span "Family Meals" at bounding box center [161, 310] width 50 height 14
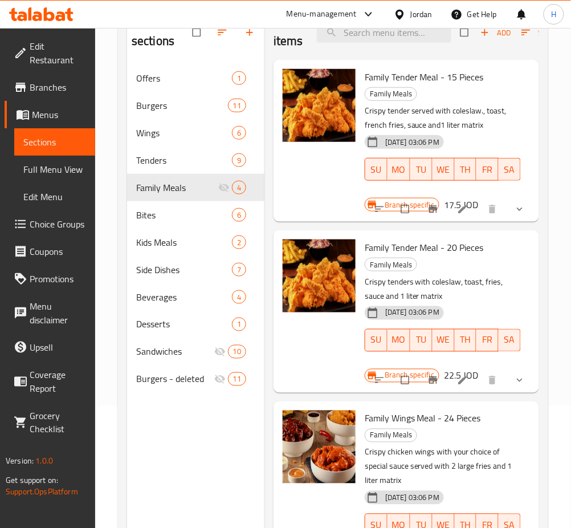
scroll to position [84, 0]
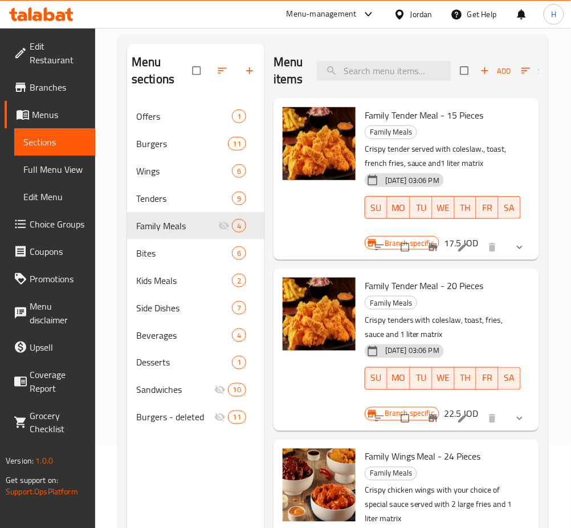
click at [428, 246] on icon "Branch-specific-item" at bounding box center [433, 247] width 11 height 11
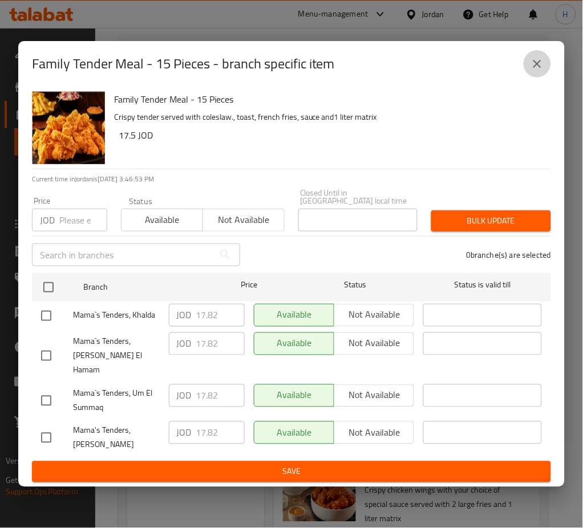
drag, startPoint x: 535, startPoint y: 80, endPoint x: 484, endPoint y: 104, distance: 56.9
click at [537, 71] on icon "close" at bounding box center [537, 64] width 14 height 14
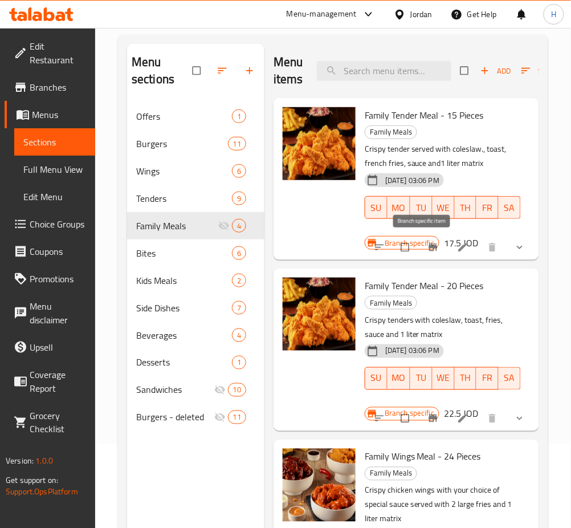
click at [429, 249] on icon "Branch-specific-item" at bounding box center [433, 247] width 9 height 7
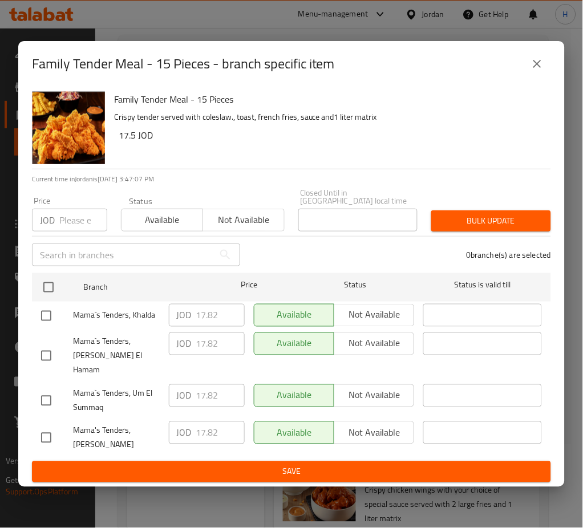
click at [538, 68] on icon "close" at bounding box center [537, 64] width 8 height 8
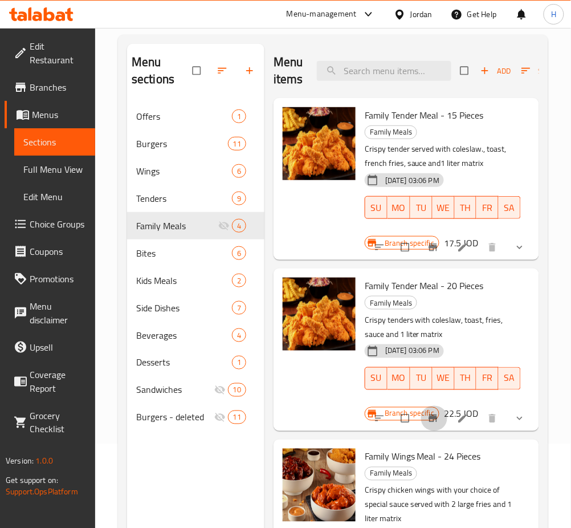
click at [429, 419] on icon "Branch-specific-item" at bounding box center [433, 418] width 9 height 7
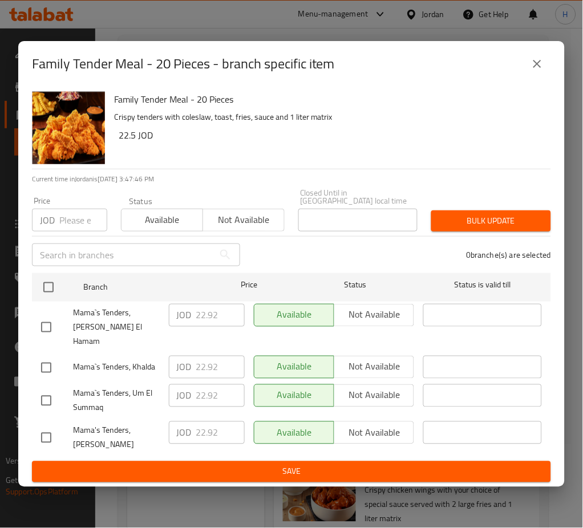
click at [537, 71] on icon "close" at bounding box center [537, 64] width 14 height 14
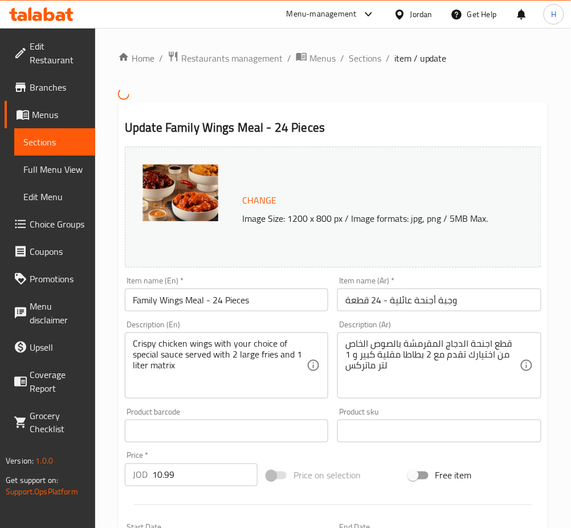
click at [208, 481] on input "10.99" at bounding box center [204, 475] width 105 height 23
type input "12.99"
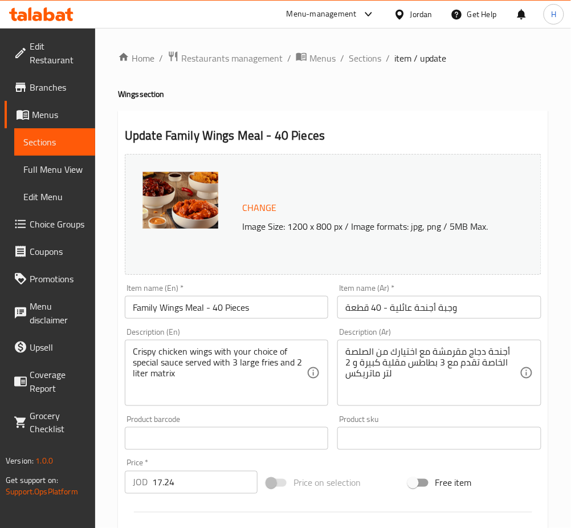
click at [198, 479] on input "17.24" at bounding box center [204, 482] width 105 height 23
type input "20.37"
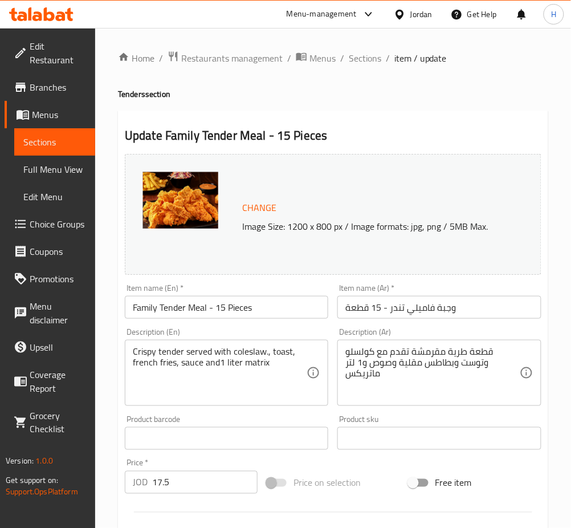
click at [205, 488] on input "17.5" at bounding box center [204, 482] width 105 height 23
paste input "82"
type input "17.82"
click at [363, 64] on span "Sections" at bounding box center [365, 58] width 33 height 14
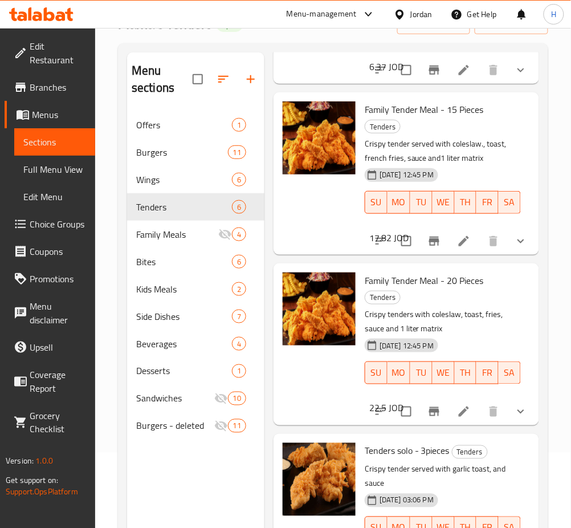
scroll to position [160, 0]
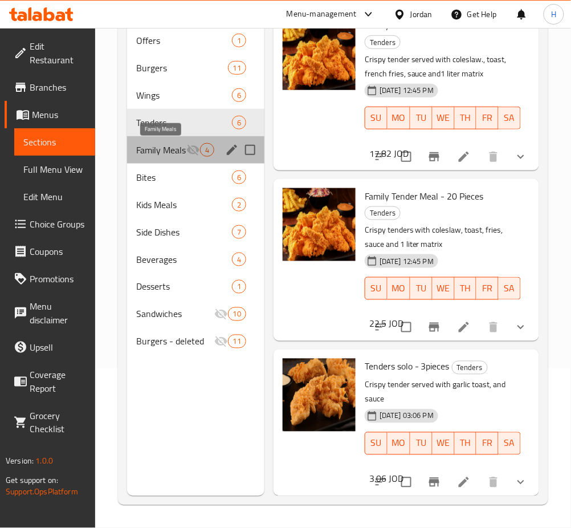
click at [163, 155] on span "Family Meals" at bounding box center [161, 150] width 50 height 14
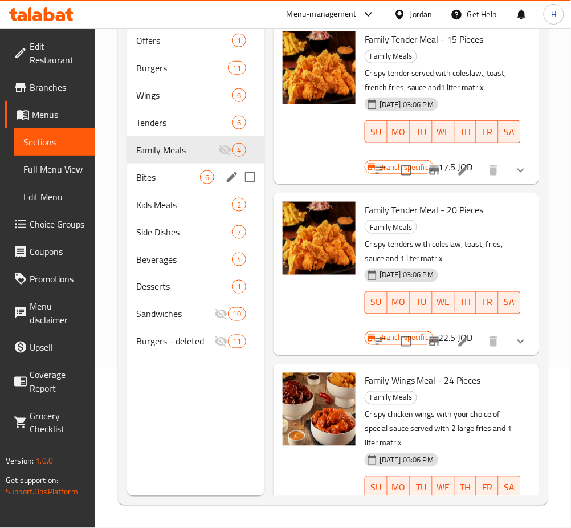
scroll to position [7, 0]
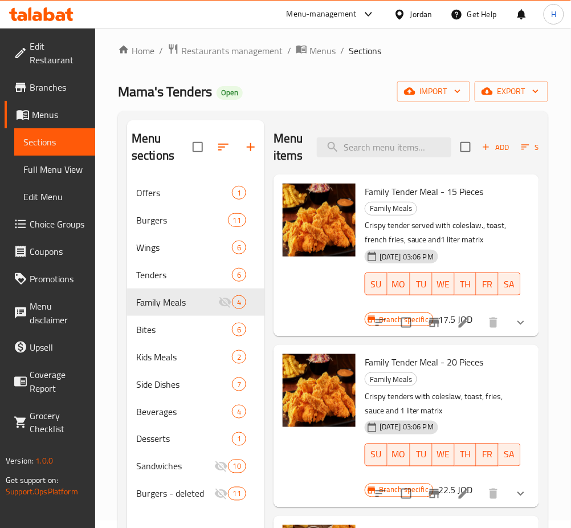
click at [217, 150] on icon "button" at bounding box center [224, 147] width 14 height 14
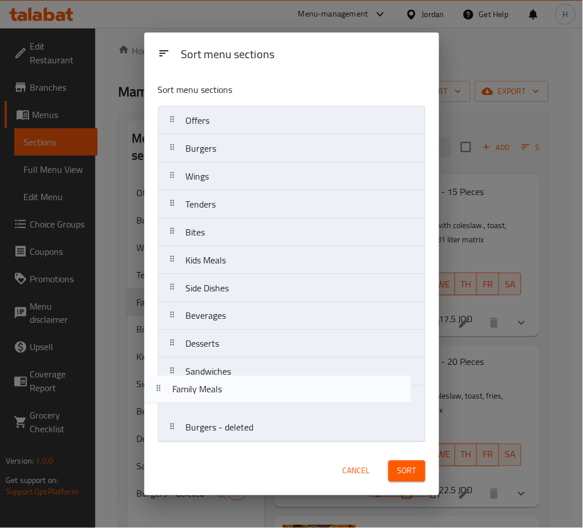
drag, startPoint x: 265, startPoint y: 242, endPoint x: 247, endPoint y: 413, distance: 171.4
click at [247, 413] on nav "Offers Burgers Wings Tenders Family Meals Bites Kids Meals Side Dishes Beverage…" at bounding box center [291, 274] width 267 height 336
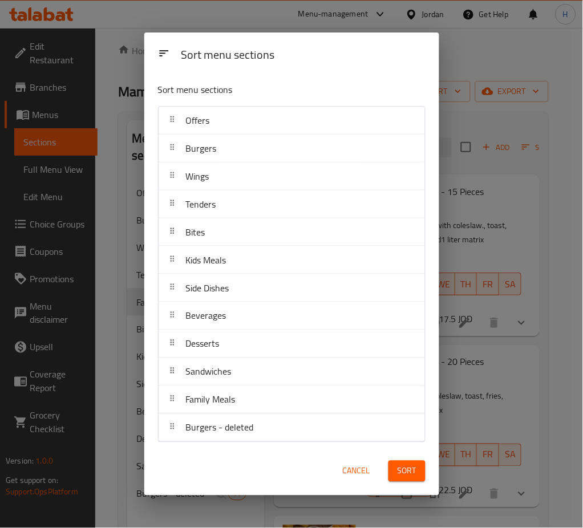
click at [403, 468] on span "Sort" at bounding box center [406, 471] width 19 height 14
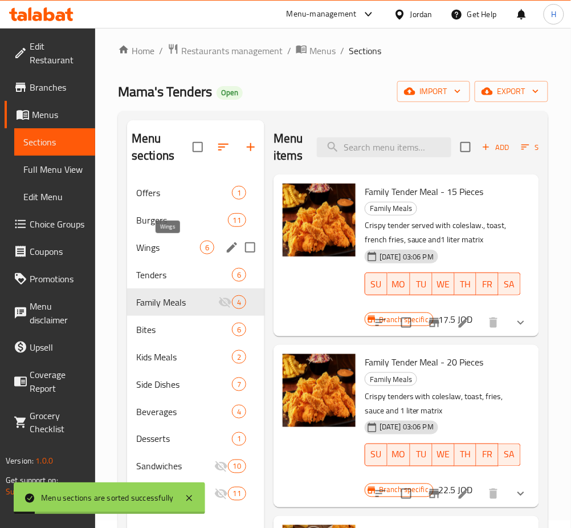
click at [156, 263] on div "Tenders 6" at bounding box center [195, 274] width 137 height 27
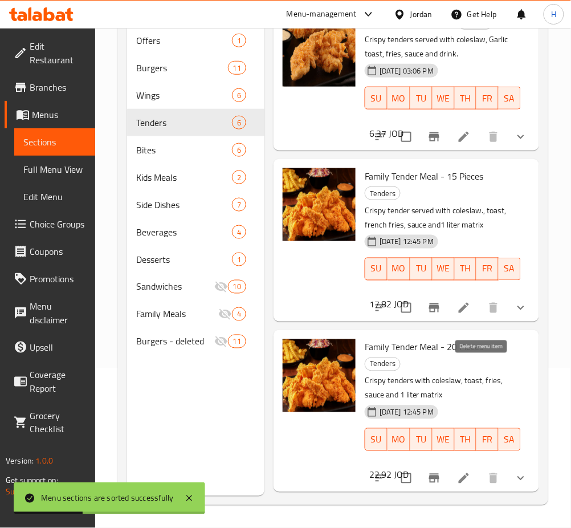
scroll to position [261, 0]
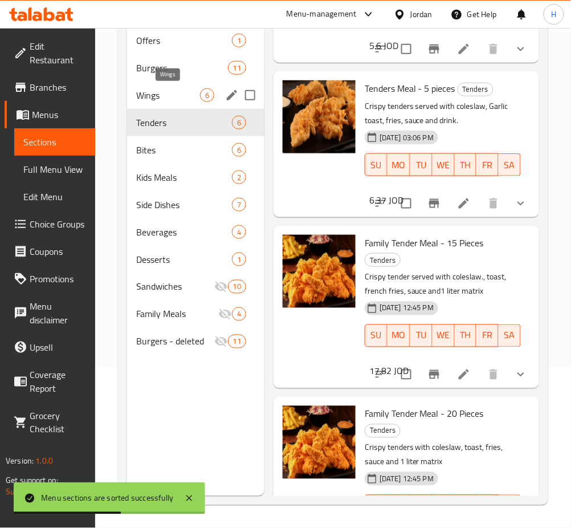
click at [177, 101] on span "Wings" at bounding box center [168, 95] width 64 height 14
